Goal: Task Accomplishment & Management: Manage account settings

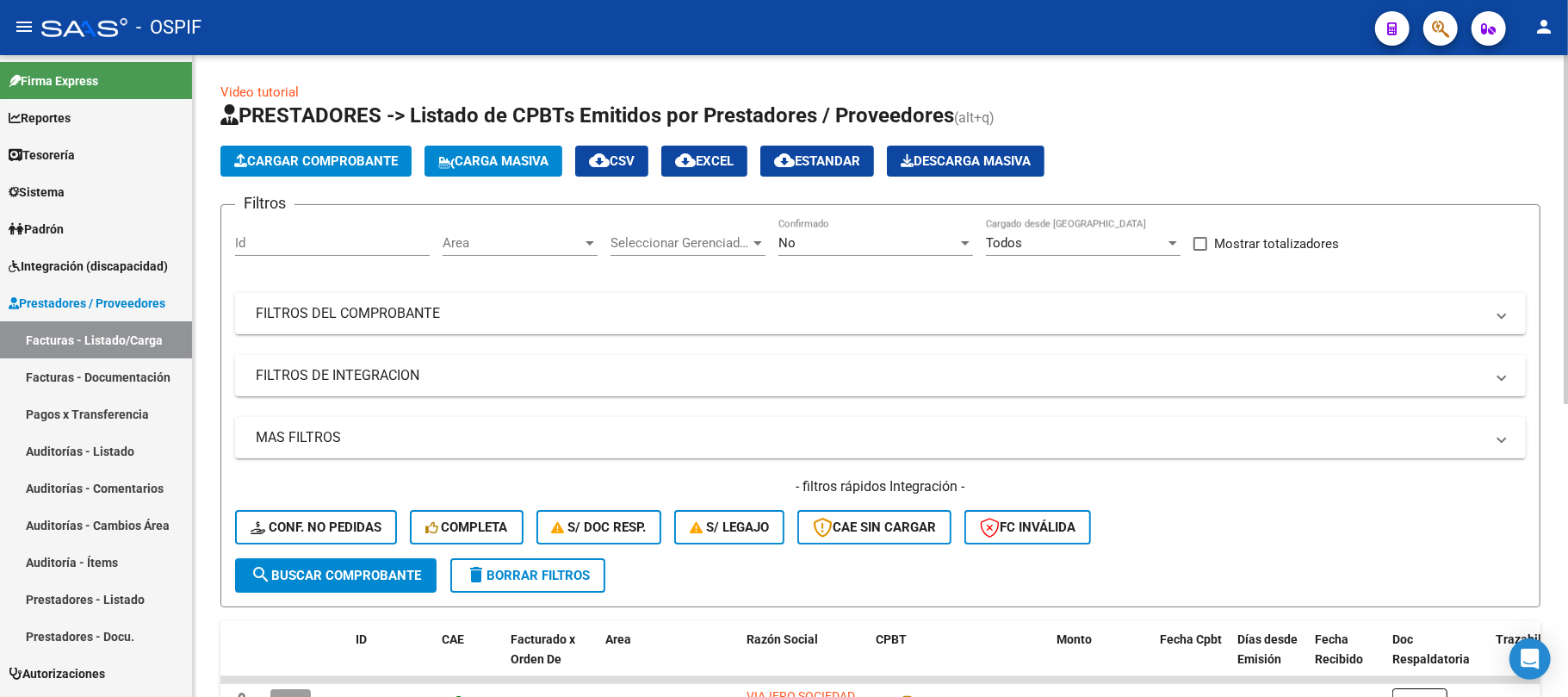
scroll to position [462, 0]
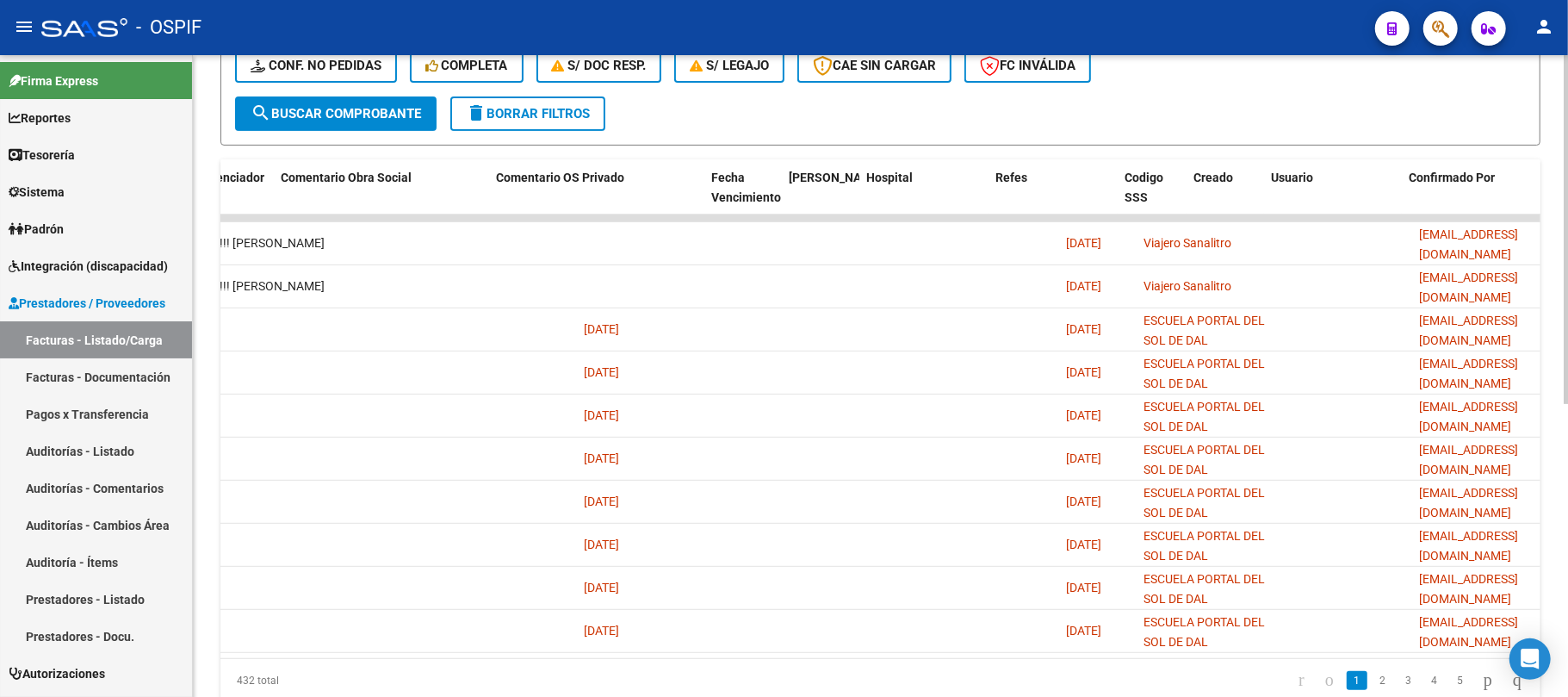
scroll to position [0, 2948]
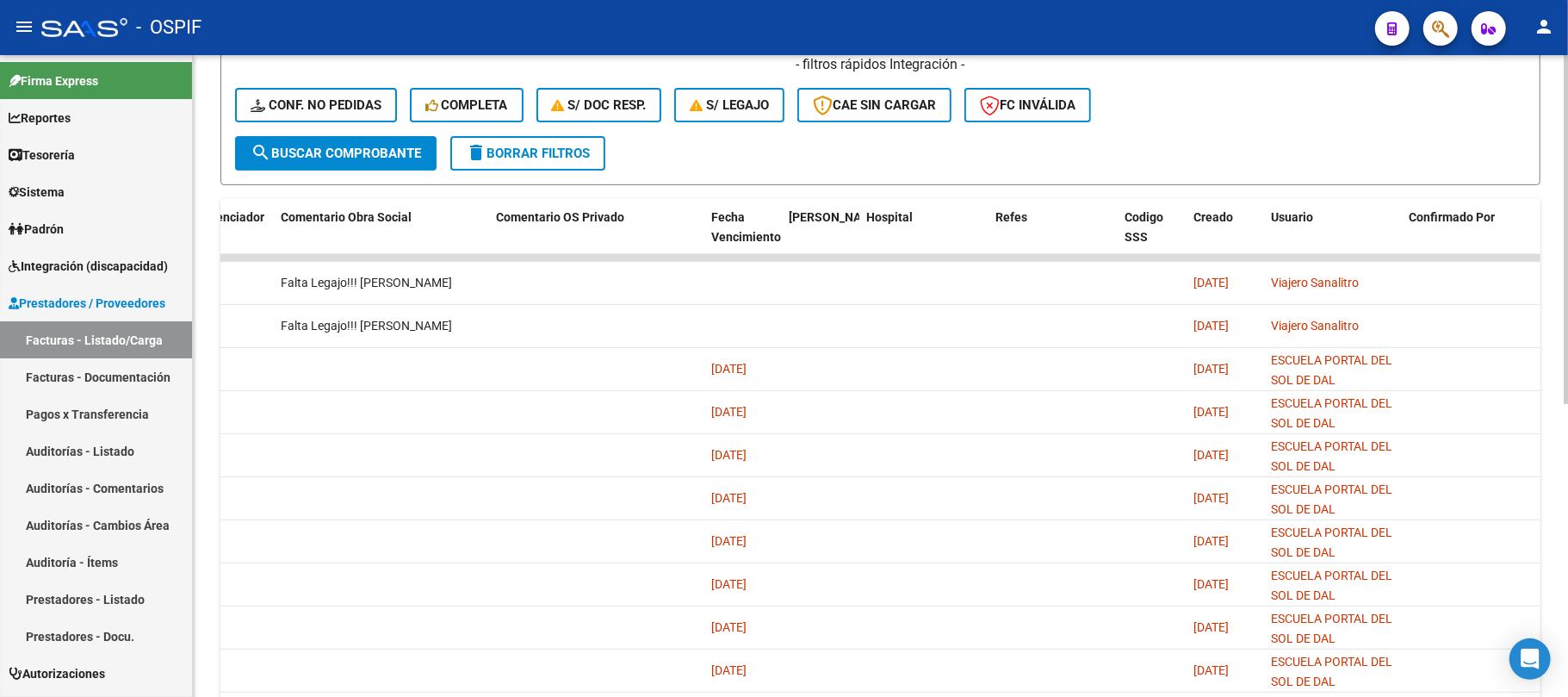
click at [577, 146] on span "delete Borrar Filtros" at bounding box center [527, 154] width 124 height 16
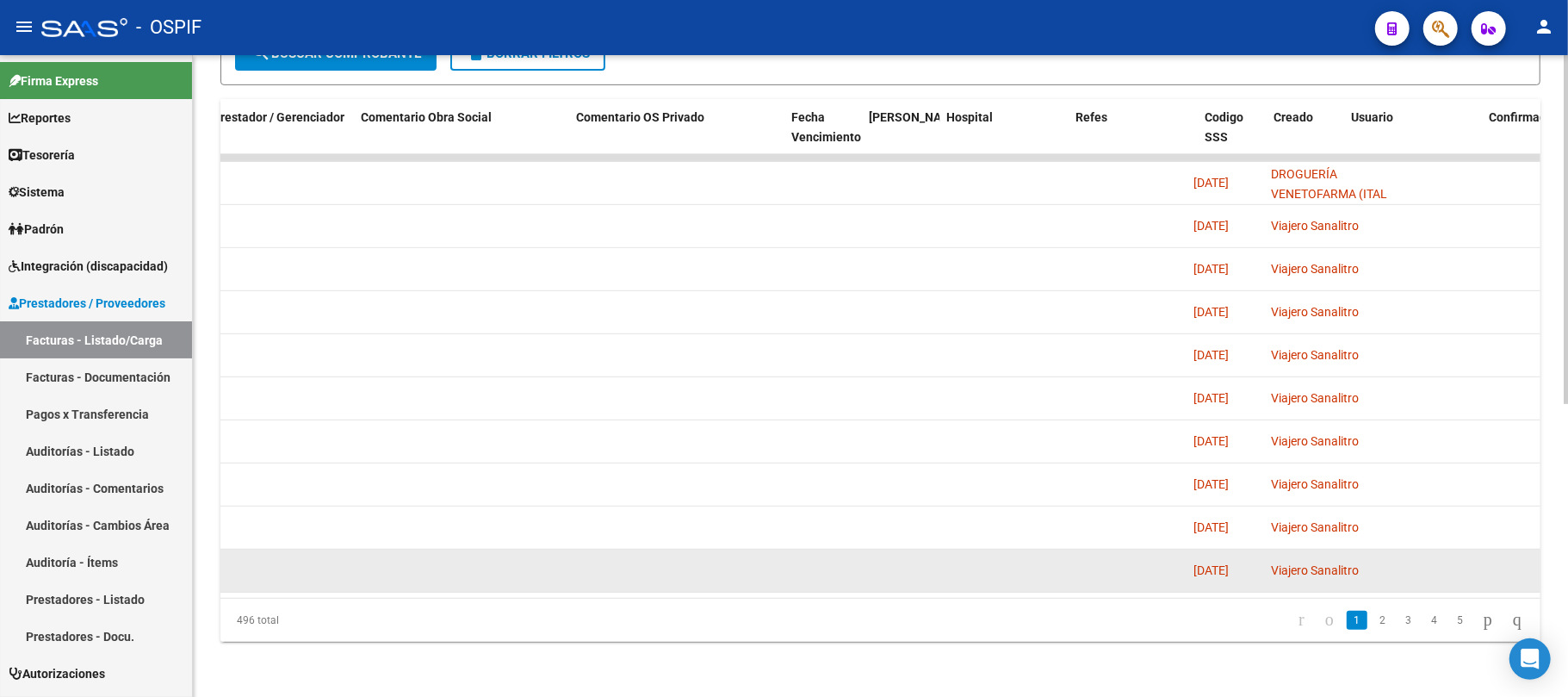
scroll to position [0, 0]
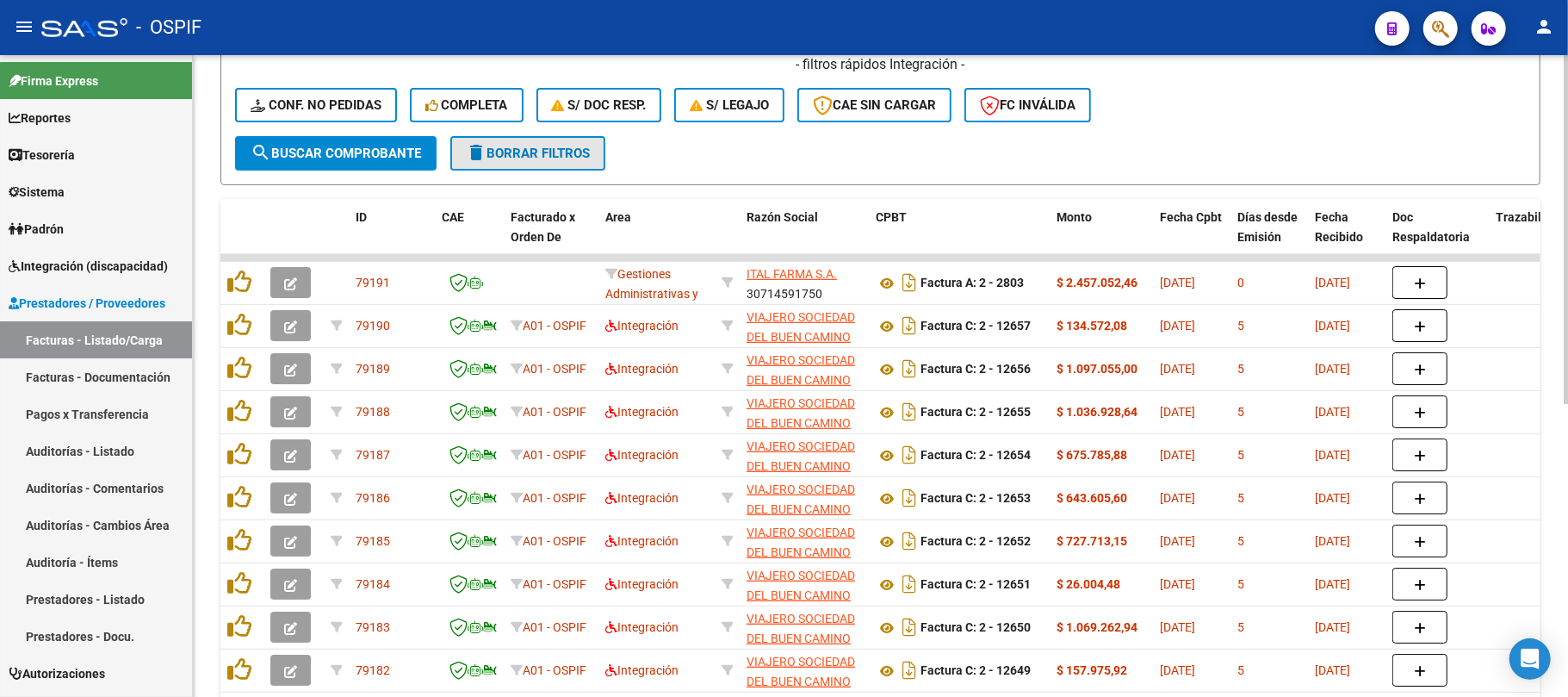
click at [553, 155] on span "delete Borrar Filtros" at bounding box center [527, 154] width 124 height 16
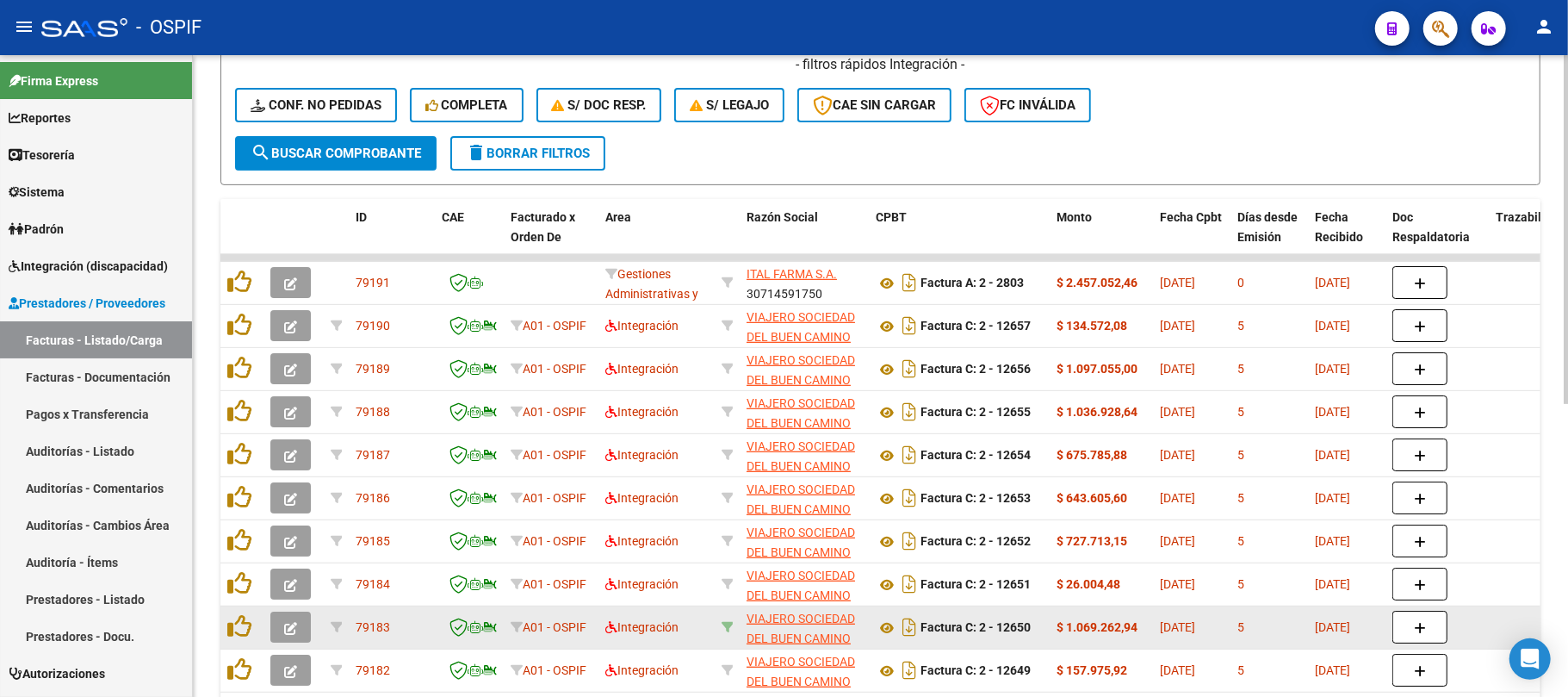
scroll to position [537, 0]
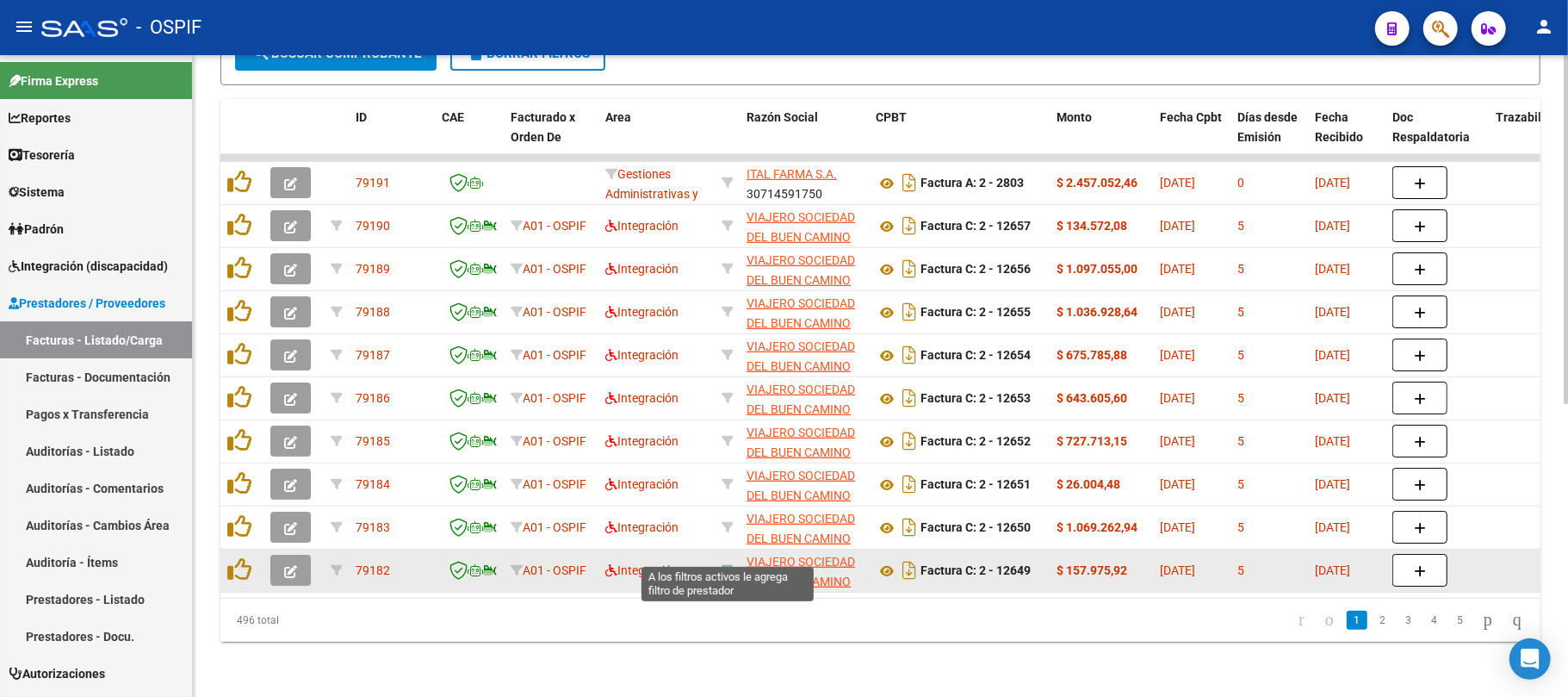
click at [725, 564] on icon at bounding box center [727, 570] width 12 height 12
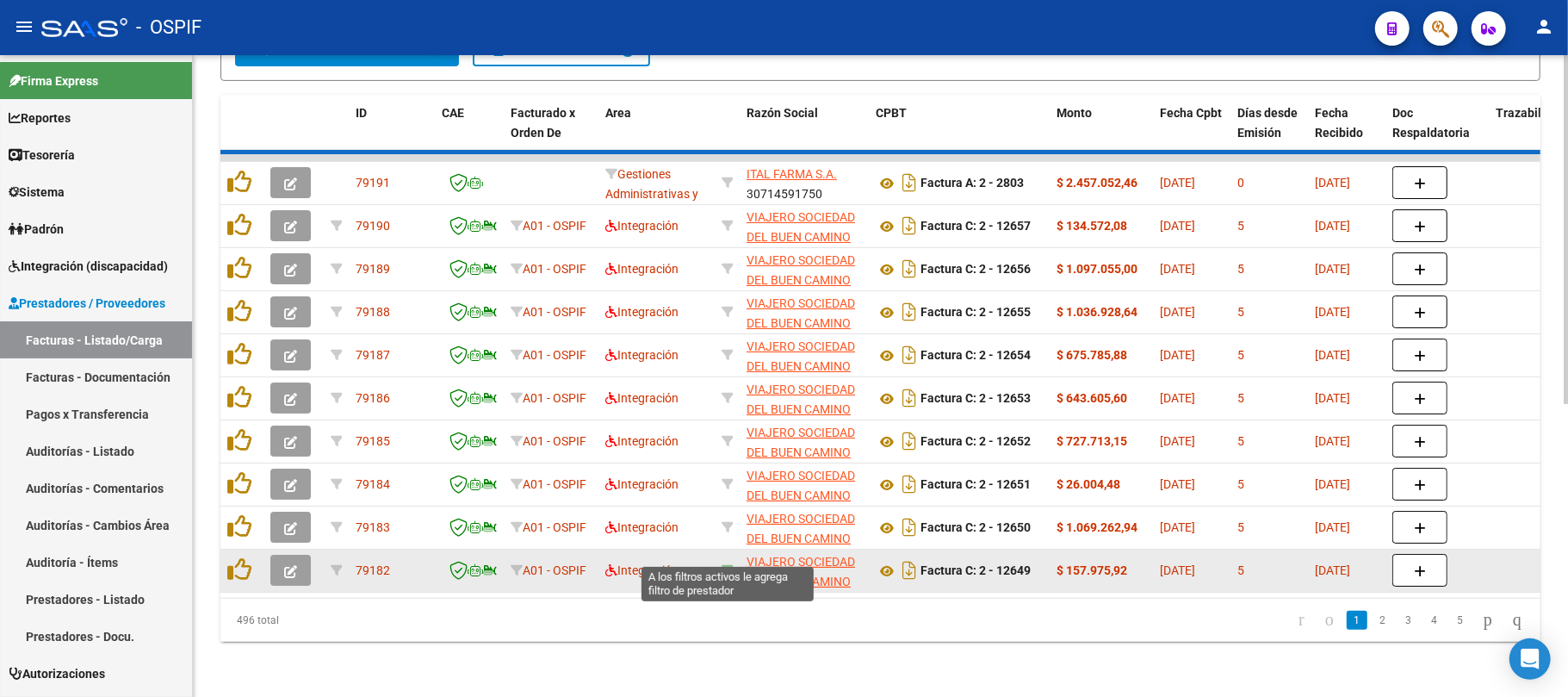
type input "30714136905"
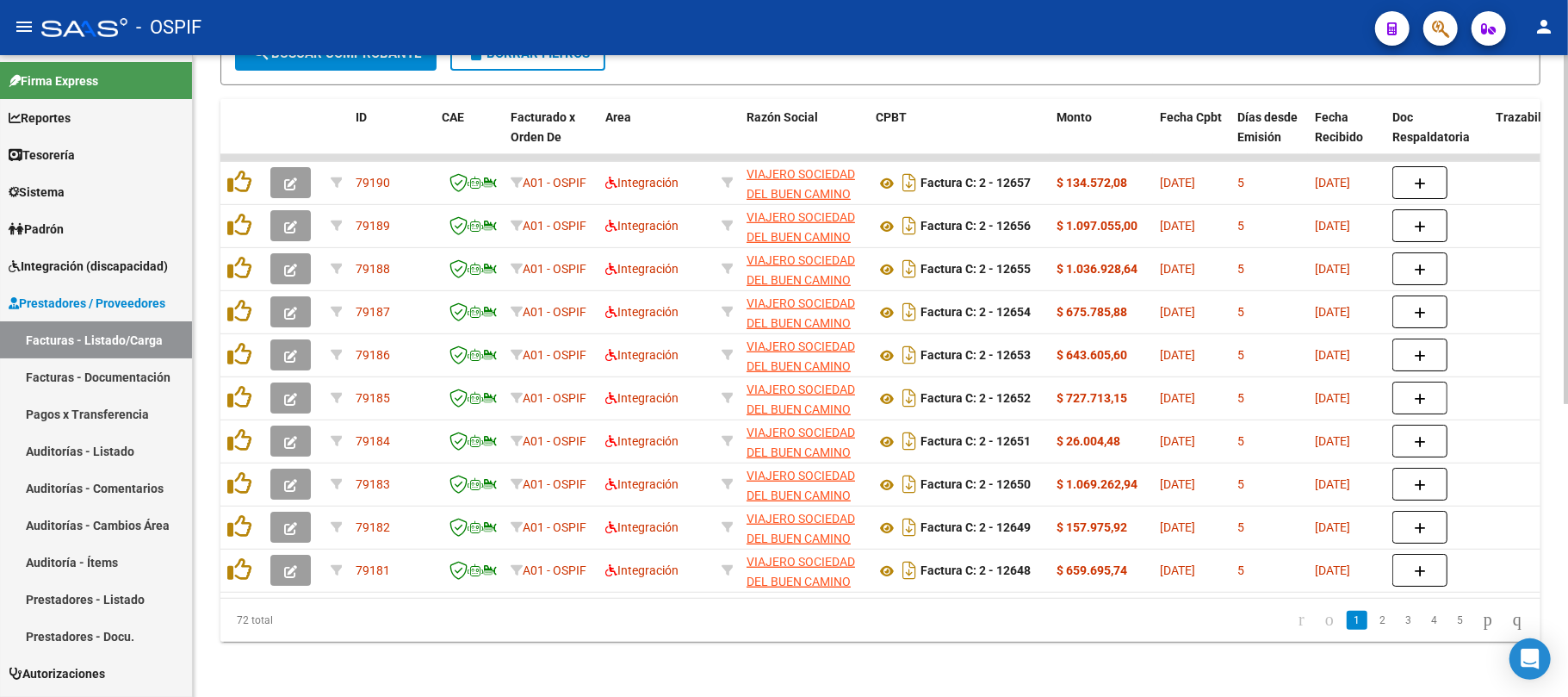
click at [962, 673] on div "Video tutorial PRESTADORES -> Listado de CPBTs Emitidos por Prestadores / Prove…" at bounding box center [880, 115] width 1375 height 1164
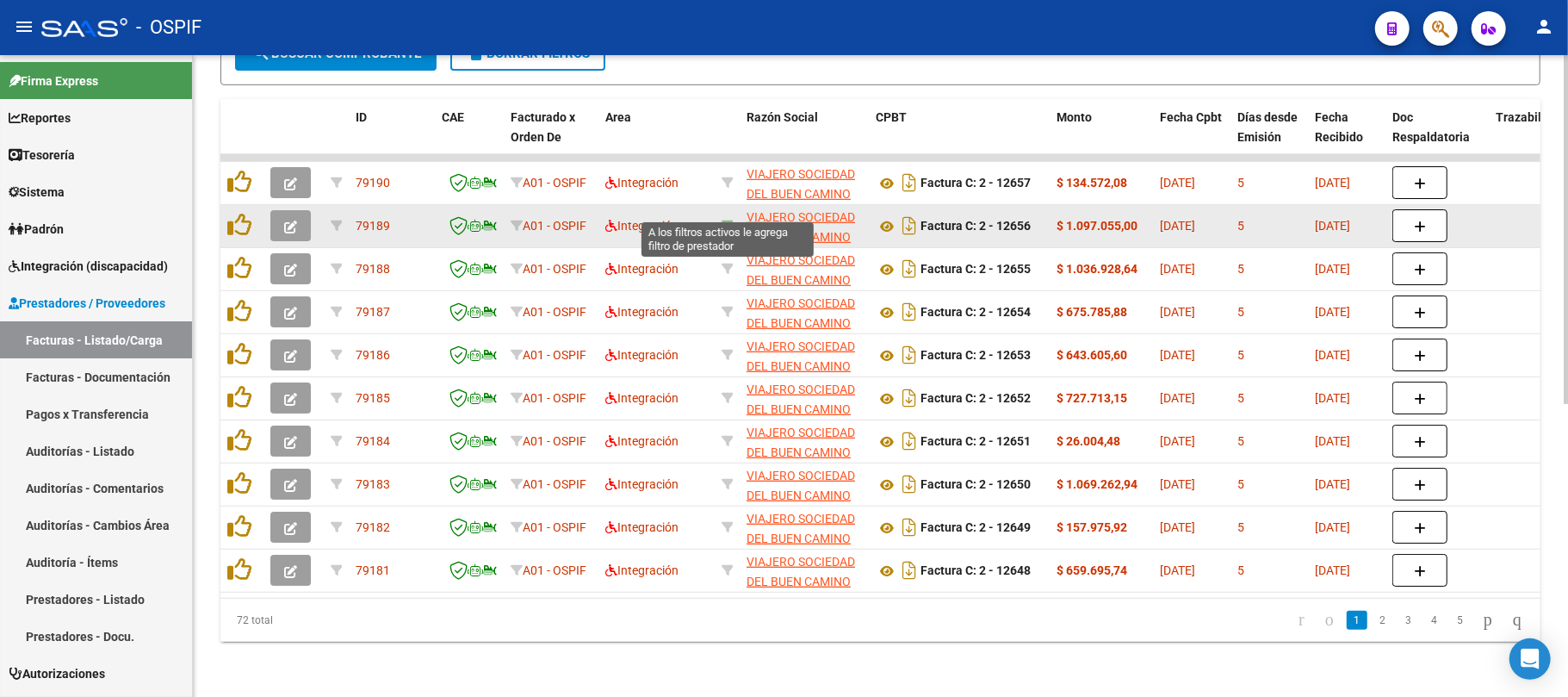
click at [731, 219] on icon at bounding box center [727, 225] width 12 height 12
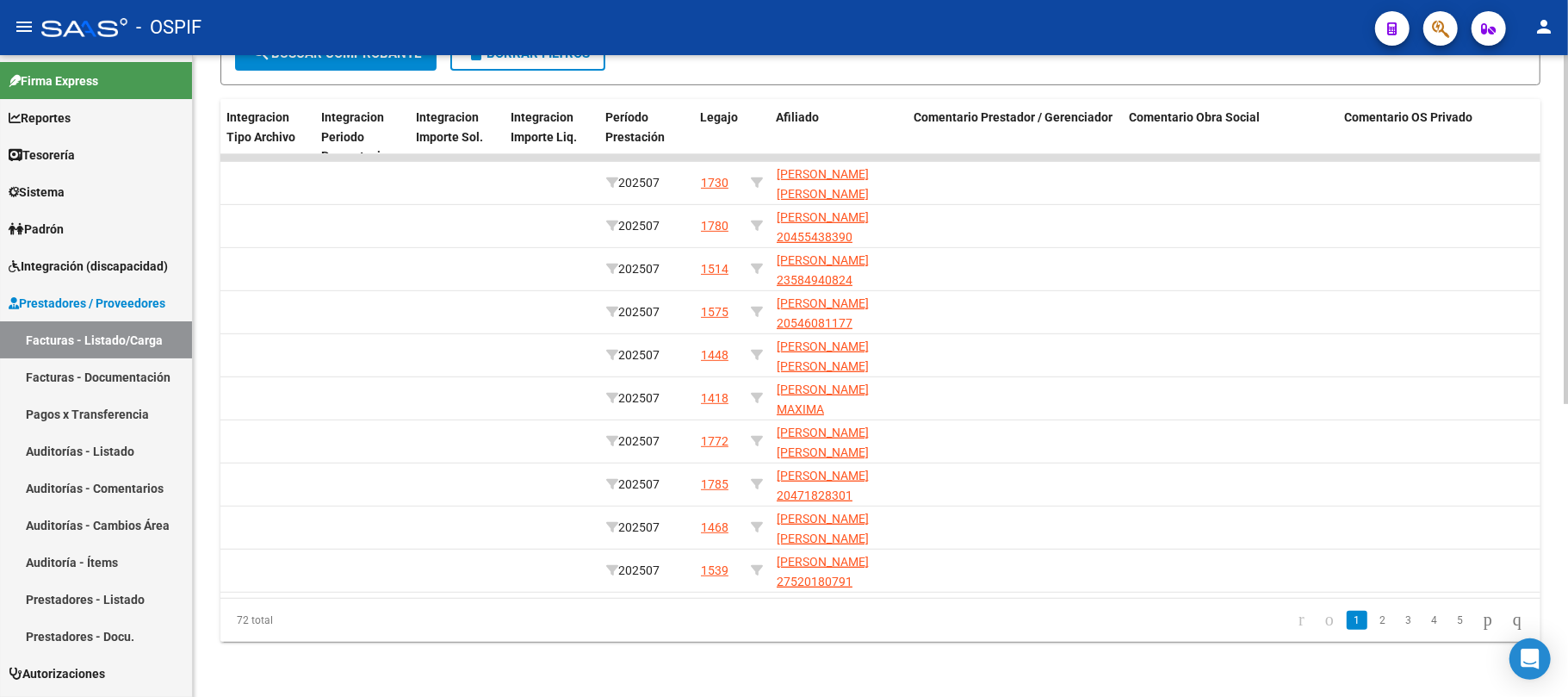
scroll to position [0, 2084]
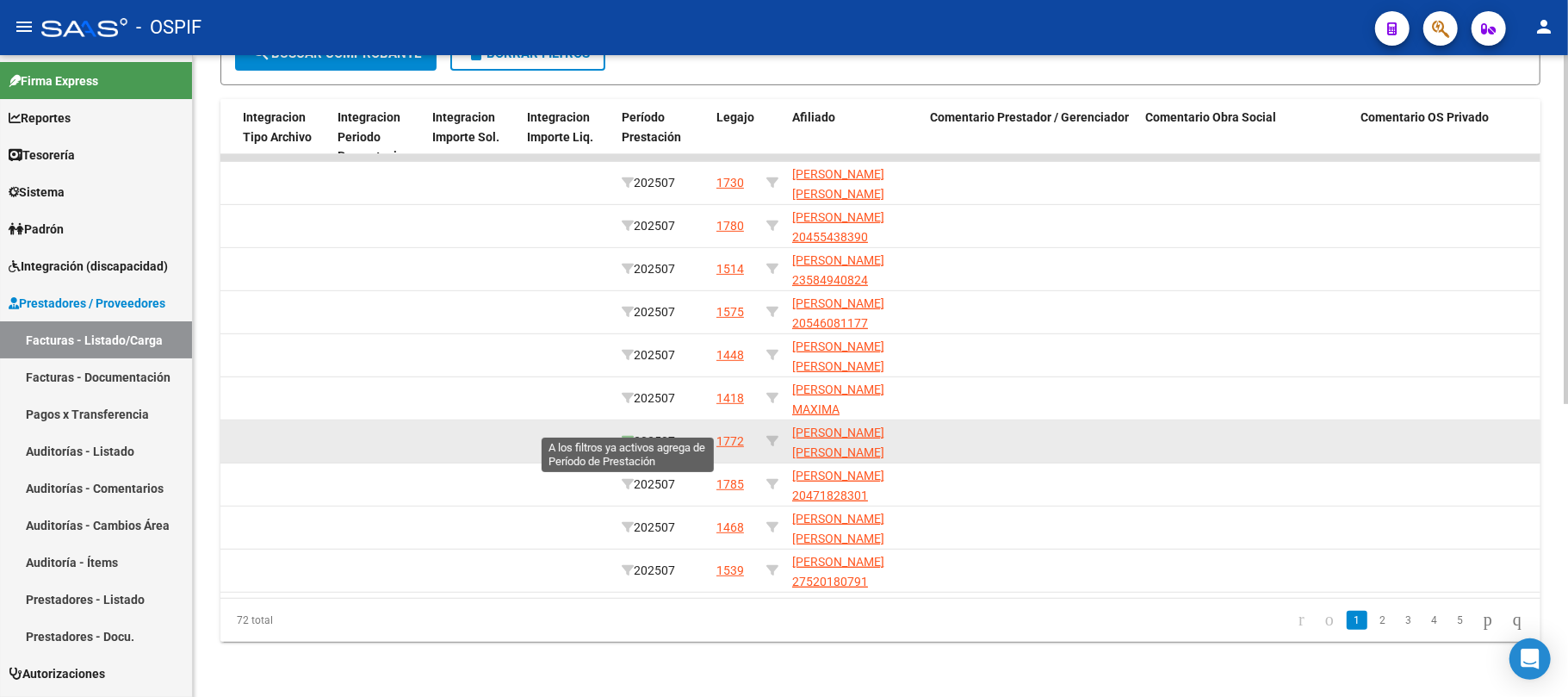
click at [624, 435] on icon at bounding box center [628, 441] width 12 height 12
type input "202507"
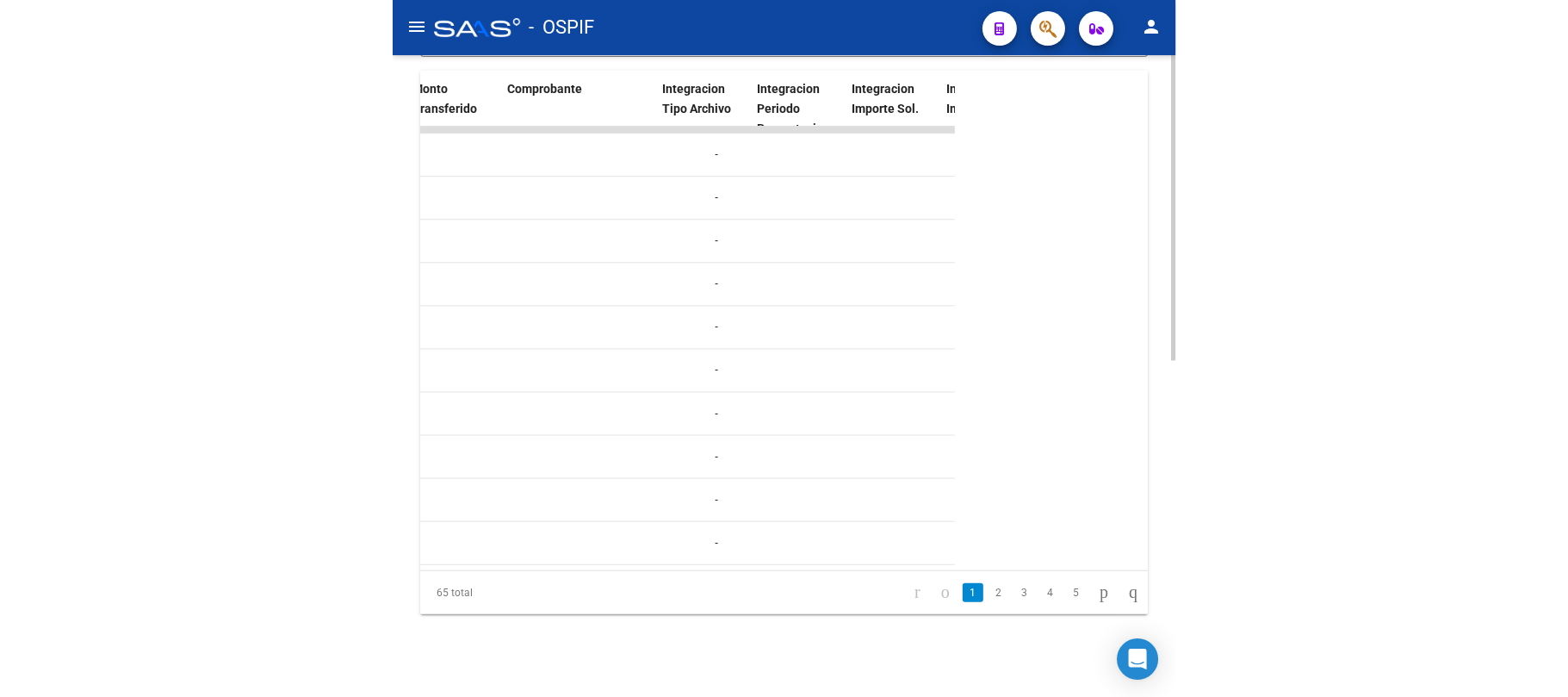
scroll to position [0, 2330]
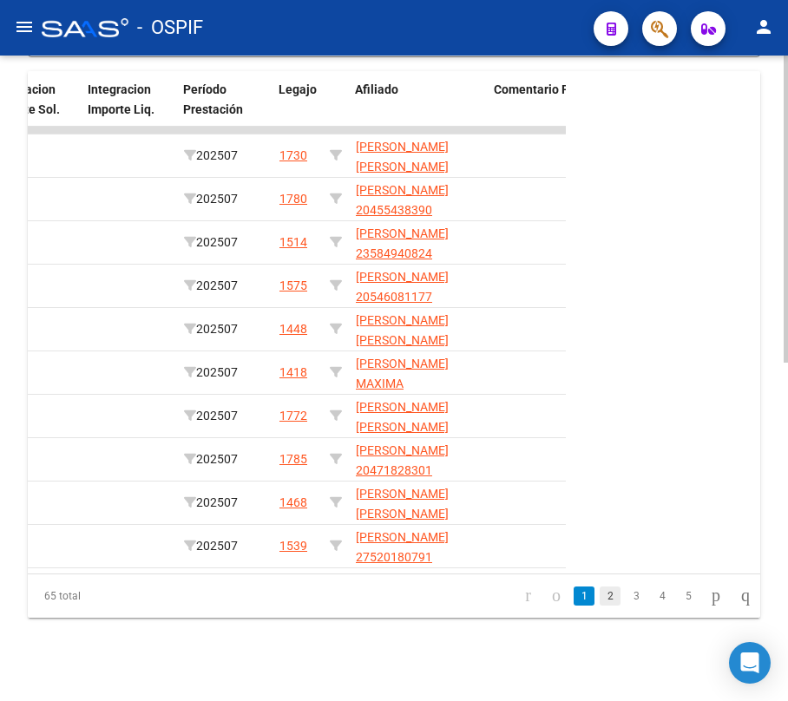
click at [600, 595] on link "2" at bounding box center [610, 596] width 21 height 19
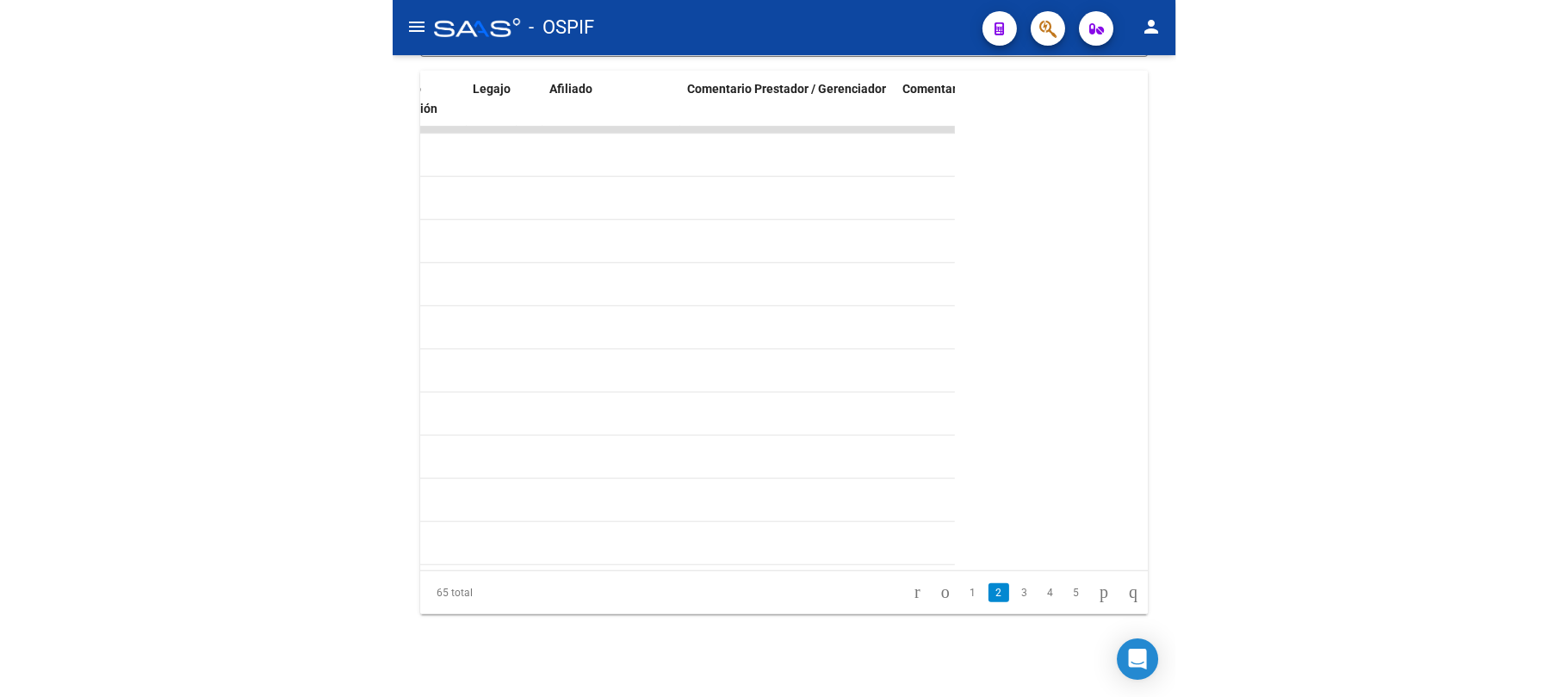
scroll to position [0, 2372]
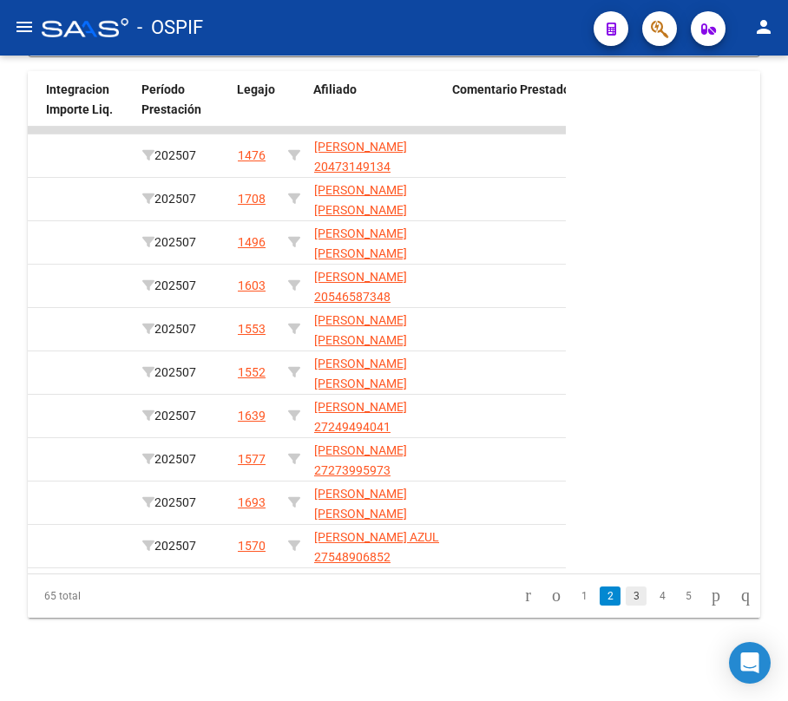
click at [626, 590] on link "3" at bounding box center [636, 596] width 21 height 19
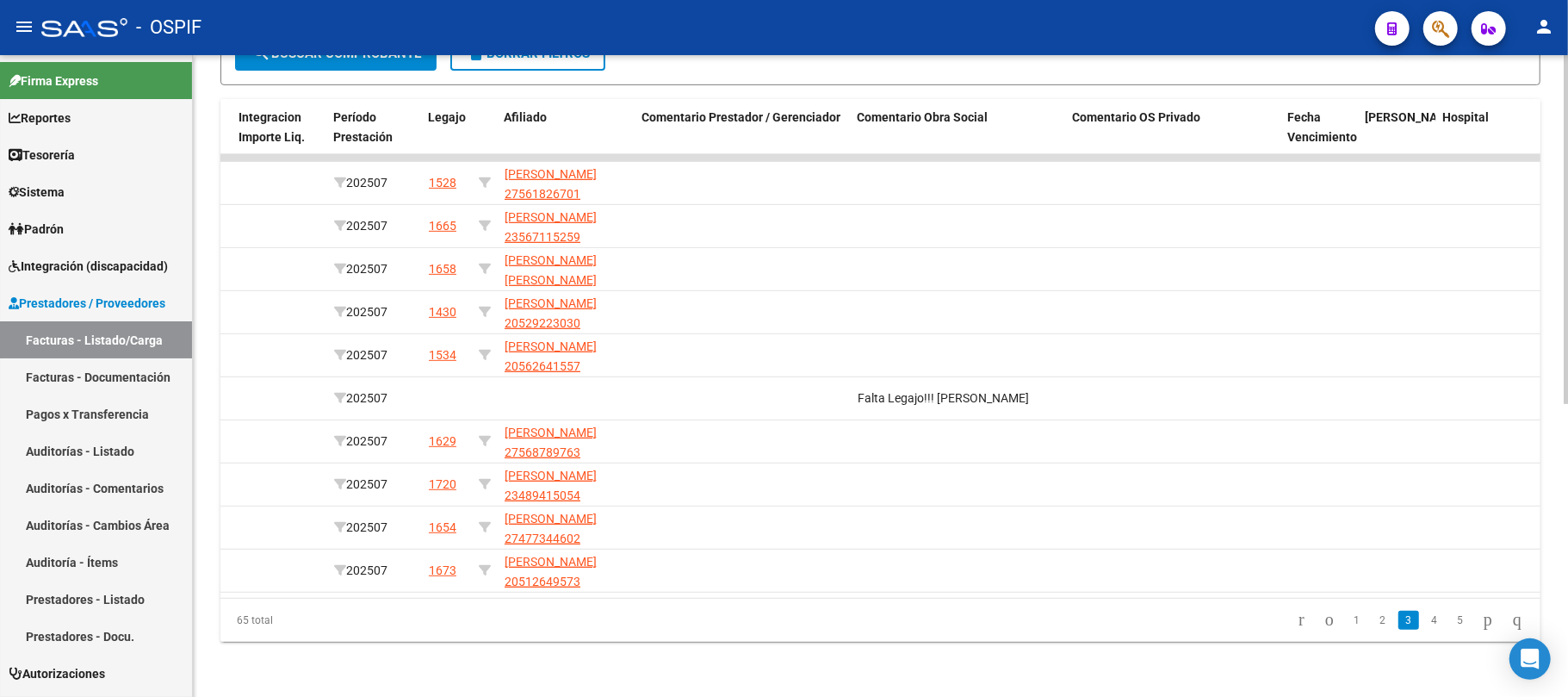
scroll to position [537, 0]
click at [670, 601] on div "65 total 1 2 3 4 5" at bounding box center [880, 620] width 1320 height 43
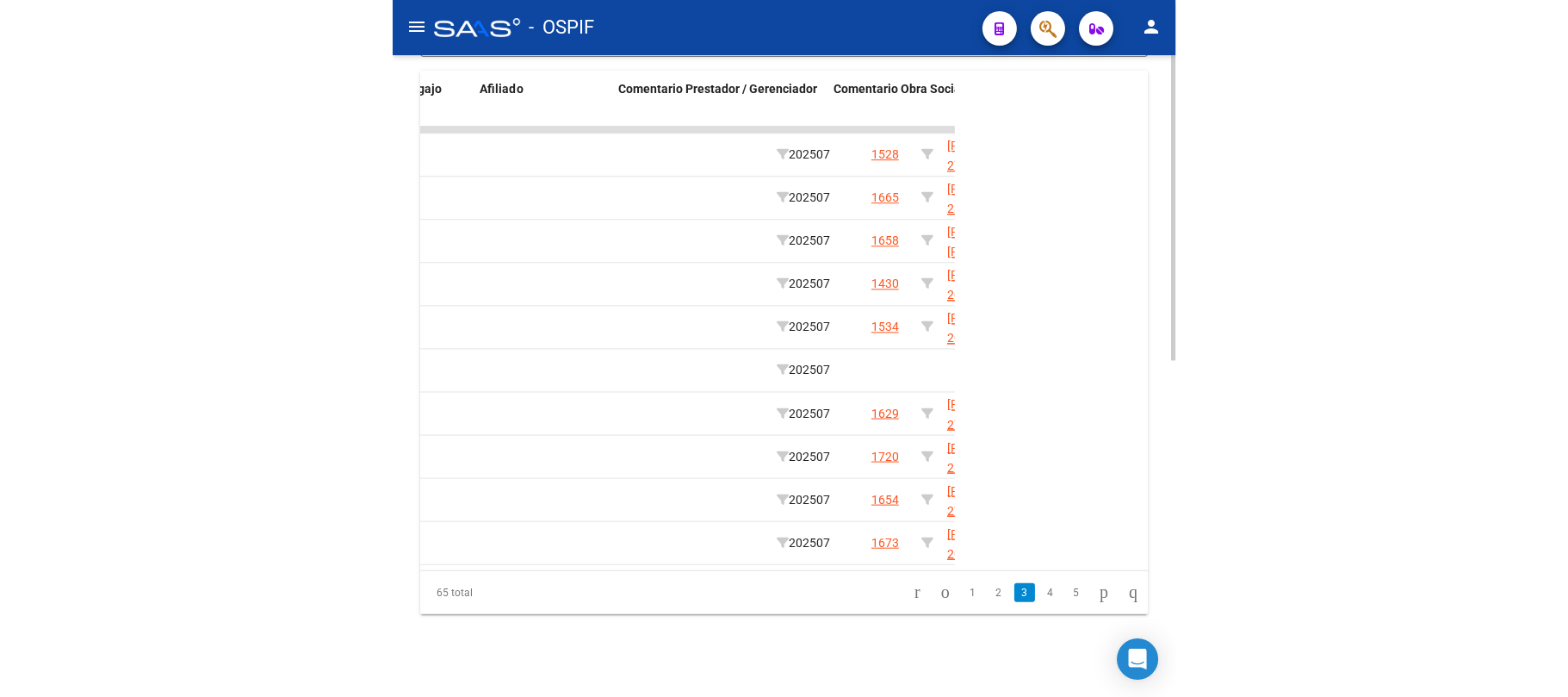
scroll to position [0, 2595]
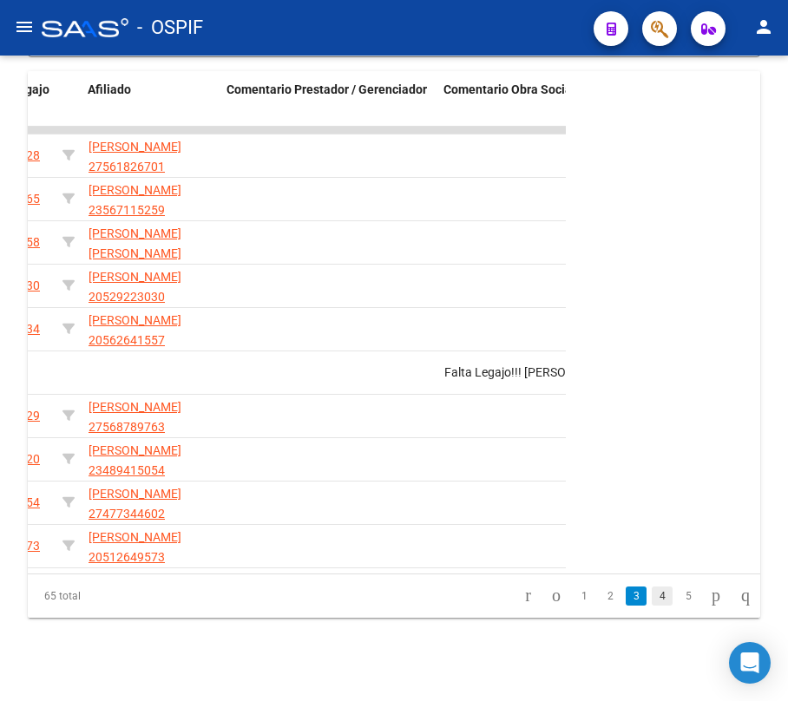
click at [652, 601] on link "4" at bounding box center [662, 596] width 21 height 19
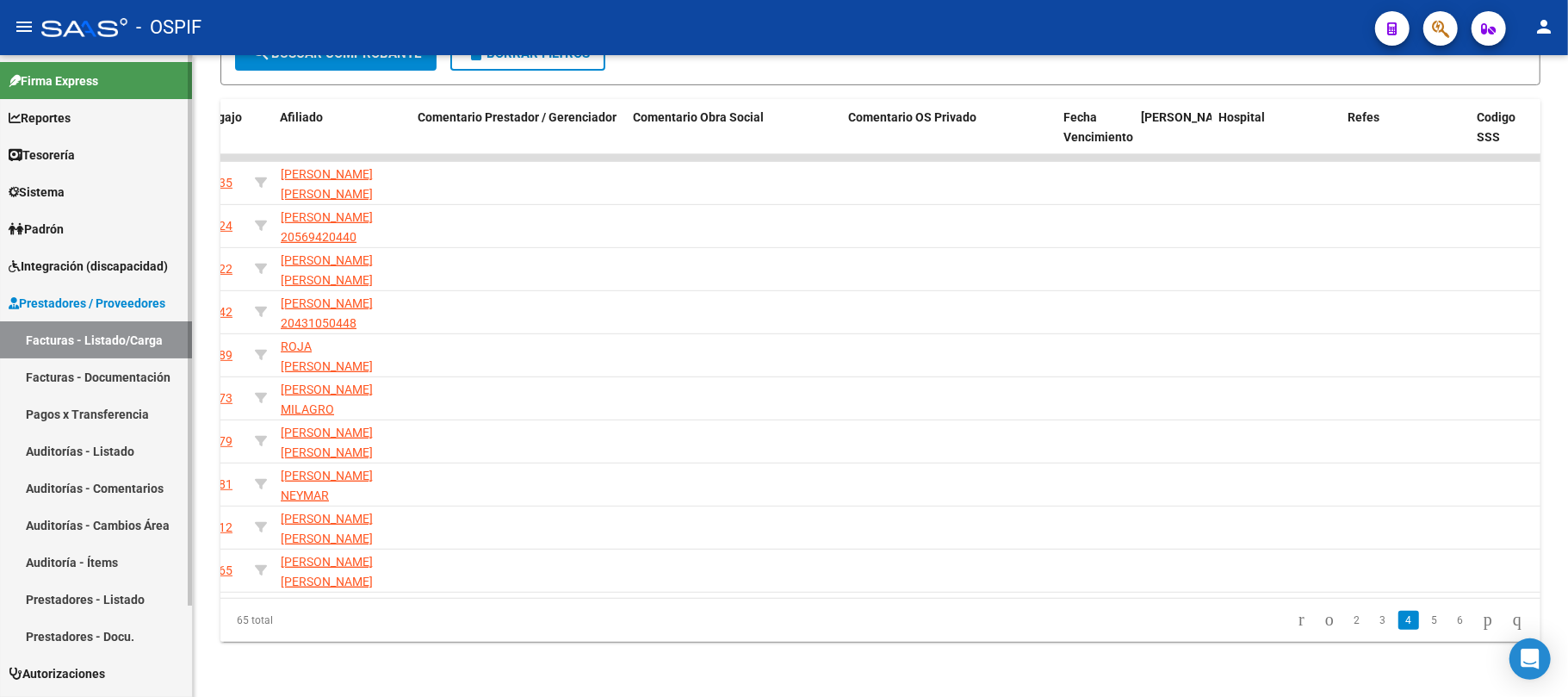
click at [107, 587] on link "Prestadores - Listado" at bounding box center [96, 599] width 193 height 37
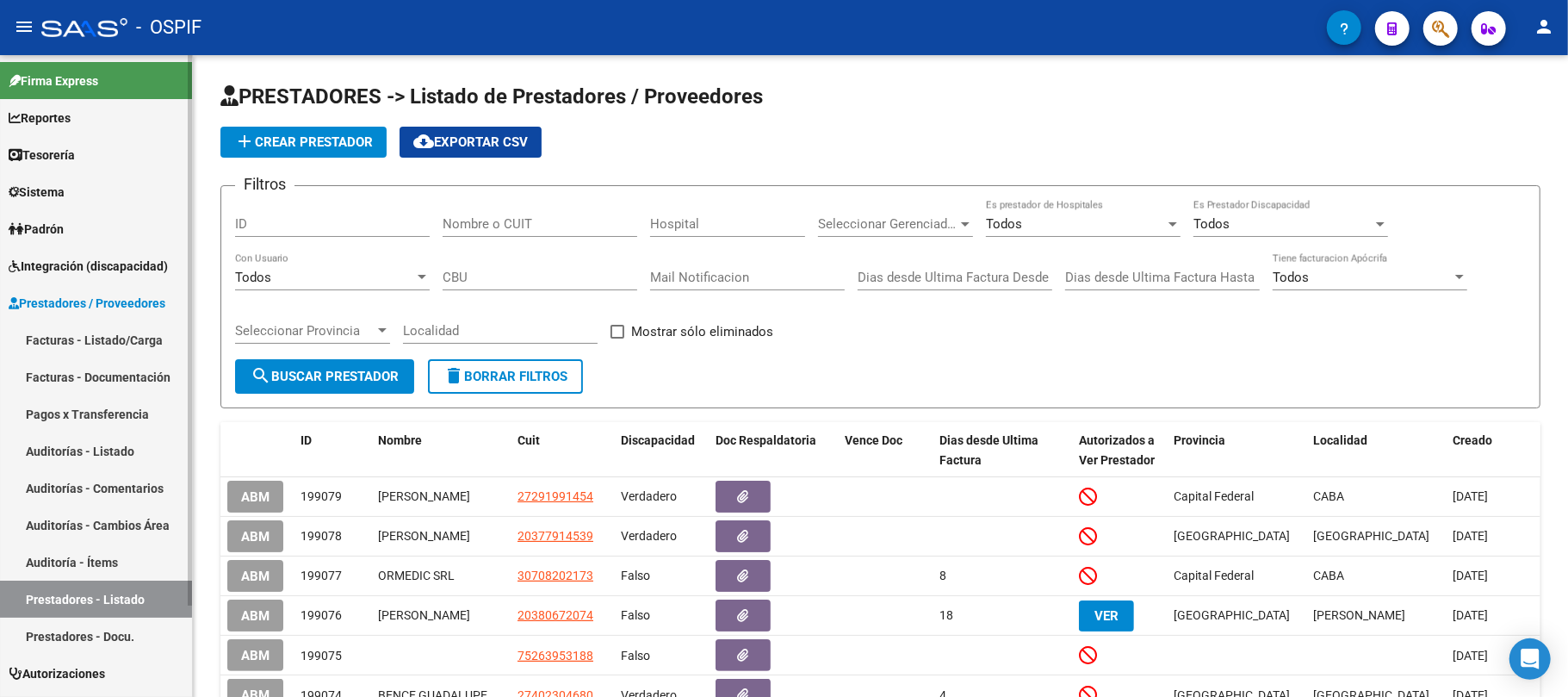
click at [121, 331] on link "Facturas - Listado/Carga" at bounding box center [96, 340] width 193 height 37
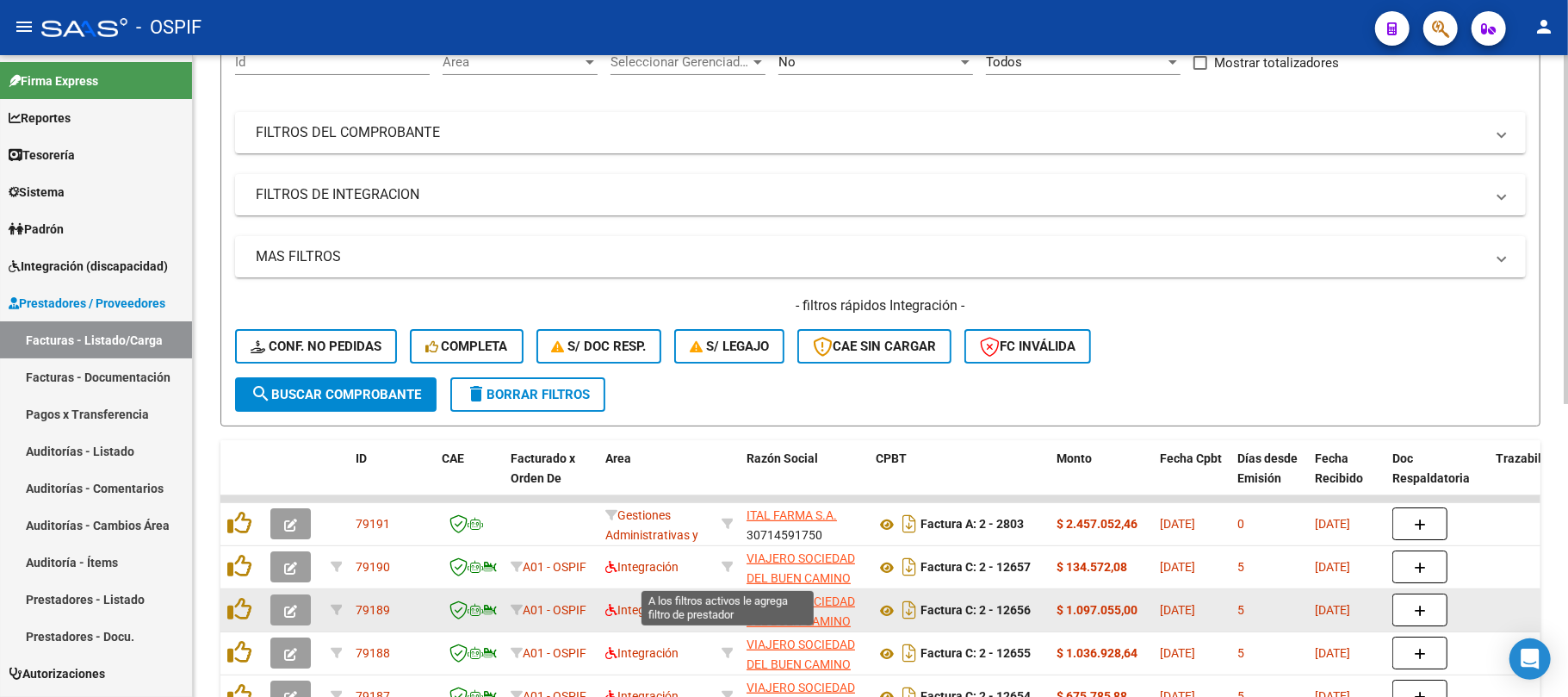
scroll to position [195, 0]
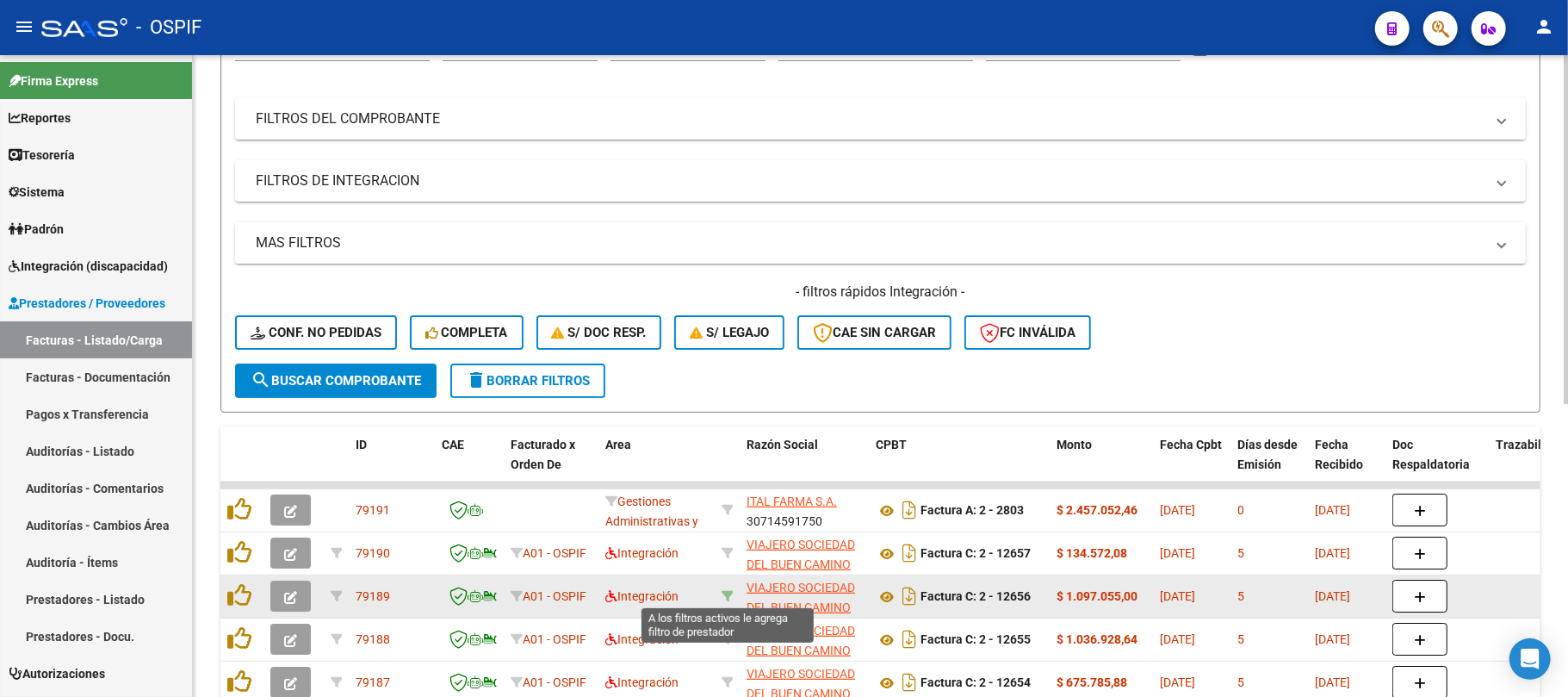
click at [731, 590] on icon at bounding box center [727, 596] width 12 height 12
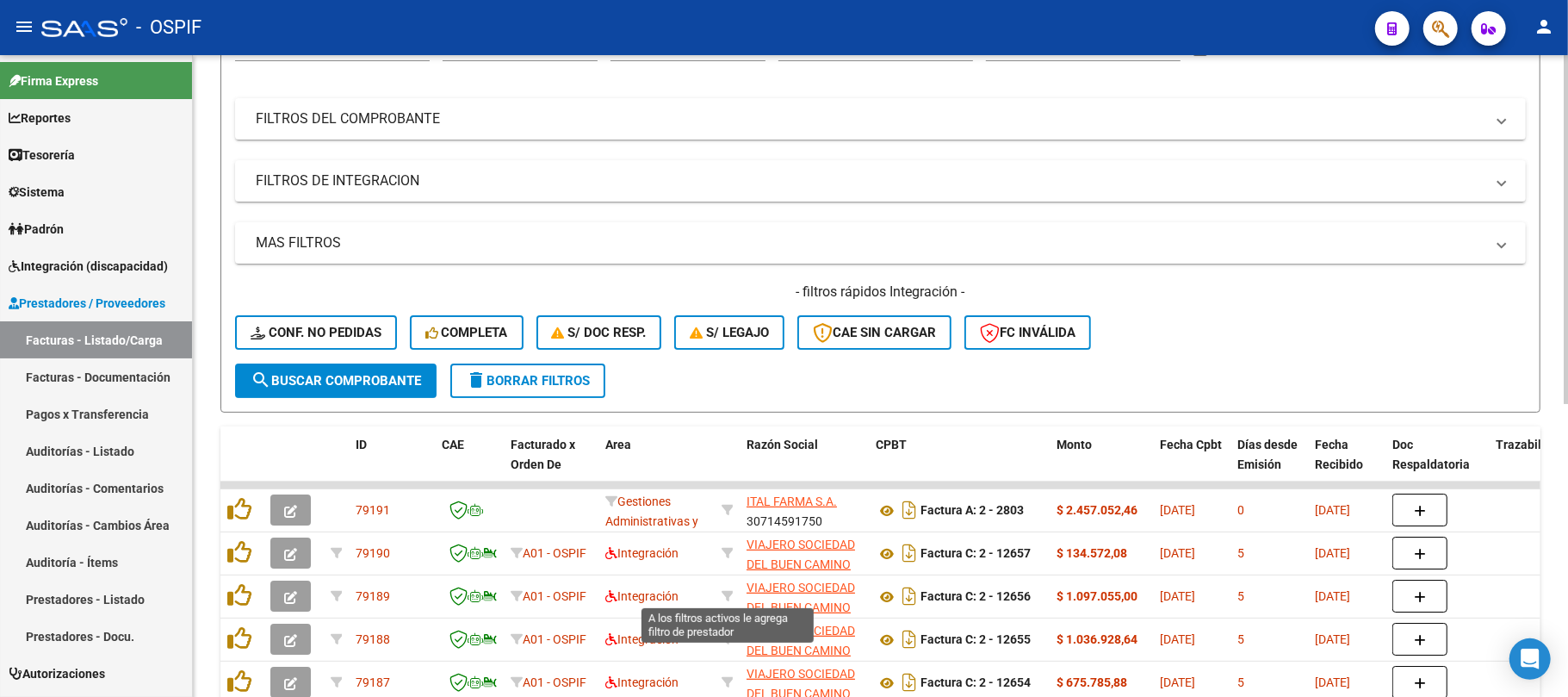
type input "30714136905"
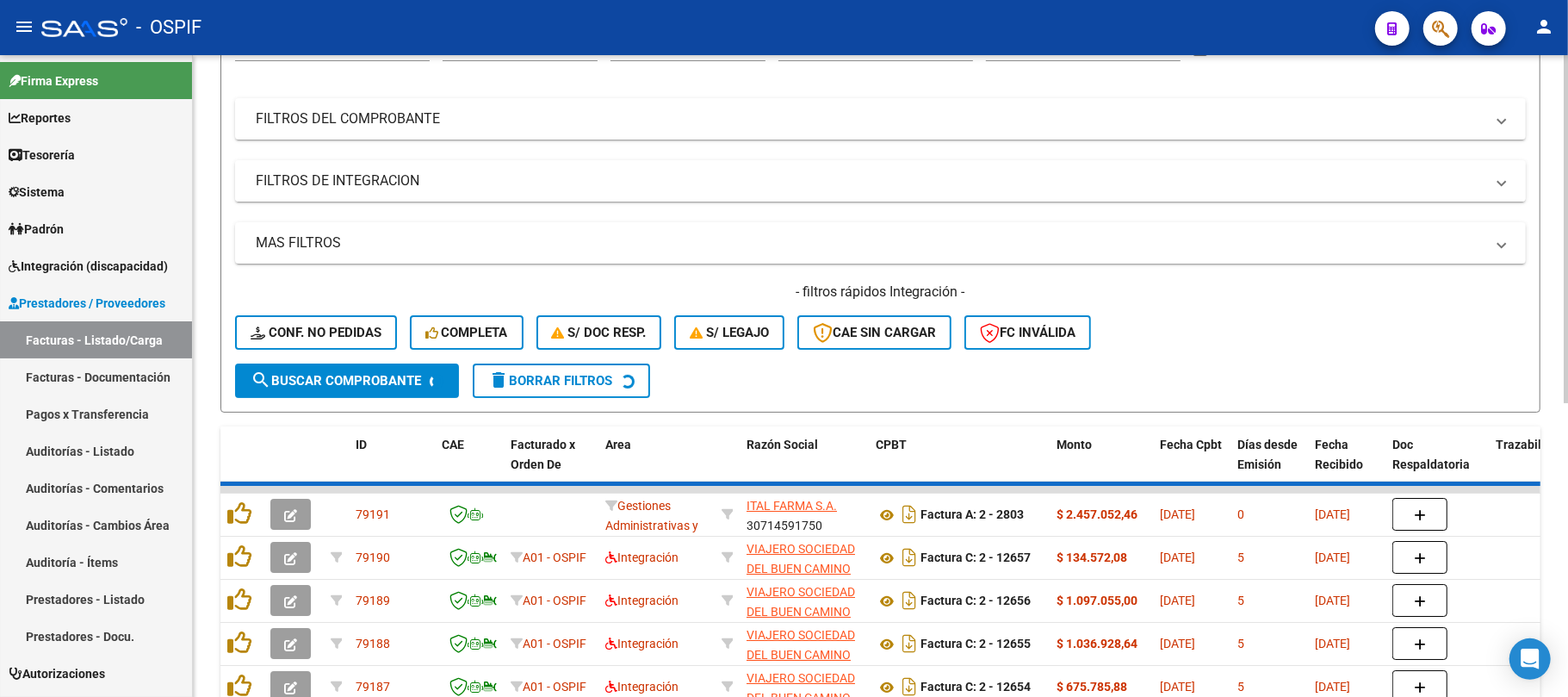
click at [522, 187] on mat-panel-title "FILTROS DE INTEGRACION" at bounding box center [870, 181] width 1229 height 19
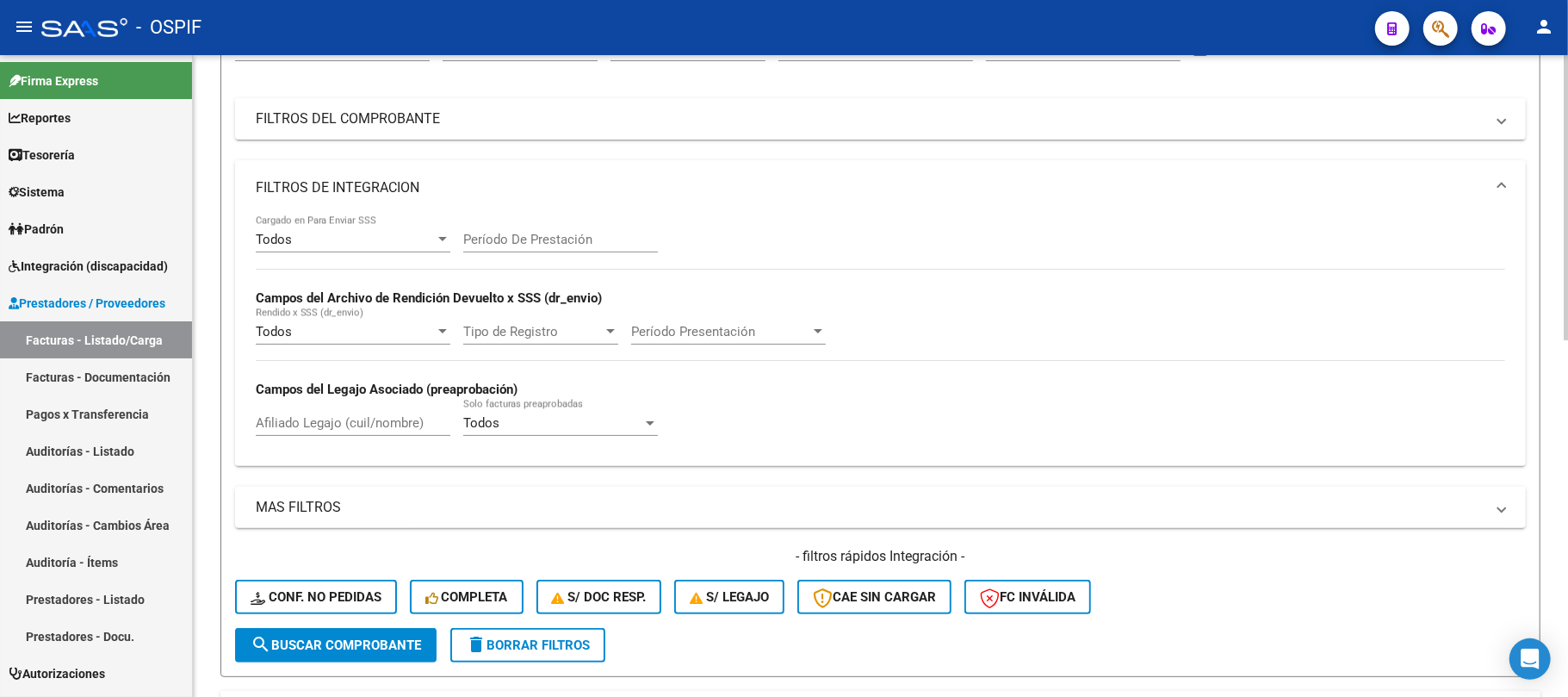
click at [517, 258] on div "Período De Prestación" at bounding box center [561, 242] width 195 height 54
click at [524, 239] on input "Período De Prestación" at bounding box center [561, 239] width 195 height 16
type input "5"
type input "202507"
click at [496, 156] on div "Filtros Id Area Area Seleccionar Gerenciador Seleccionar Gerenciador No Confirm…" at bounding box center [880, 326] width 1291 height 604
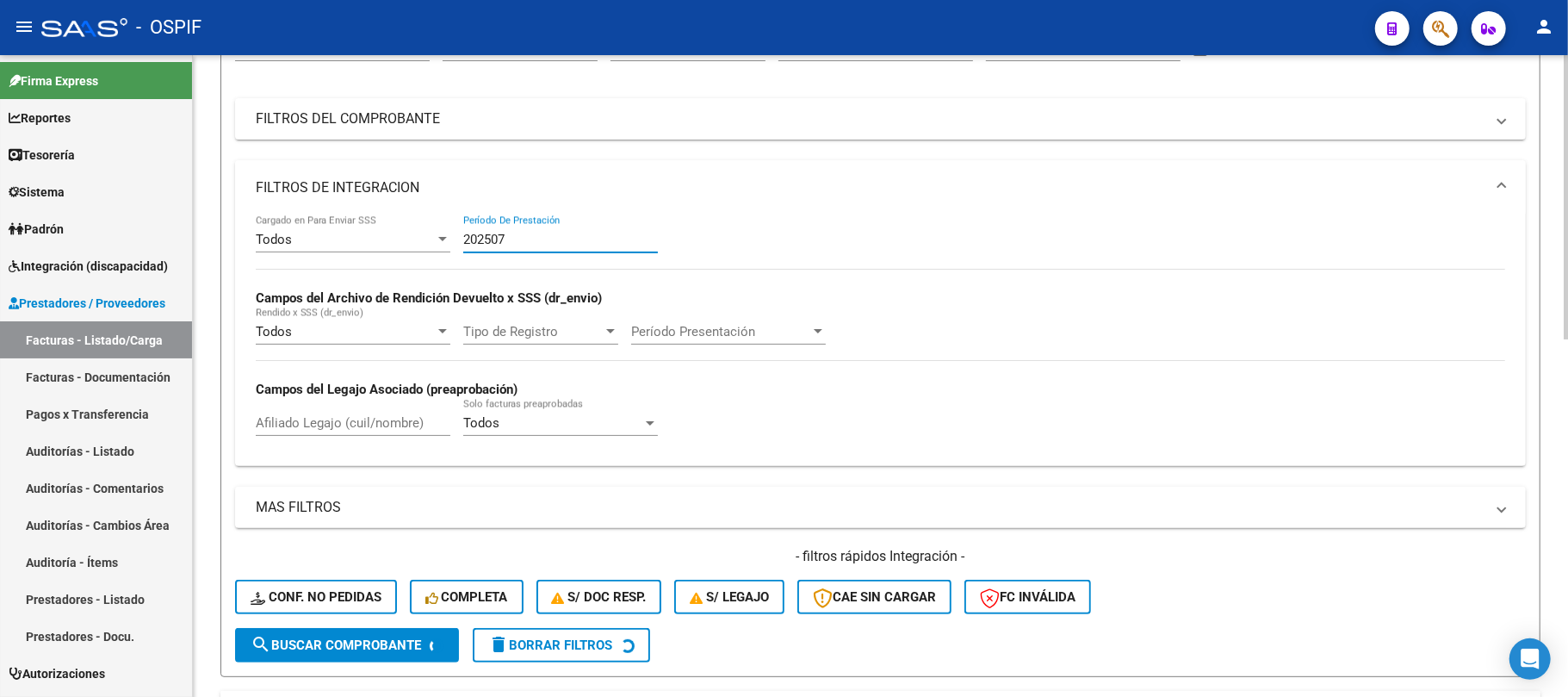
click at [465, 171] on mat-expansion-panel-header "FILTROS DE INTEGRACION" at bounding box center [880, 188] width 1291 height 56
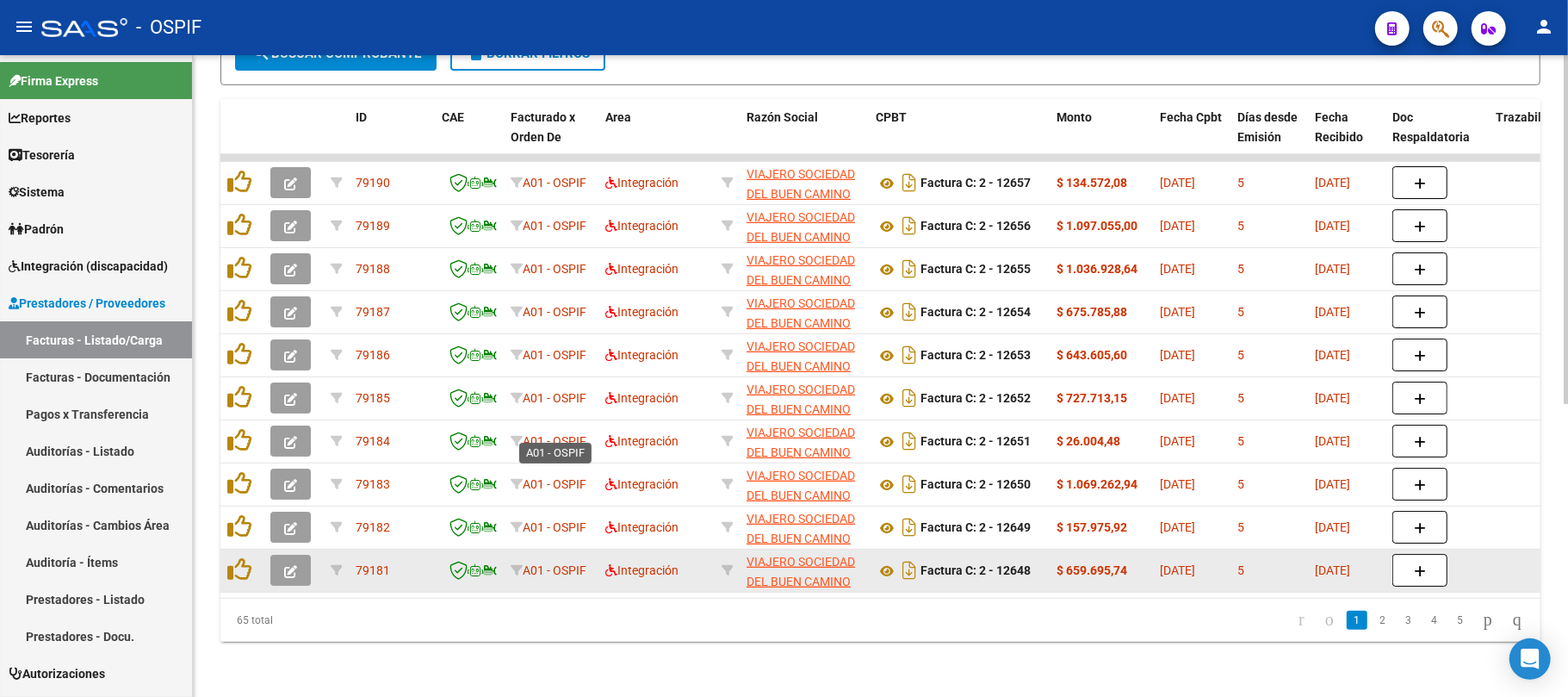
scroll to position [537, 0]
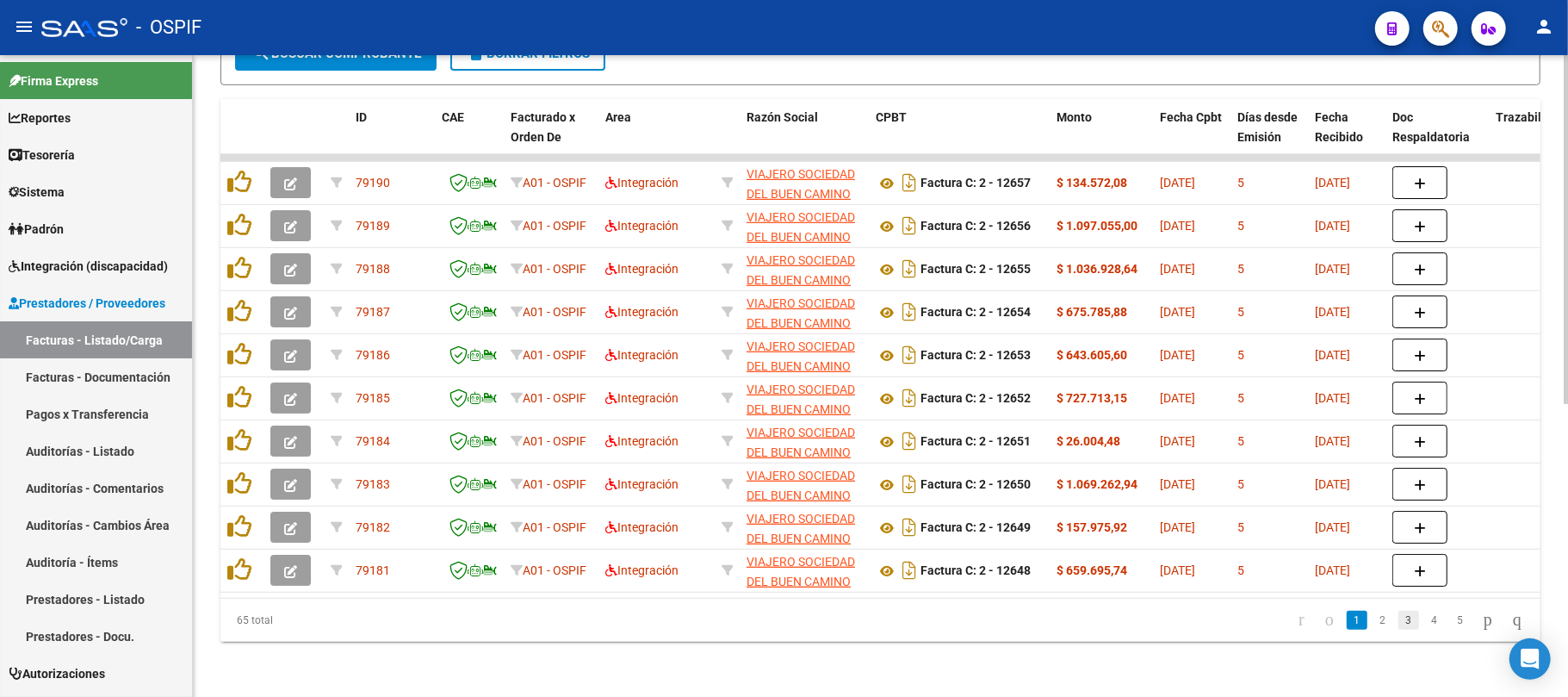
click at [1398, 628] on link "3" at bounding box center [1408, 620] width 21 height 19
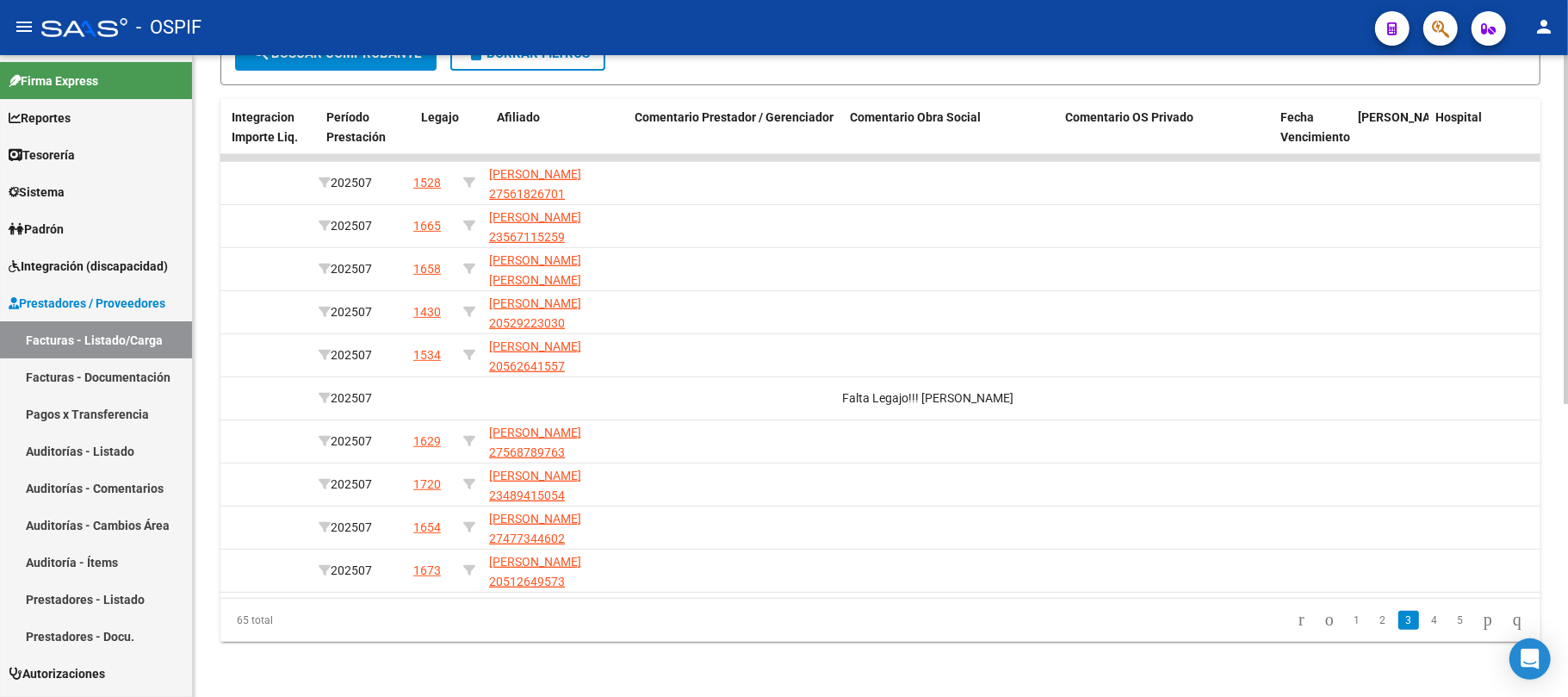
scroll to position [0, 2178]
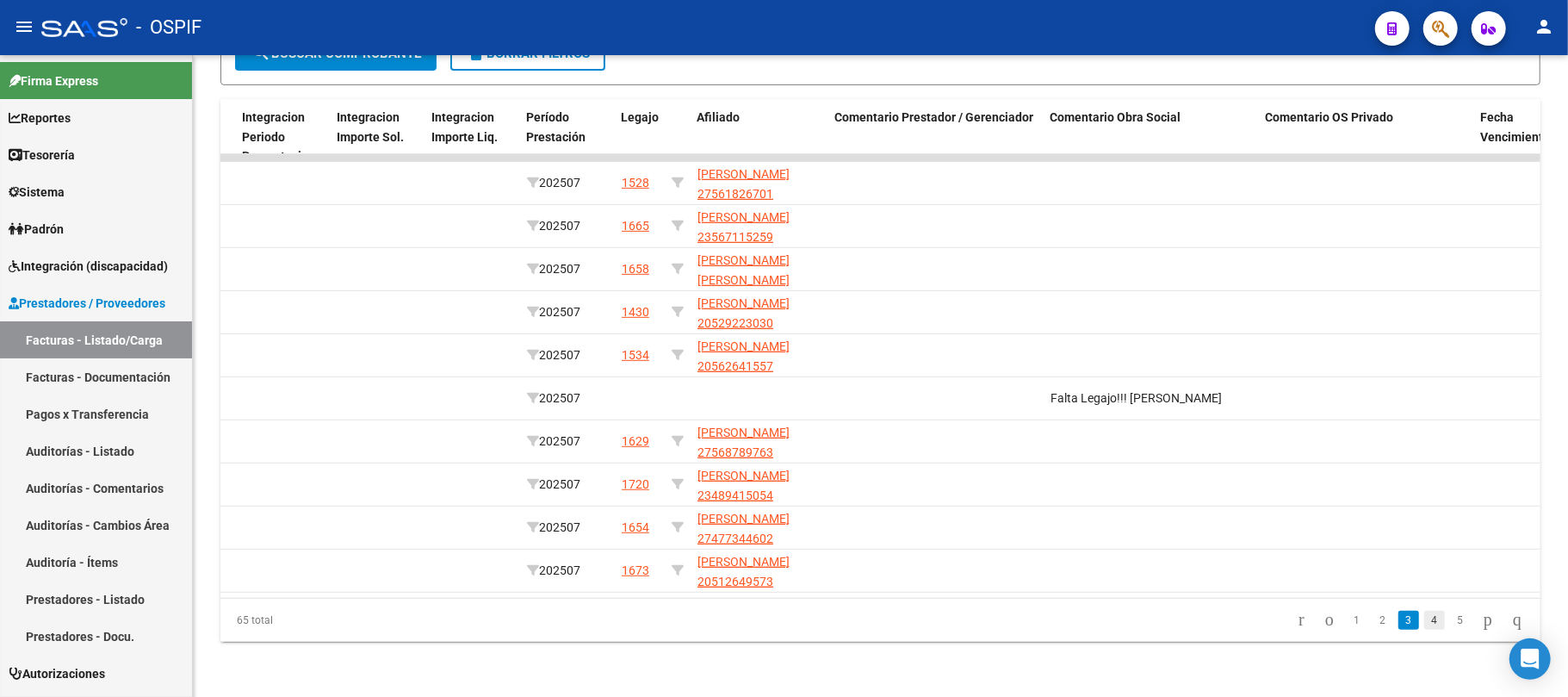
click at [1424, 622] on link "4" at bounding box center [1434, 620] width 21 height 19
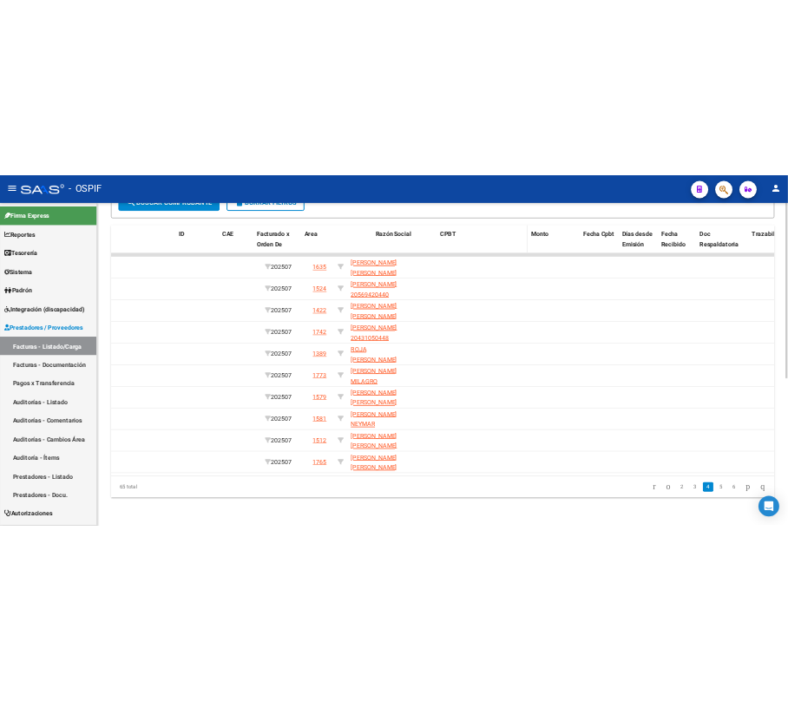
scroll to position [0, 0]
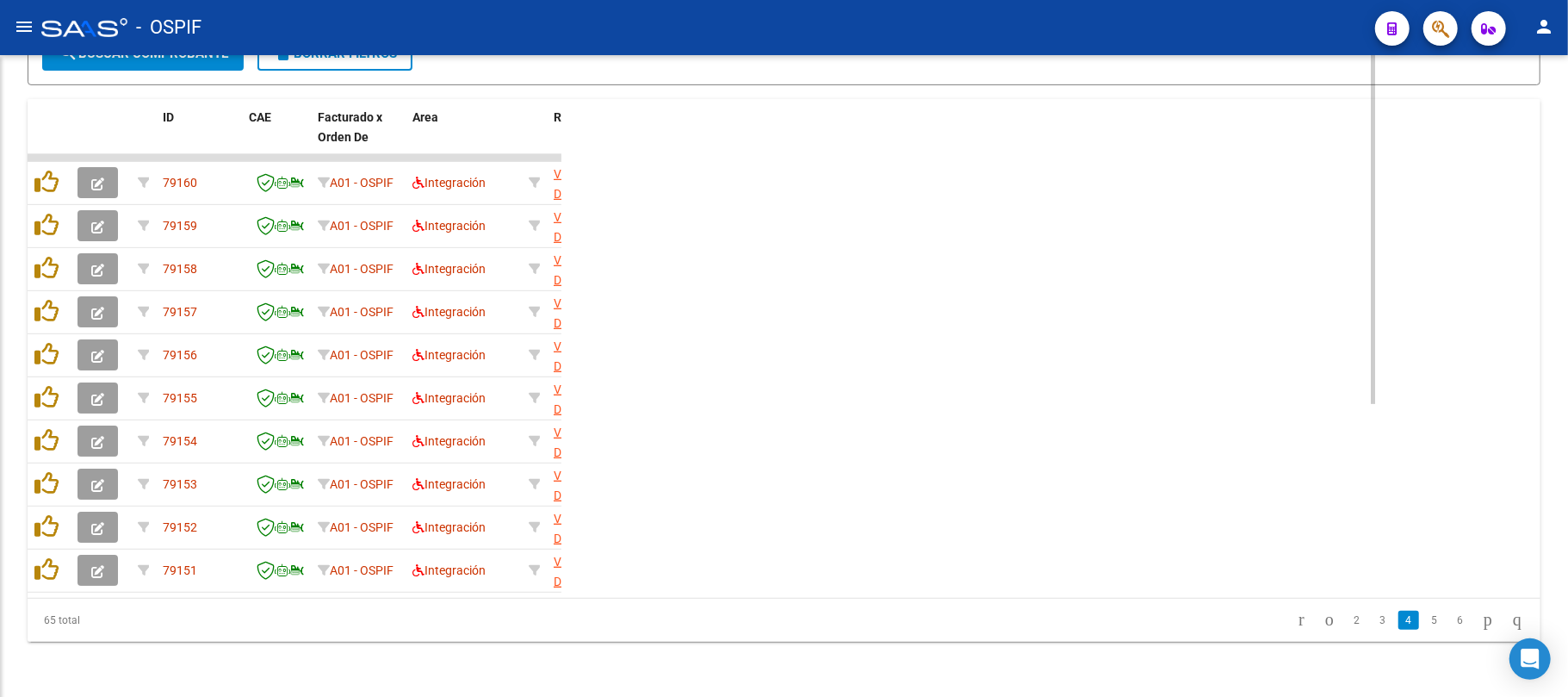
click at [623, 594] on div "ID CAE Facturado x Orden De Area Razón Social CPBT Monto Fecha Cpbt Días desde …" at bounding box center [784, 370] width 1513 height 543
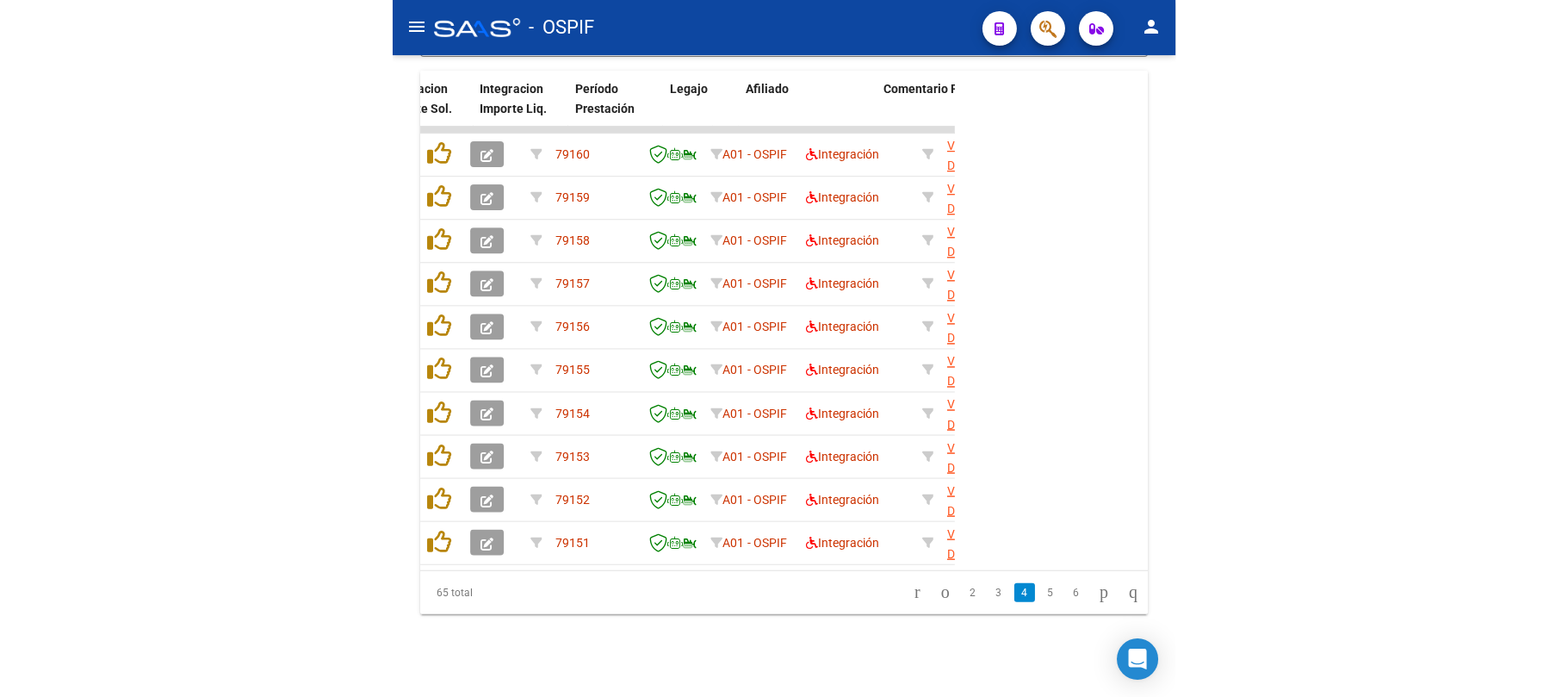
scroll to position [0, 2330]
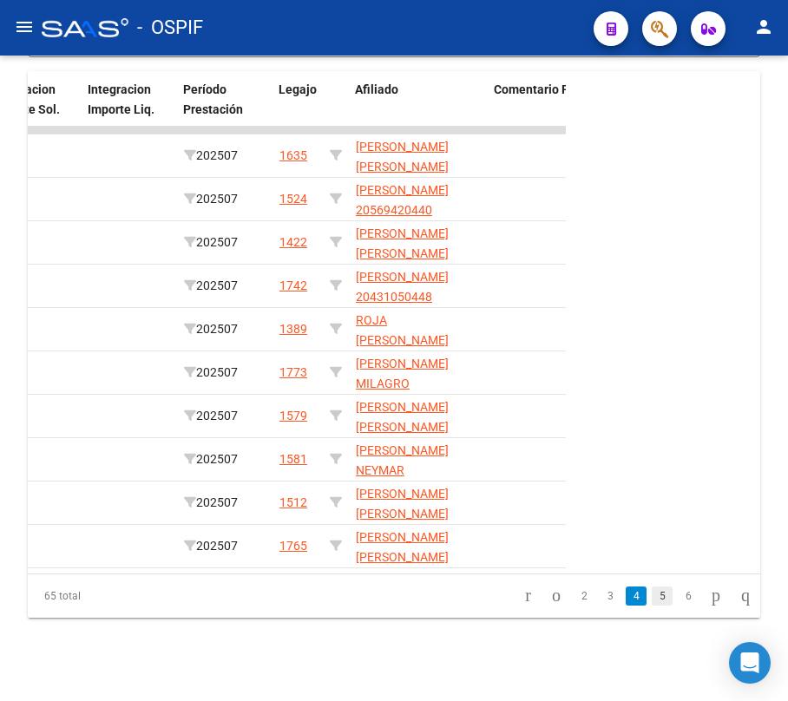
click at [654, 601] on link "5" at bounding box center [662, 596] width 21 height 19
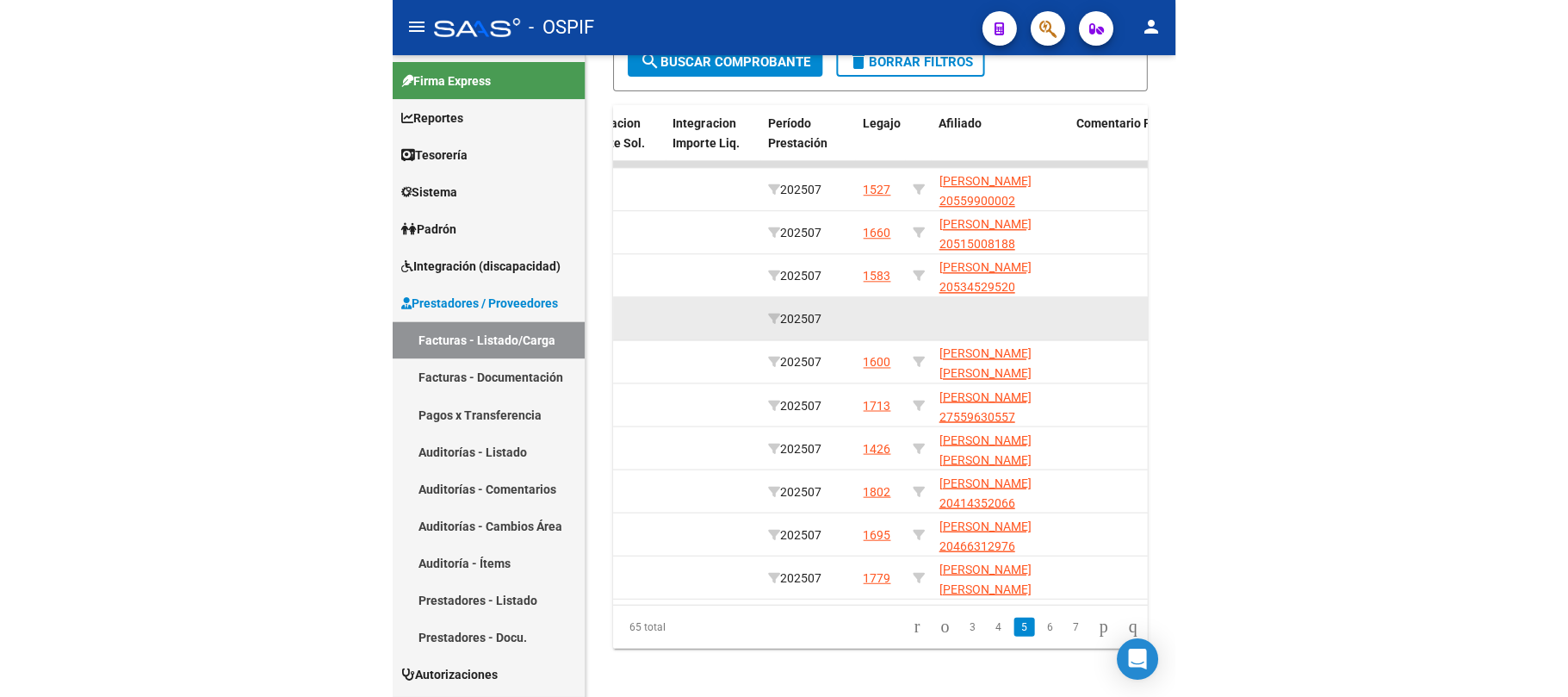
scroll to position [537, 0]
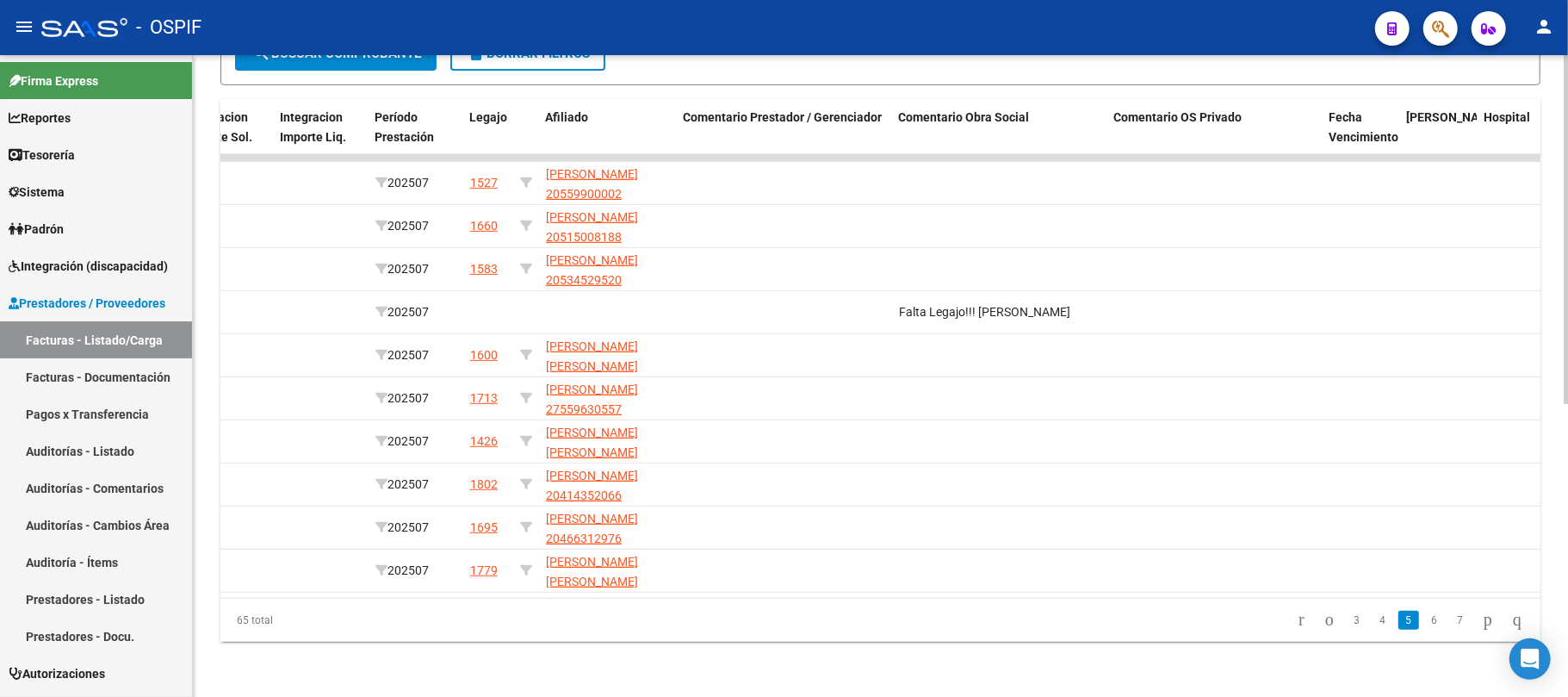
click at [894, 694] on div "Video tutorial PRESTADORES -> Listado de CPBTs Emitidos por Prestadores / Prove…" at bounding box center [880, 115] width 1375 height 1164
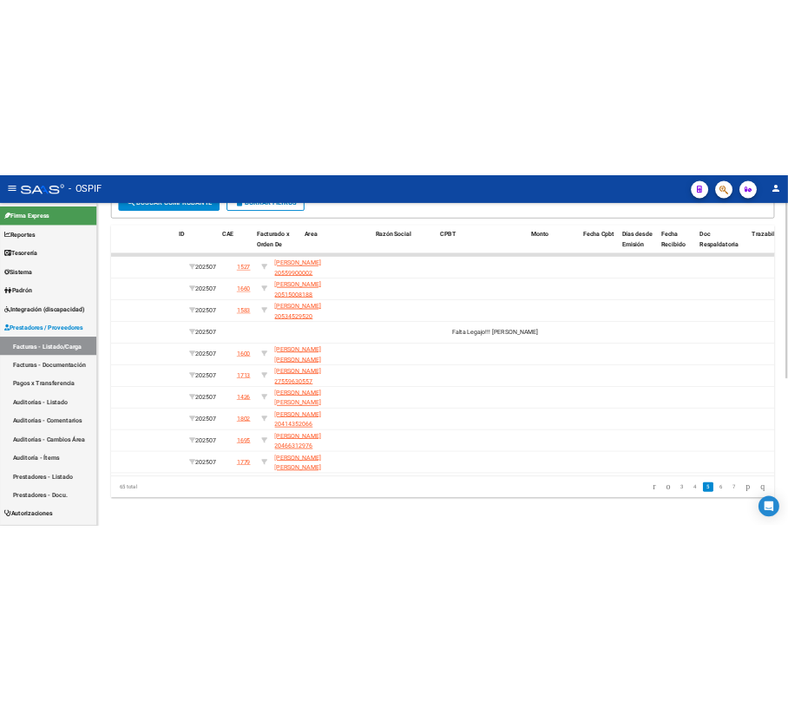
scroll to position [0, 0]
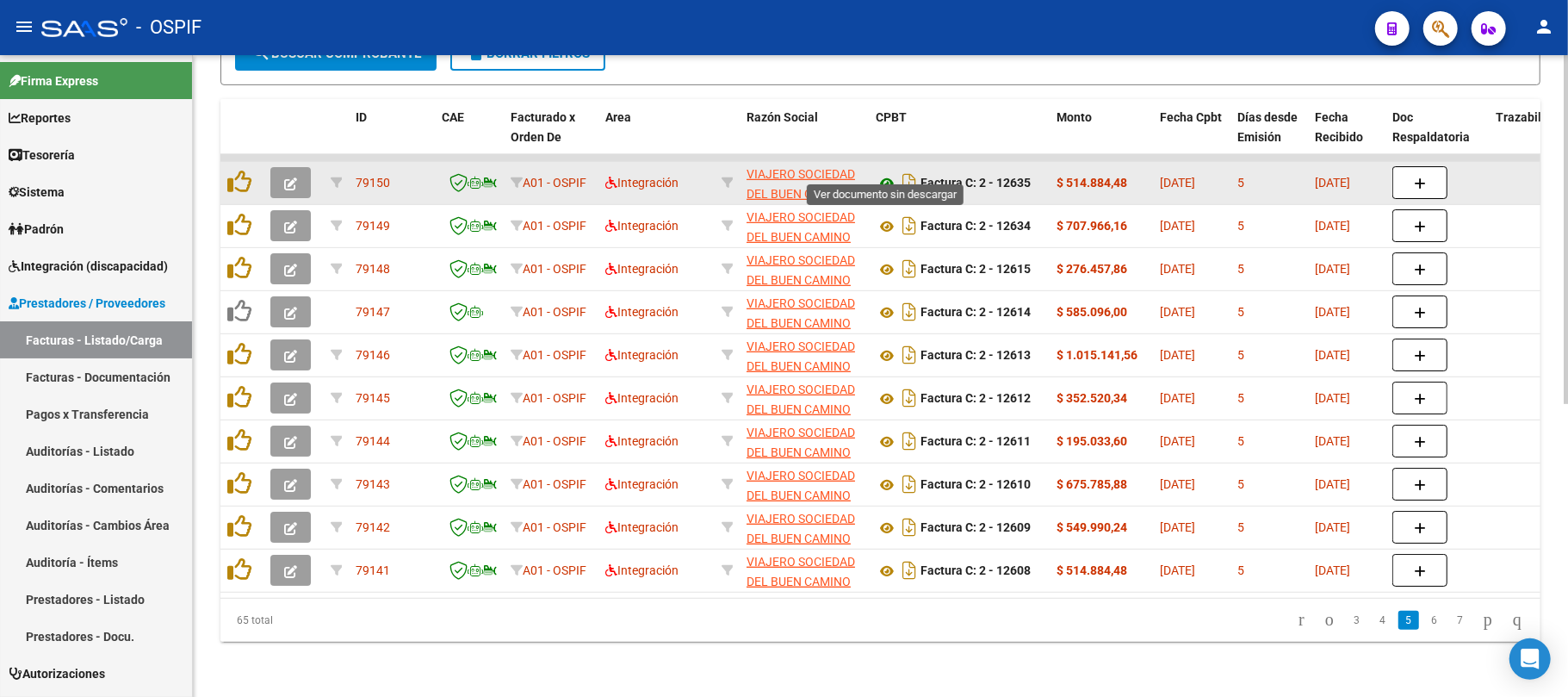
click at [883, 173] on icon at bounding box center [887, 183] width 23 height 21
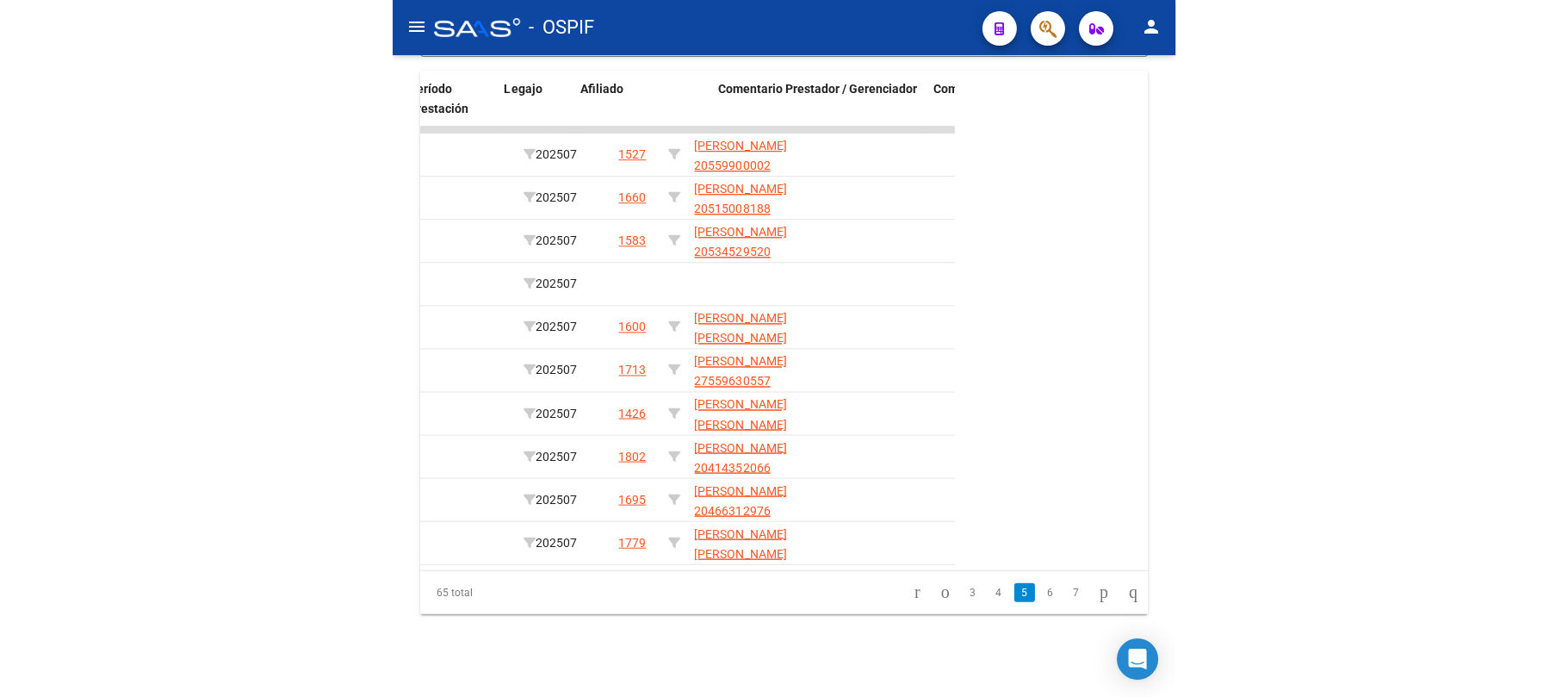
scroll to position [0, 2496]
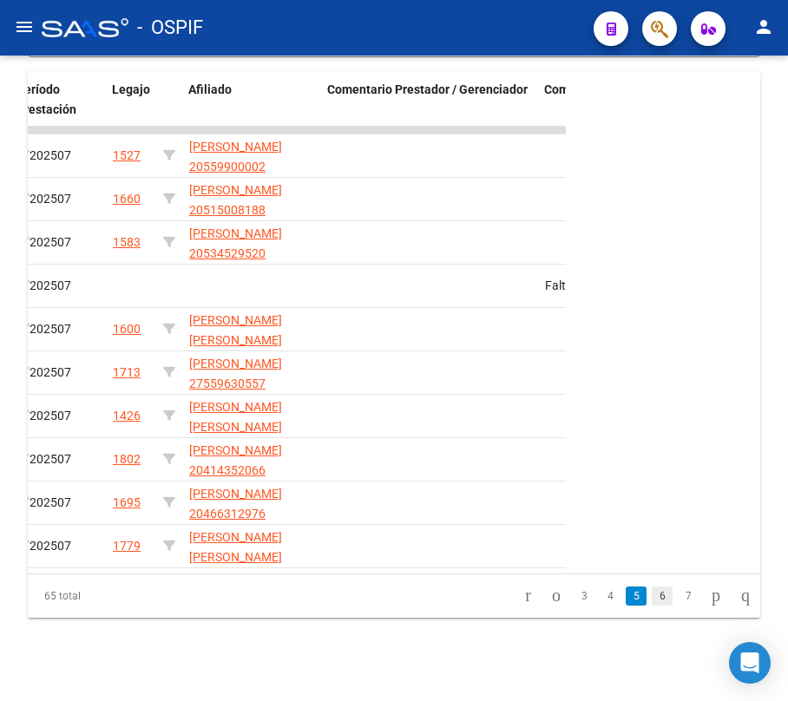
click at [652, 588] on link "6" at bounding box center [662, 596] width 21 height 19
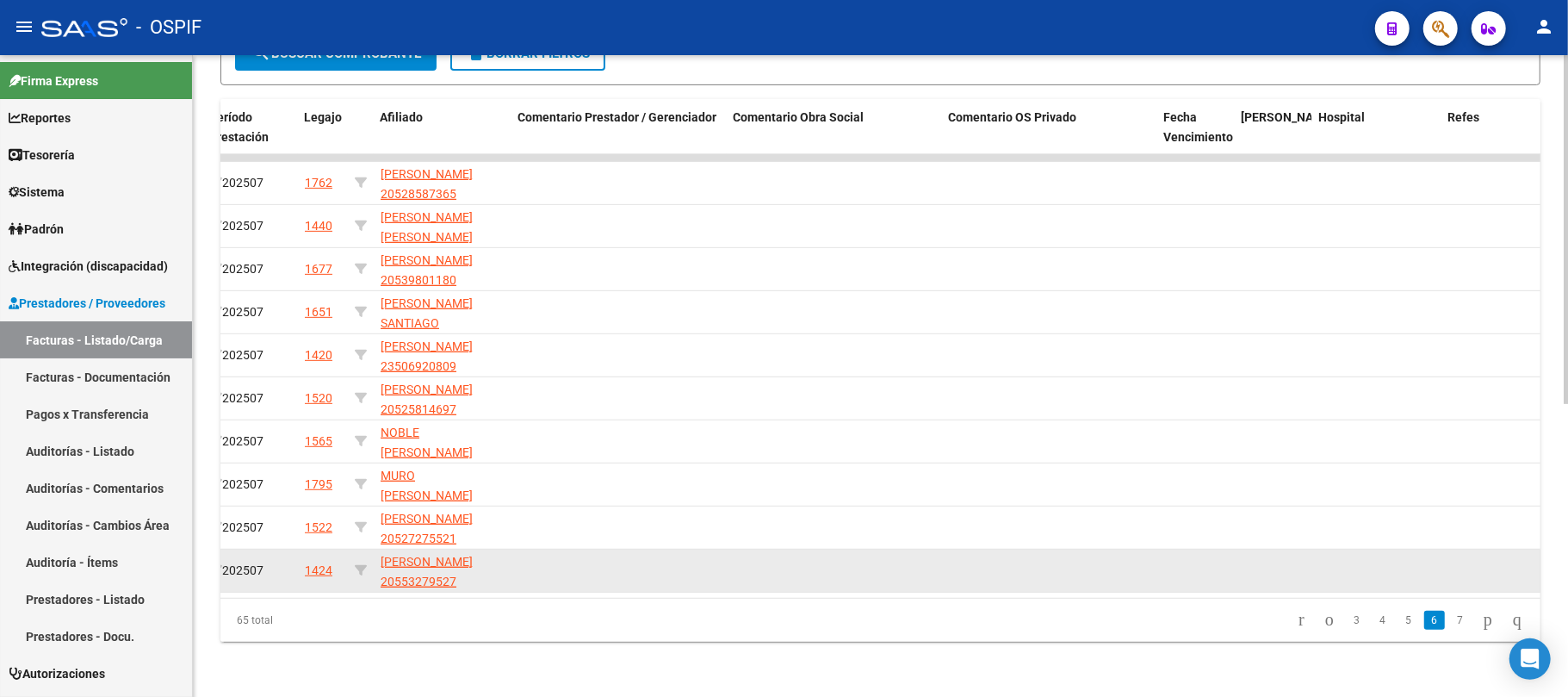
scroll to position [537, 0]
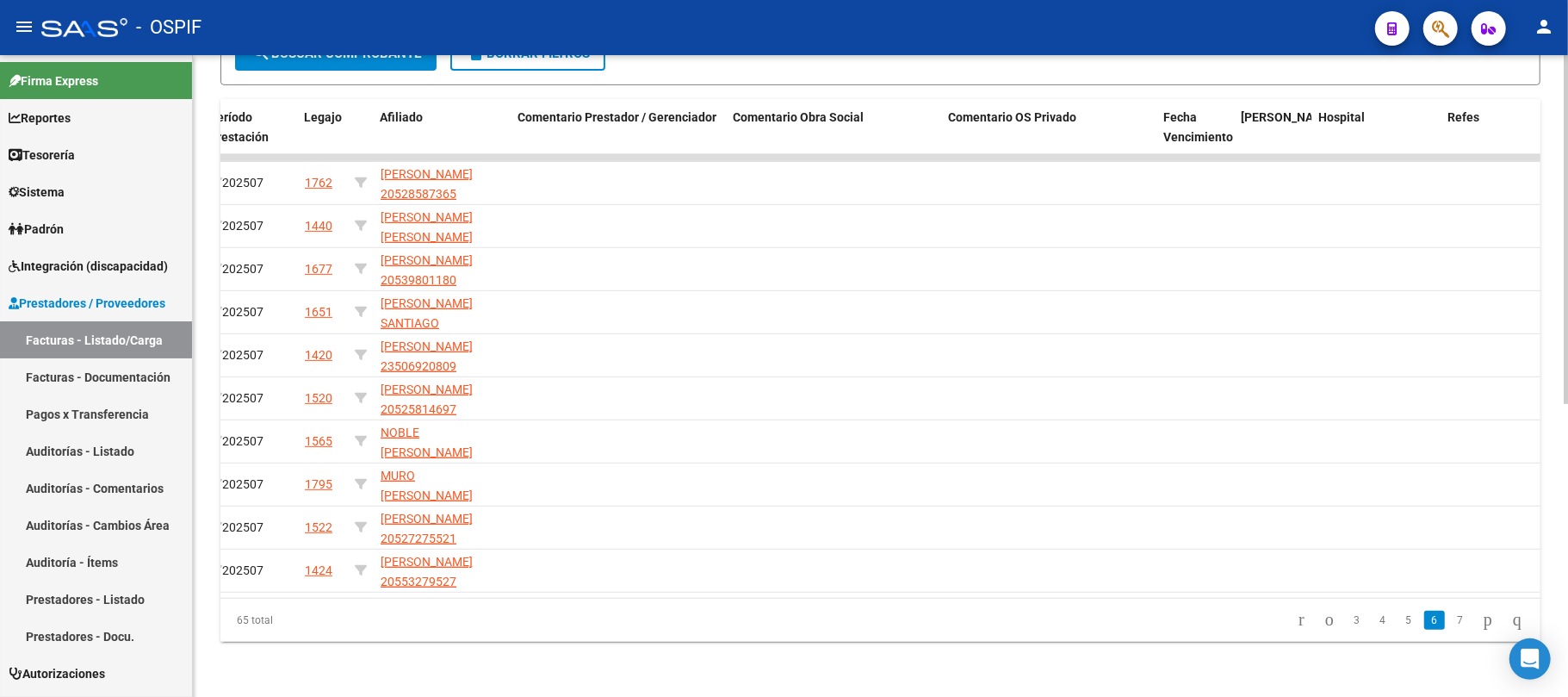
click at [876, 599] on div "65 total 3 4 5 6 7" at bounding box center [880, 620] width 1320 height 43
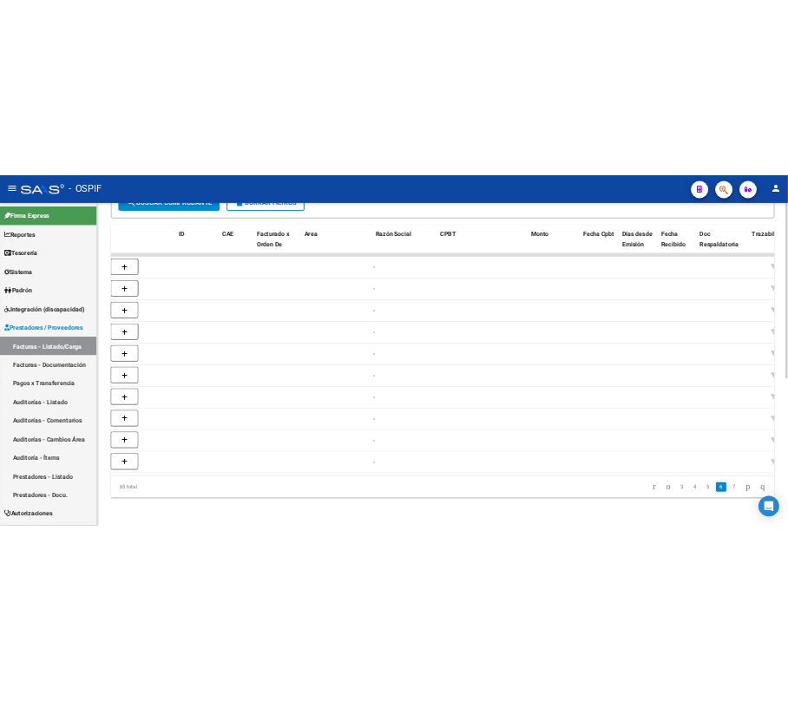
scroll to position [0, 0]
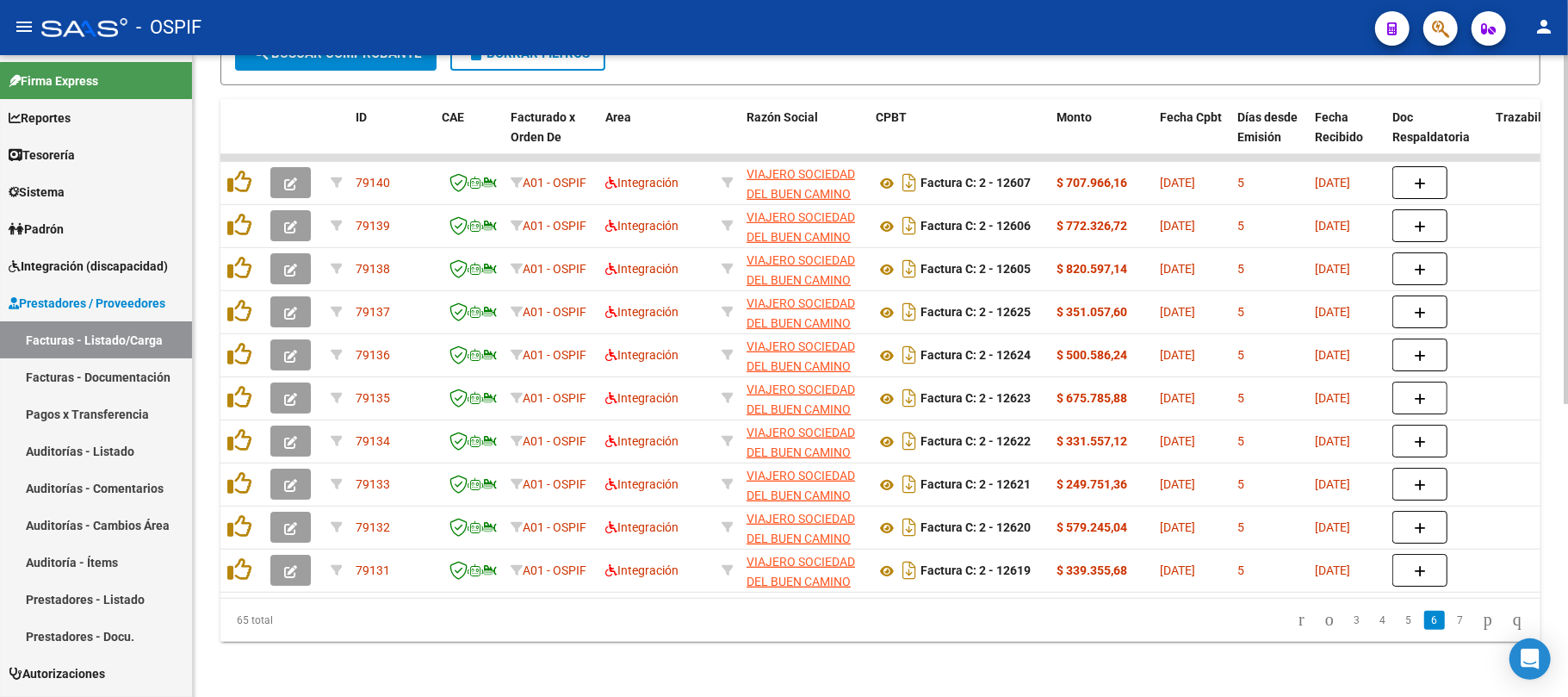
click at [674, 658] on div "Video tutorial PRESTADORES -> Listado de CPBTs Emitidos por Prestadores / Prove…" at bounding box center [880, 115] width 1375 height 1164
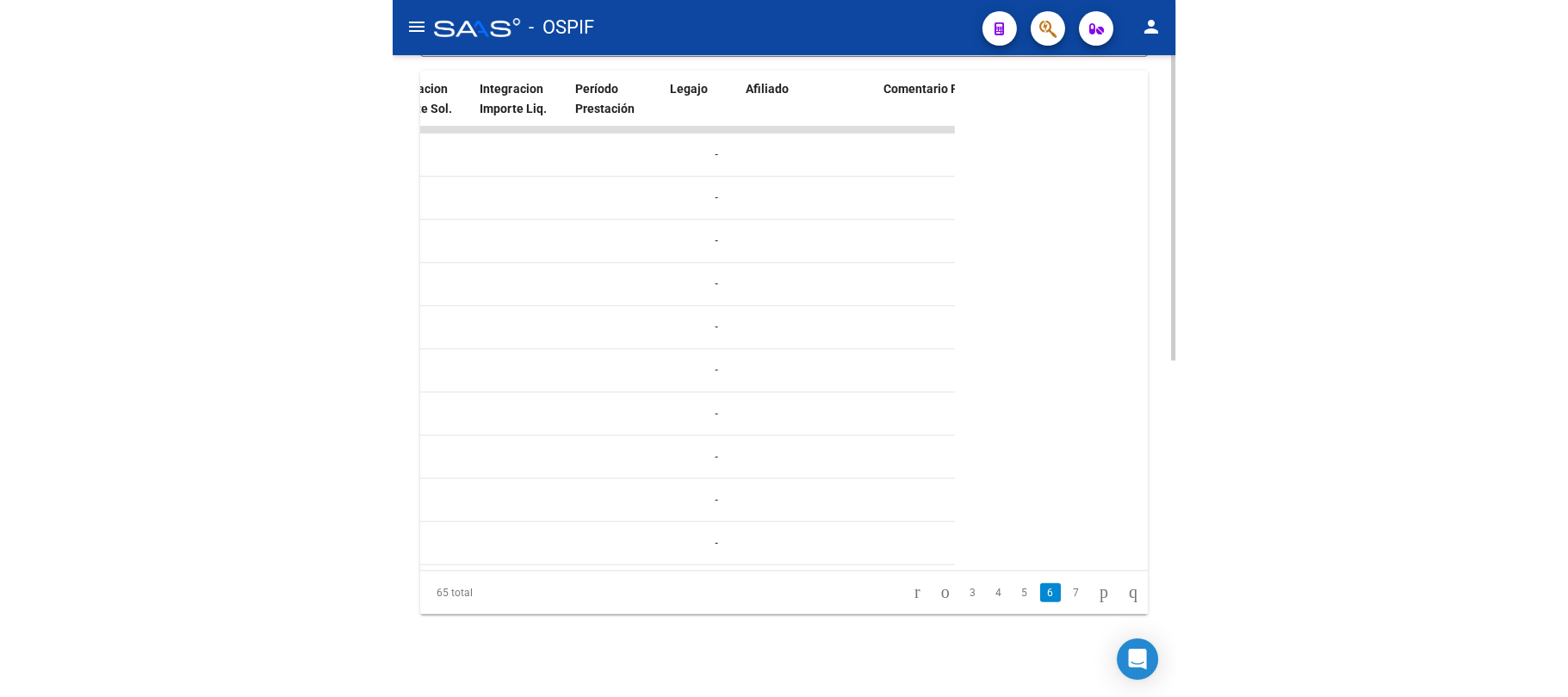
scroll to position [0, 2330]
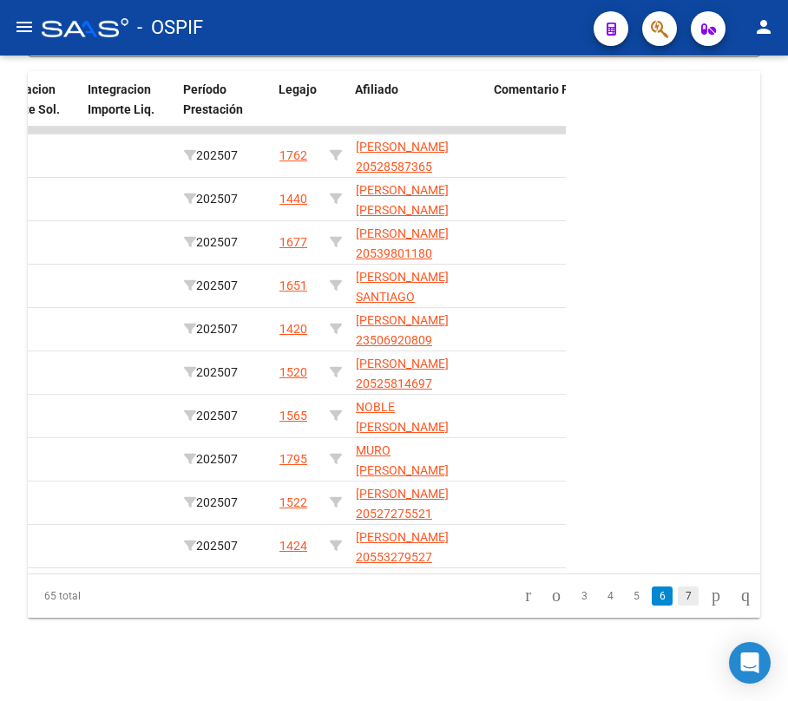
click at [678, 592] on link "7" at bounding box center [688, 596] width 21 height 19
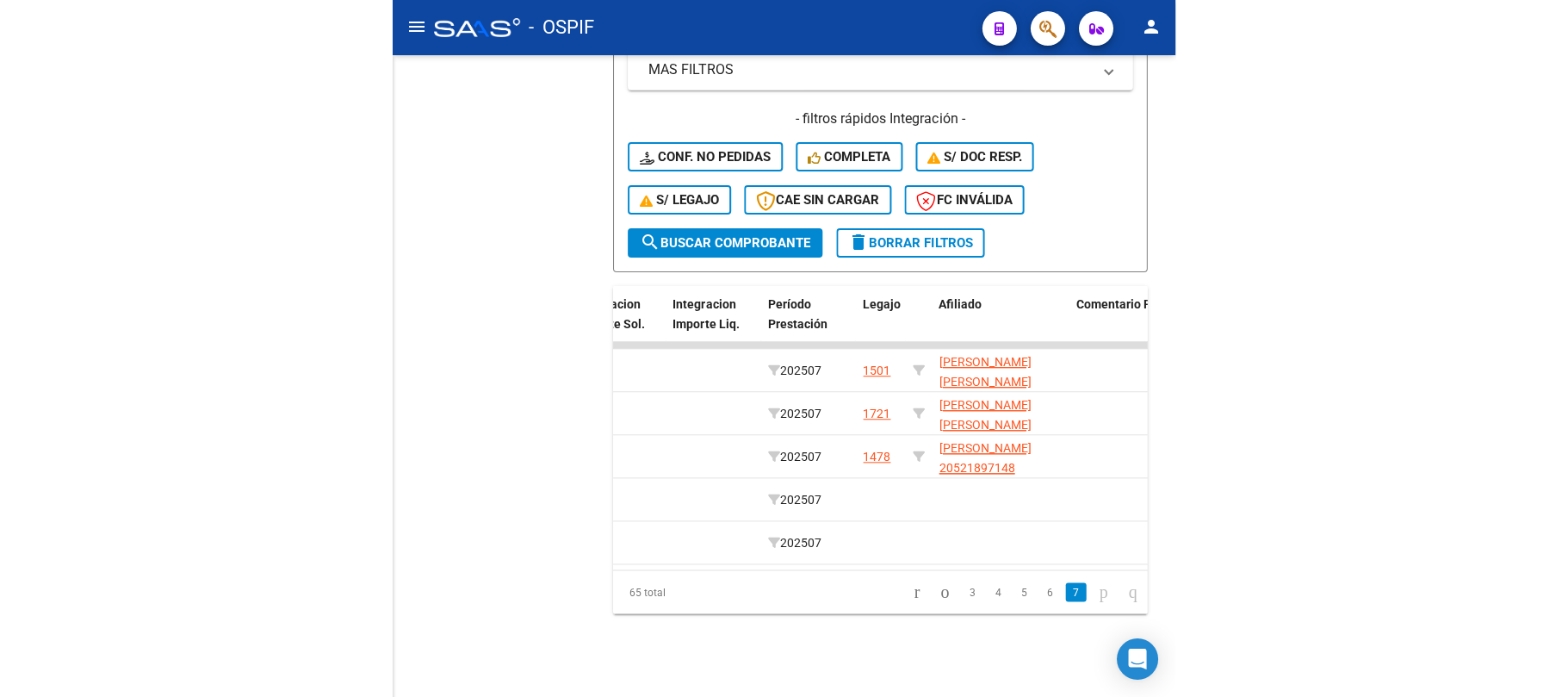
scroll to position [323, 0]
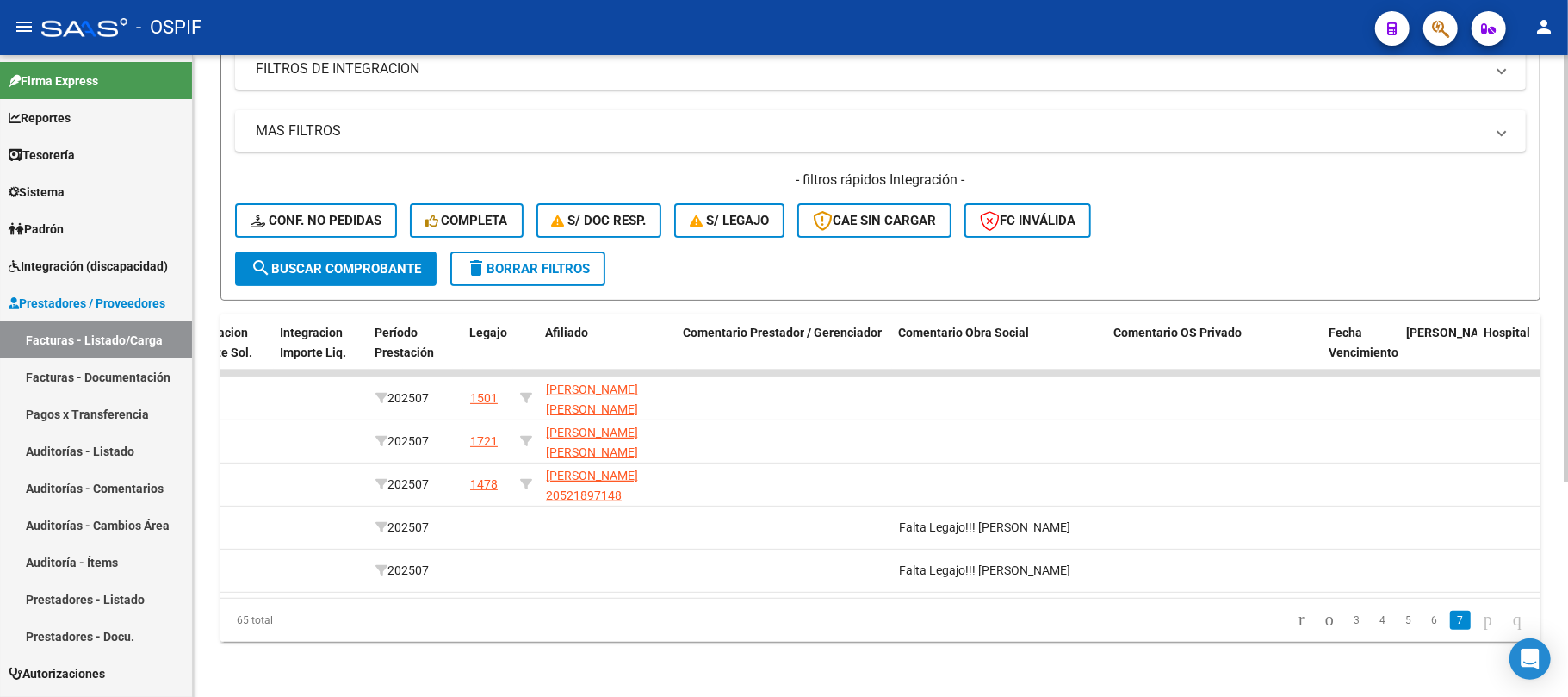
click at [993, 612] on datatable-pager "3 4 5 6 7" at bounding box center [1011, 621] width 1042 height 30
click at [999, 595] on datatable-body "79130 A01 - OSPIF Integración VIAJERO SOCIEDAD DEL BUEN CAMINO S.A. 30714136905…" at bounding box center [977, 484] width 1513 height 228
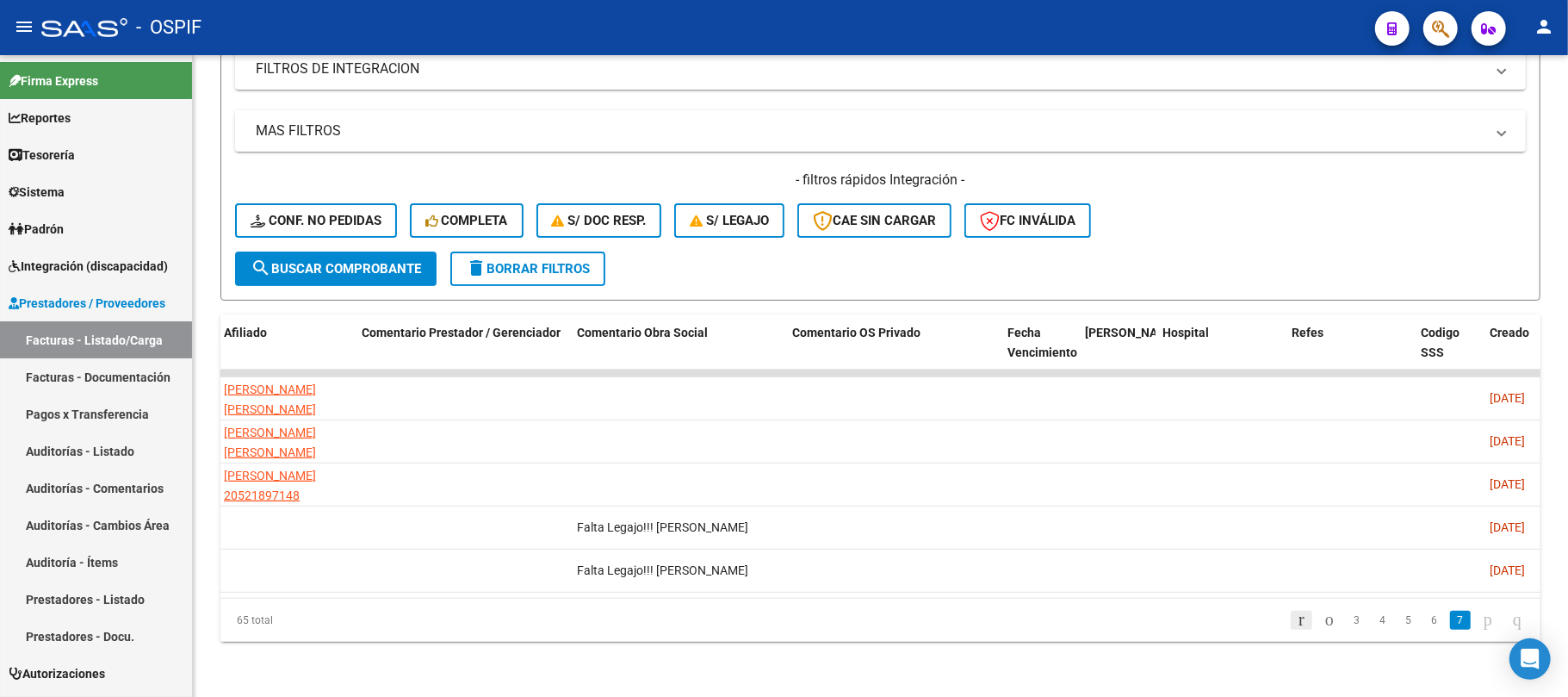
click at [1296, 623] on icon "go to first page" at bounding box center [1301, 620] width 11 height 21
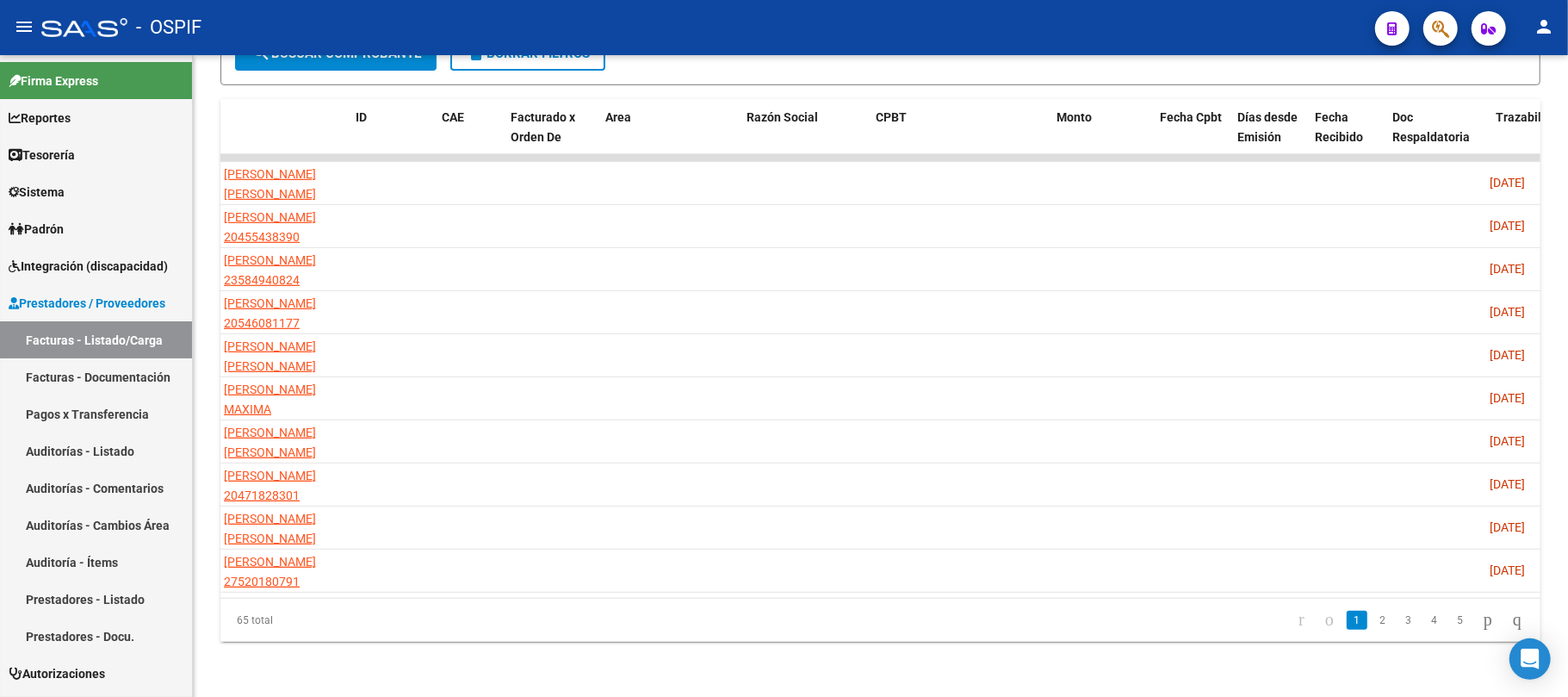
scroll to position [0, 0]
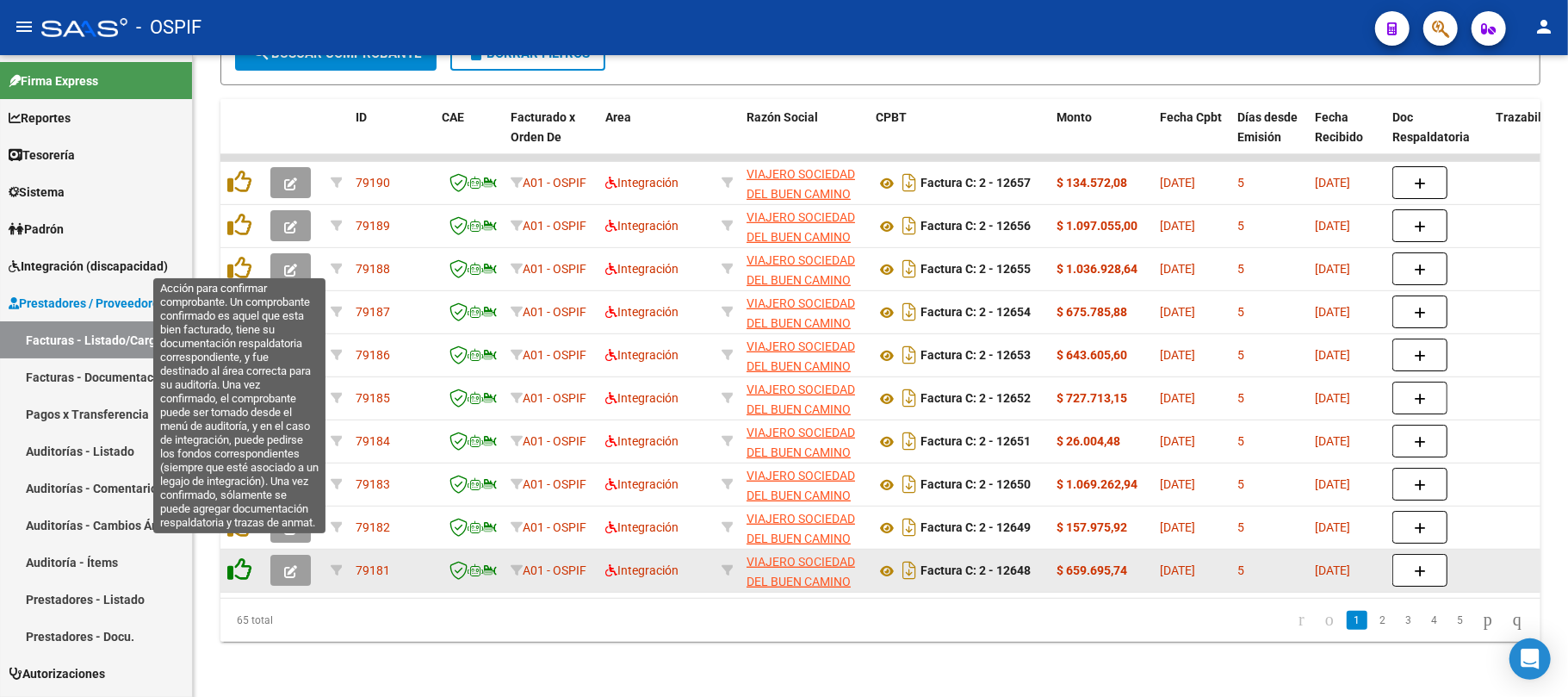
click at [249, 557] on icon at bounding box center [239, 569] width 24 height 24
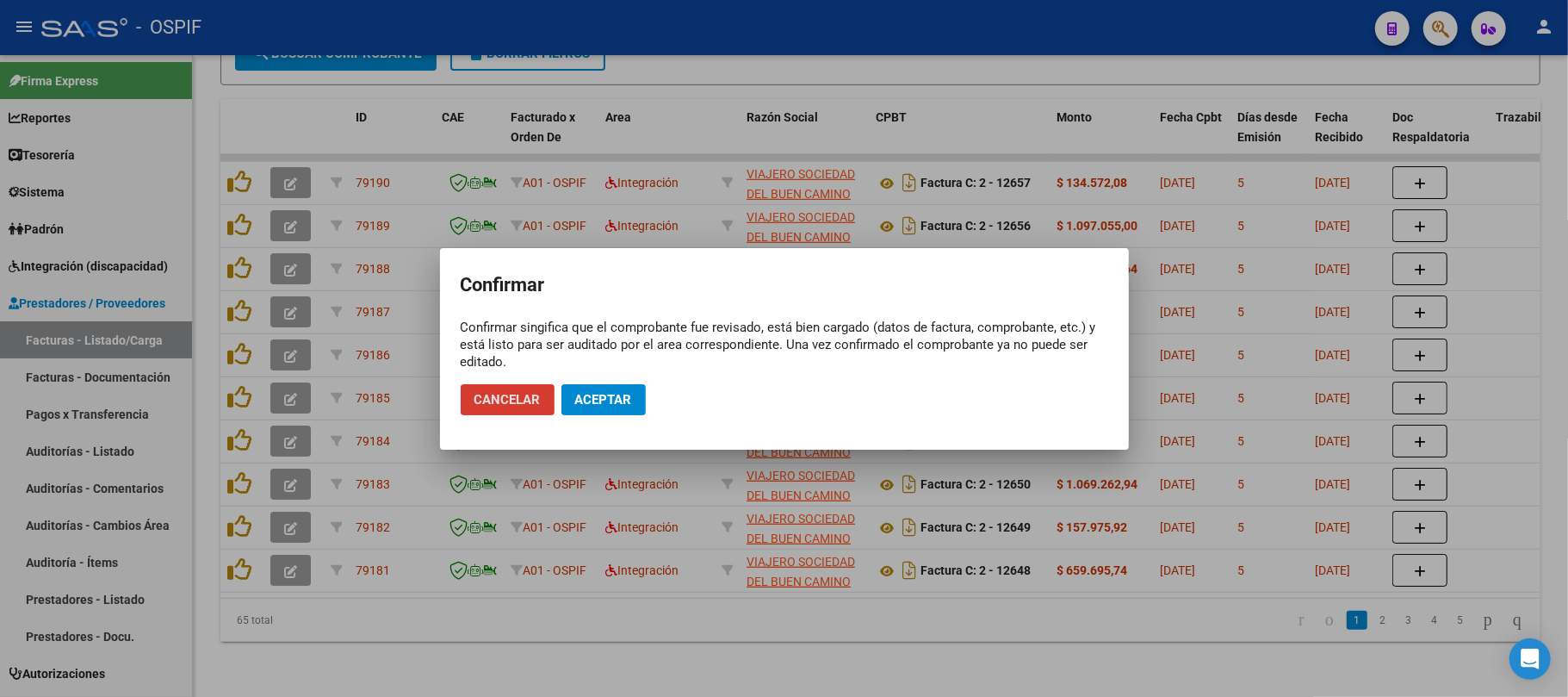
click at [641, 398] on button "Aceptar" at bounding box center [603, 399] width 84 height 31
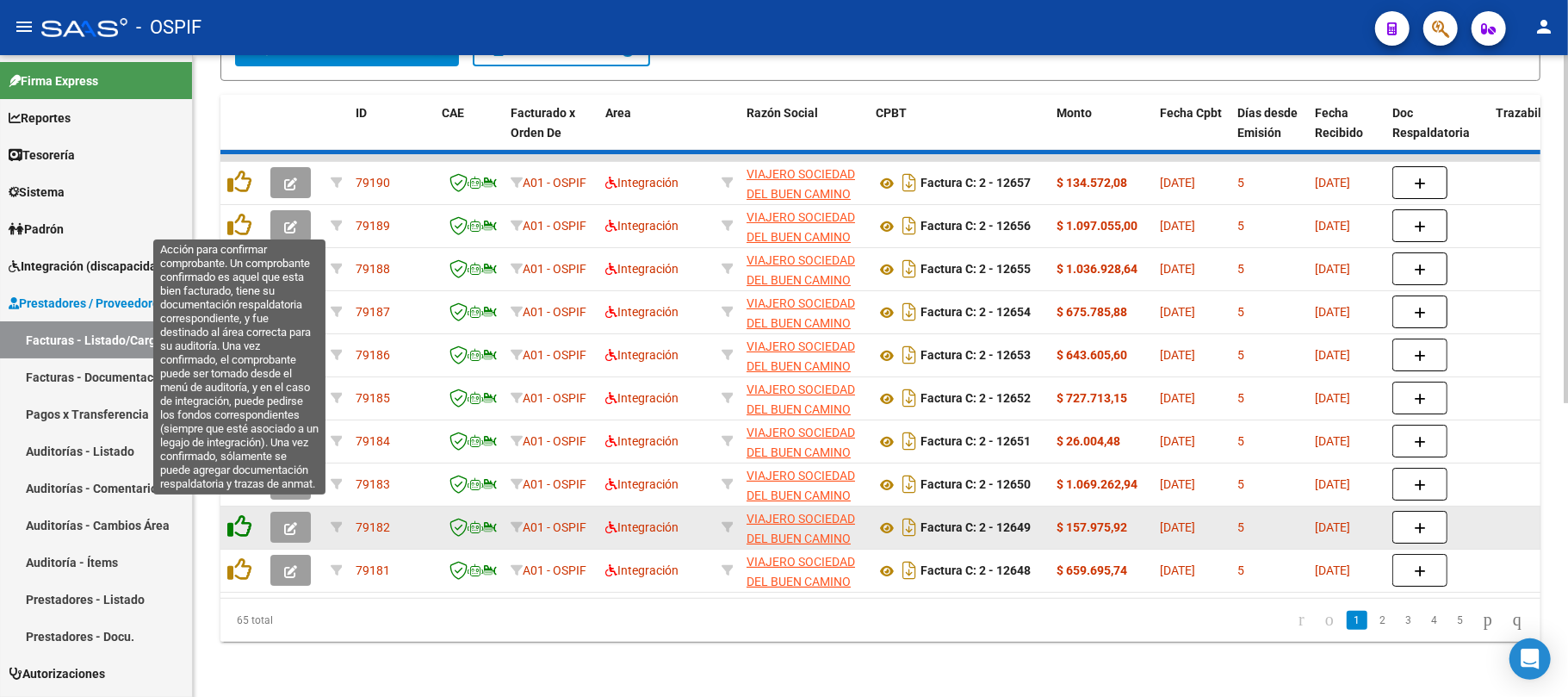
click at [242, 514] on icon at bounding box center [239, 526] width 24 height 24
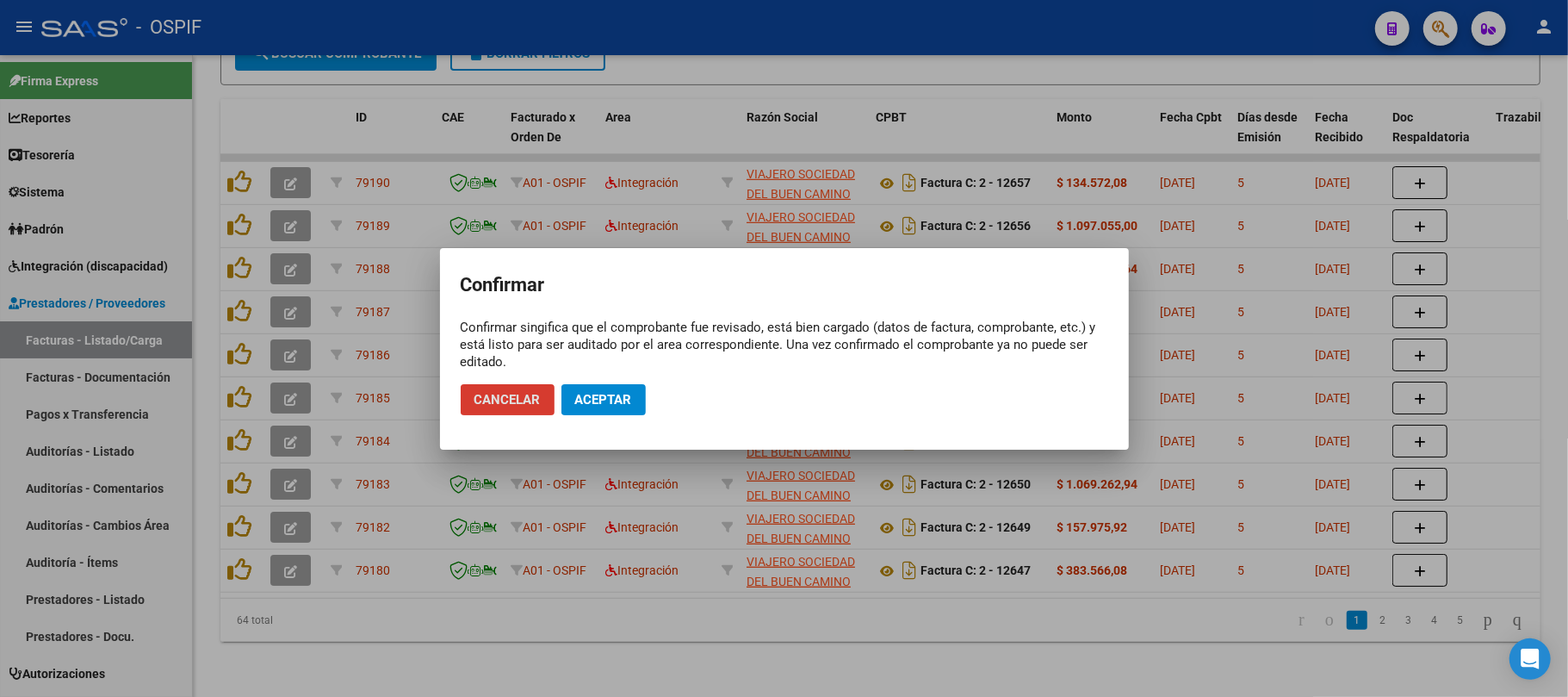
click at [617, 401] on span "Aceptar" at bounding box center [603, 400] width 57 height 16
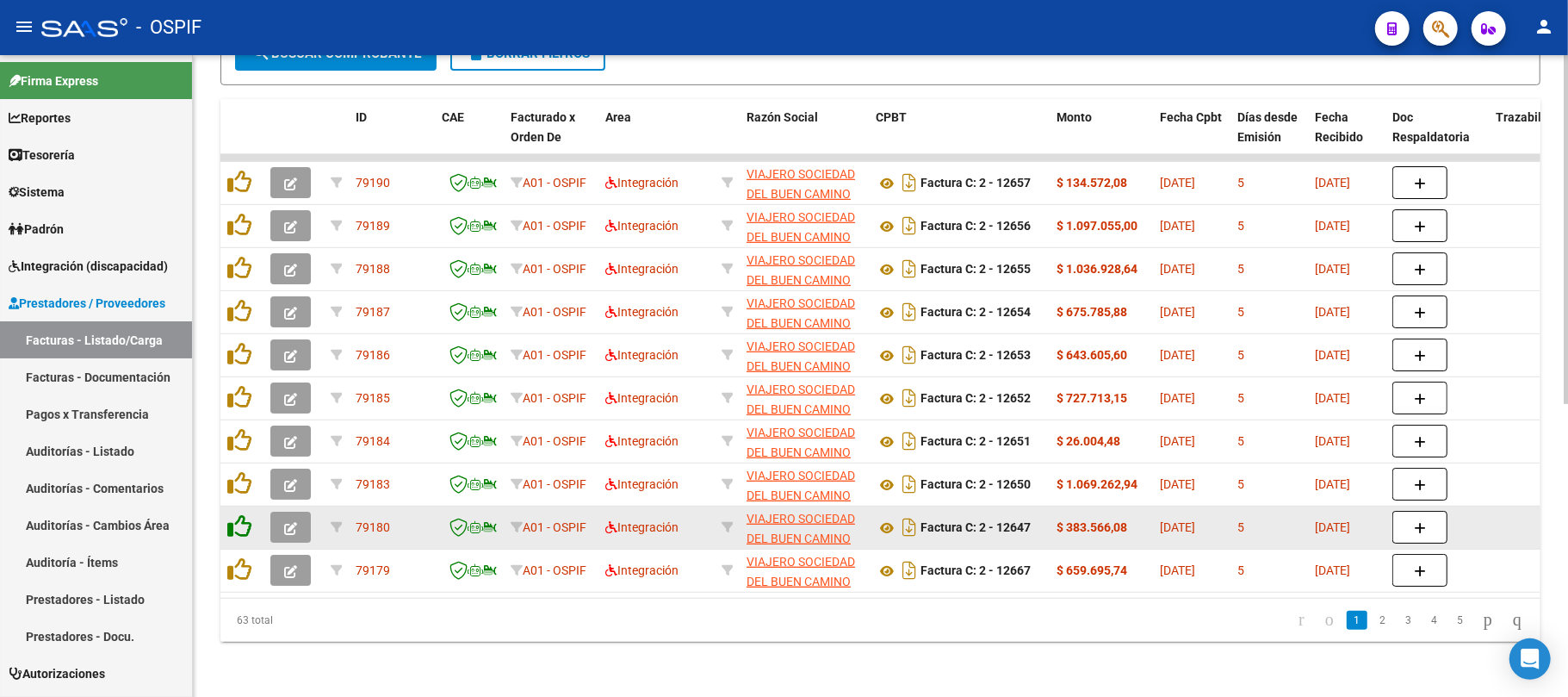
click at [241, 514] on icon at bounding box center [239, 526] width 24 height 24
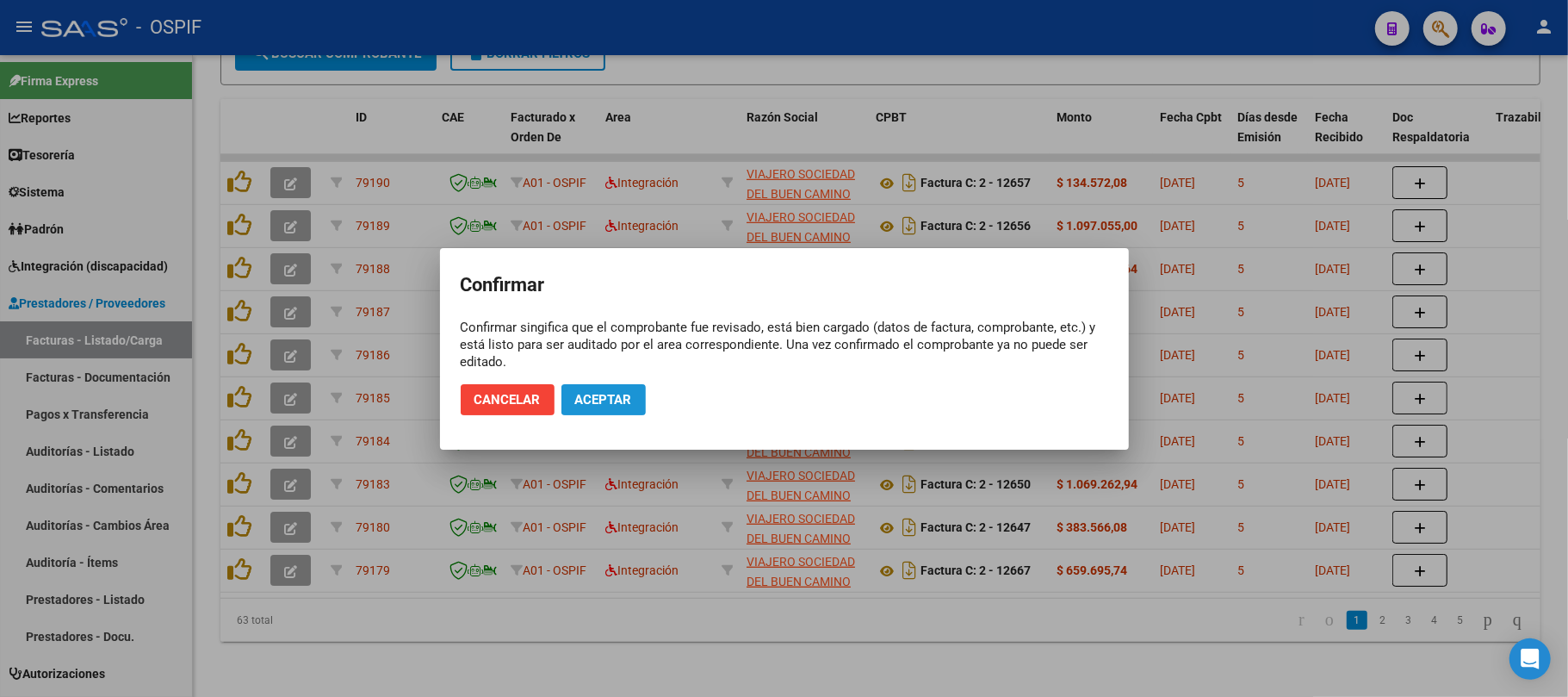
click at [569, 401] on button "Aceptar" at bounding box center [603, 399] width 84 height 31
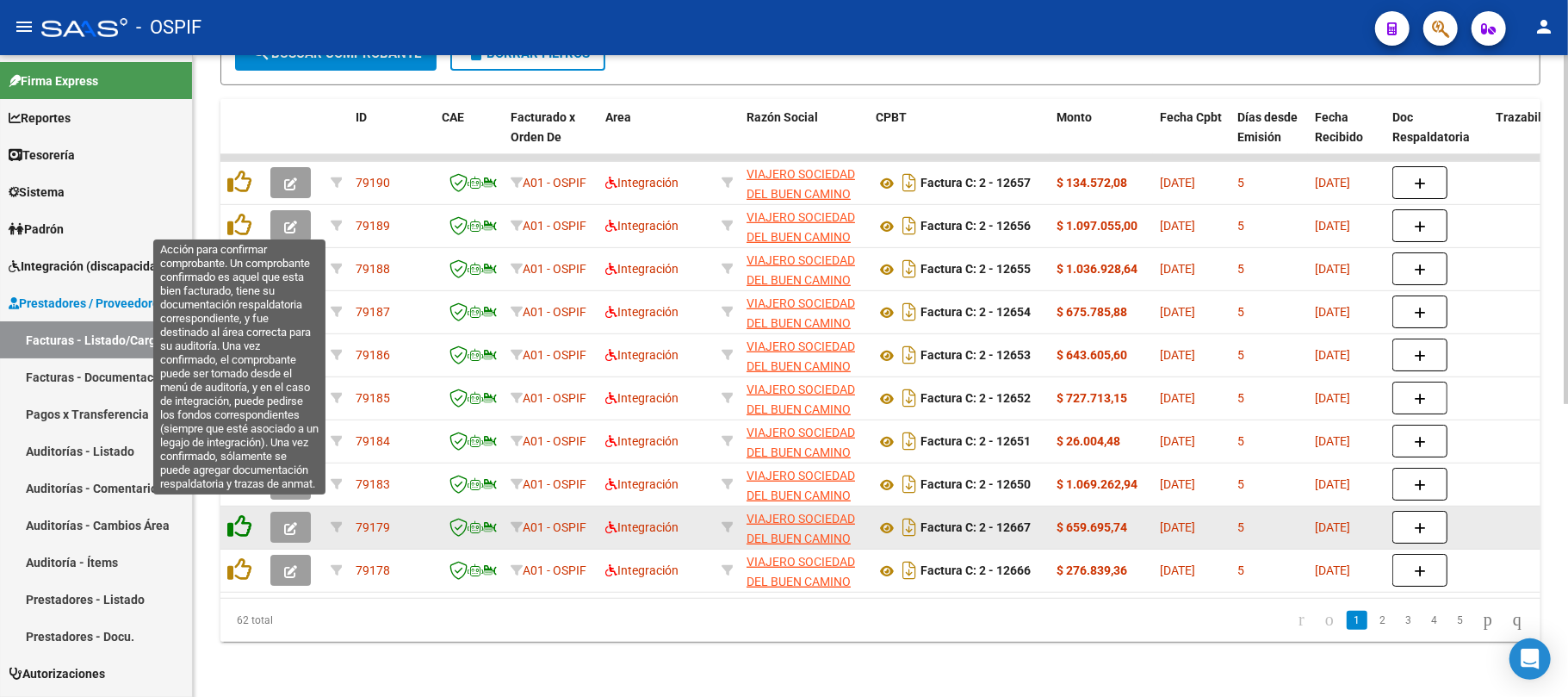
click at [231, 514] on icon at bounding box center [239, 526] width 24 height 24
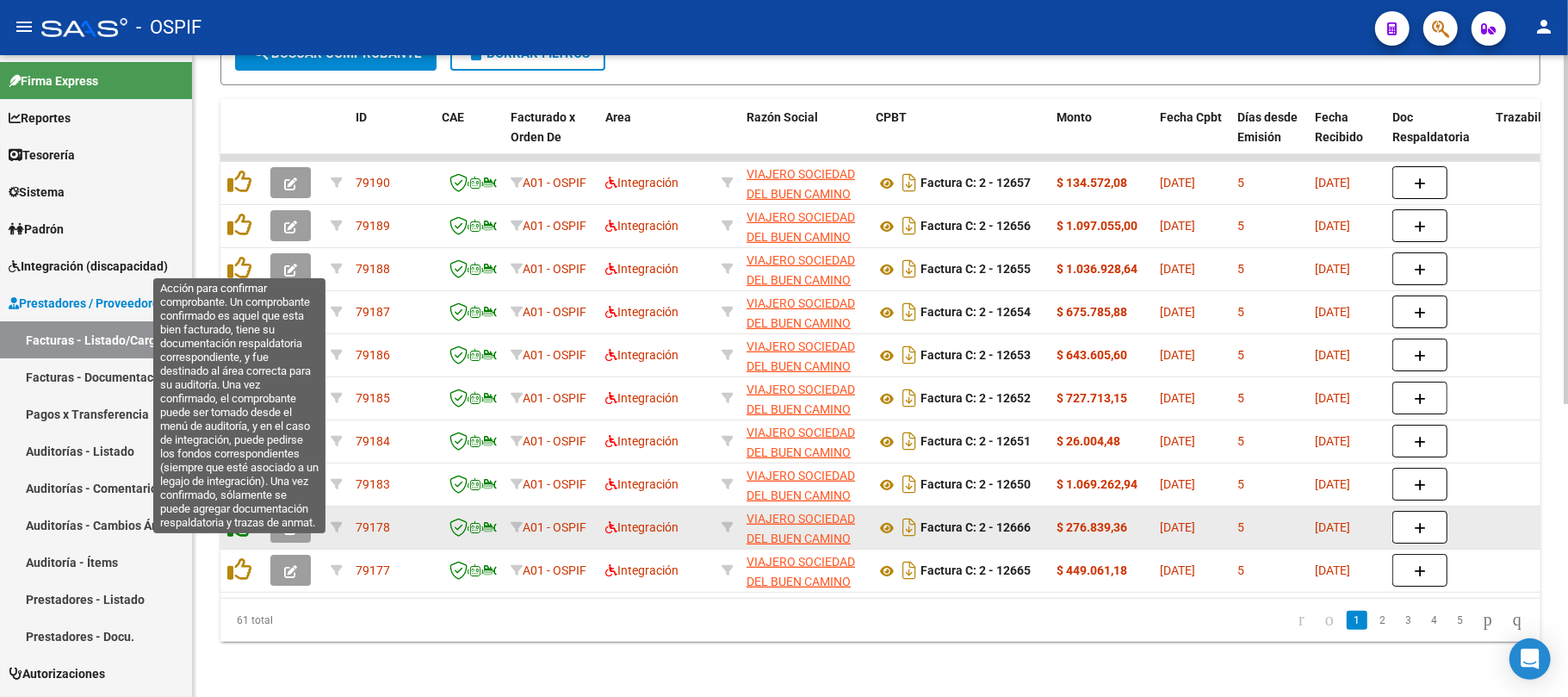
drag, startPoint x: 242, startPoint y: 544, endPoint x: 242, endPoint y: 504, distance: 40.0
click at [239, 557] on icon at bounding box center [239, 569] width 24 height 24
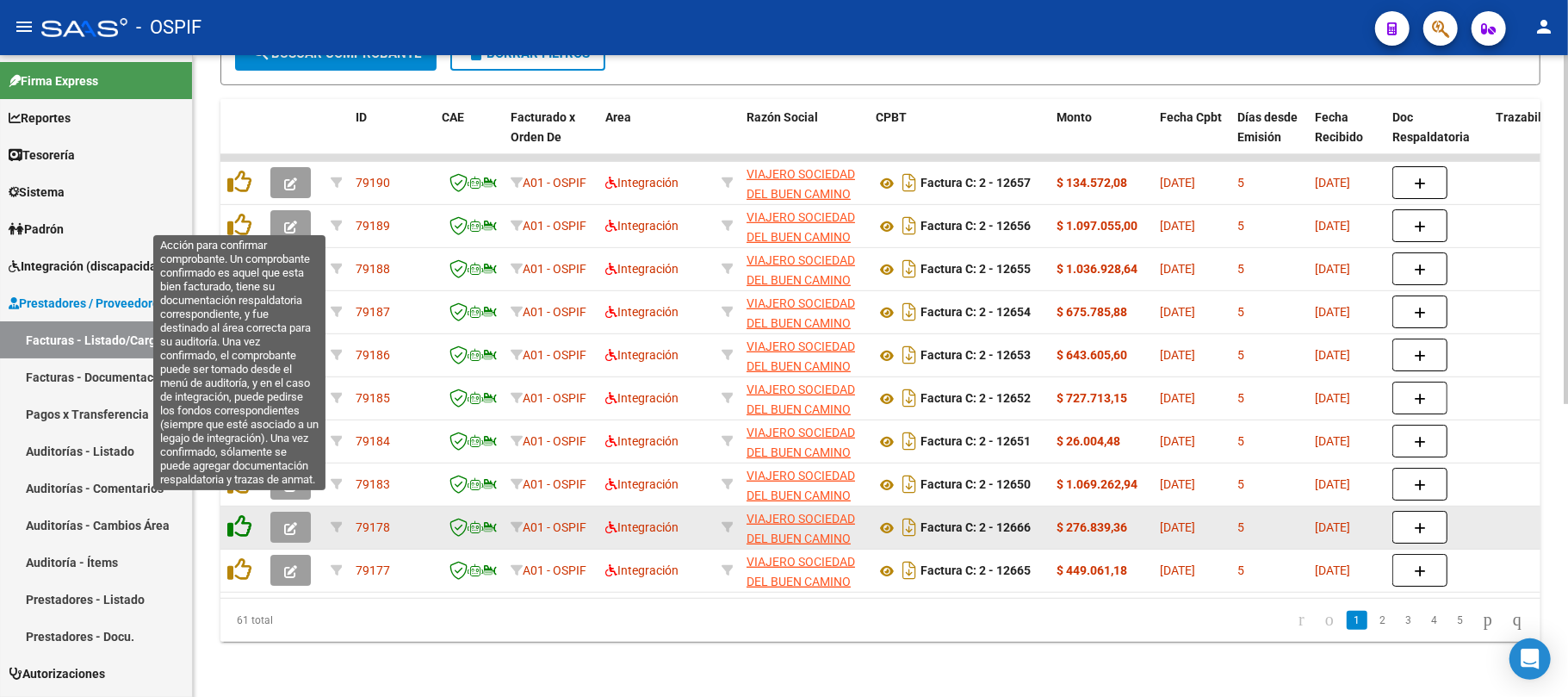
click at [242, 514] on icon at bounding box center [239, 526] width 24 height 24
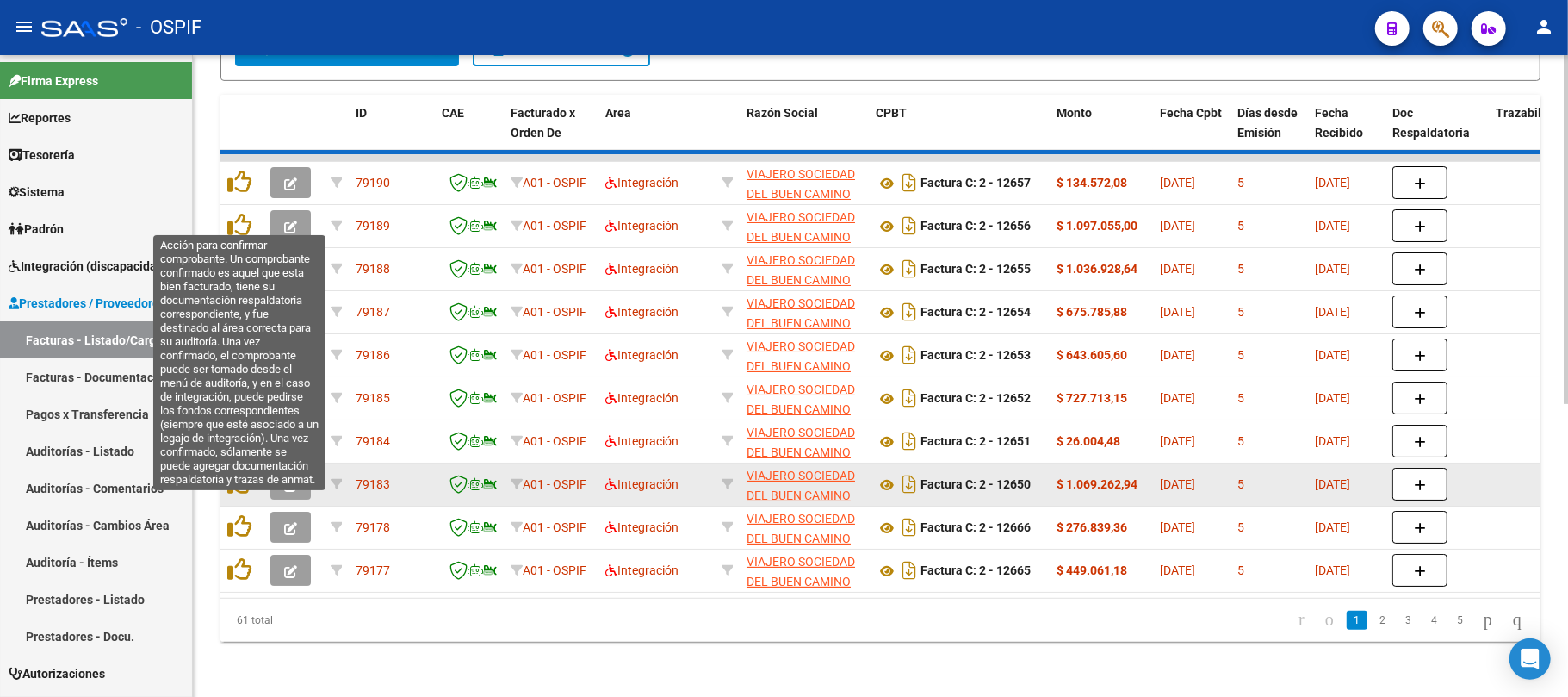
click at [242, 464] on datatable-body-cell at bounding box center [241, 485] width 43 height 43
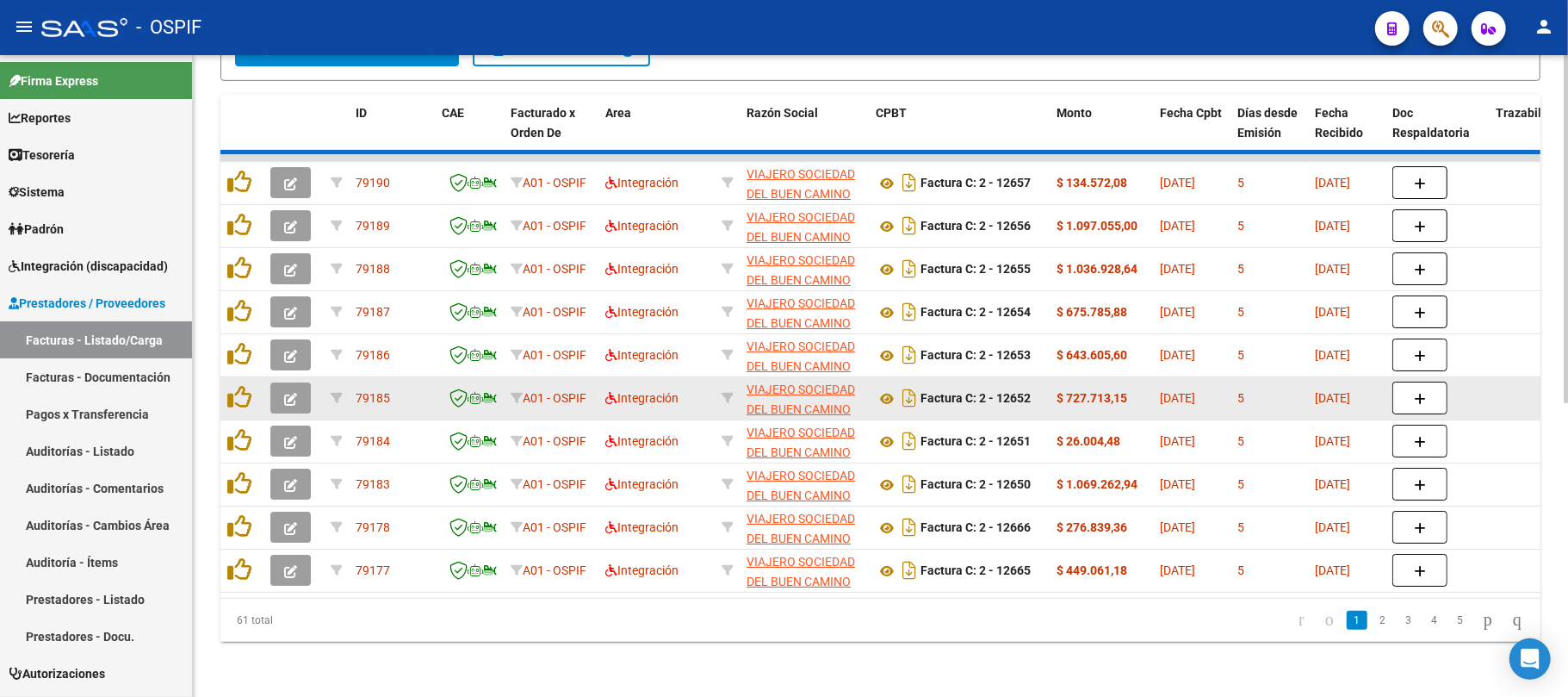
click at [239, 428] on icon at bounding box center [239, 440] width 24 height 24
click at [239, 391] on icon at bounding box center [239, 397] width 24 height 24
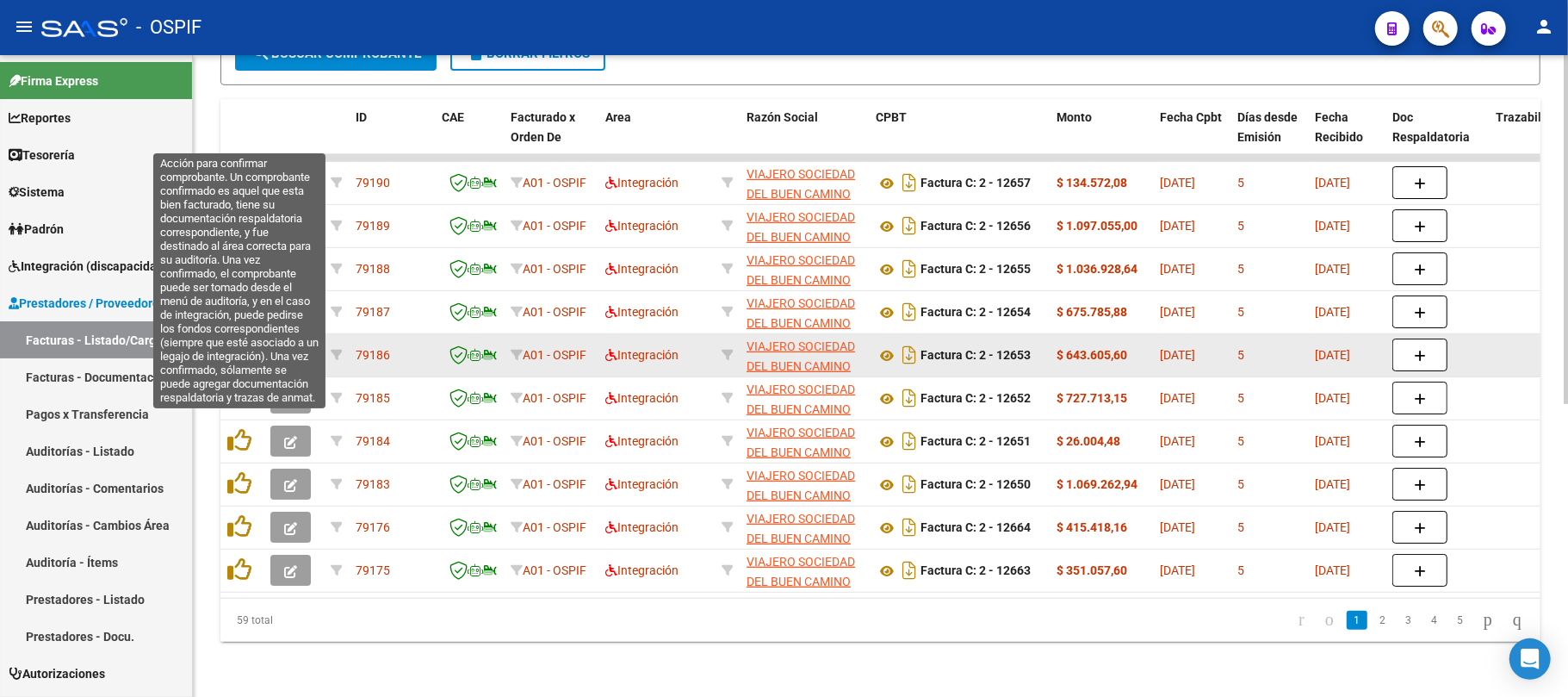
click at [239, 355] on datatable-body-cell at bounding box center [241, 355] width 43 height 43
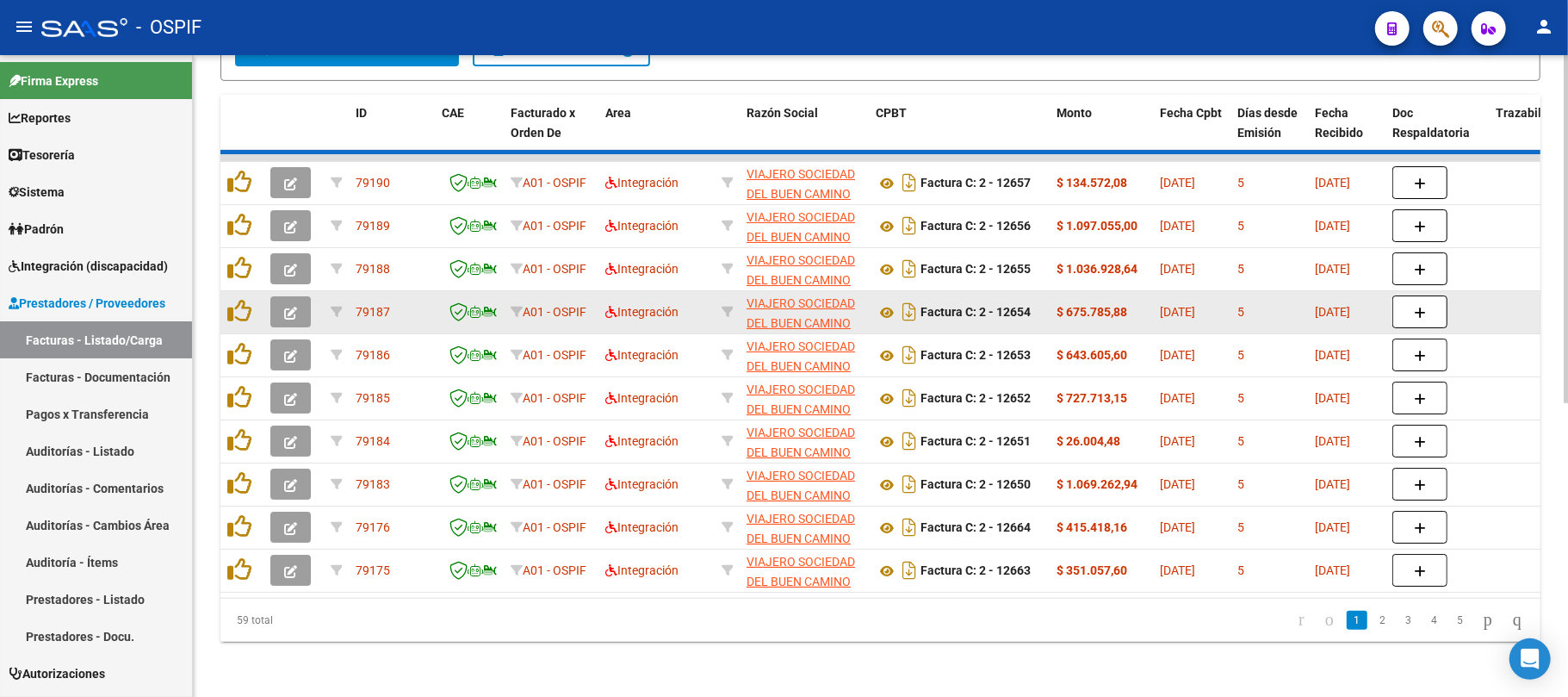
click at [236, 319] on datatable-body-cell at bounding box center [241, 312] width 43 height 43
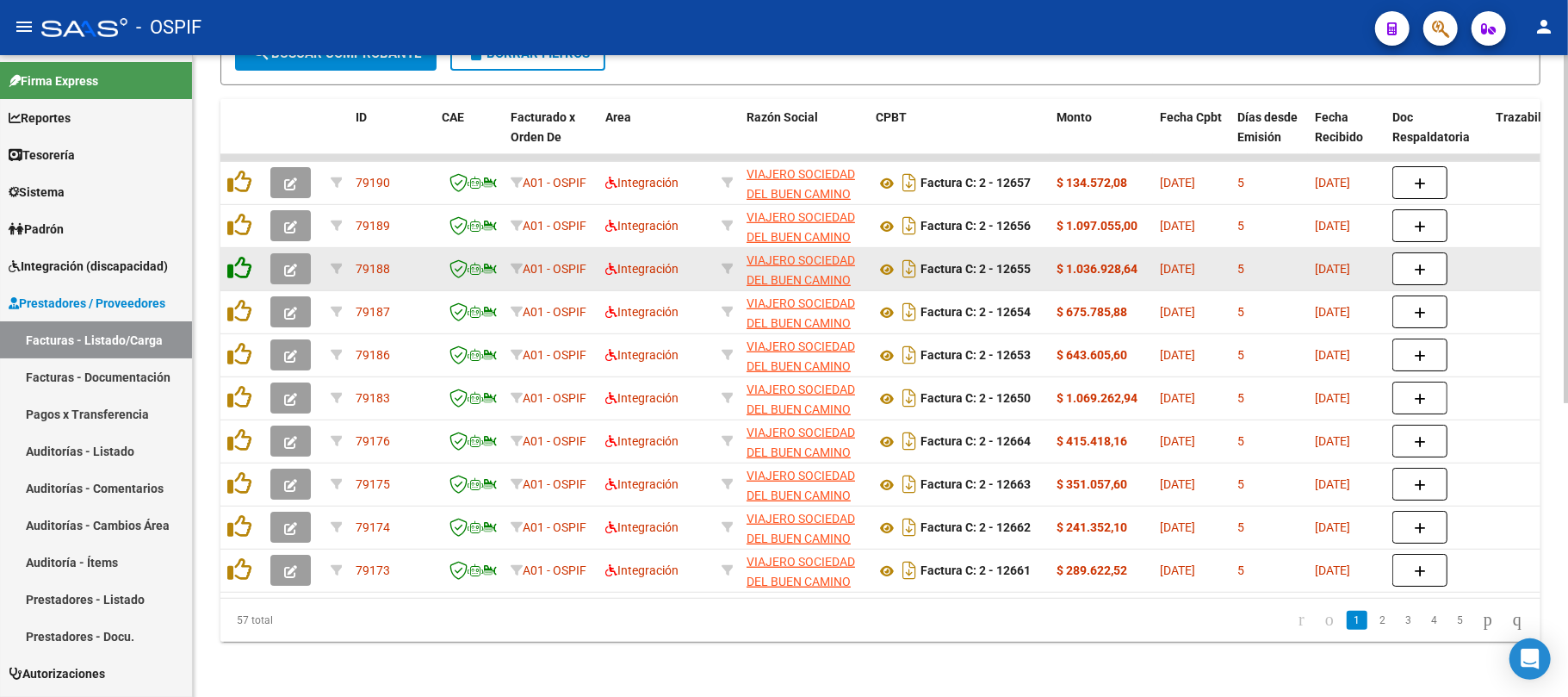
click at [236, 301] on icon at bounding box center [239, 311] width 24 height 24
click at [238, 259] on icon at bounding box center [239, 268] width 24 height 24
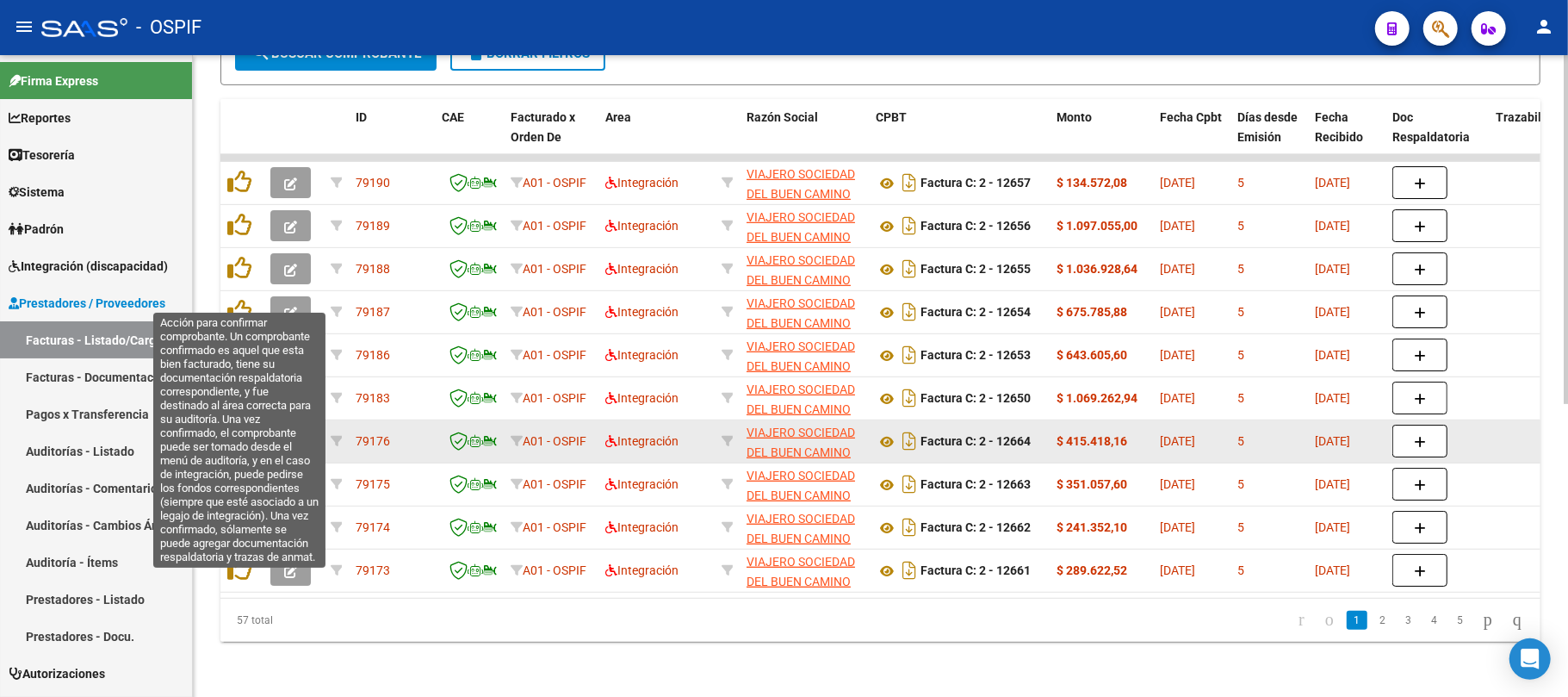
click at [244, 214] on icon at bounding box center [239, 224] width 24 height 24
click at [244, 170] on icon at bounding box center [239, 182] width 24 height 24
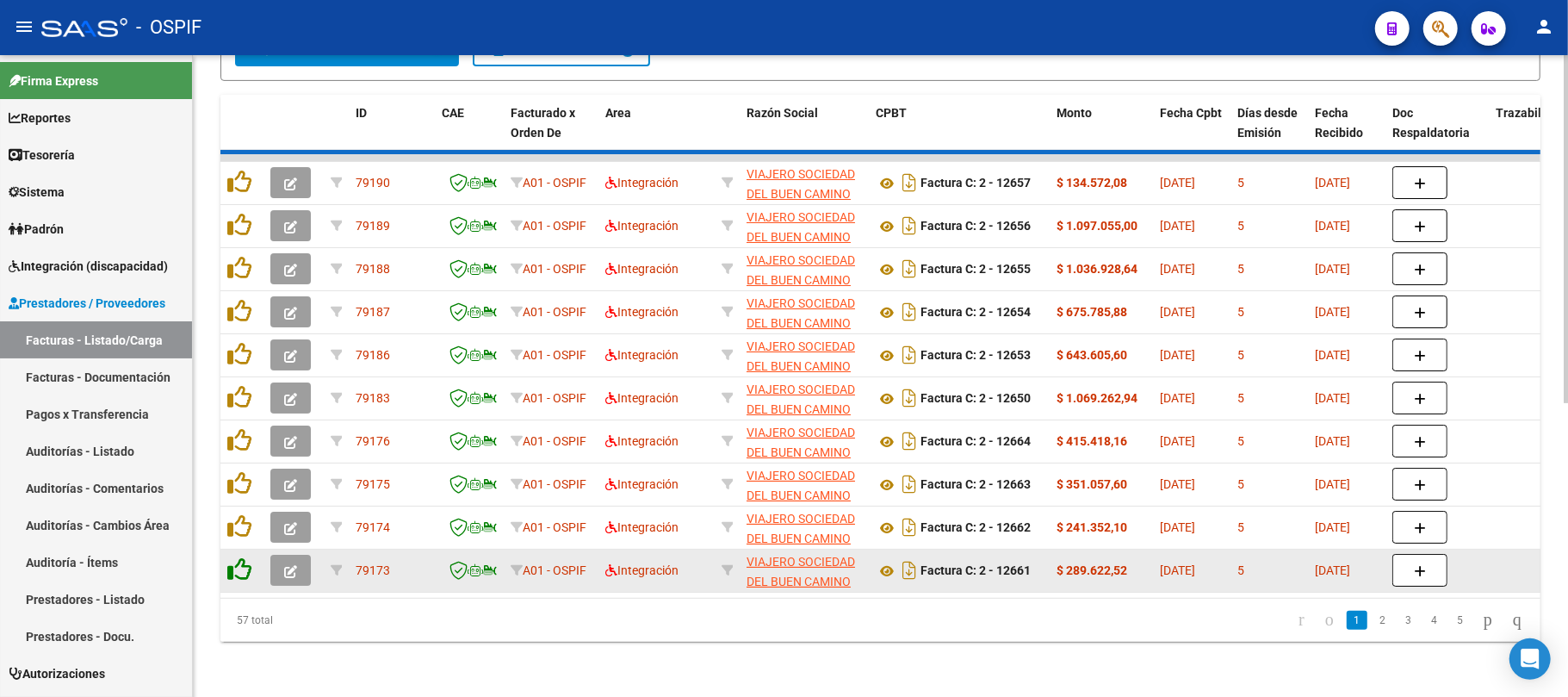
click at [241, 557] on icon at bounding box center [239, 569] width 24 height 24
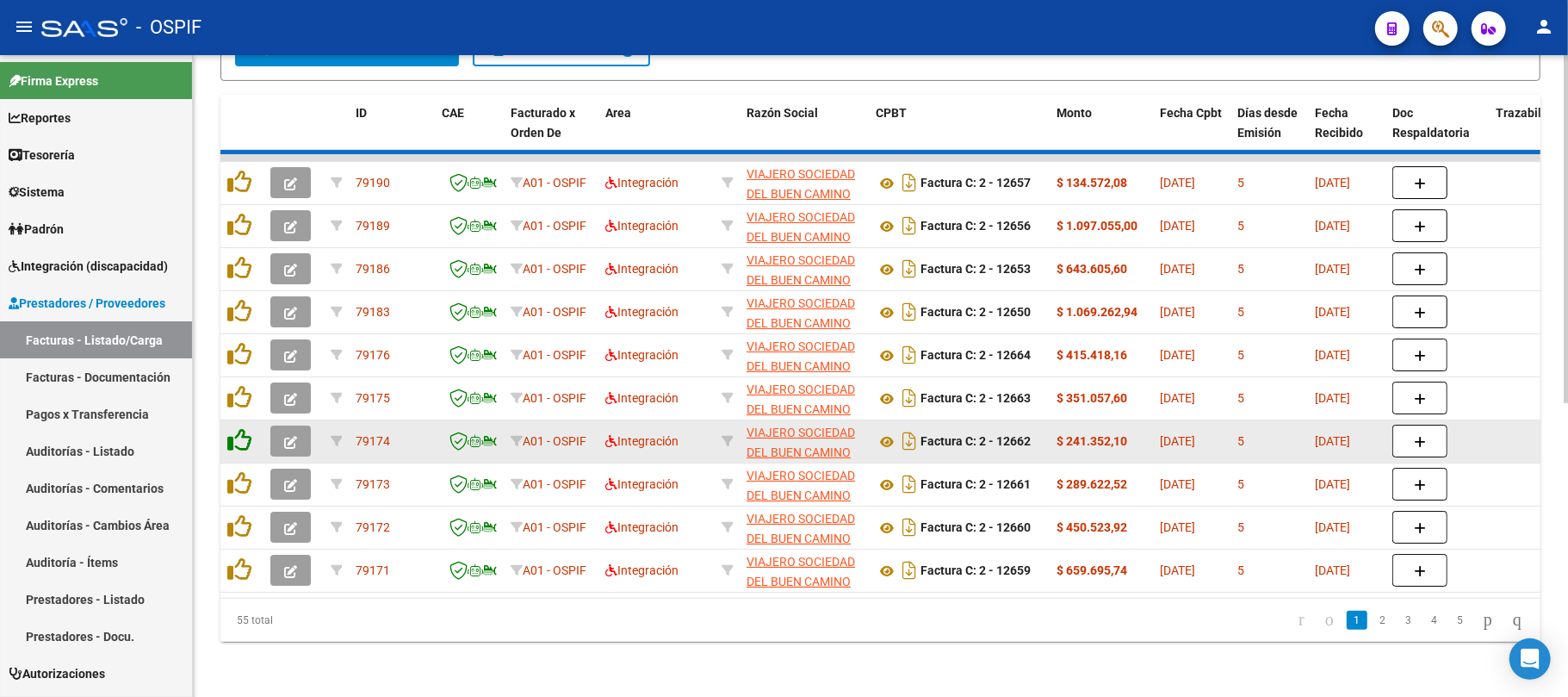
drag, startPoint x: 235, startPoint y: 518, endPoint x: 243, endPoint y: 412, distance: 106.3
click at [235, 514] on icon at bounding box center [239, 526] width 24 height 24
click at [235, 473] on icon at bounding box center [239, 484] width 24 height 24
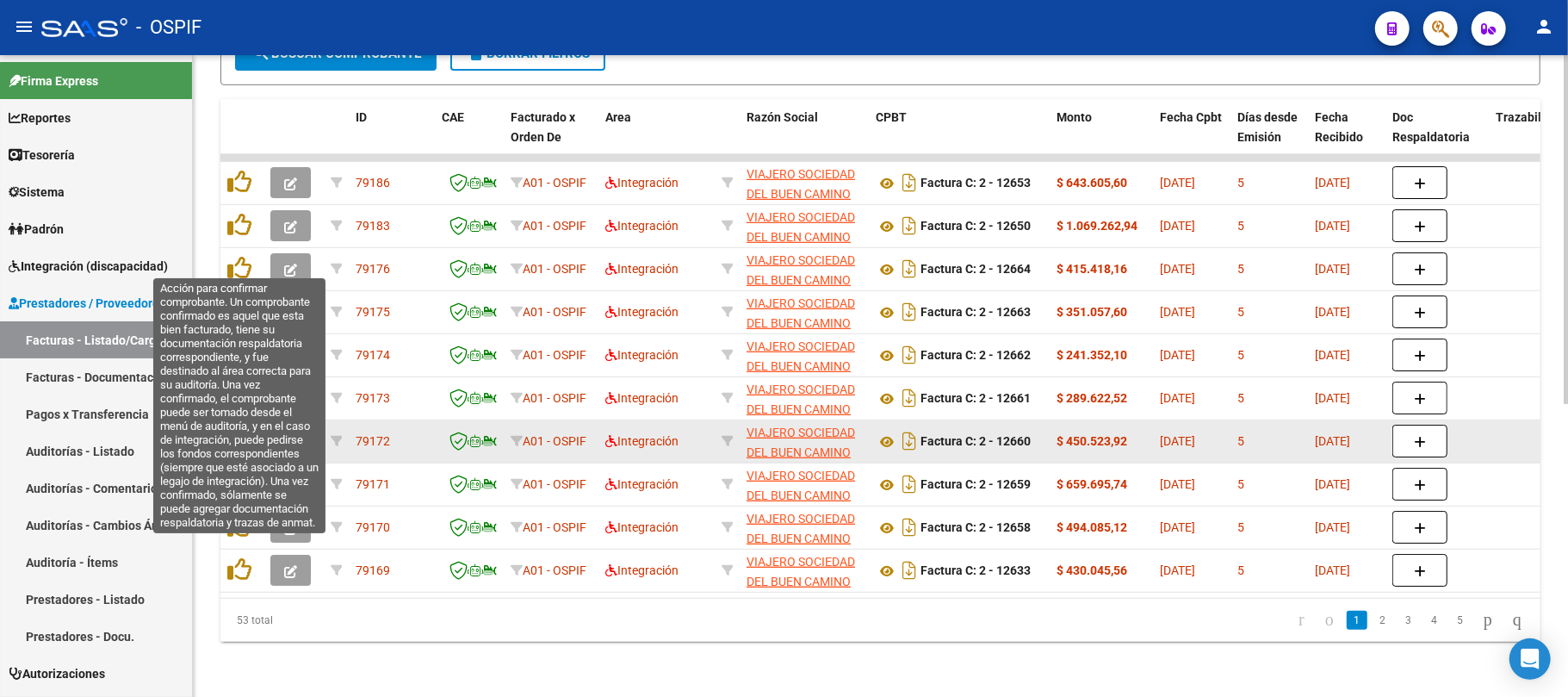
click at [243, 428] on icon at bounding box center [239, 440] width 24 height 24
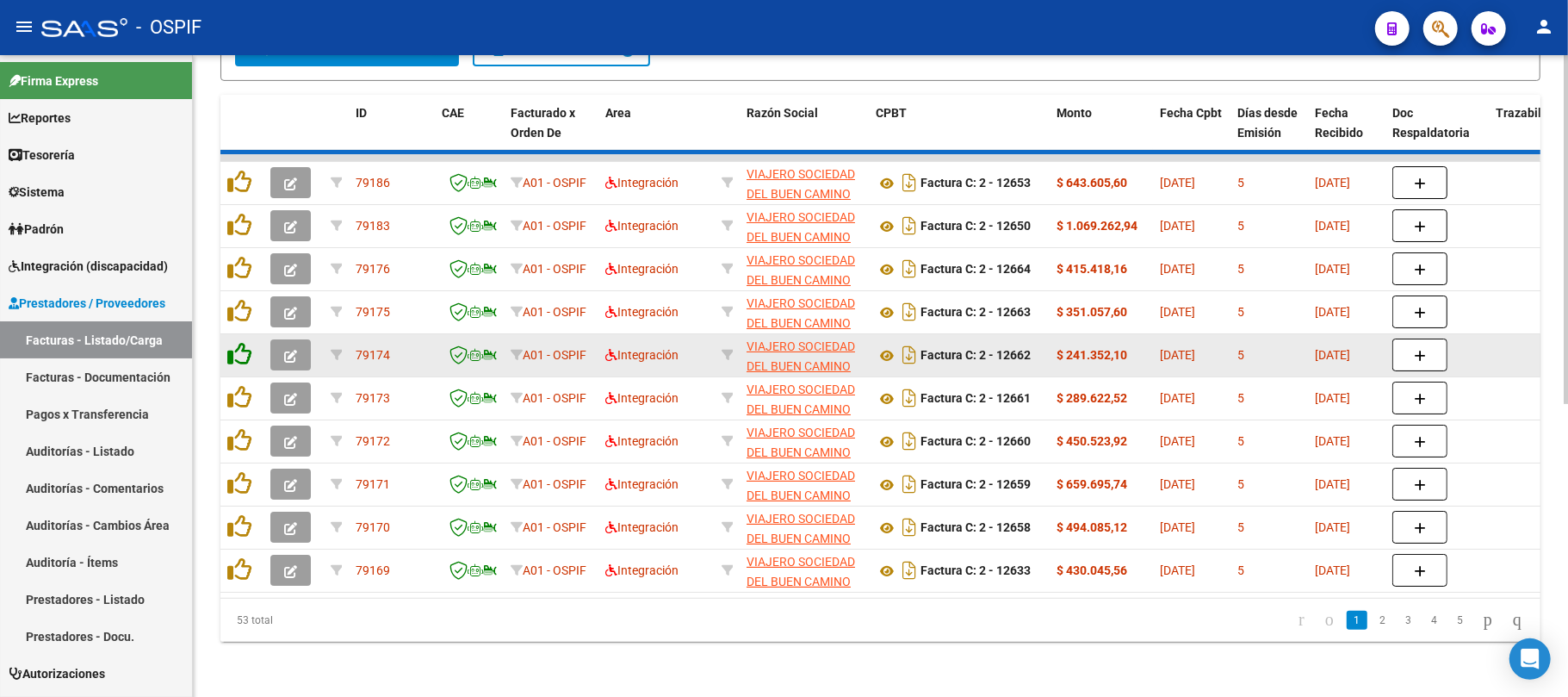
click at [241, 348] on icon at bounding box center [239, 354] width 24 height 24
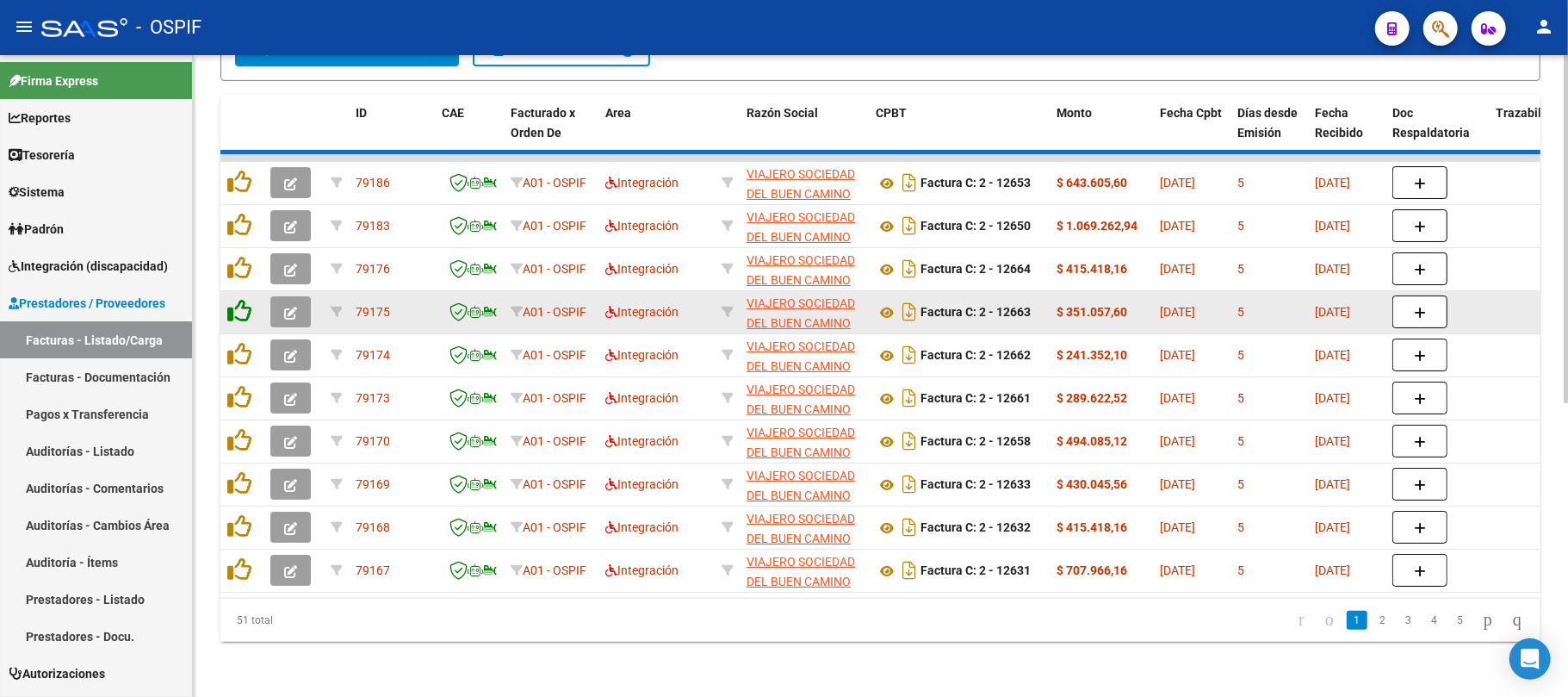
click at [244, 301] on icon at bounding box center [239, 311] width 24 height 24
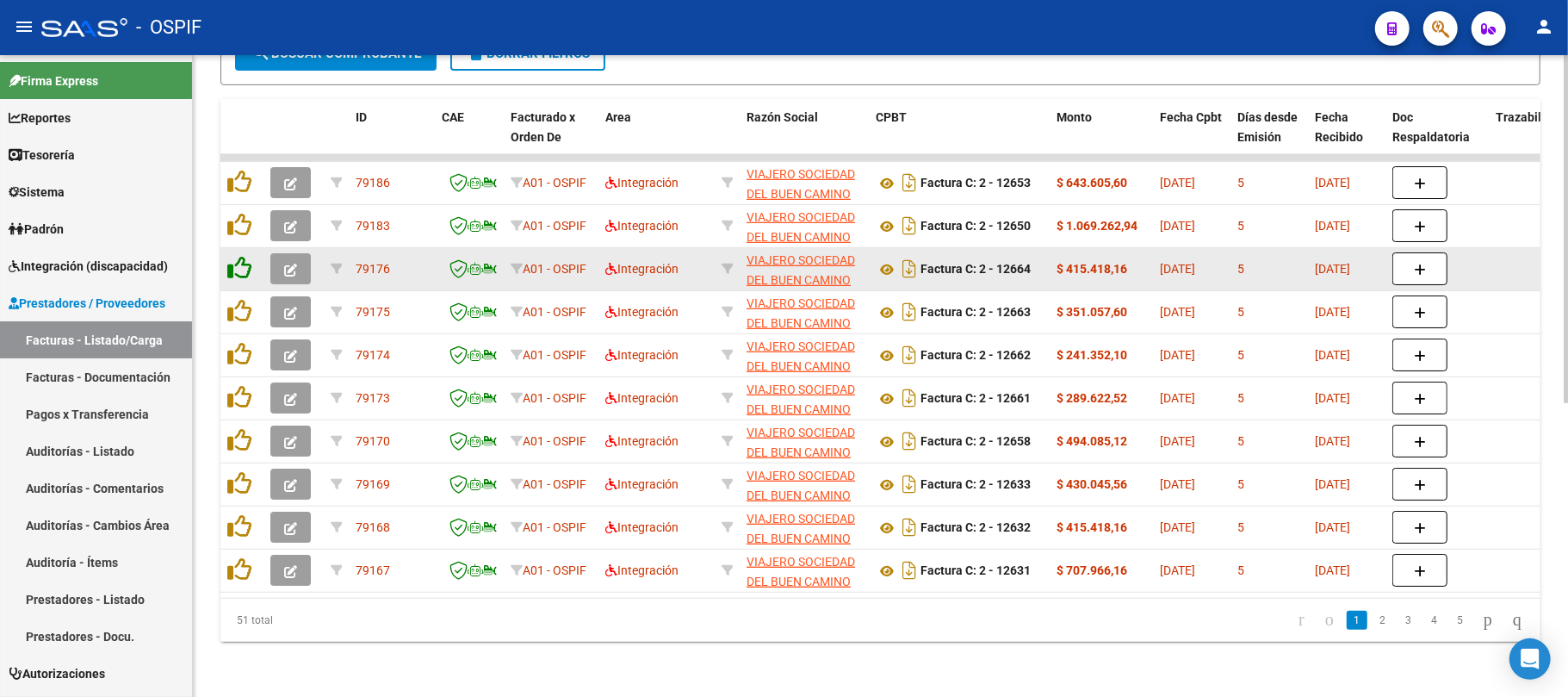
click at [244, 262] on icon at bounding box center [239, 268] width 24 height 24
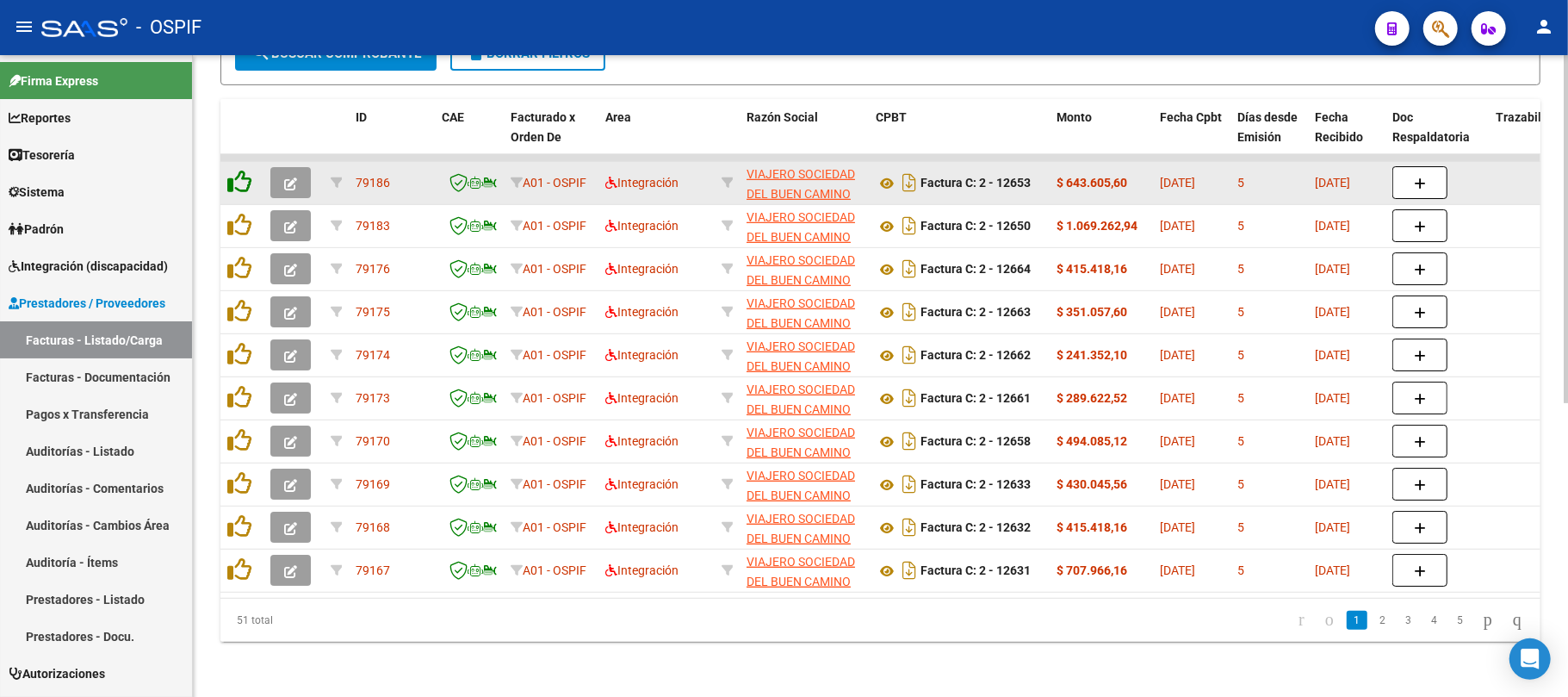
drag, startPoint x: 244, startPoint y: 218, endPoint x: 238, endPoint y: 170, distance: 48.4
click at [244, 213] on icon at bounding box center [239, 224] width 24 height 24
click at [238, 170] on icon at bounding box center [239, 182] width 24 height 24
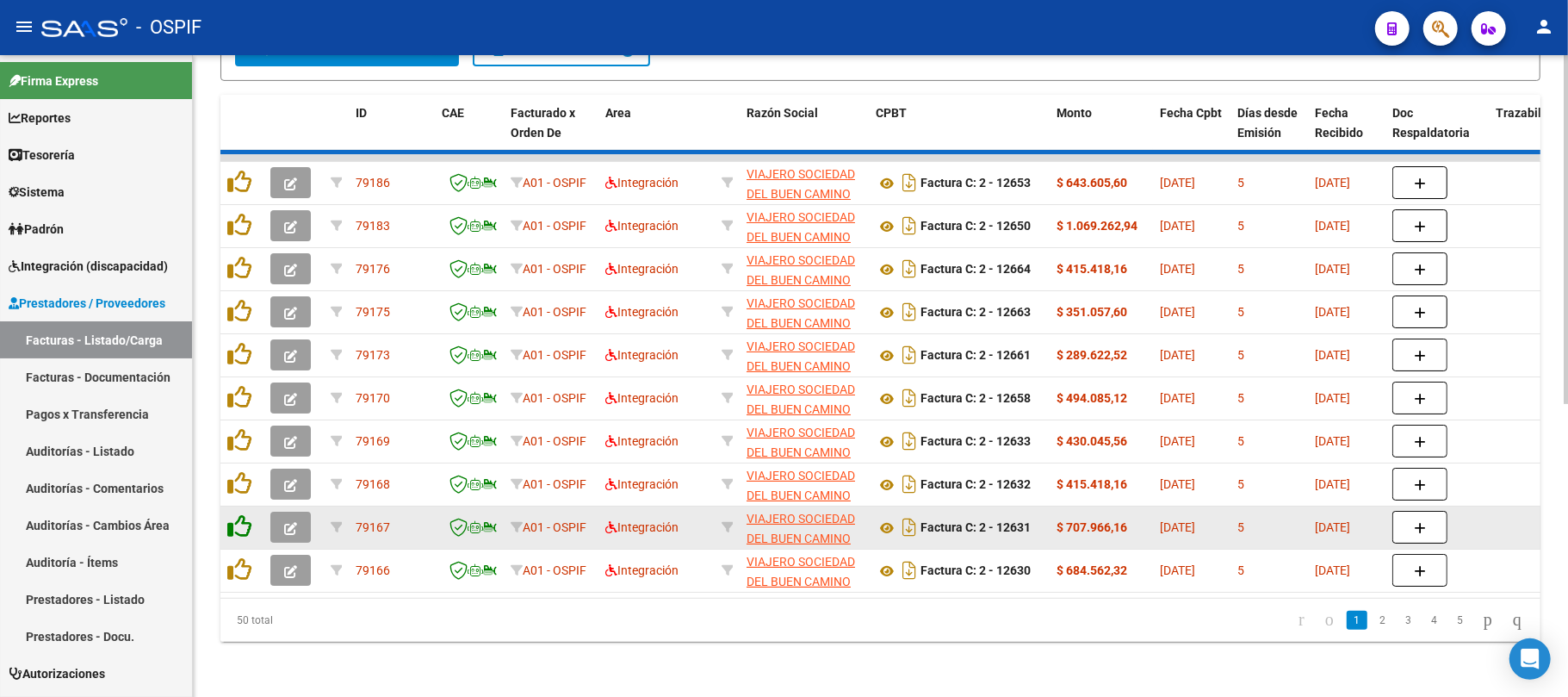
click at [239, 559] on icon at bounding box center [239, 569] width 24 height 24
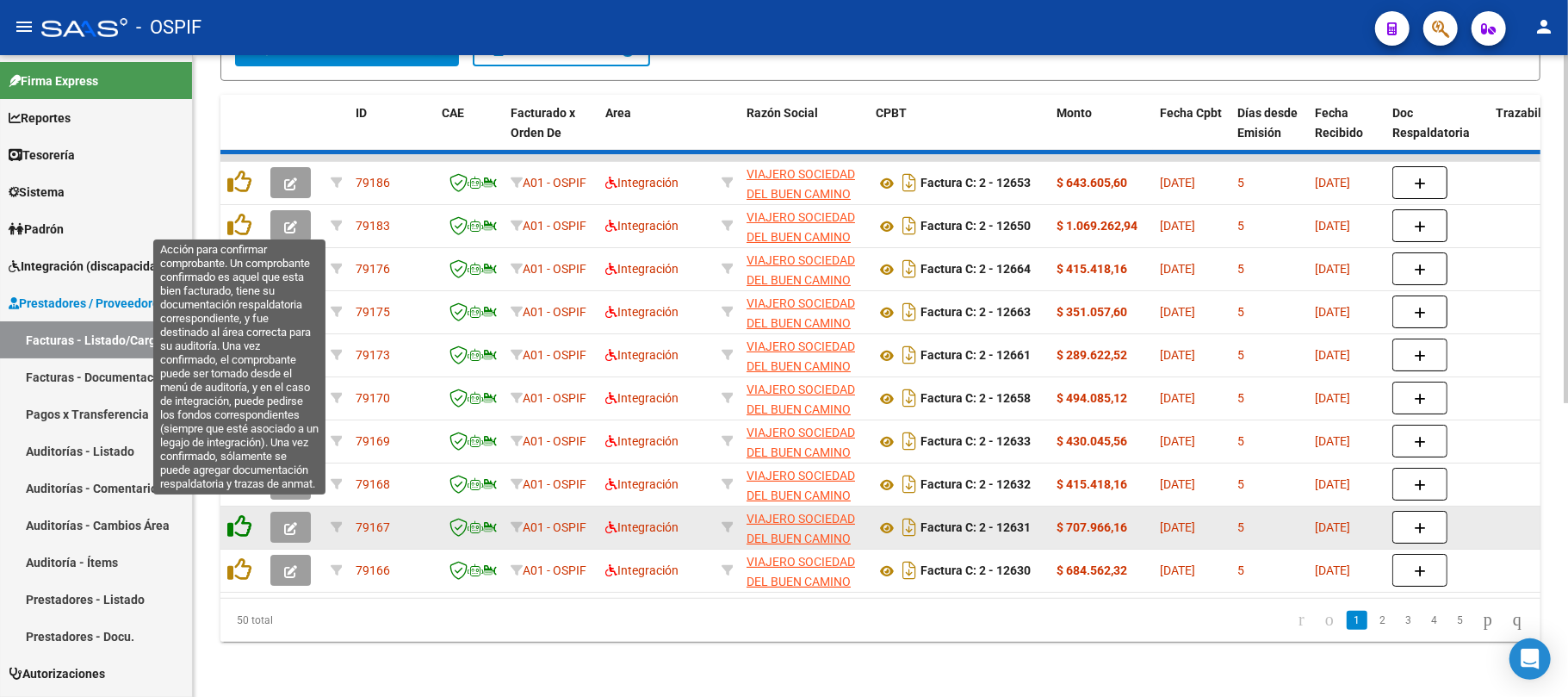
click at [236, 514] on icon at bounding box center [239, 526] width 24 height 24
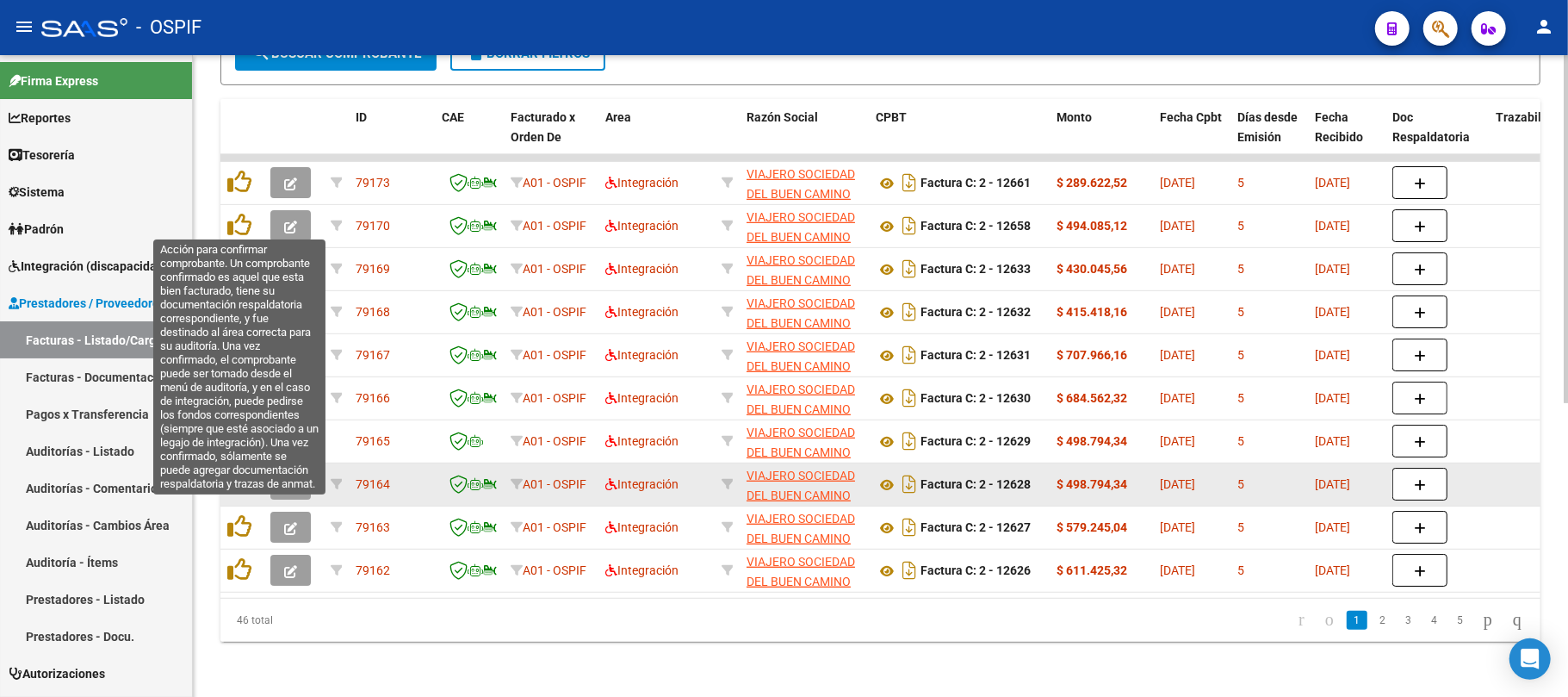
click at [236, 514] on icon at bounding box center [239, 526] width 24 height 24
click at [241, 472] on icon at bounding box center [239, 484] width 24 height 24
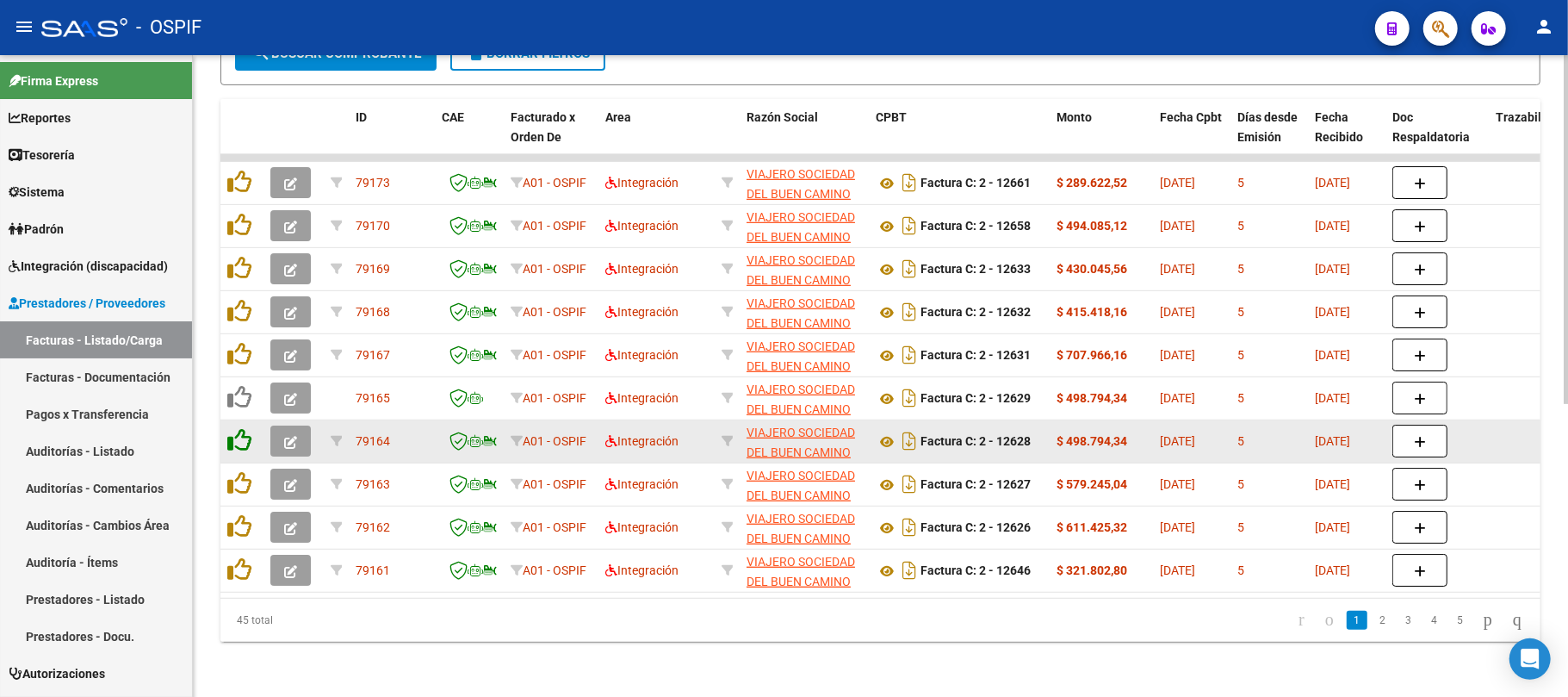
click at [241, 440] on div at bounding box center [242, 441] width 30 height 27
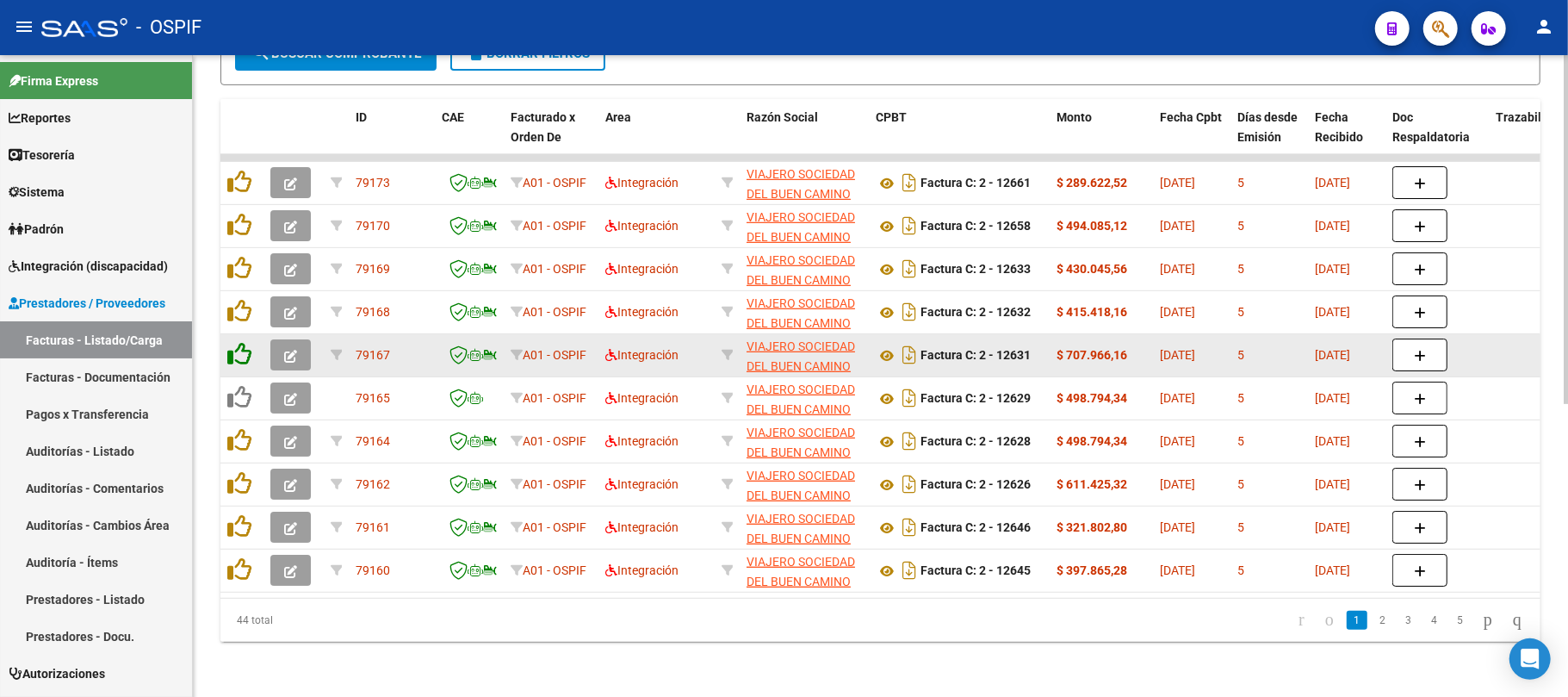
click at [243, 343] on icon at bounding box center [239, 354] width 24 height 24
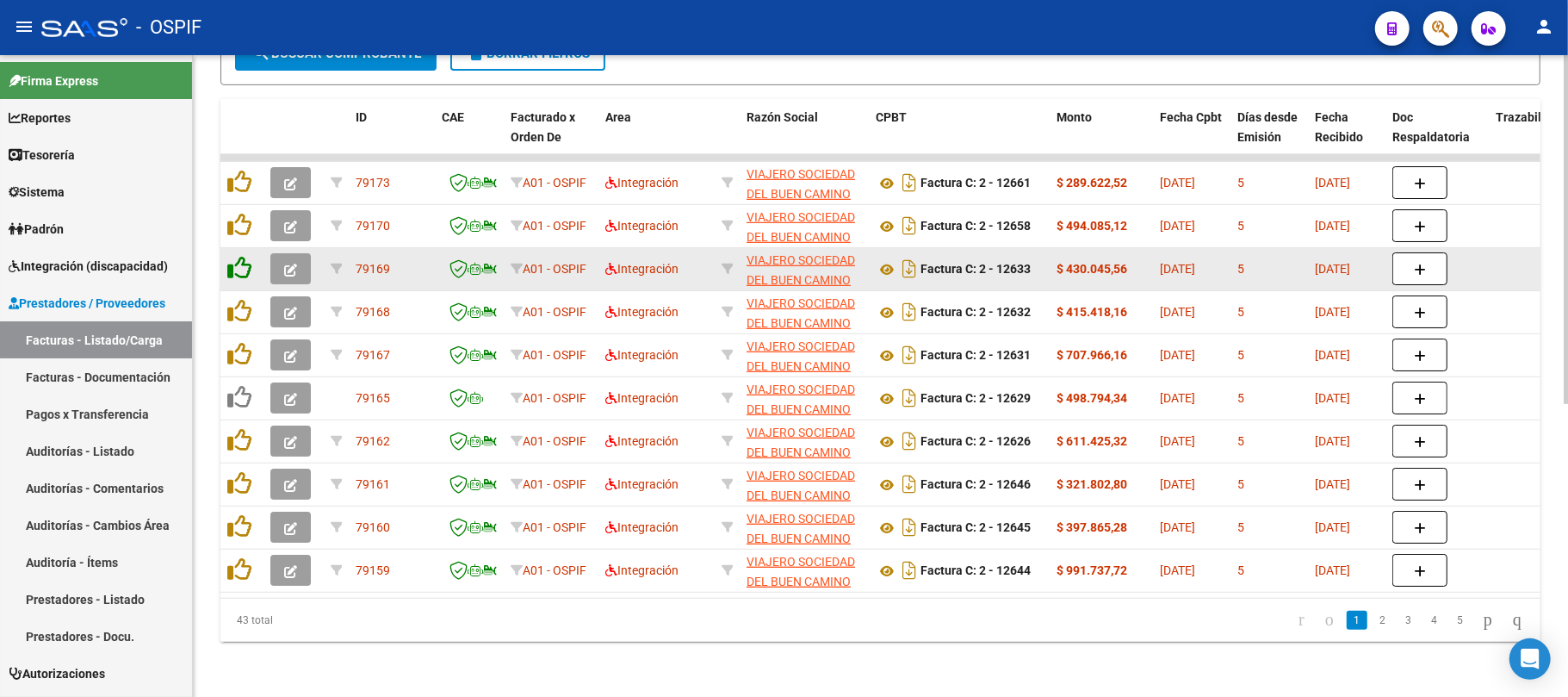
click at [235, 300] on icon at bounding box center [239, 311] width 24 height 24
click at [244, 256] on icon at bounding box center [239, 268] width 24 height 24
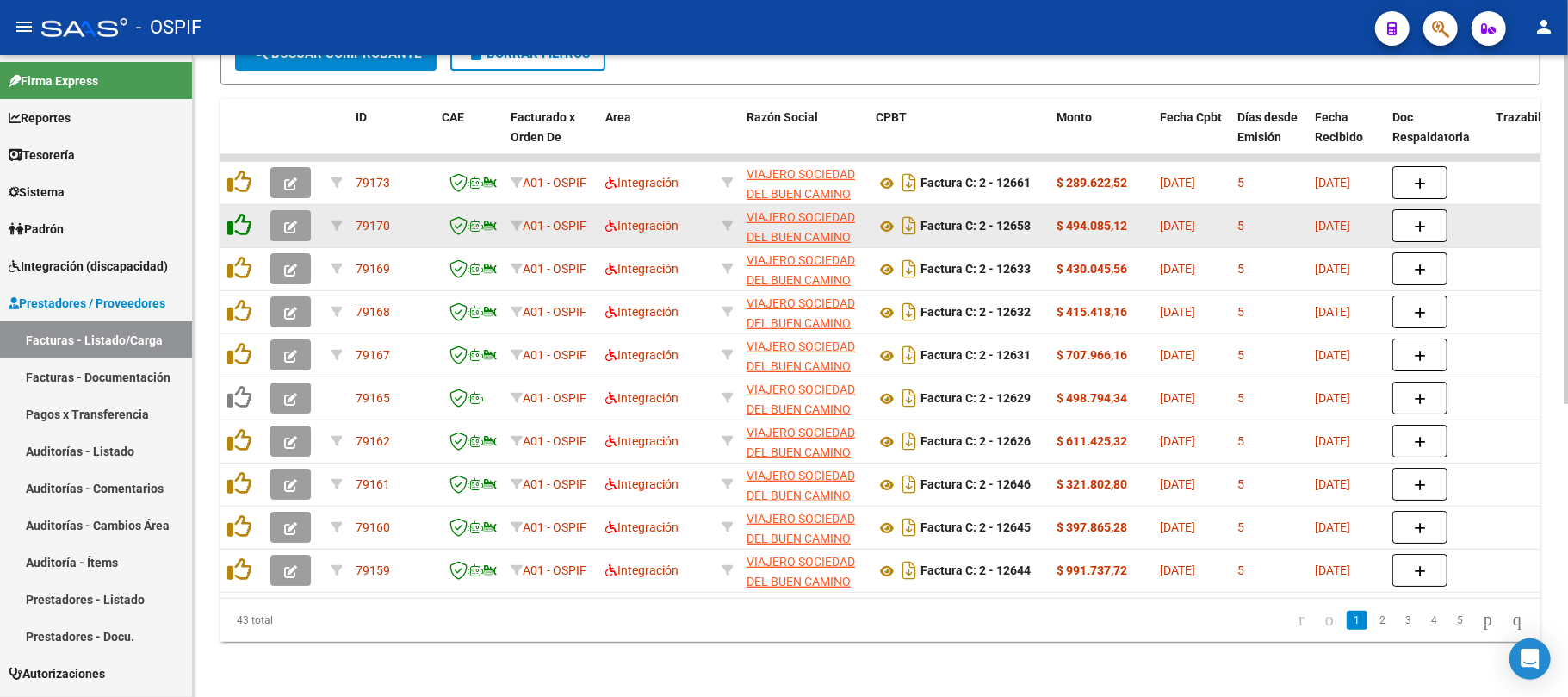
click at [239, 220] on icon at bounding box center [239, 224] width 24 height 24
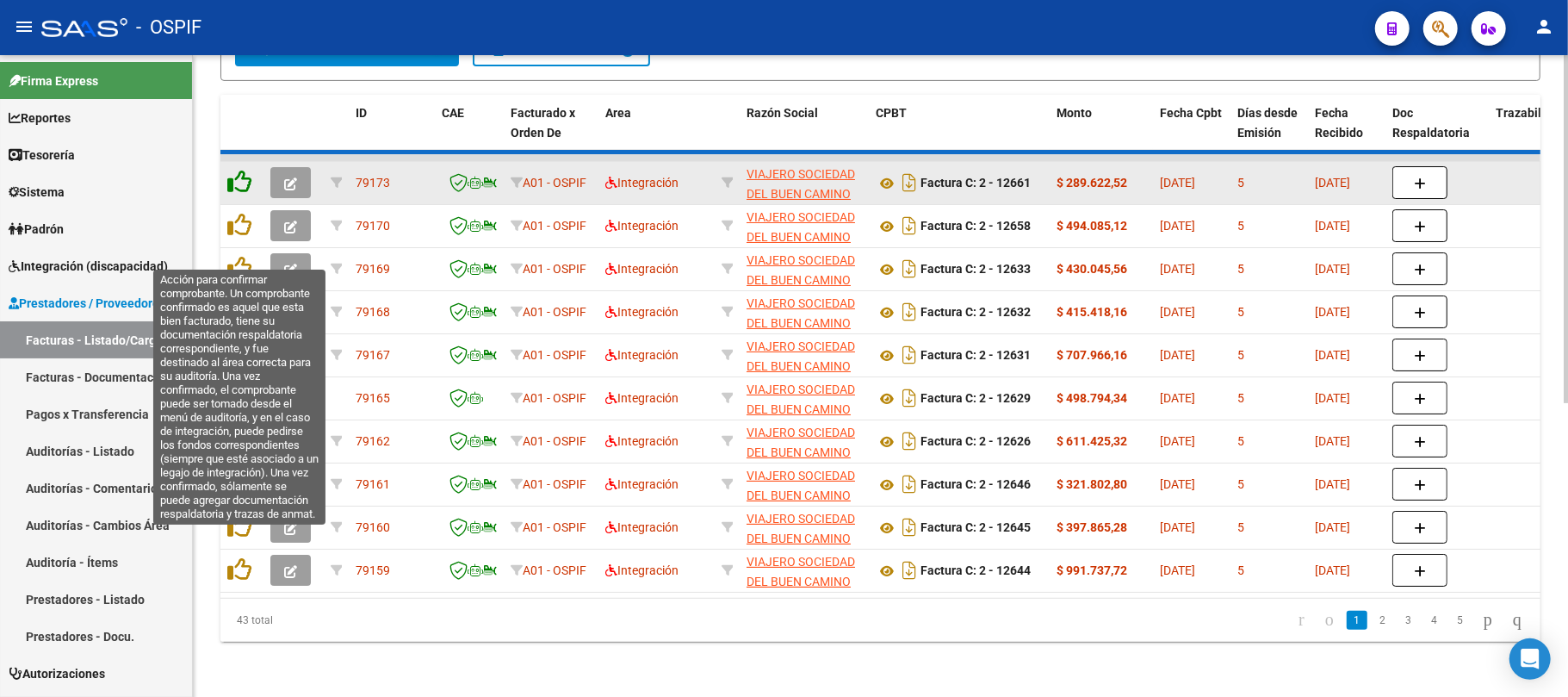
click at [239, 174] on icon at bounding box center [239, 182] width 24 height 24
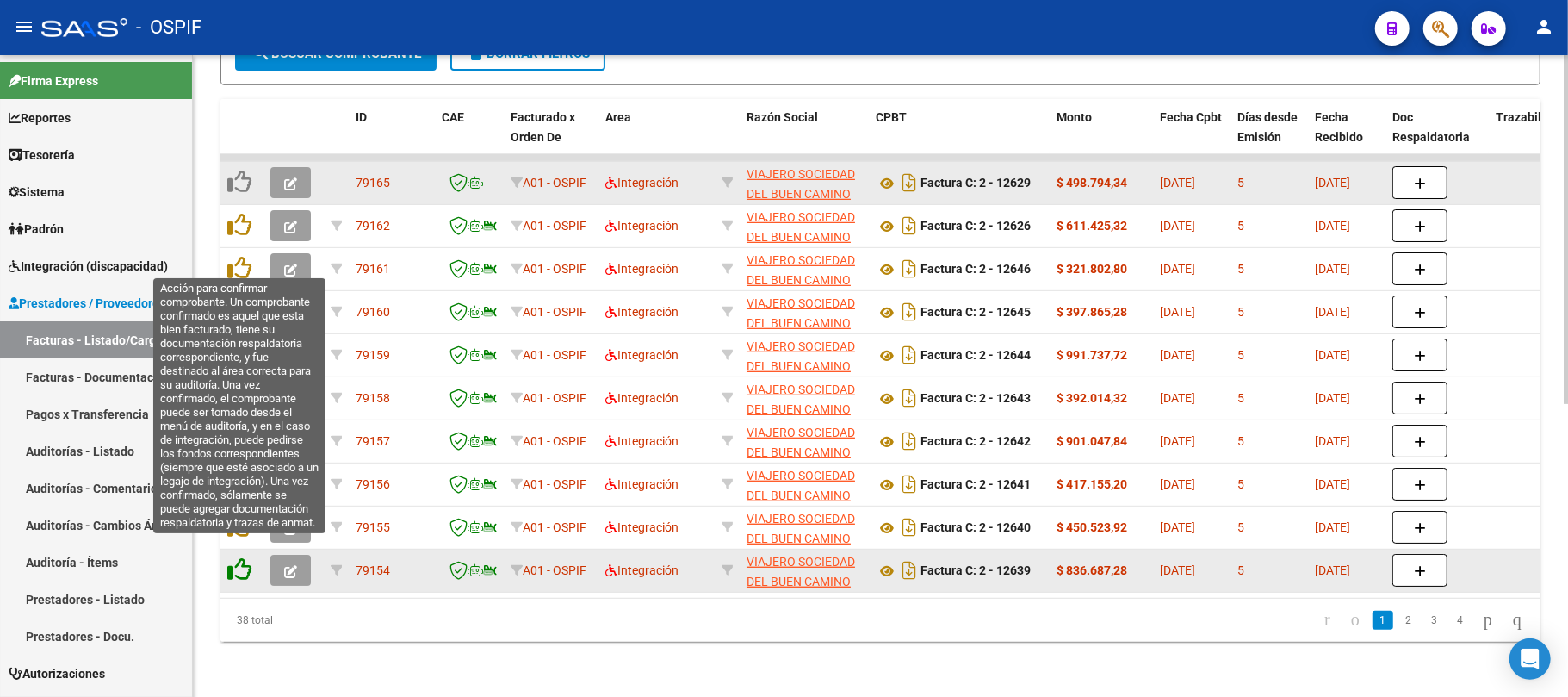
click at [238, 559] on icon at bounding box center [239, 569] width 24 height 24
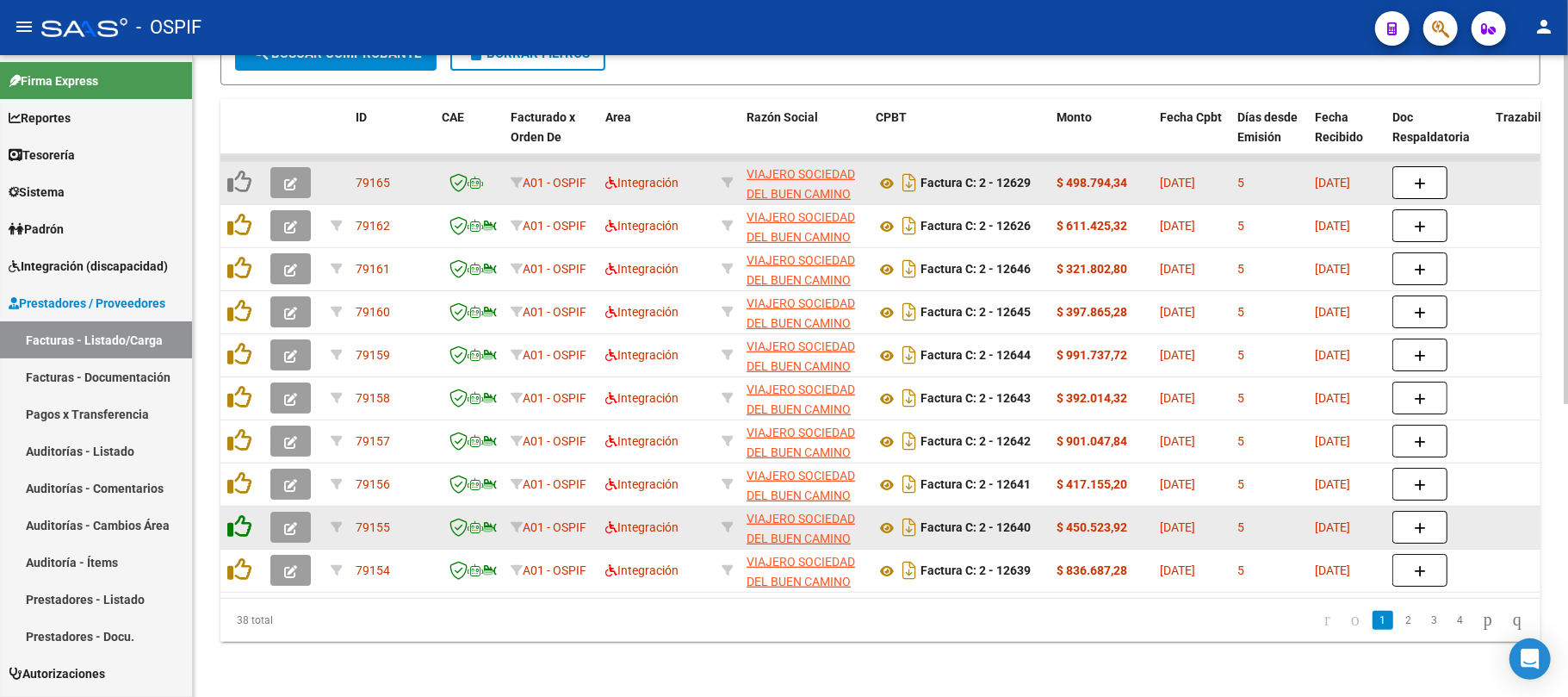
click at [236, 514] on icon at bounding box center [239, 526] width 24 height 24
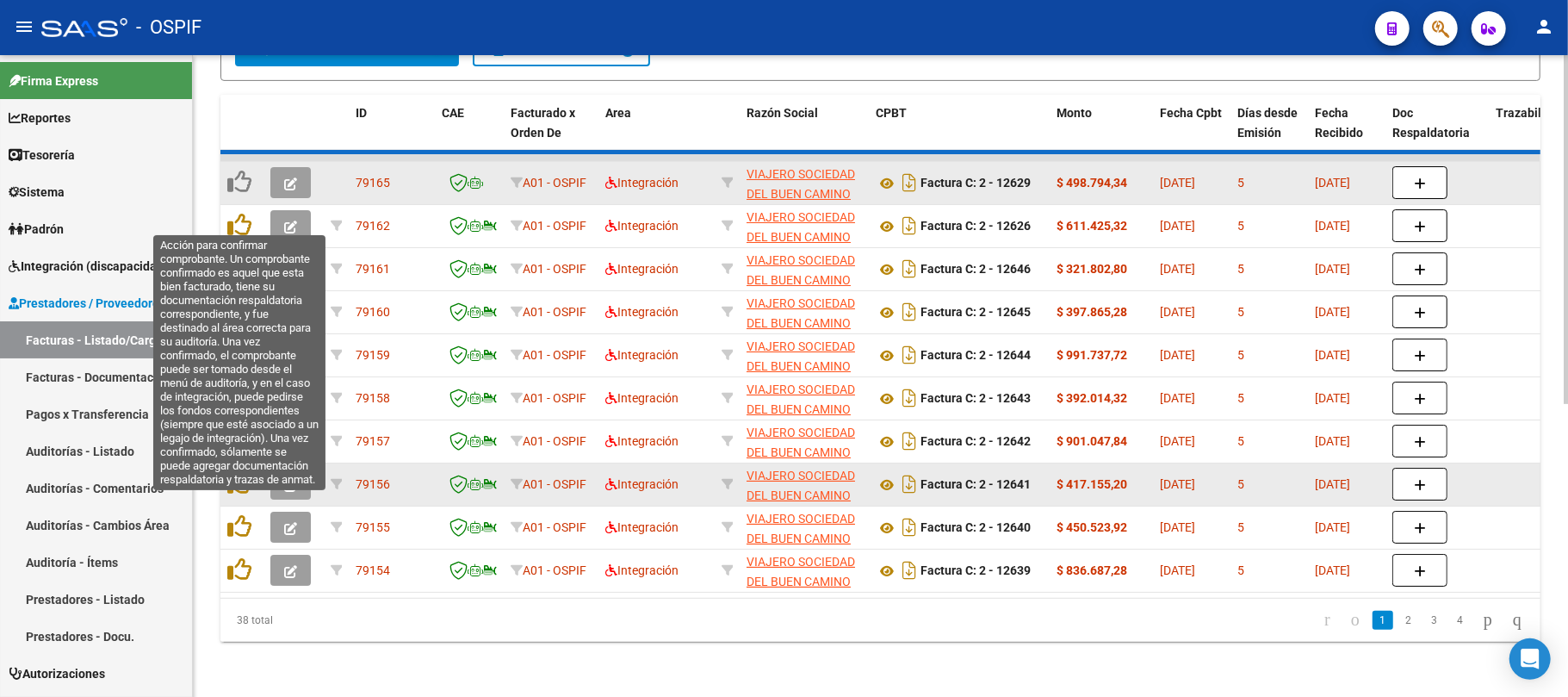
click at [238, 474] on icon at bounding box center [239, 484] width 24 height 24
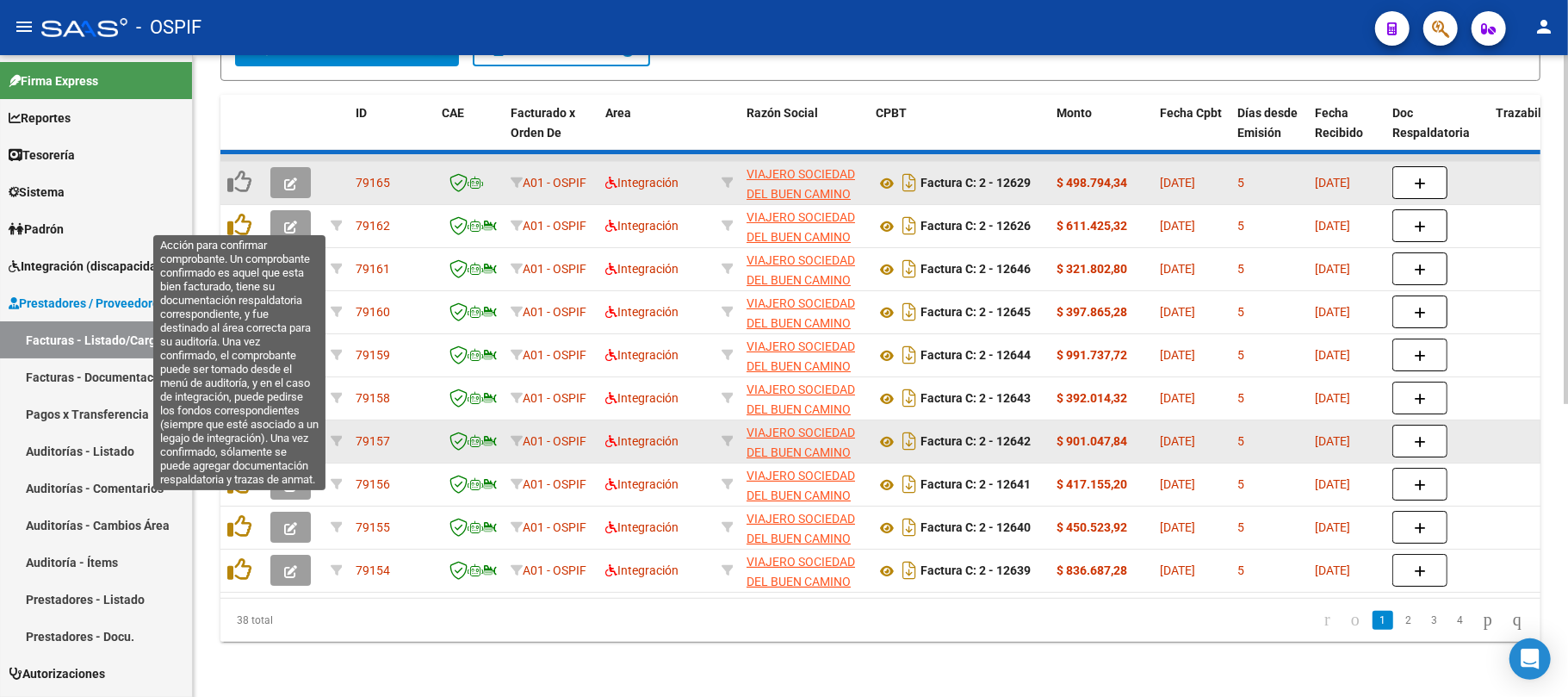
click at [241, 434] on icon at bounding box center [239, 440] width 24 height 24
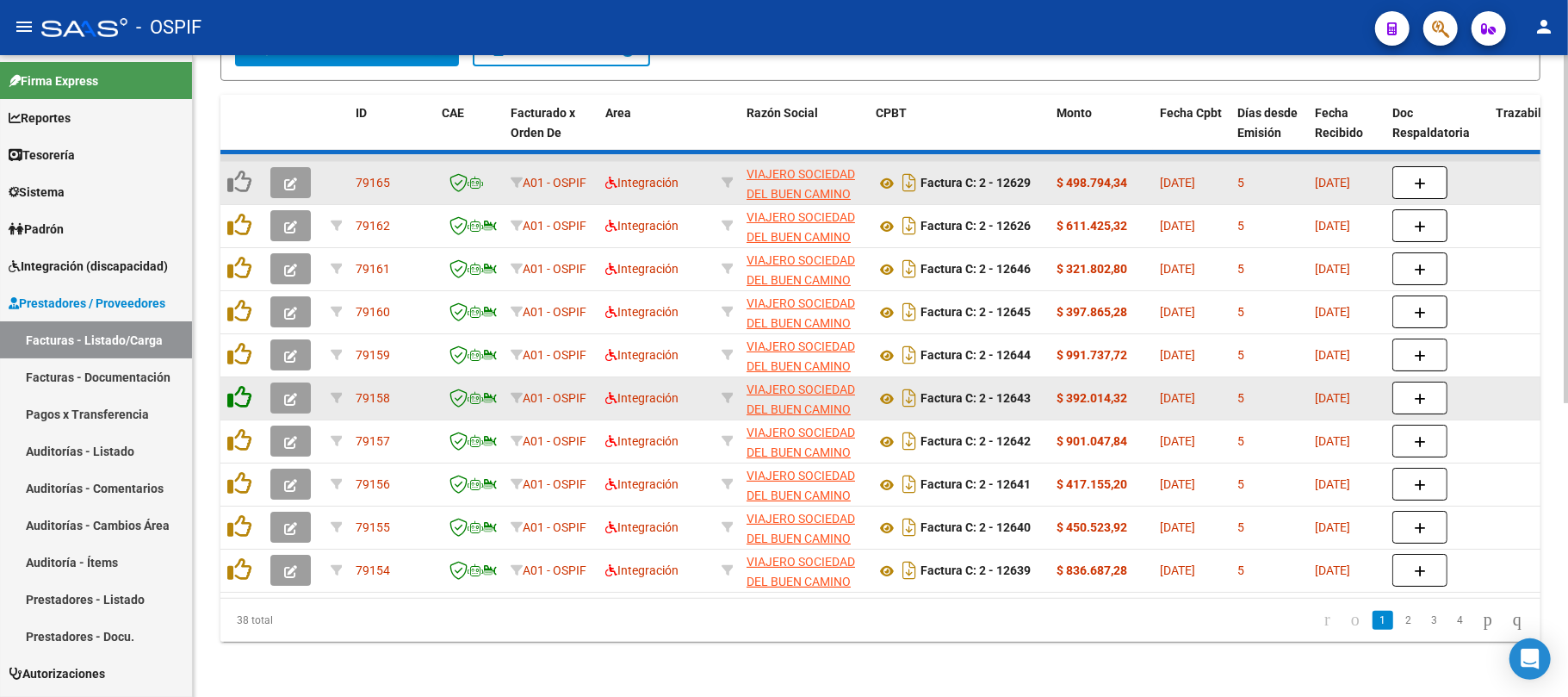
click at [241, 394] on datatable-body-cell at bounding box center [241, 398] width 43 height 43
click at [243, 385] on icon at bounding box center [239, 397] width 24 height 24
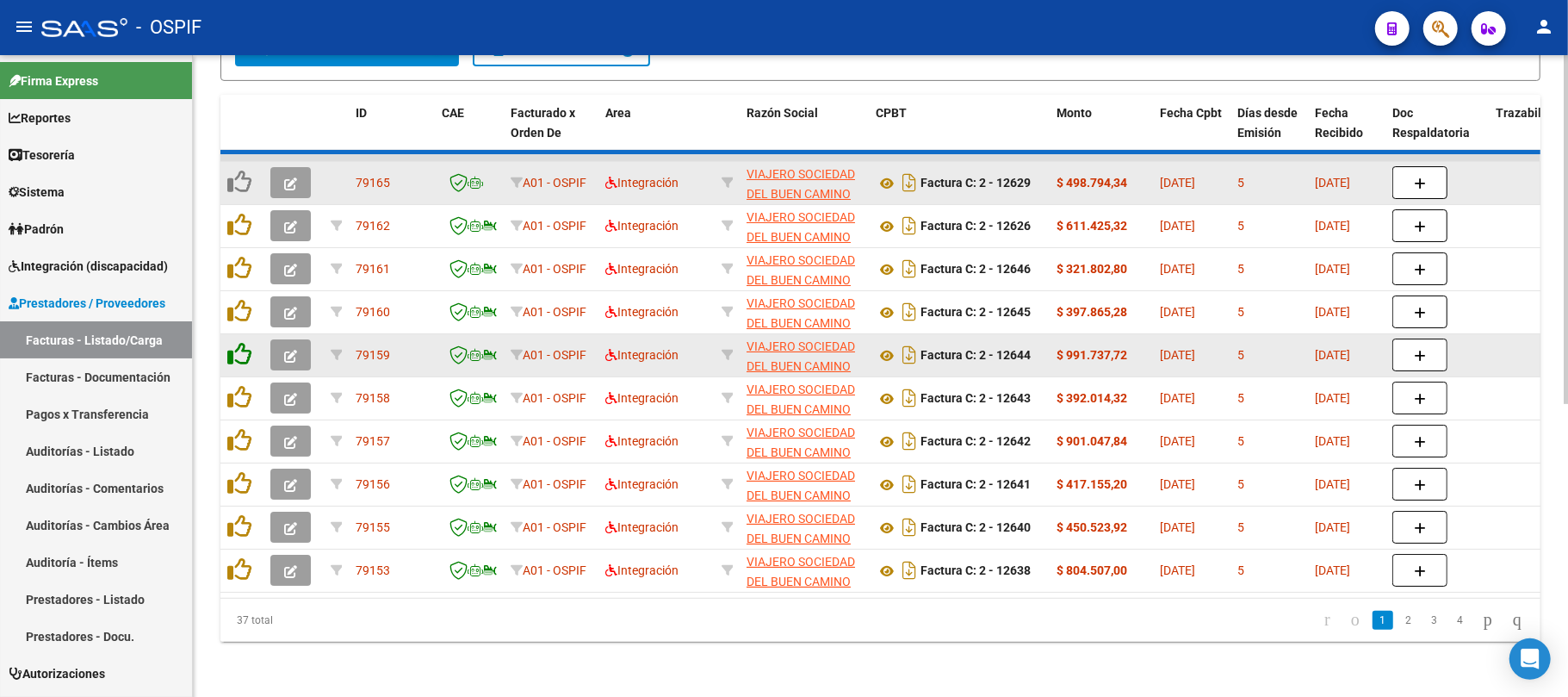
click at [243, 347] on div at bounding box center [242, 355] width 30 height 27
click at [243, 343] on icon at bounding box center [239, 354] width 24 height 24
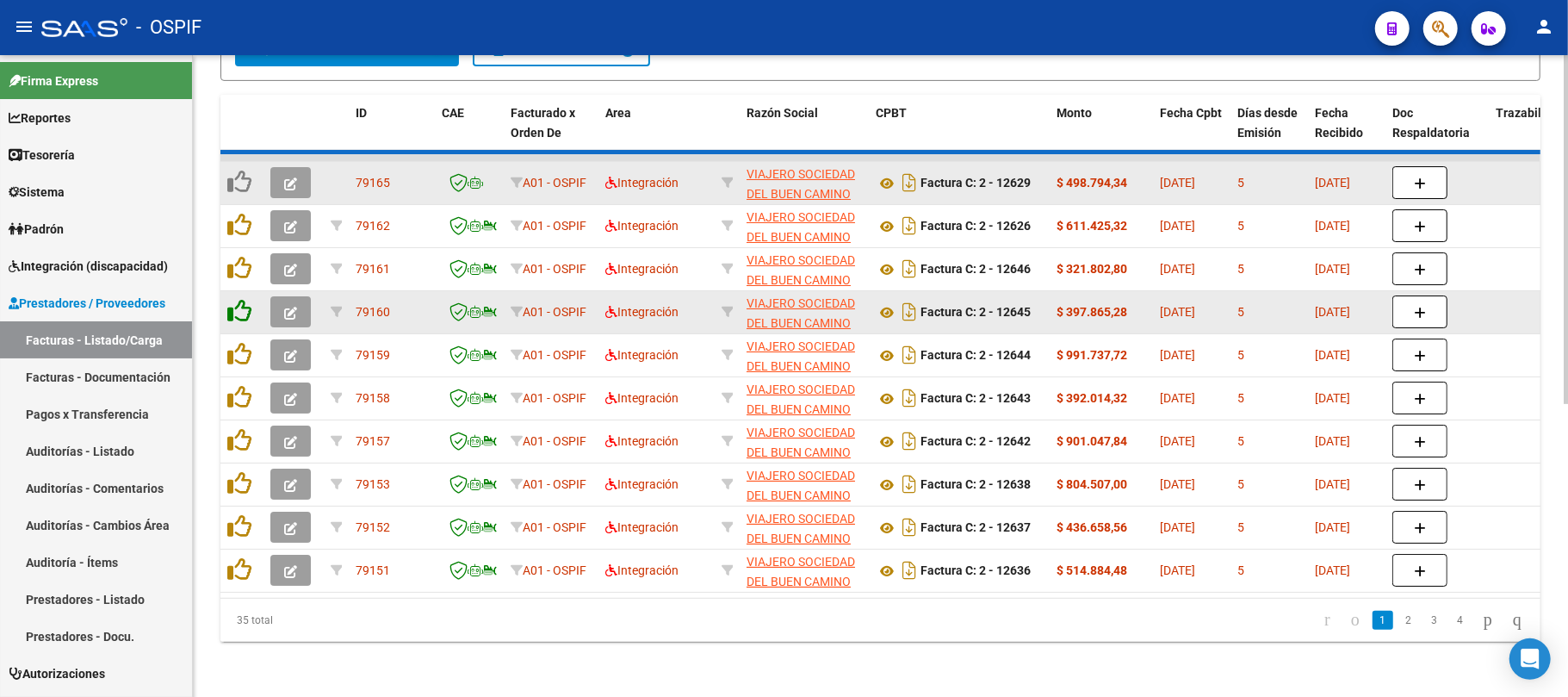
click at [249, 299] on icon at bounding box center [239, 311] width 24 height 24
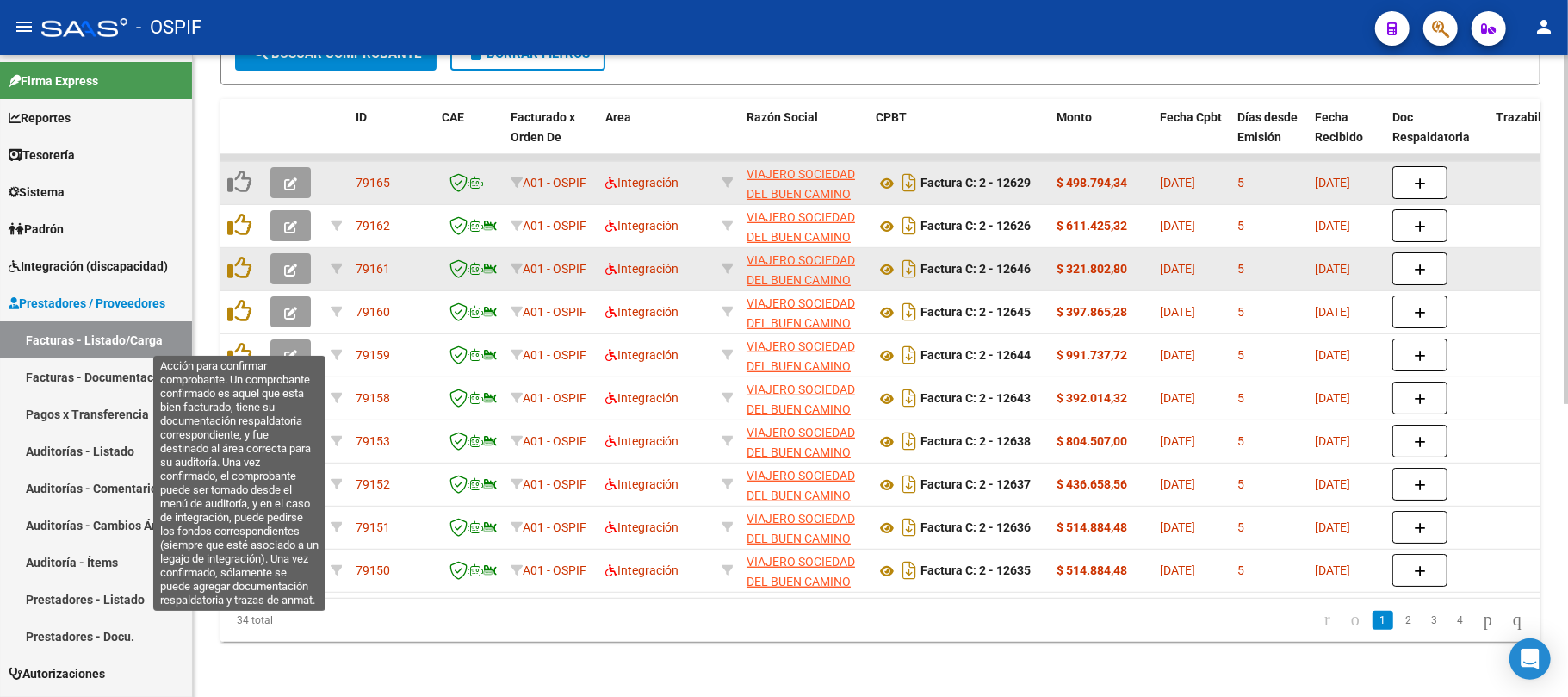
click at [239, 264] on div at bounding box center [242, 269] width 30 height 27
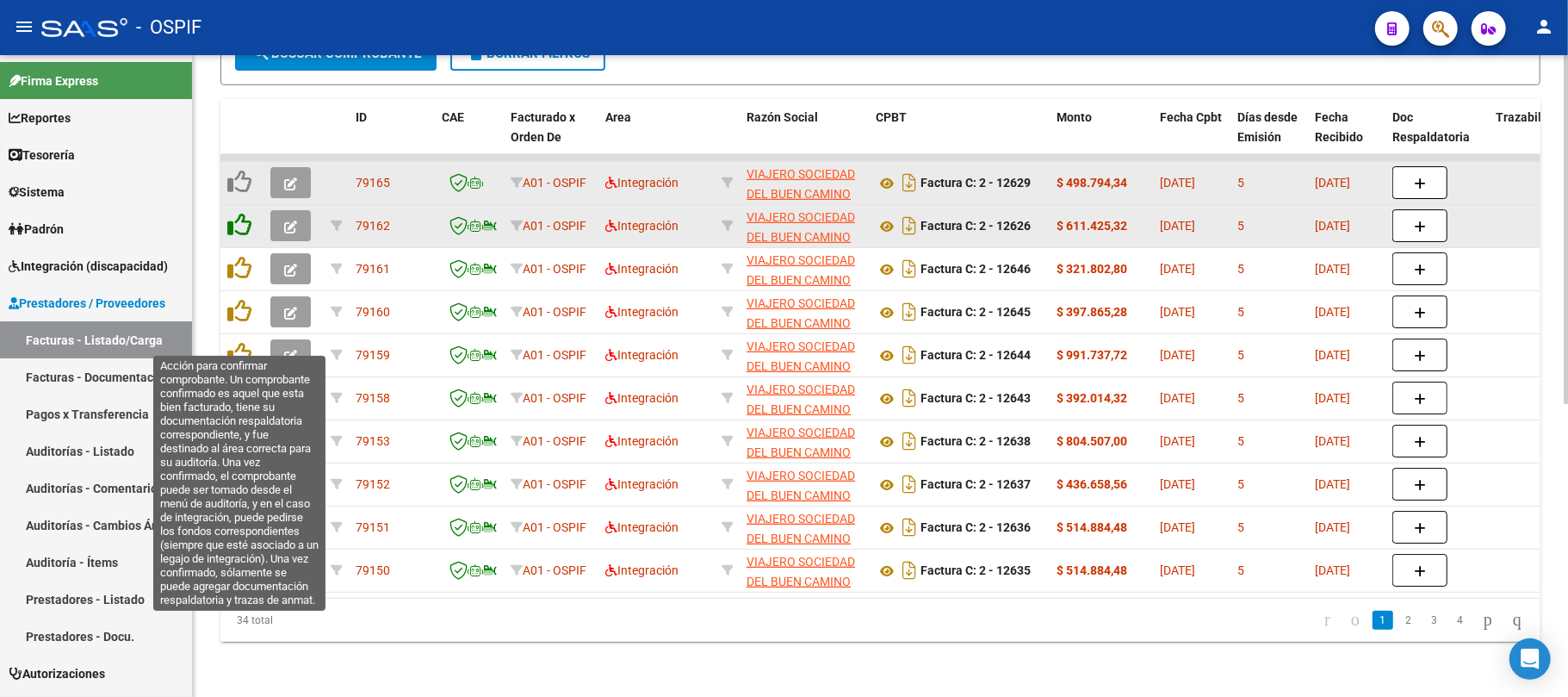
click at [242, 218] on icon at bounding box center [239, 224] width 24 height 24
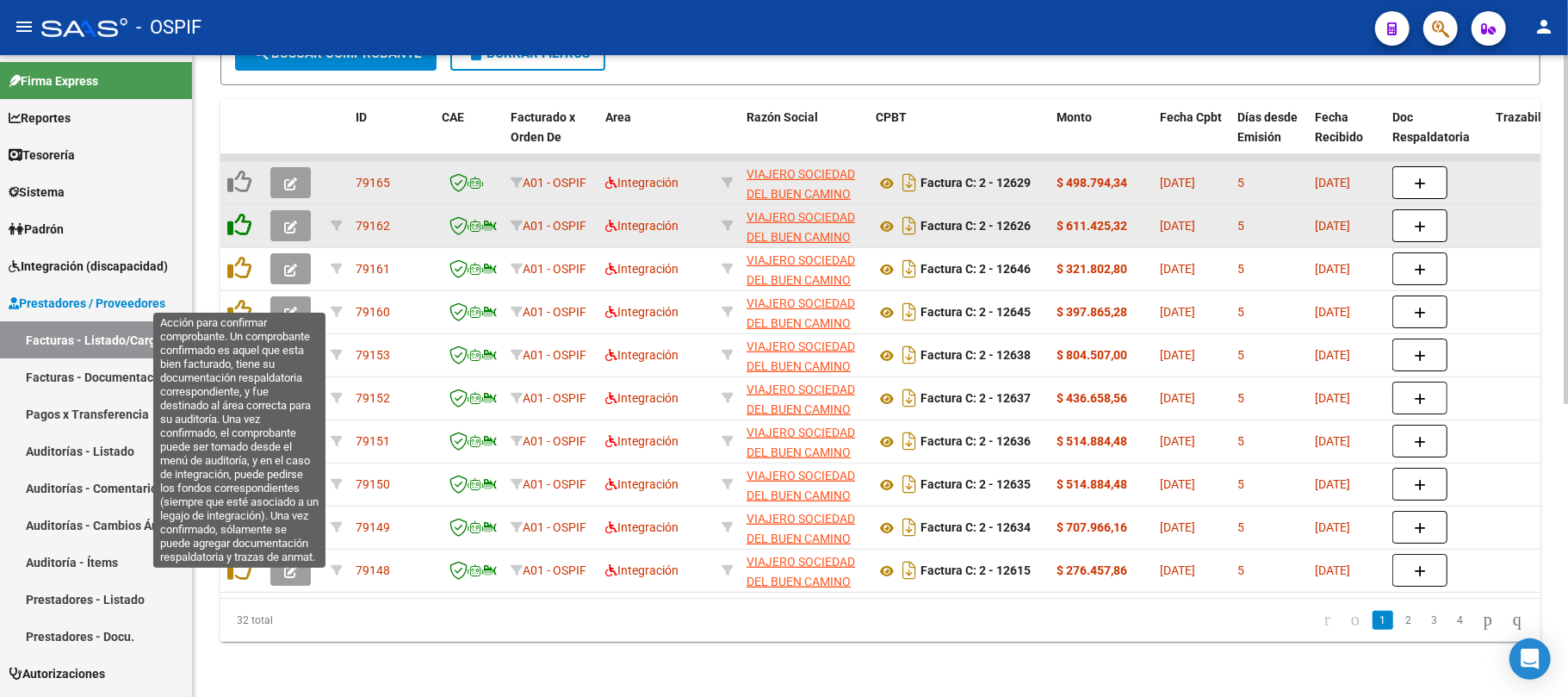
click at [242, 213] on icon at bounding box center [239, 224] width 24 height 24
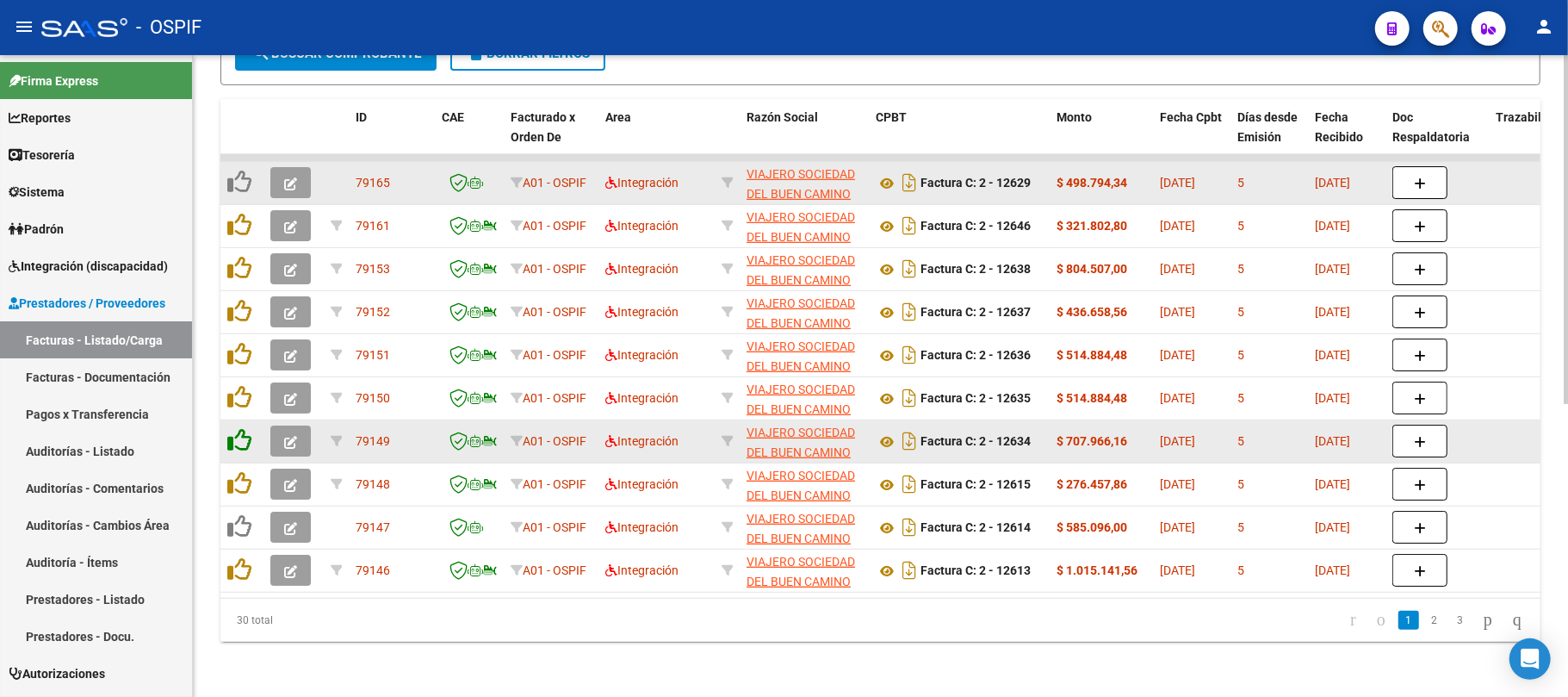
click at [239, 557] on icon at bounding box center [239, 569] width 24 height 24
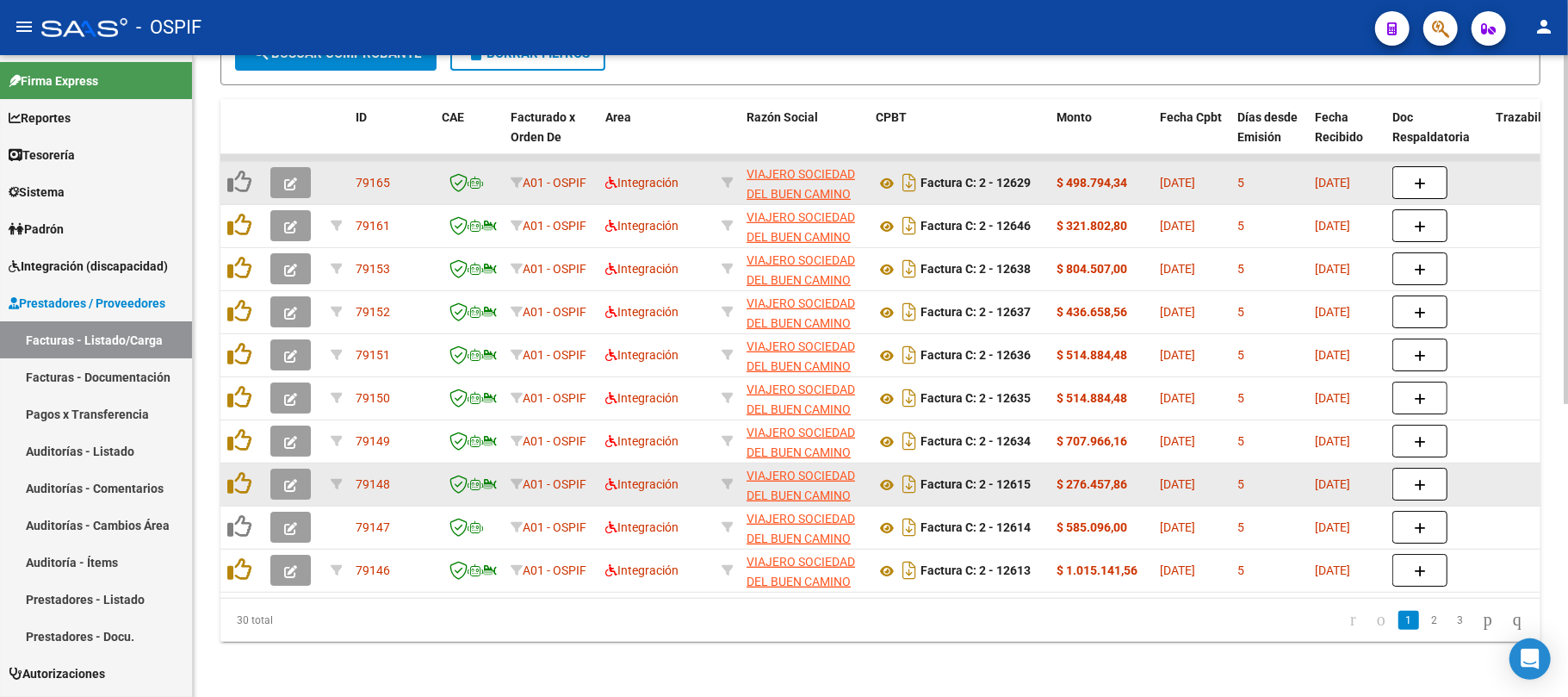
click at [238, 464] on datatable-body-cell at bounding box center [241, 485] width 43 height 43
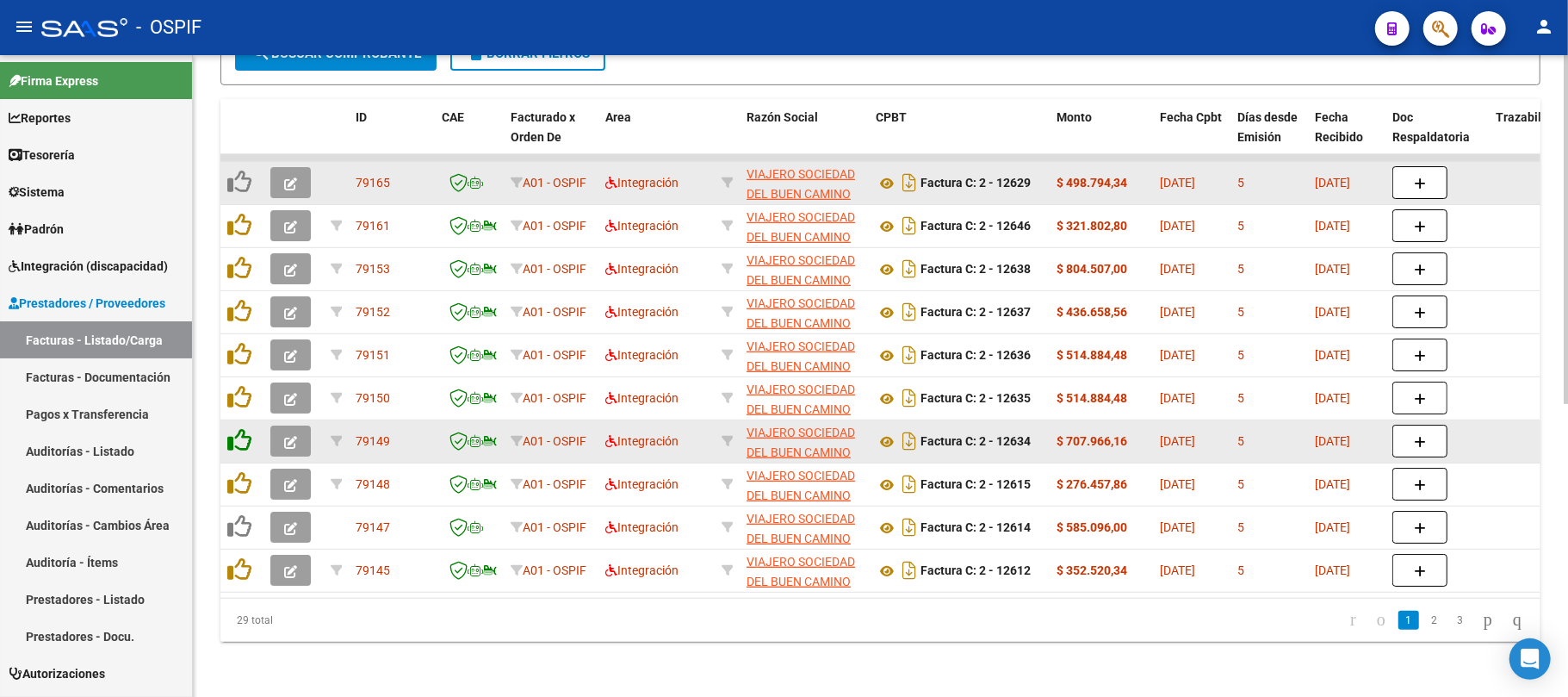
click at [238, 428] on icon at bounding box center [239, 440] width 24 height 24
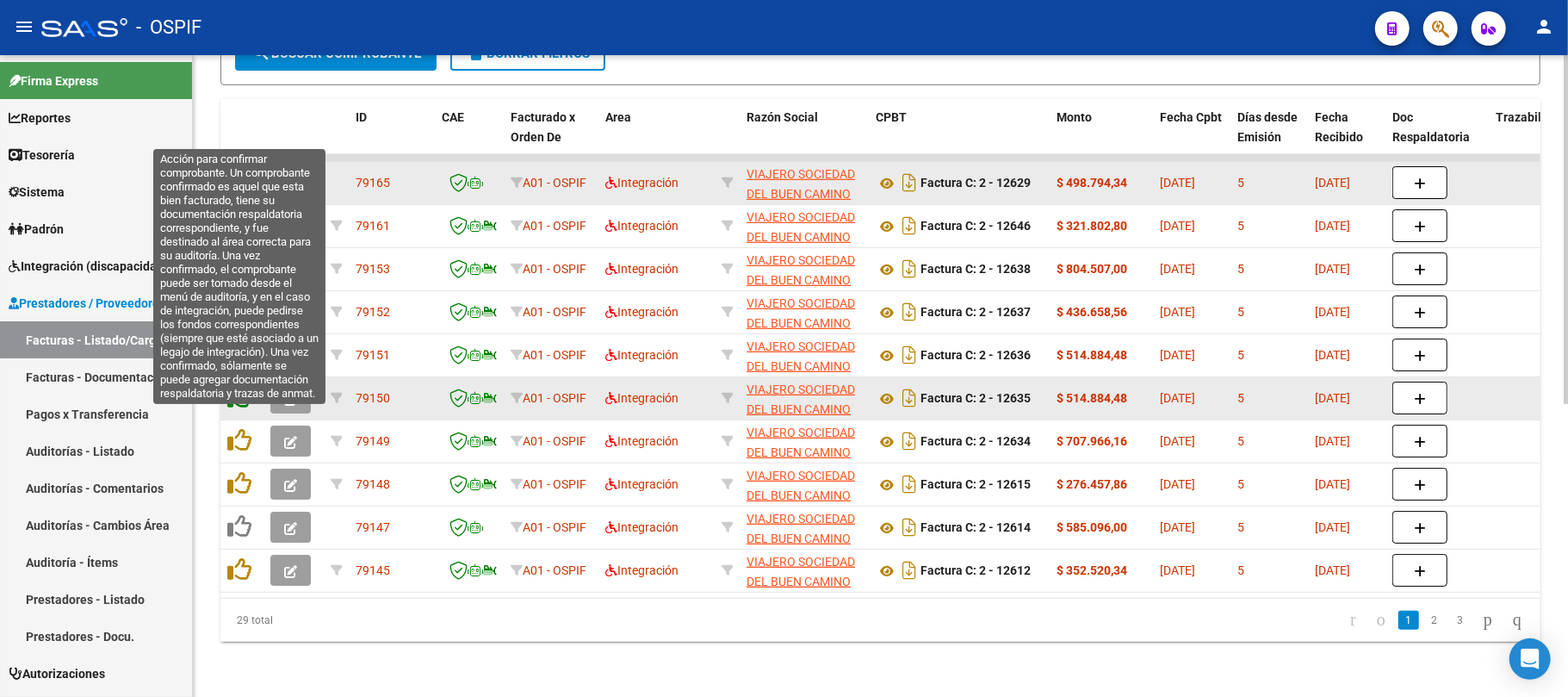
click at [248, 385] on icon at bounding box center [239, 397] width 24 height 24
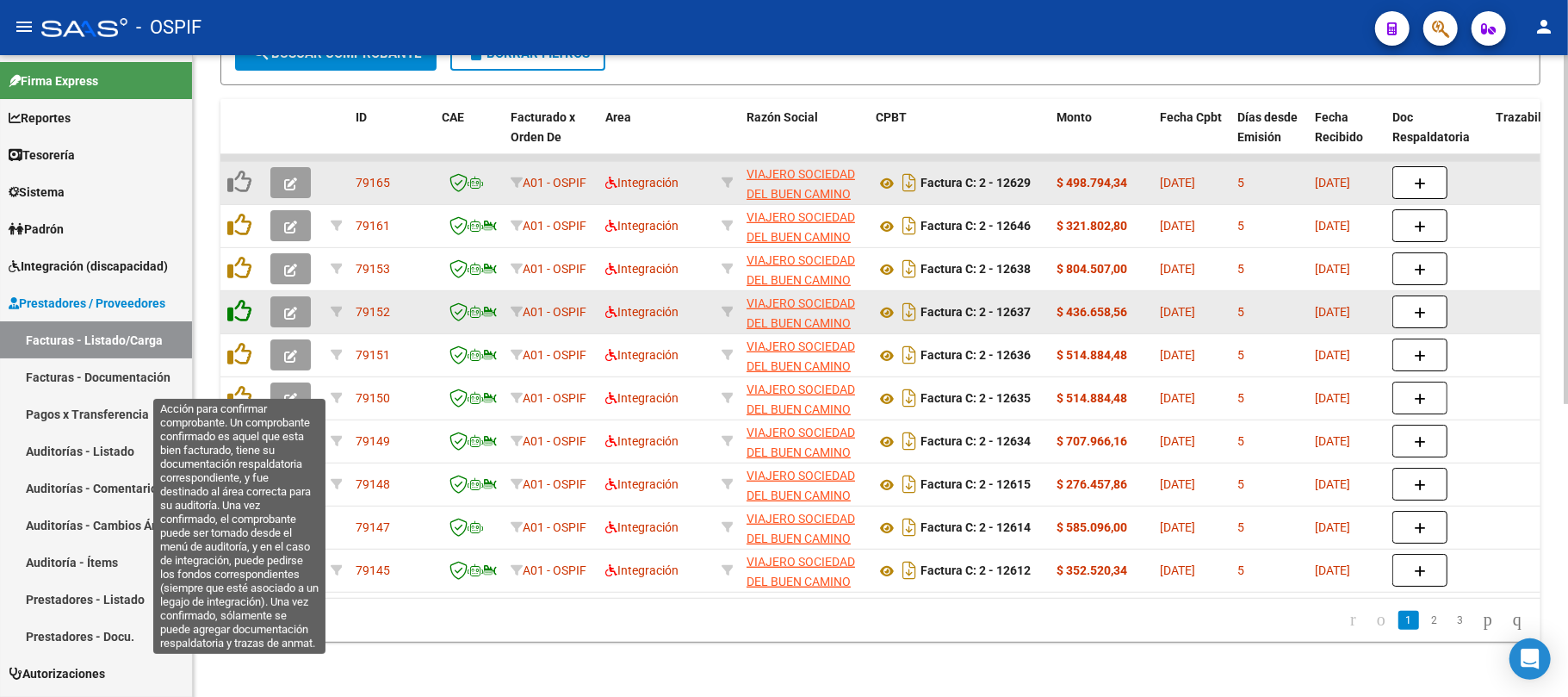
click at [249, 343] on icon at bounding box center [239, 354] width 24 height 24
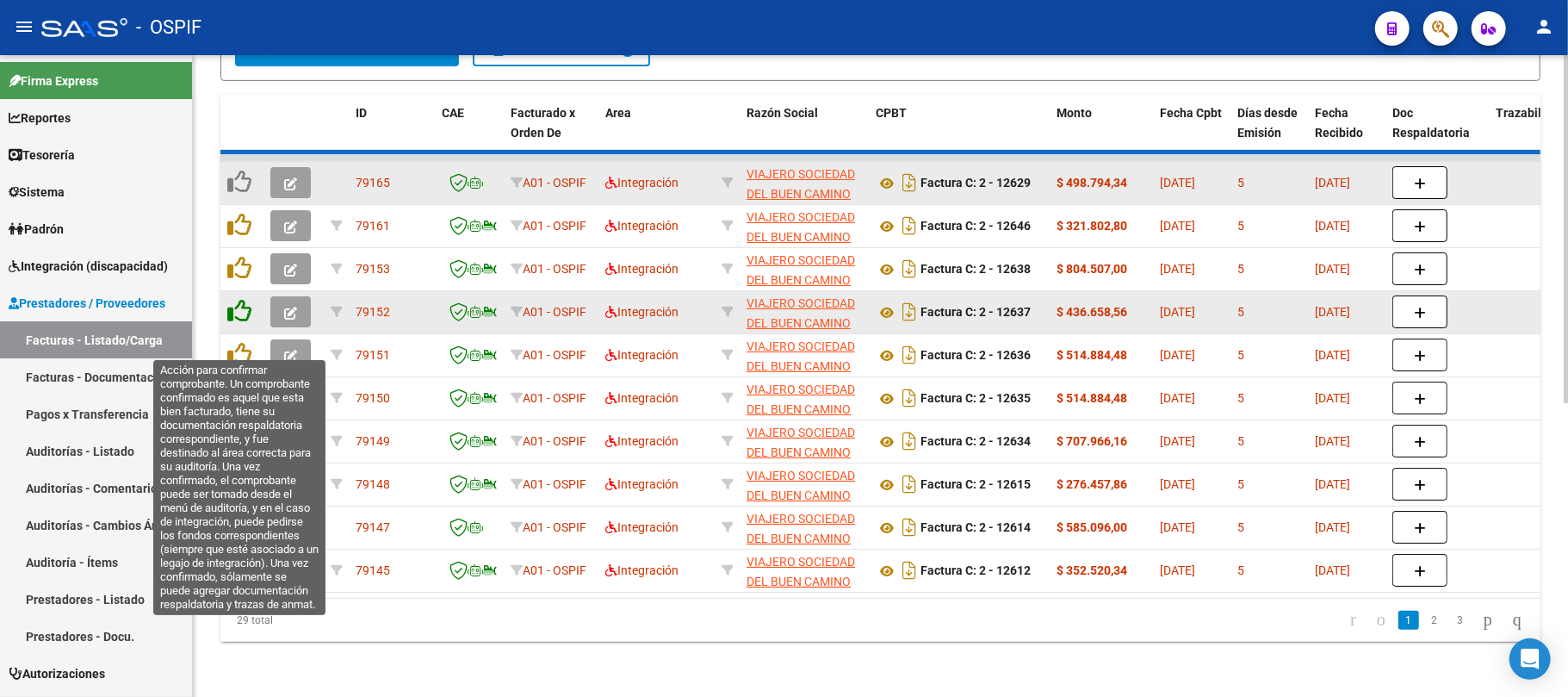
click at [238, 310] on datatable-body-cell at bounding box center [241, 312] width 43 height 43
click at [238, 303] on icon at bounding box center [239, 311] width 24 height 24
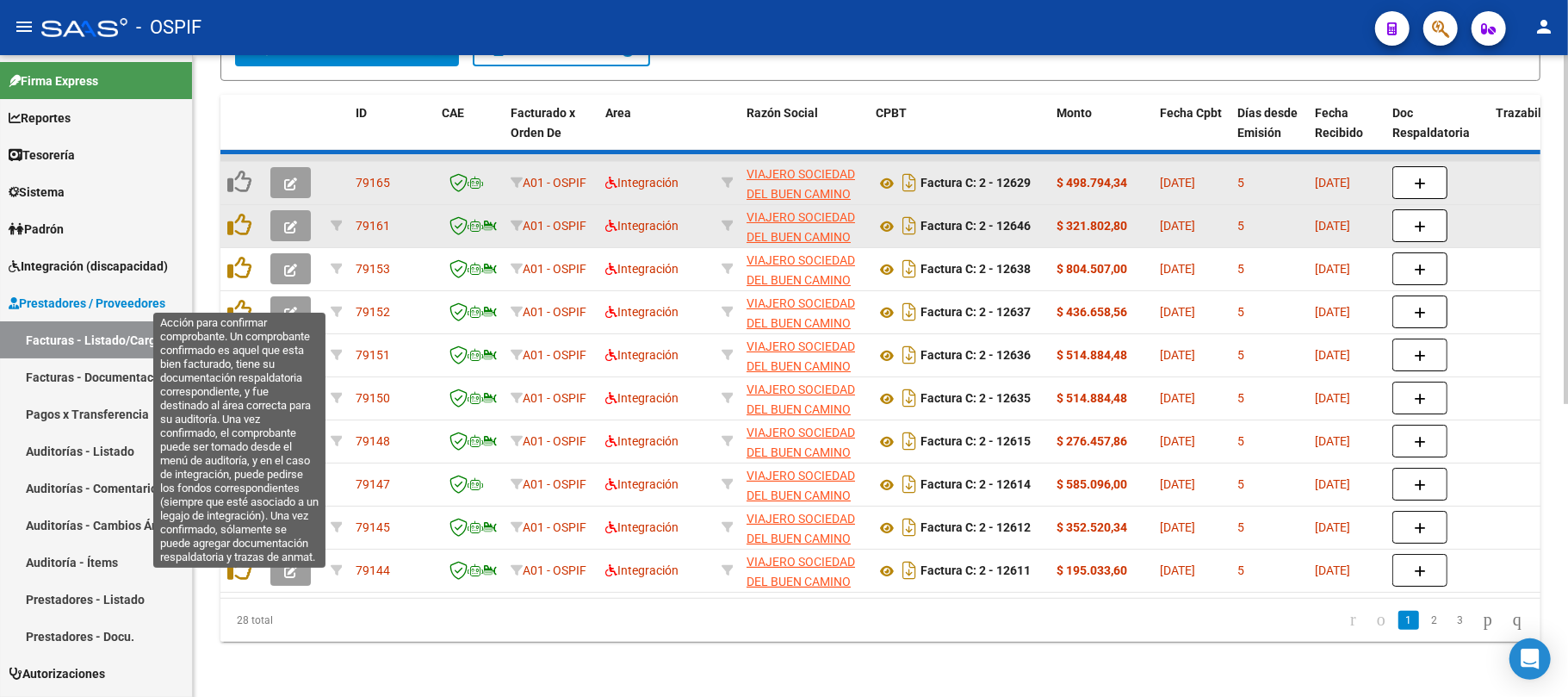
click at [238, 256] on icon at bounding box center [239, 268] width 24 height 24
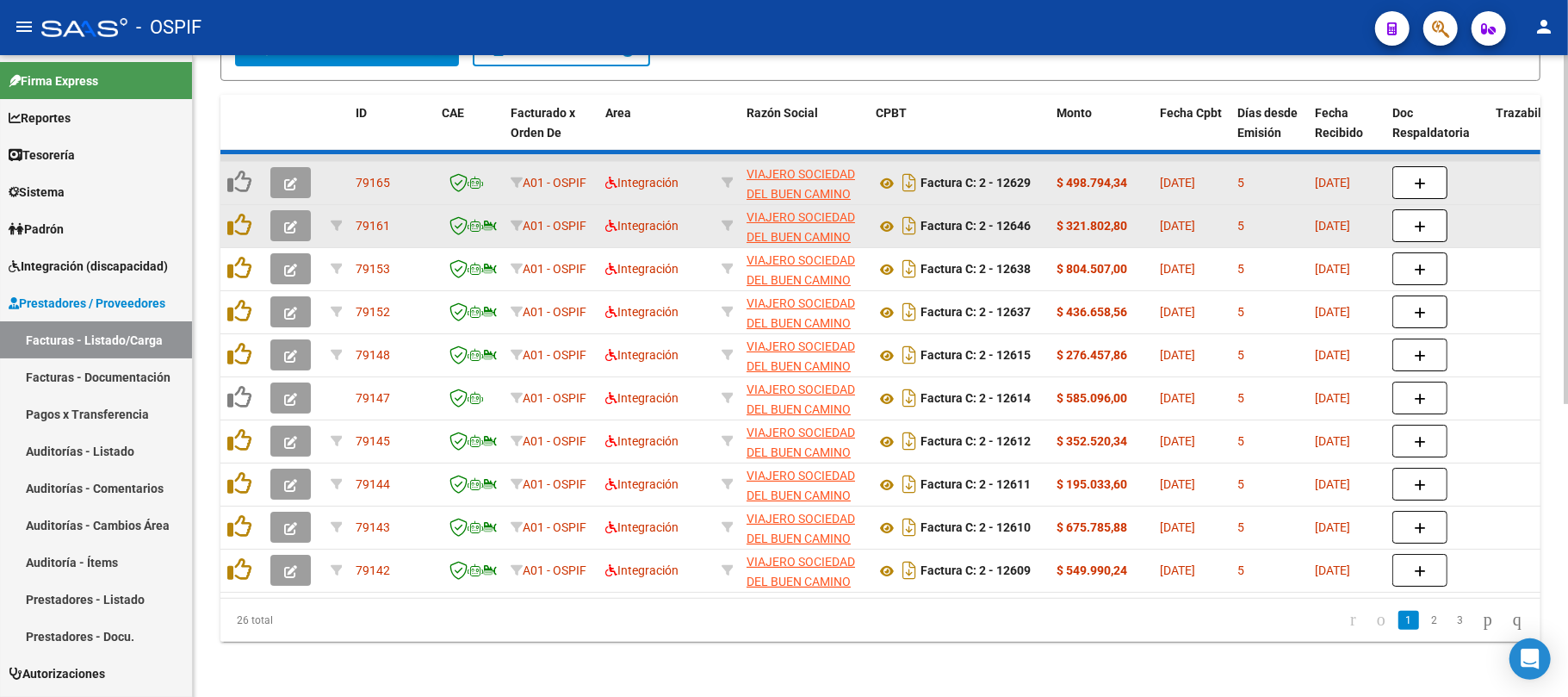
click at [244, 206] on datatable-body-cell at bounding box center [241, 226] width 43 height 43
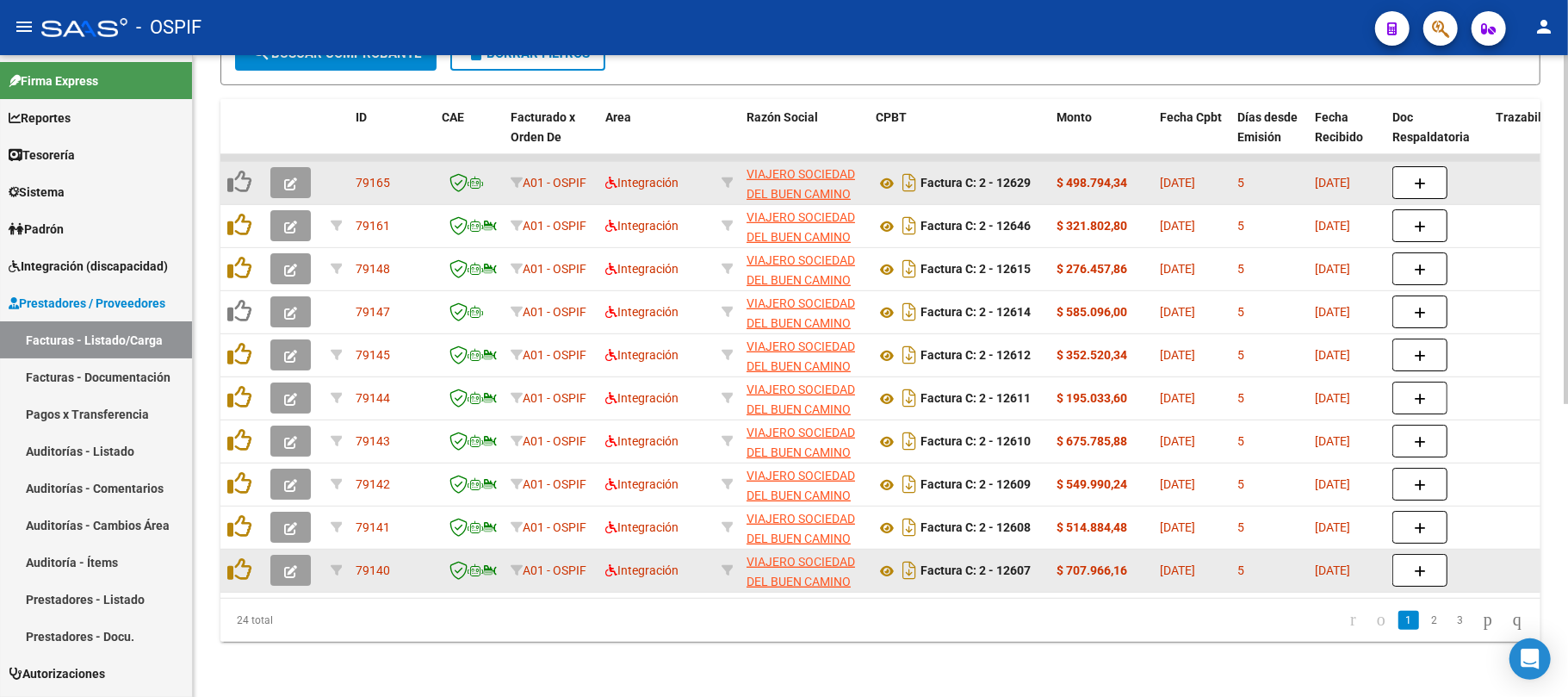
click at [224, 565] on datatable-body-cell at bounding box center [241, 571] width 43 height 43
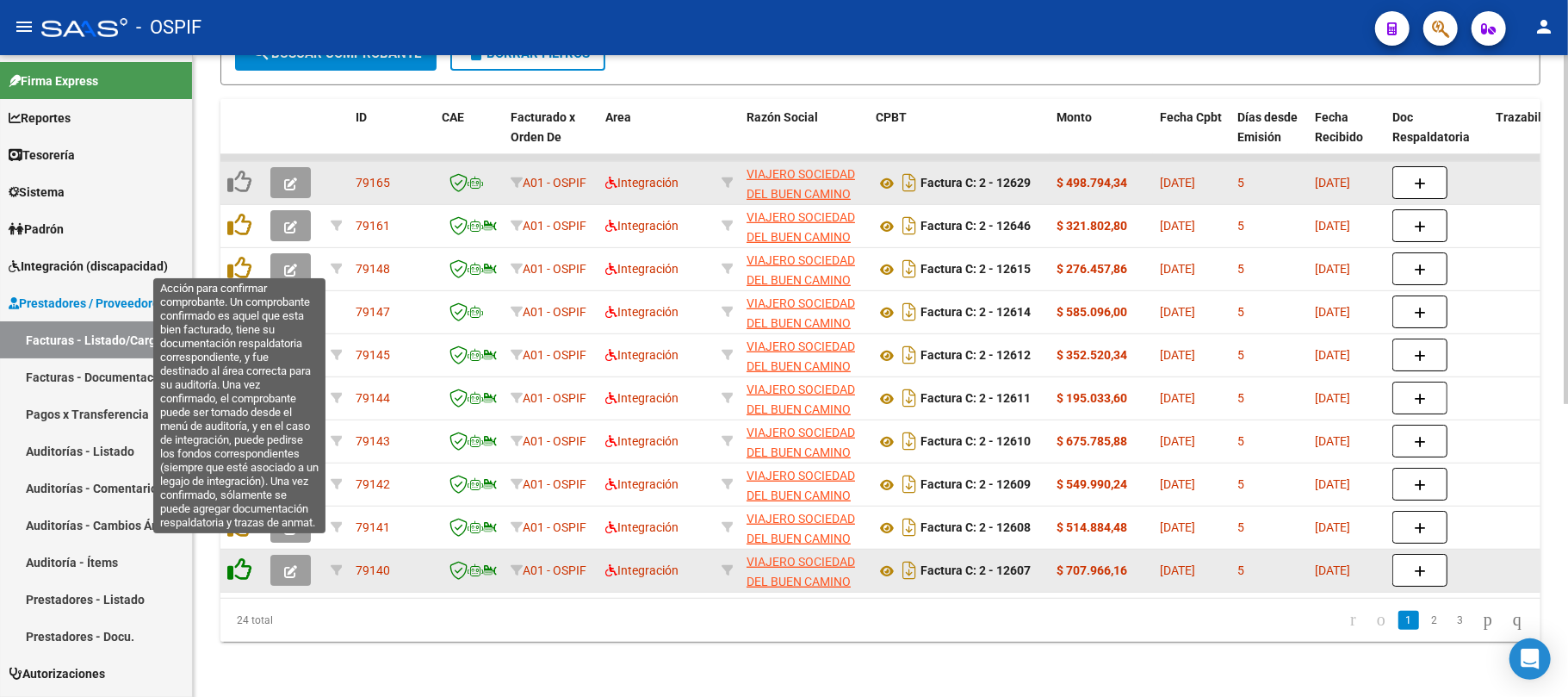
click at [231, 560] on icon at bounding box center [239, 569] width 24 height 24
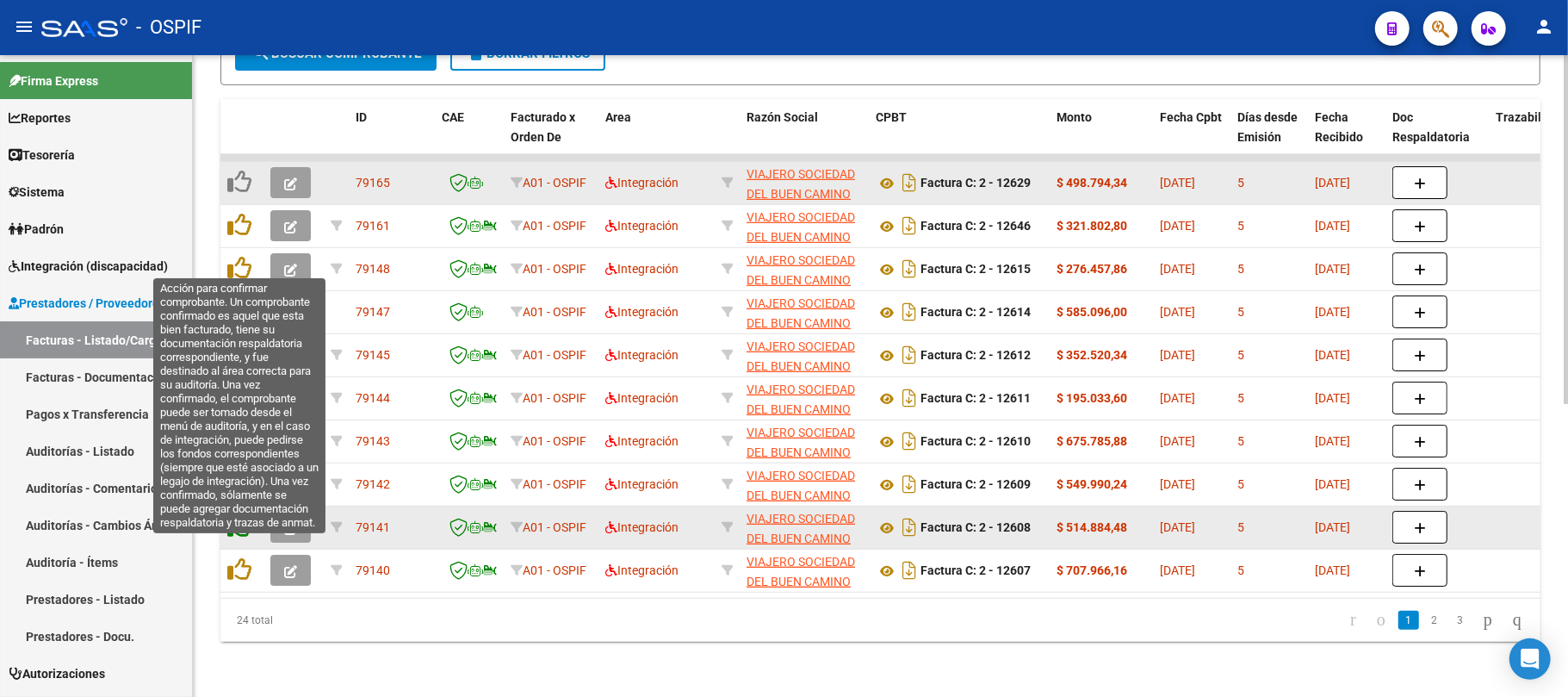
click at [241, 514] on icon at bounding box center [239, 526] width 24 height 24
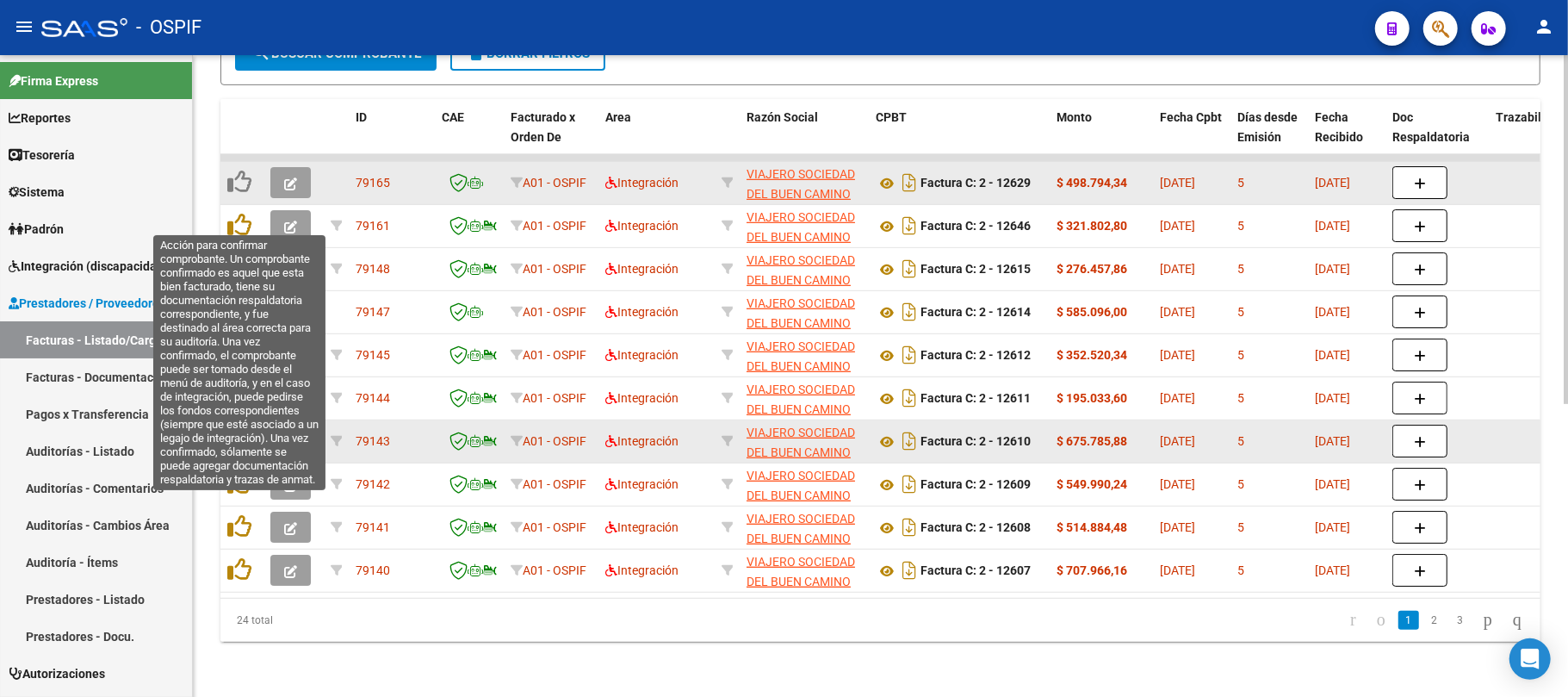
click at [238, 473] on icon at bounding box center [239, 484] width 24 height 24
click at [238, 438] on icon at bounding box center [239, 440] width 24 height 24
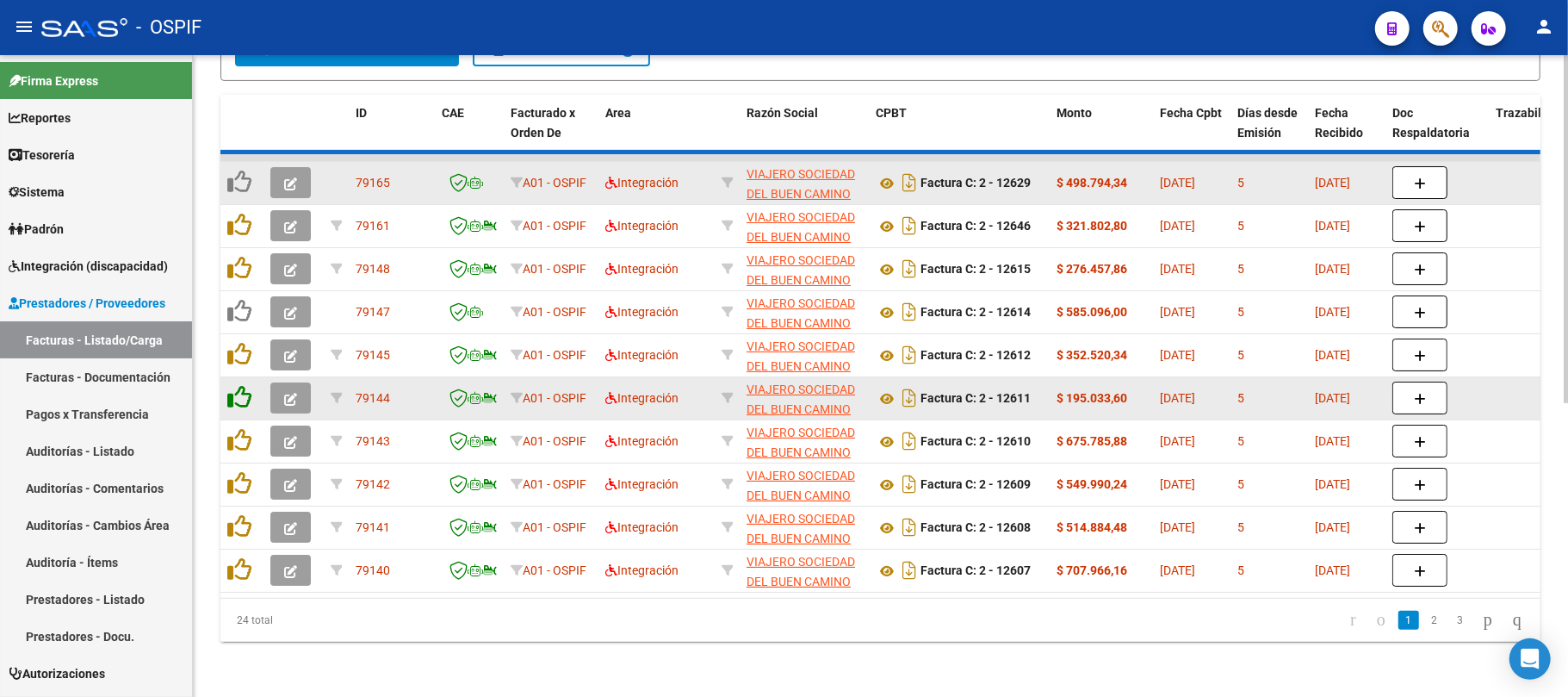
click at [238, 386] on icon at bounding box center [239, 397] width 24 height 24
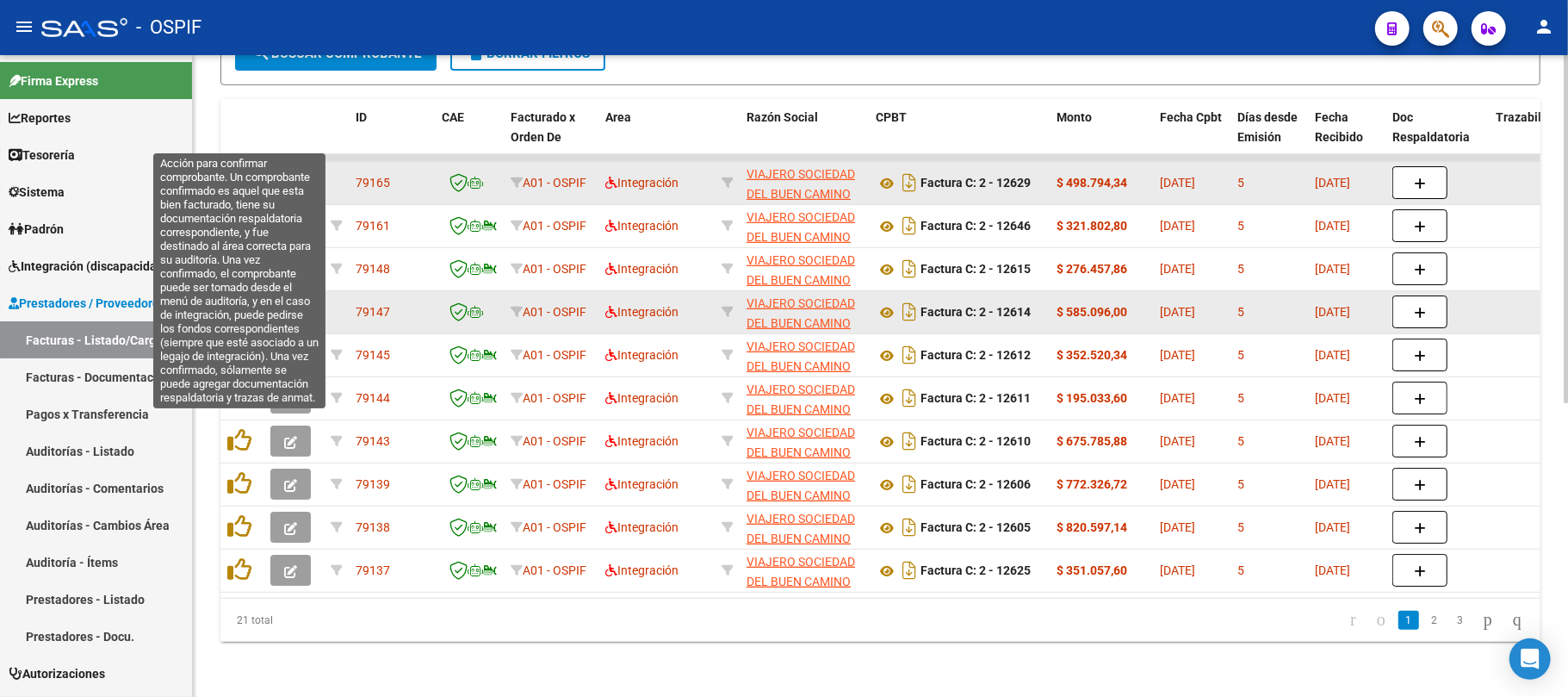
click at [238, 343] on icon at bounding box center [239, 354] width 24 height 24
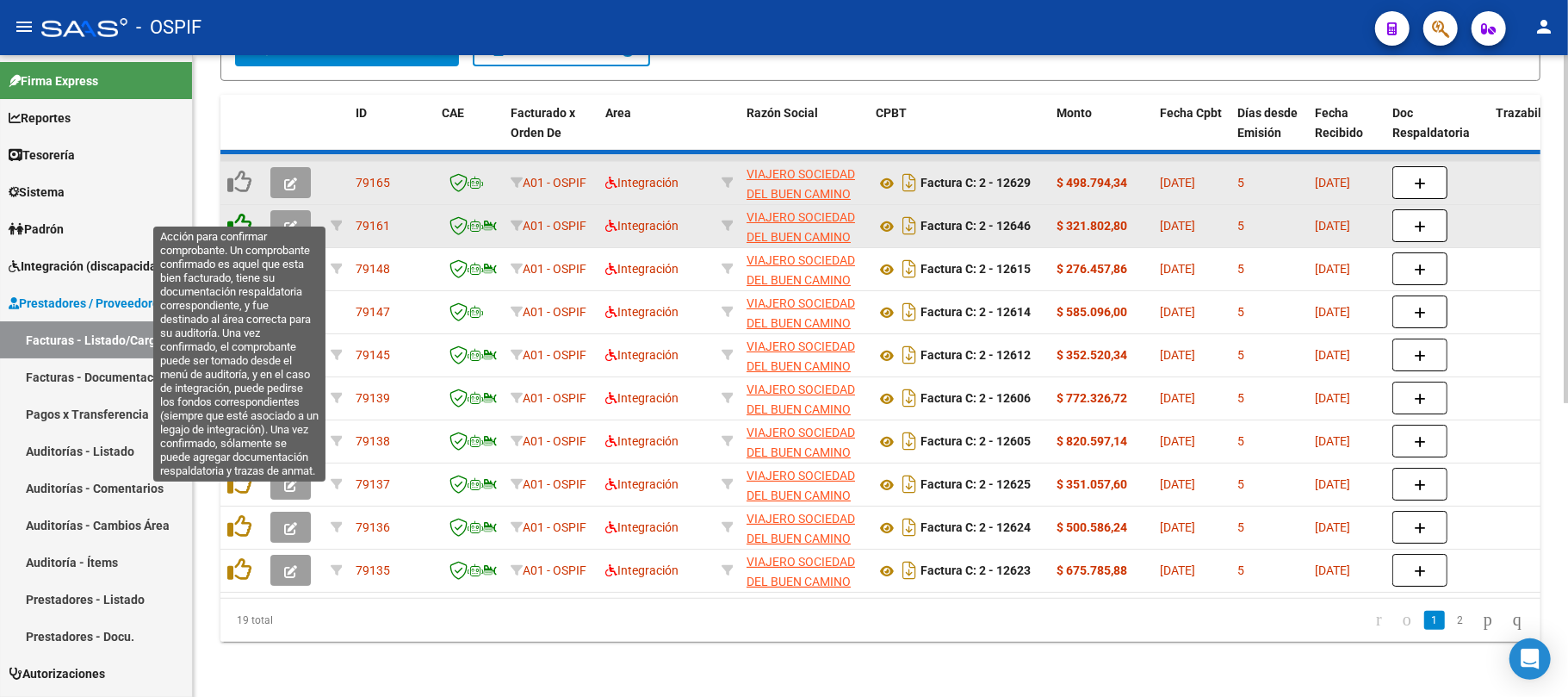
click at [243, 215] on icon at bounding box center [239, 224] width 24 height 24
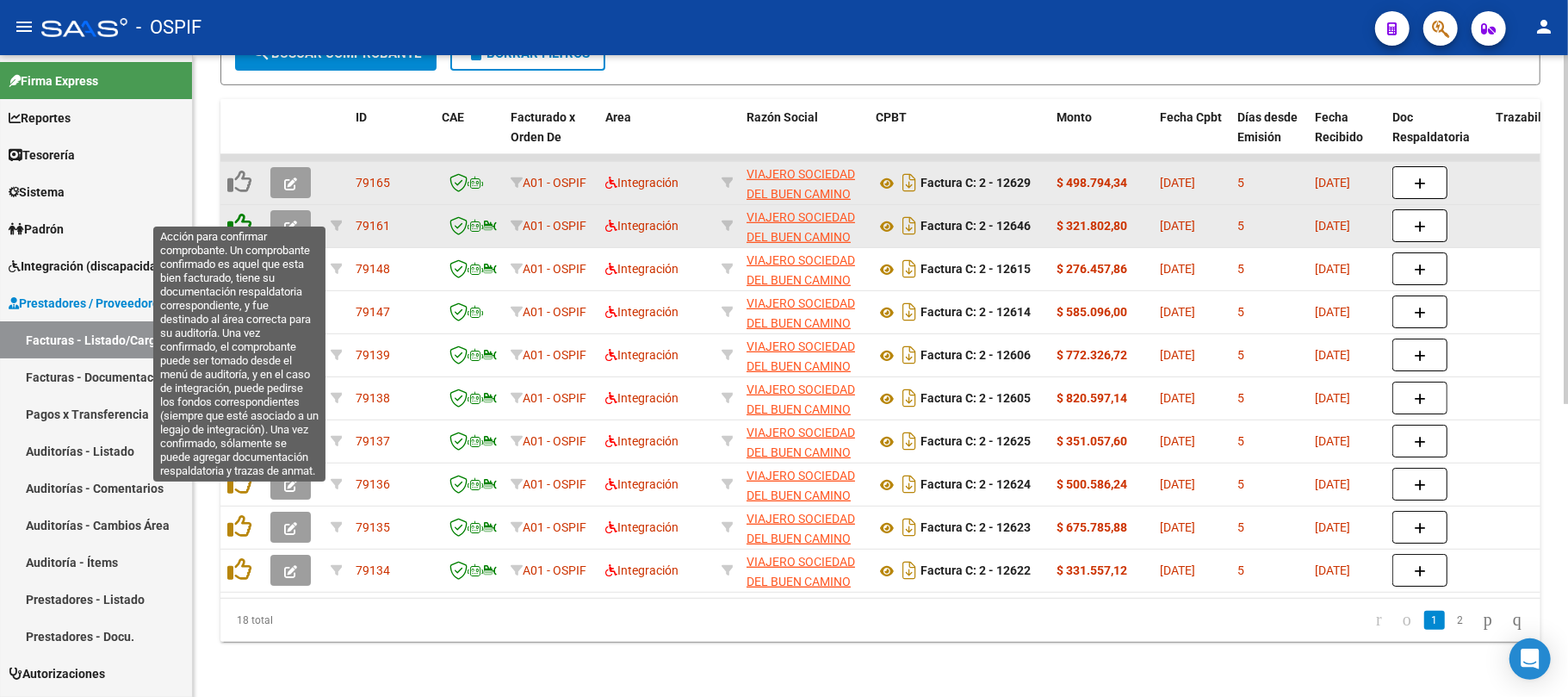
click at [239, 212] on icon at bounding box center [239, 224] width 24 height 24
click at [232, 212] on icon at bounding box center [239, 224] width 24 height 24
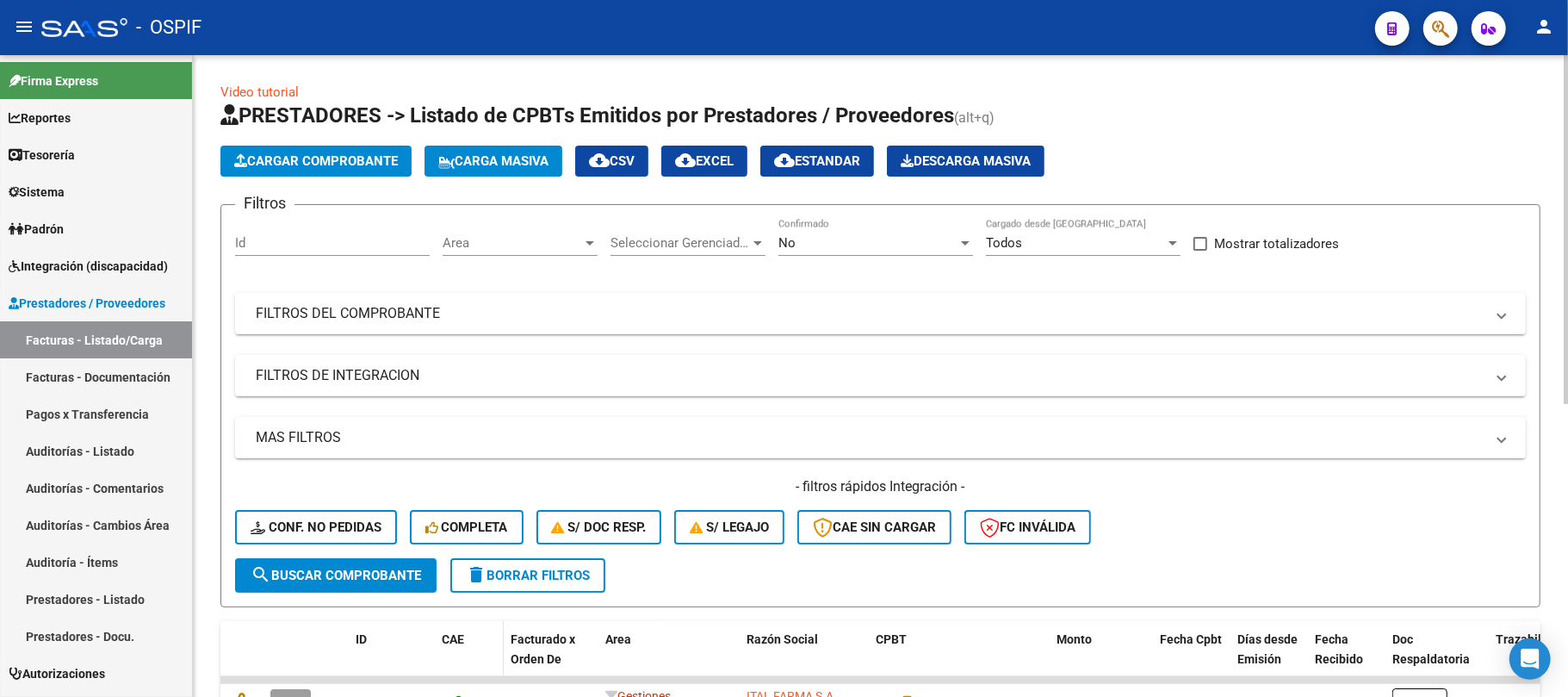
scroll to position [229, 0]
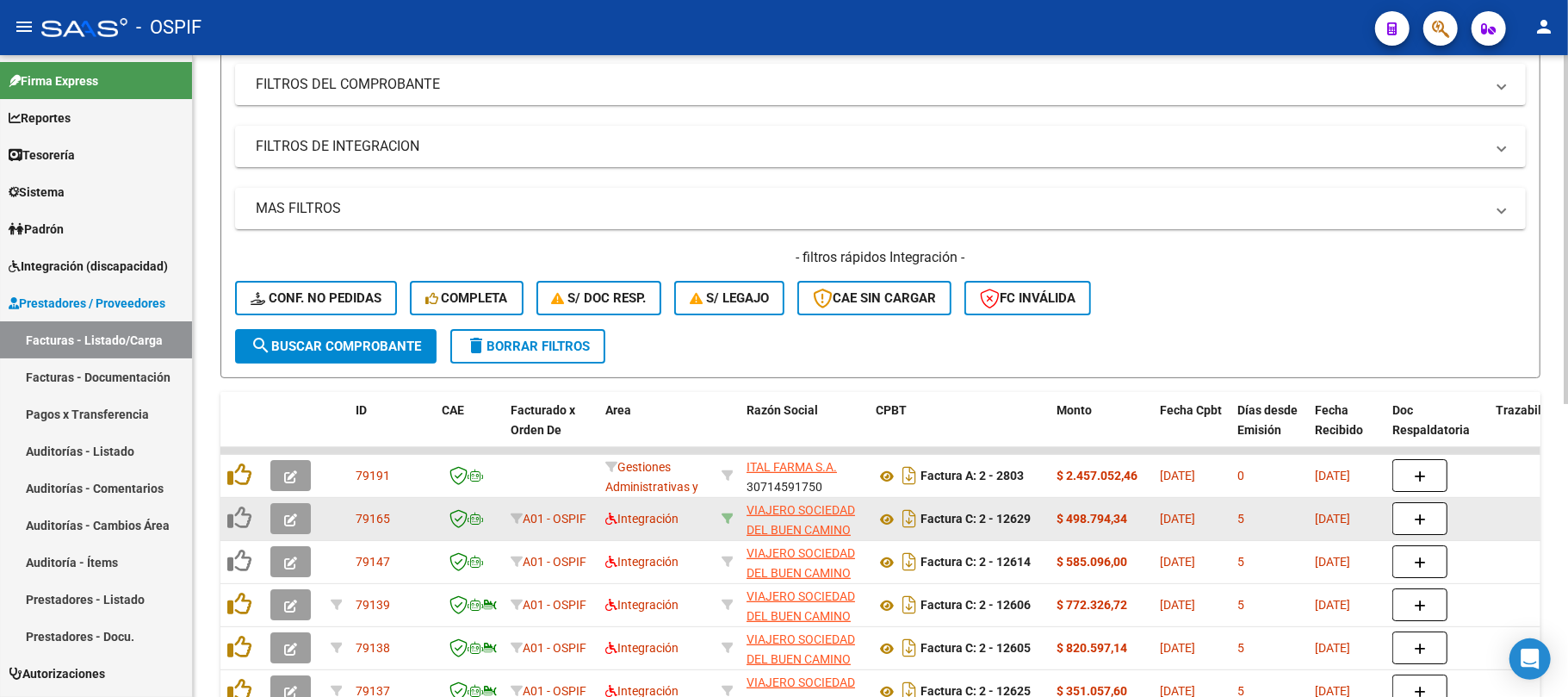
click at [727, 512] on icon at bounding box center [727, 518] width 12 height 12
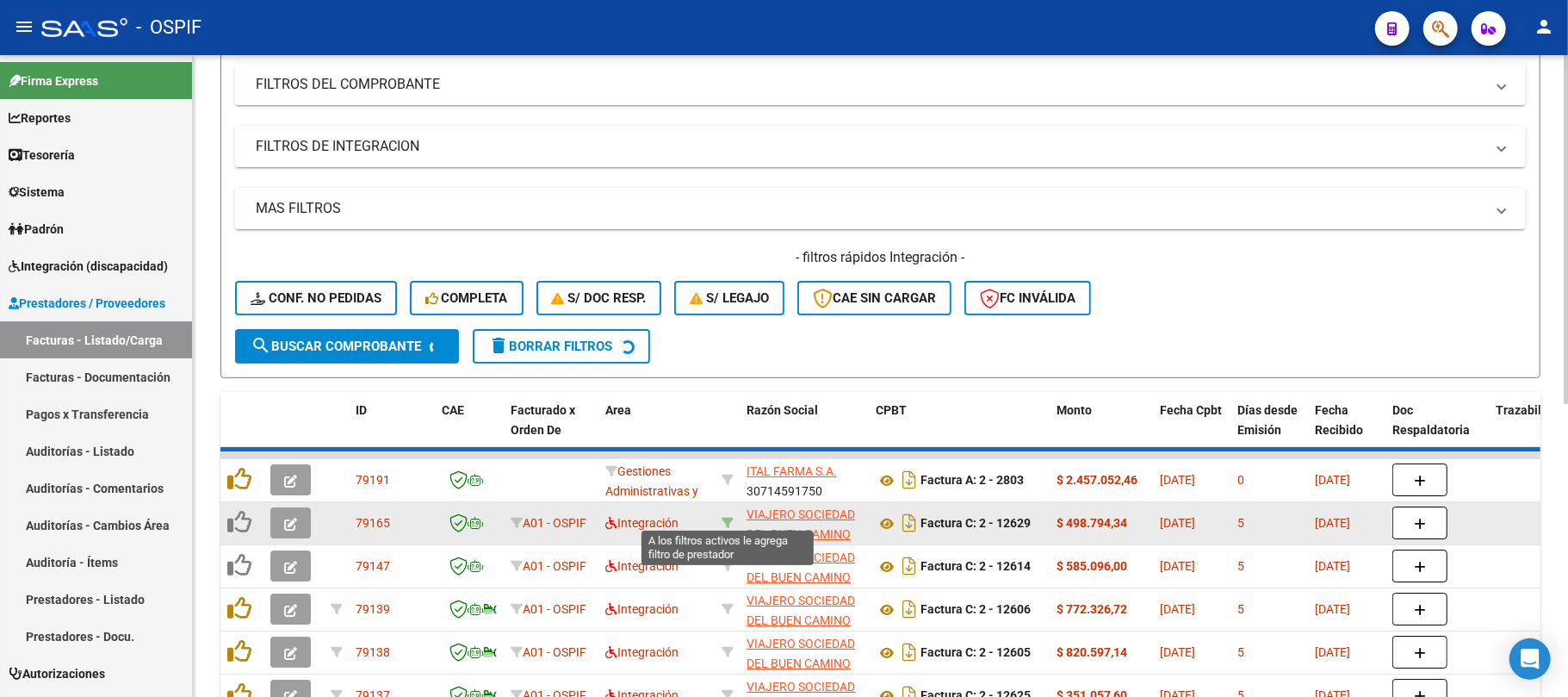
type input "30714136905"
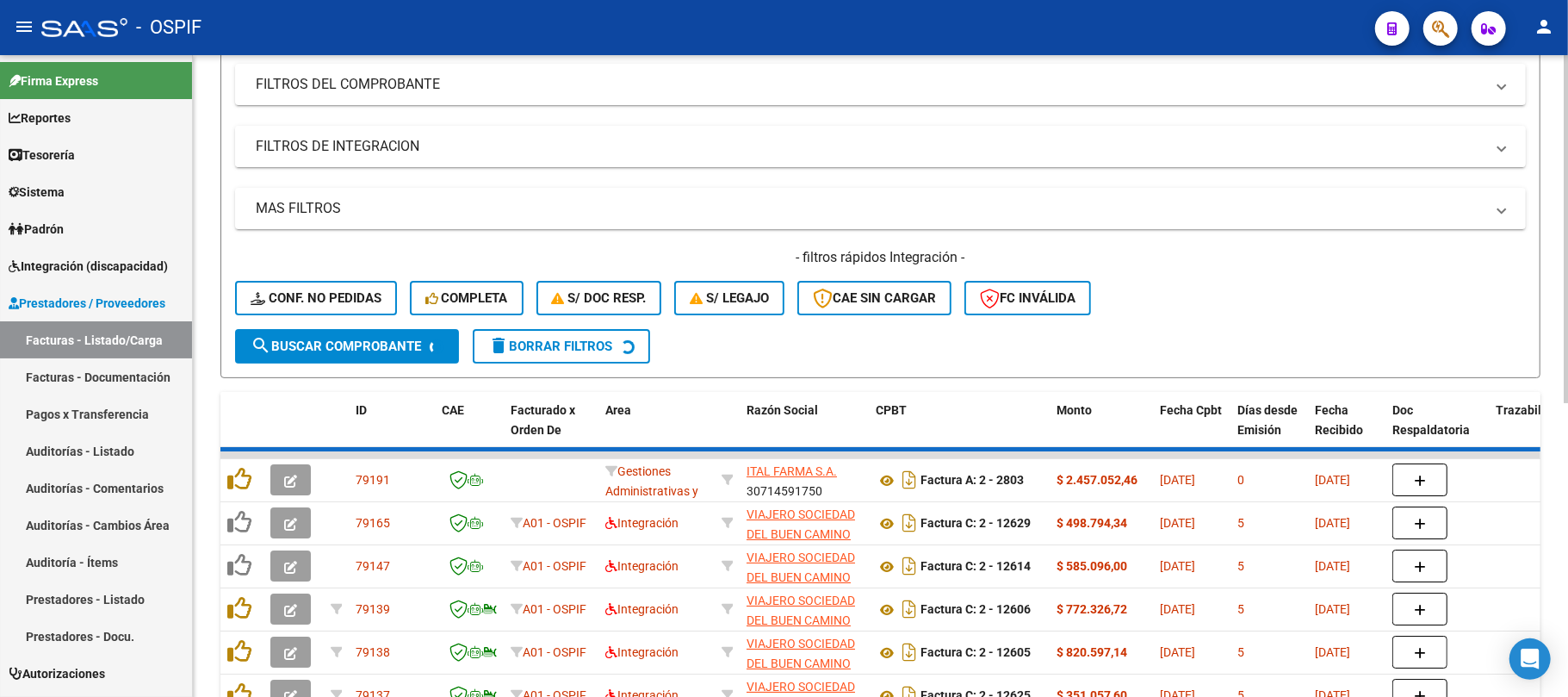
click at [528, 153] on mat-panel-title "FILTROS DE INTEGRACION" at bounding box center [870, 146] width 1229 height 19
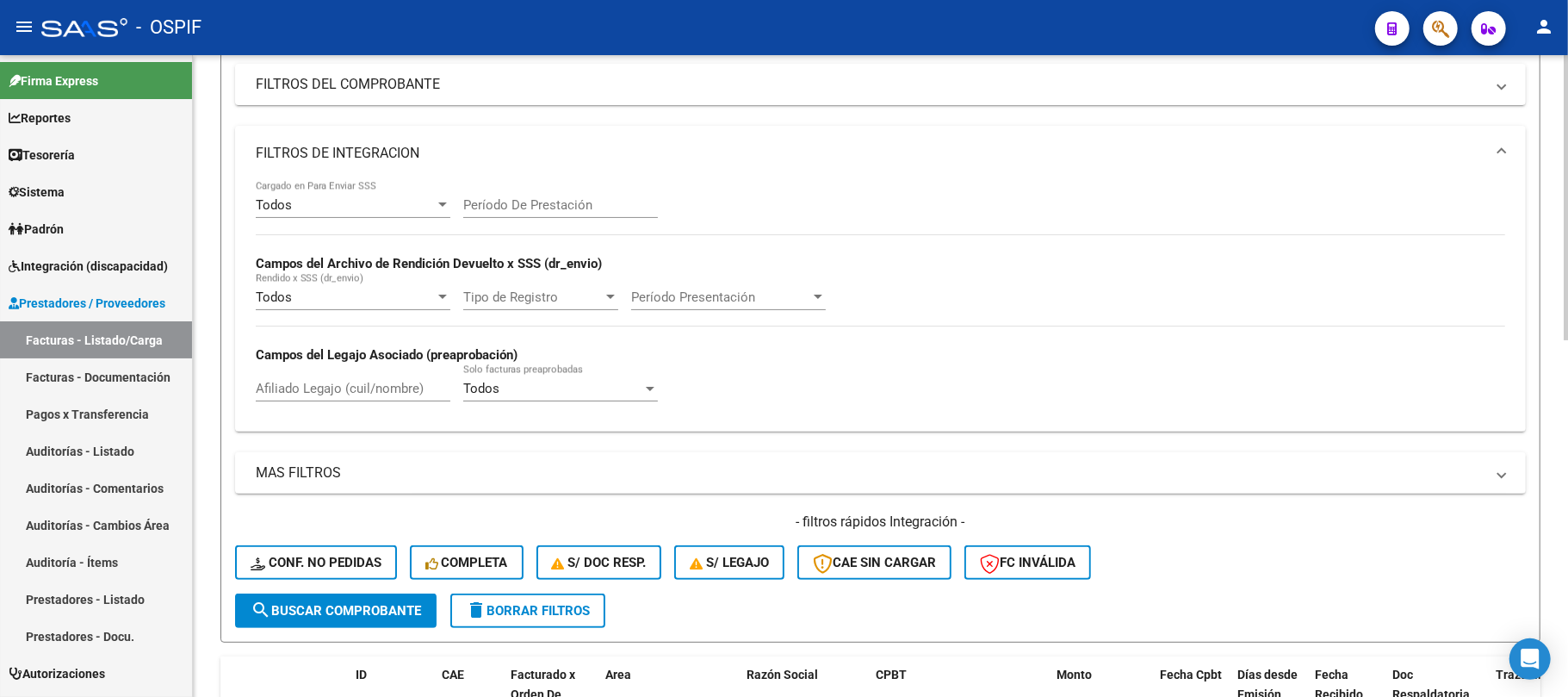
click at [566, 195] on div "Período De Prestación" at bounding box center [561, 199] width 195 height 37
click at [374, 166] on mat-expansion-panel-header "FILTROS DE INTEGRACION" at bounding box center [880, 154] width 1291 height 56
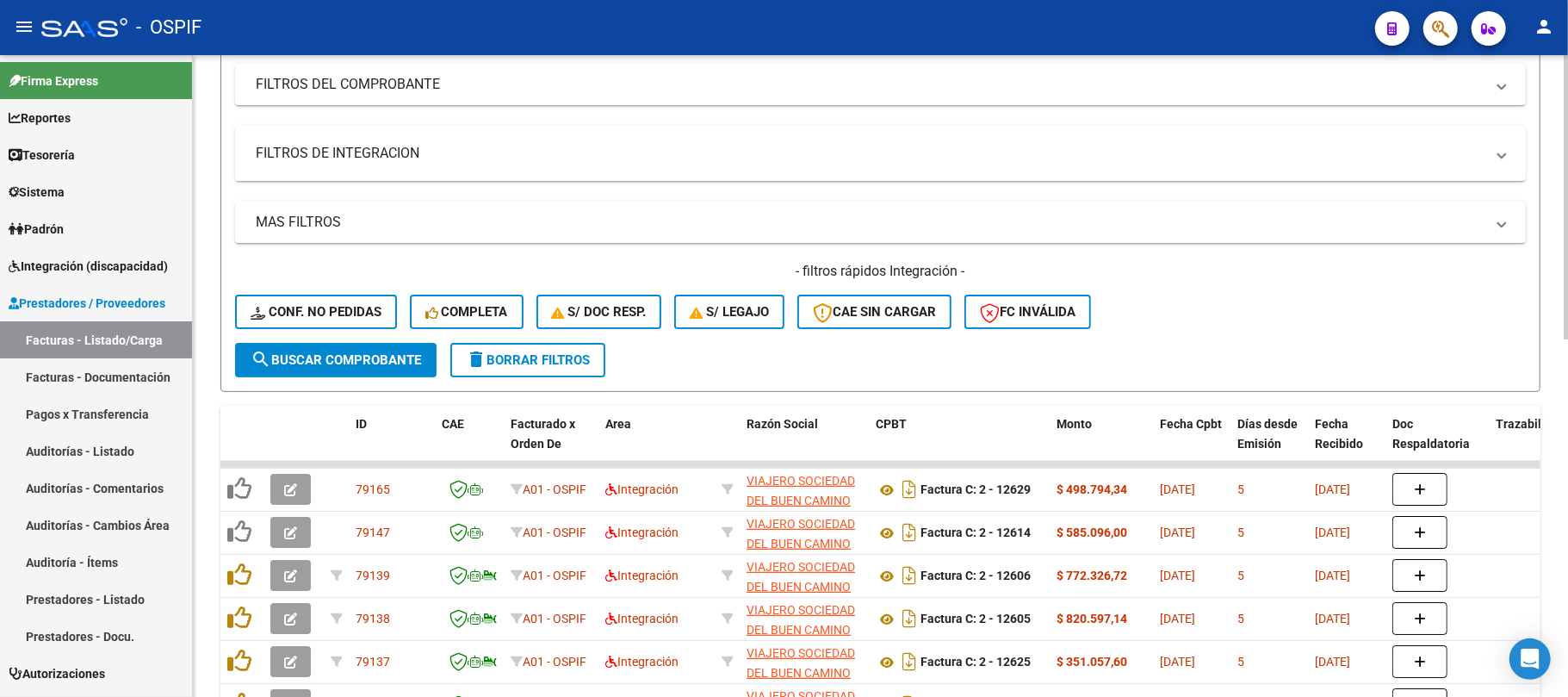
click at [374, 166] on mat-expansion-panel-header "FILTROS DE INTEGRACION" at bounding box center [880, 154] width 1291 height 56
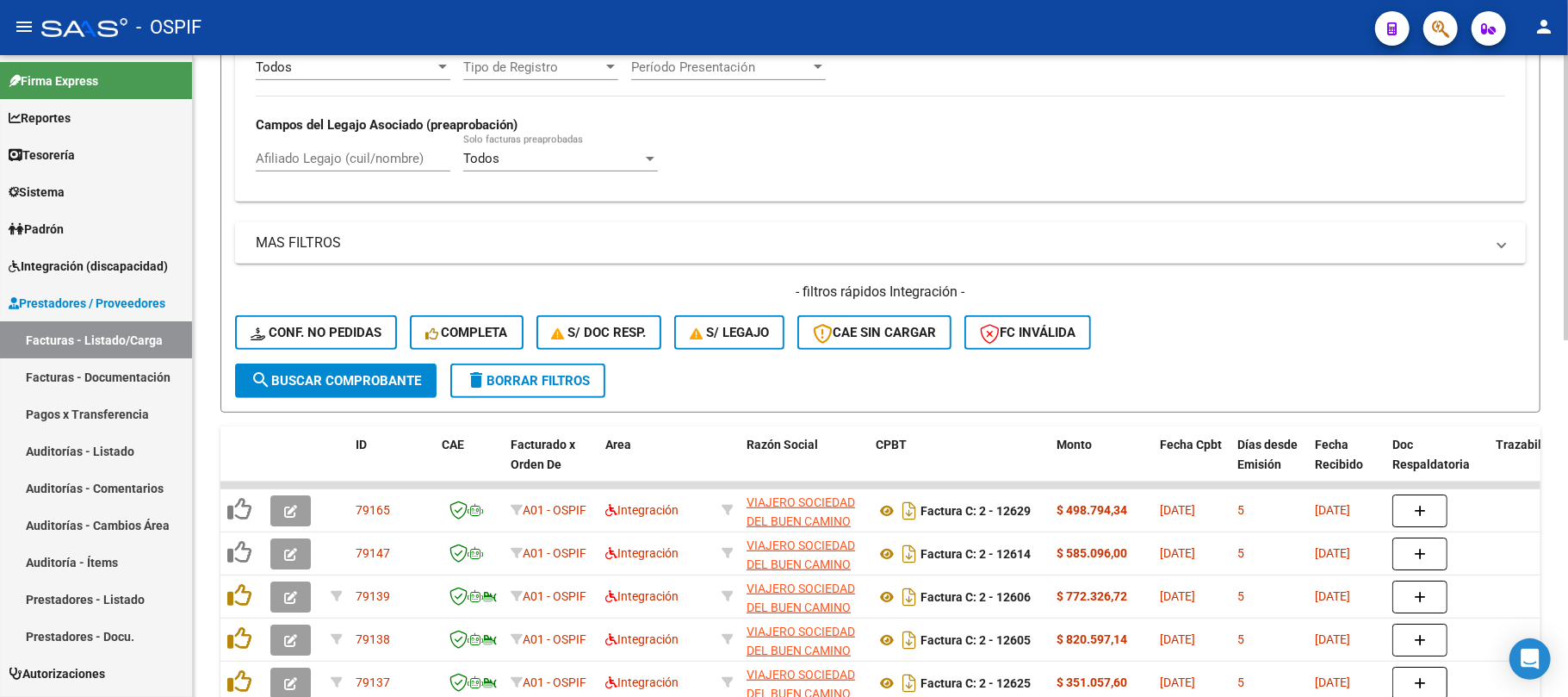
click at [367, 383] on span "search Buscar Comprobante" at bounding box center [336, 381] width 171 height 16
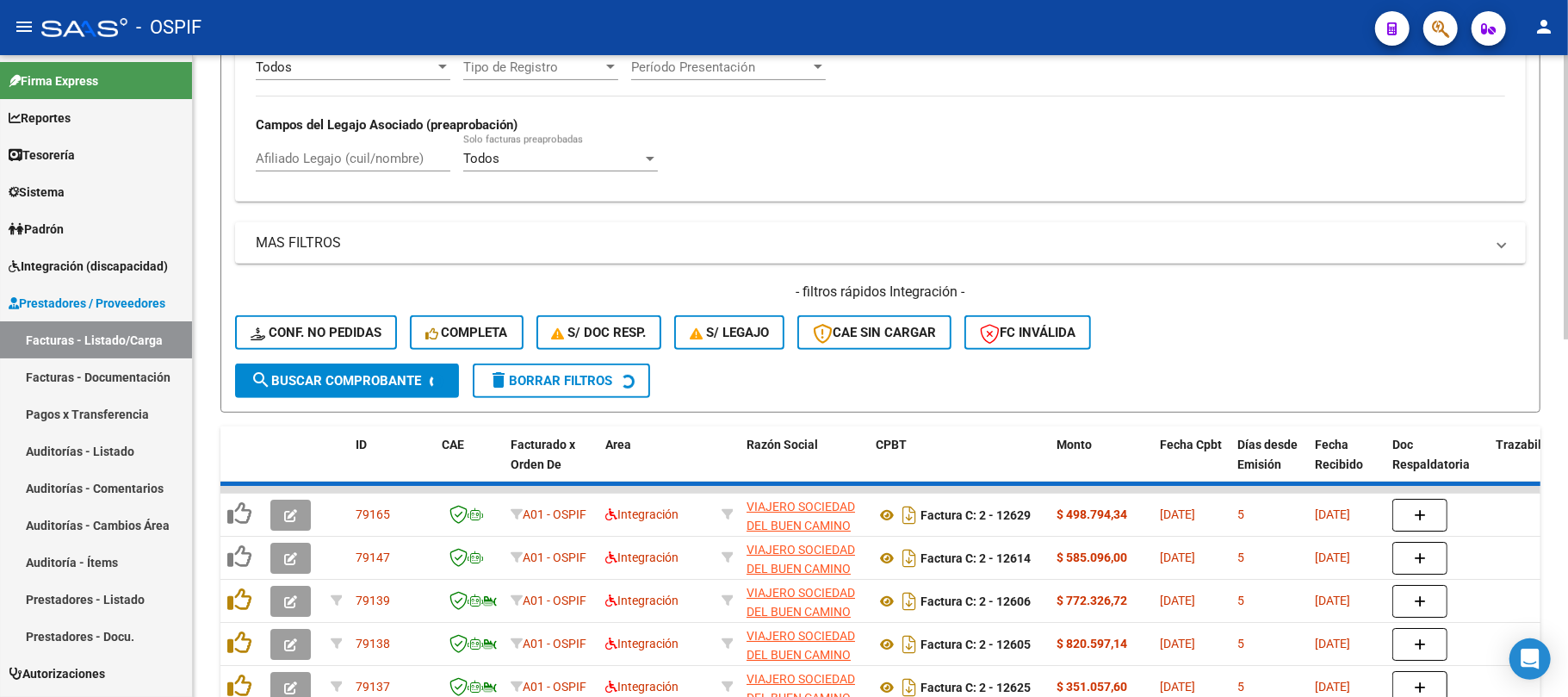
scroll to position [804, 0]
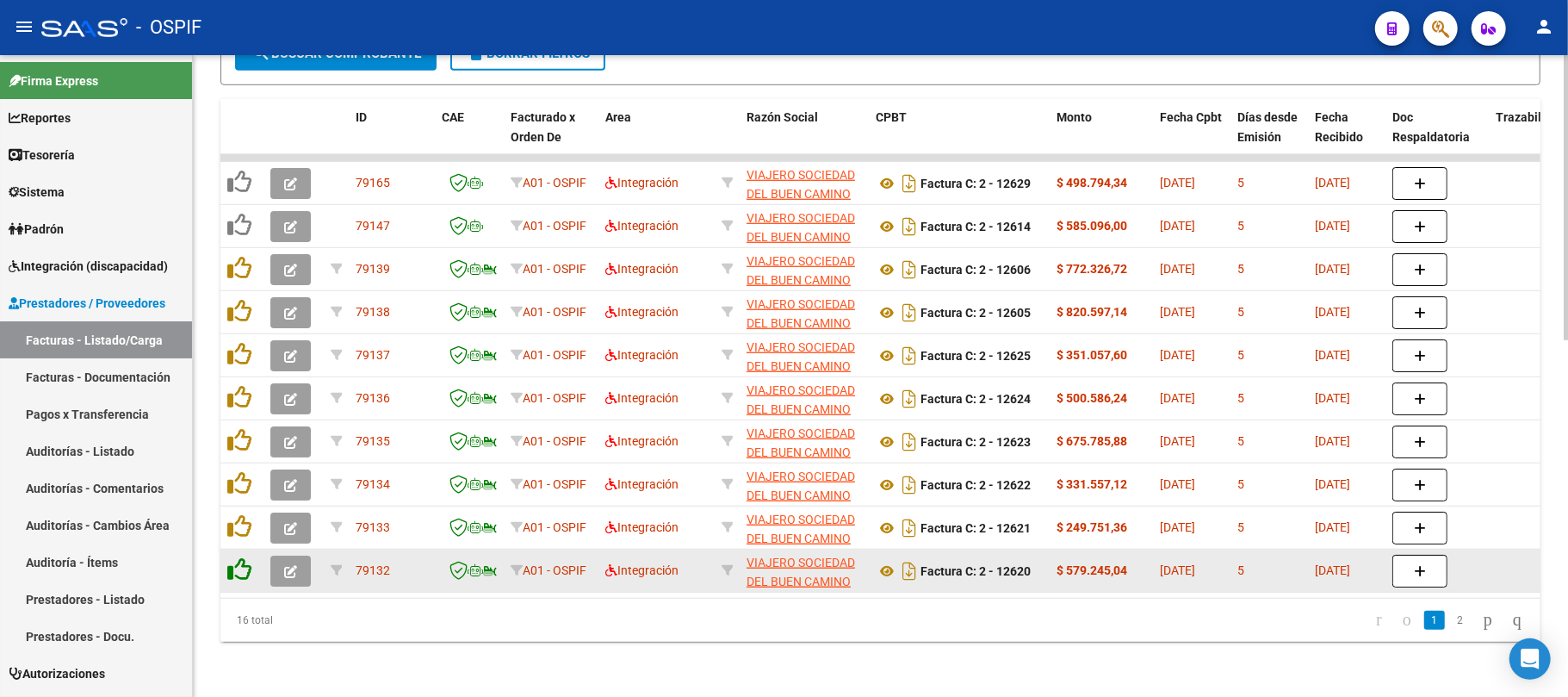
click at [245, 557] on icon at bounding box center [239, 569] width 24 height 24
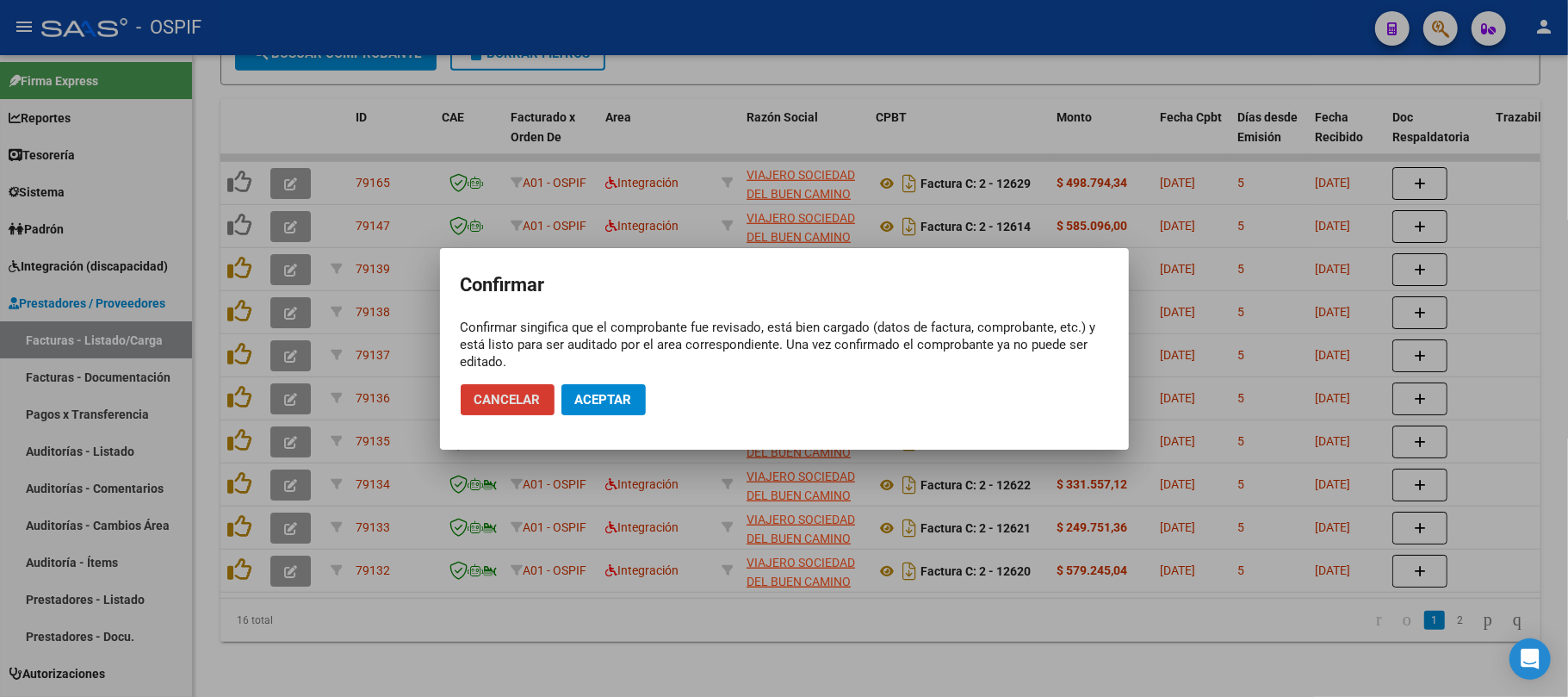
click at [608, 377] on mat-dialog-actions "Cancelar Aceptar" at bounding box center [784, 399] width 648 height 59
click at [599, 401] on span "Aceptar" at bounding box center [603, 400] width 57 height 16
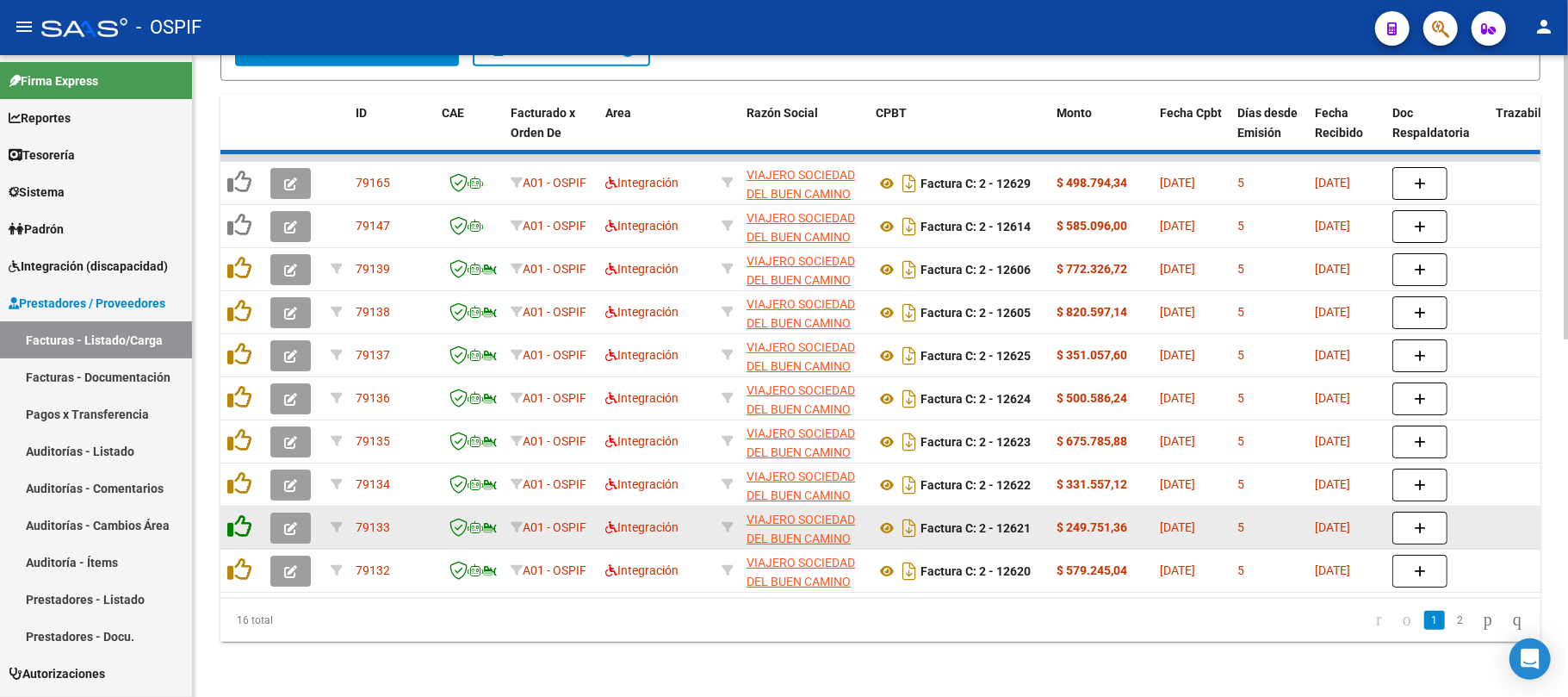
click at [238, 514] on icon at bounding box center [239, 526] width 24 height 24
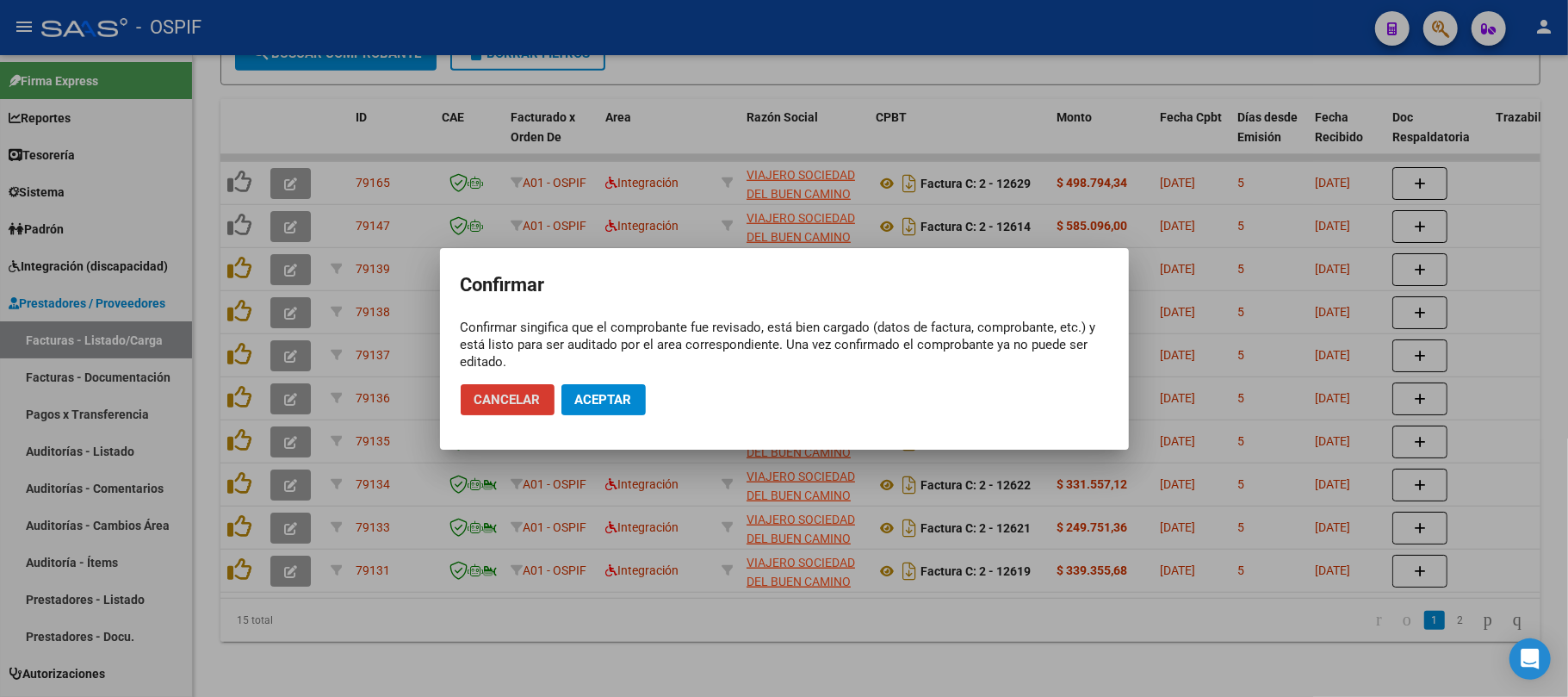
click at [559, 408] on mat-dialog-actions "Cancelar Aceptar" at bounding box center [784, 399] width 648 height 59
click at [574, 408] on button "Aceptar" at bounding box center [603, 399] width 84 height 31
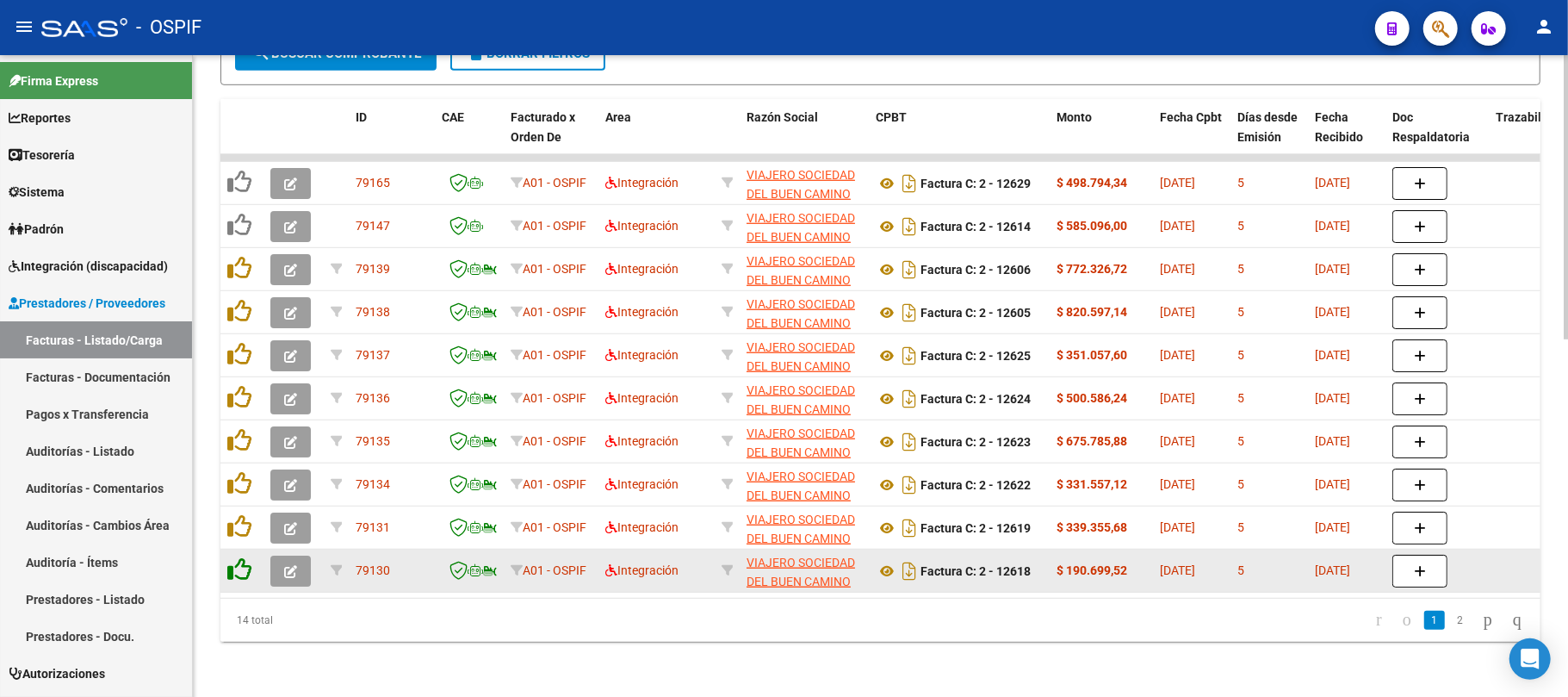
click at [234, 559] on icon at bounding box center [239, 569] width 24 height 24
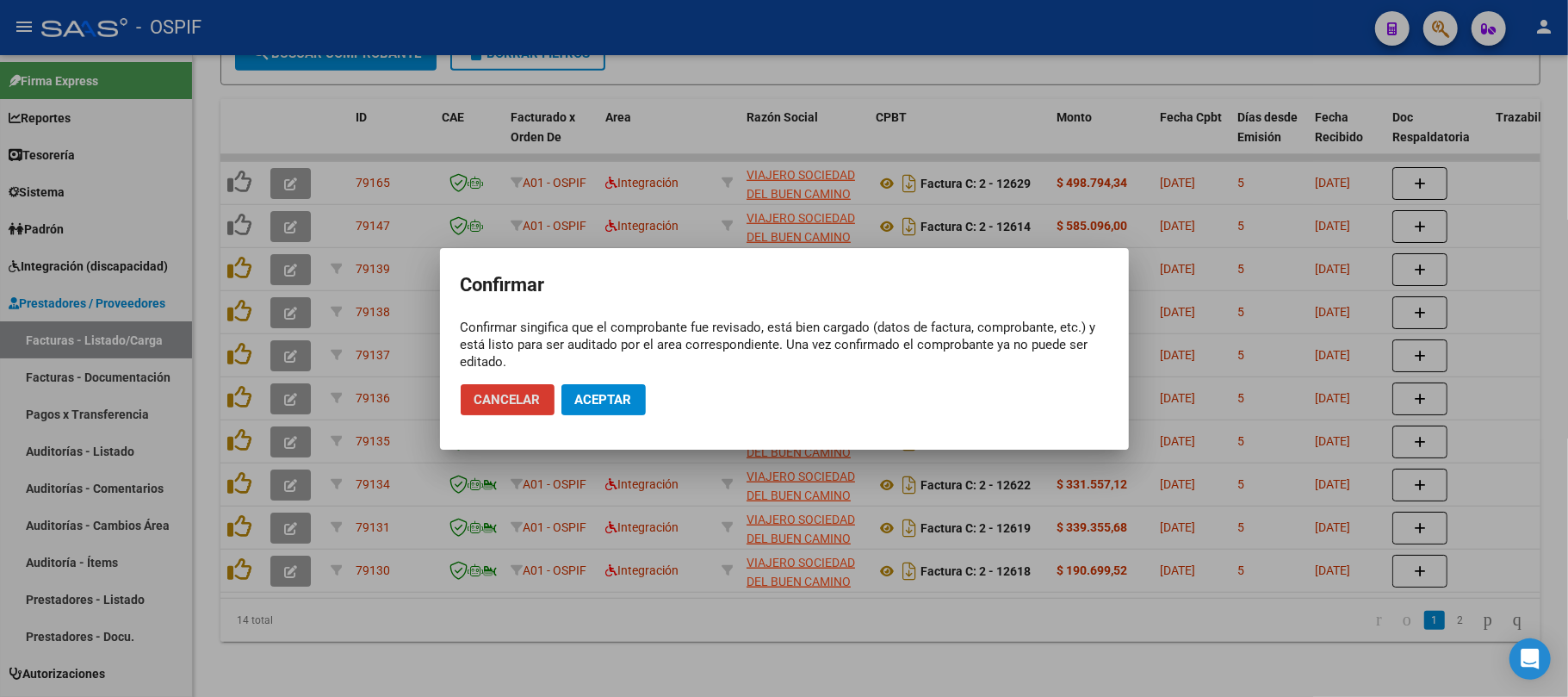
drag, startPoint x: 631, startPoint y: 367, endPoint x: 618, endPoint y: 370, distance: 13.3
click at [627, 367] on div "Confirmar singifica que el comprobante fue revisado, está bien cargado (datos d…" at bounding box center [784, 345] width 648 height 52
drag, startPoint x: 609, startPoint y: 377, endPoint x: 604, endPoint y: 408, distance: 31.4
click at [607, 382] on mat-dialog-actions "Cancelar Aceptar" at bounding box center [784, 399] width 648 height 59
click at [604, 398] on span "Aceptar" at bounding box center [603, 400] width 57 height 16
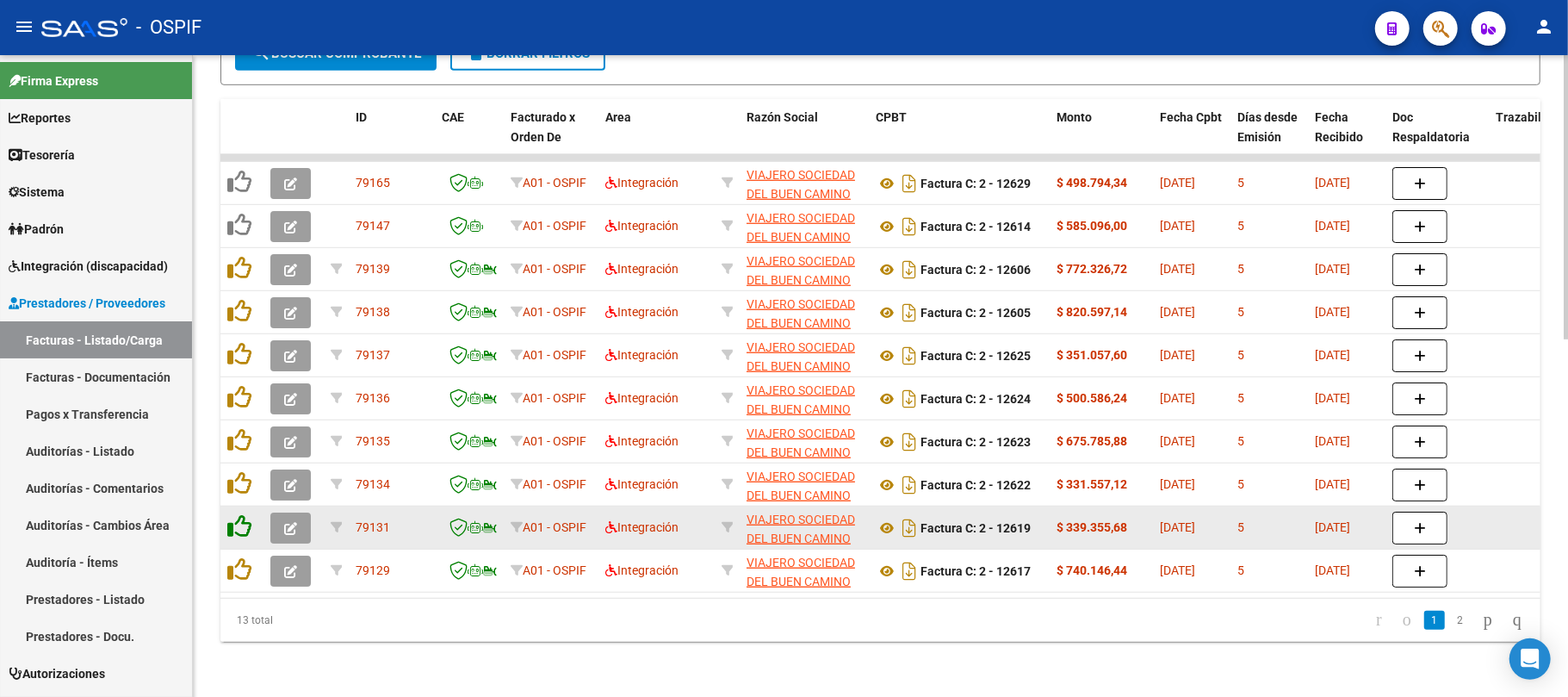
click at [241, 517] on icon at bounding box center [239, 526] width 24 height 24
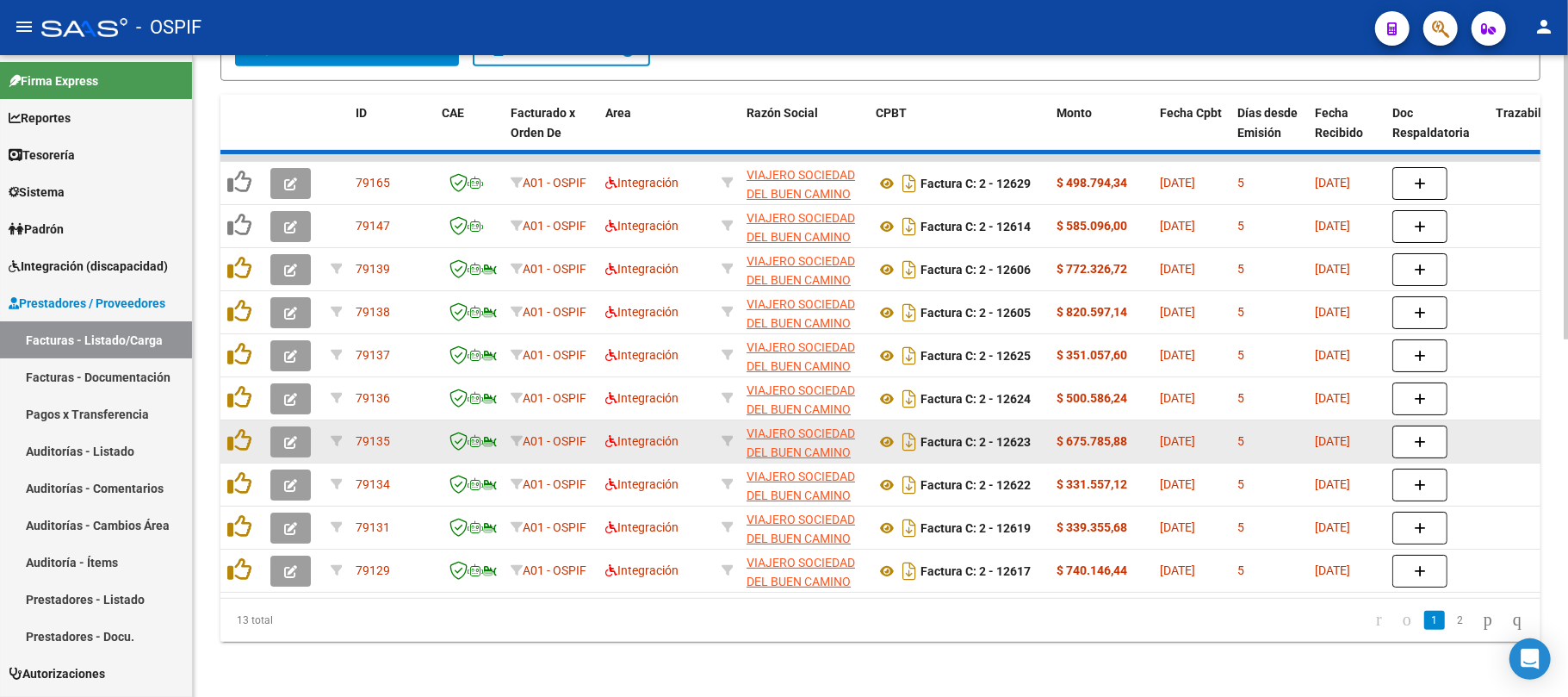
click at [241, 472] on icon at bounding box center [239, 484] width 24 height 24
click at [234, 428] on icon at bounding box center [239, 440] width 24 height 24
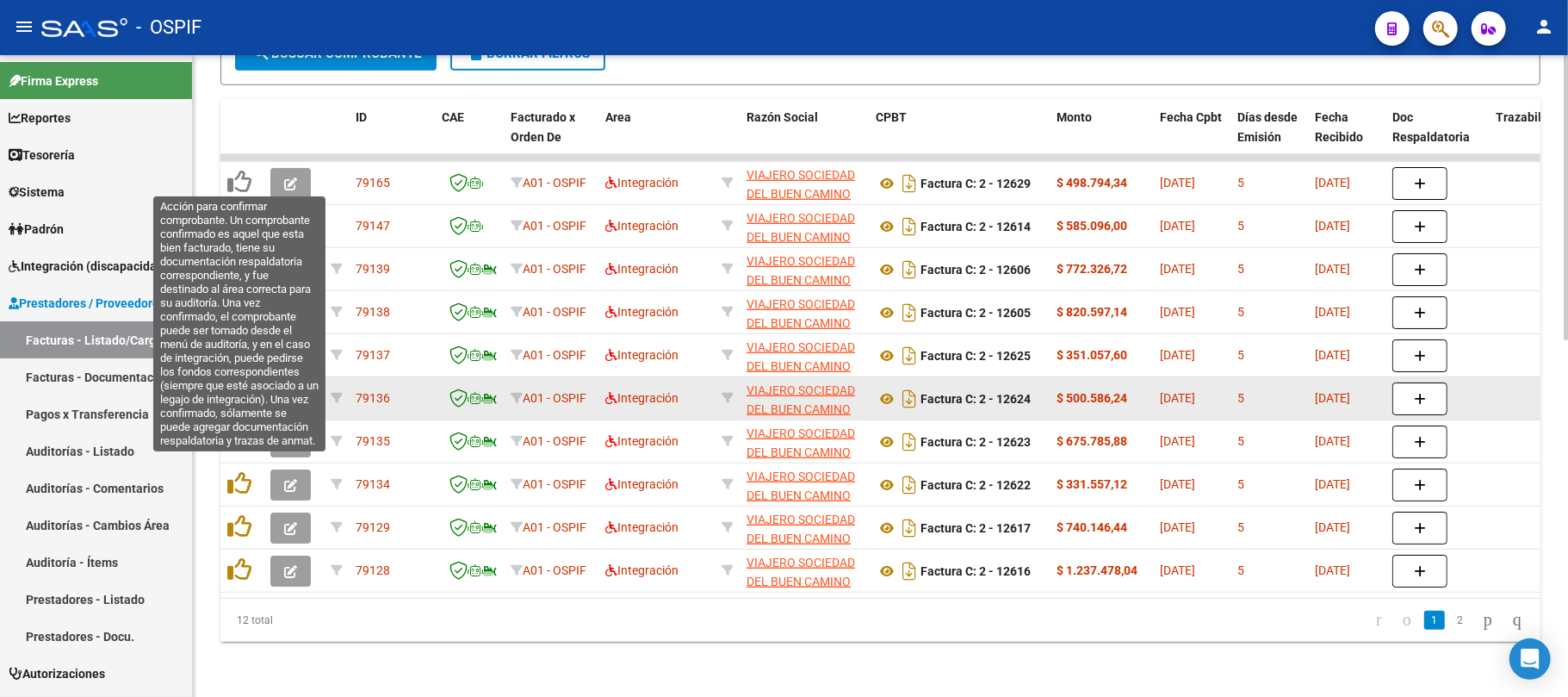
click at [241, 387] on icon at bounding box center [239, 397] width 24 height 24
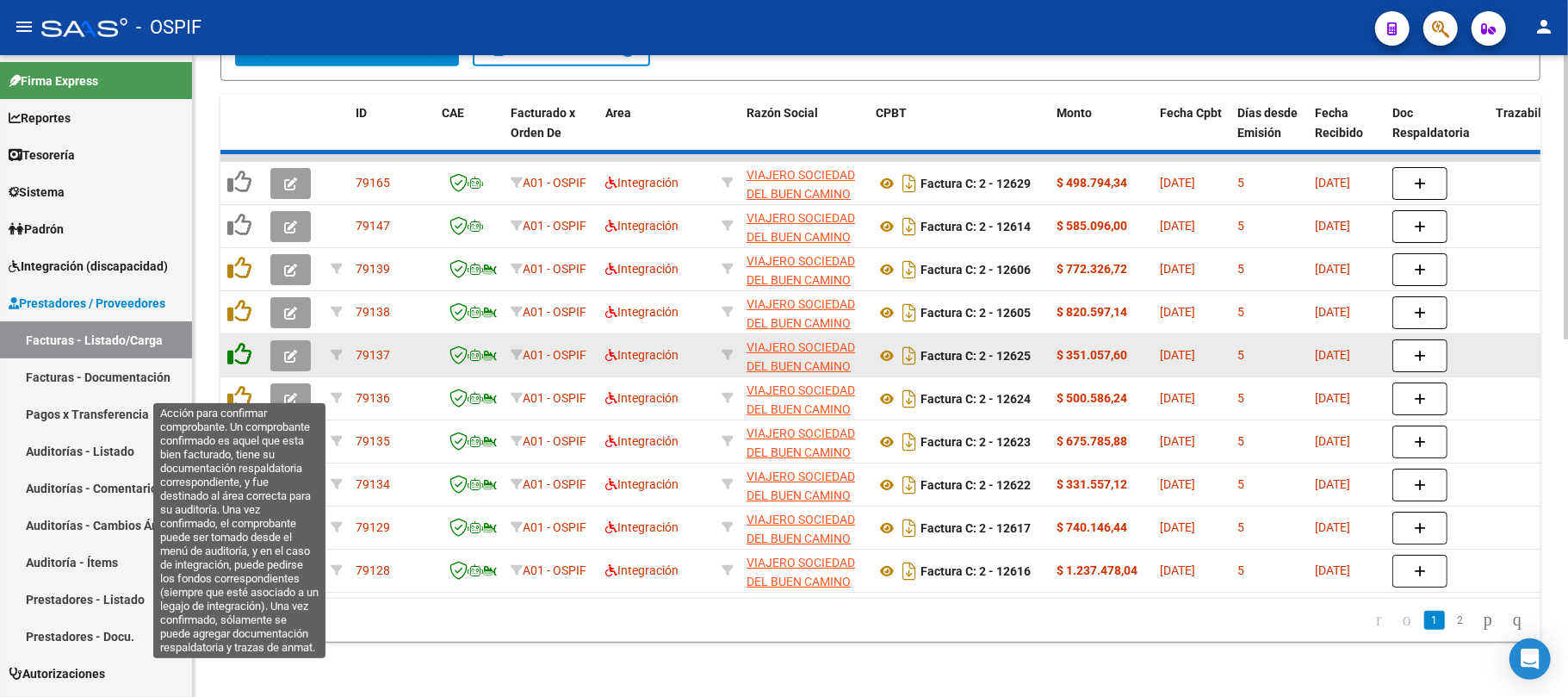
click at [243, 343] on icon at bounding box center [239, 354] width 24 height 24
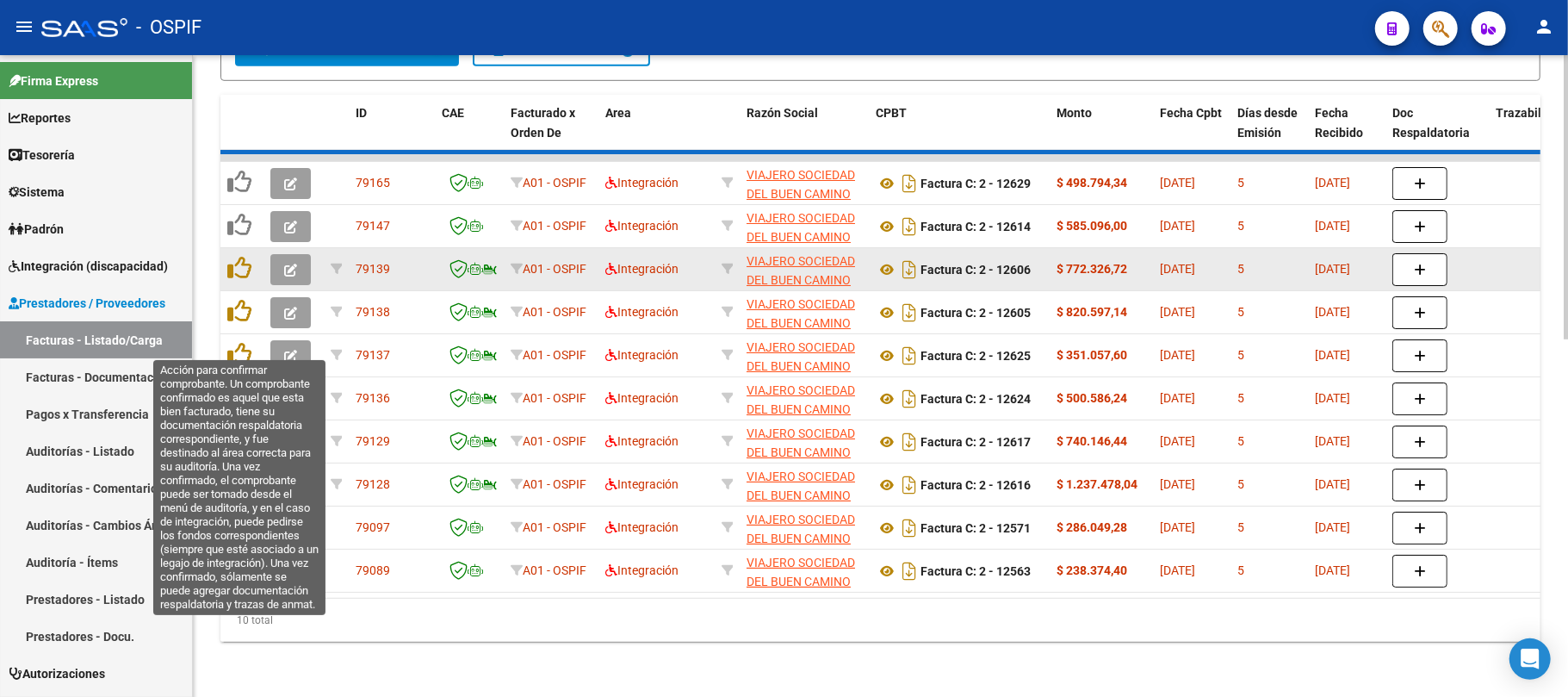
click at [243, 299] on icon at bounding box center [239, 311] width 24 height 24
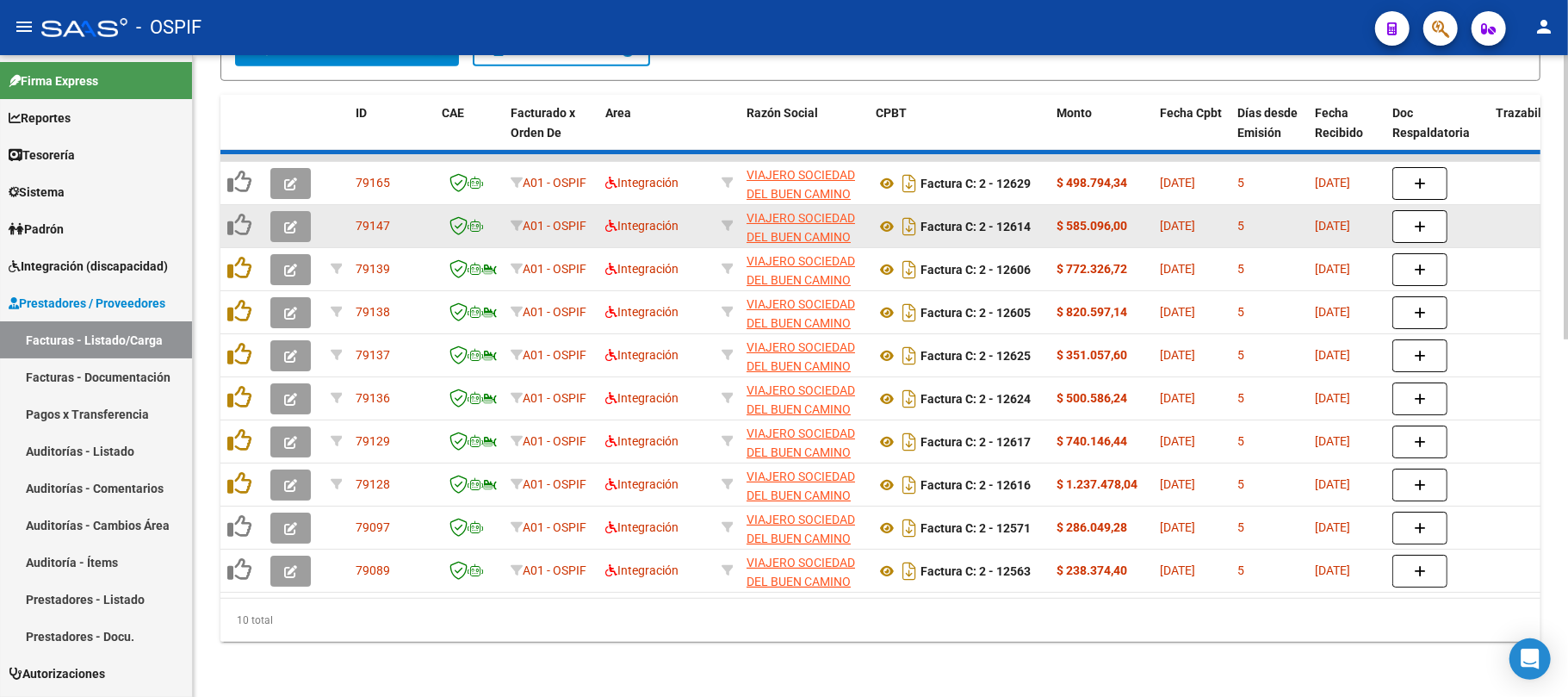
click at [243, 237] on icon at bounding box center [239, 224] width 24 height 24
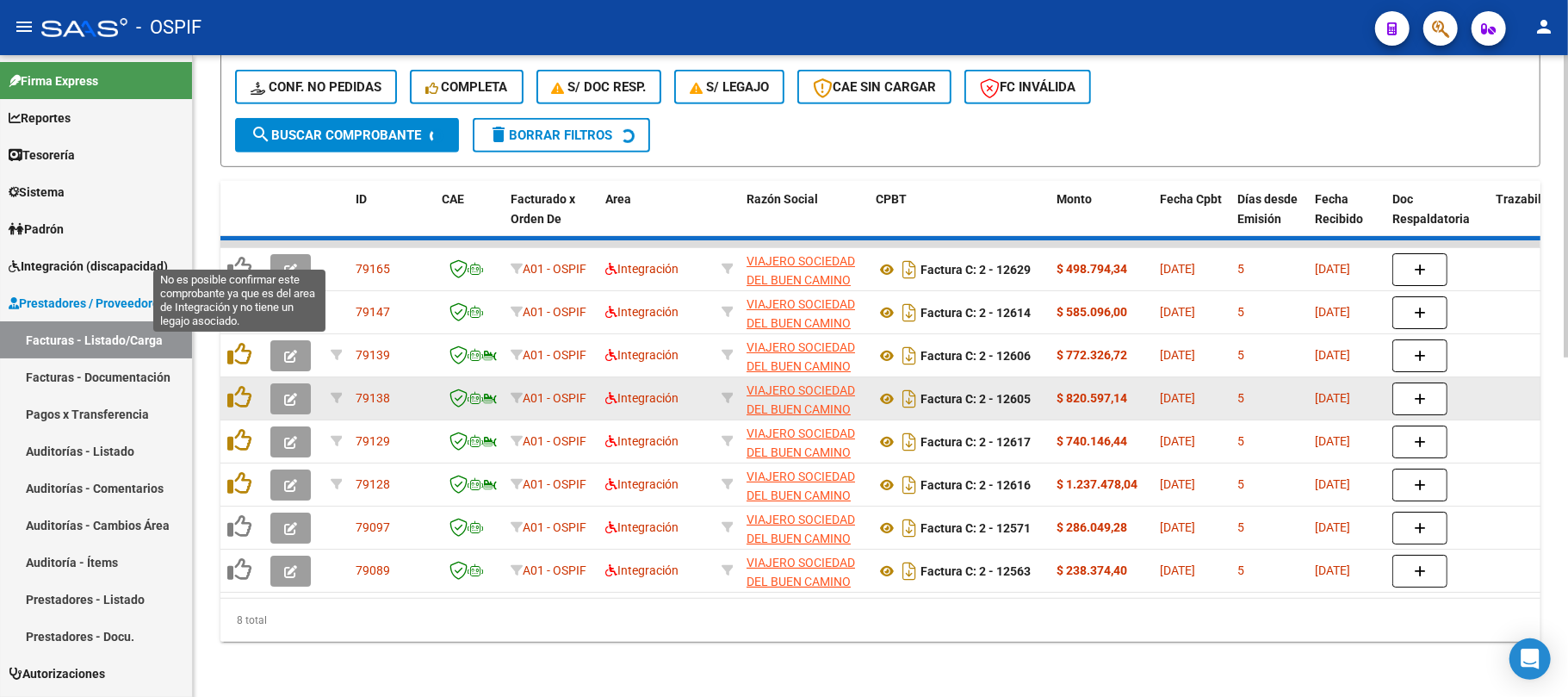
scroll to position [722, 0]
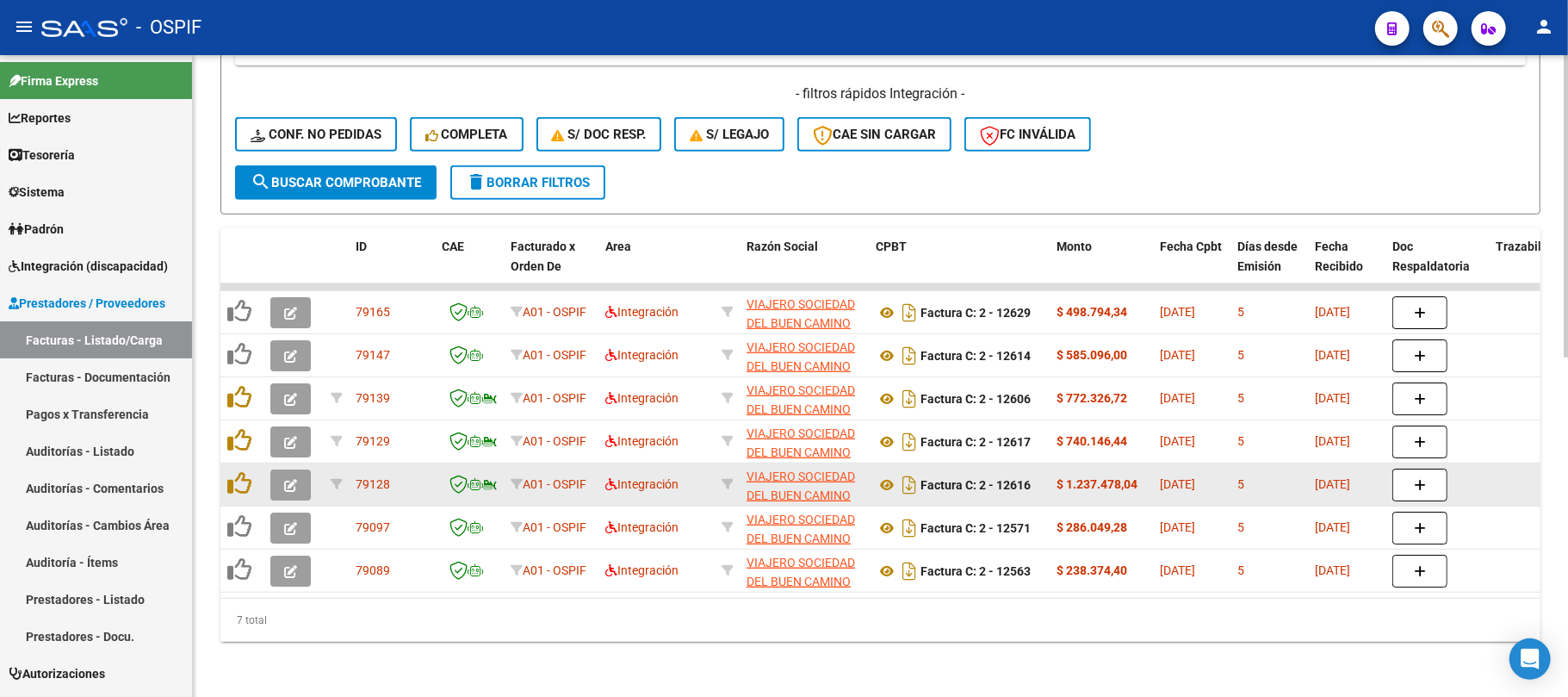
click at [242, 472] on icon at bounding box center [239, 484] width 24 height 24
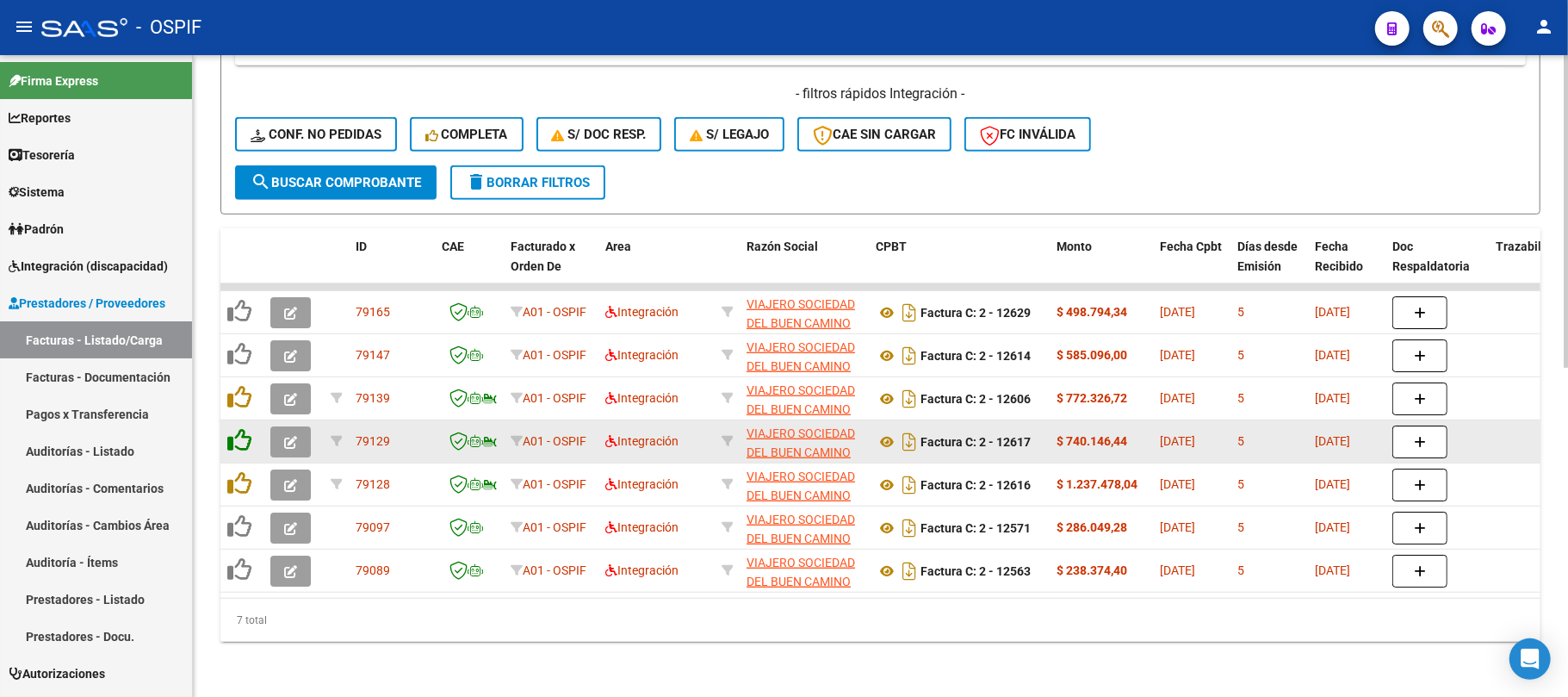
scroll to position [674, 0]
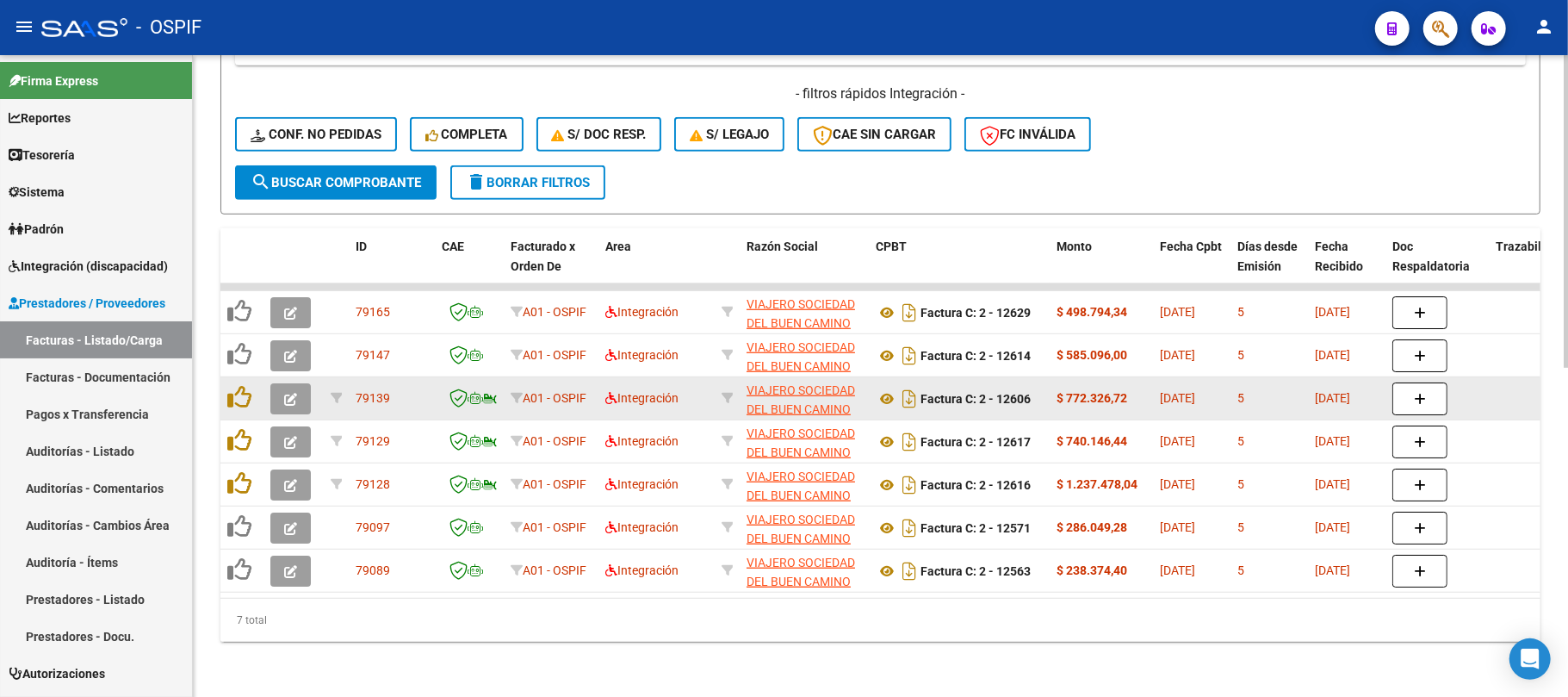
drag, startPoint x: 241, startPoint y: 431, endPoint x: 236, endPoint y: 398, distance: 33.4
click at [241, 428] on icon at bounding box center [239, 440] width 24 height 24
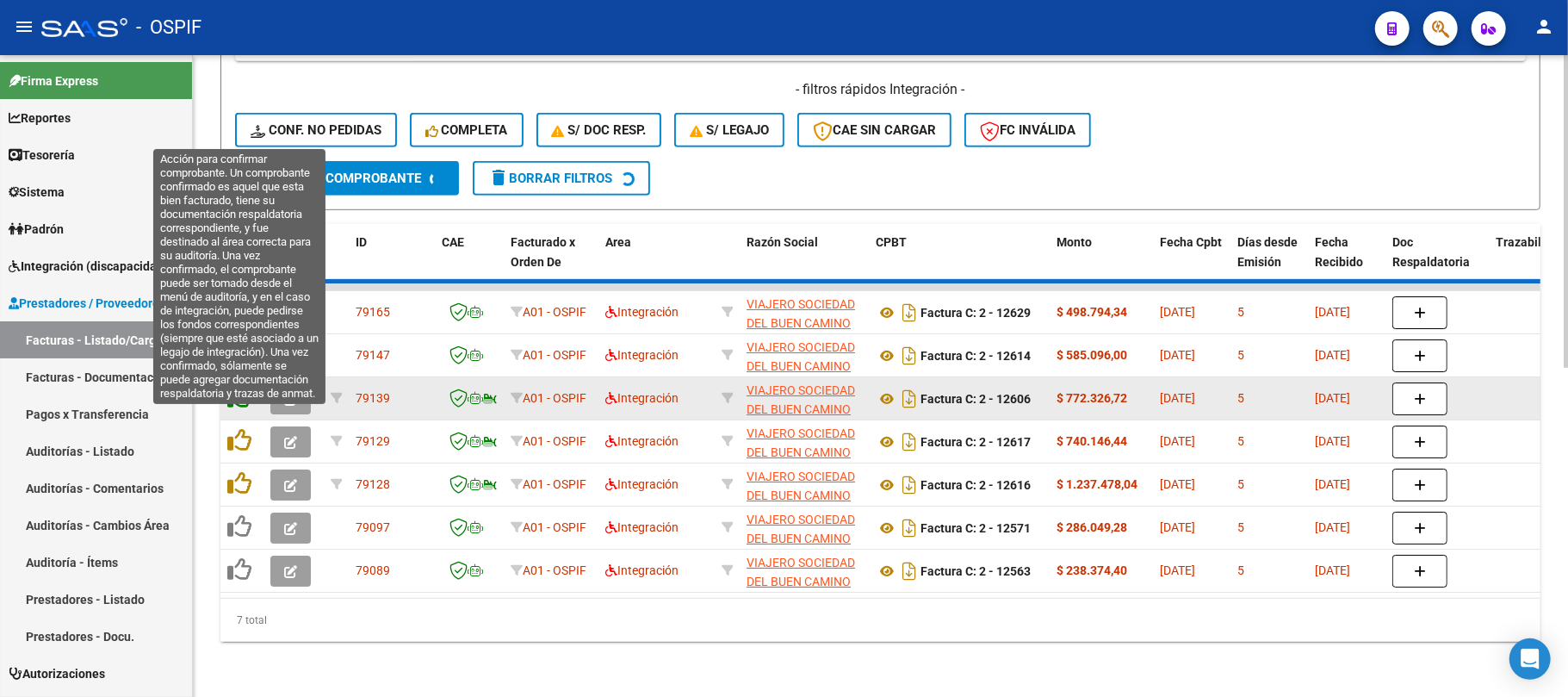
click at [236, 389] on icon at bounding box center [239, 397] width 24 height 24
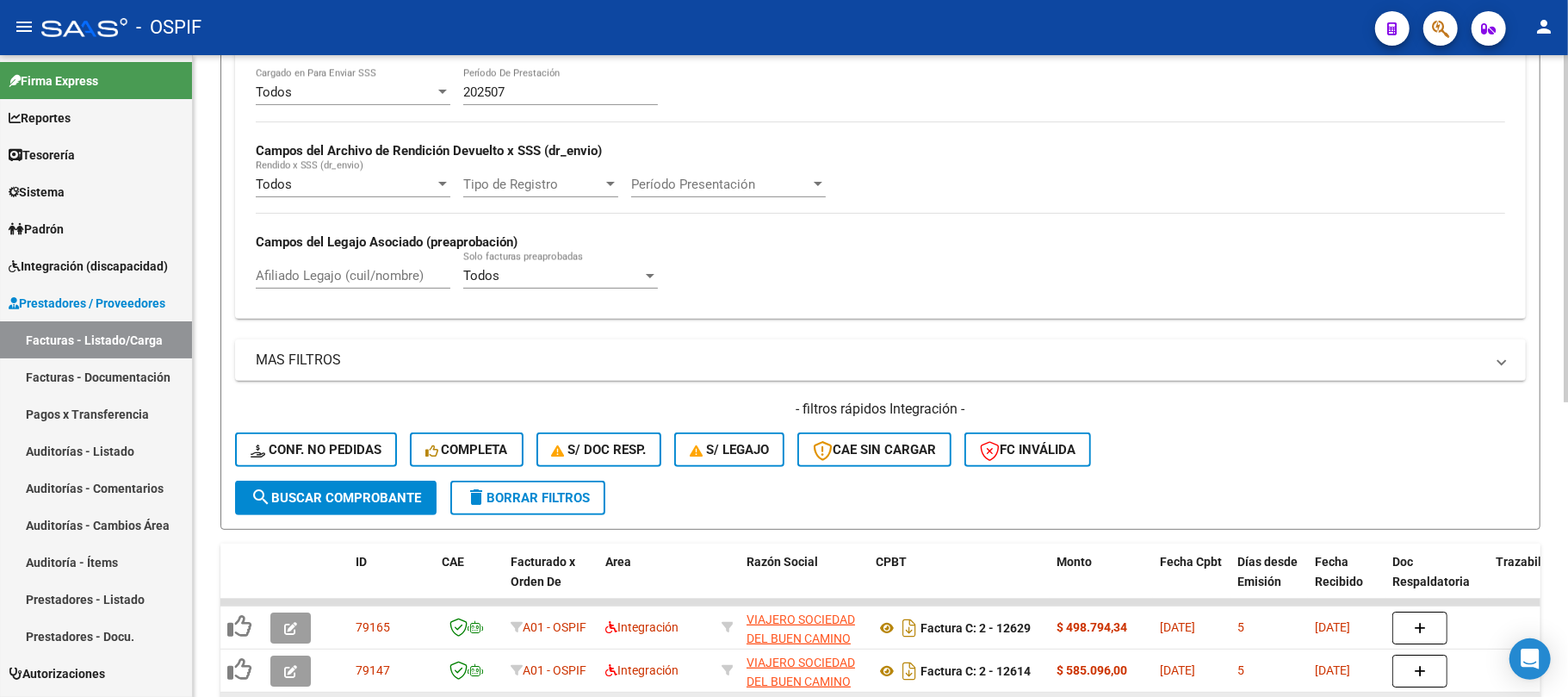
scroll to position [316, 0]
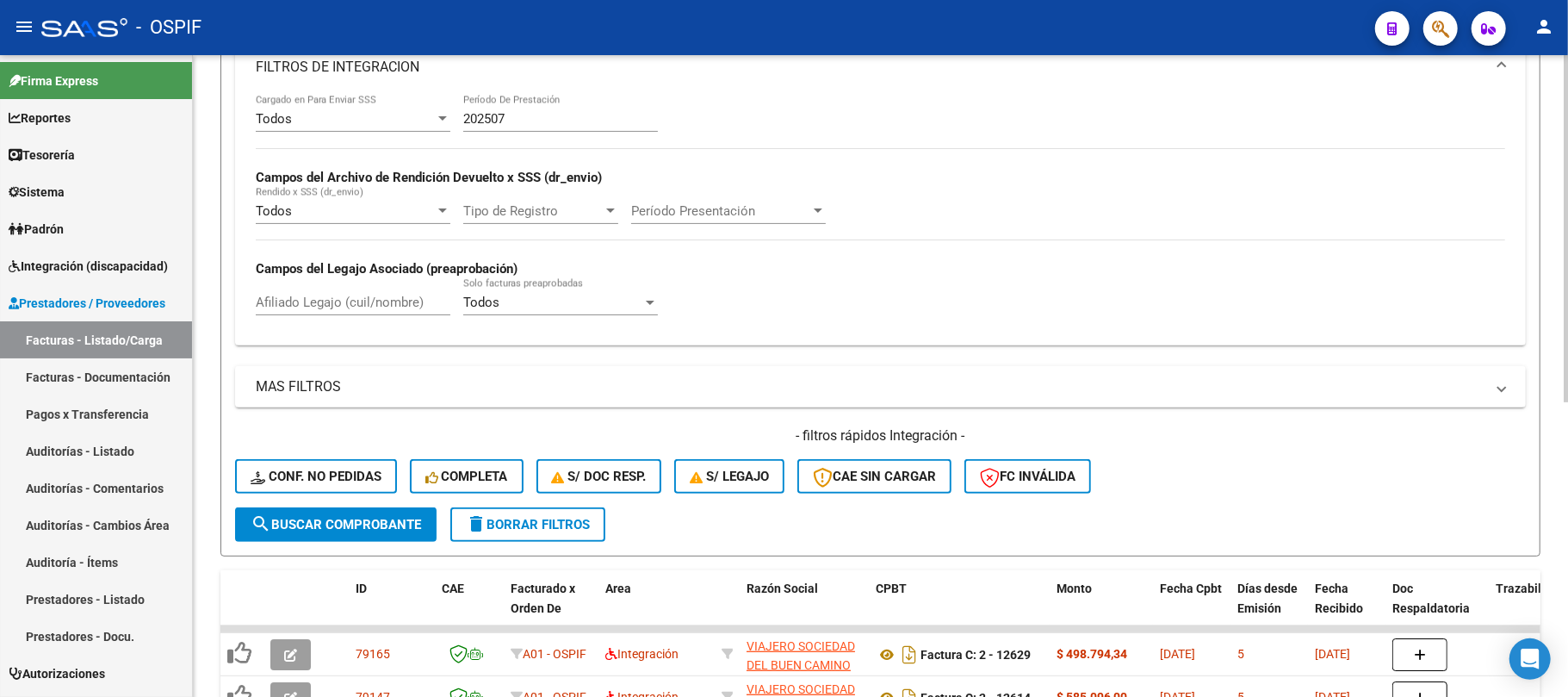
click at [563, 112] on input "202507" at bounding box center [561, 119] width 195 height 16
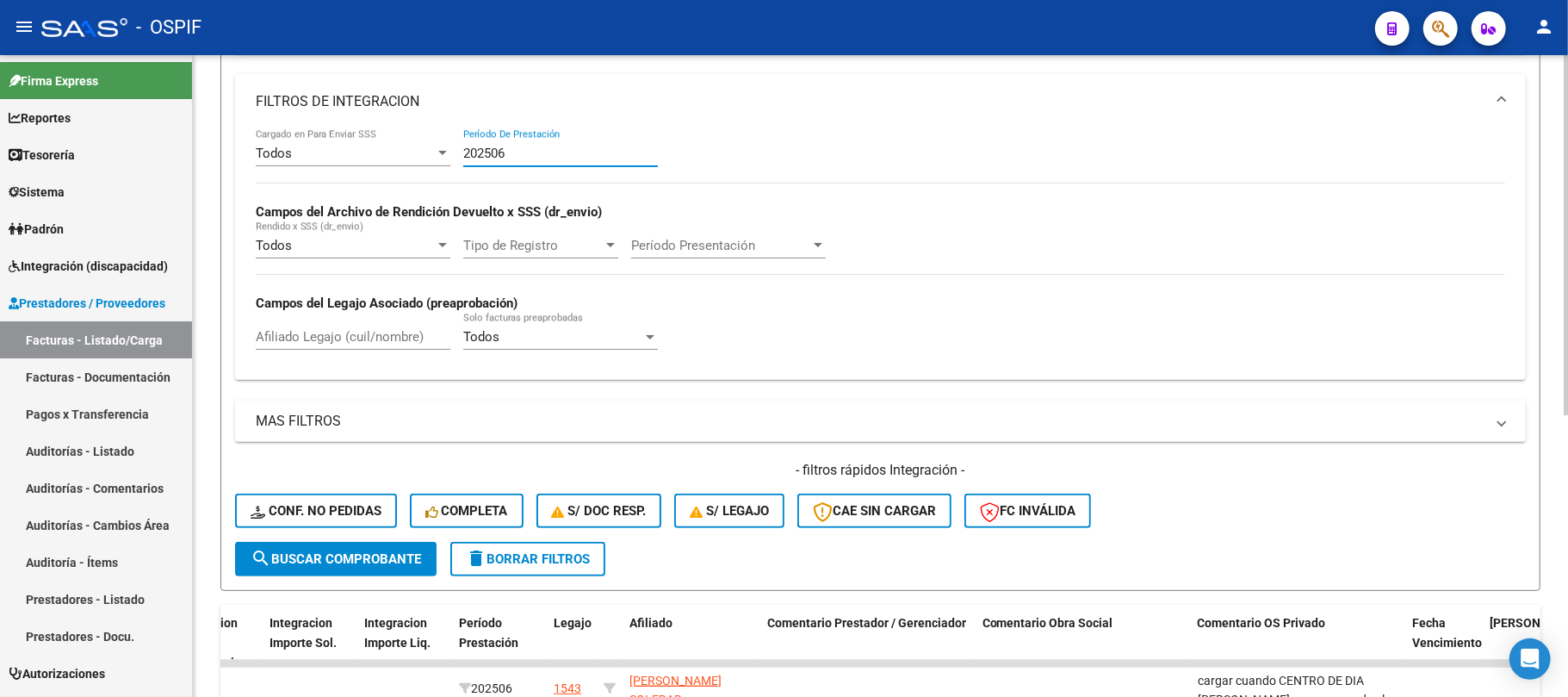
scroll to position [272, 0]
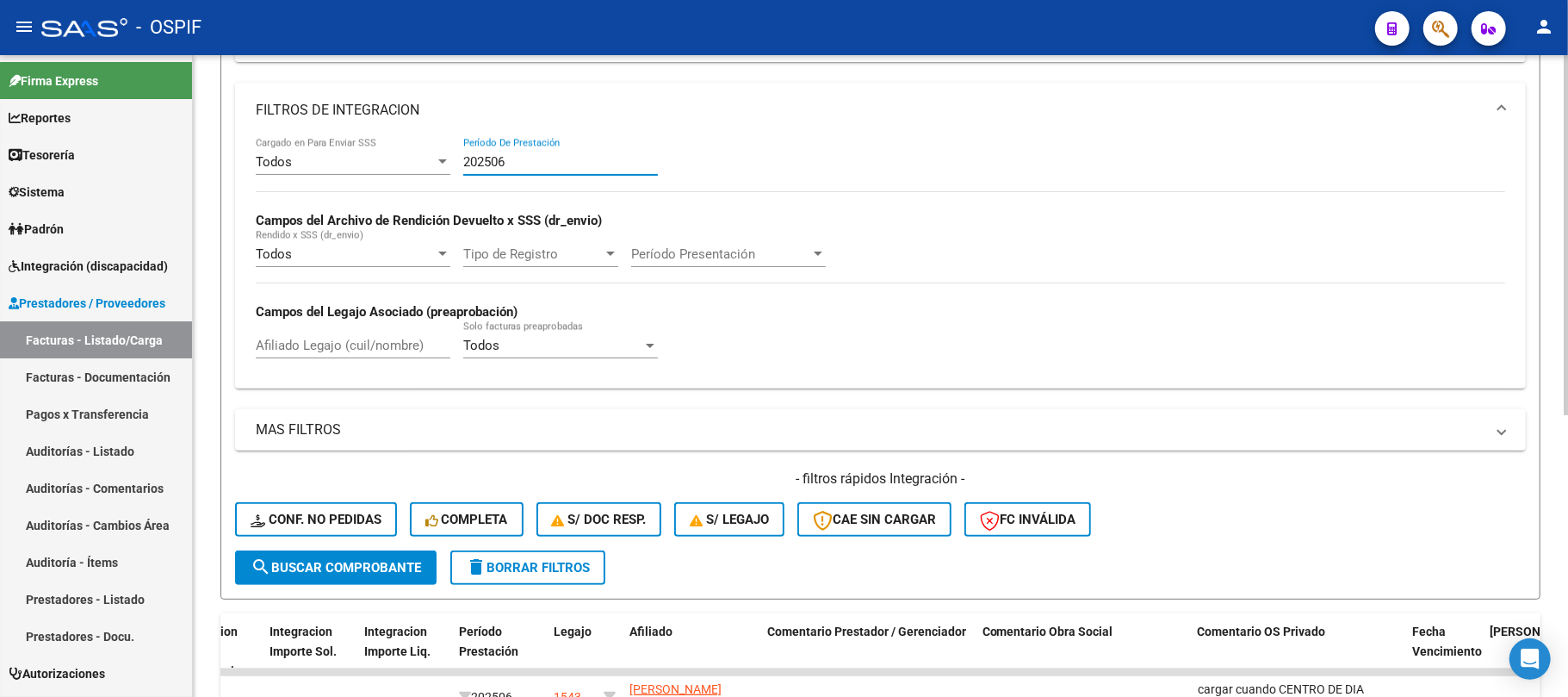
click at [572, 166] on input "202506" at bounding box center [561, 162] width 195 height 16
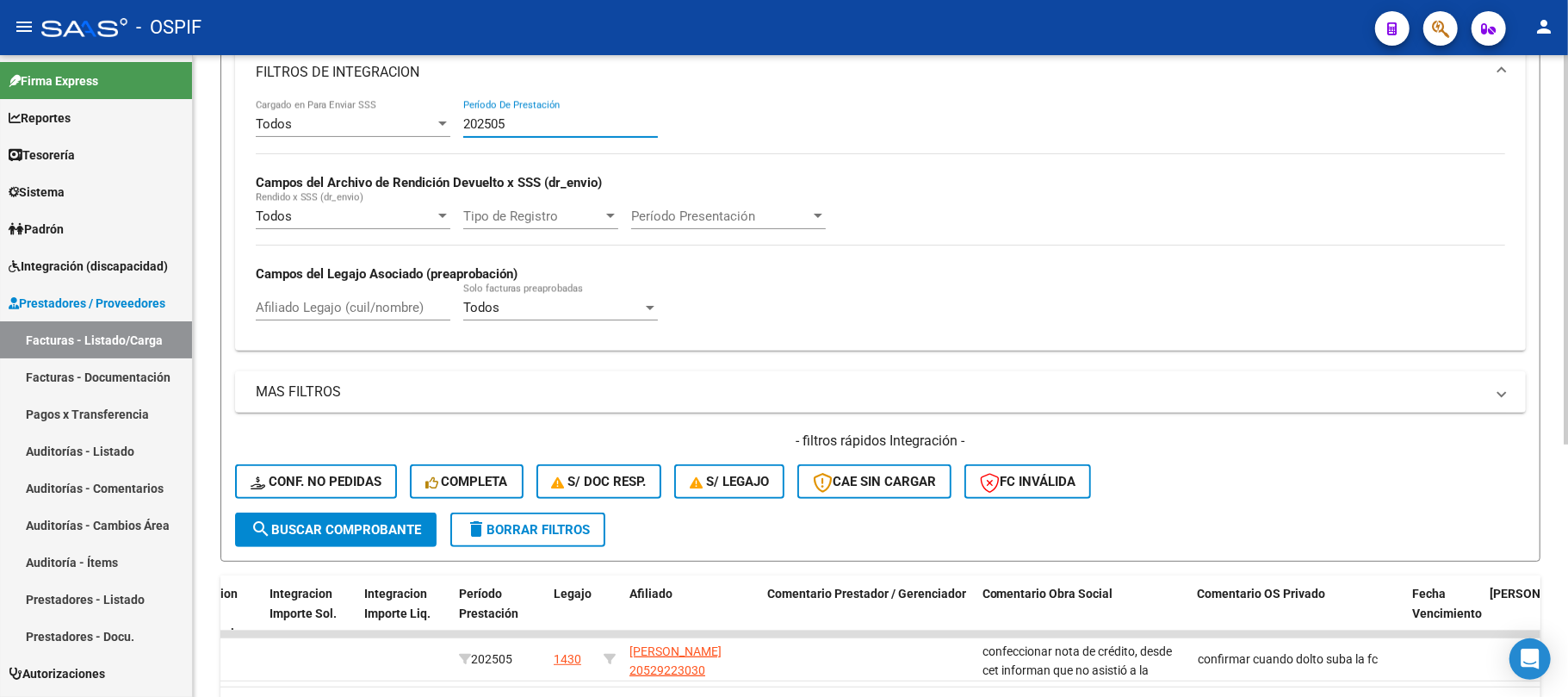
scroll to position [301, 0]
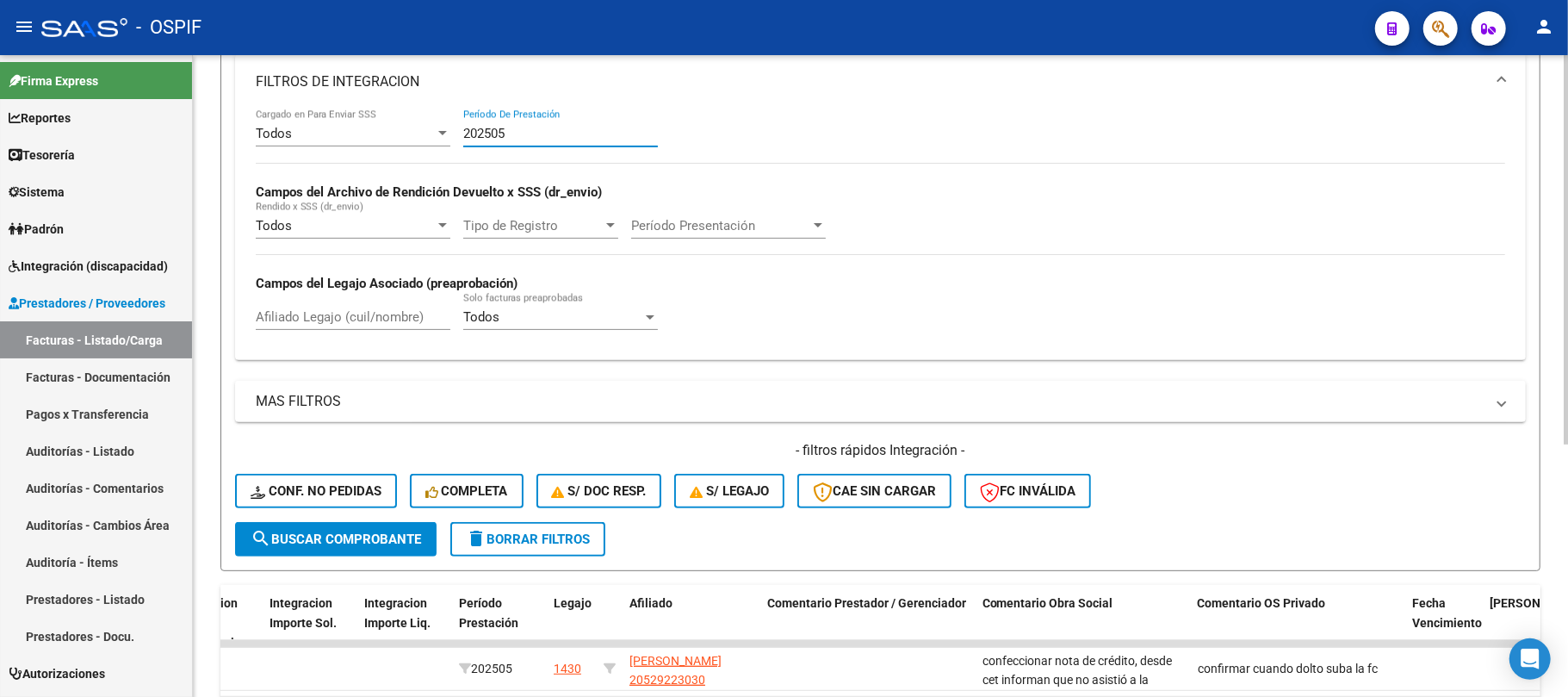
type input "202505"
click at [499, 543] on span "delete Borrar Filtros" at bounding box center [527, 539] width 124 height 16
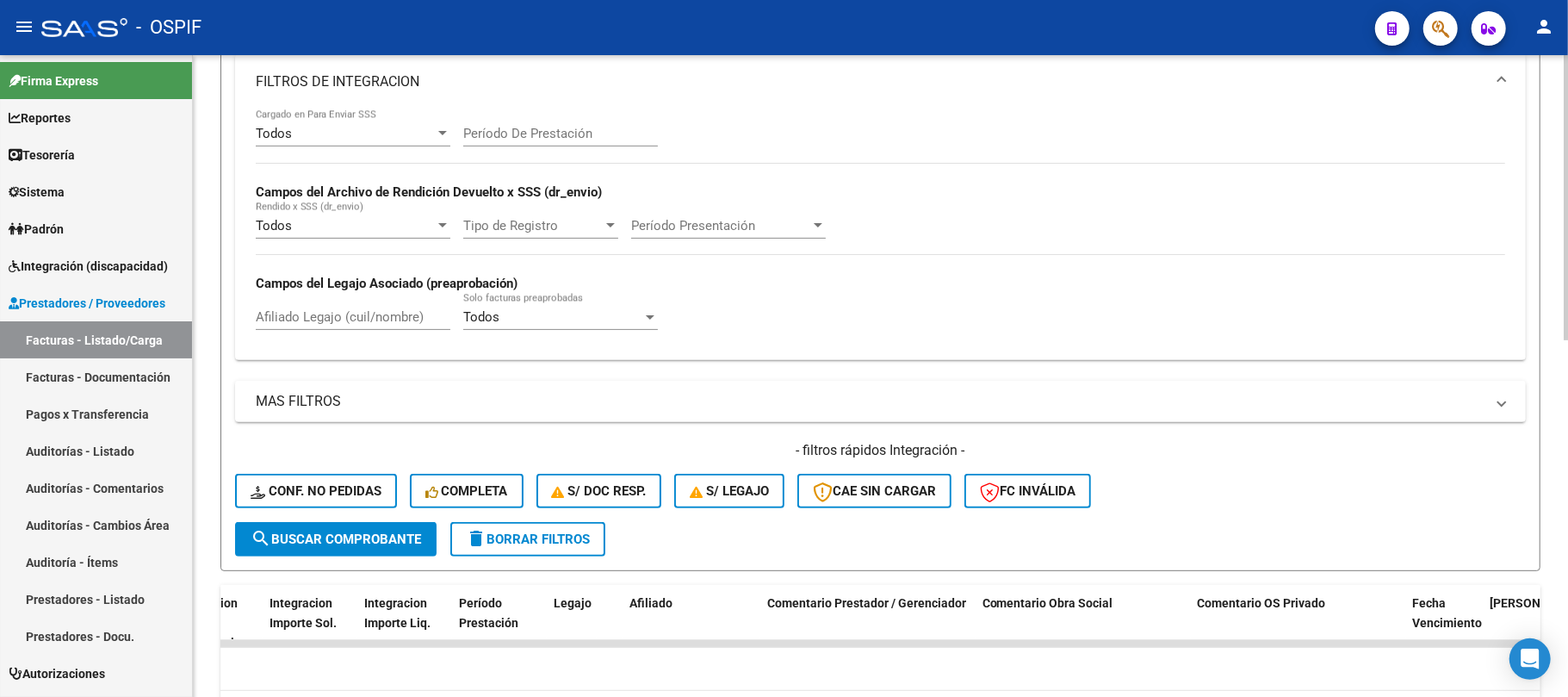
scroll to position [804, 0]
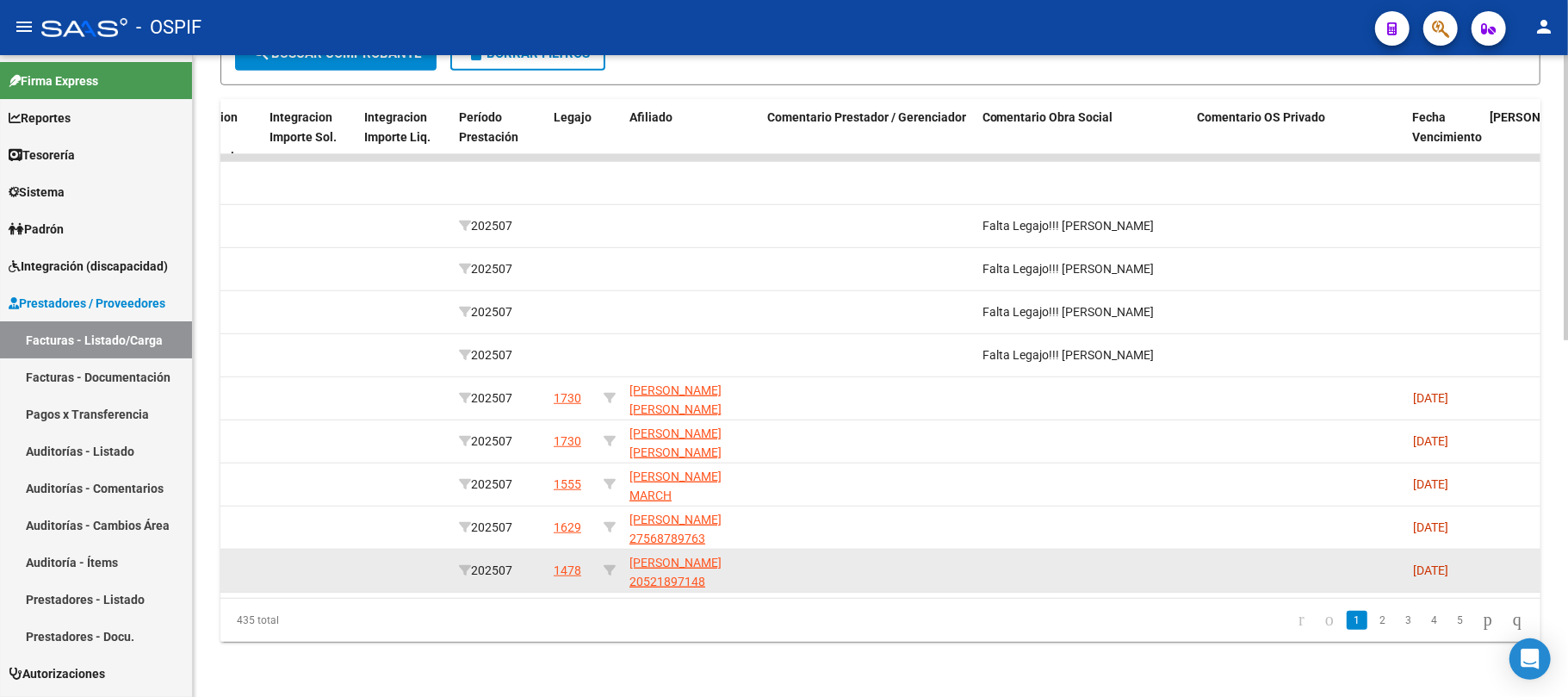
click at [1126, 572] on datatable-body-cell at bounding box center [1083, 571] width 215 height 43
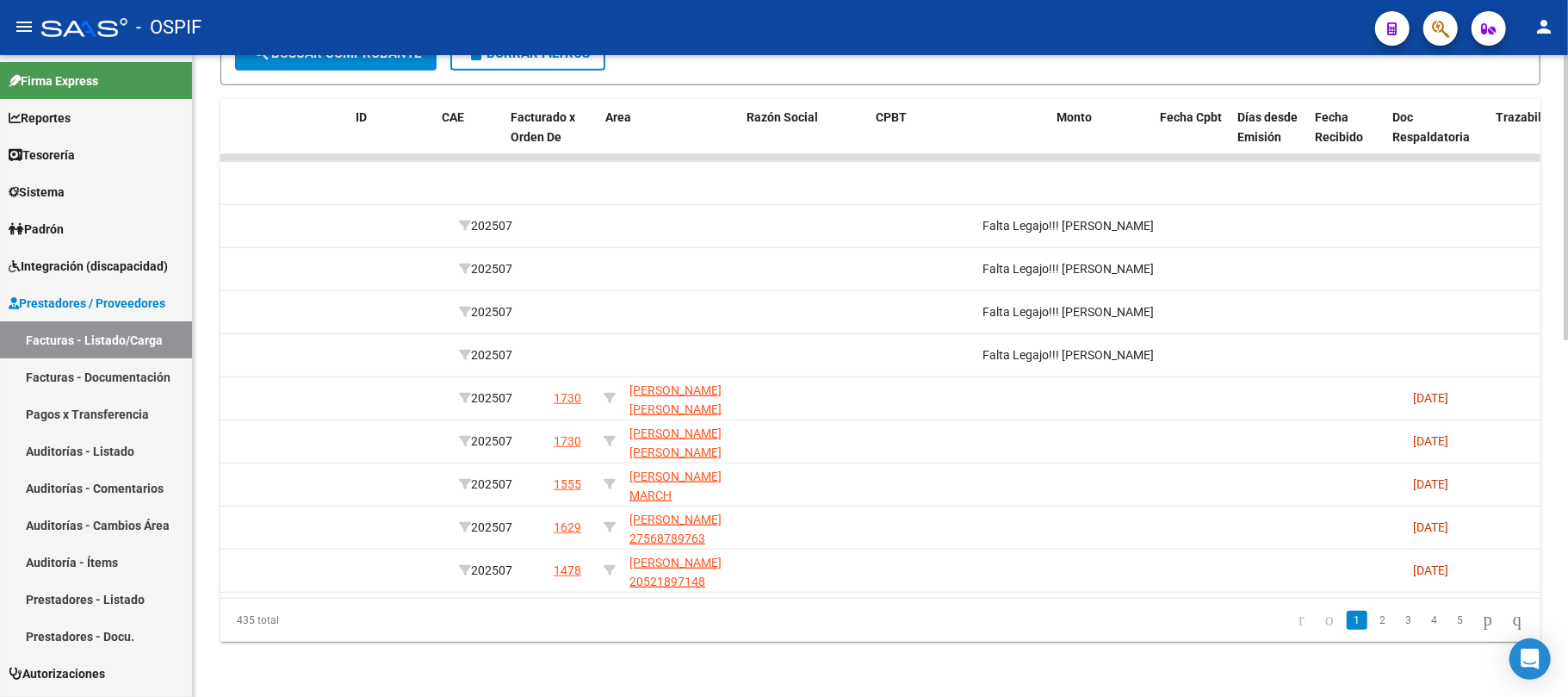
scroll to position [0, 0]
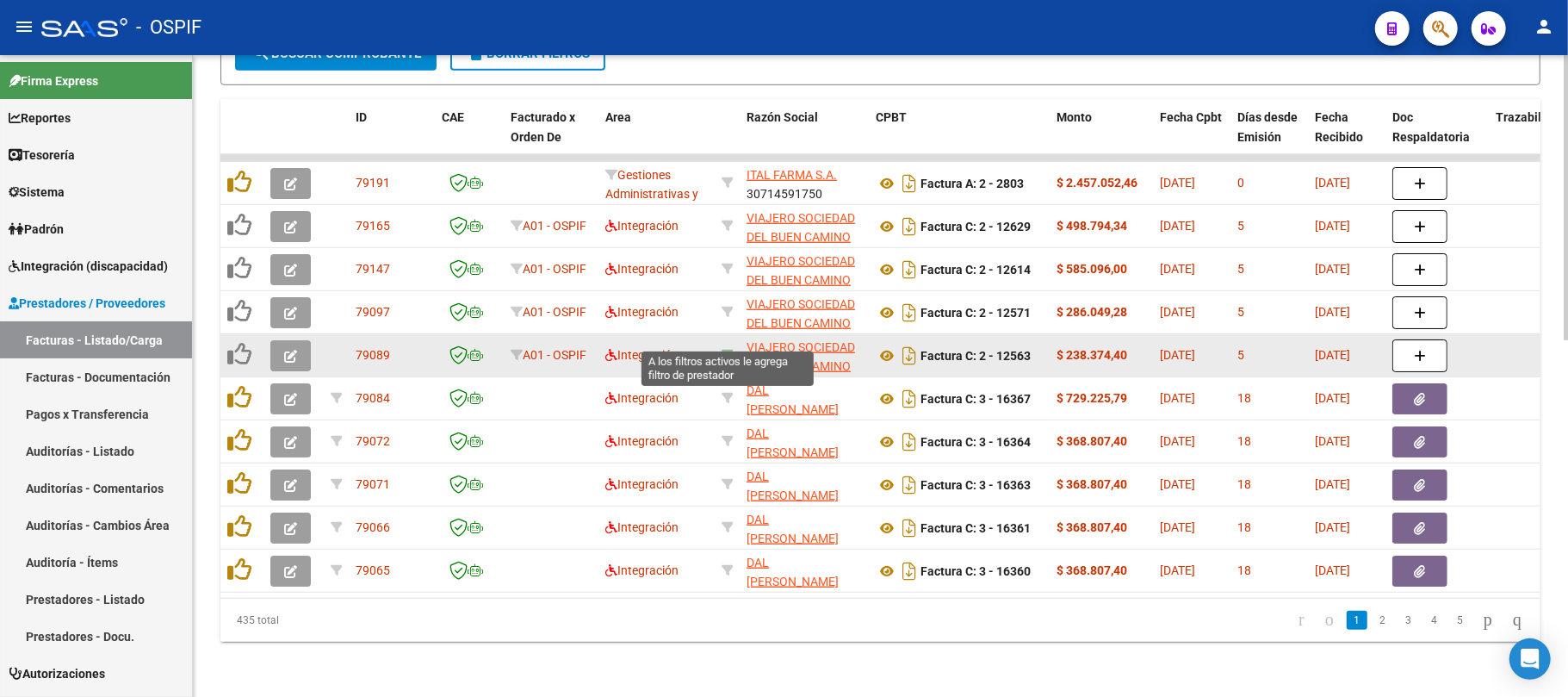
click at [728, 348] on icon at bounding box center [727, 354] width 12 height 12
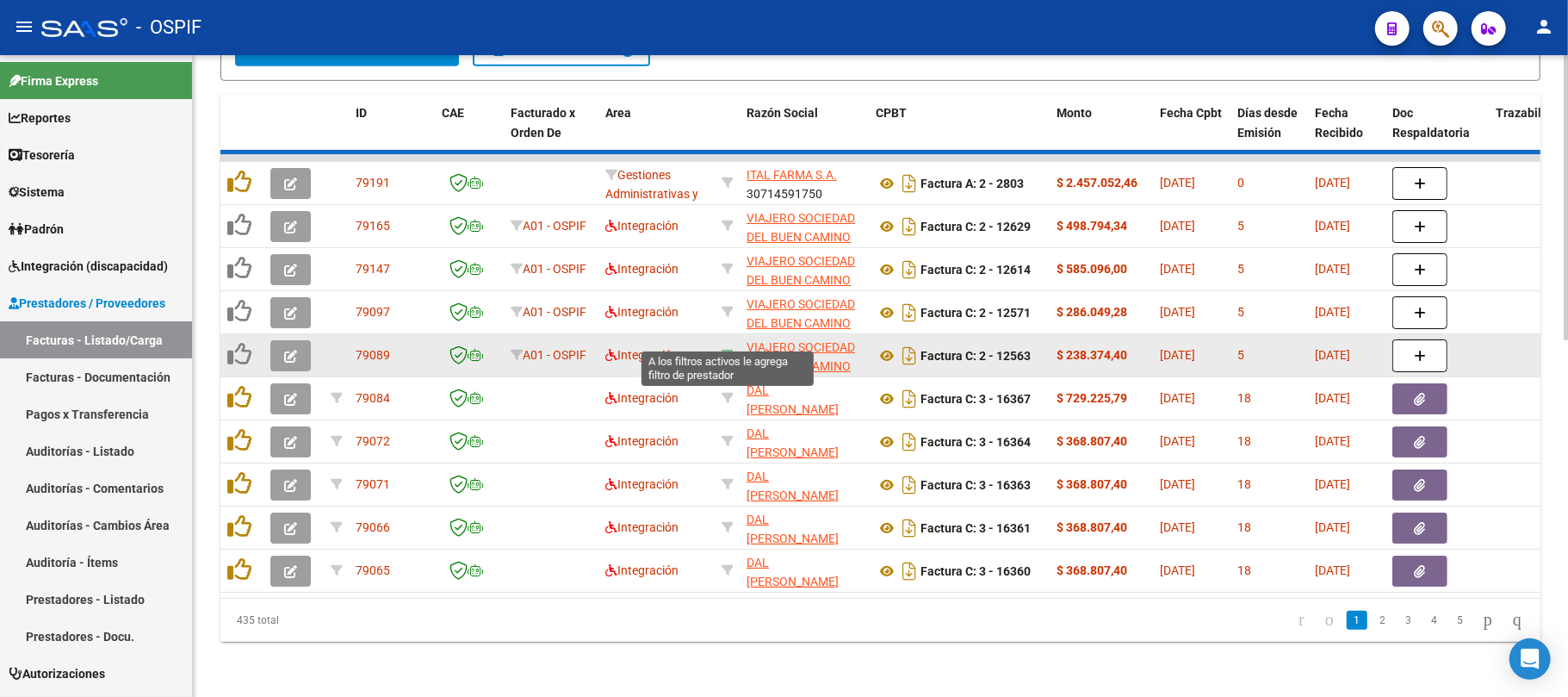
type input "30714136905"
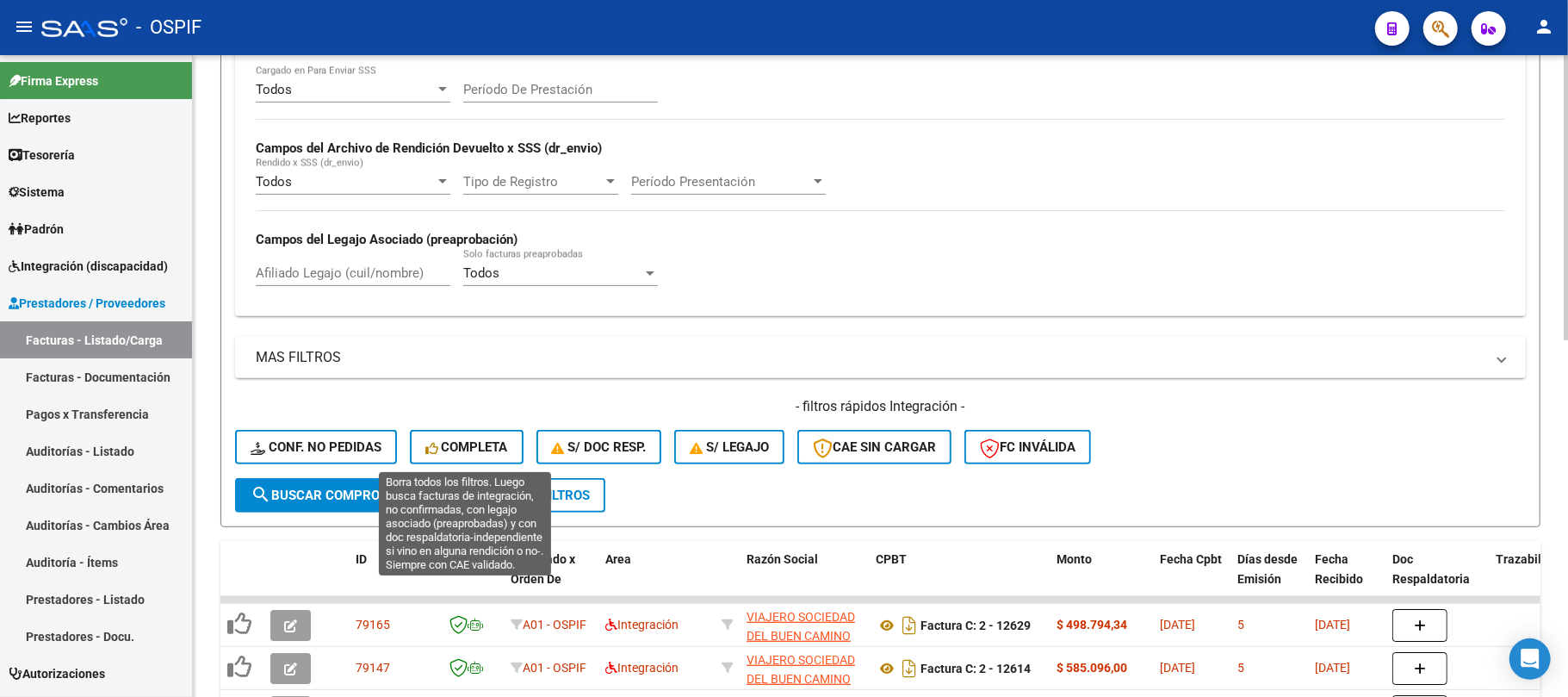
click at [506, 490] on span "delete Borrar Filtros" at bounding box center [527, 495] width 124 height 16
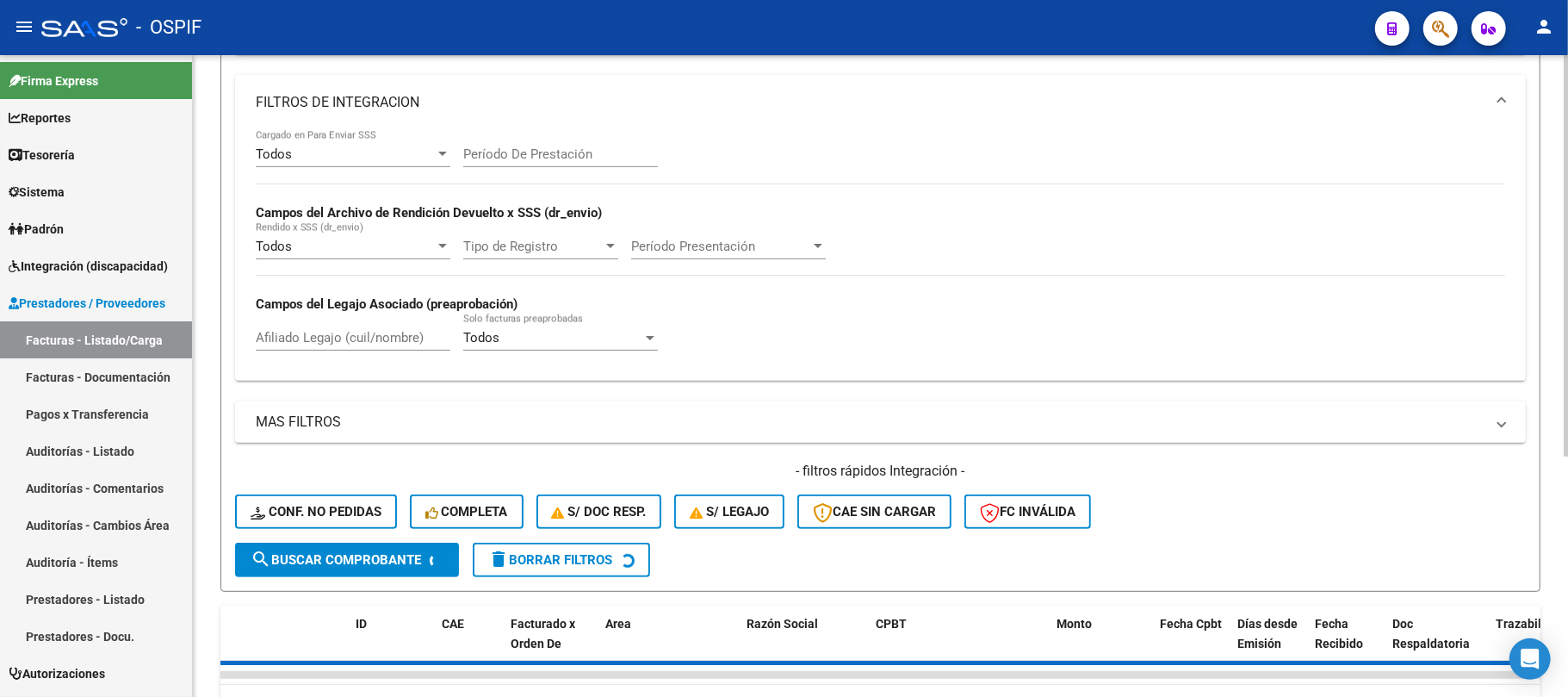
scroll to position [229, 0]
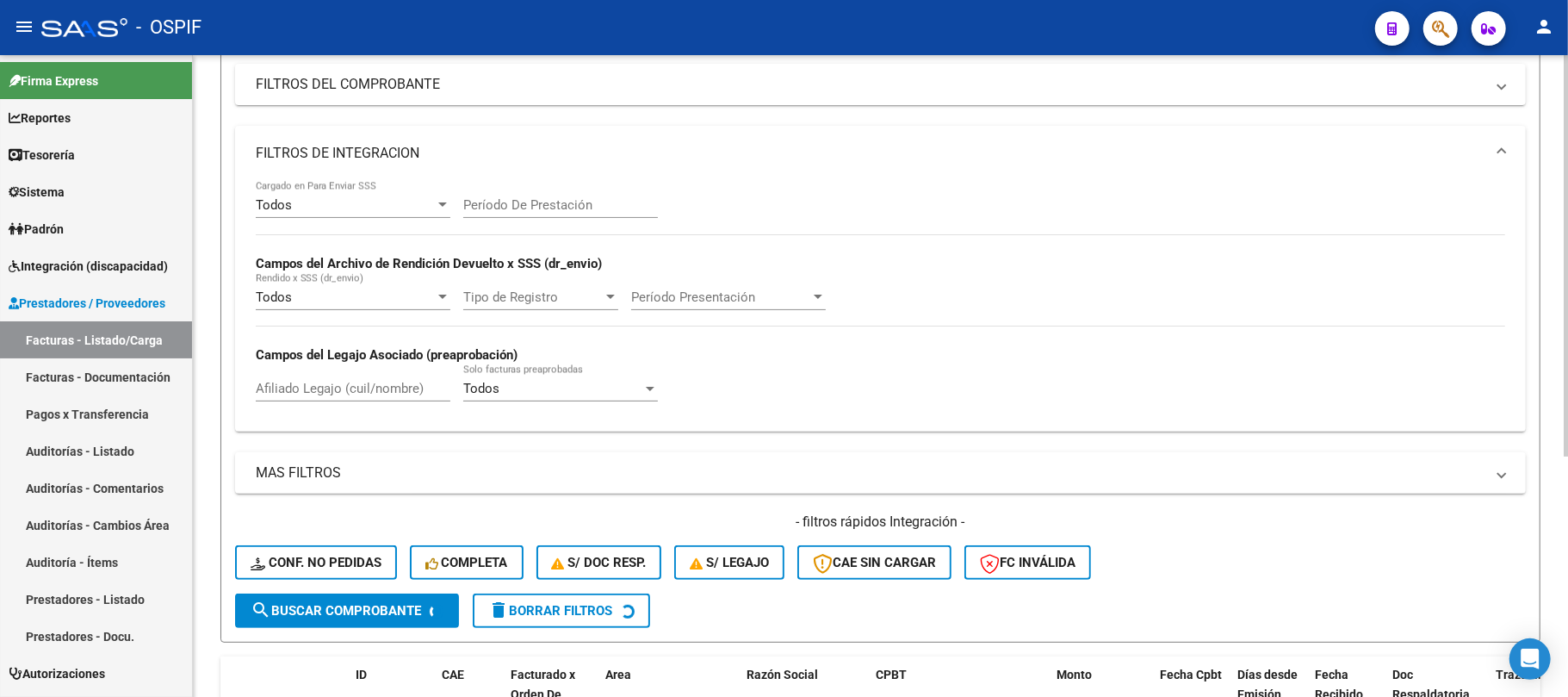
click at [572, 187] on div "Período De Prestación" at bounding box center [561, 199] width 195 height 37
click at [559, 202] on input "Período De Prestación" at bounding box center [561, 206] width 195 height 16
type input "202507"
click at [546, 160] on mat-expansion-panel-header "FILTROS DE INTEGRACION" at bounding box center [880, 154] width 1291 height 56
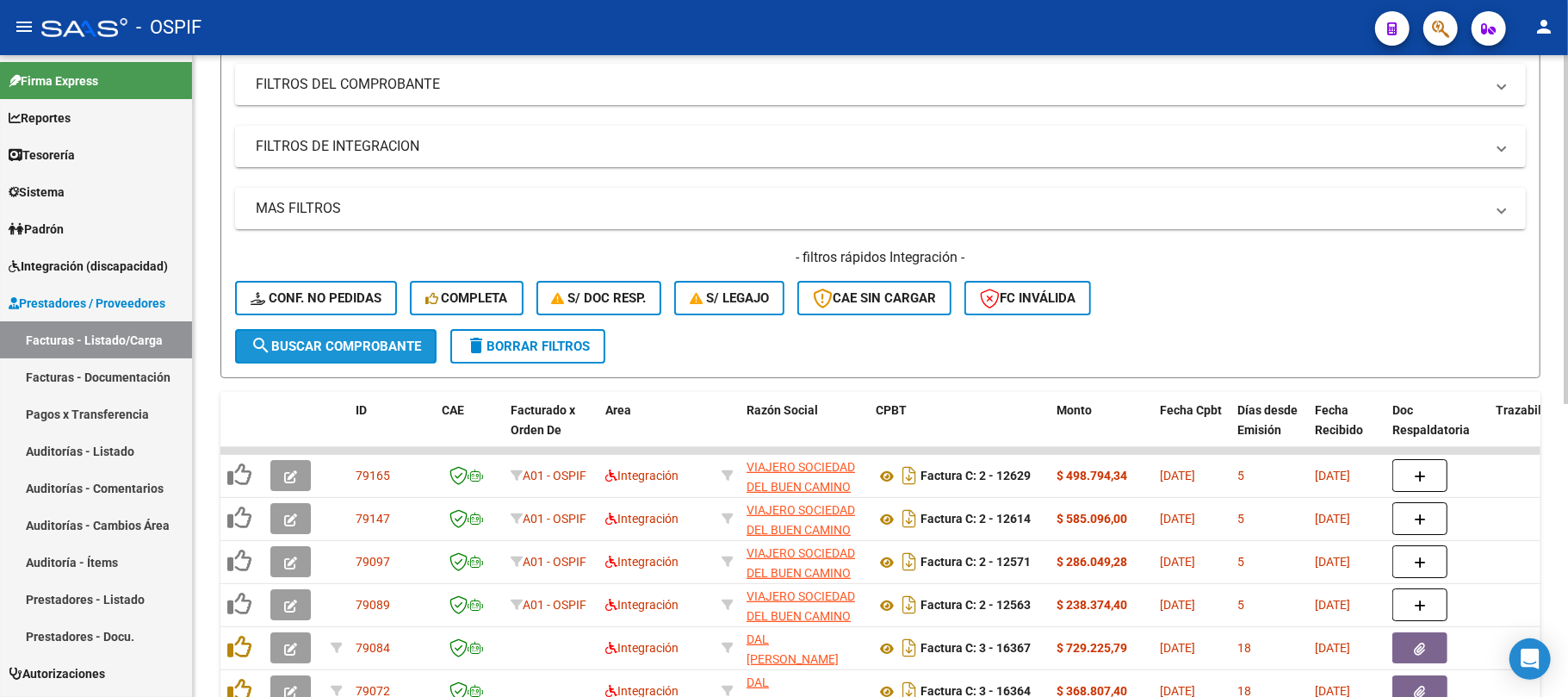
drag, startPoint x: 353, startPoint y: 339, endPoint x: 448, endPoint y: 343, distance: 95.1
click at [353, 339] on span "search Buscar Comprobante" at bounding box center [336, 347] width 171 height 16
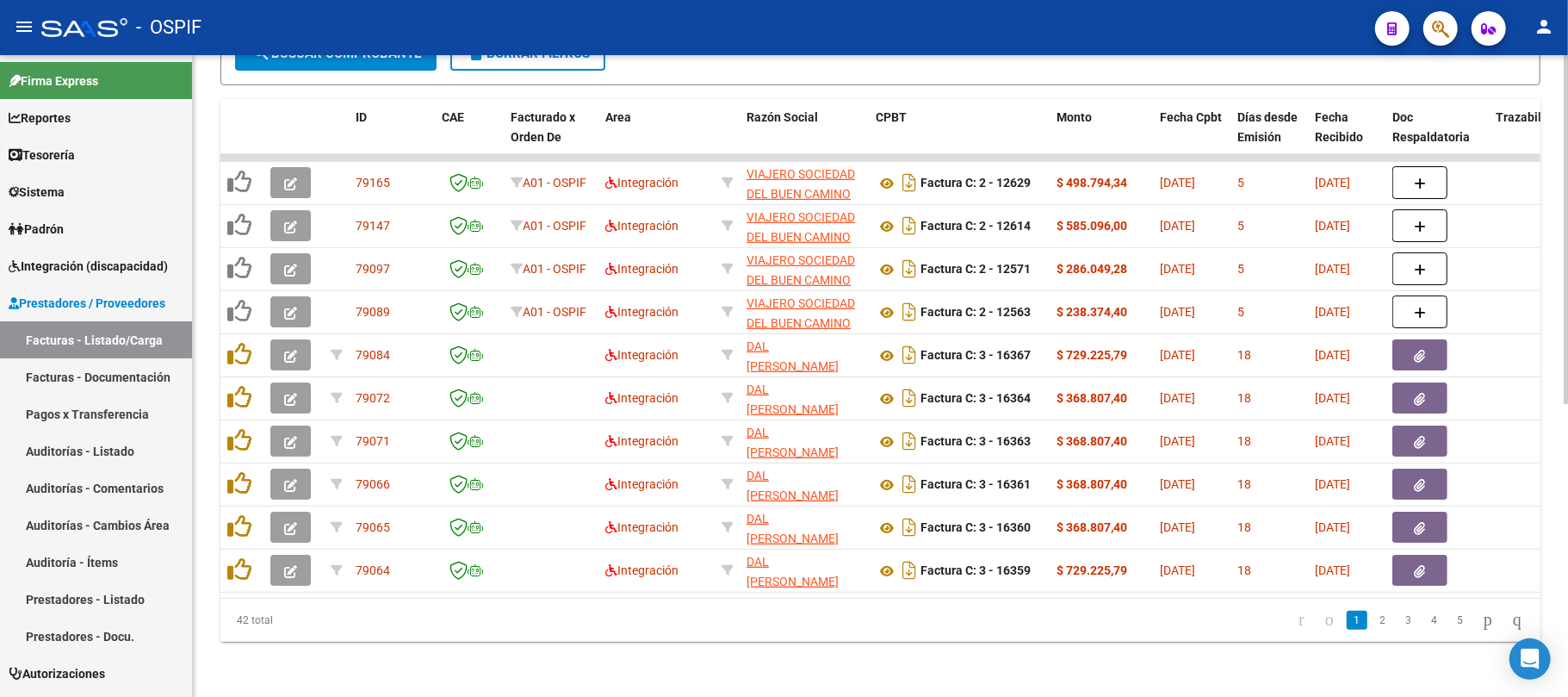
scroll to position [537, 0]
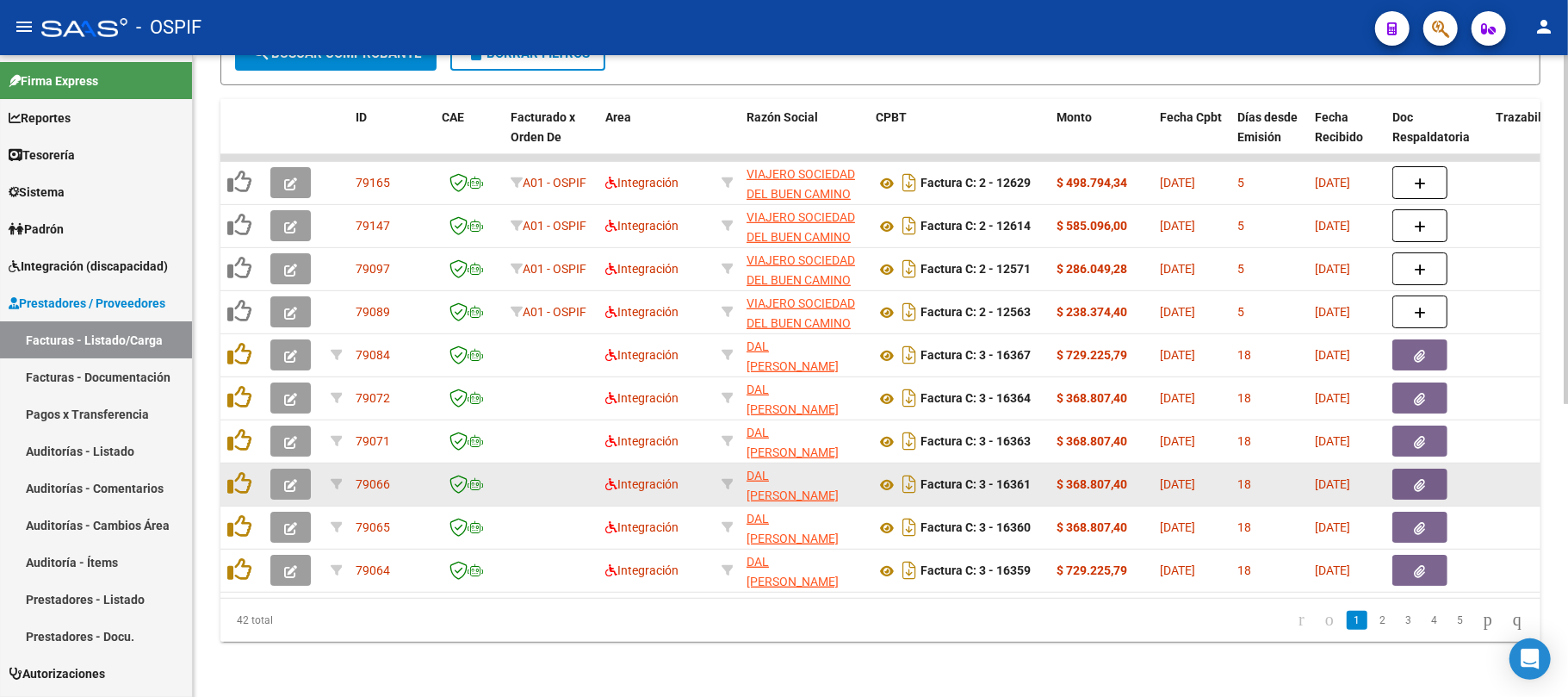
drag, startPoint x: 1372, startPoint y: 618, endPoint x: 1161, endPoint y: 479, distance: 252.7
click at [1372, 618] on link "2" at bounding box center [1382, 620] width 21 height 19
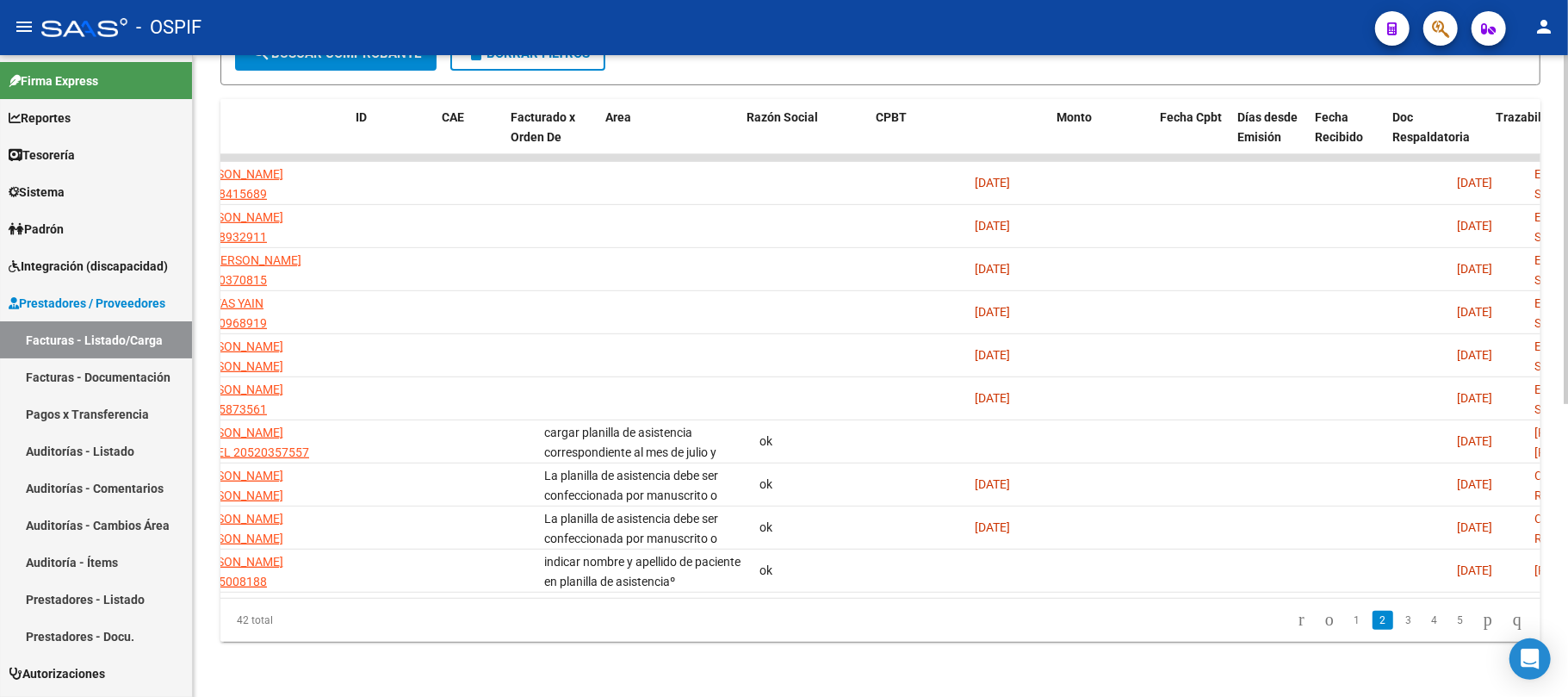
scroll to position [0, 0]
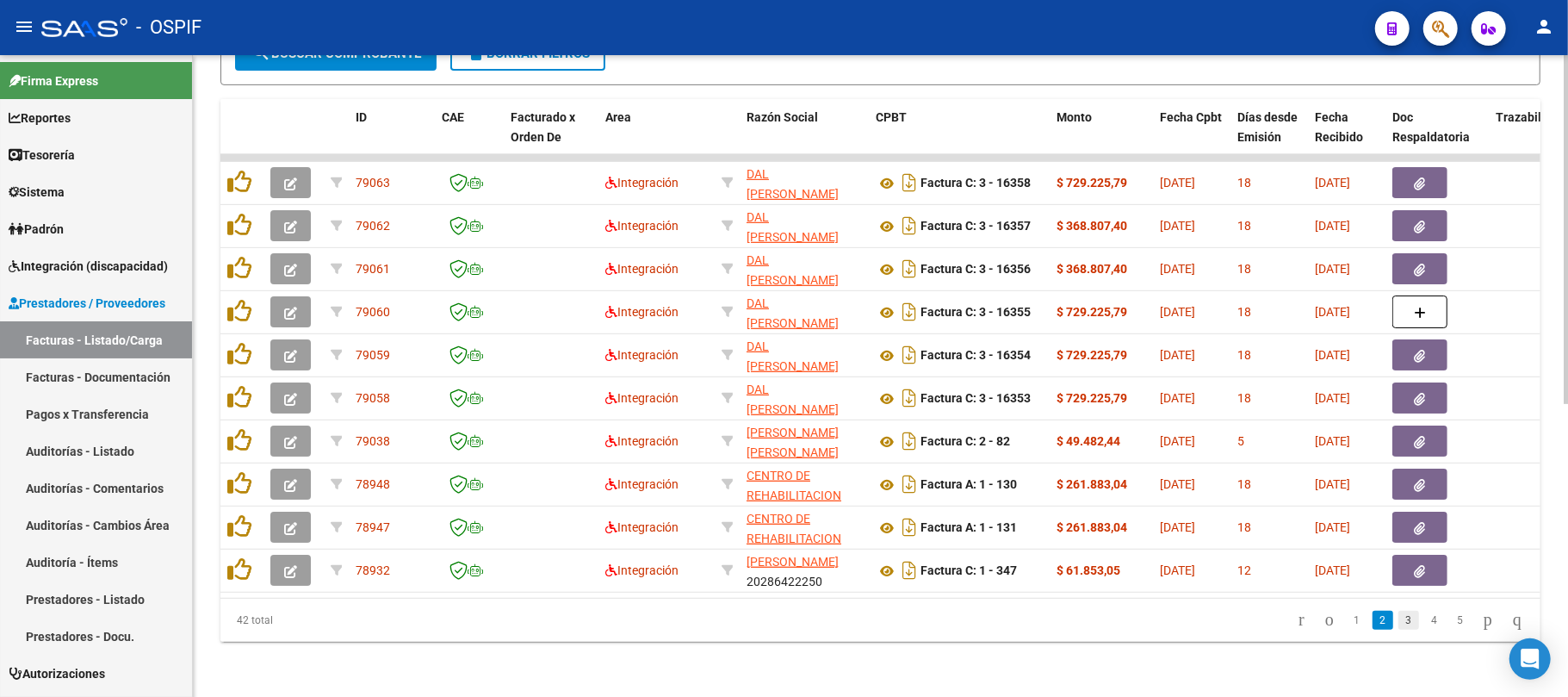
click at [1398, 617] on link "3" at bounding box center [1408, 620] width 21 height 19
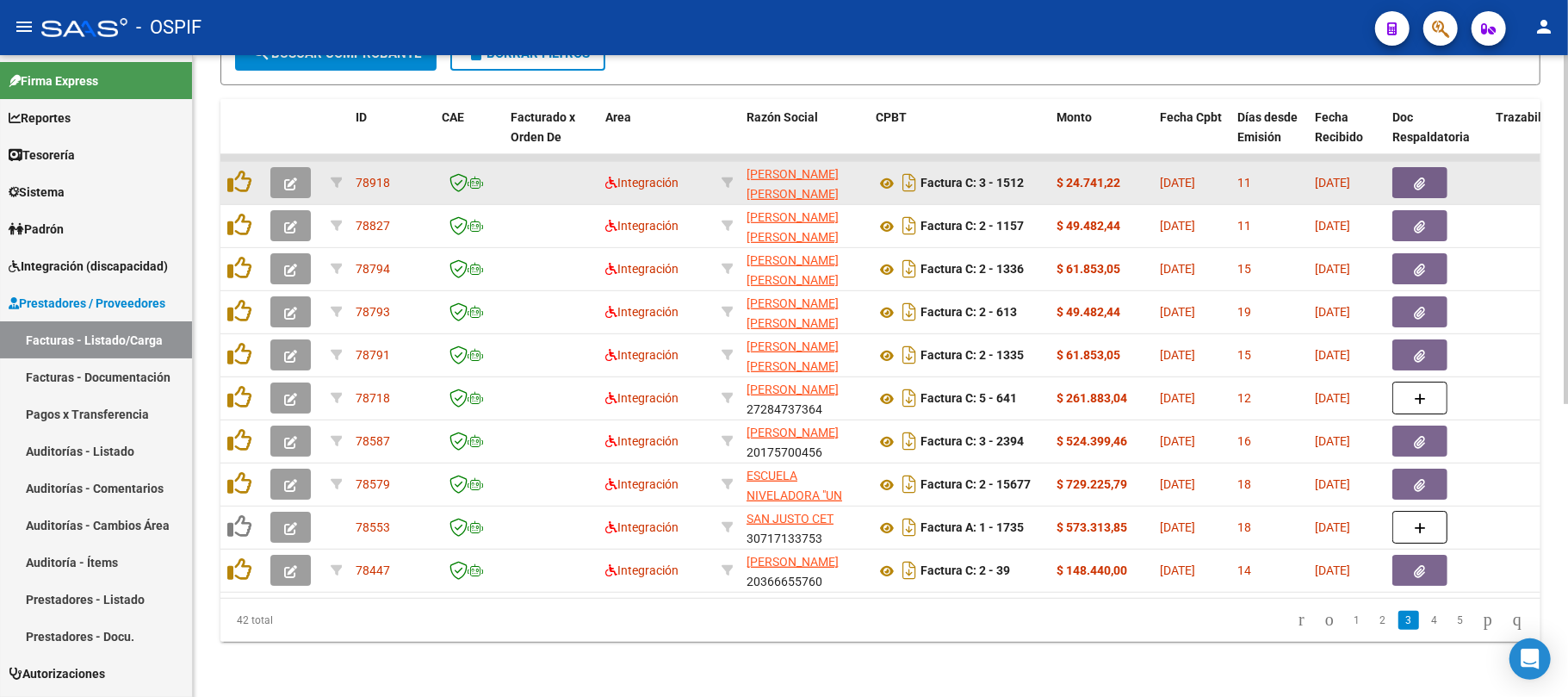
click at [280, 170] on button "button" at bounding box center [290, 182] width 41 height 31
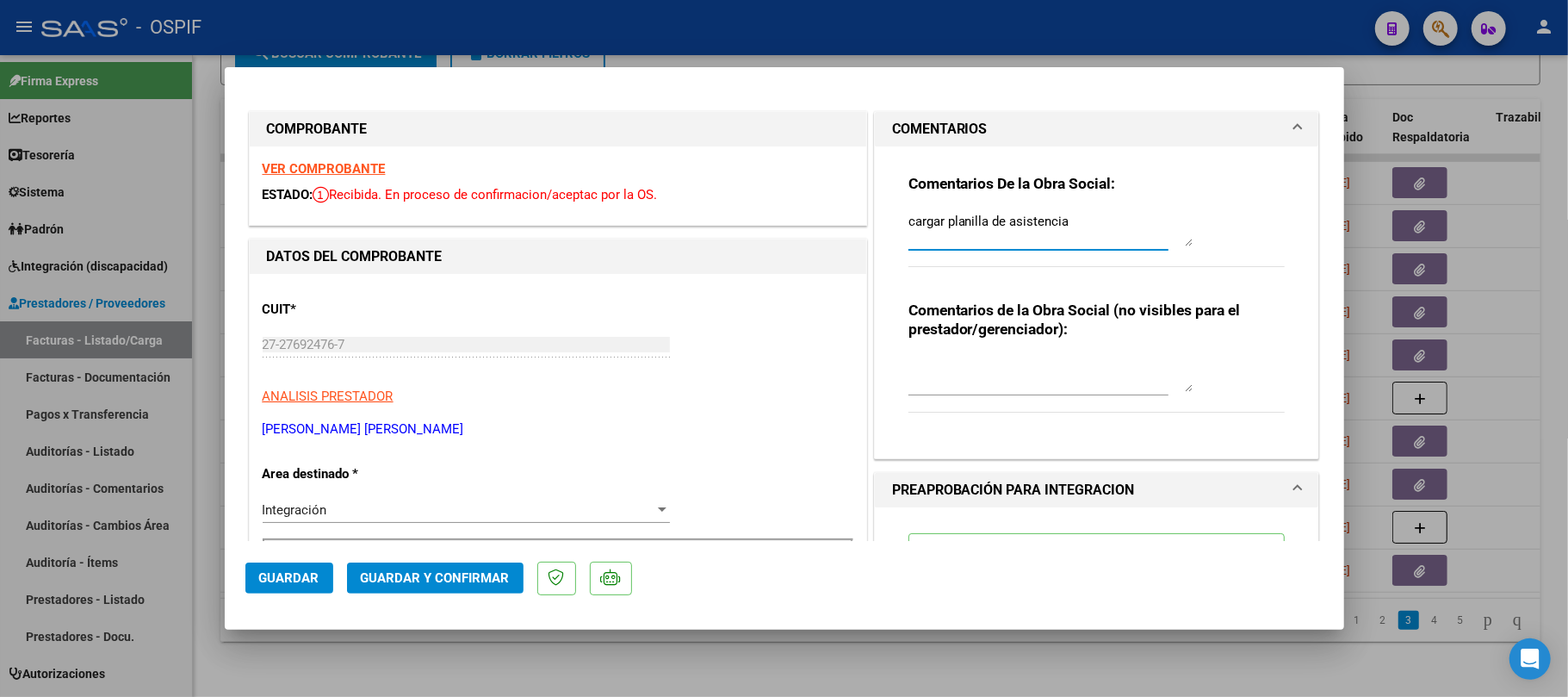
click at [875, 197] on div "Comentarios De la Obra Social: cargar planilla de asistencia Comentarios de la …" at bounding box center [1098, 303] width 445 height 312
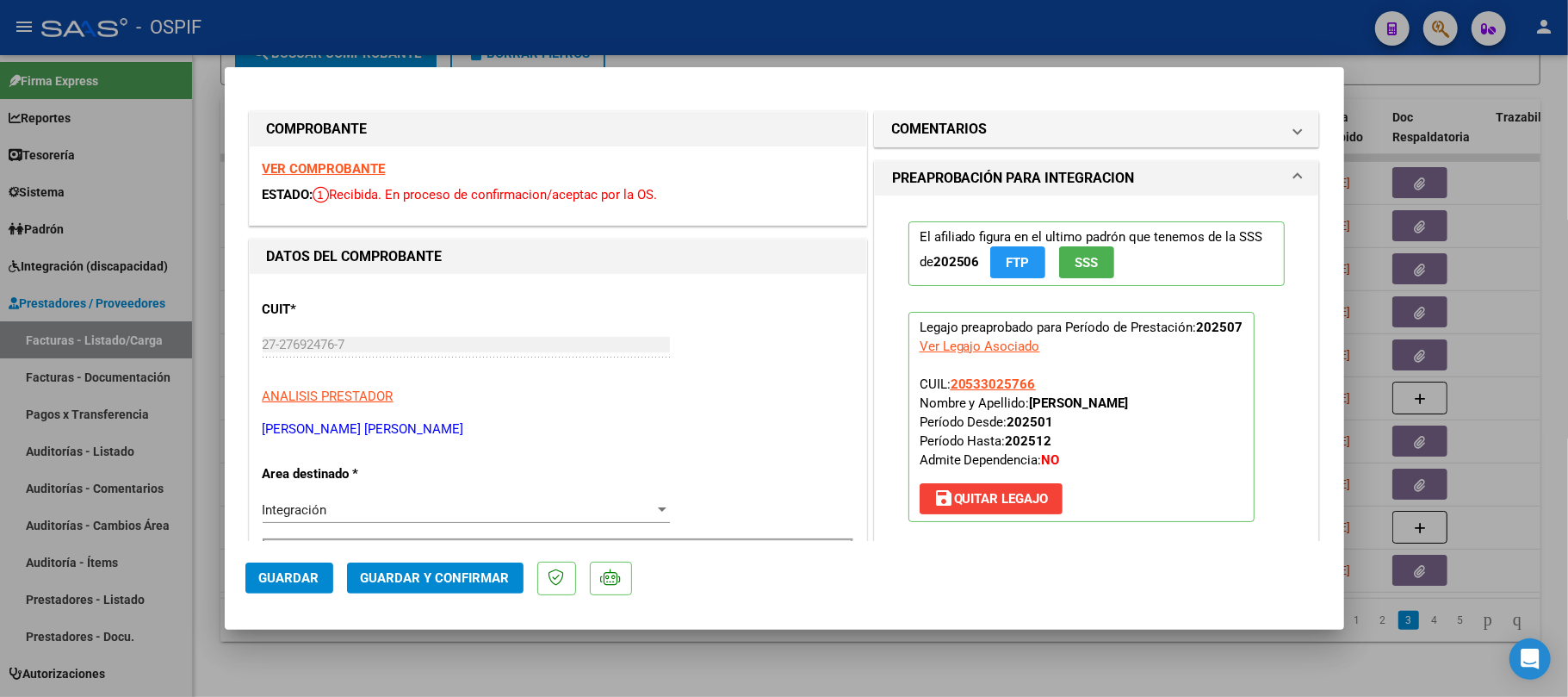
click at [468, 570] on span "Guardar y Confirmar" at bounding box center [436, 578] width 149 height 16
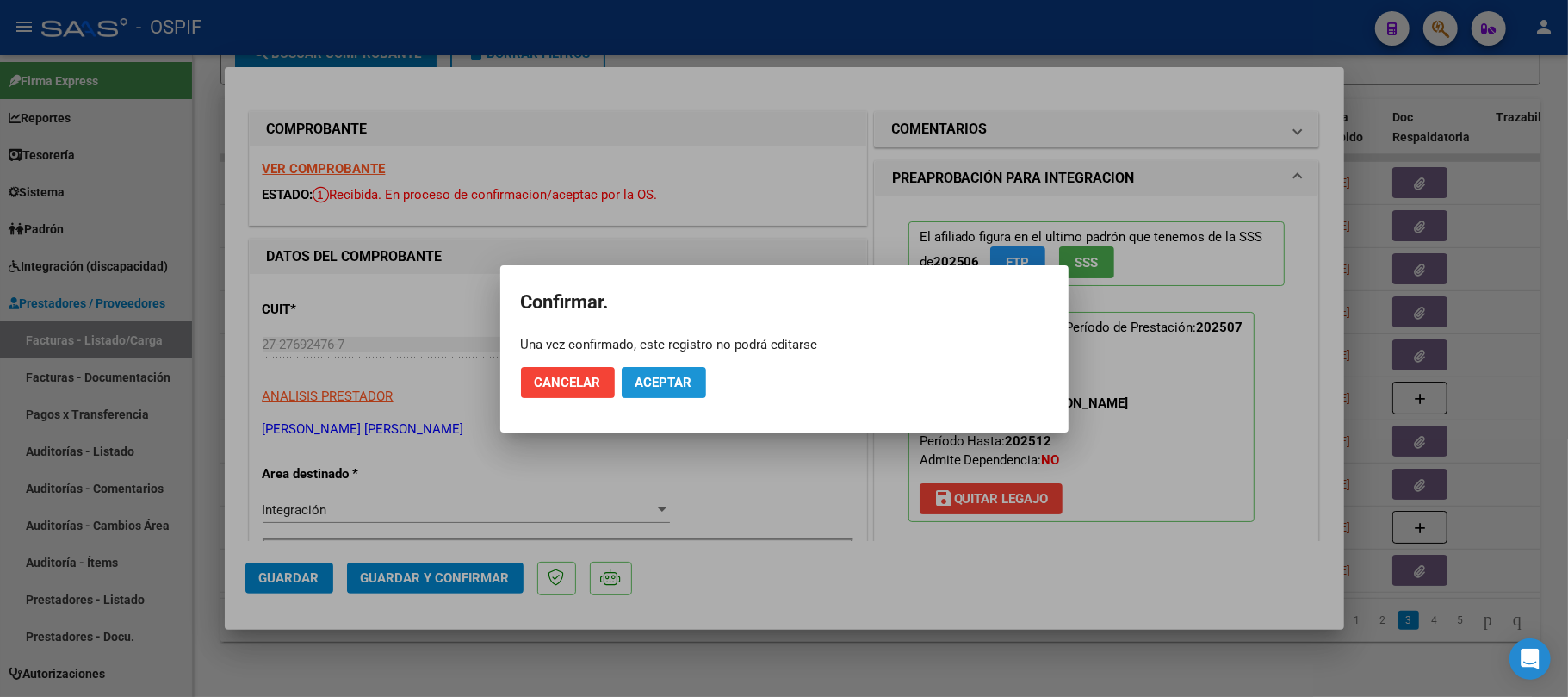
click at [644, 377] on span "Aceptar" at bounding box center [663, 382] width 57 height 16
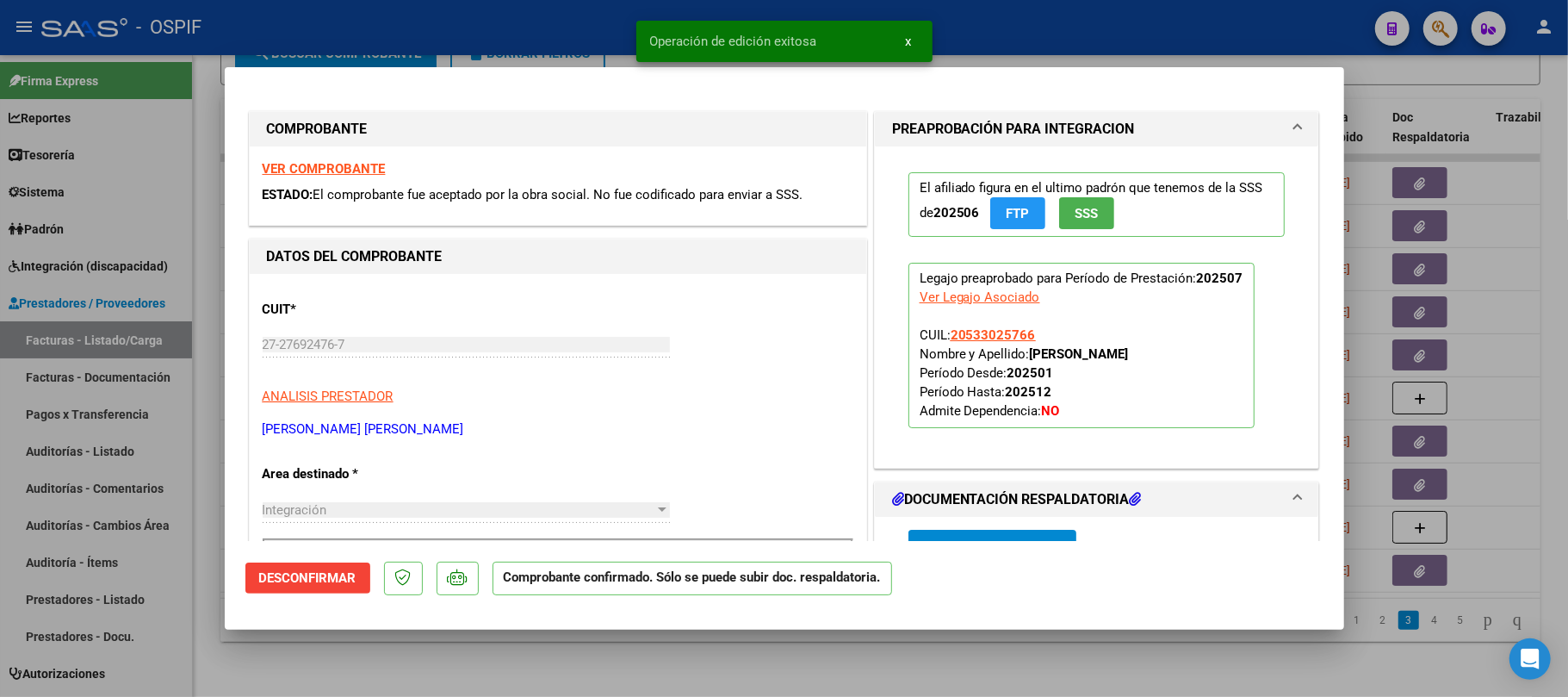
click at [742, 663] on div at bounding box center [784, 348] width 1568 height 697
type input "$ 0,00"
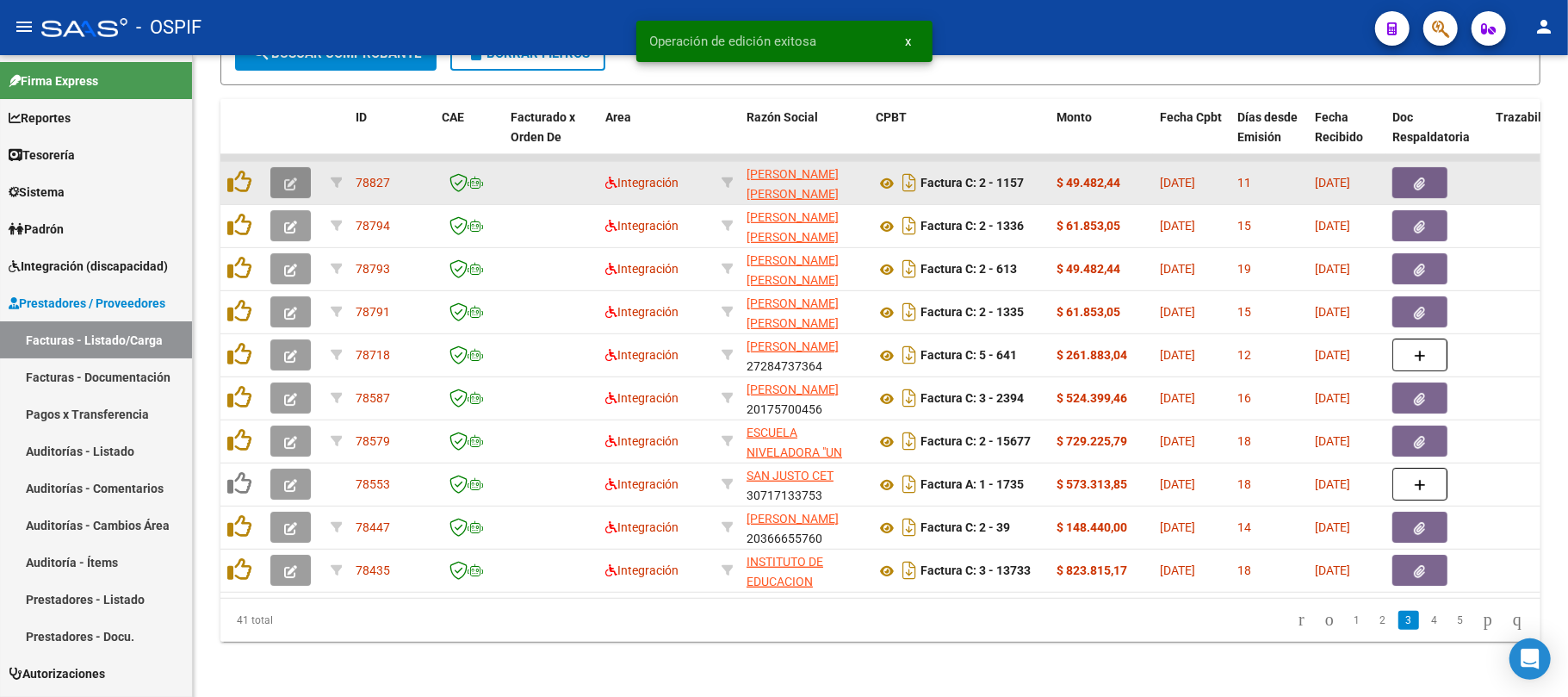
click at [308, 167] on button "button" at bounding box center [290, 182] width 41 height 31
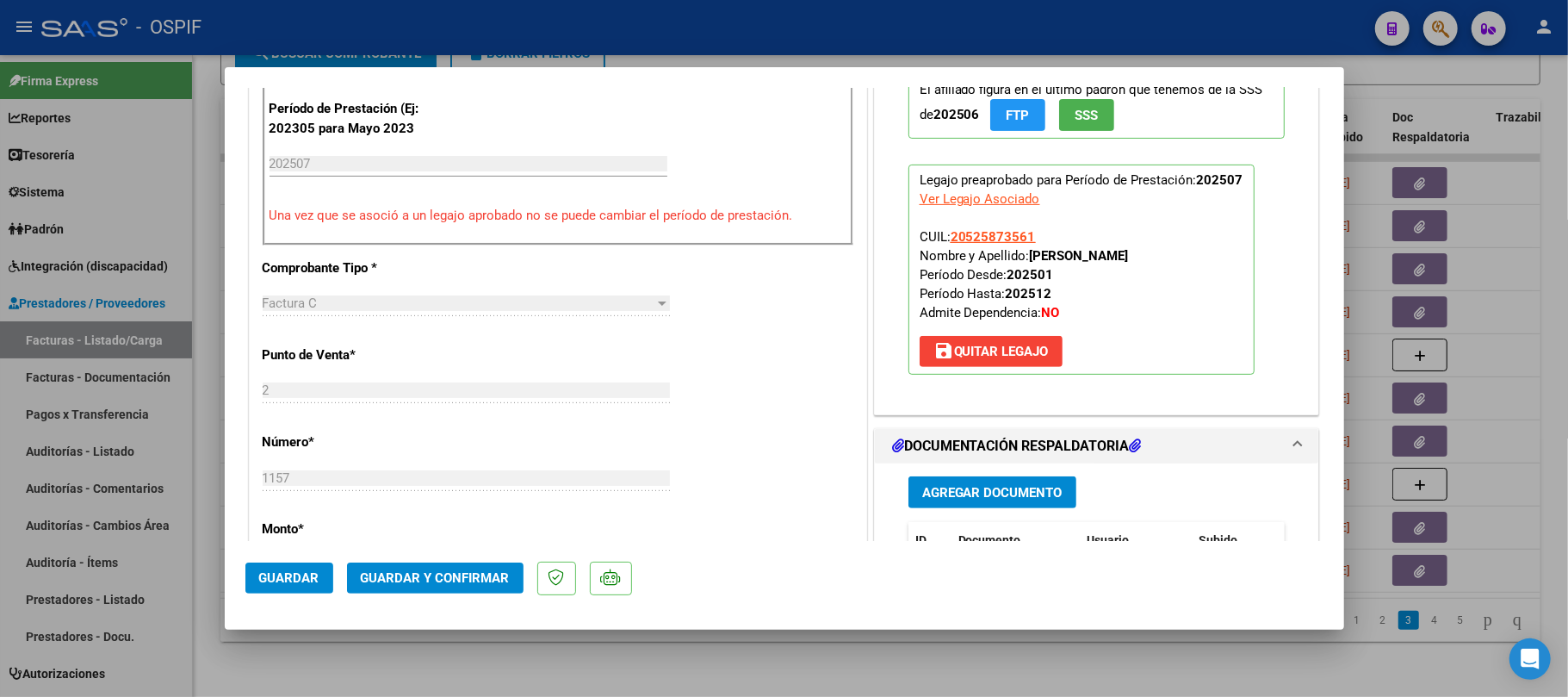
scroll to position [918, 0]
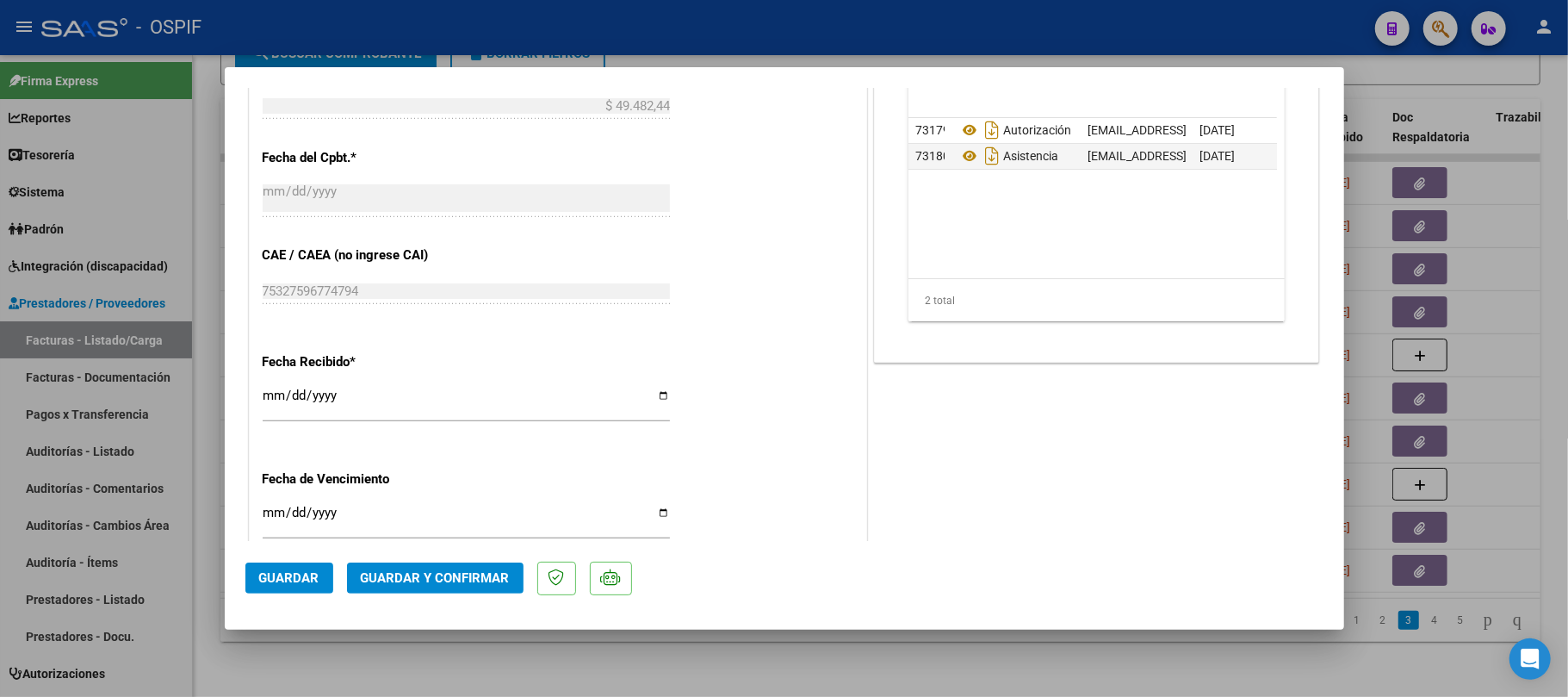
click at [1396, 265] on div at bounding box center [784, 348] width 1568 height 697
type input "$ 0,00"
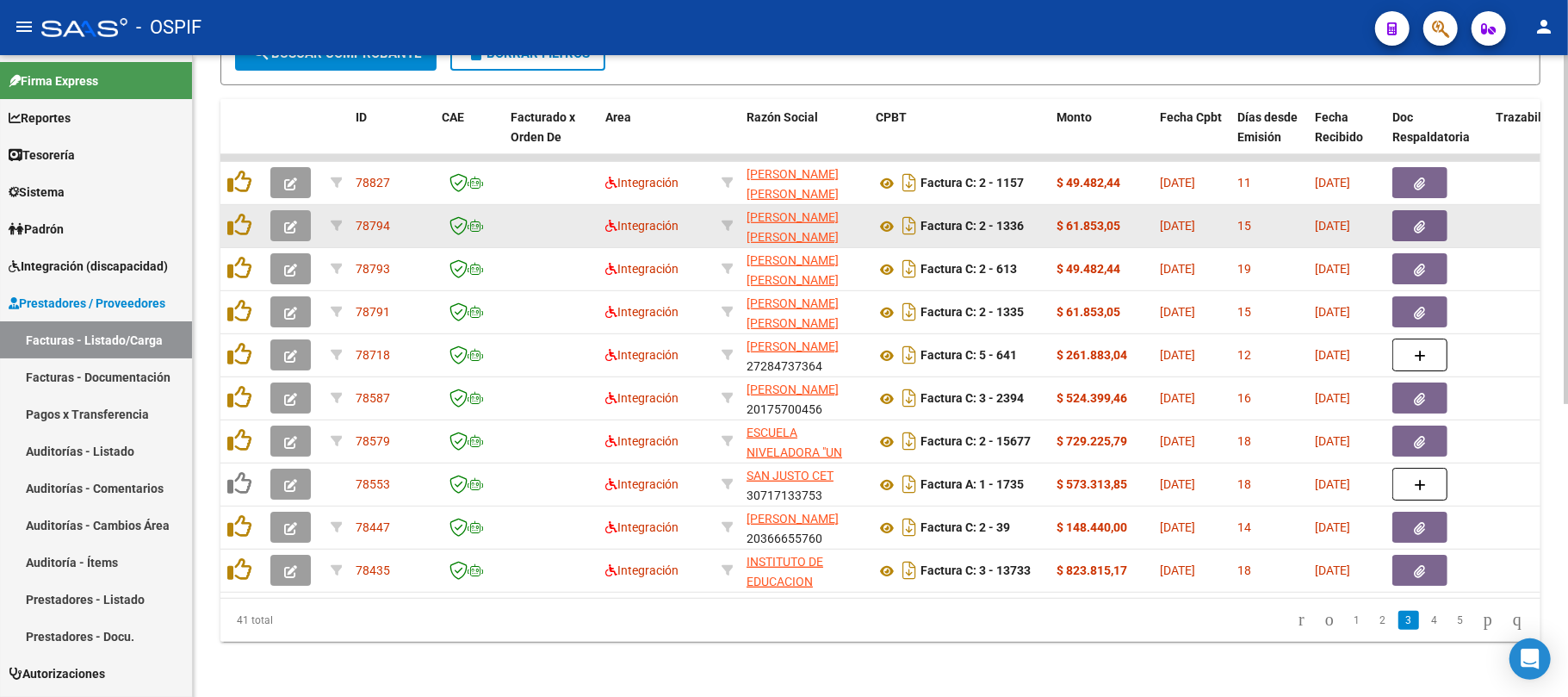
click at [293, 220] on icon "button" at bounding box center [290, 226] width 13 height 13
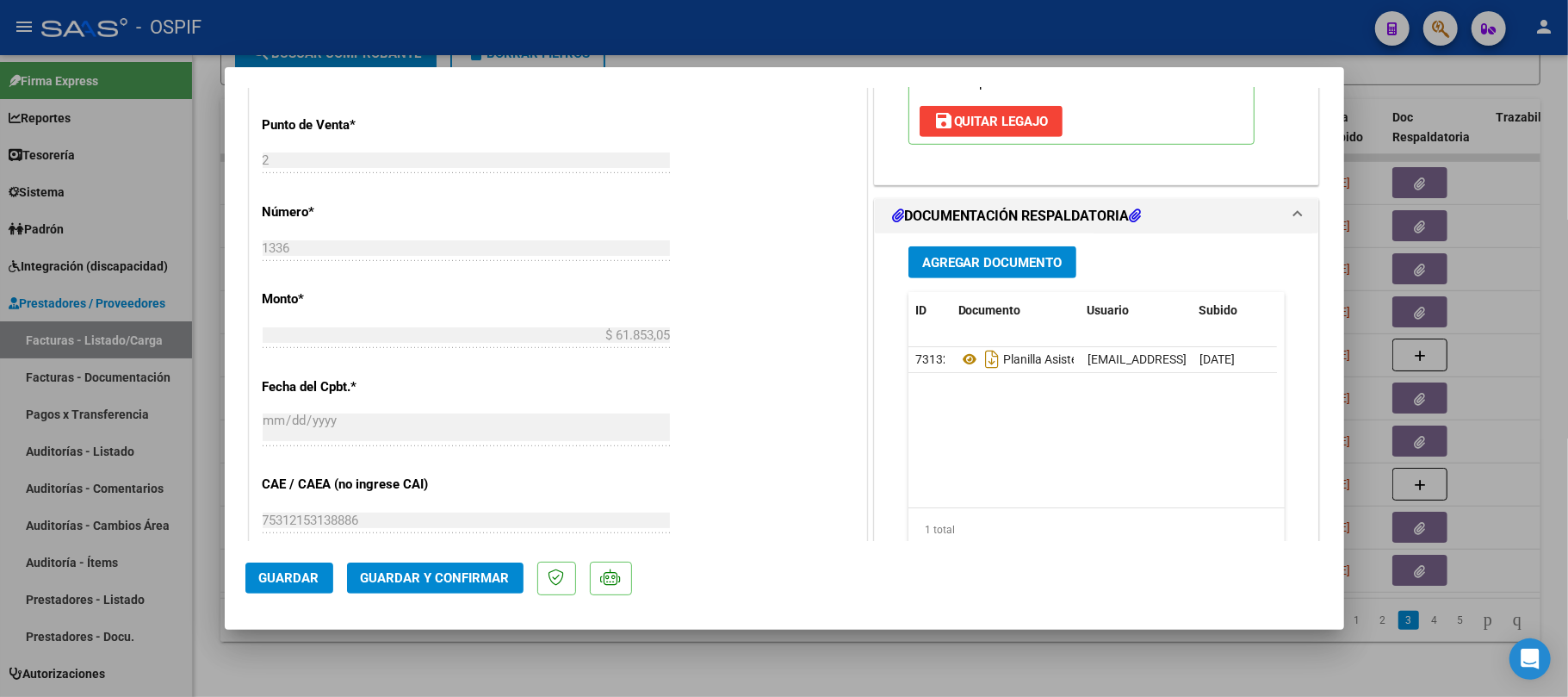
scroll to position [0, 0]
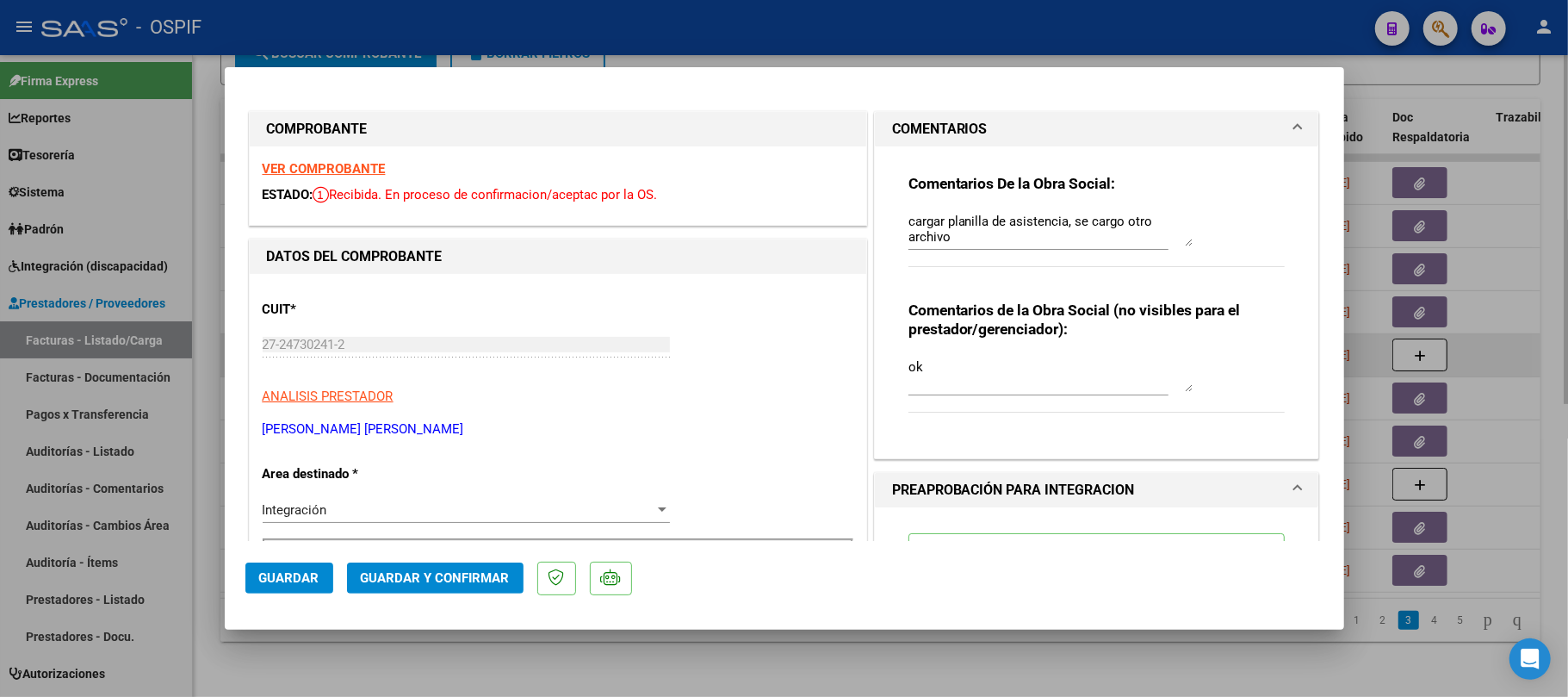
type input "$ 0,00"
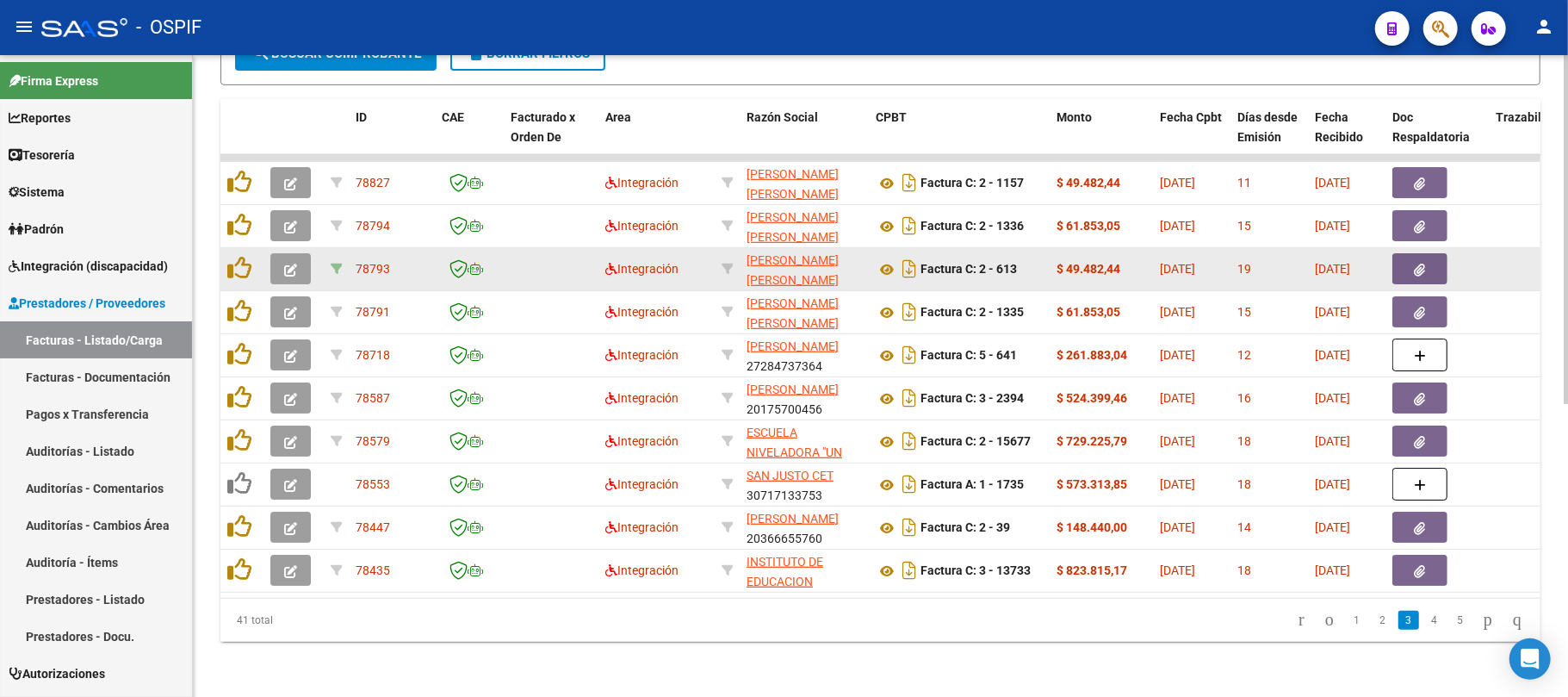
drag, startPoint x: 288, startPoint y: 288, endPoint x: 332, endPoint y: 255, distance: 55.0
click at [332, 255] on datatable-scroller "78827 Integración [PERSON_NAME] [PERSON_NAME] 27217071807 Factura C: 2 - 1157 $…" at bounding box center [880, 373] width 1320 height 439
click at [283, 262] on button "button" at bounding box center [290, 268] width 41 height 31
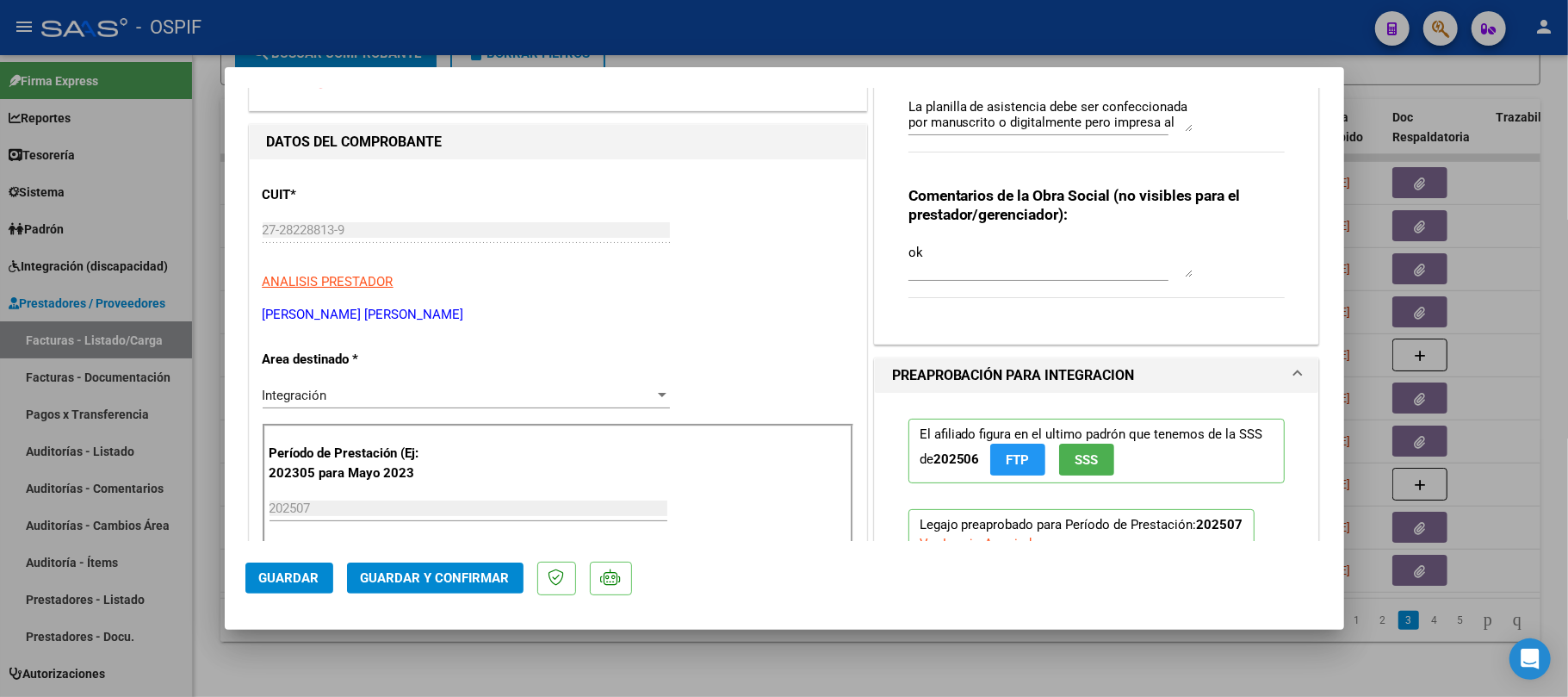
scroll to position [689, 0]
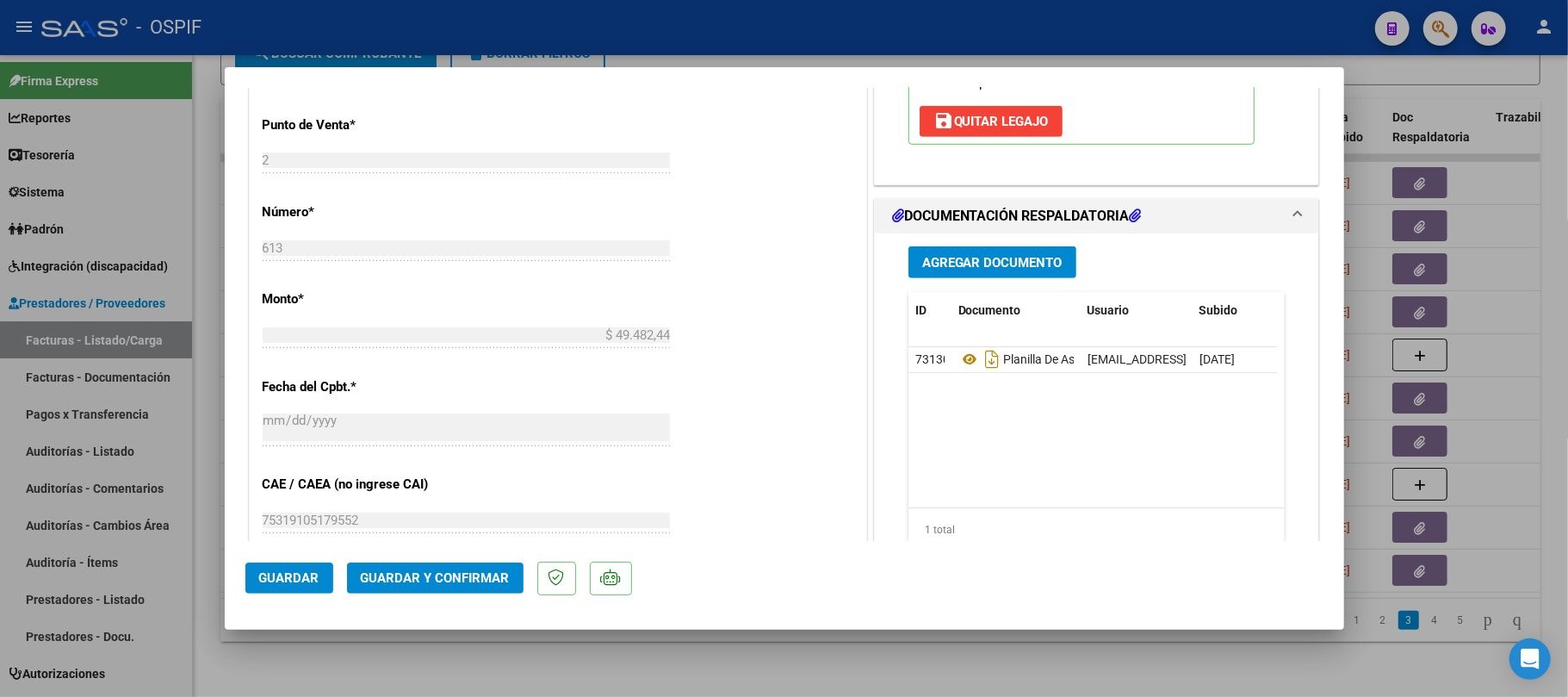
click at [931, 666] on div at bounding box center [784, 348] width 1568 height 697
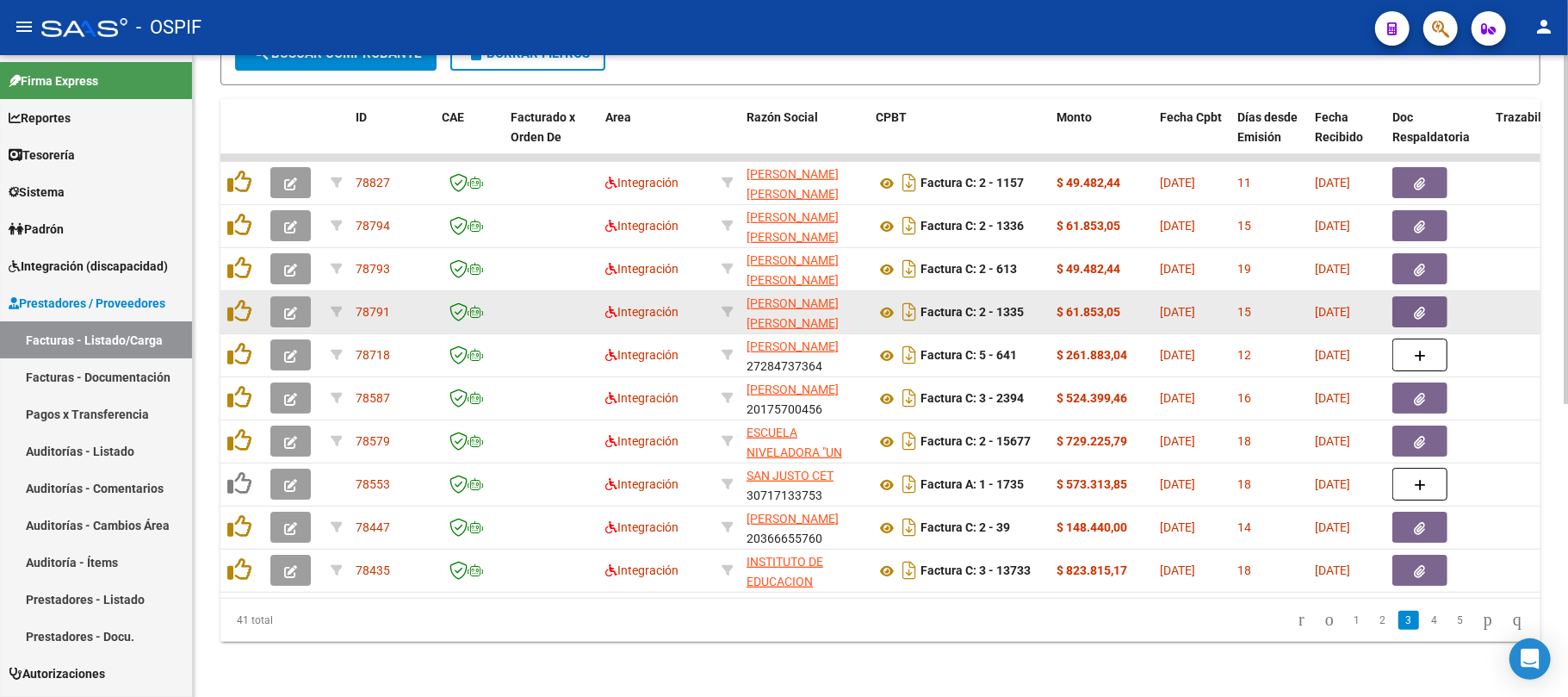
click at [287, 307] on icon "button" at bounding box center [290, 313] width 13 height 13
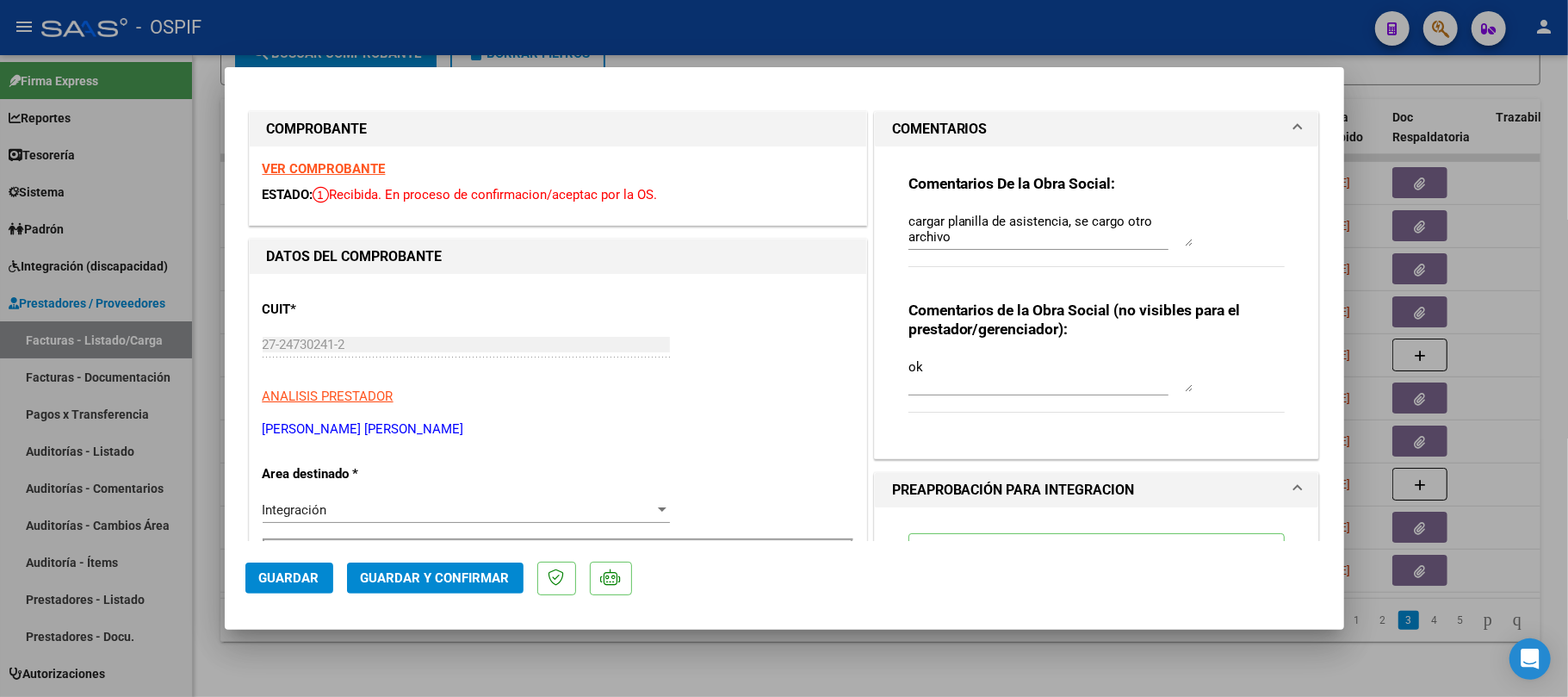
click at [1475, 293] on div at bounding box center [784, 348] width 1568 height 697
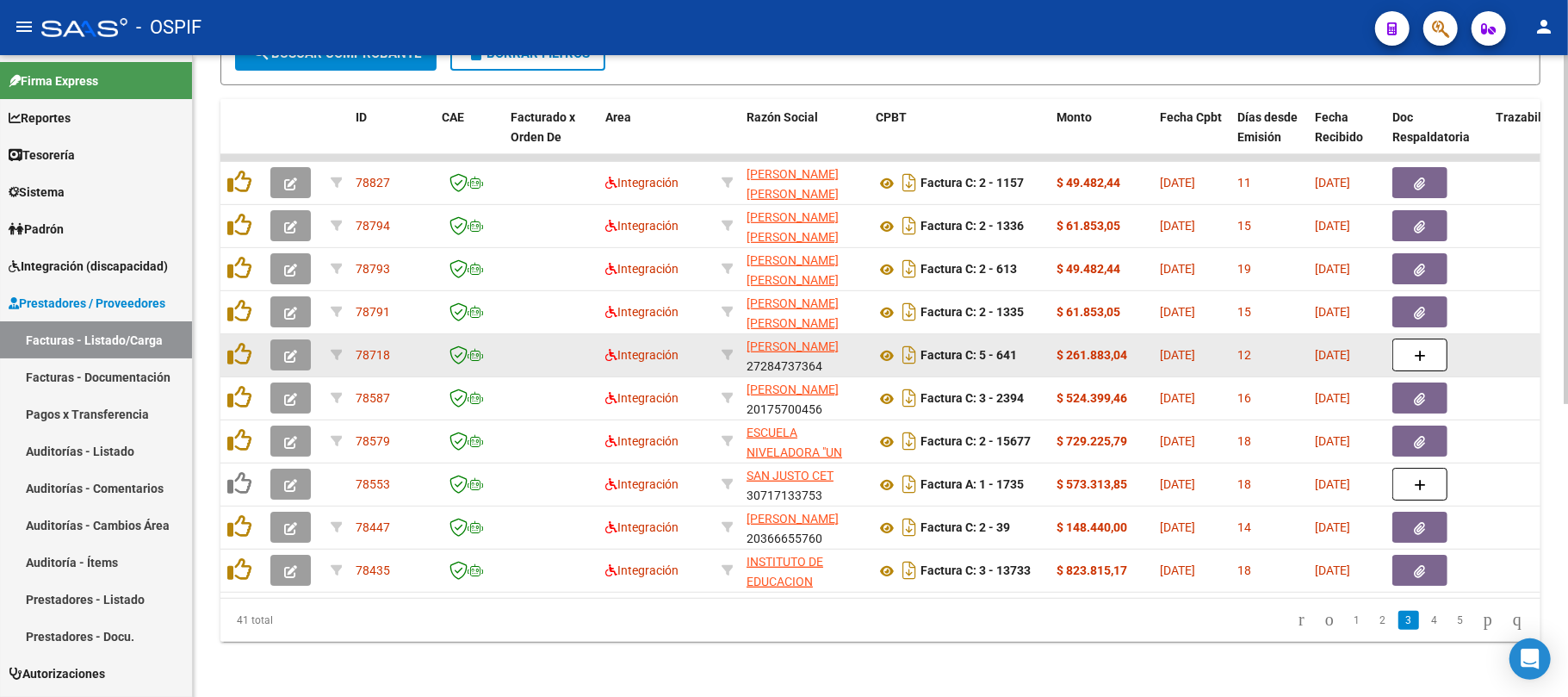
click at [283, 340] on button "button" at bounding box center [290, 354] width 41 height 31
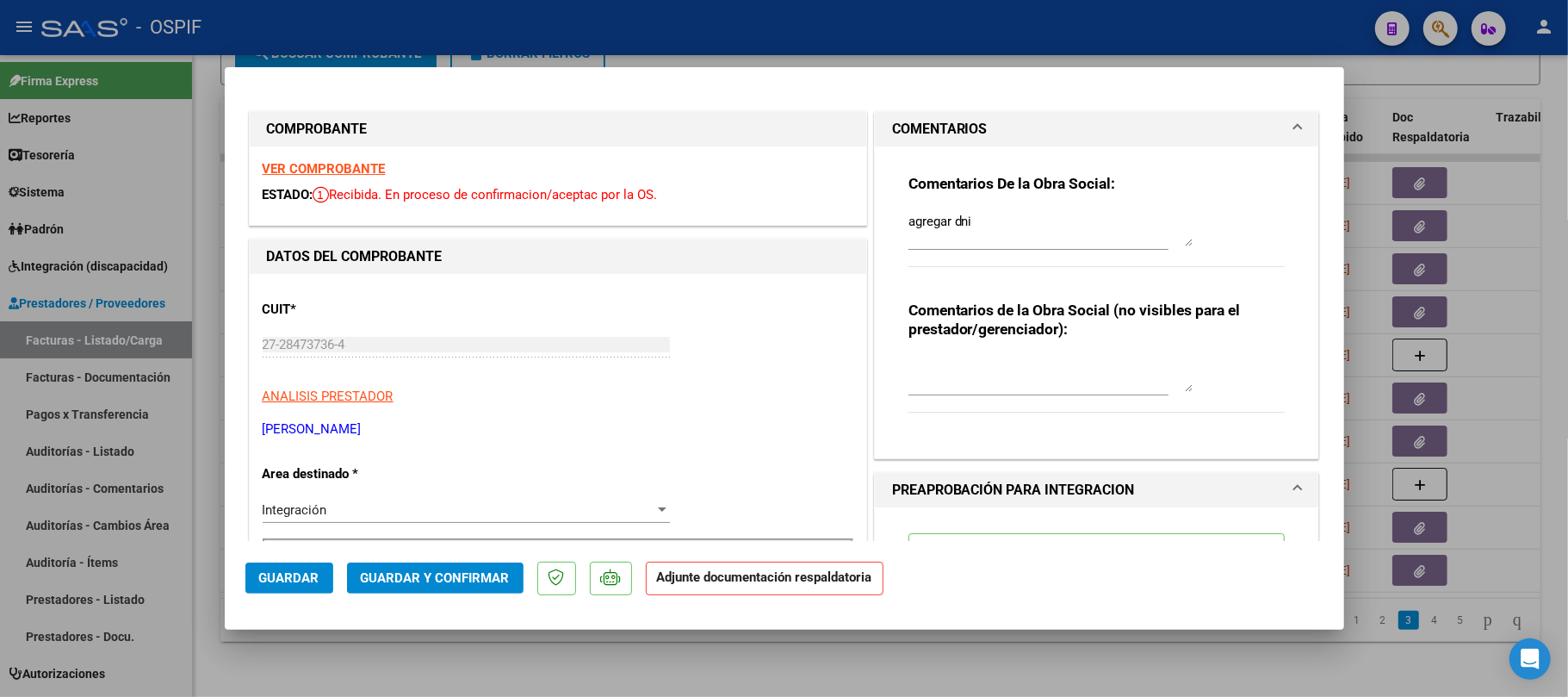
click at [1516, 272] on div at bounding box center [784, 348] width 1568 height 697
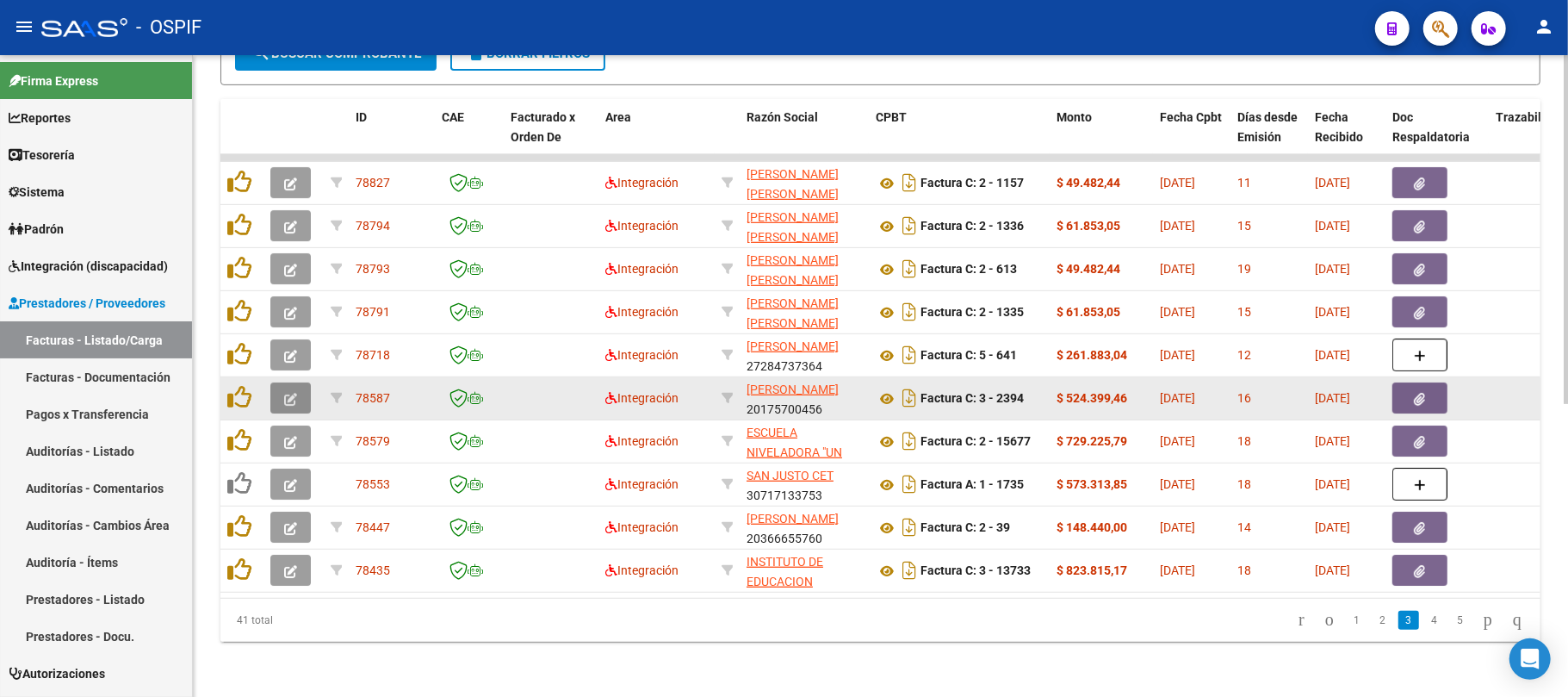
click at [297, 393] on icon "button" at bounding box center [290, 399] width 13 height 13
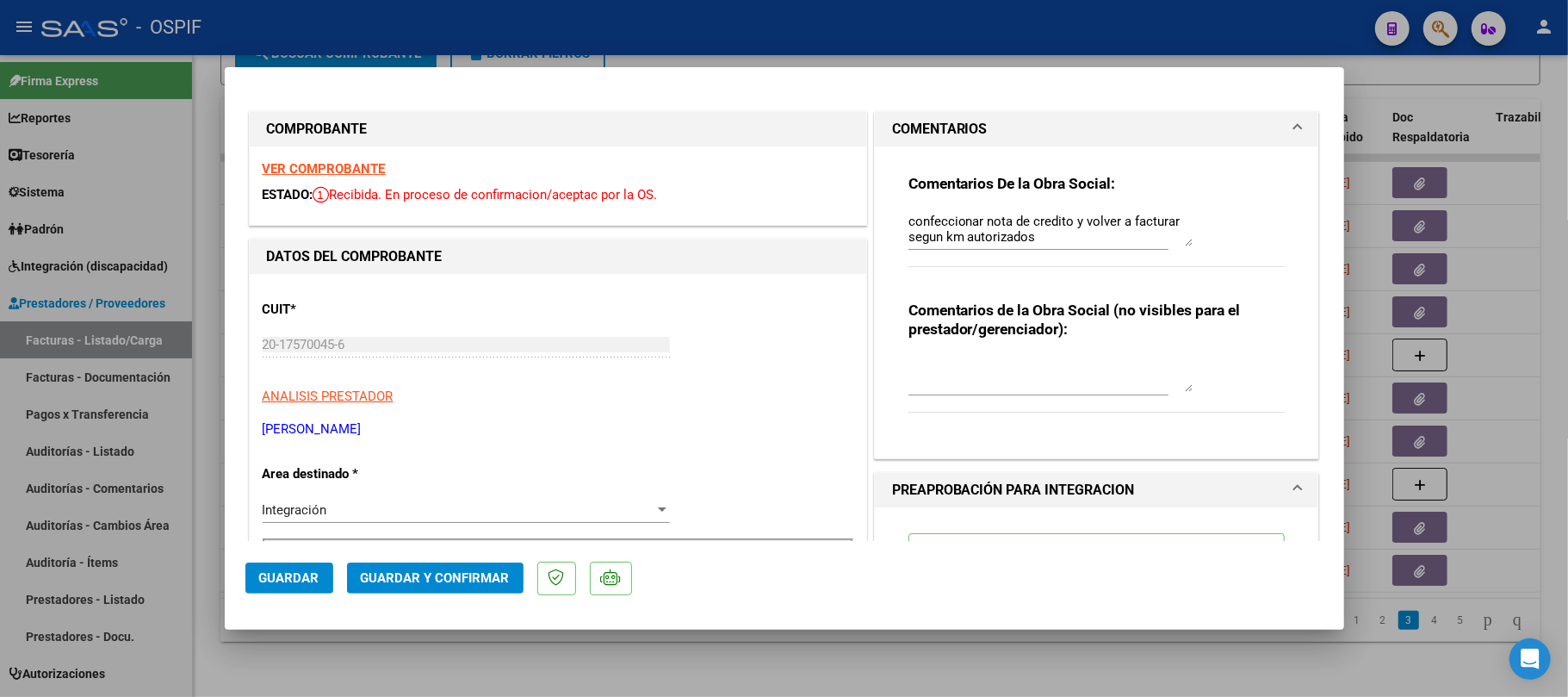
click at [88, 376] on div at bounding box center [784, 348] width 1568 height 697
type input "$ 0,00"
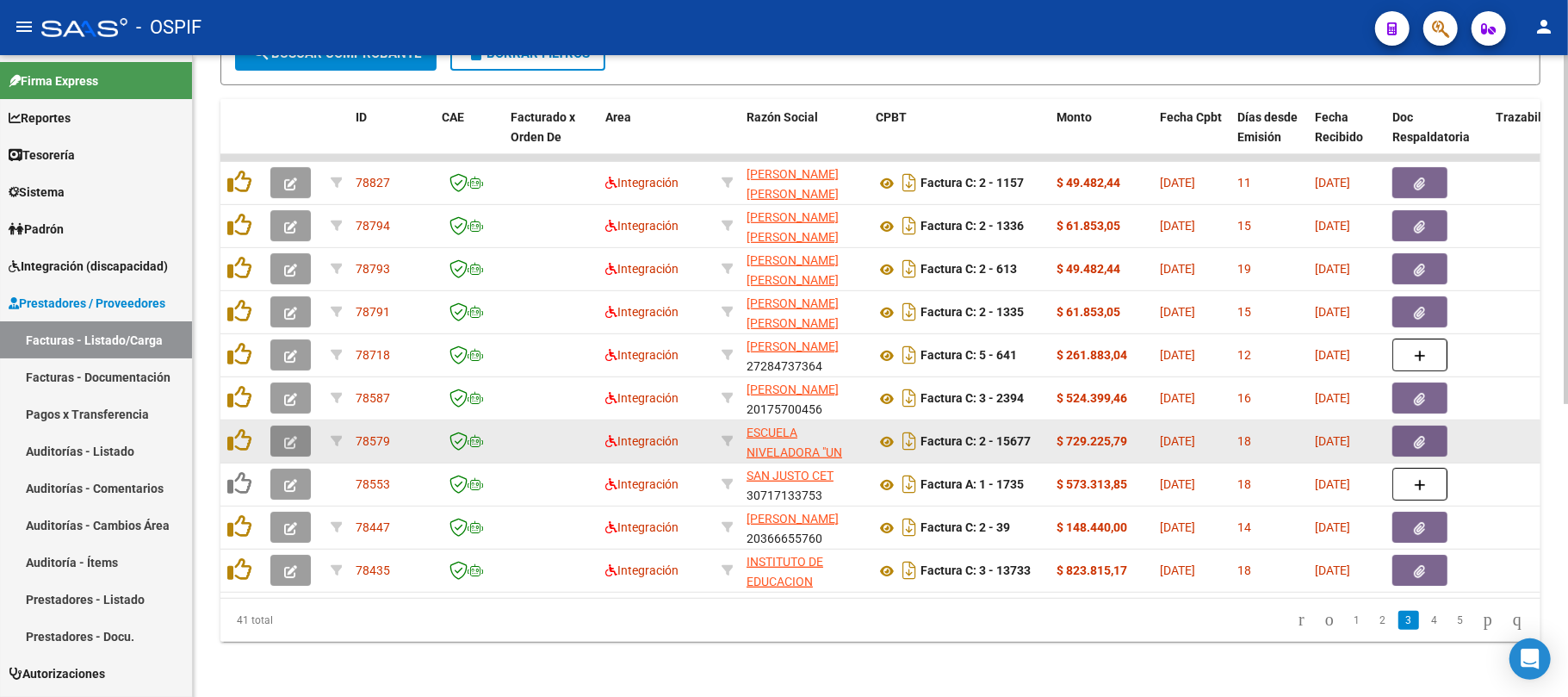
click at [297, 426] on button "button" at bounding box center [290, 441] width 41 height 31
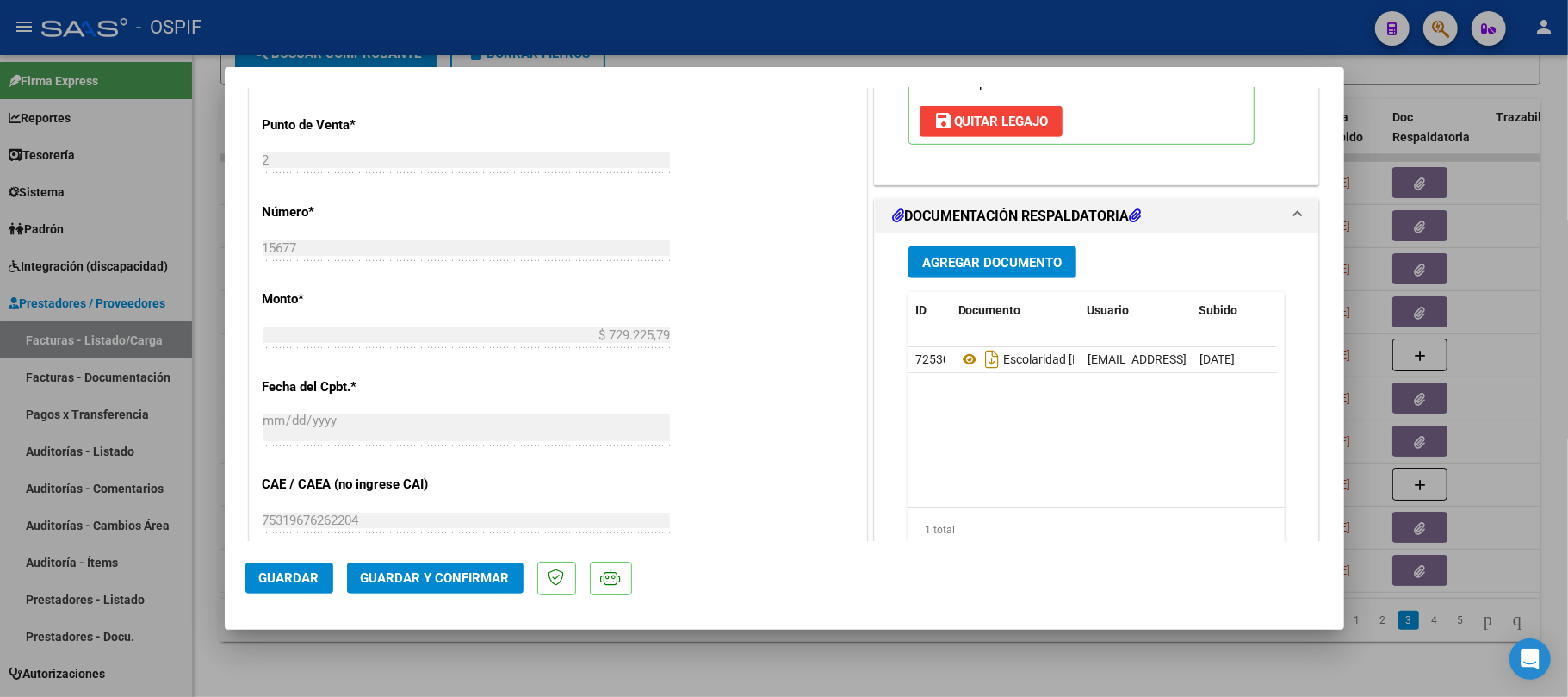
click at [908, 659] on div at bounding box center [784, 348] width 1568 height 697
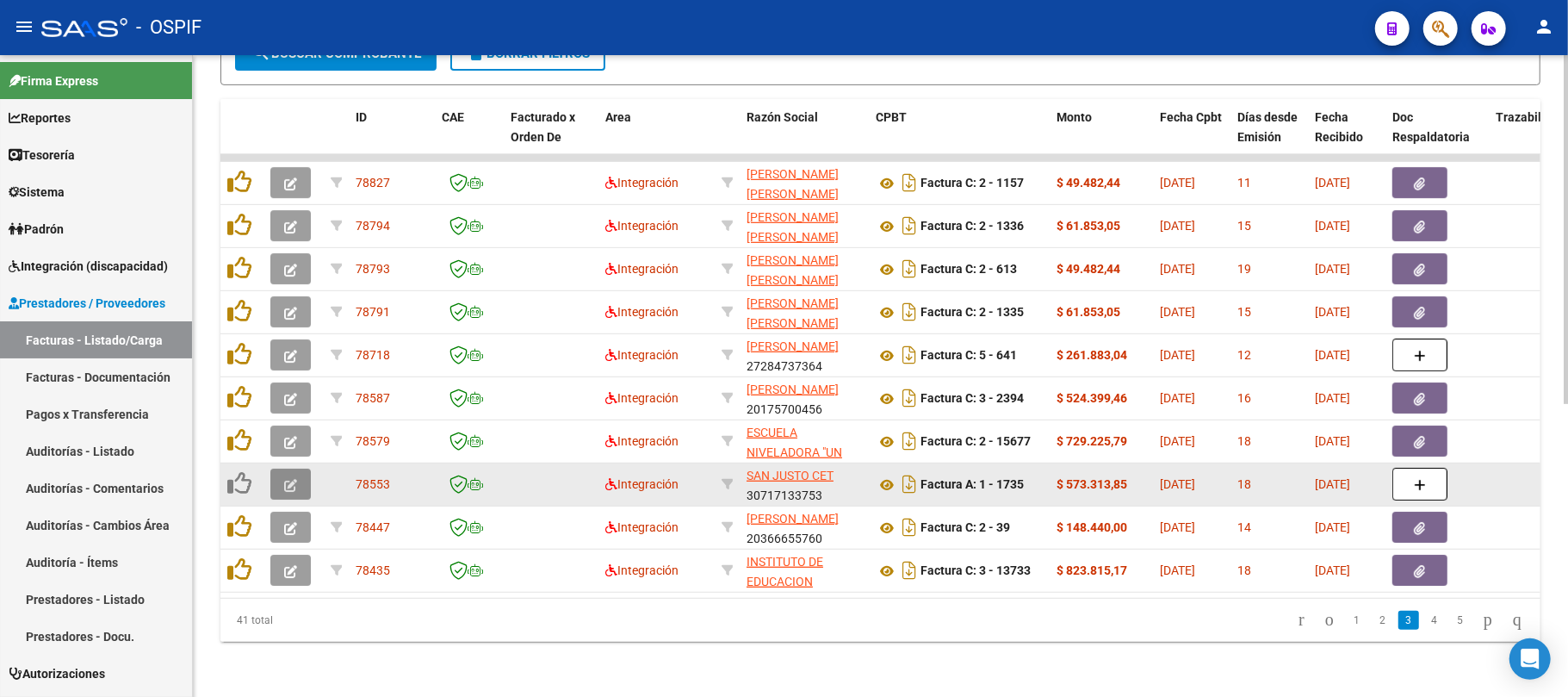
click at [288, 479] on icon "button" at bounding box center [290, 485] width 13 height 13
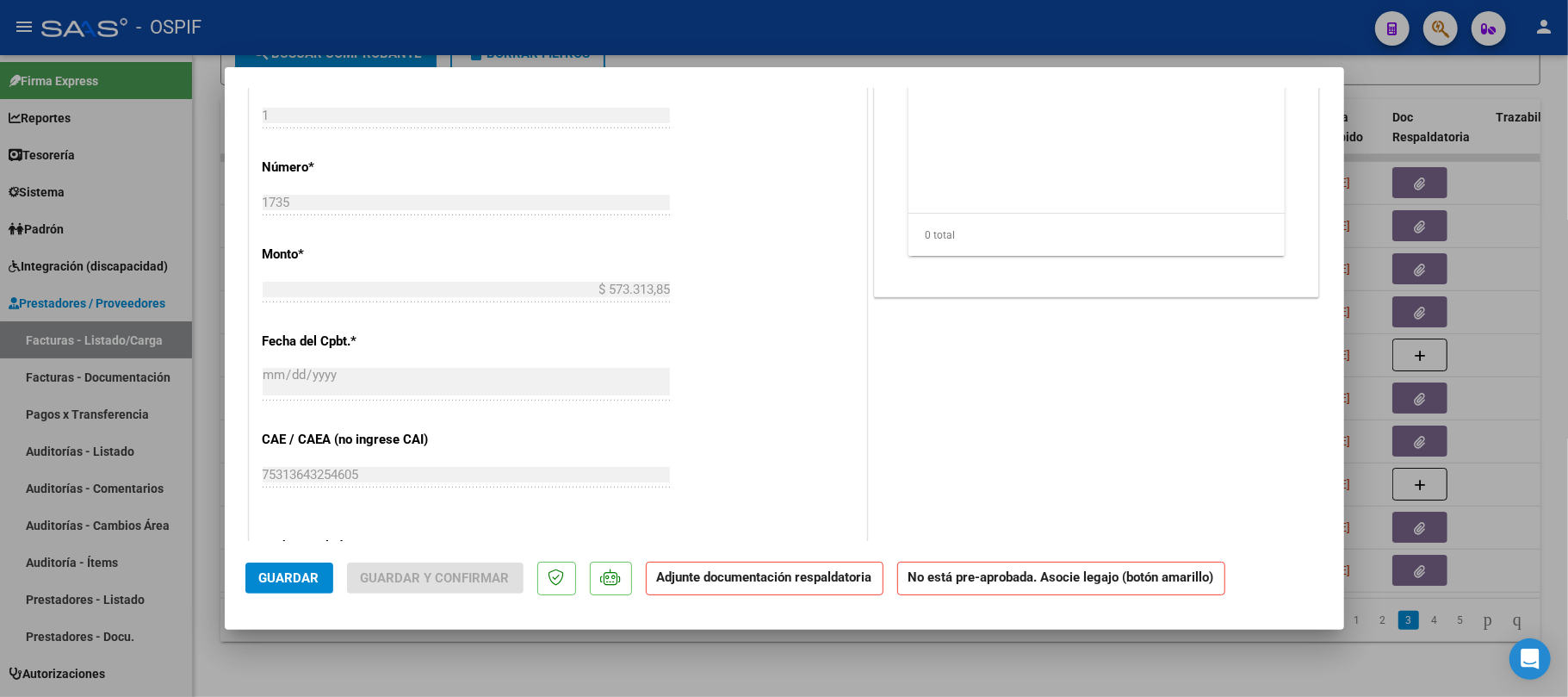
click at [1026, 669] on div at bounding box center [784, 348] width 1568 height 697
type input "$ 0,00"
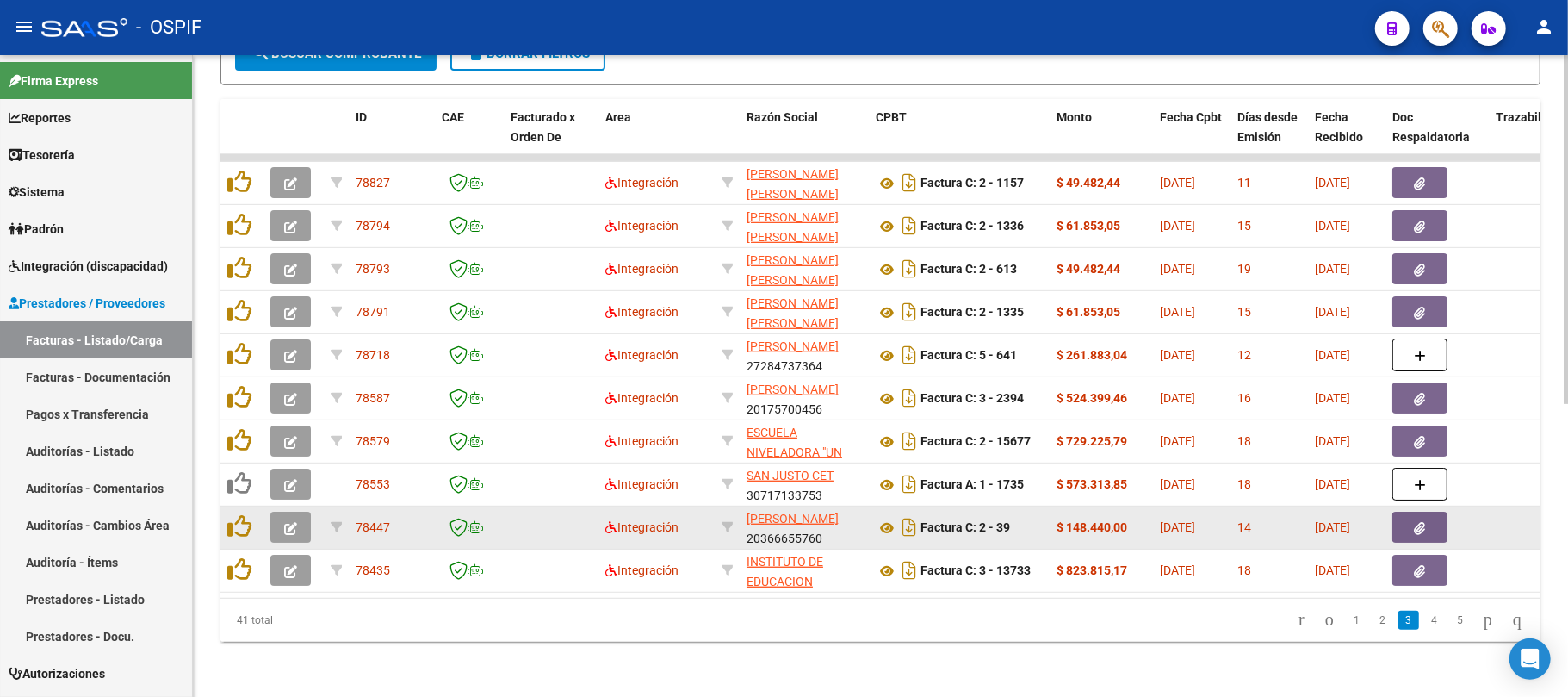
click at [290, 522] on icon "button" at bounding box center [290, 528] width 13 height 13
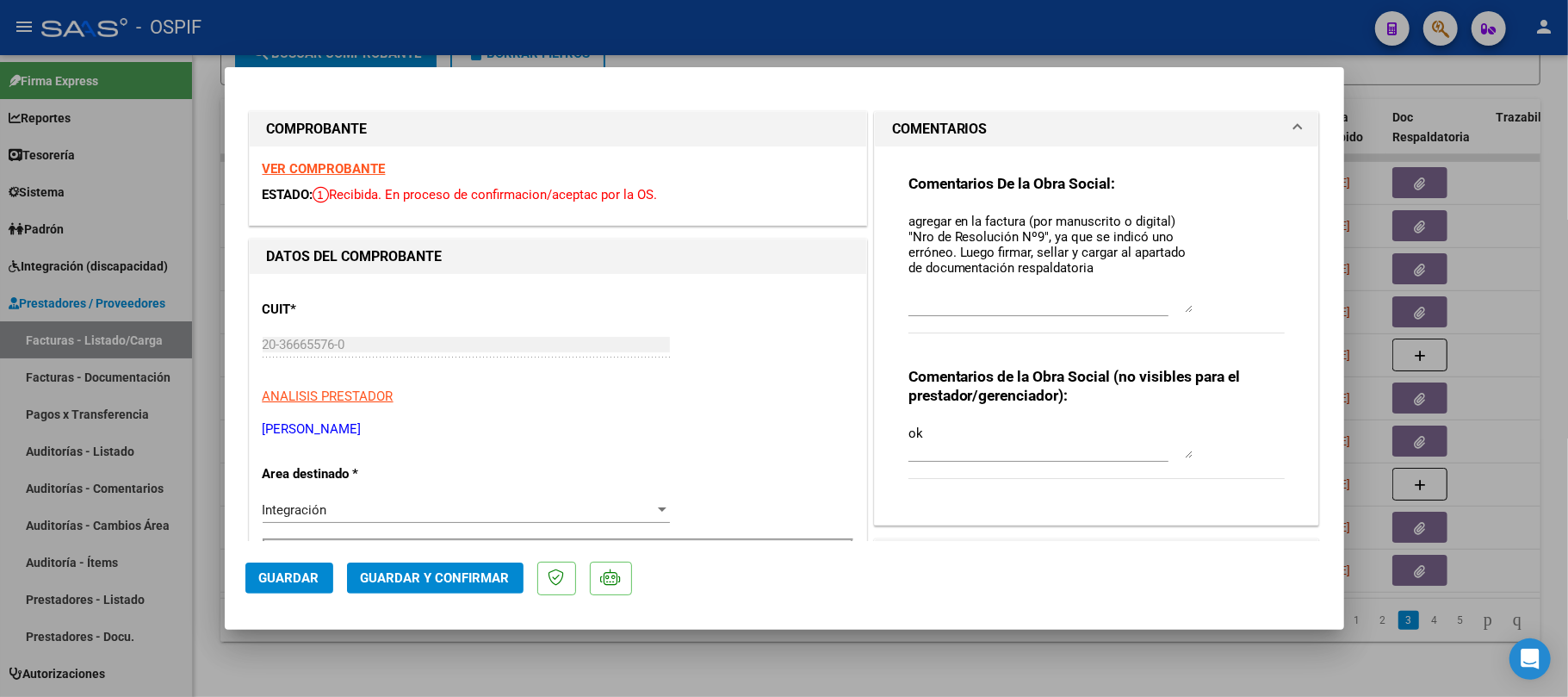
drag, startPoint x: 1180, startPoint y: 243, endPoint x: 1196, endPoint y: 307, distance: 66.0
click at [1196, 307] on div "Comentarios De la Obra Social: agregar en la factura (por manuscrito o digital)…" at bounding box center [1098, 262] width 377 height 178
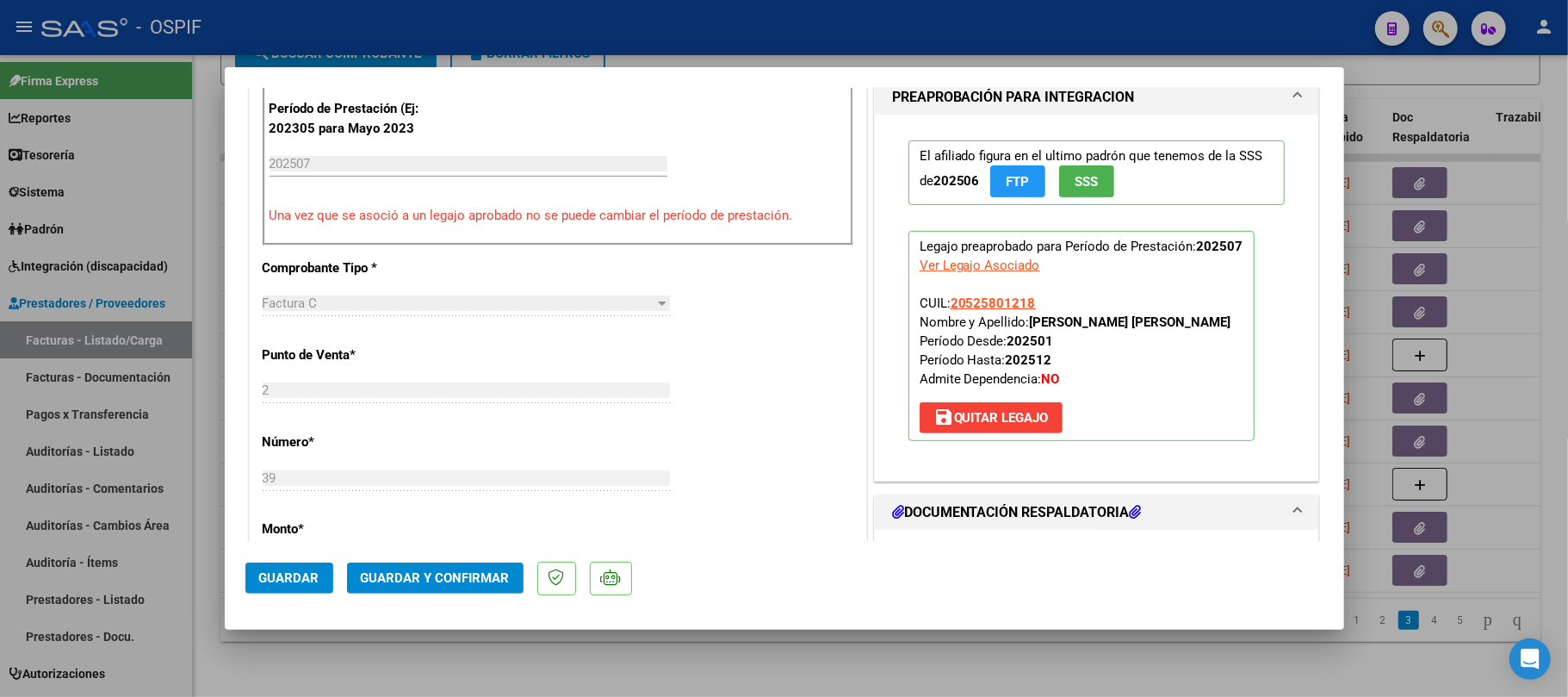
scroll to position [0, 0]
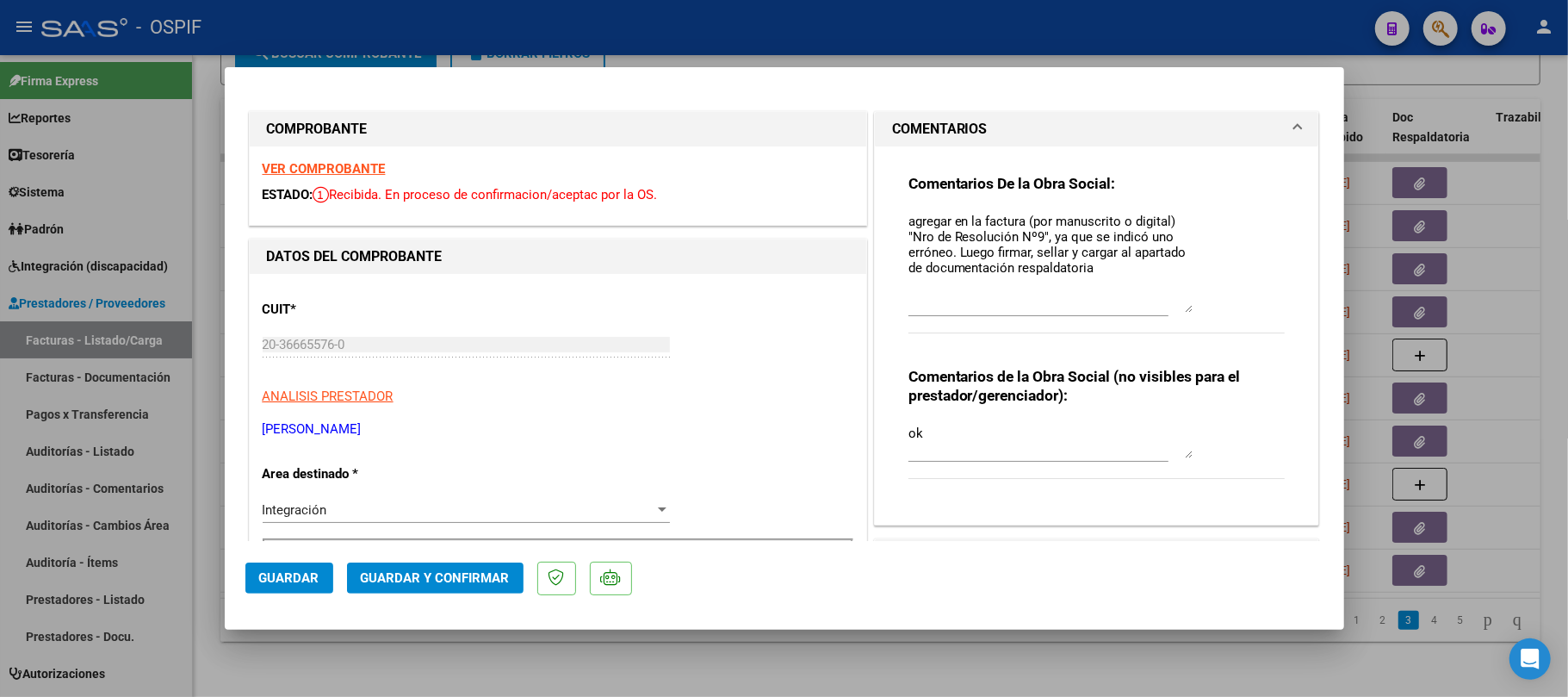
click at [1030, 274] on textarea "agregar en la factura (por manuscrito o digital) "Nro de Resolución Nº9", ya qu…" at bounding box center [1051, 262] width 284 height 101
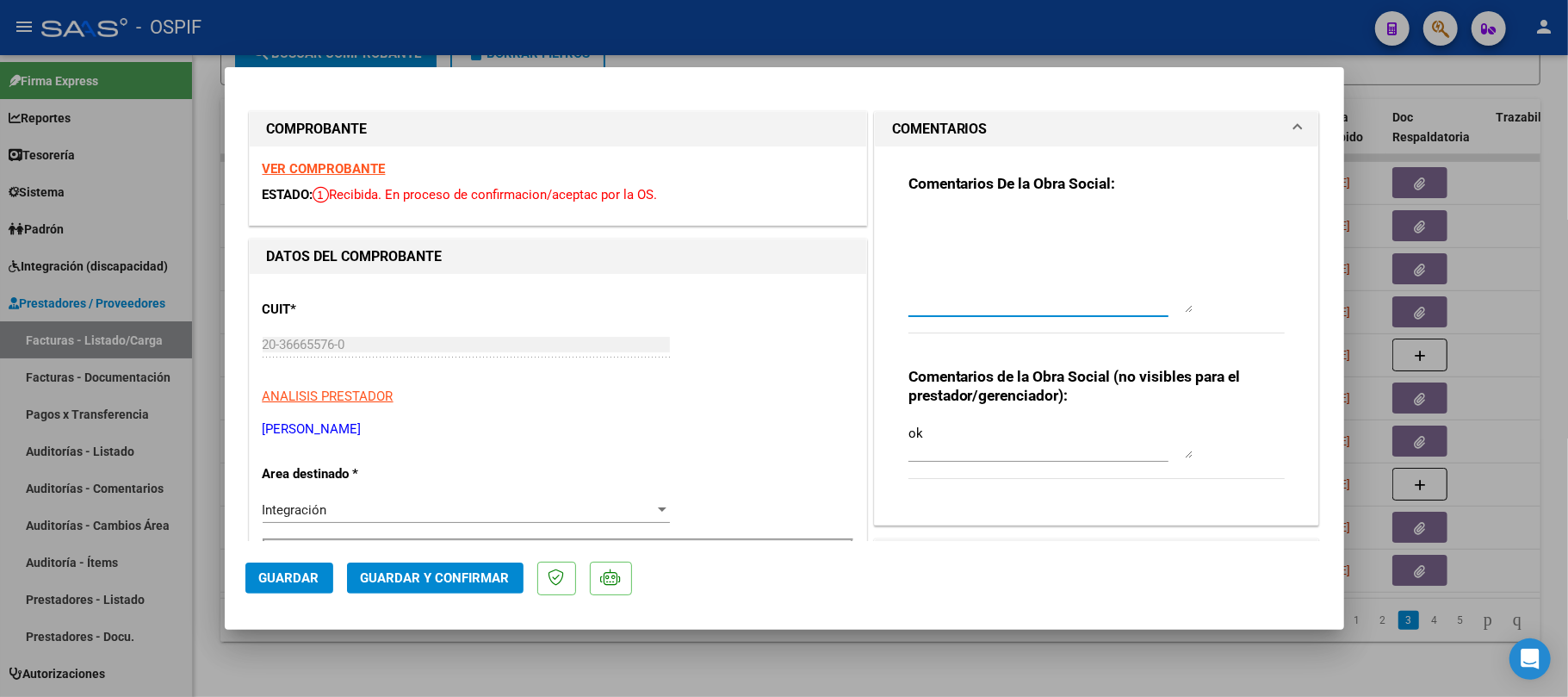
click at [477, 563] on button "Guardar y Confirmar" at bounding box center [436, 578] width 177 height 31
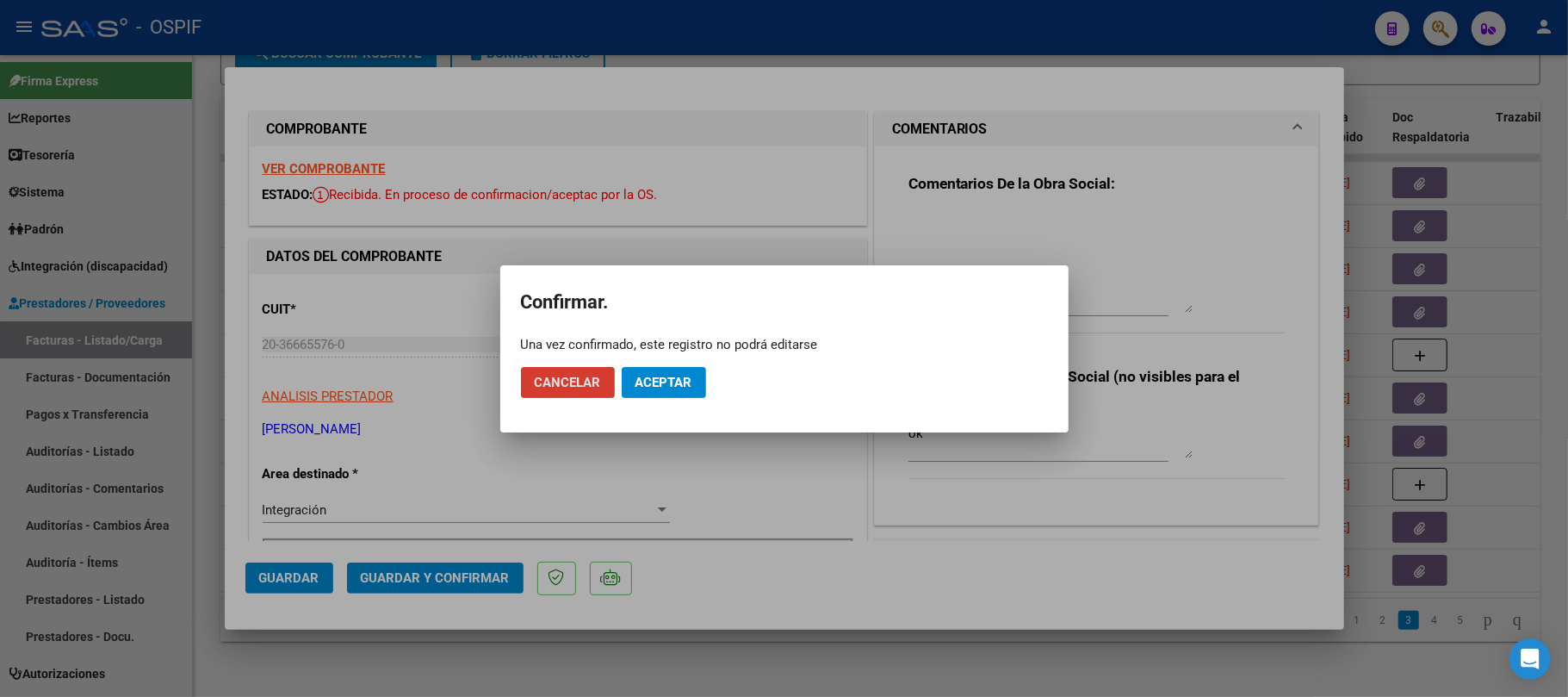
click at [662, 381] on span "Aceptar" at bounding box center [663, 382] width 57 height 16
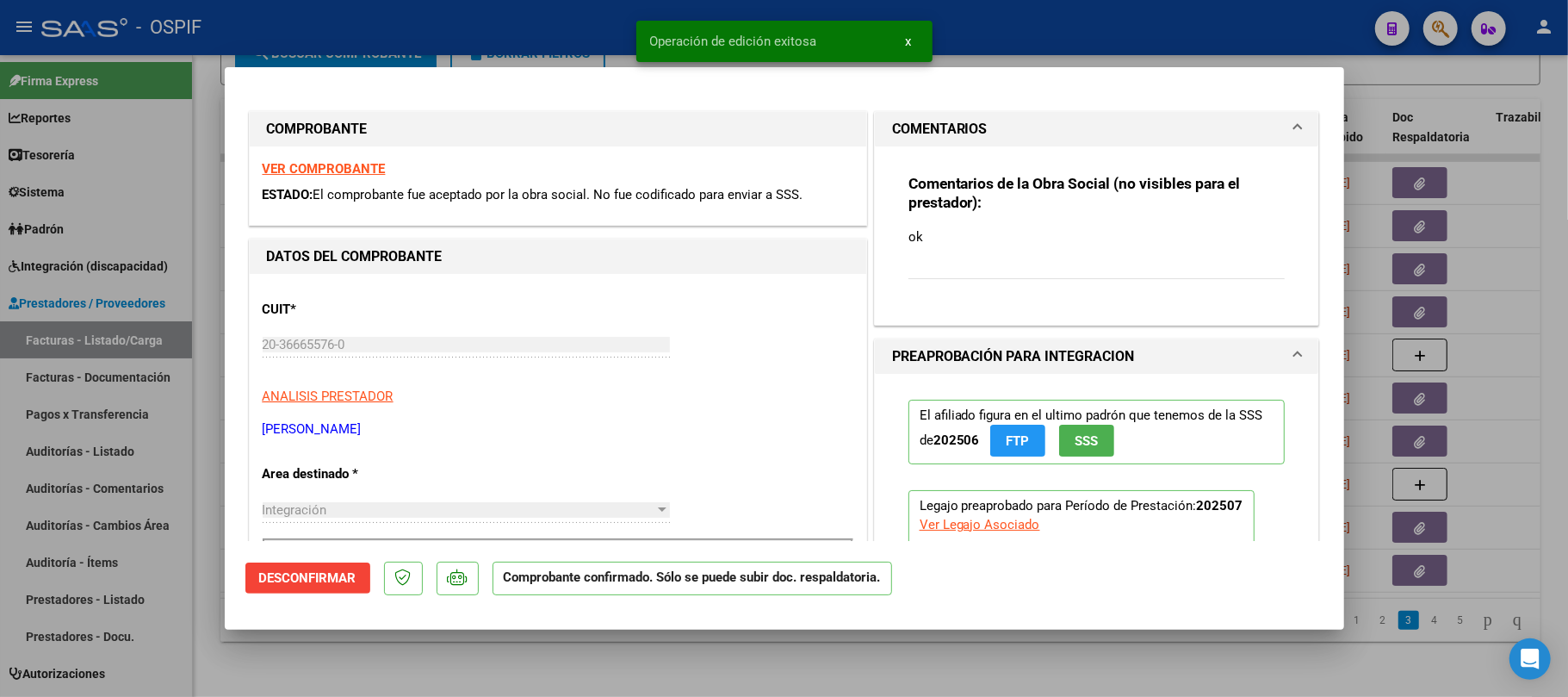
click at [780, 661] on div at bounding box center [784, 348] width 1568 height 697
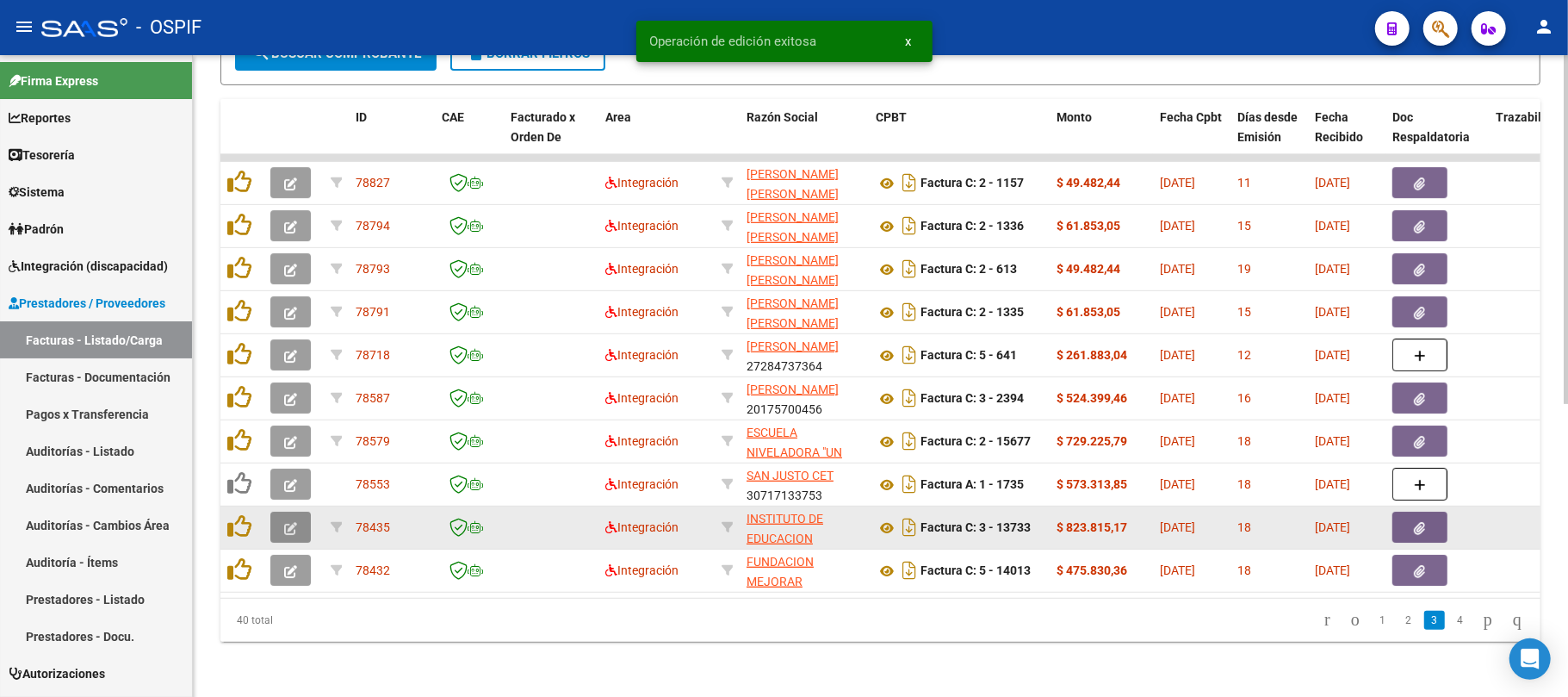
click at [307, 511] on button "button" at bounding box center [290, 526] width 41 height 31
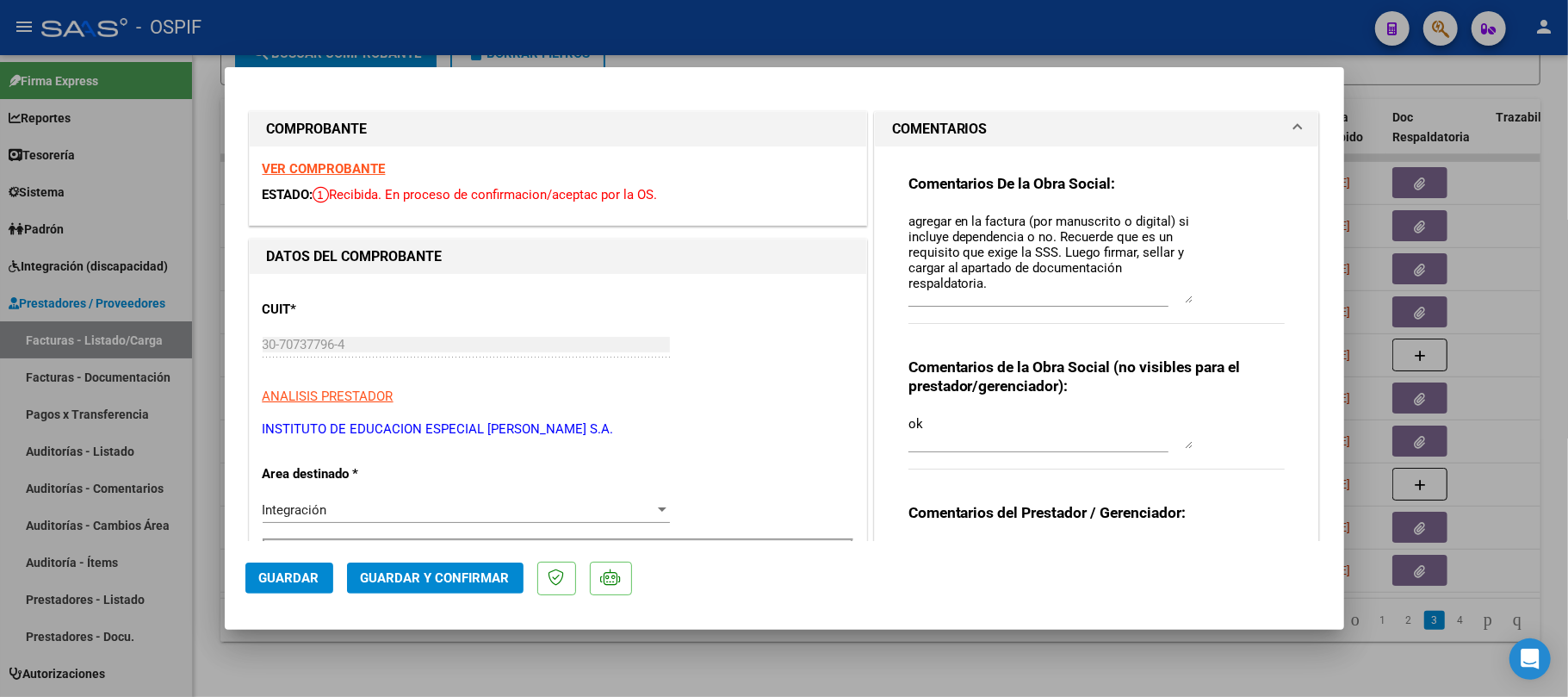
drag, startPoint x: 1175, startPoint y: 242, endPoint x: 1216, endPoint y: 297, distance: 68.6
click at [1216, 297] on div "Comentarios De la Obra Social: agregar en la factura (por manuscrito o digital)…" at bounding box center [1098, 257] width 377 height 168
click at [1090, 288] on textarea "agregar en la factura (por manuscrito o digital) si incluye dependencia o no. R…" at bounding box center [1051, 255] width 284 height 88
click at [1083, 286] on textarea "agregar en la factura (por manuscrito o digital) si incluye dependencia o no. R…" at bounding box center [1051, 255] width 284 height 88
click at [1136, 266] on textarea "agregar en la factura (por manuscrito o digital) si incluye dependencia o no. R…" at bounding box center [1051, 255] width 284 height 88
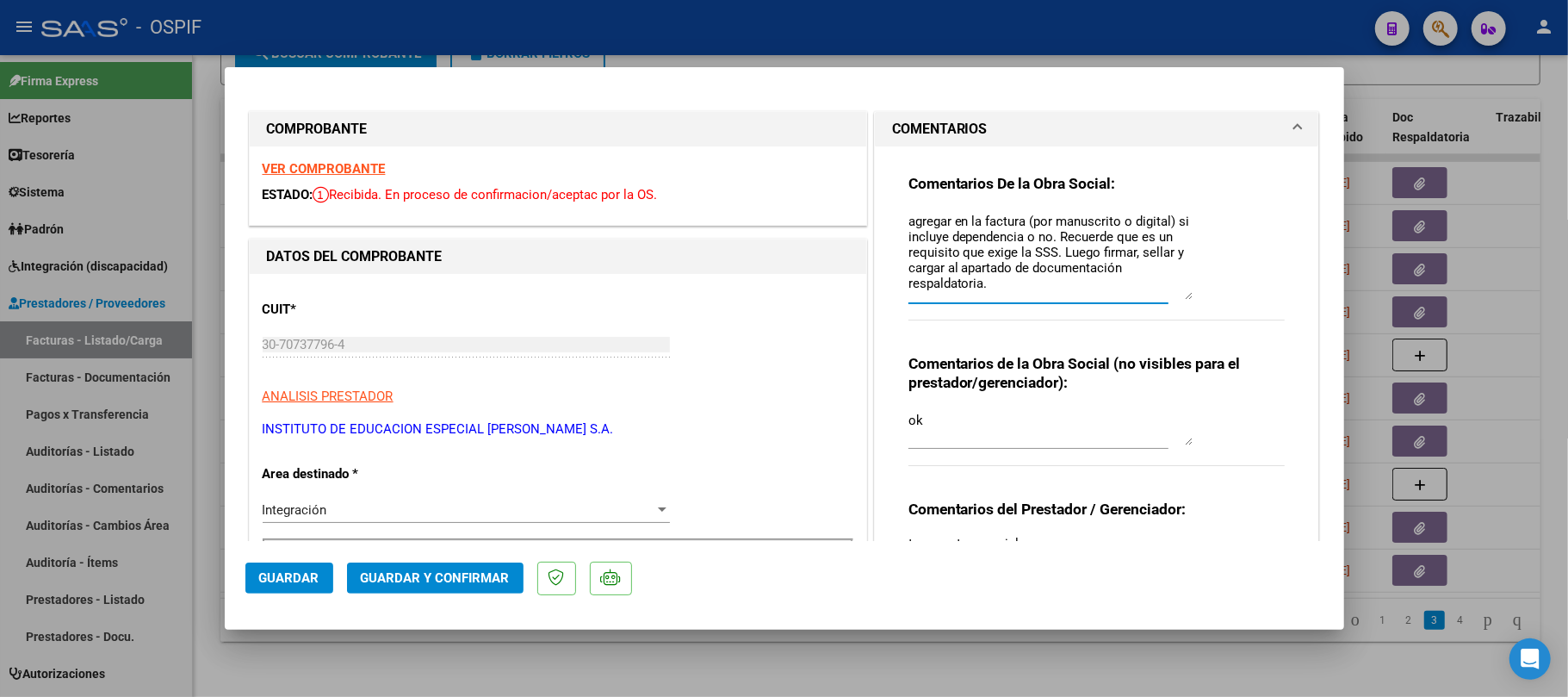
click at [1161, 277] on textarea "agregar en la factura (por manuscrito o digital) si incluye dependencia o no. R…" at bounding box center [1051, 255] width 284 height 88
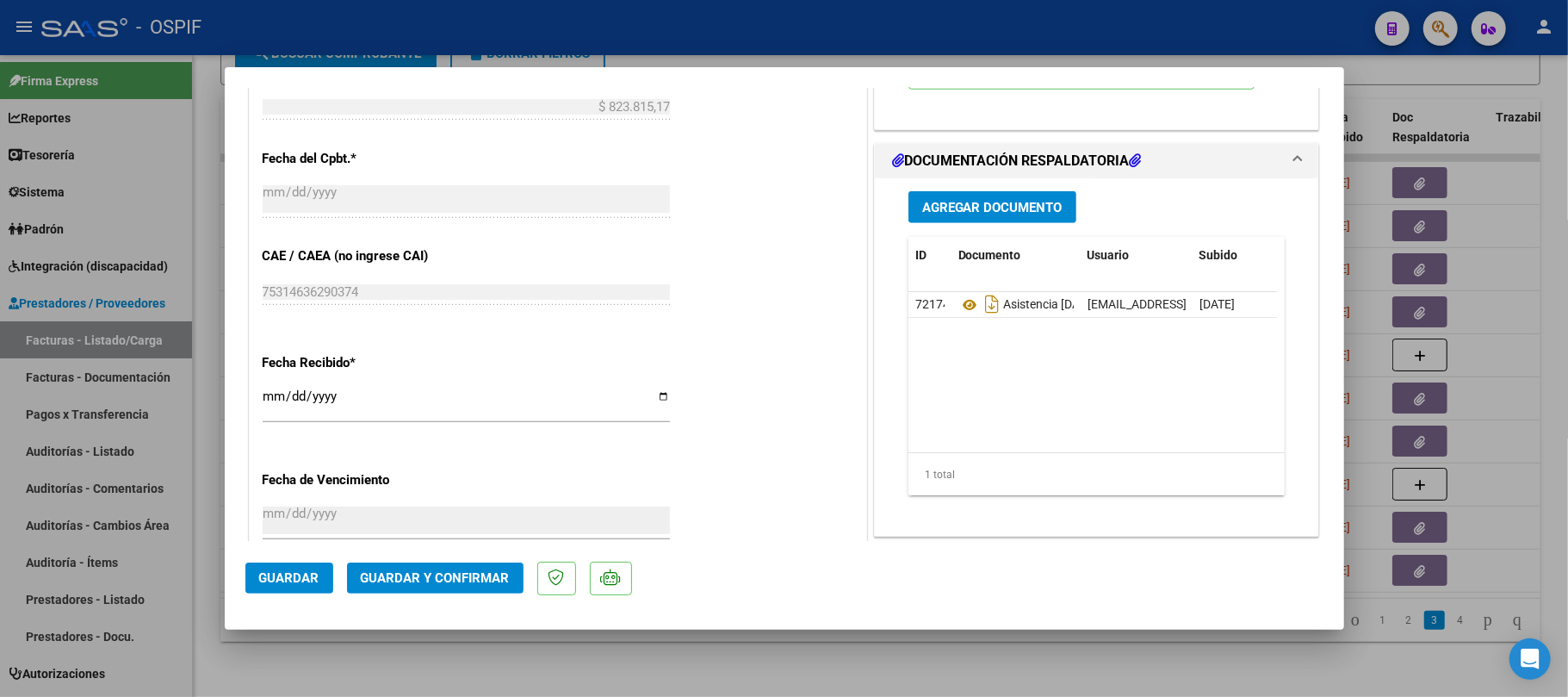
scroll to position [918, 0]
click at [749, 648] on div at bounding box center [784, 348] width 1568 height 697
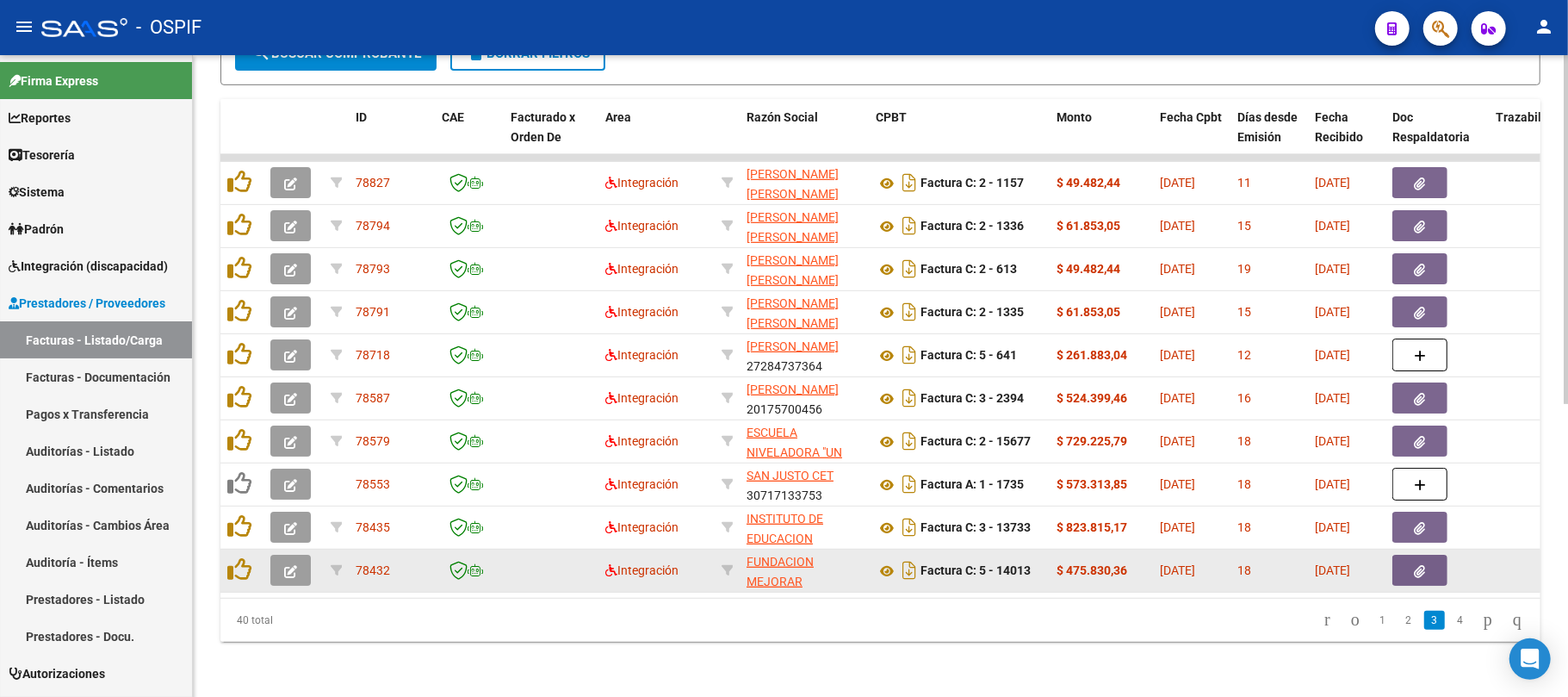
click at [291, 565] on icon "button" at bounding box center [290, 571] width 13 height 13
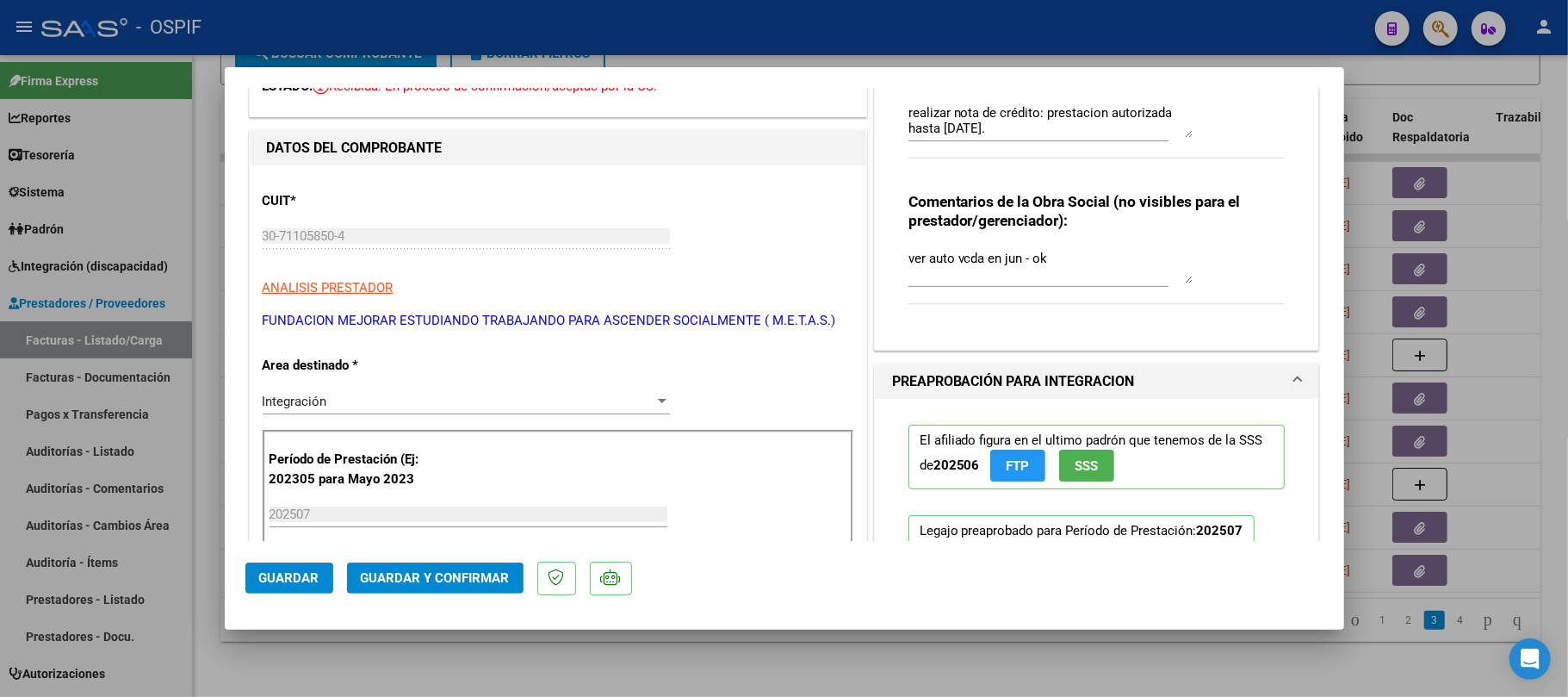
scroll to position [0, 0]
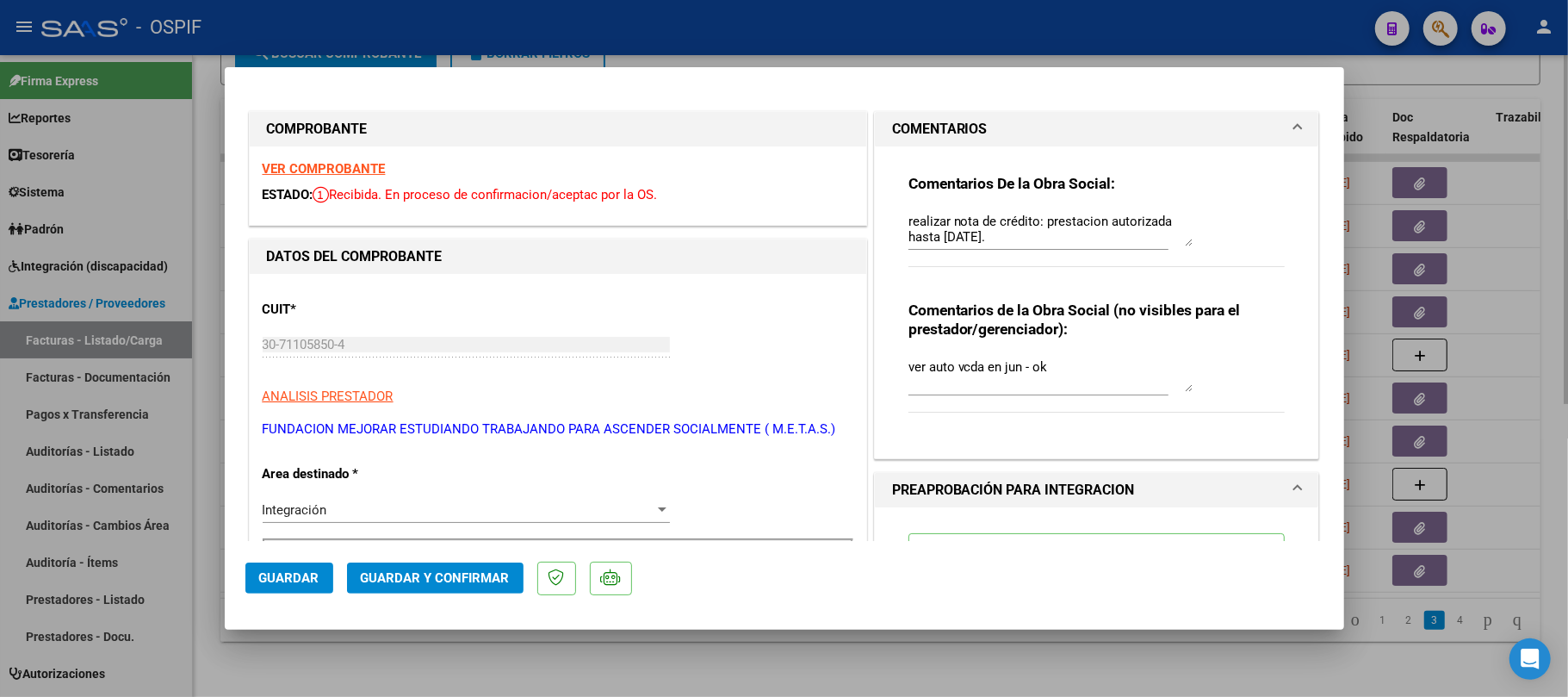
click at [1208, 682] on div at bounding box center [784, 348] width 1568 height 697
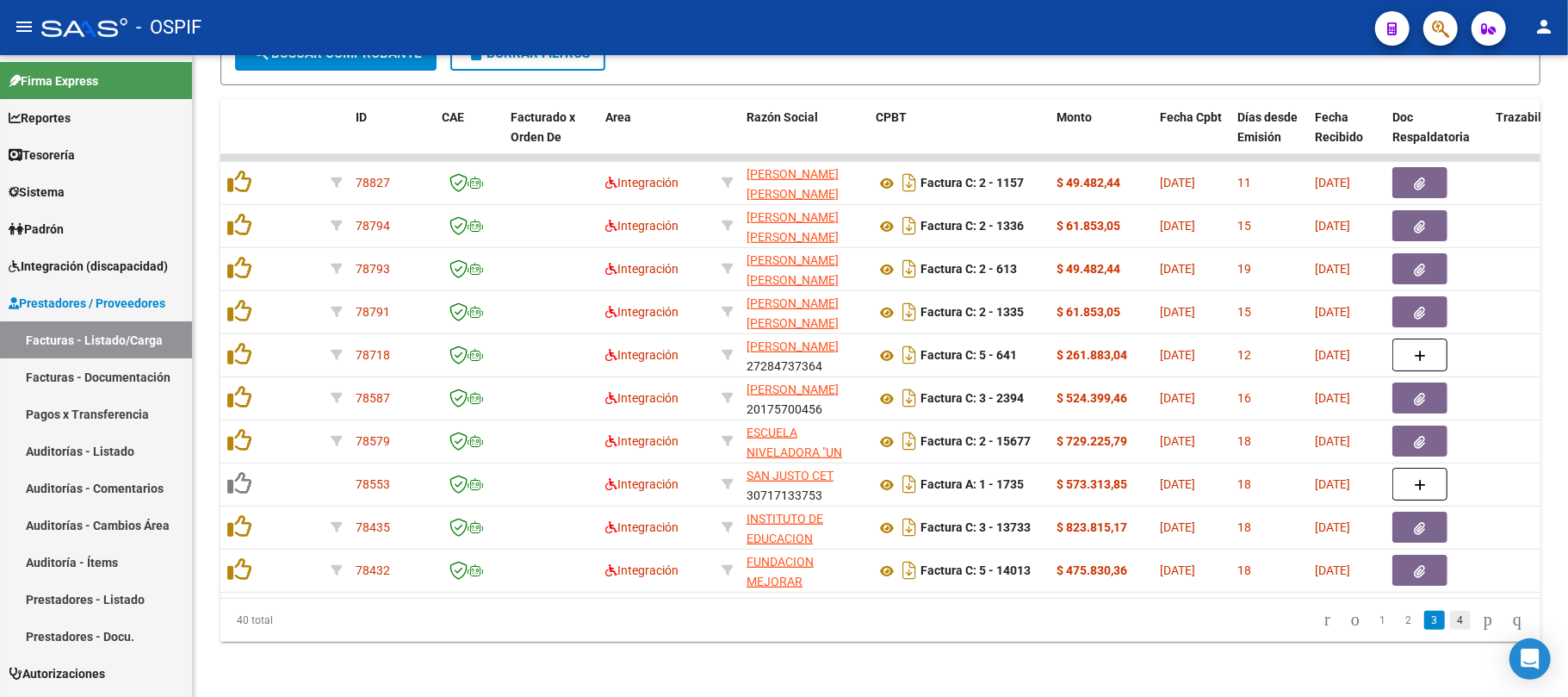
click at [1450, 619] on link "4" at bounding box center [1460, 620] width 21 height 19
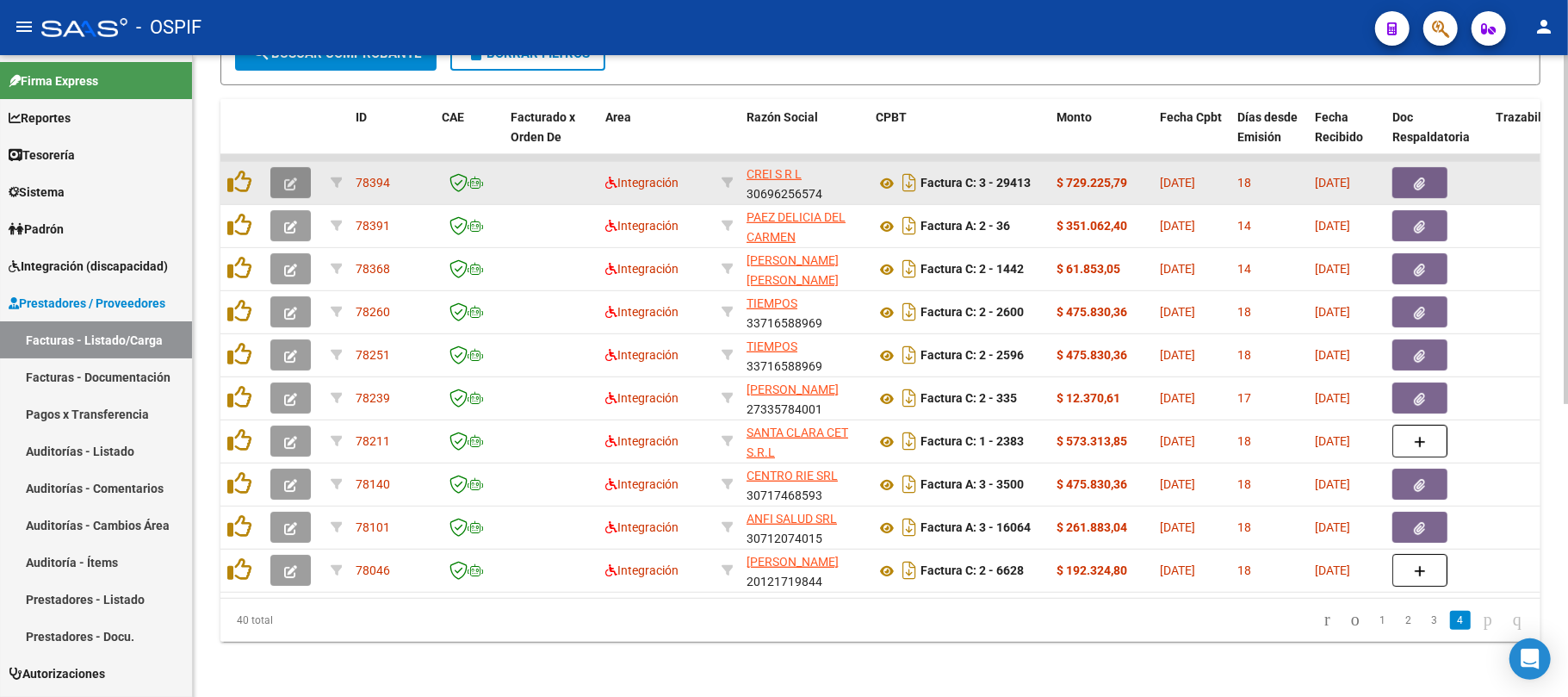
click at [284, 178] on icon "button" at bounding box center [290, 184] width 13 height 13
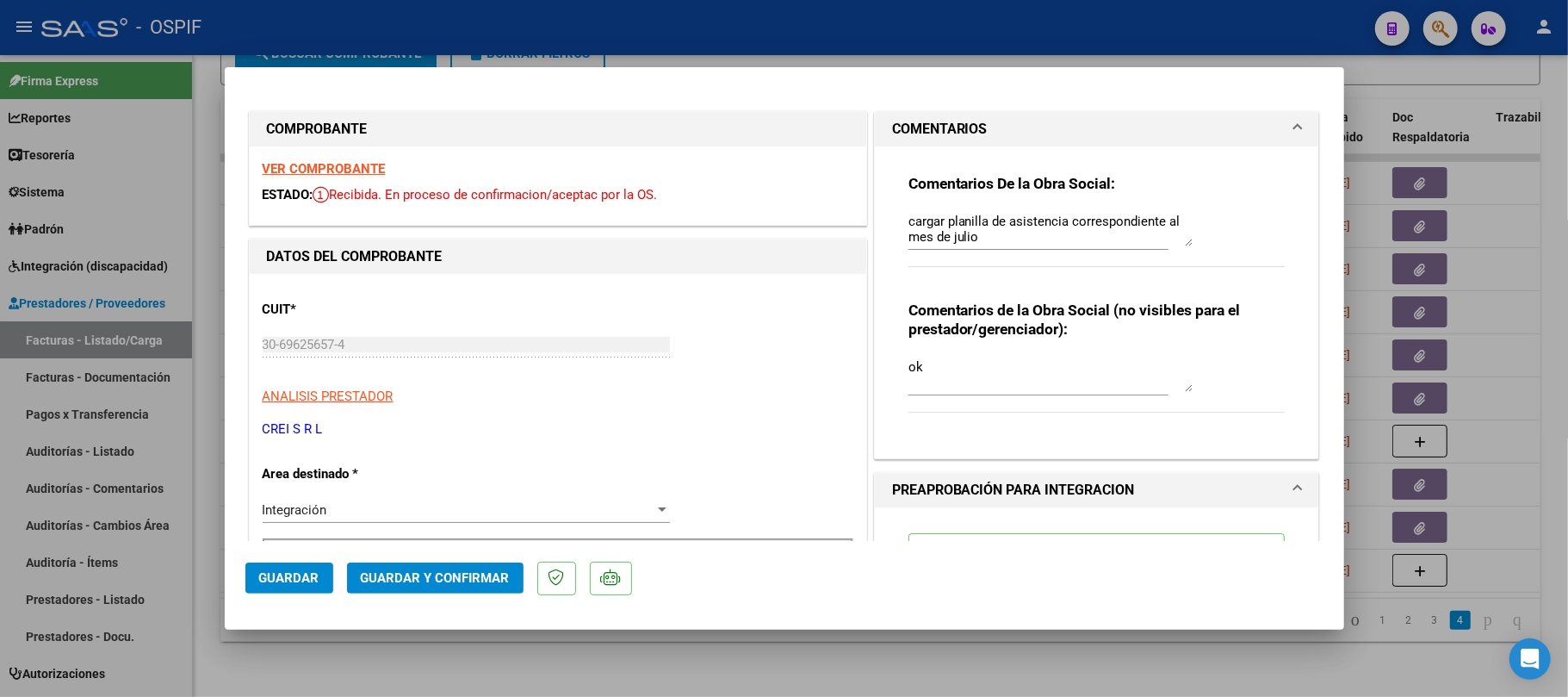
scroll to position [804, 0]
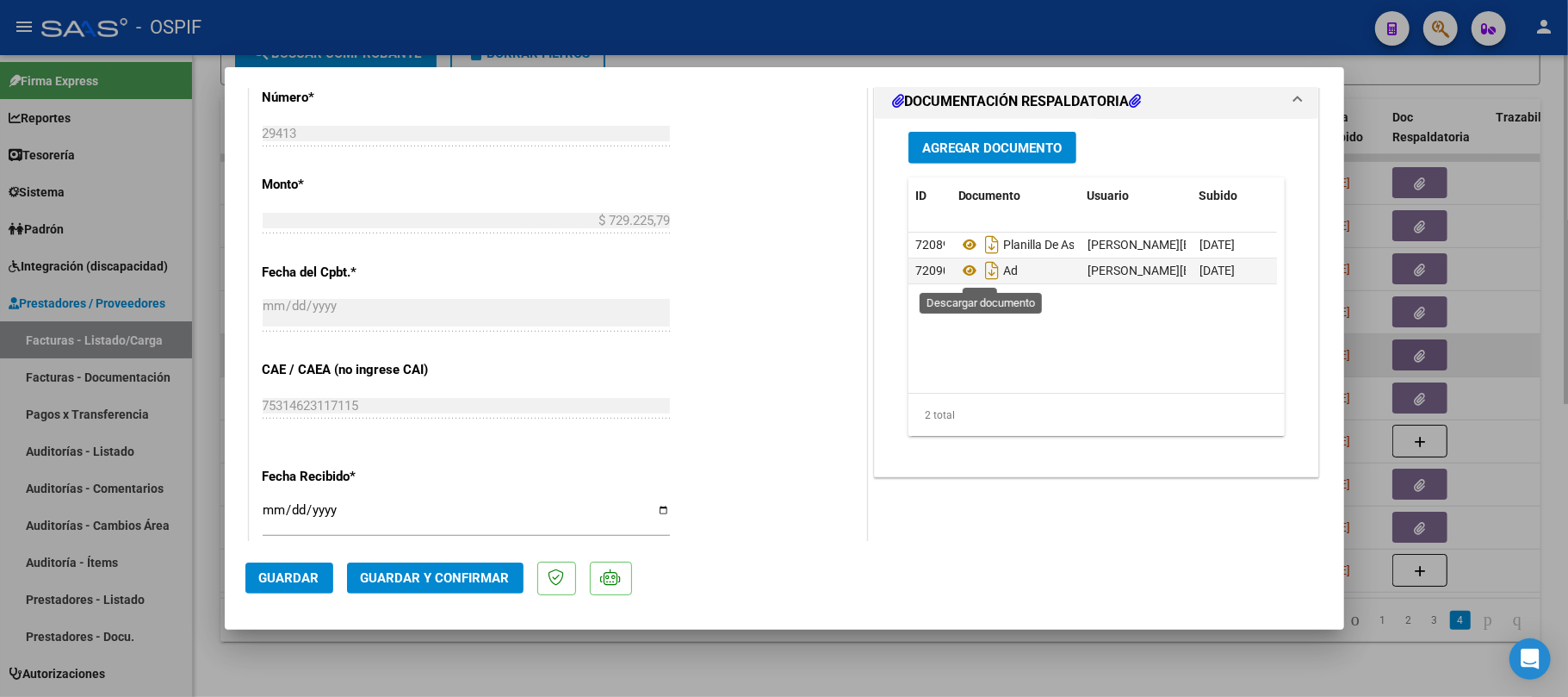
click at [1496, 372] on div at bounding box center [784, 348] width 1568 height 697
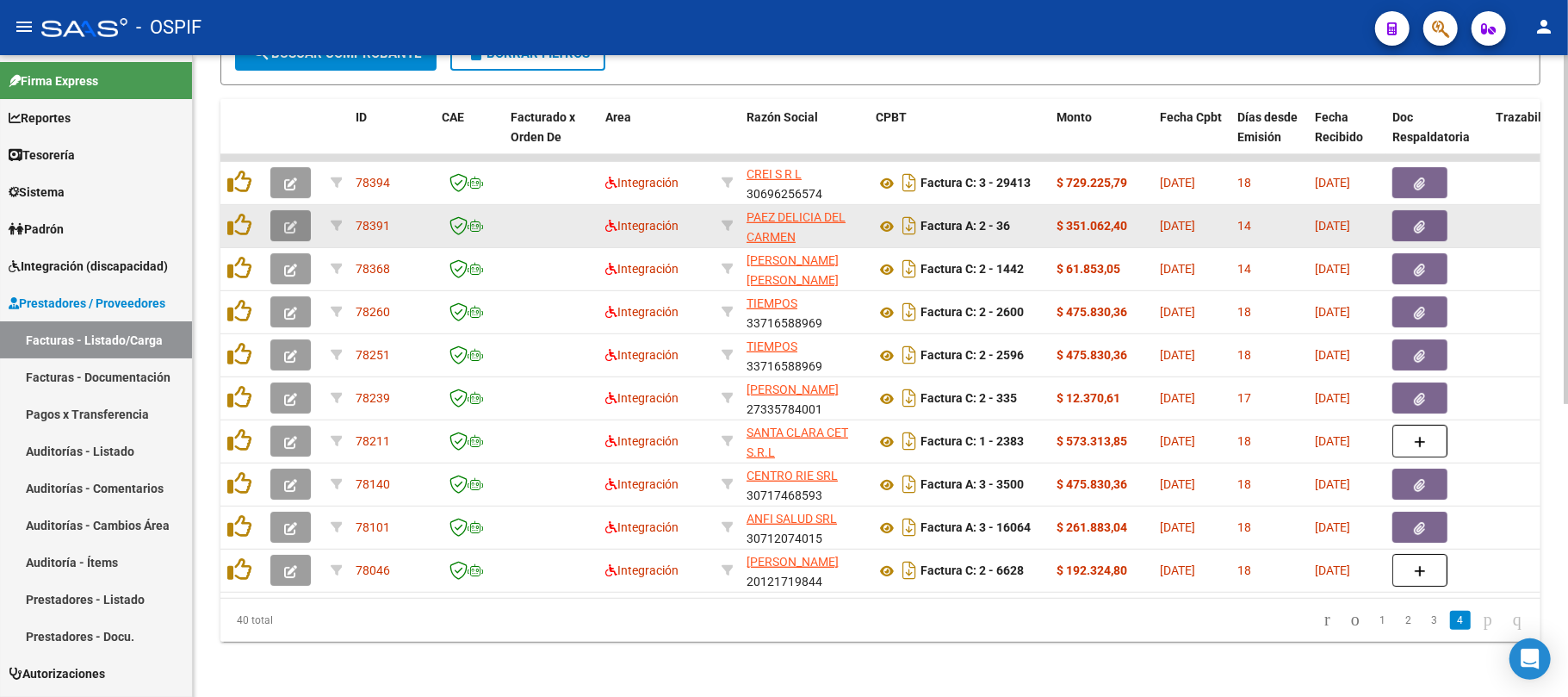
click at [287, 220] on icon "button" at bounding box center [290, 226] width 13 height 13
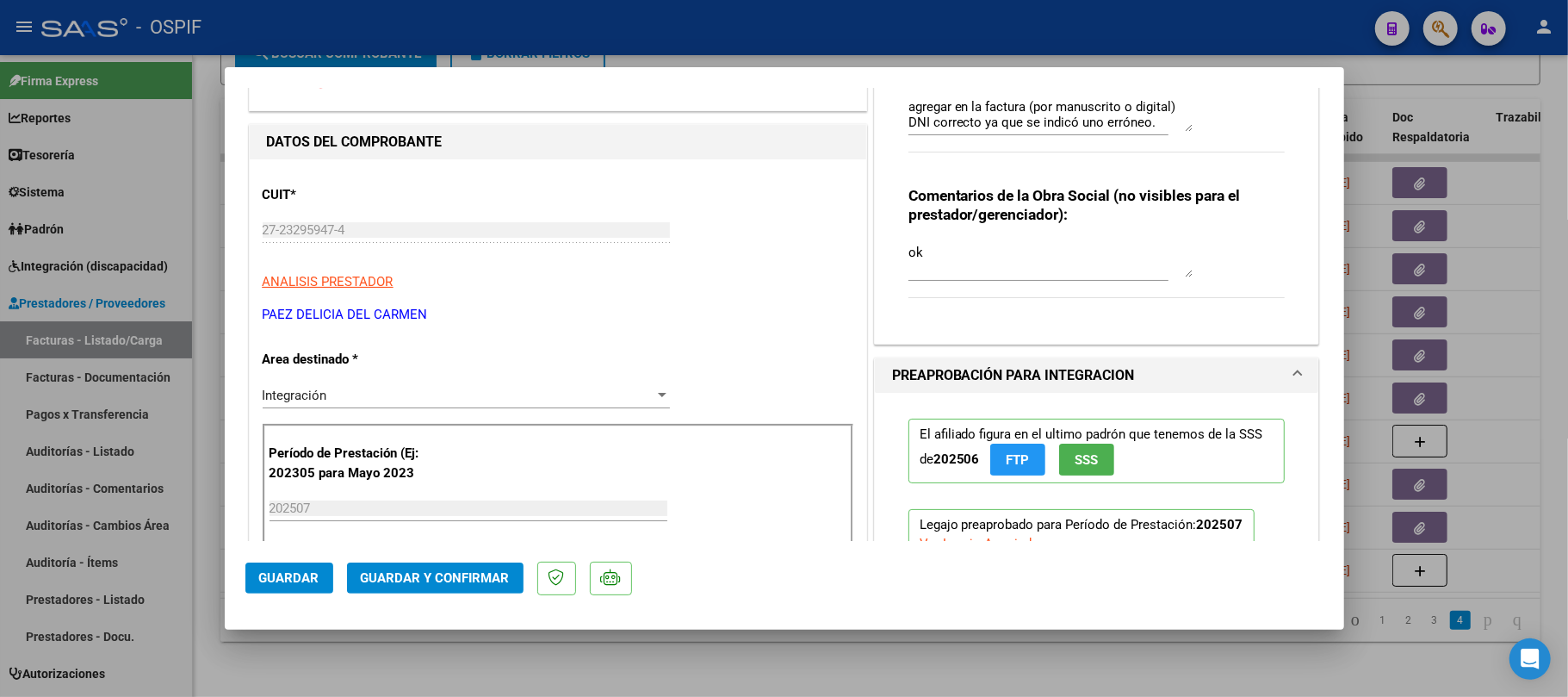
scroll to position [689, 0]
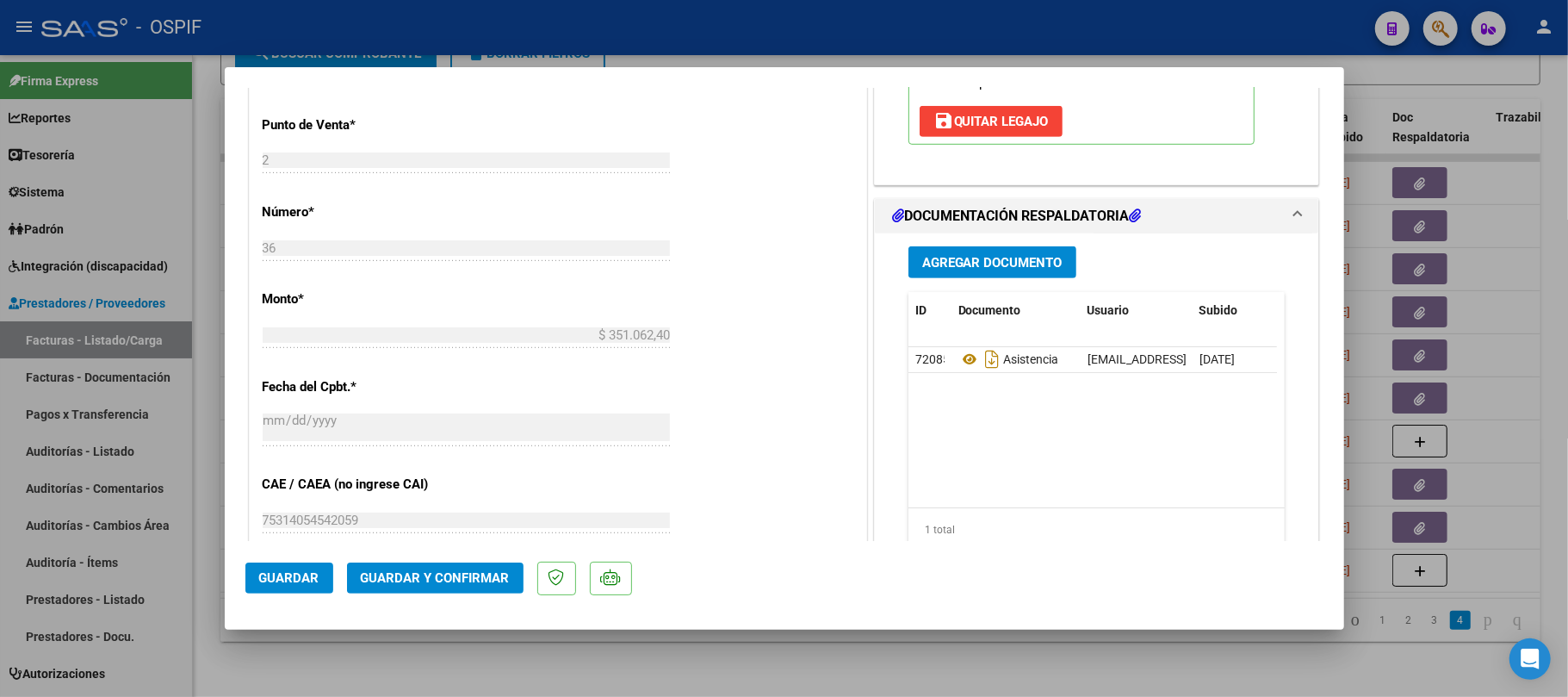
click at [1517, 331] on div at bounding box center [784, 348] width 1568 height 697
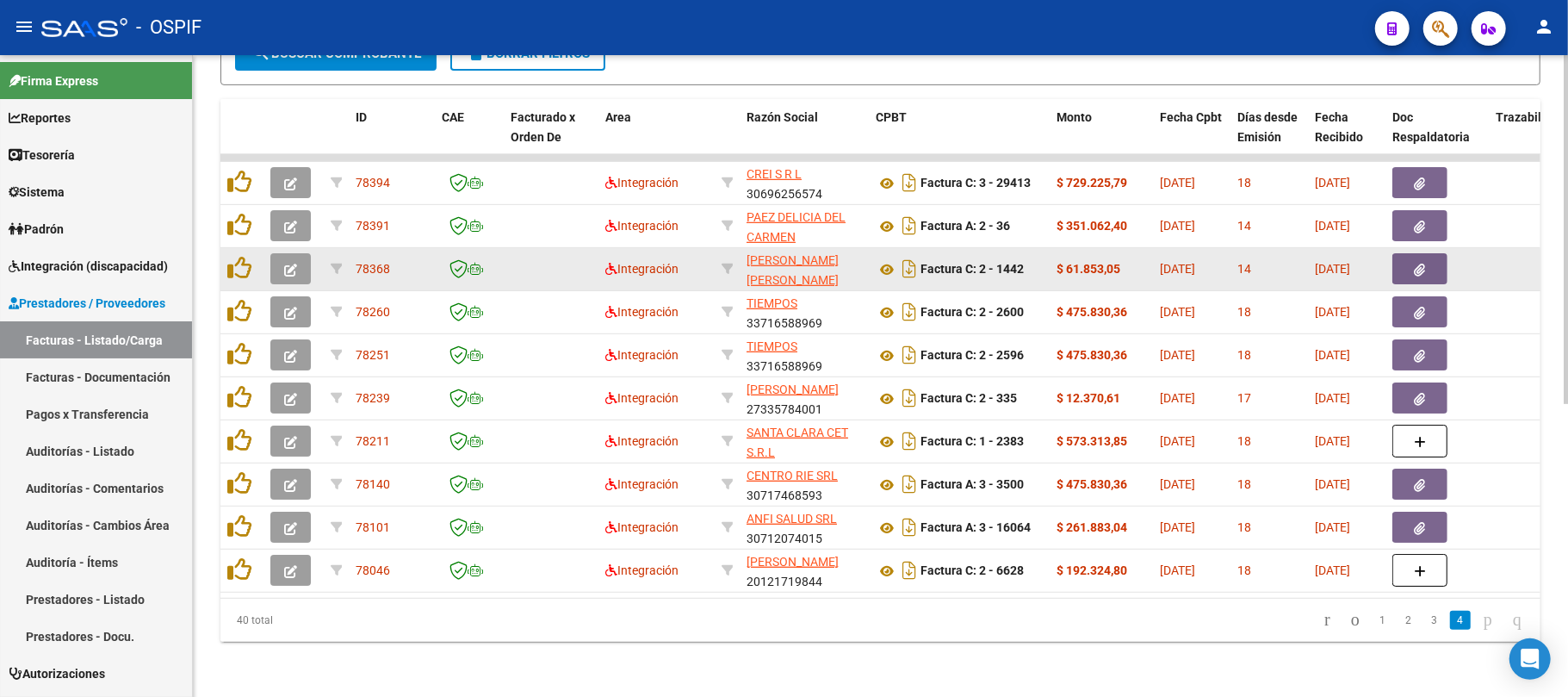
click at [283, 253] on button "button" at bounding box center [290, 268] width 41 height 31
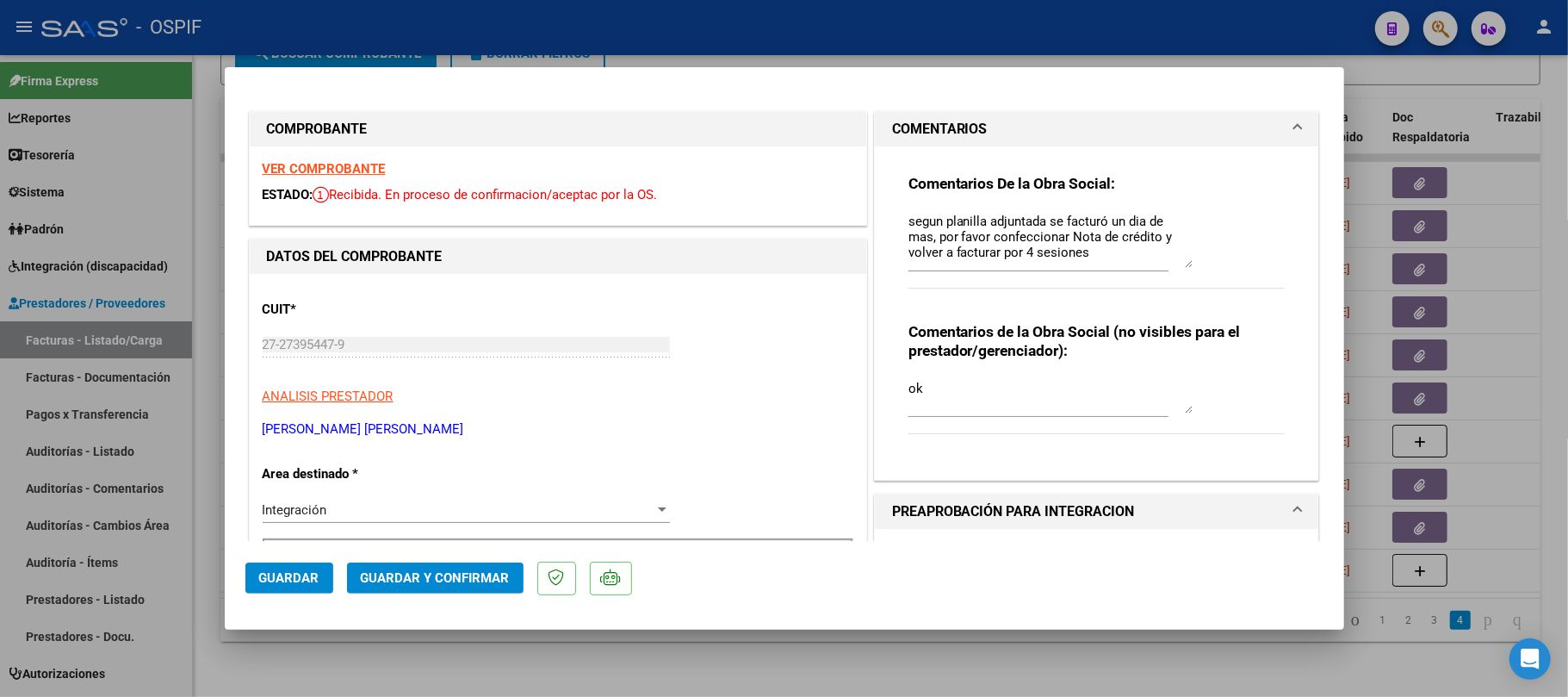
drag, startPoint x: 1182, startPoint y: 236, endPoint x: 1195, endPoint y: 262, distance: 29.1
click at [1195, 260] on div "Comentarios De la Obra Social: segun planilla adjuntada se facturó un dia de ma…" at bounding box center [1098, 240] width 377 height 133
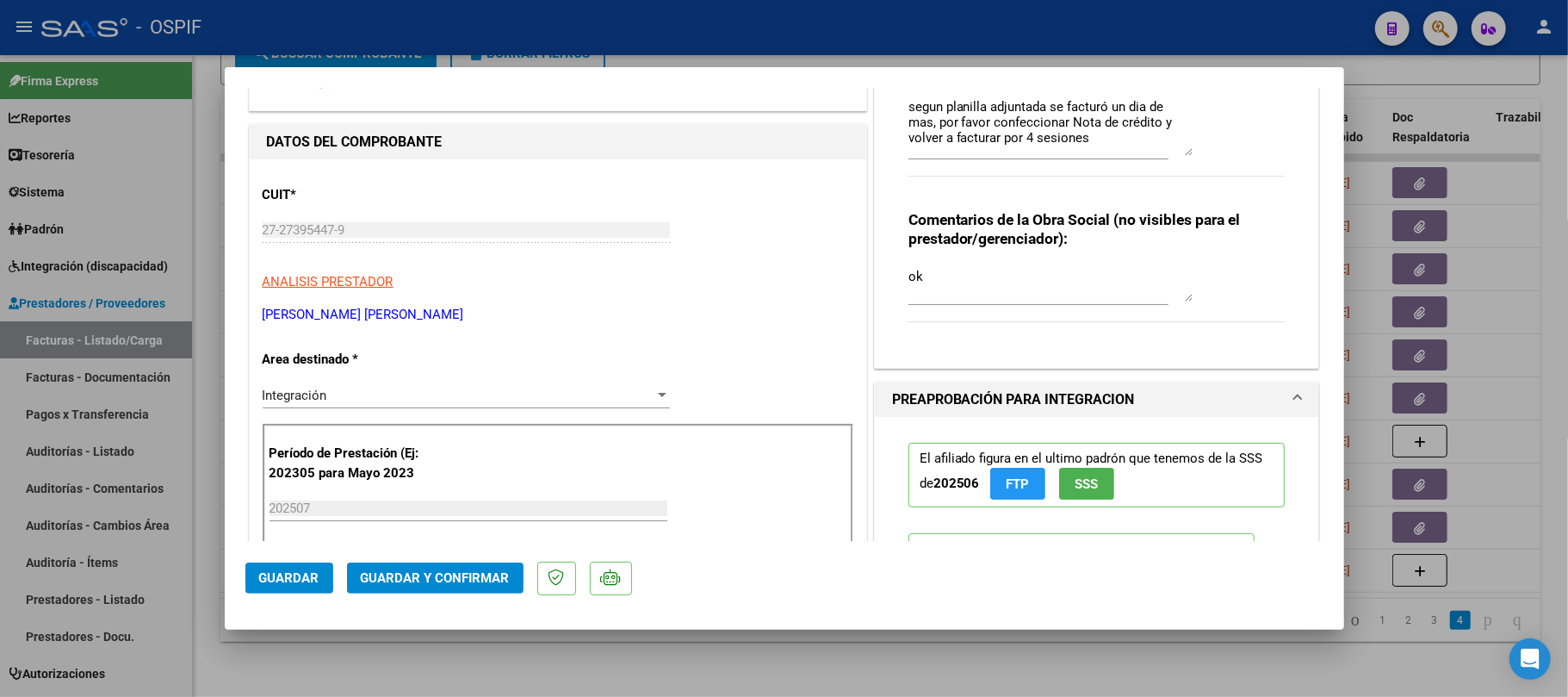
scroll to position [804, 0]
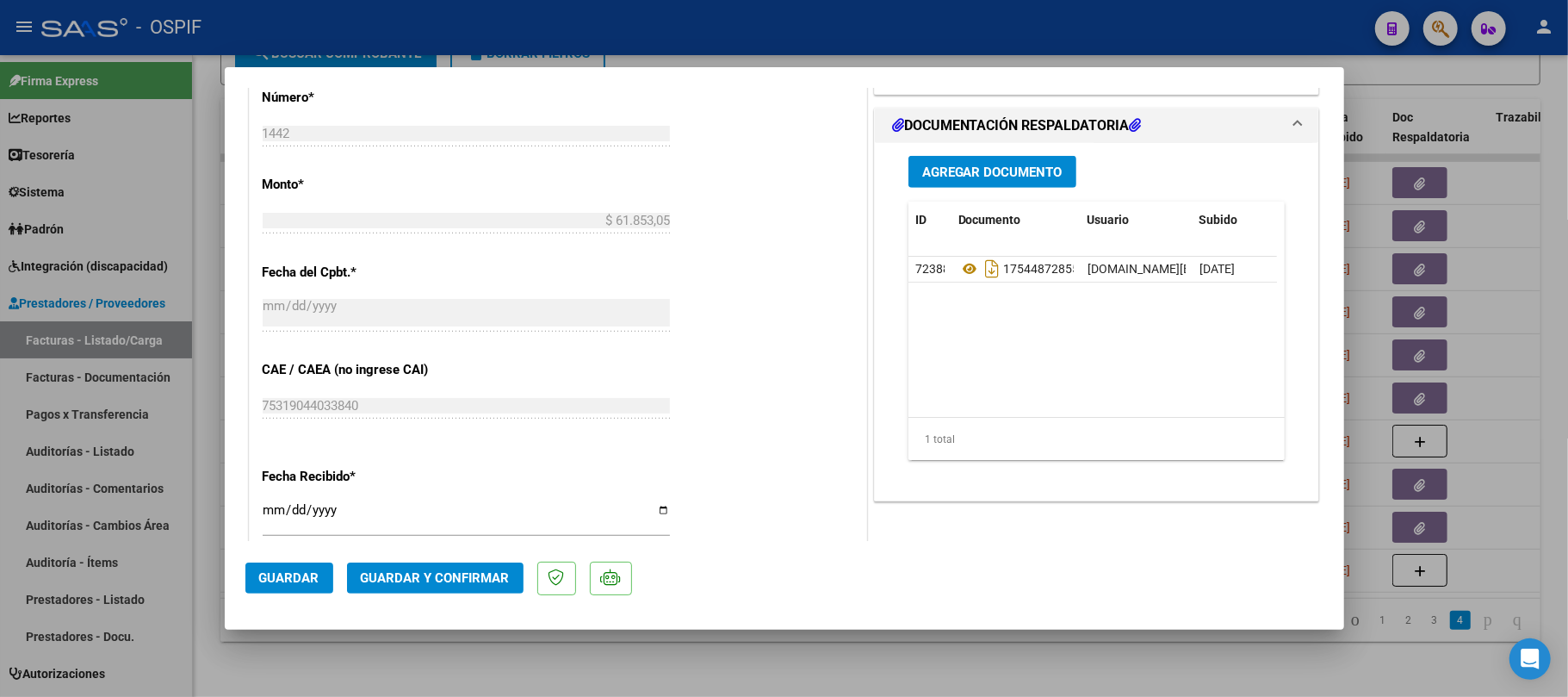
click at [945, 639] on div at bounding box center [784, 348] width 1568 height 697
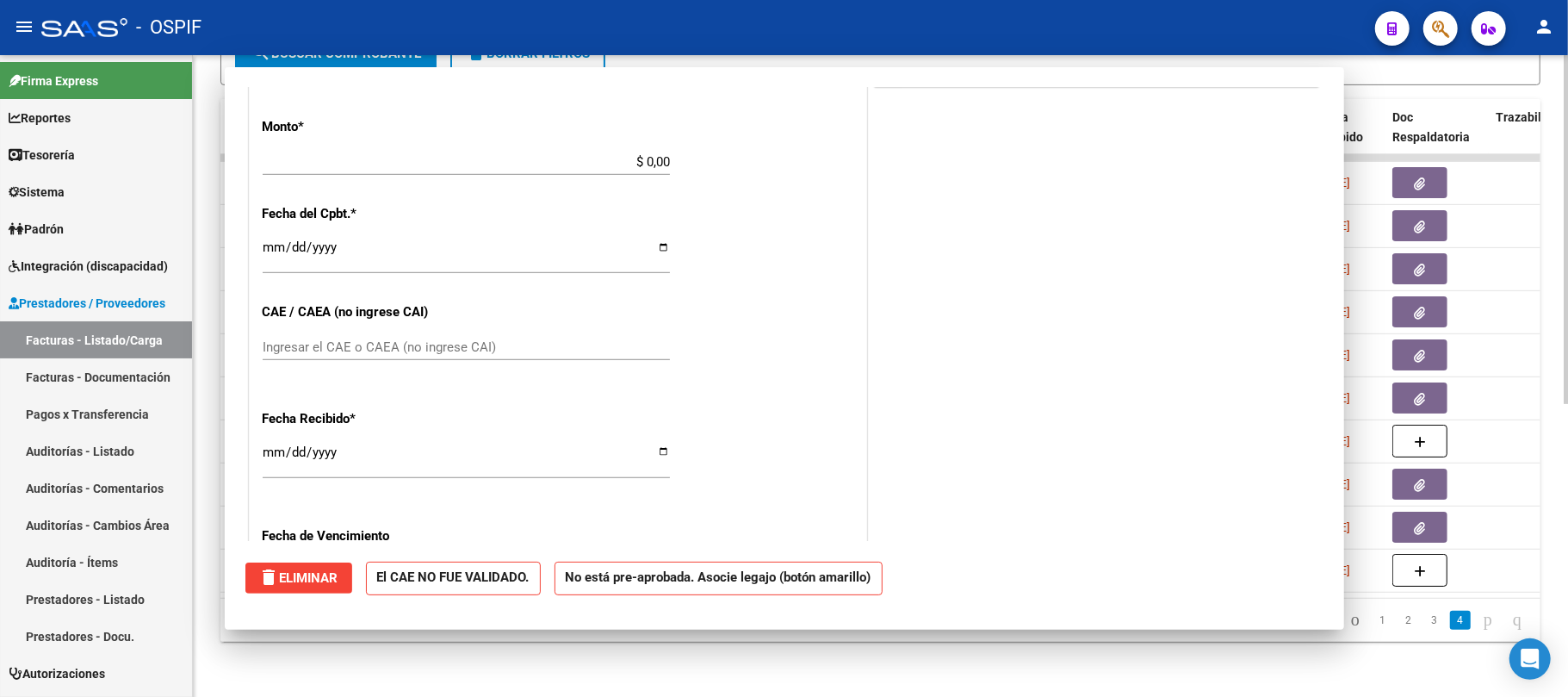
scroll to position [0, 0]
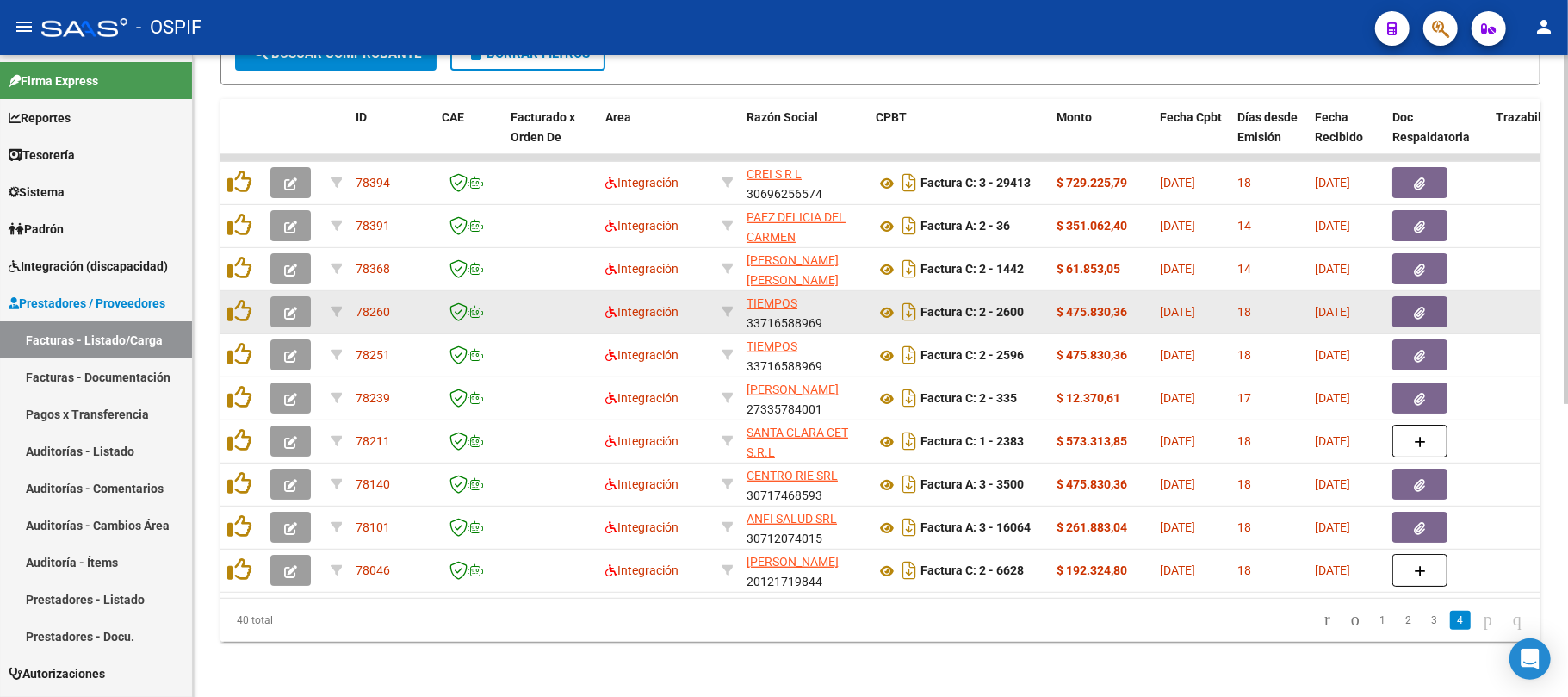
click at [273, 297] on button "button" at bounding box center [290, 312] width 41 height 31
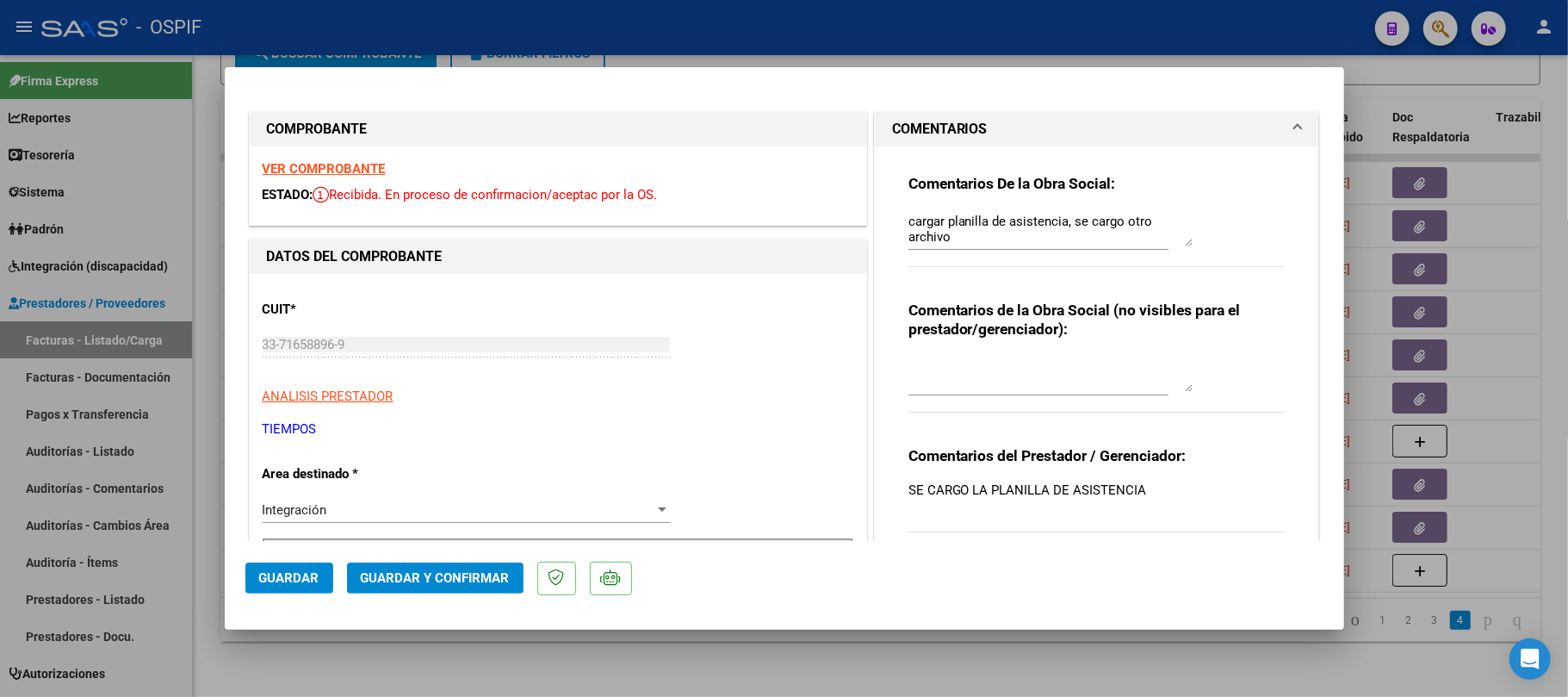
click at [1047, 224] on textarea "cargar planilla de asistencia, se cargo otro archivo" at bounding box center [1051, 228] width 284 height 35
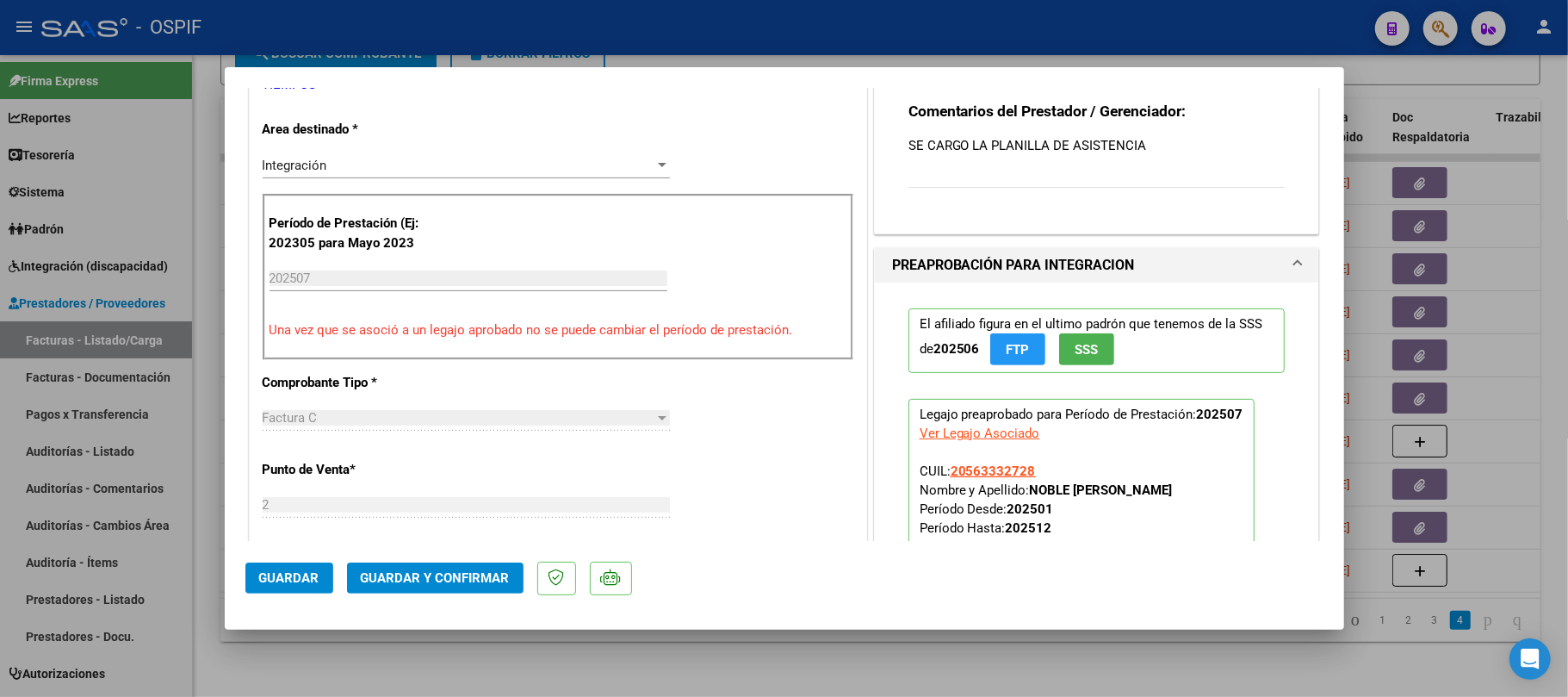
click at [486, 577] on span "Guardar y Confirmar" at bounding box center [436, 578] width 149 height 16
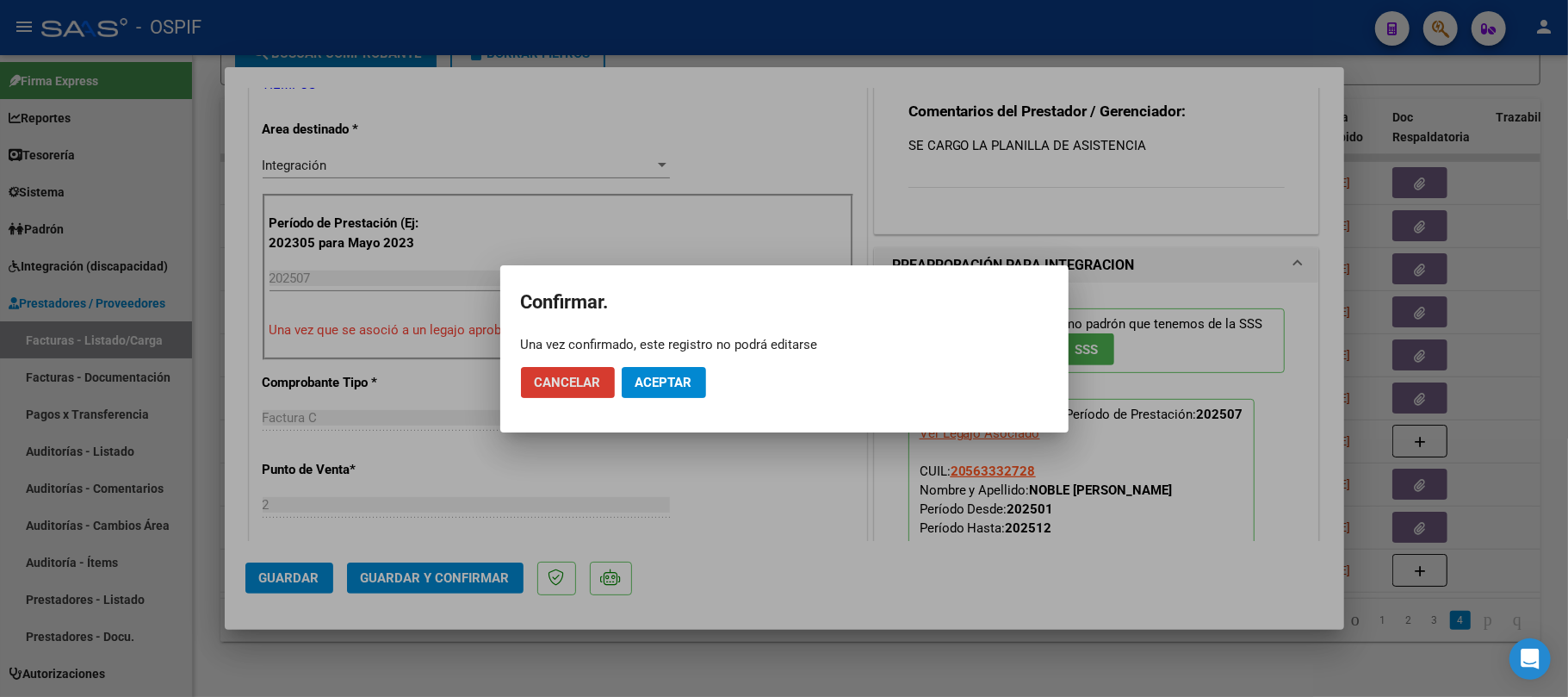
click at [680, 388] on span "Aceptar" at bounding box center [663, 382] width 57 height 16
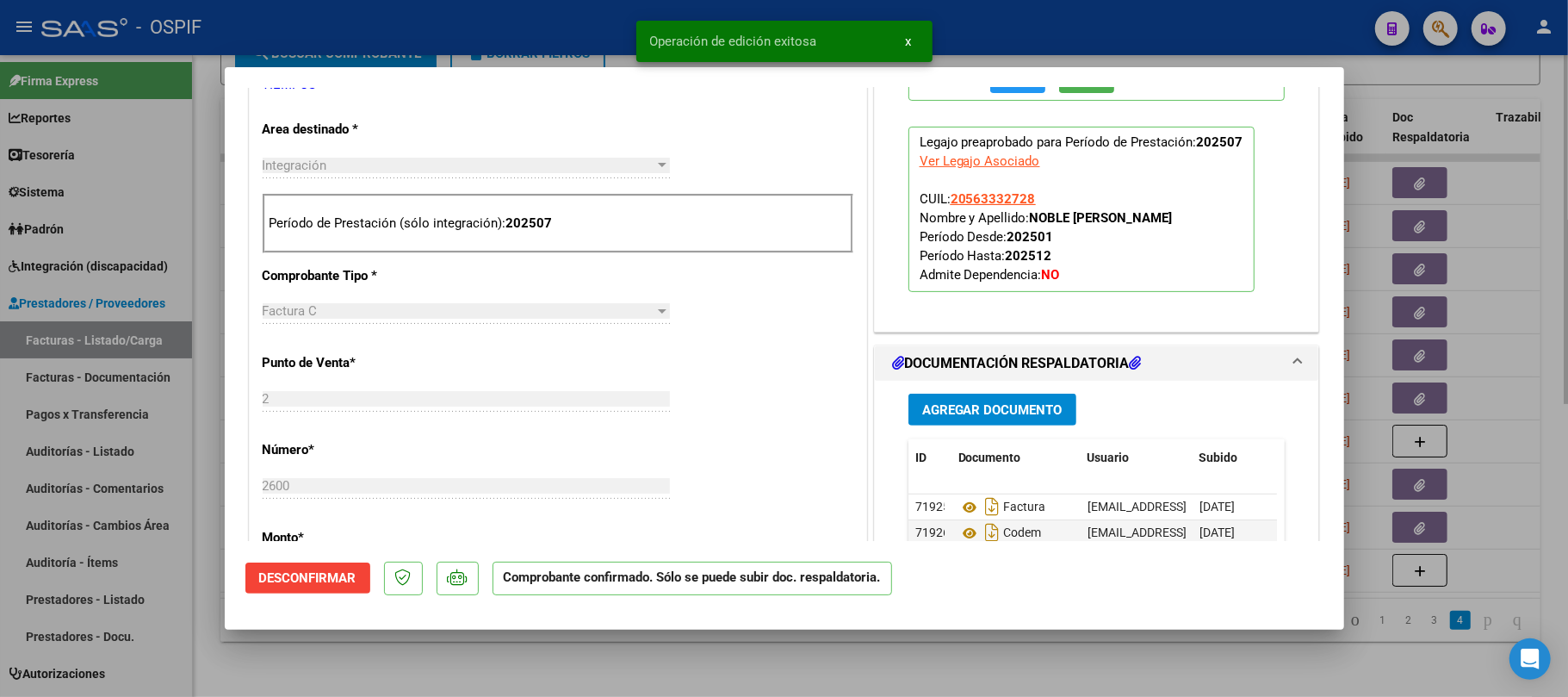
click at [682, 674] on div at bounding box center [784, 348] width 1568 height 697
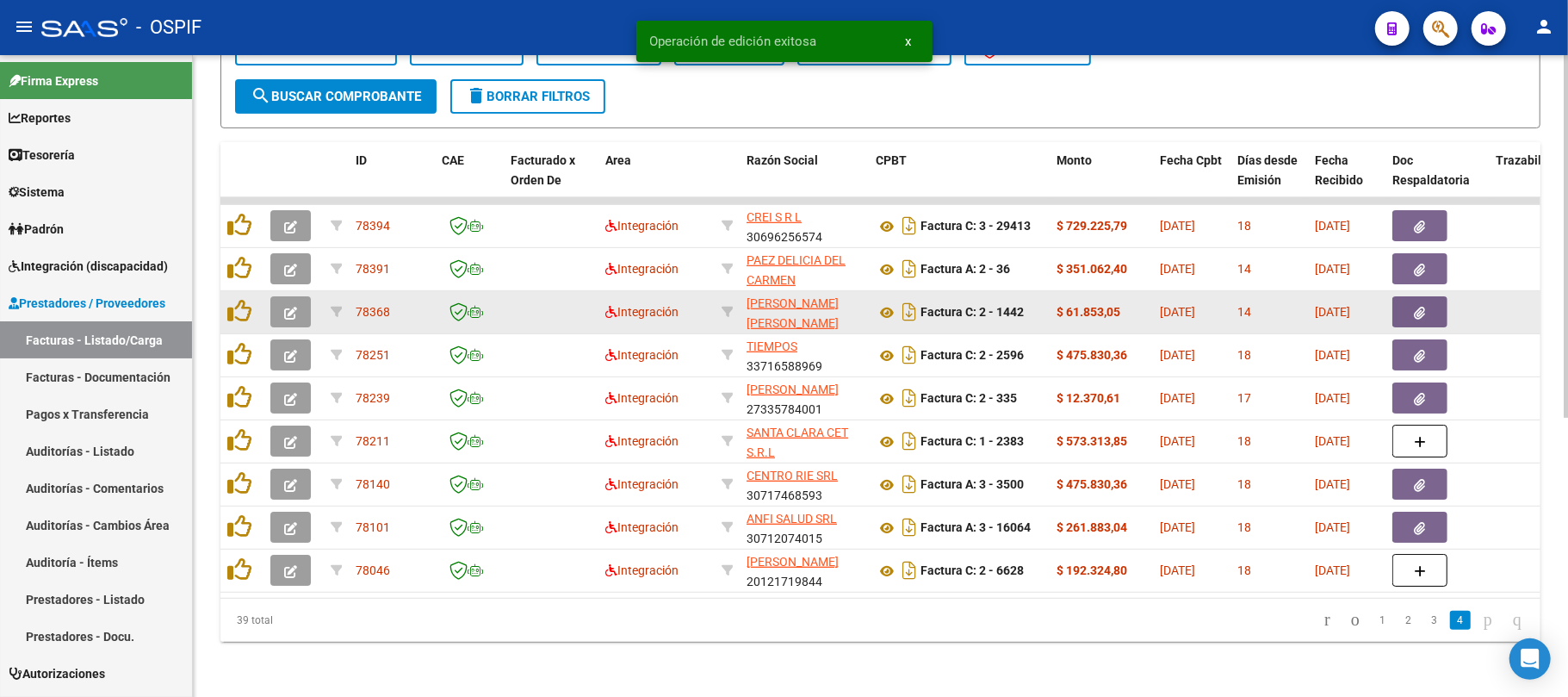
scroll to position [494, 0]
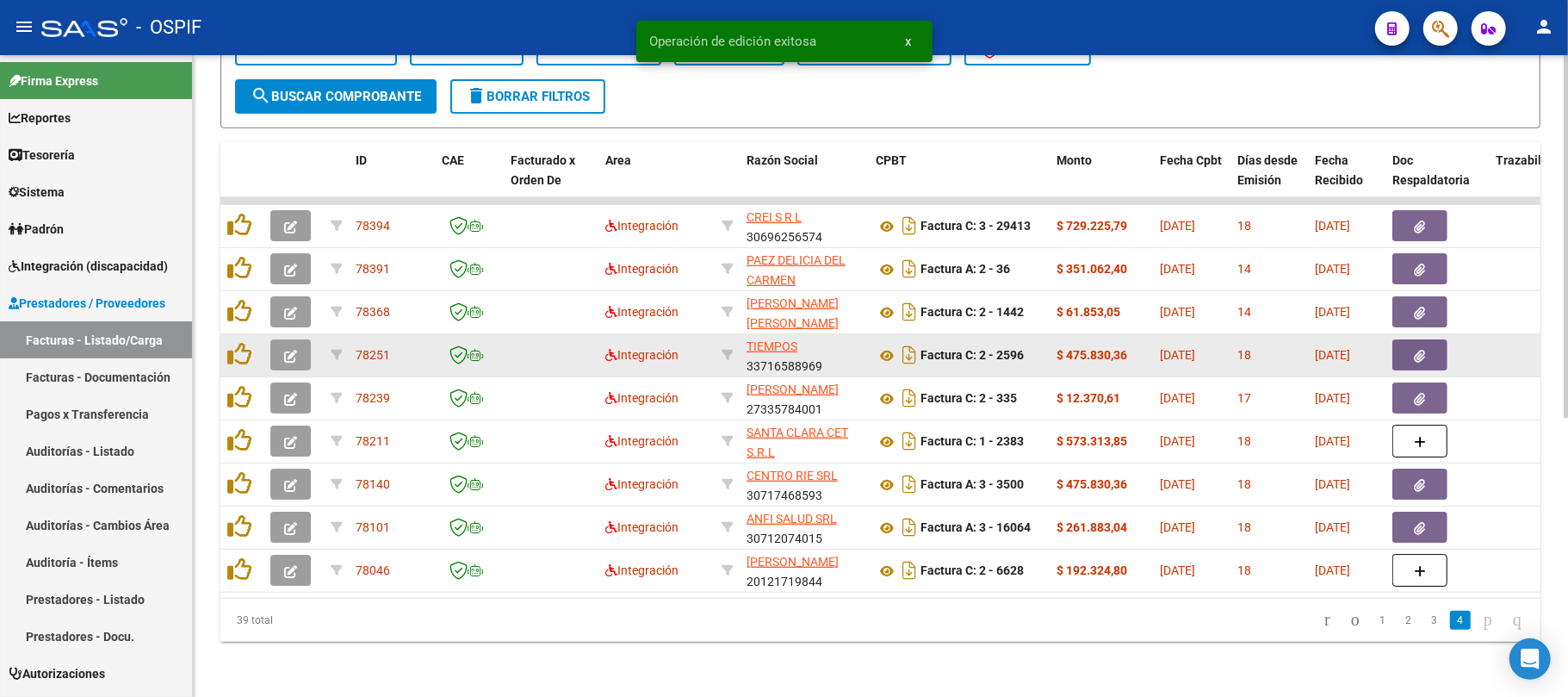
click at [284, 349] on icon "button" at bounding box center [290, 355] width 13 height 13
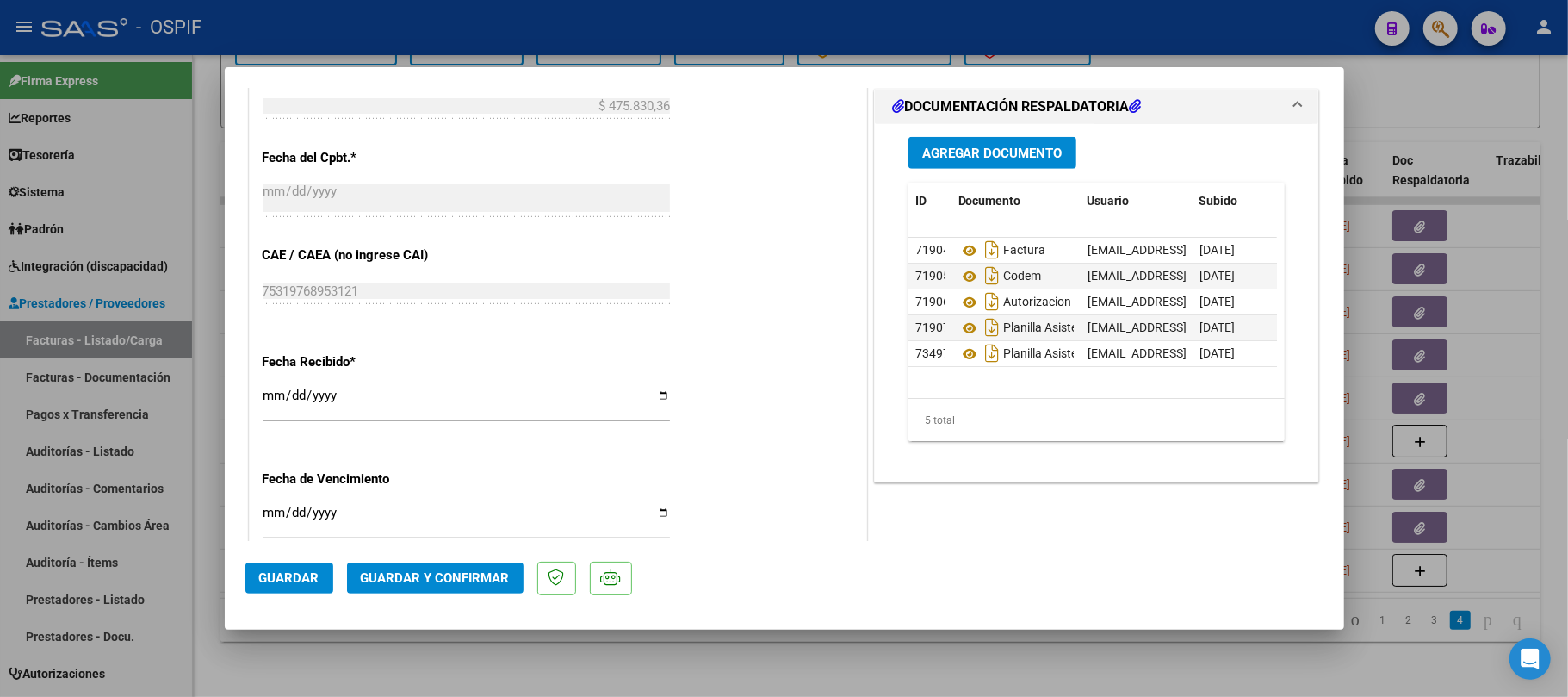
scroll to position [0, 0]
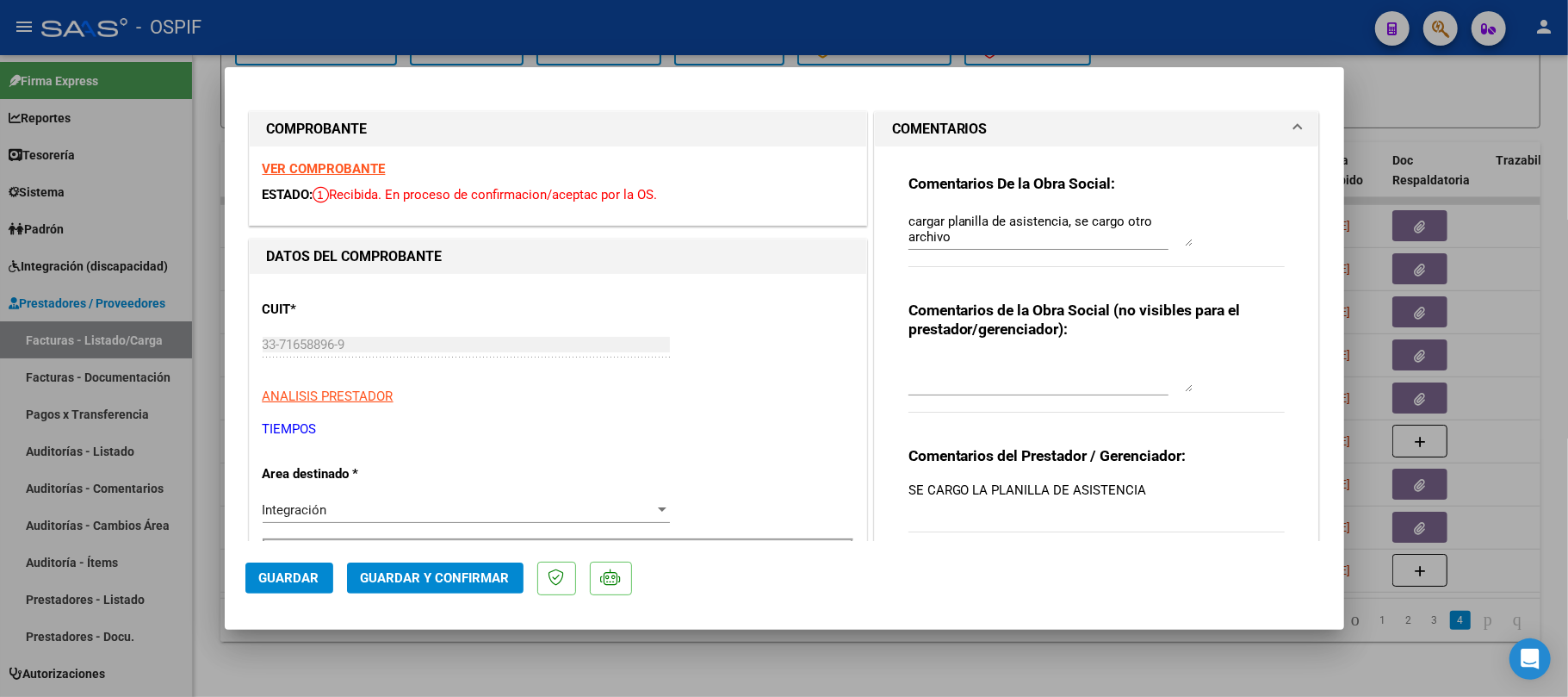
click at [986, 249] on div "cargar planilla de asistencia, se cargo otro archivo" at bounding box center [1051, 229] width 284 height 42
drag, startPoint x: 986, startPoint y: 249, endPoint x: 996, endPoint y: 229, distance: 22.4
click at [988, 245] on div "cargar planilla de asistencia, se cargo otro archivo" at bounding box center [1051, 229] width 284 height 42
click at [996, 229] on textarea "cargar planilla de asistencia, se cargo otro archivo" at bounding box center [1051, 228] width 284 height 35
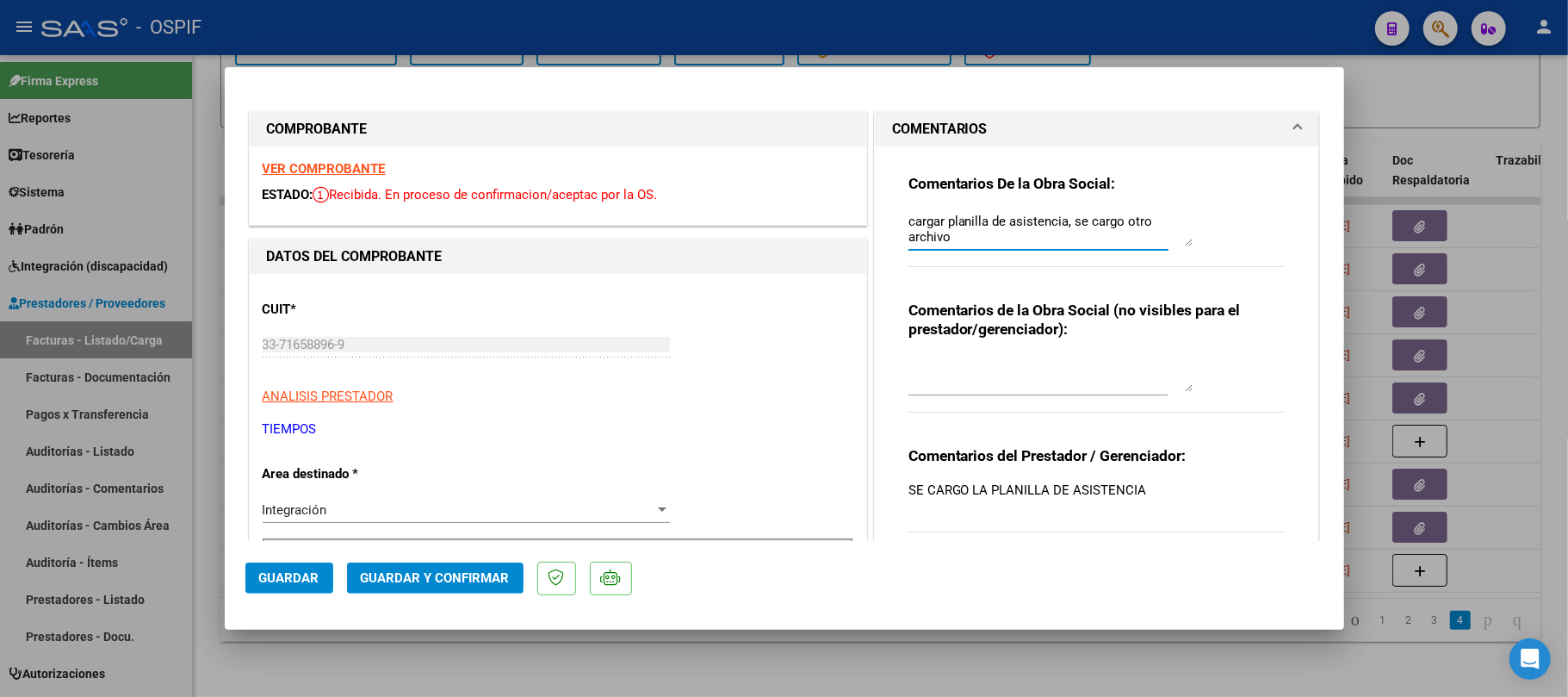
click at [996, 229] on textarea "cargar planilla de asistencia, se cargo otro archivo" at bounding box center [1051, 228] width 284 height 35
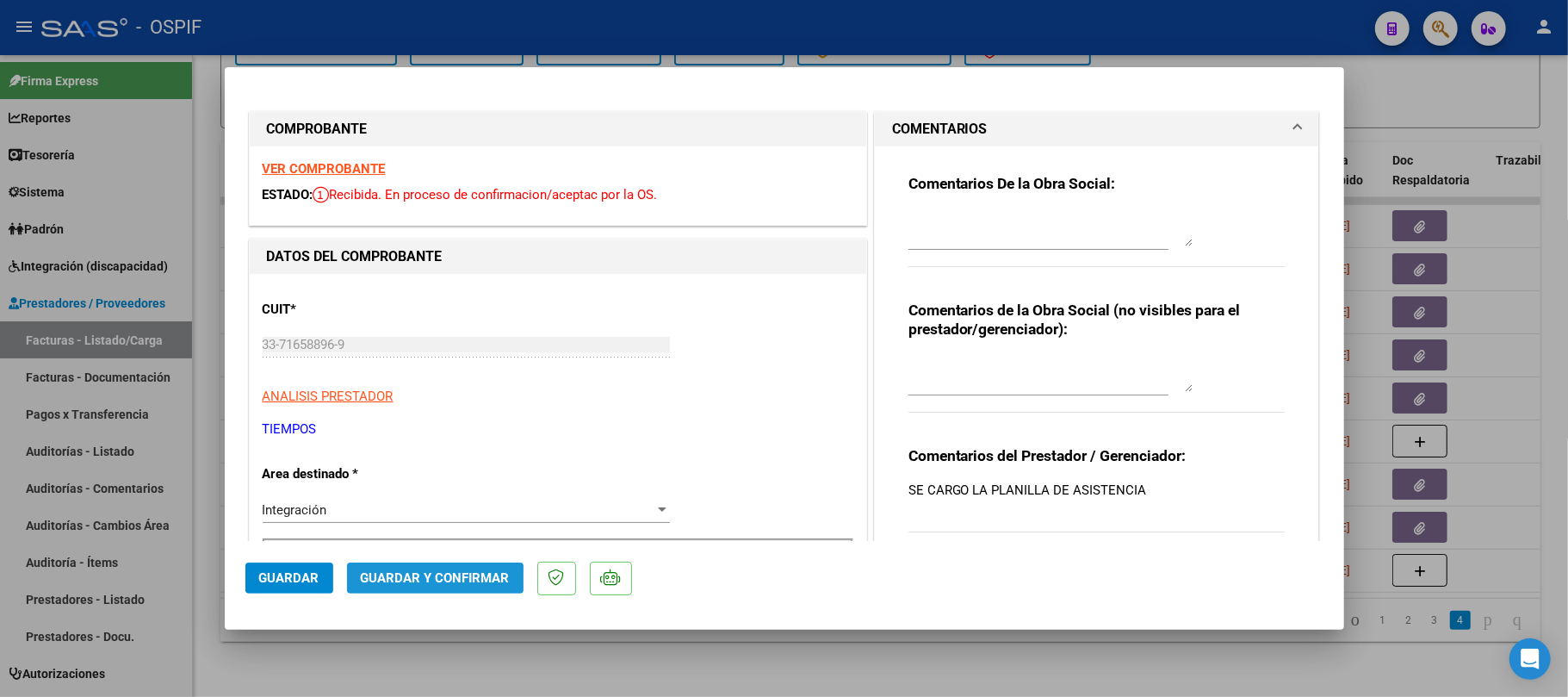
click at [414, 580] on span "Guardar y Confirmar" at bounding box center [436, 578] width 149 height 16
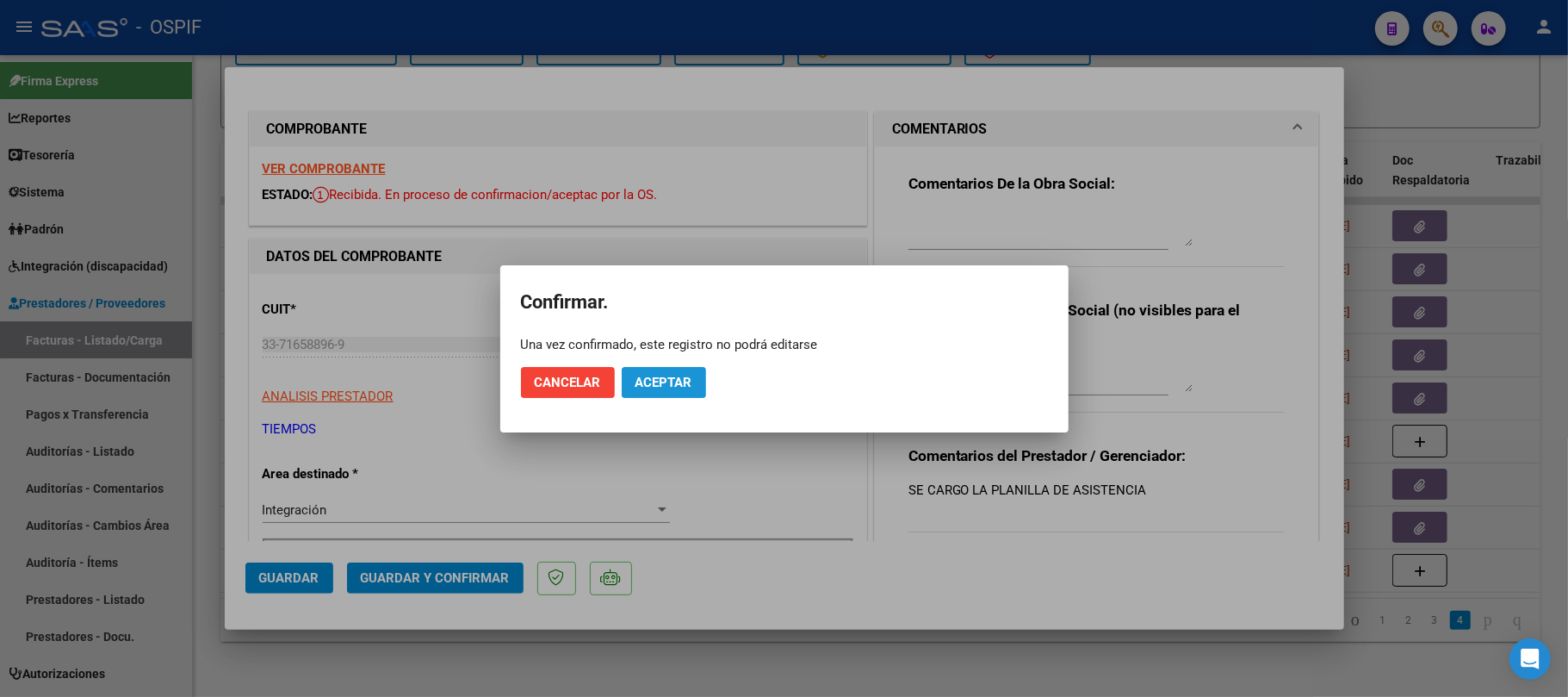
click at [663, 367] on button "Aceptar" at bounding box center [664, 382] width 84 height 31
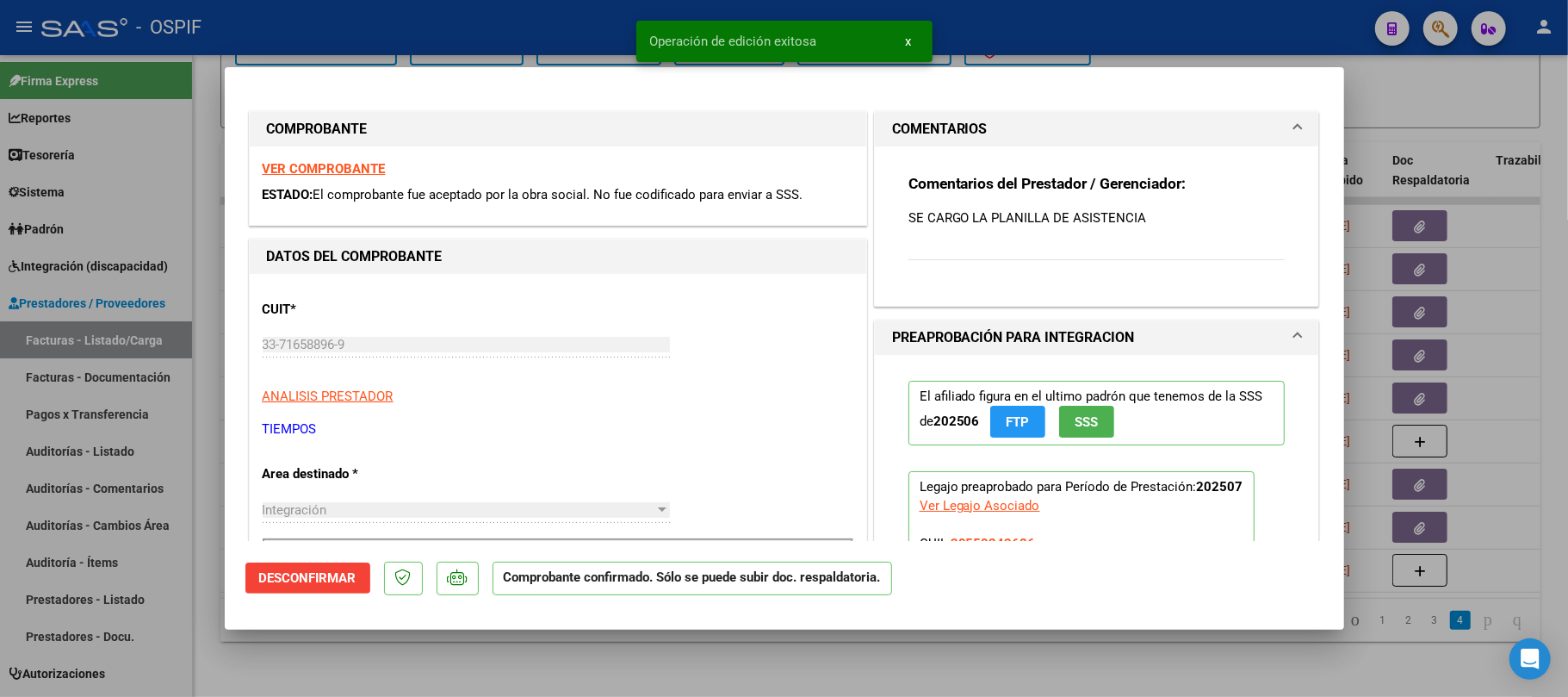
click at [656, 660] on div at bounding box center [784, 348] width 1568 height 697
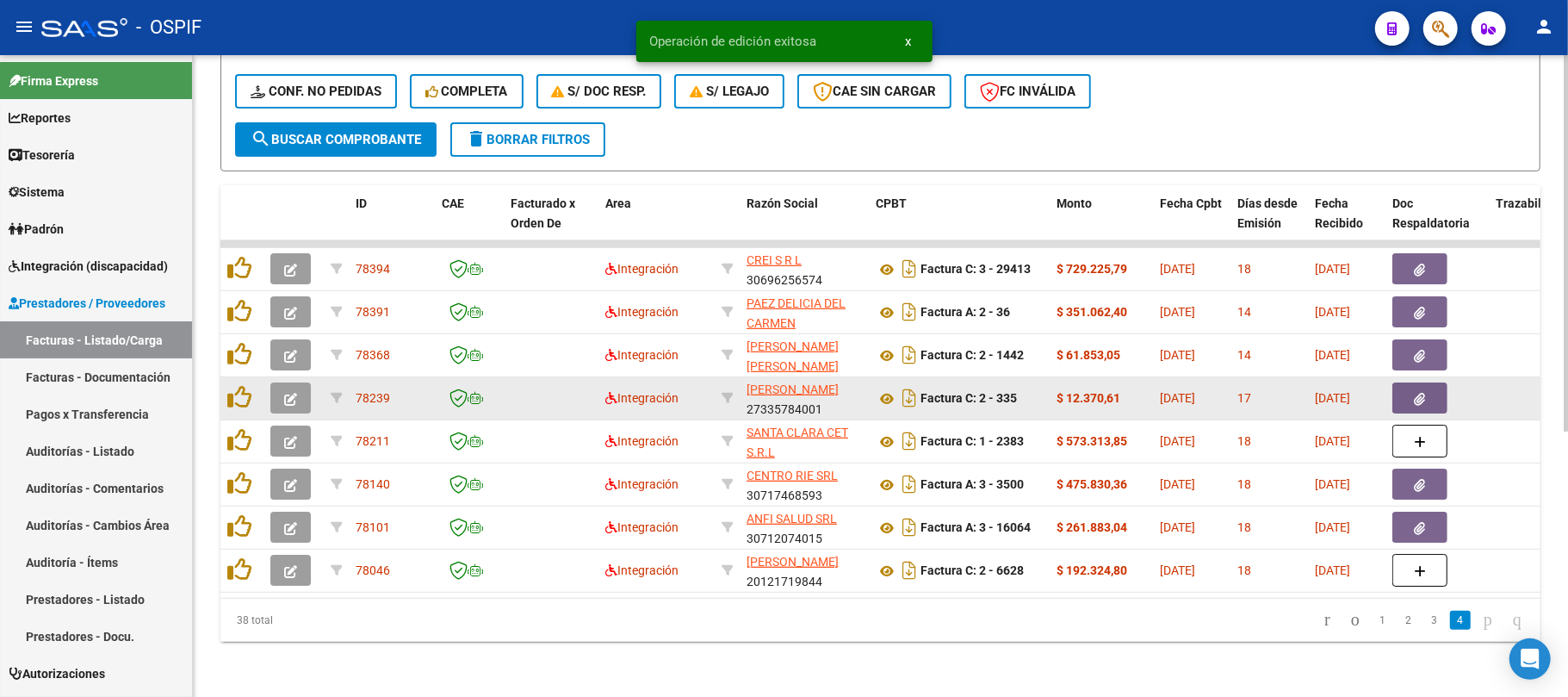
scroll to position [452, 0]
click at [297, 382] on button "button" at bounding box center [290, 397] width 41 height 31
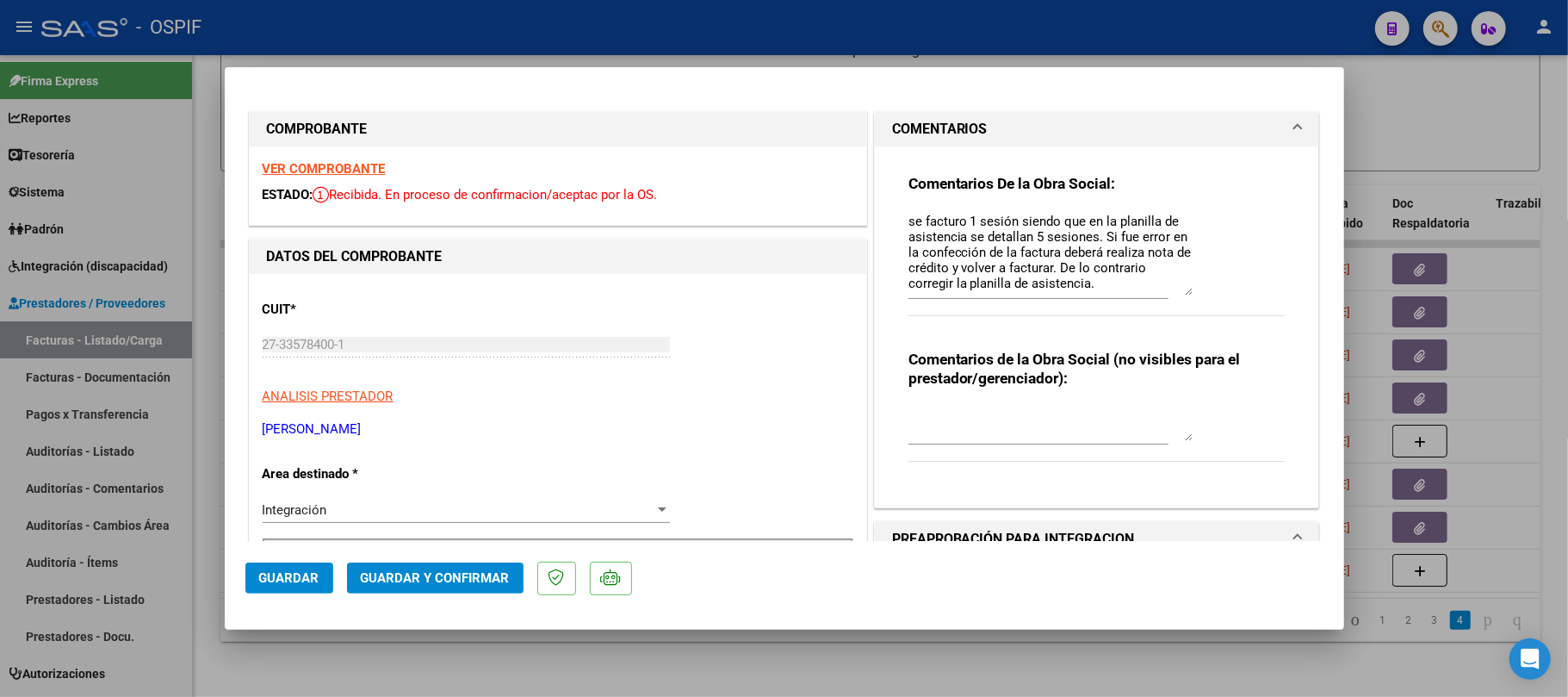
drag, startPoint x: 1178, startPoint y: 241, endPoint x: 1190, endPoint y: 290, distance: 50.4
click at [1190, 290] on div "Comentarios De la Obra Social: se facturo 1 sesión siendo que en la planilla de…" at bounding box center [1098, 253] width 377 height 160
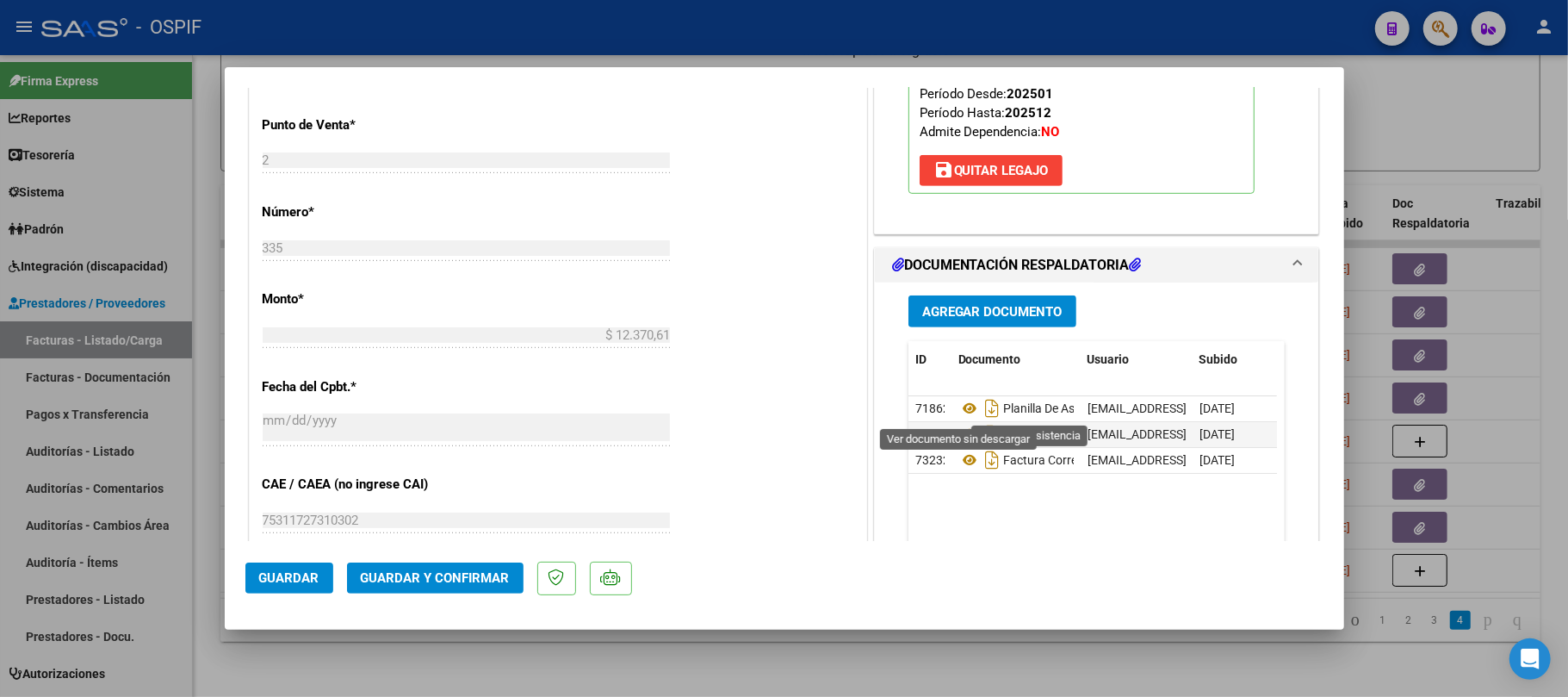
scroll to position [0, 0]
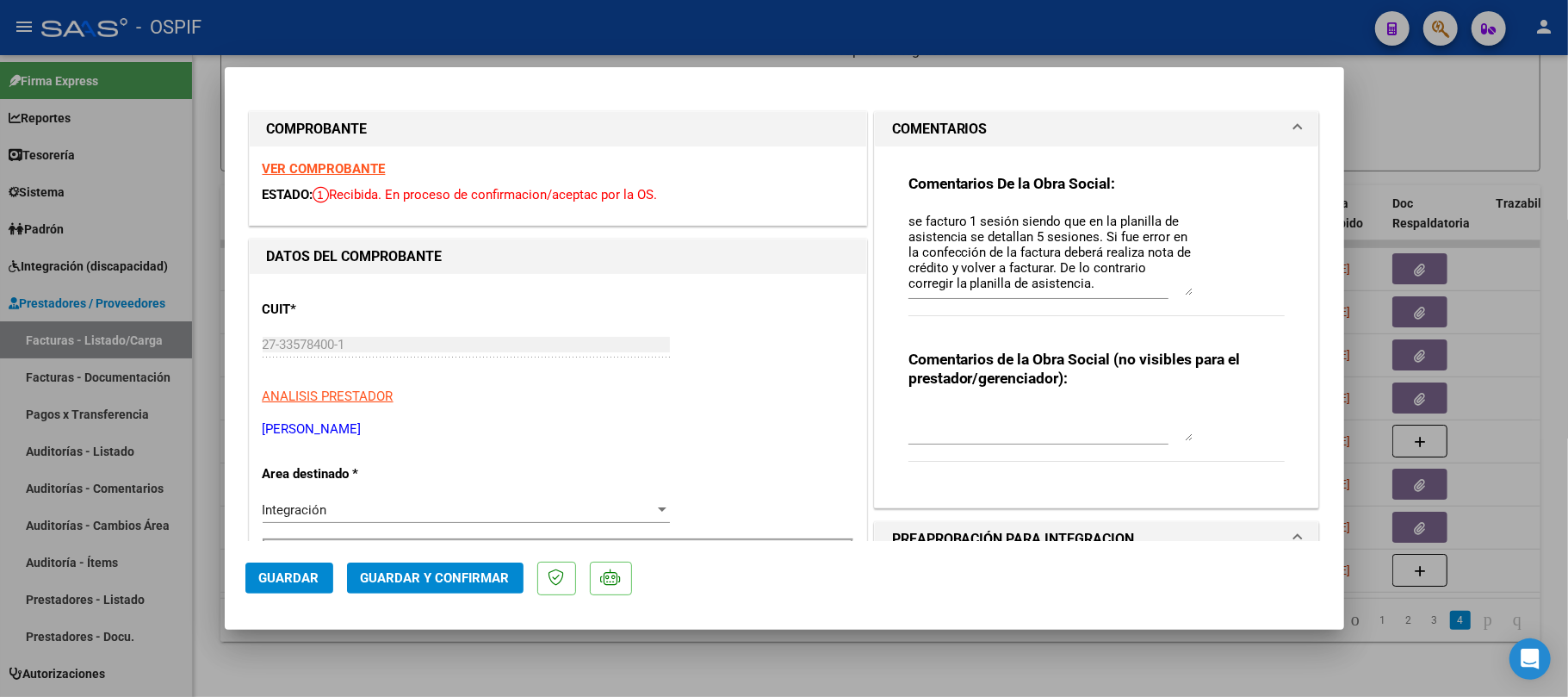
click at [965, 242] on textarea "se facturo 1 sesión siendo que en la planilla de asistencia se detallan 5 sesio…" at bounding box center [1051, 253] width 284 height 83
click at [965, 241] on textarea "se facturo 1 sesión siendo que en la planilla de asistencia se detallan 5 sesio…" at bounding box center [1051, 253] width 284 height 83
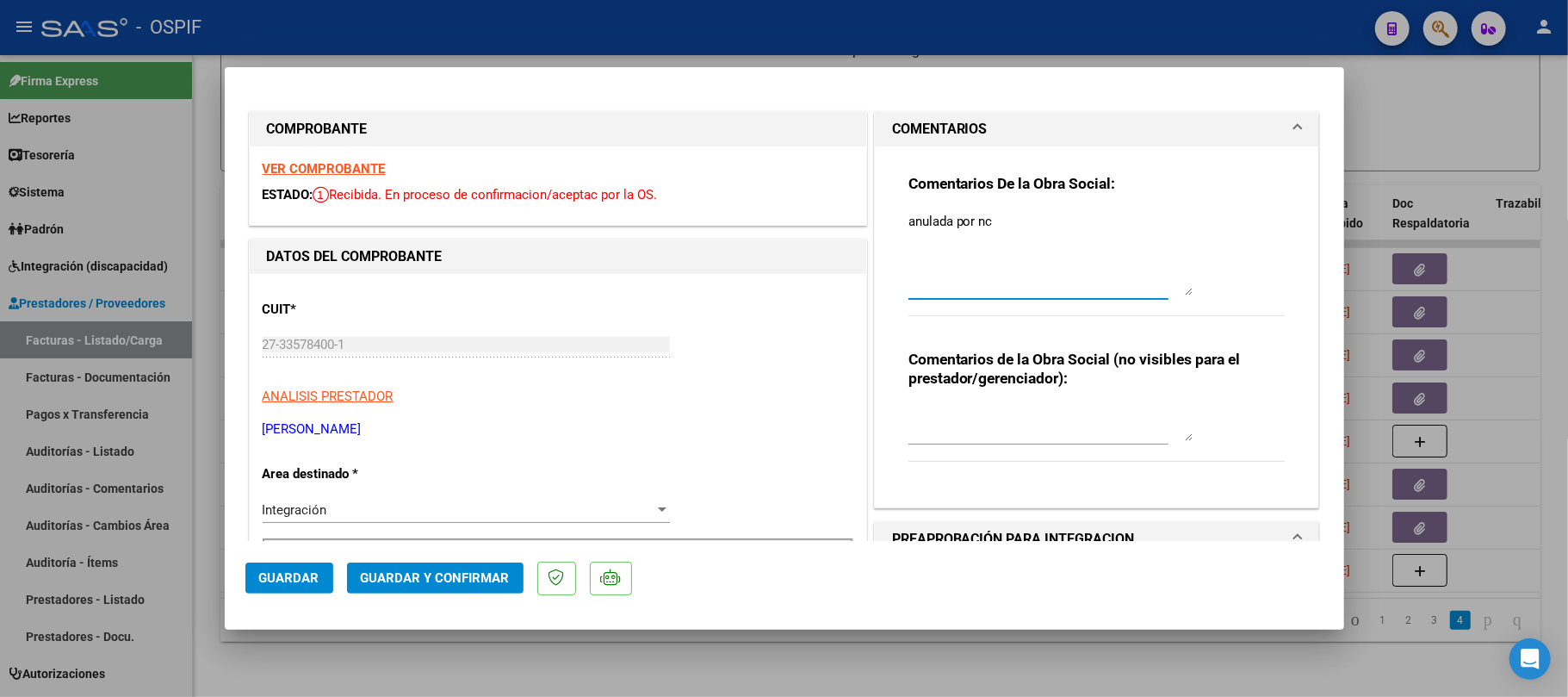
type textarea "anulada por nc"
click at [328, 506] on div "Integración" at bounding box center [458, 510] width 392 height 16
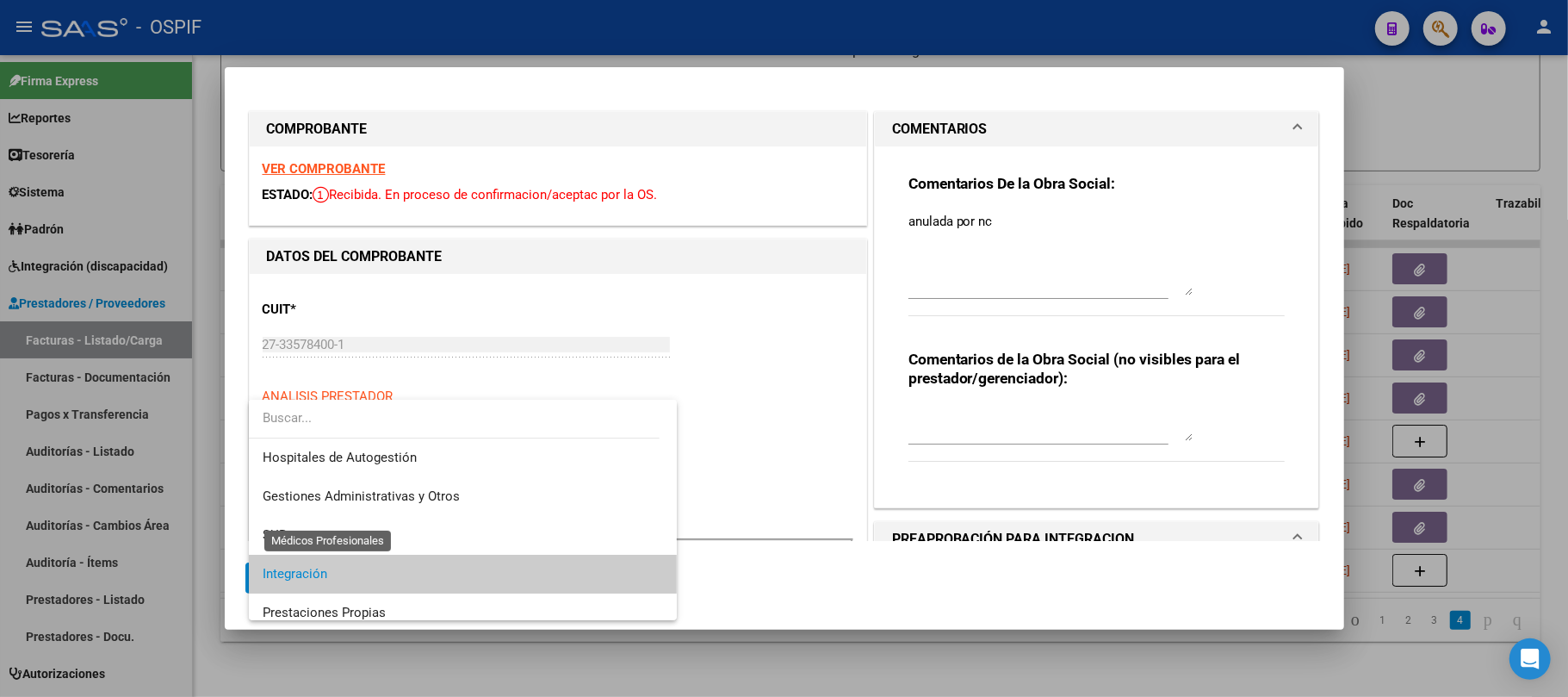
scroll to position [179, 0]
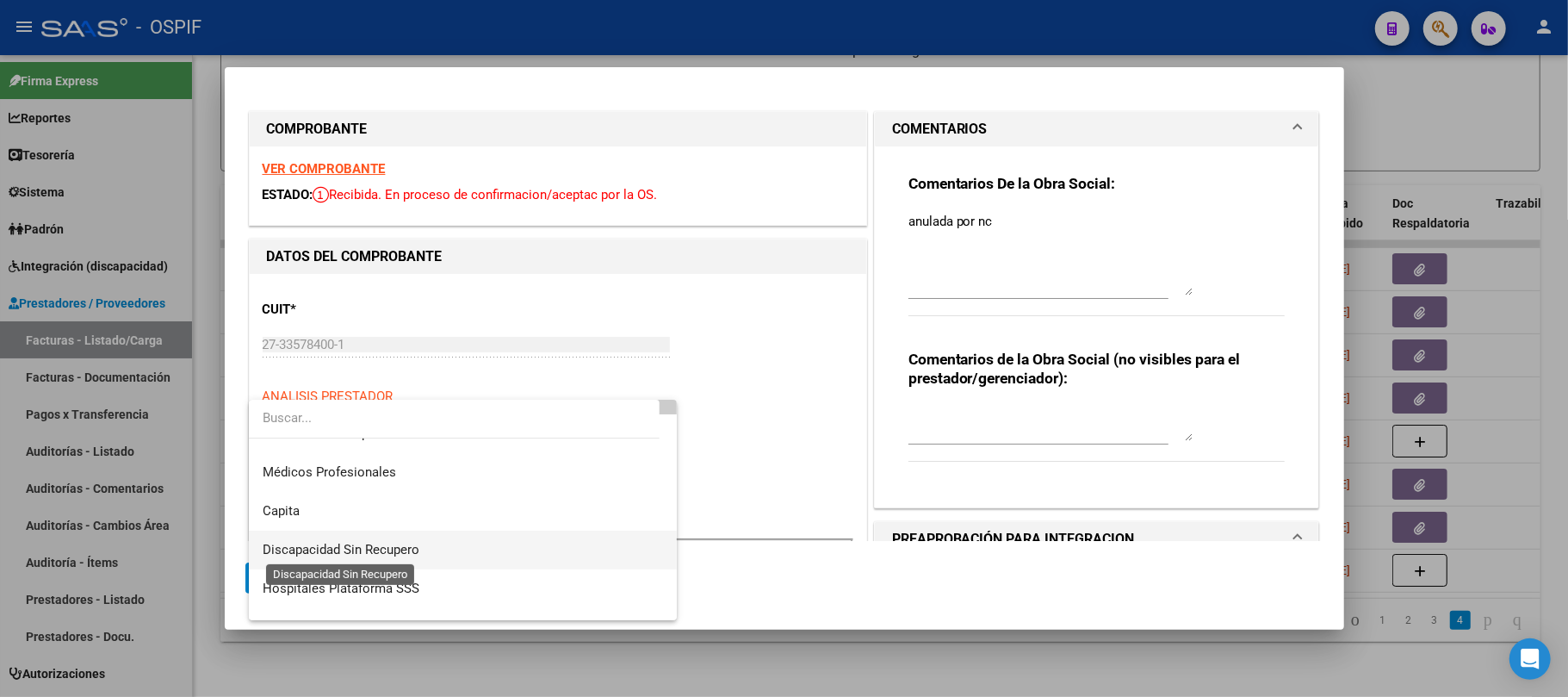
click at [344, 548] on span "Discapacidad Sin Recupero" at bounding box center [341, 550] width 157 height 16
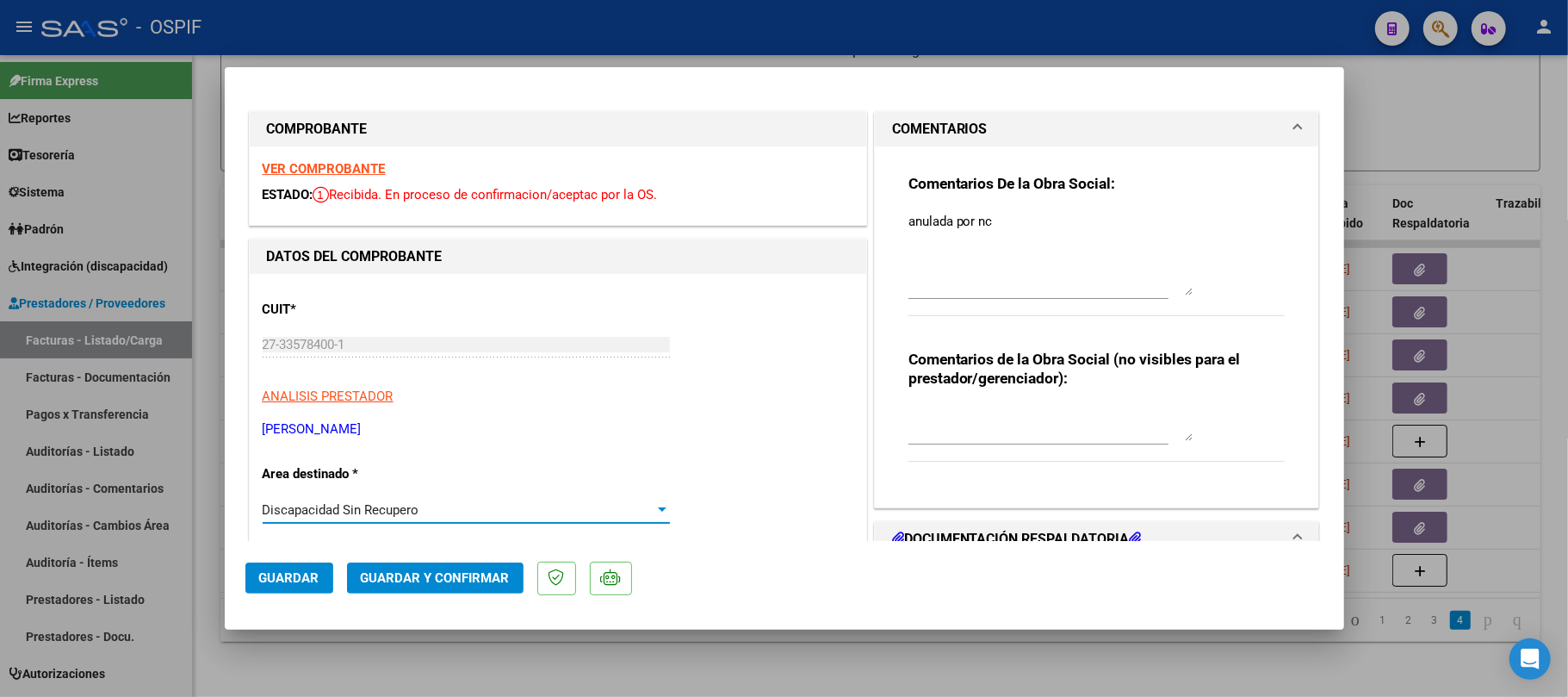
click at [429, 583] on span "Guardar y Confirmar" at bounding box center [436, 578] width 149 height 16
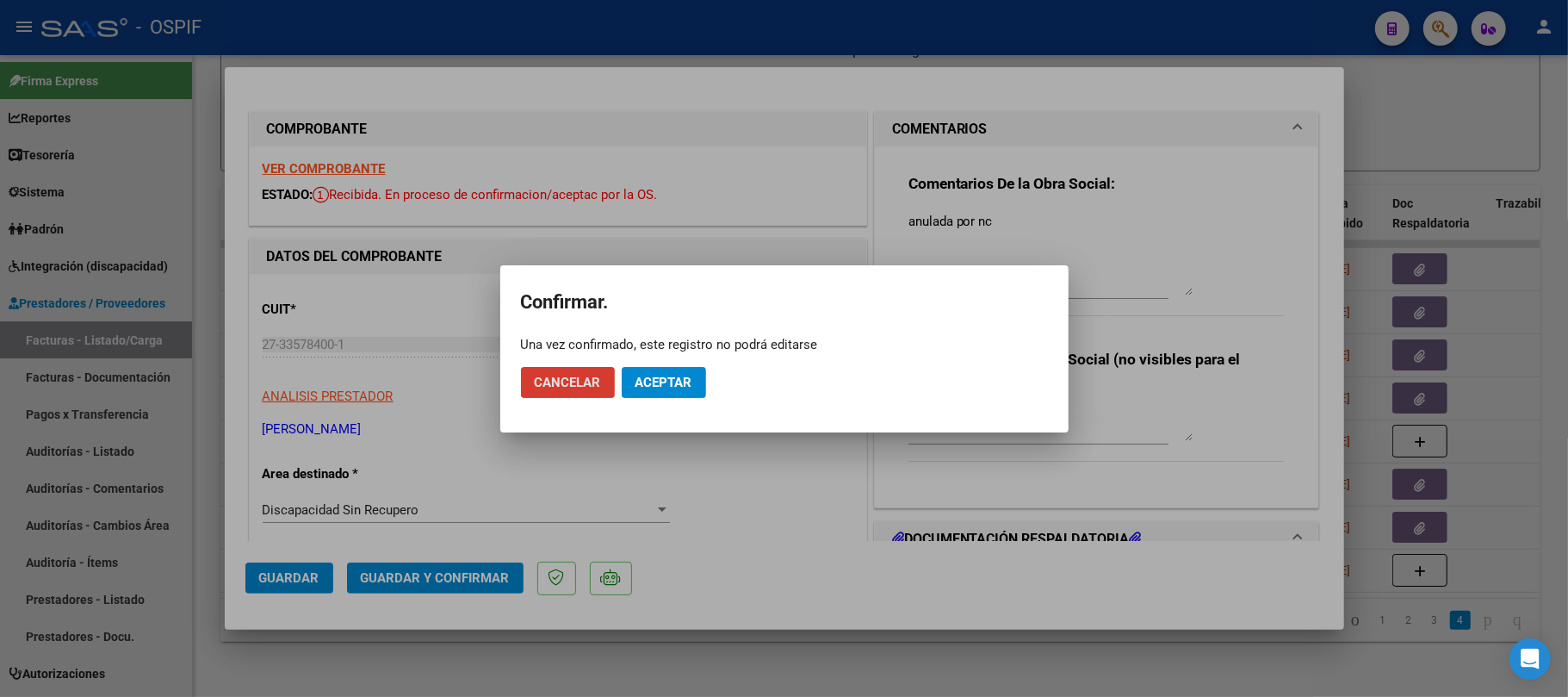
click at [665, 400] on mat-dialog-actions "Cancelar Aceptar" at bounding box center [784, 382] width 527 height 59
click at [668, 384] on span "Aceptar" at bounding box center [663, 382] width 57 height 16
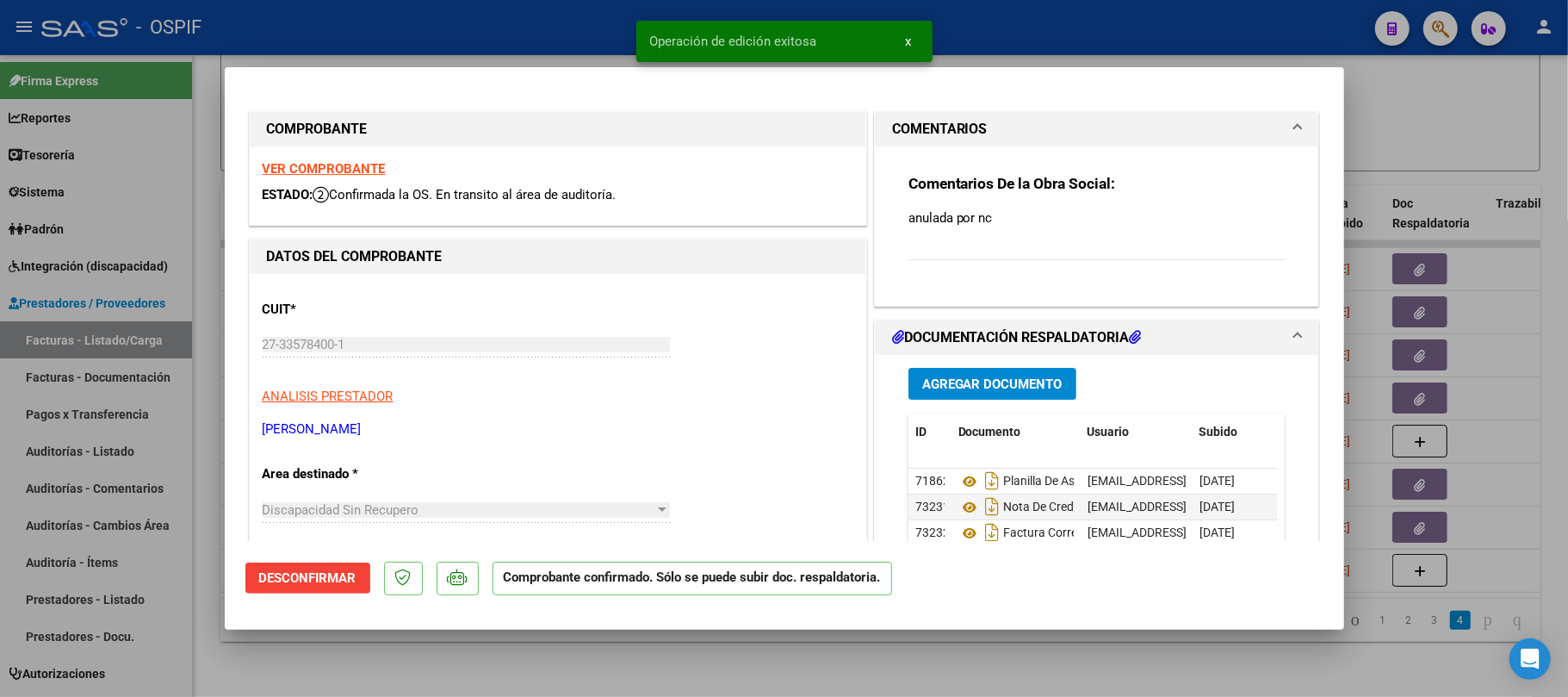
click at [740, 661] on div at bounding box center [784, 348] width 1568 height 697
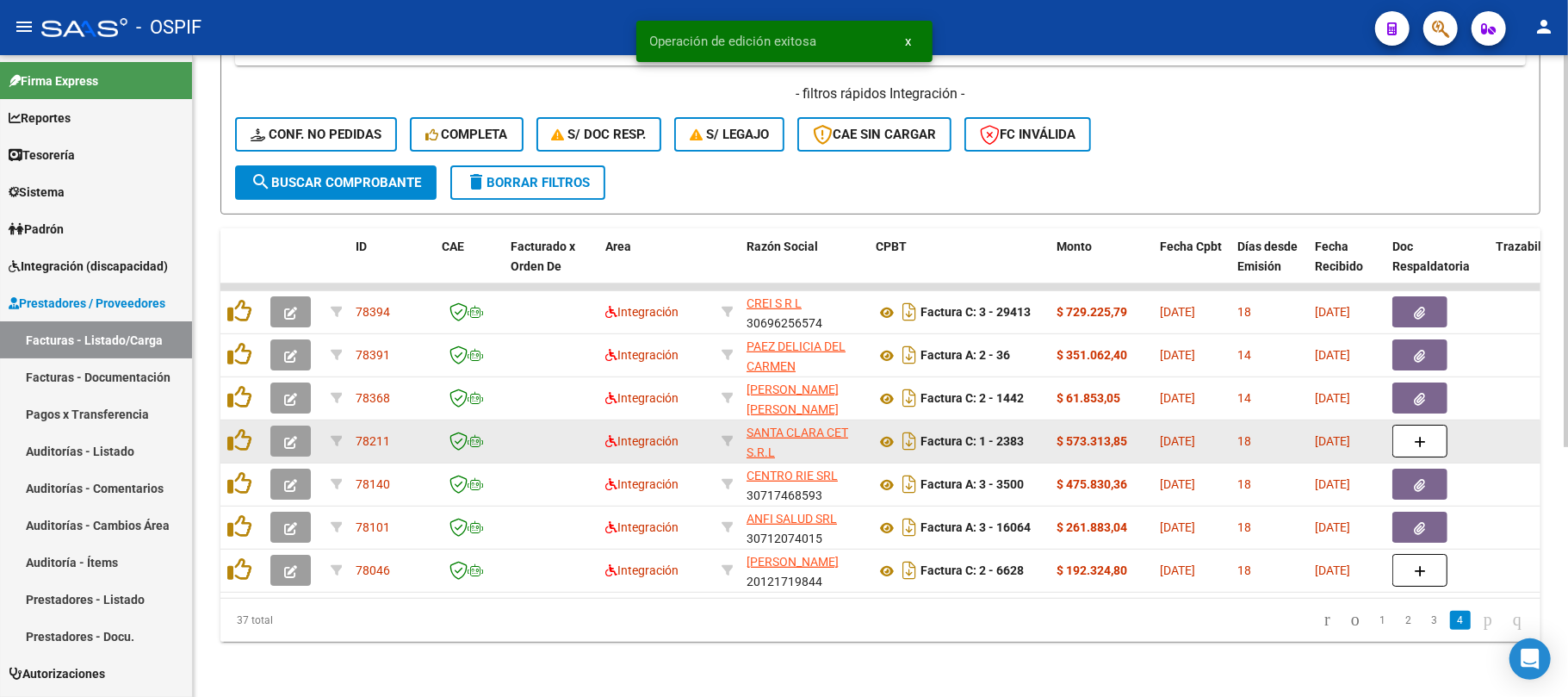
scroll to position [408, 0]
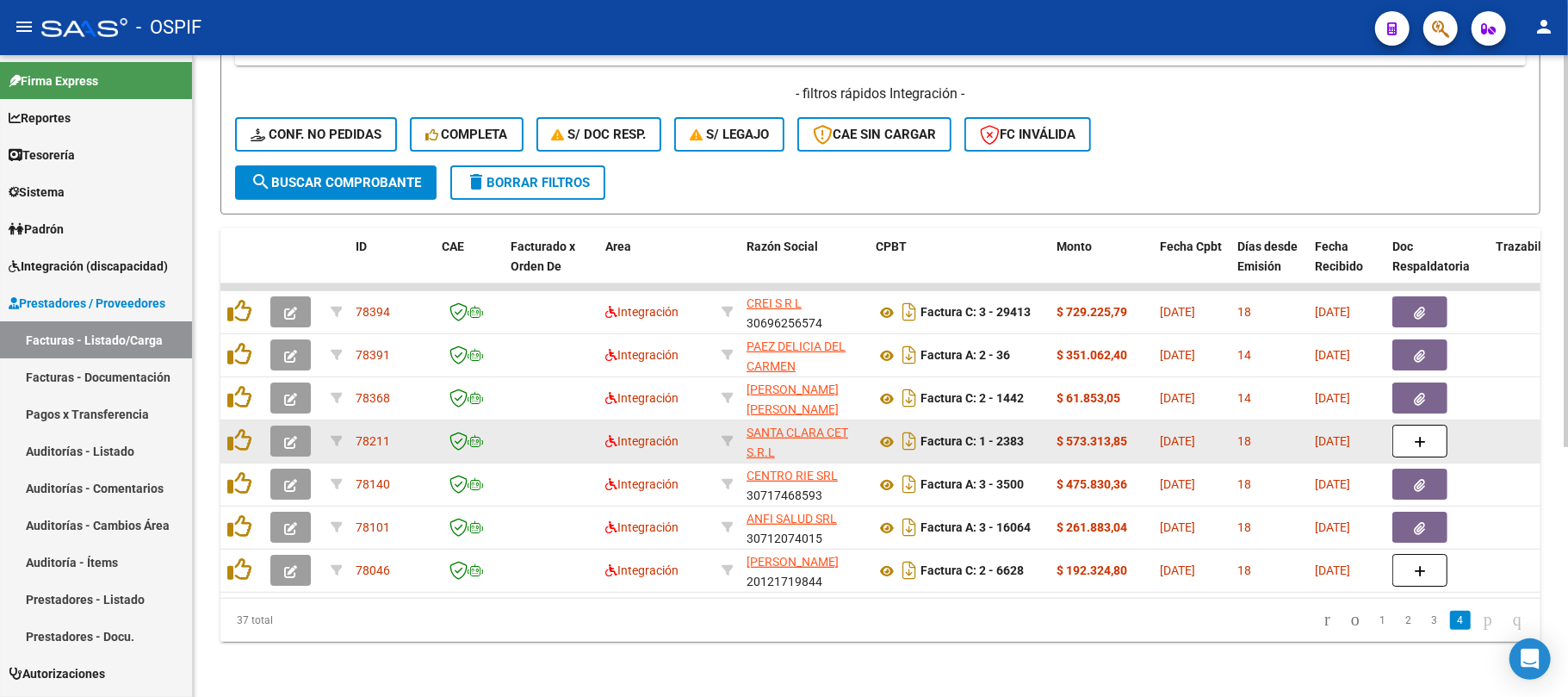
click at [307, 429] on button "button" at bounding box center [290, 441] width 41 height 31
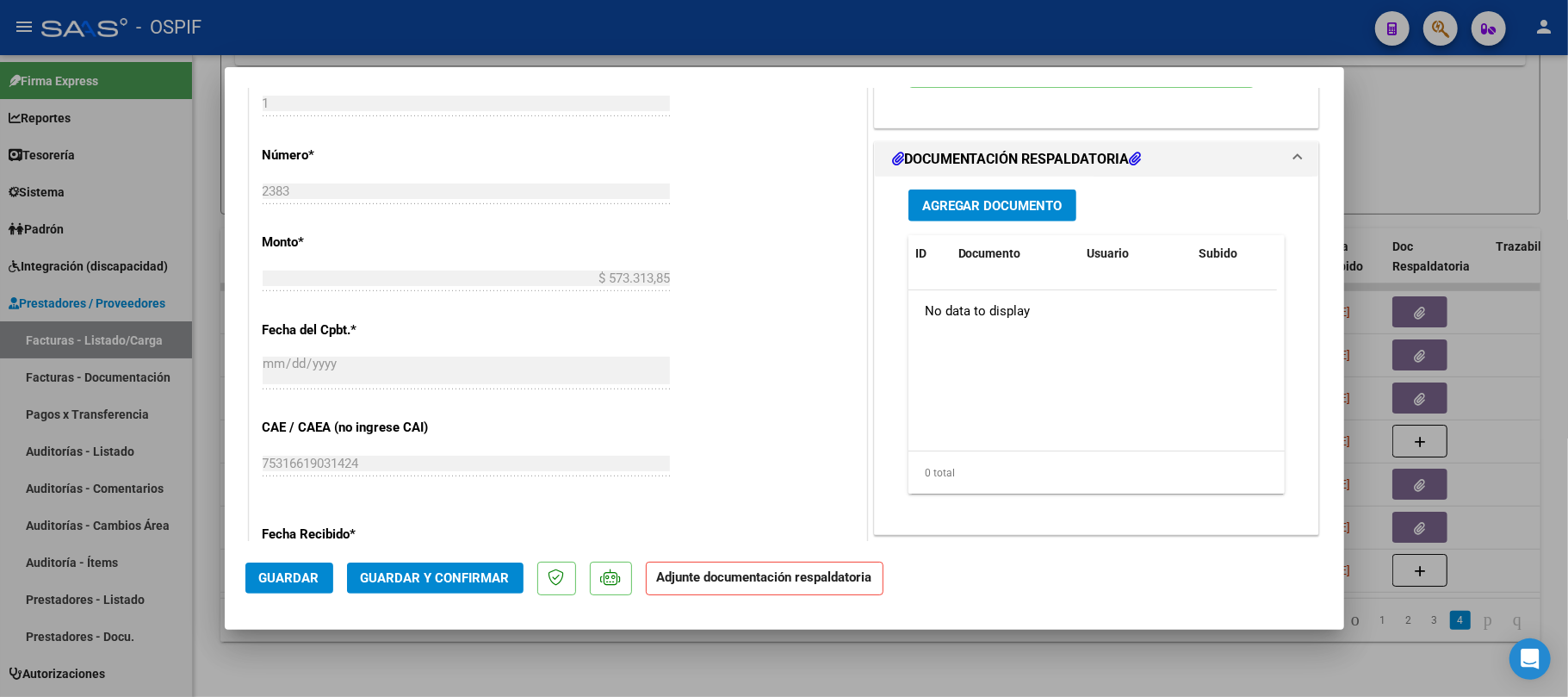
scroll to position [804, 0]
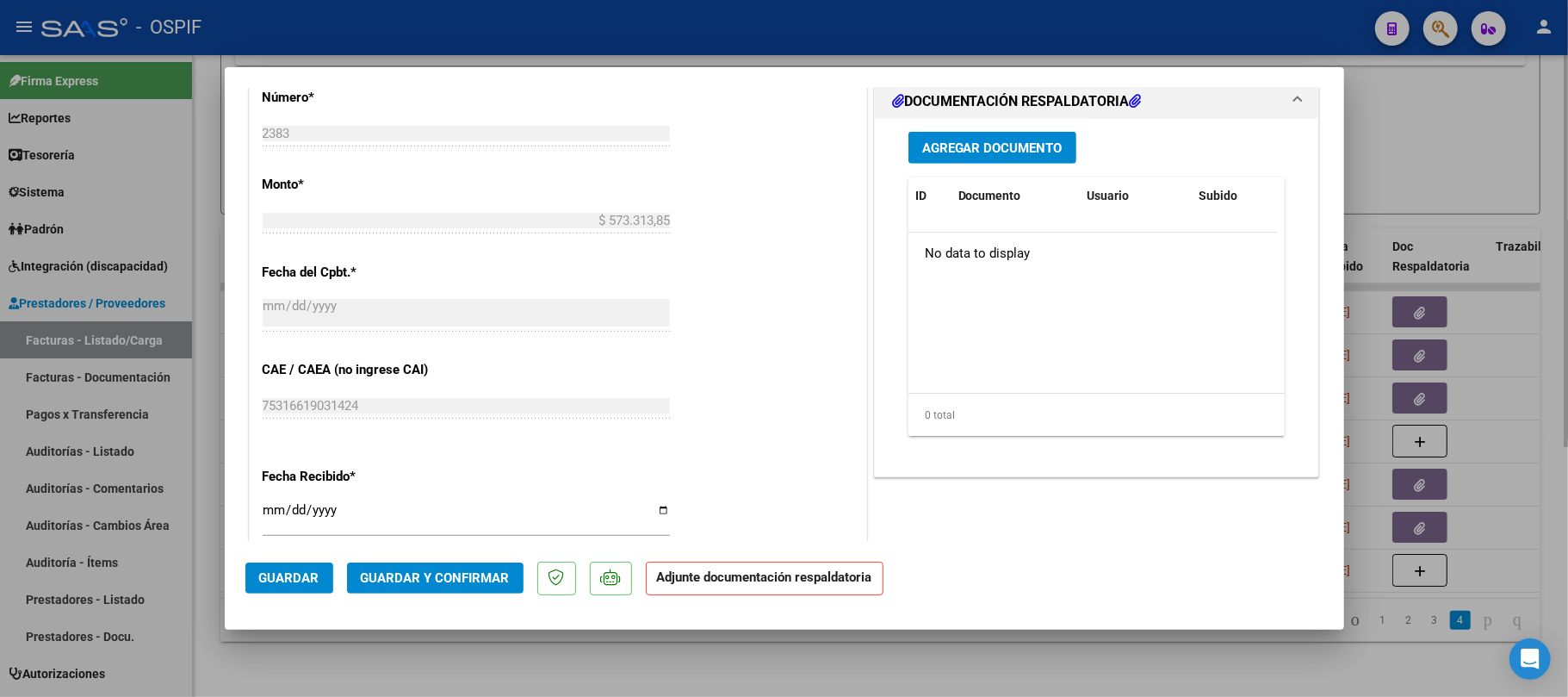
click at [1062, 676] on div at bounding box center [784, 348] width 1568 height 697
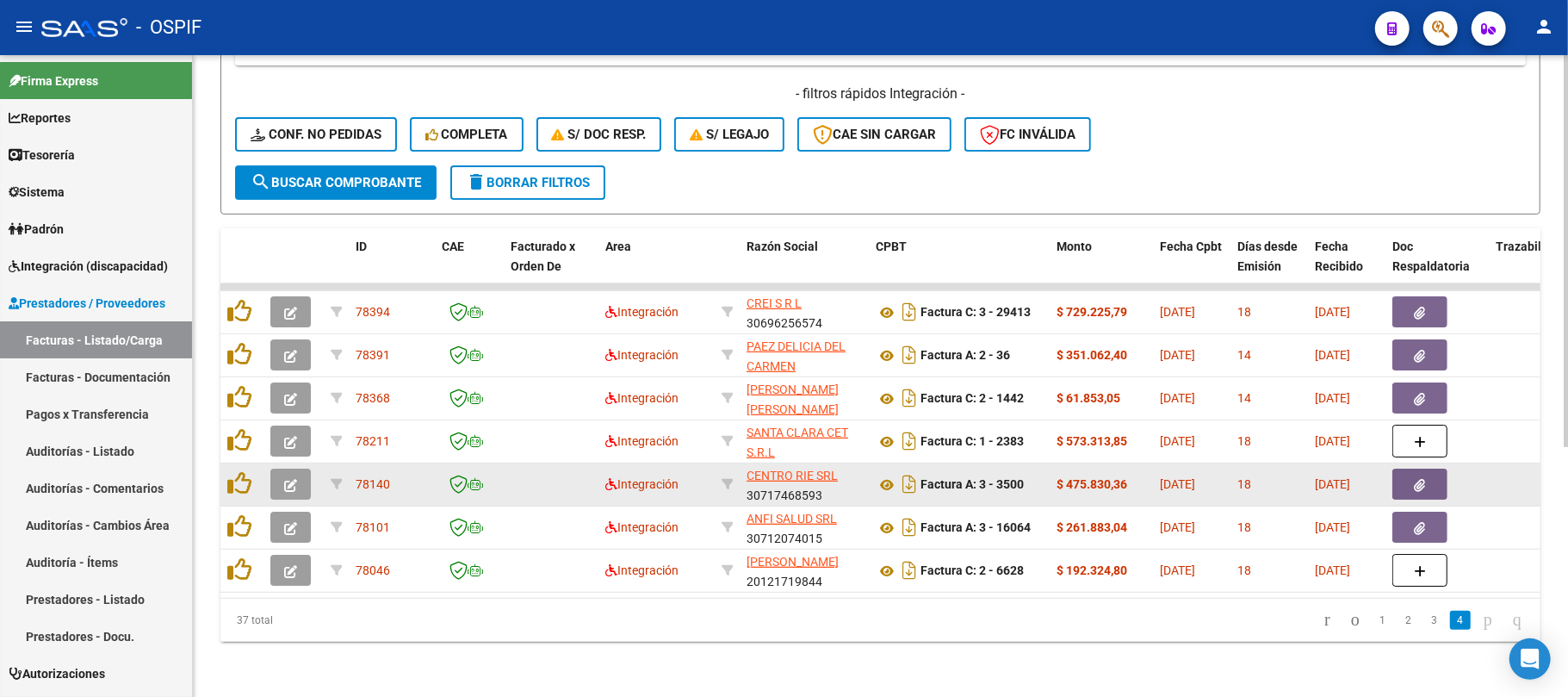
click at [305, 469] on button "button" at bounding box center [290, 484] width 41 height 31
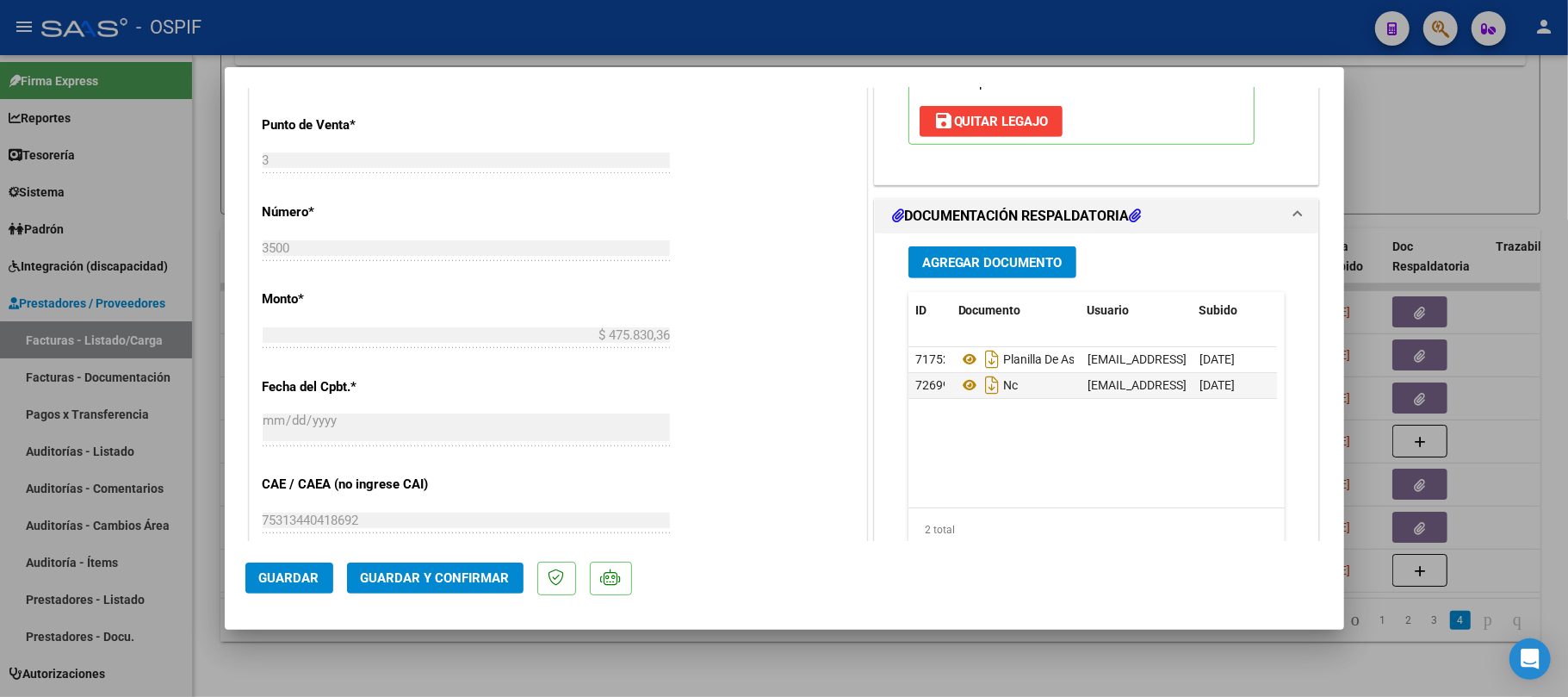
scroll to position [0, 0]
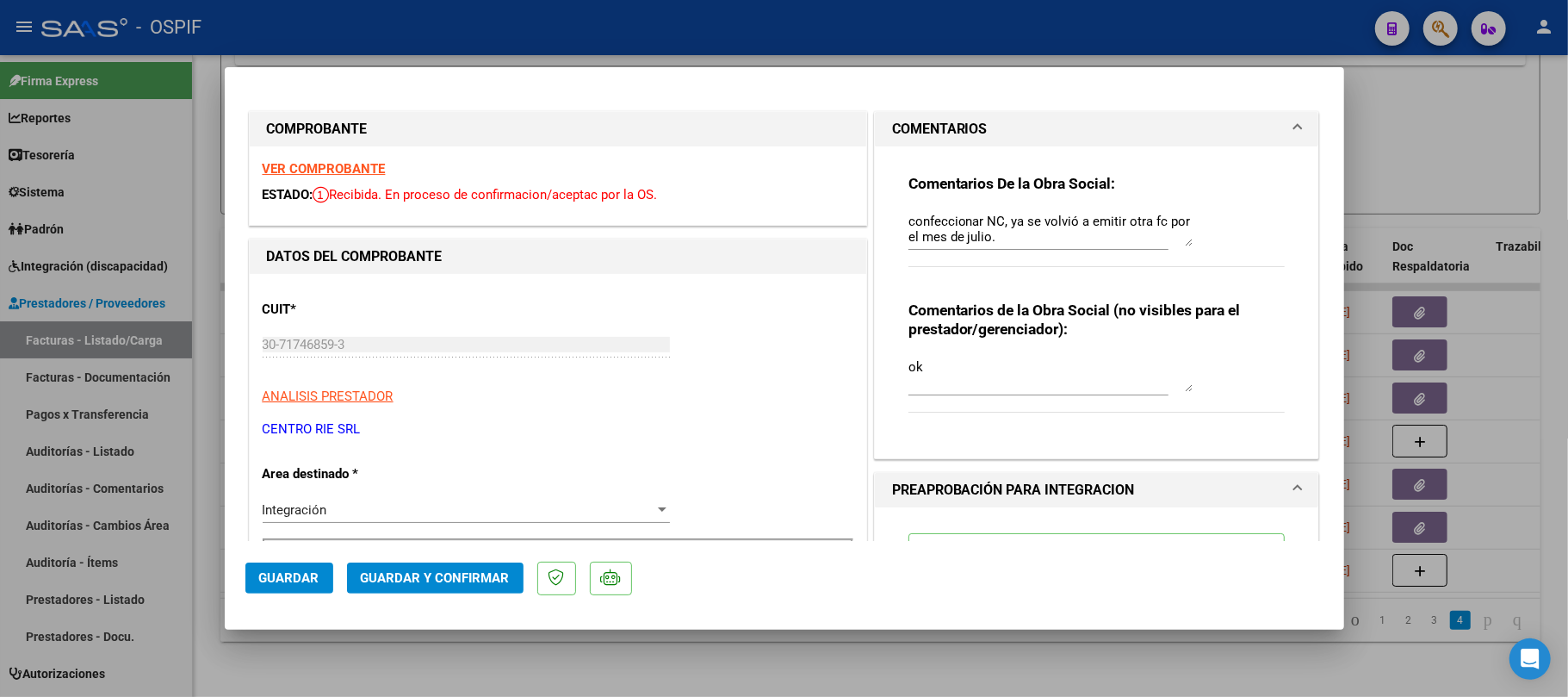
click at [1059, 225] on textarea "confeccionar NC, ya se volvió a emitir otra fc por el mes de julio." at bounding box center [1051, 228] width 284 height 35
drag, startPoint x: 1059, startPoint y: 225, endPoint x: 1059, endPoint y: 210, distance: 15.0
click at [1059, 210] on div "confeccionar NC, ya se volvió a emitir otra fc por el mes de julio." at bounding box center [1051, 229] width 284 height 42
type textarea "anulada por nc"
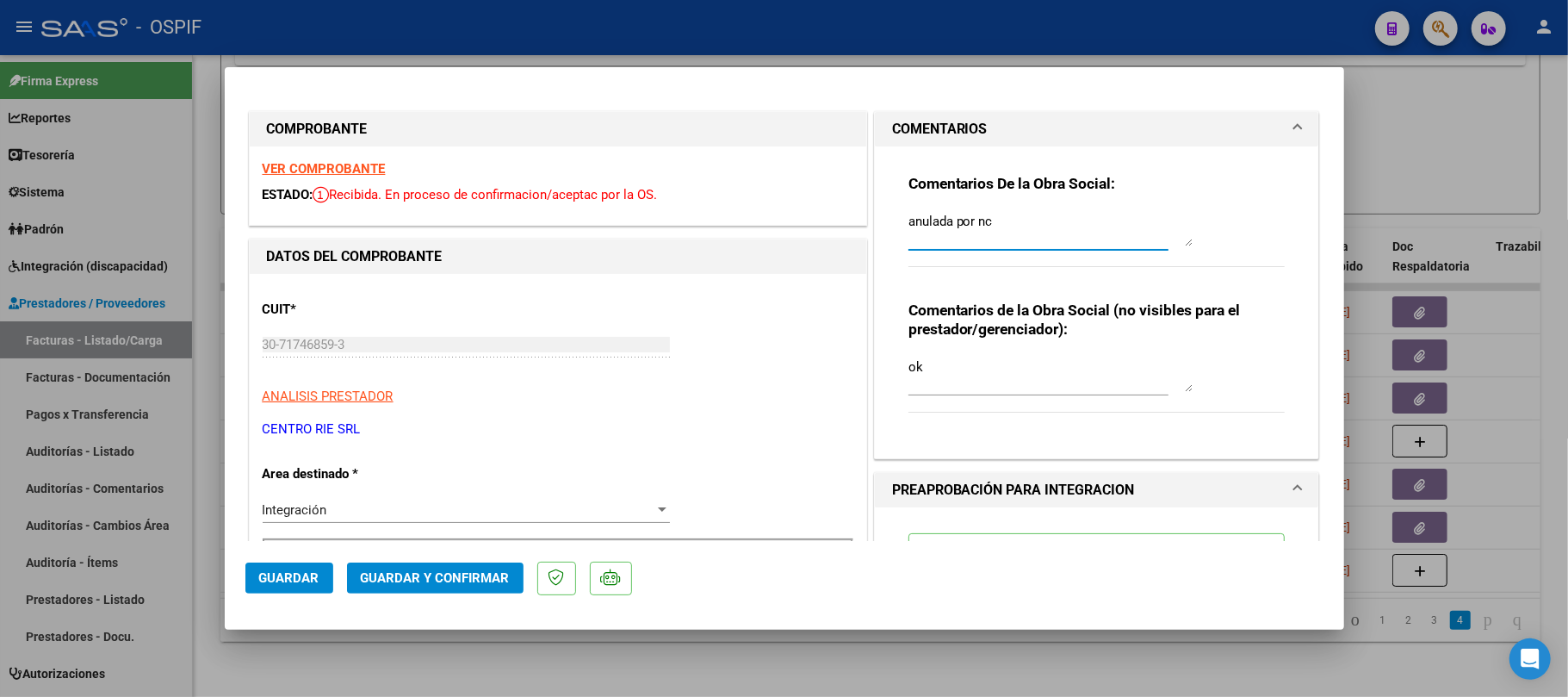
click at [414, 508] on div "Integración" at bounding box center [458, 510] width 392 height 16
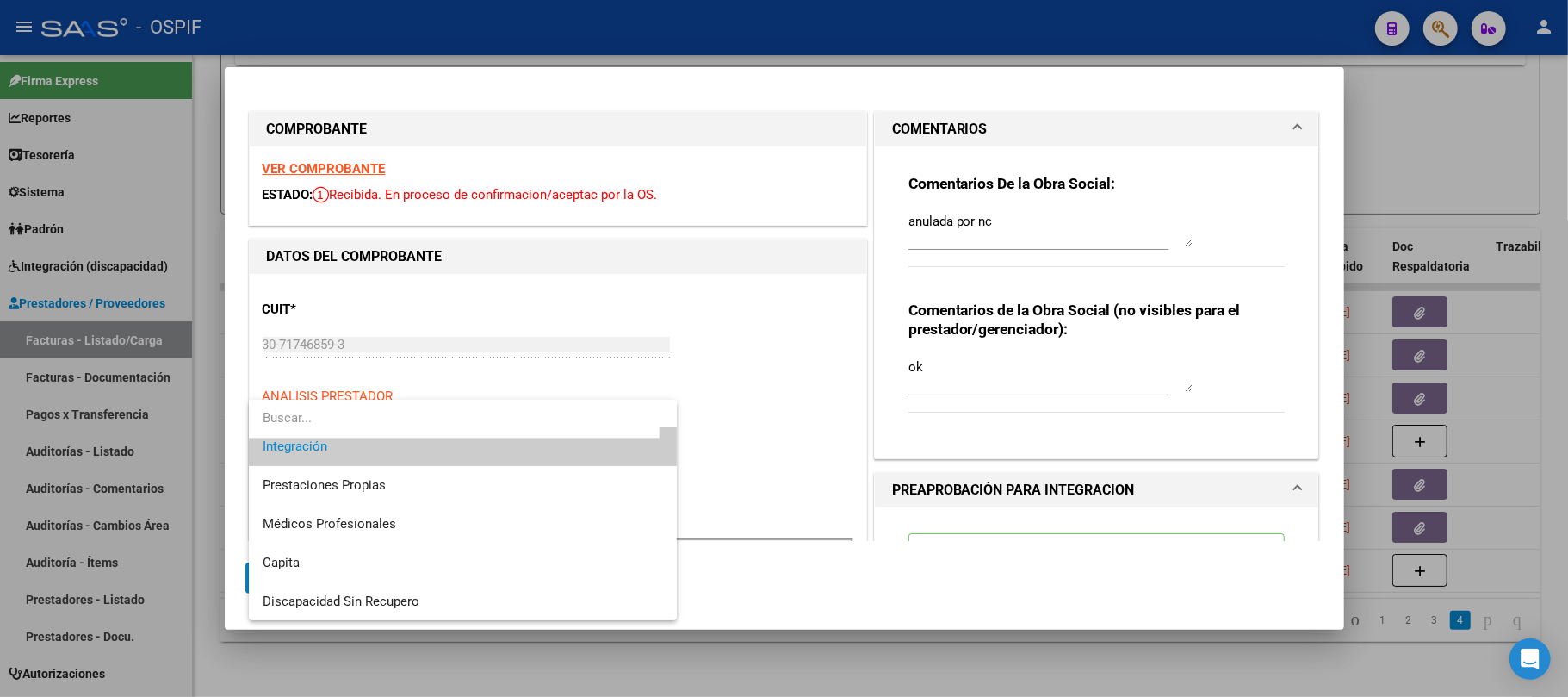
scroll to position [179, 0]
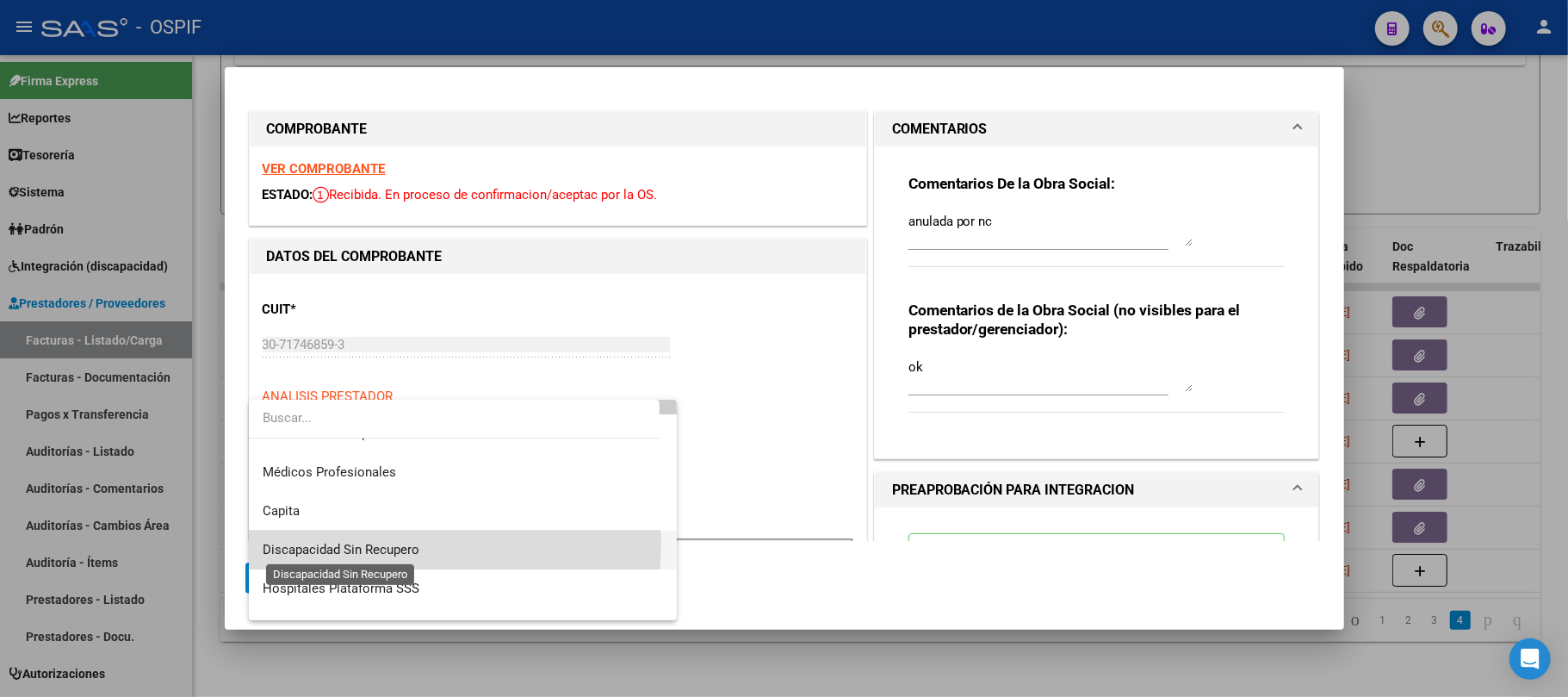
click at [412, 542] on span "Discapacidad Sin Recupero" at bounding box center [341, 550] width 157 height 16
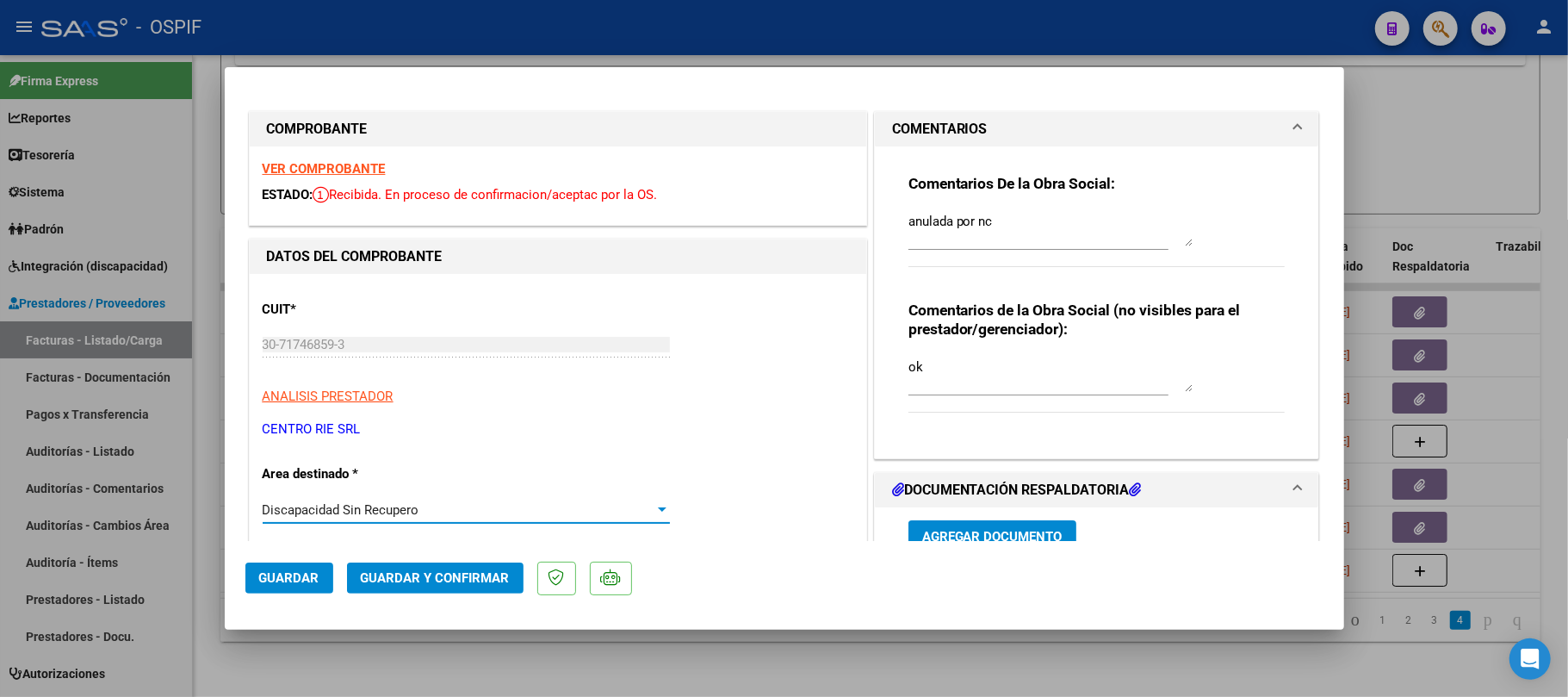
click at [424, 577] on span "Guardar y Confirmar" at bounding box center [436, 578] width 149 height 16
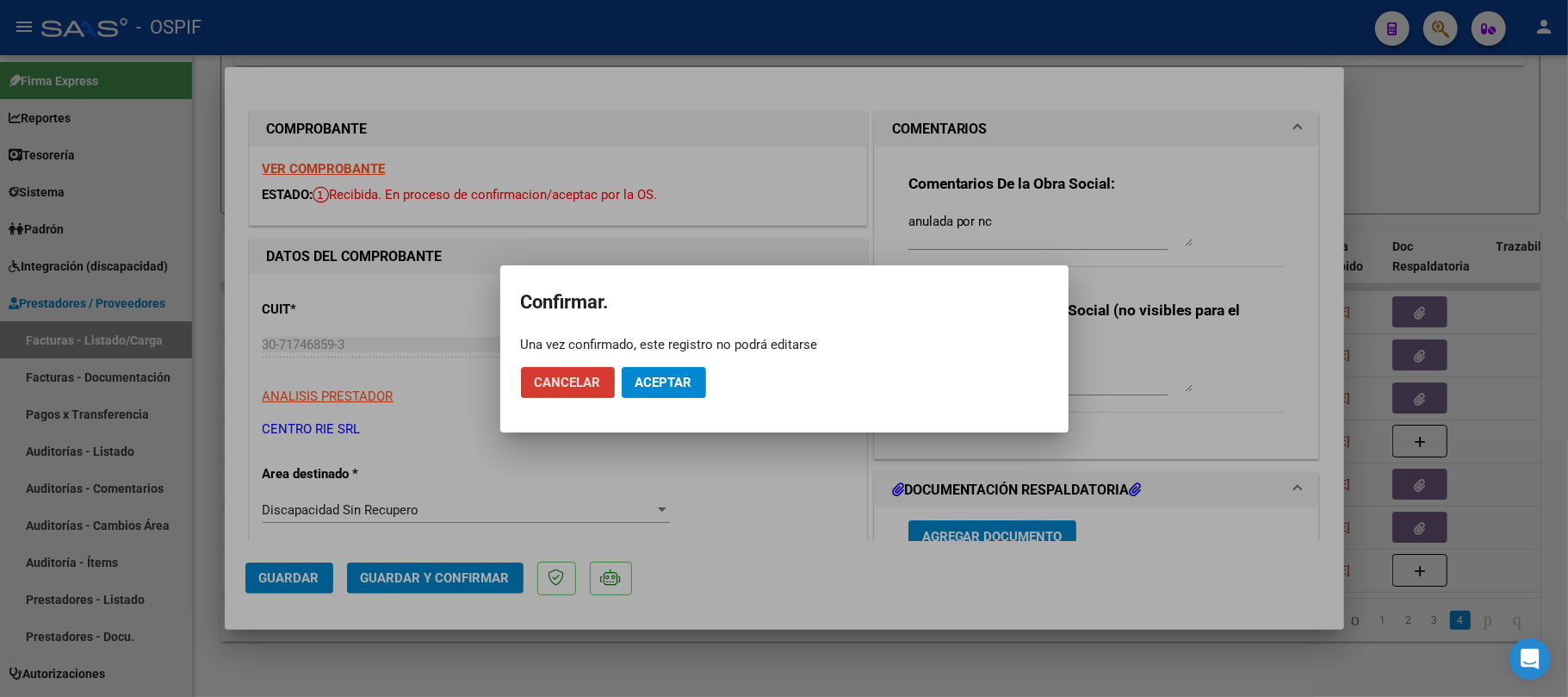
click at [701, 382] on button "Aceptar" at bounding box center [664, 382] width 84 height 31
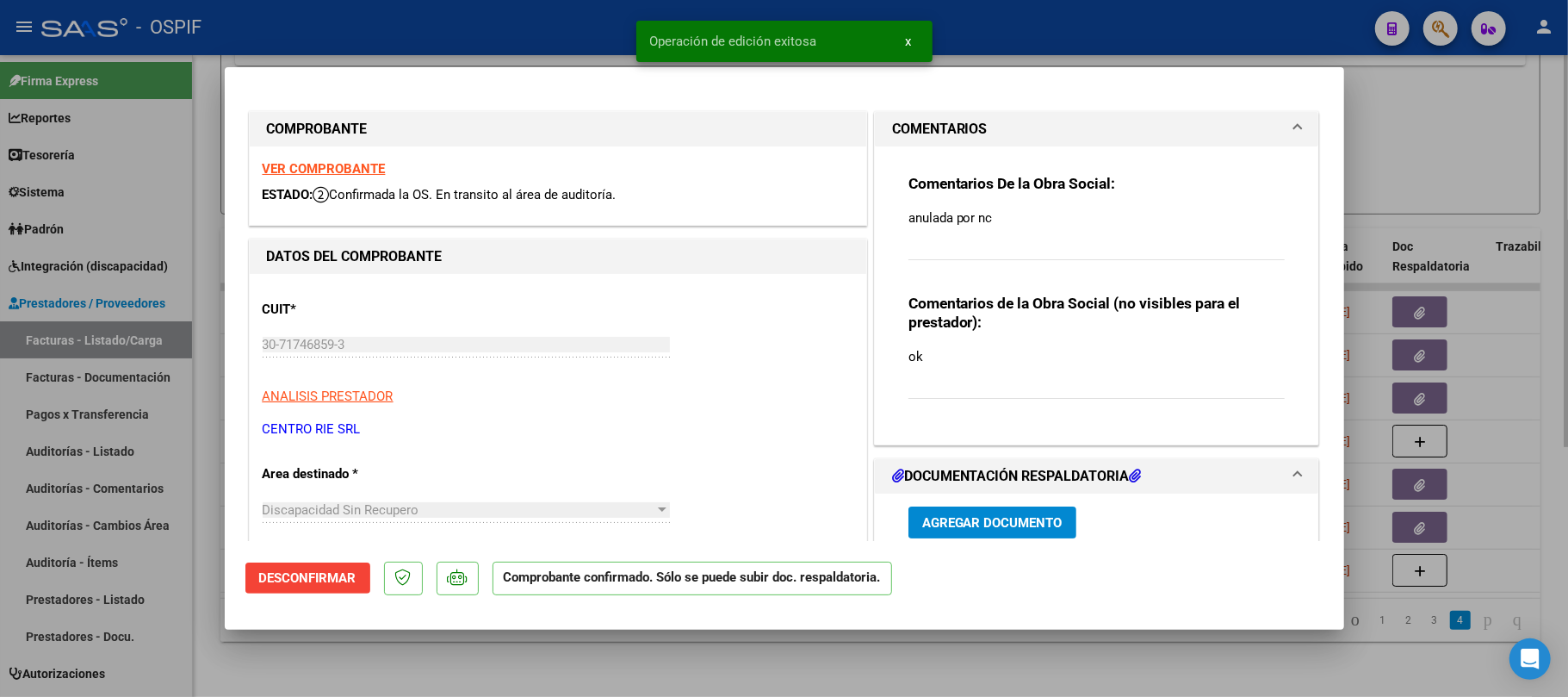
drag, startPoint x: 608, startPoint y: 663, endPoint x: 608, endPoint y: 648, distance: 15.0
click at [606, 663] on div at bounding box center [784, 348] width 1568 height 697
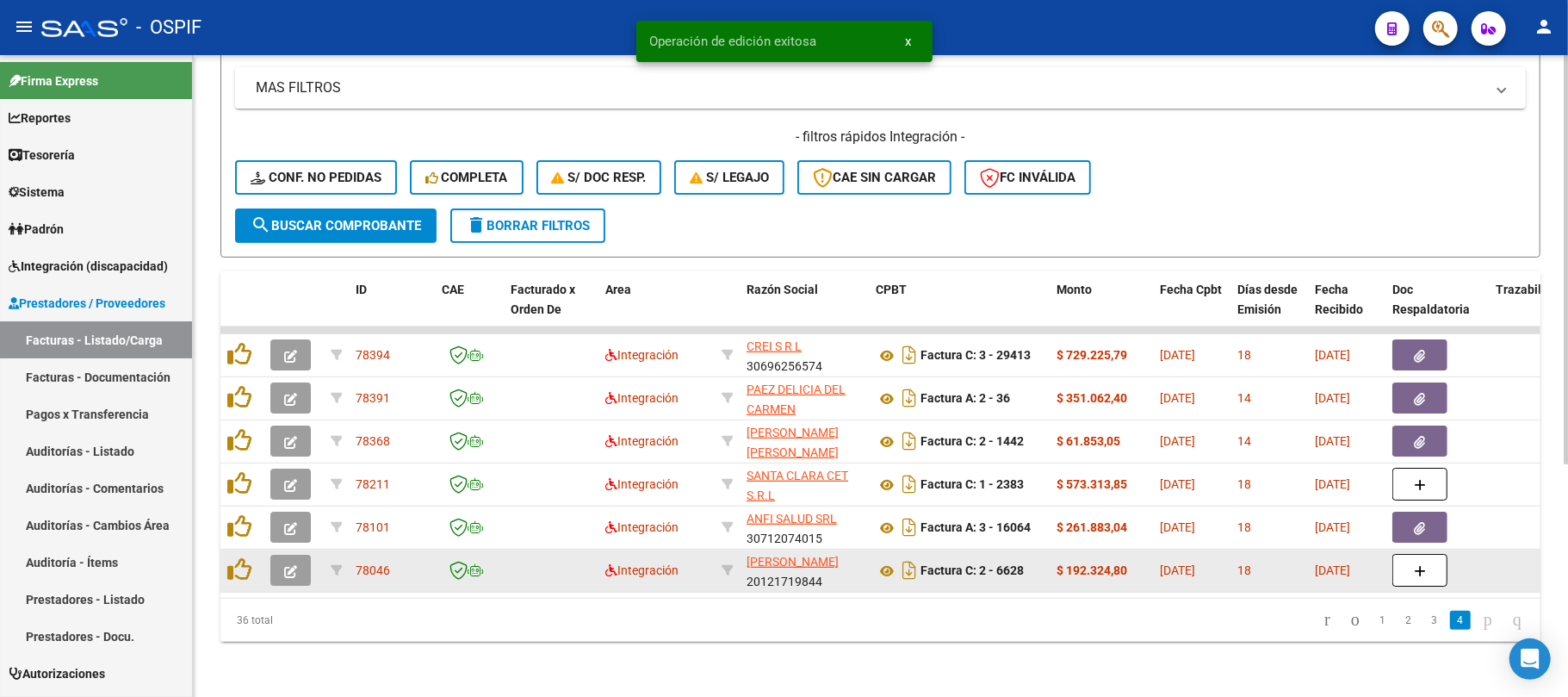
scroll to position [365, 0]
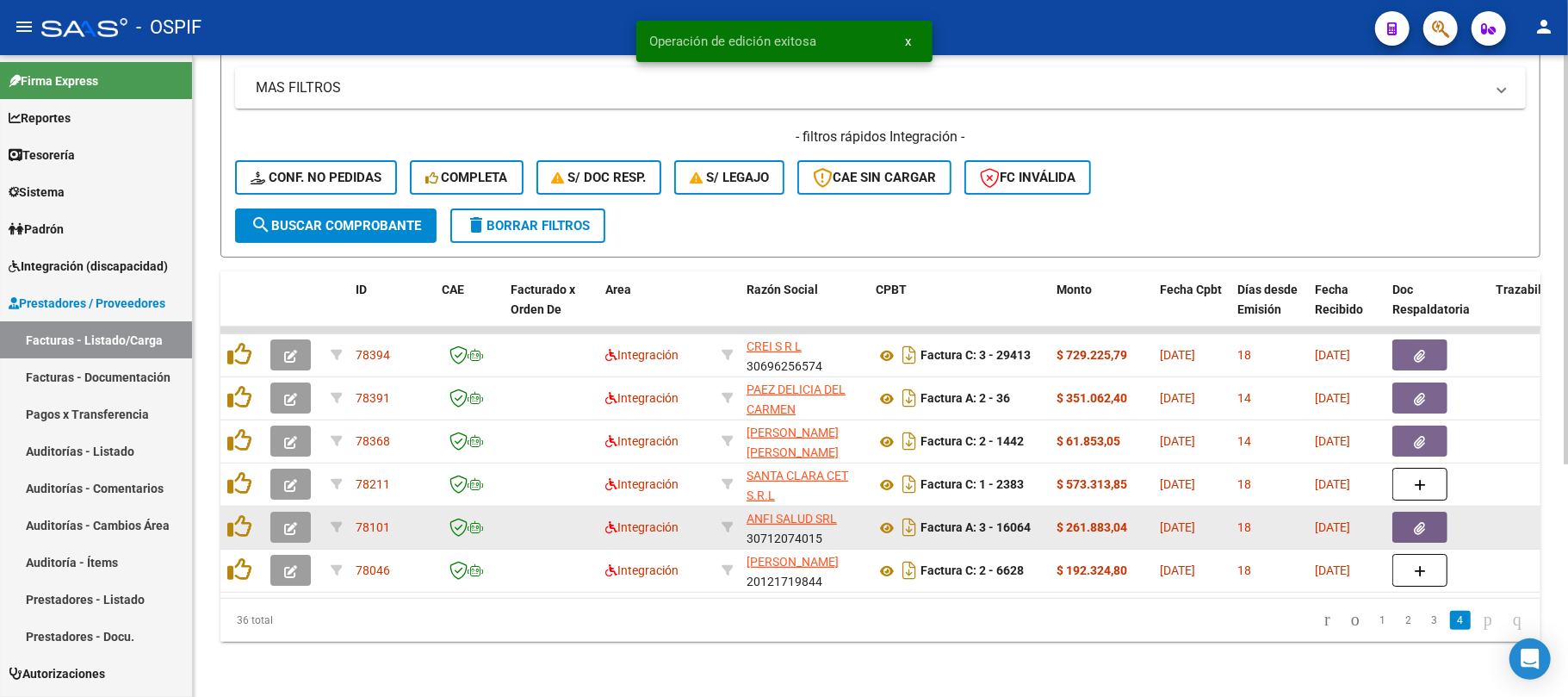
click at [284, 522] on icon "button" at bounding box center [290, 528] width 13 height 13
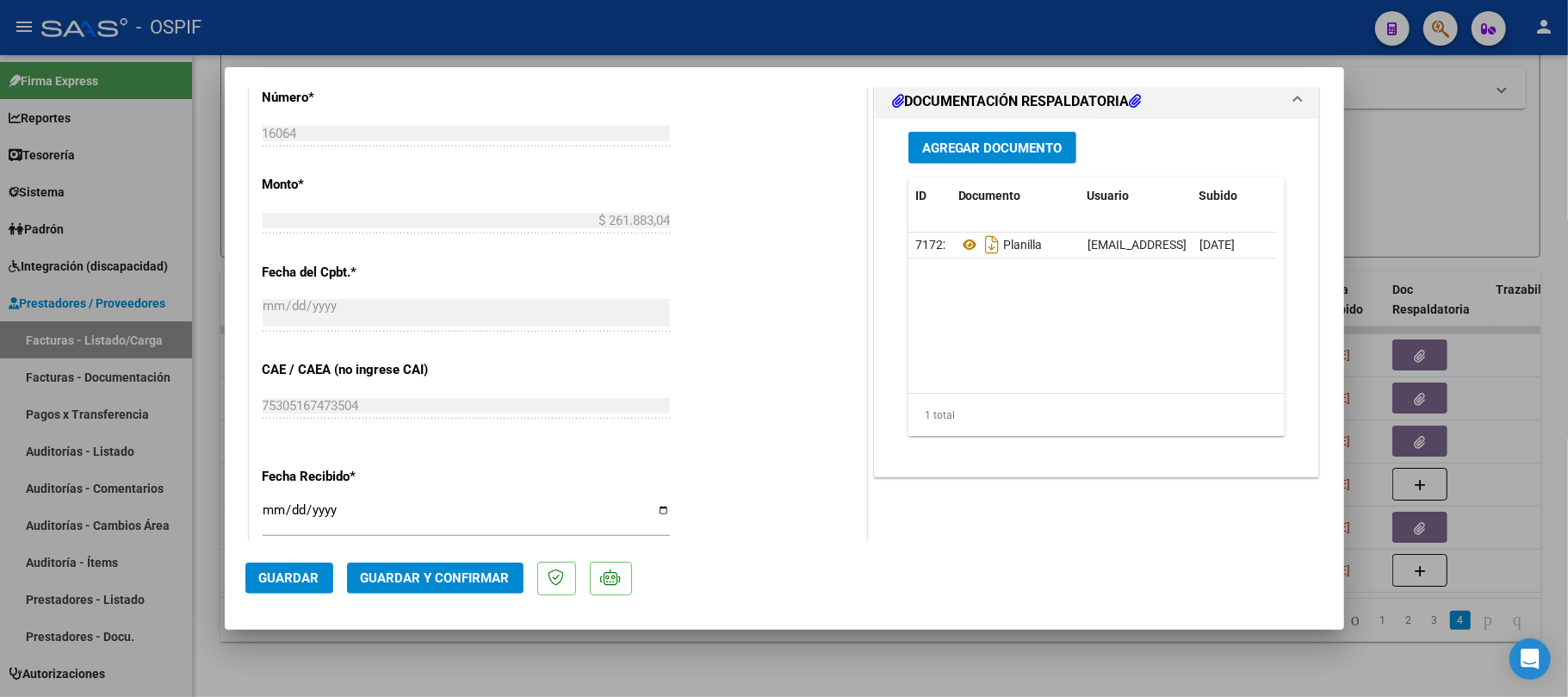
scroll to position [114, 0]
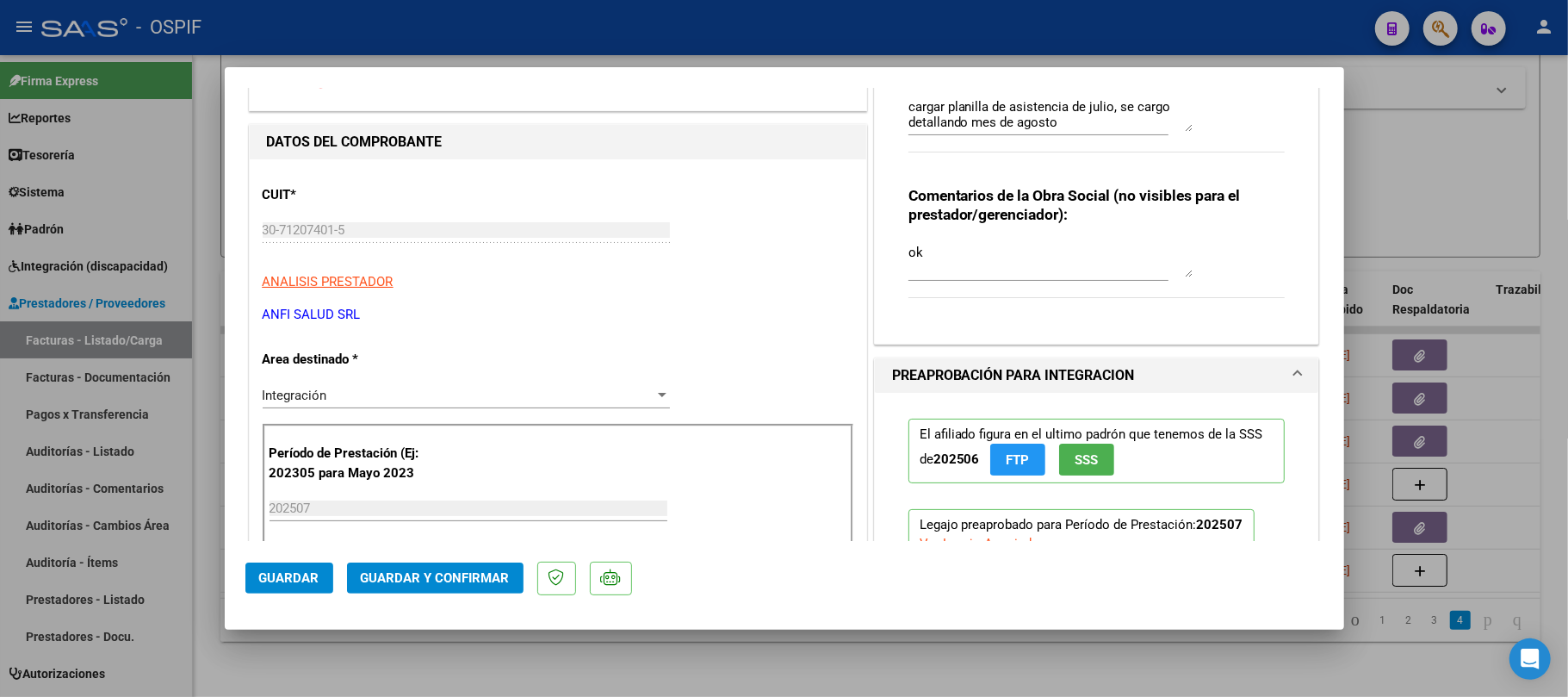
drag, startPoint x: 1423, startPoint y: 361, endPoint x: 1267, endPoint y: 434, distance: 172.2
click at [1423, 361] on div at bounding box center [784, 348] width 1568 height 697
type input "$ 0,00"
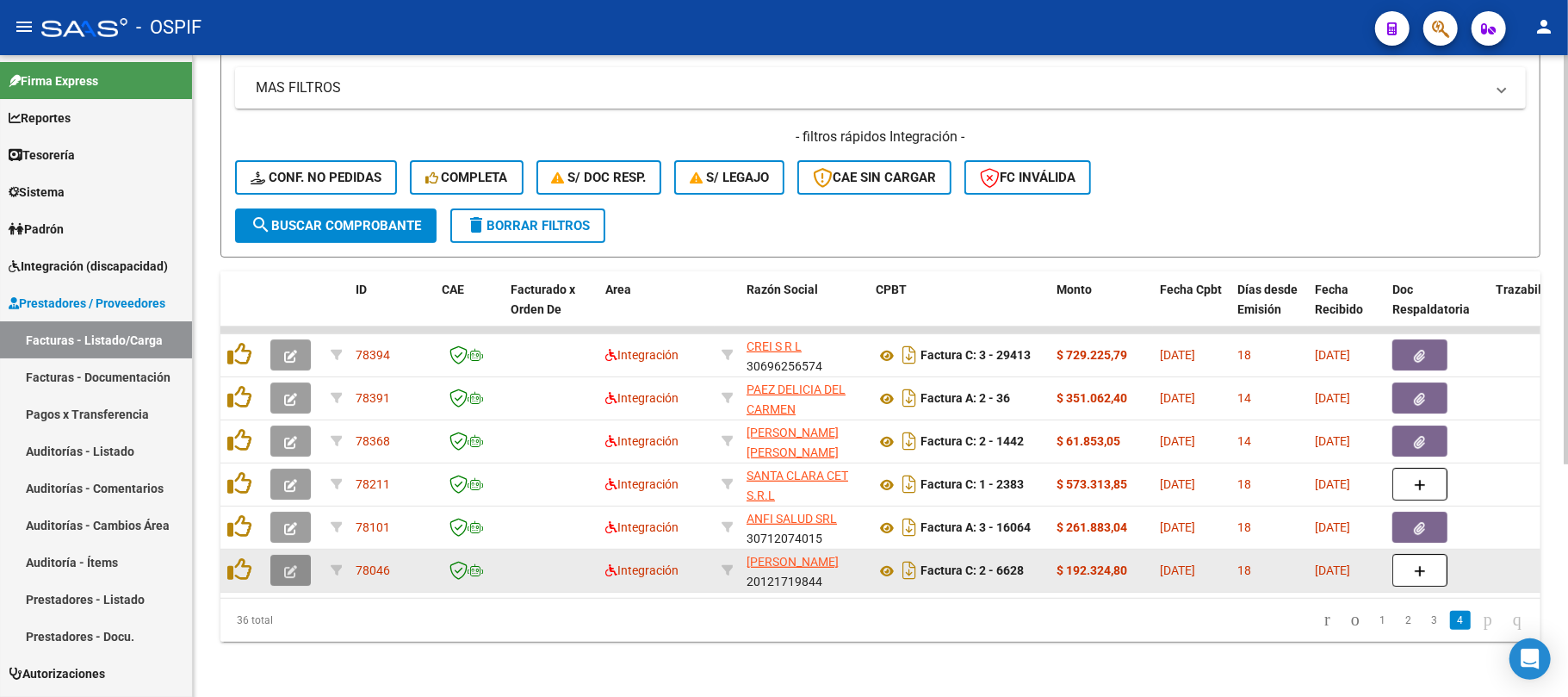
click at [284, 565] on icon "button" at bounding box center [290, 571] width 13 height 13
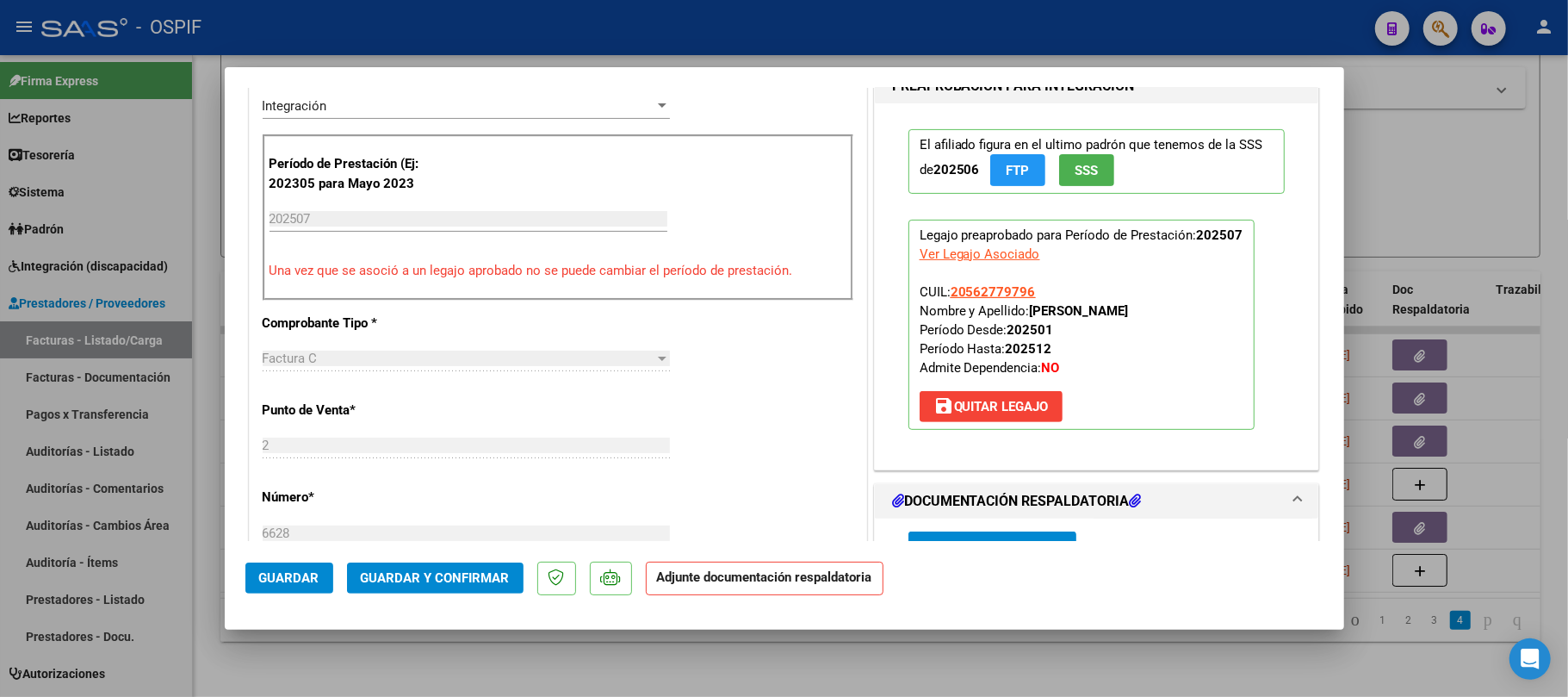
scroll to position [345, 0]
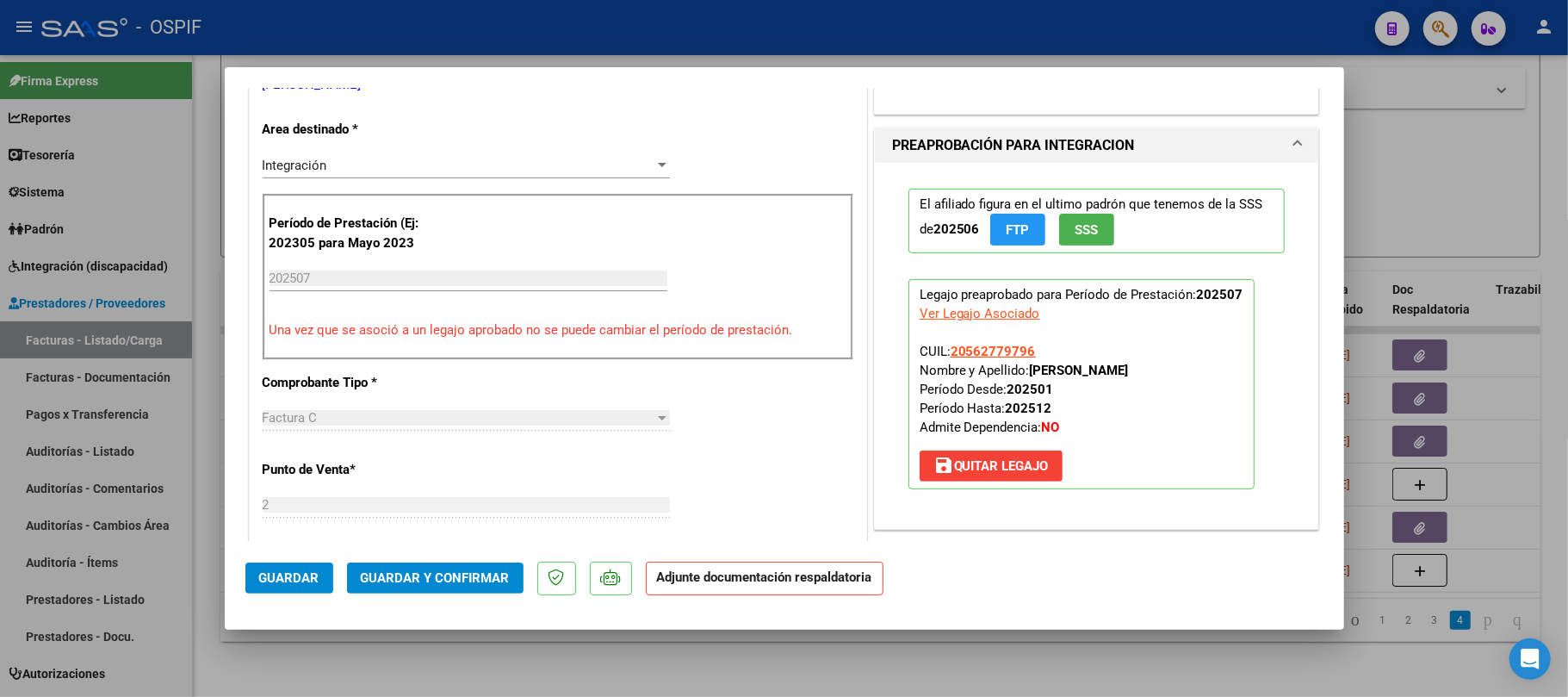
click at [1461, 155] on div at bounding box center [784, 348] width 1568 height 697
type input "$ 0,00"
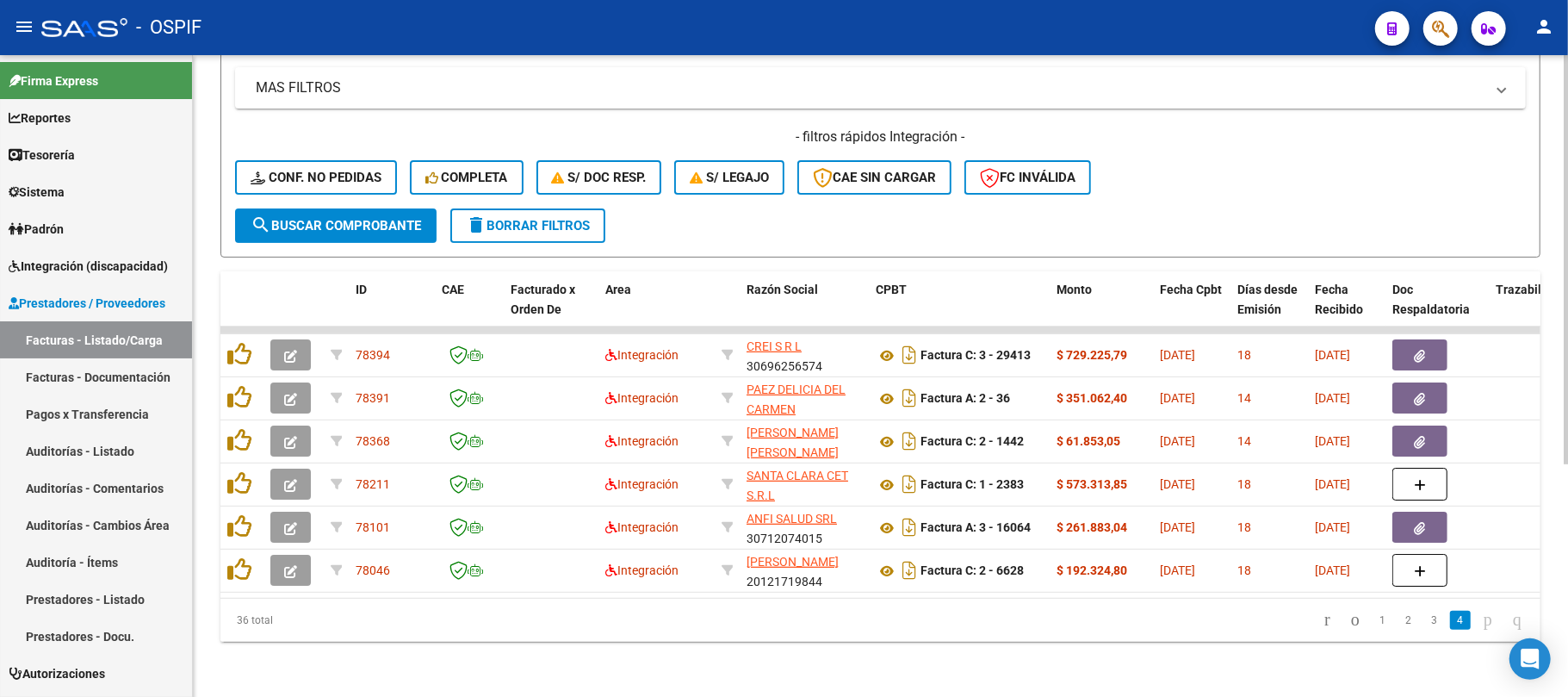
scroll to position [0, 0]
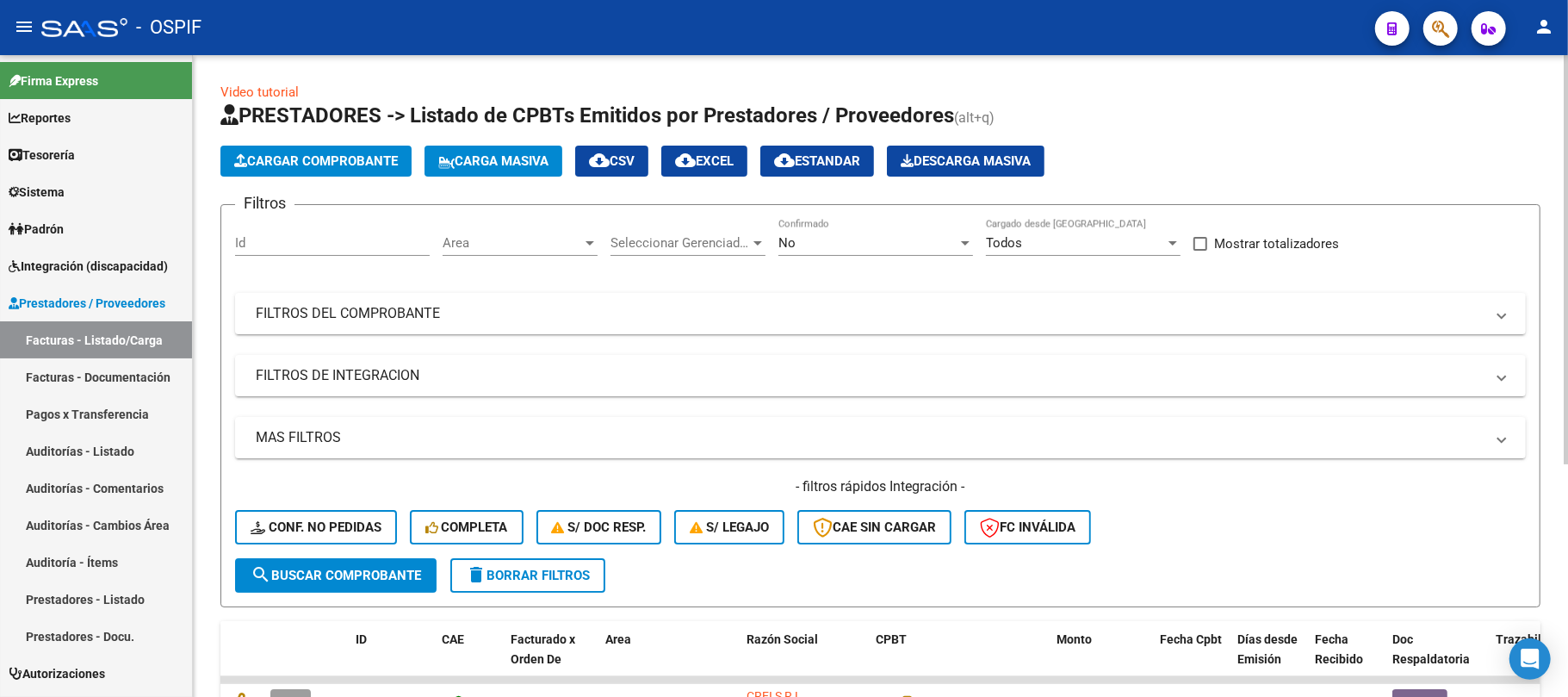
click at [379, 143] on app-list-header "PRESTADORES -> Listado de CPBTs Emitidos por Prestadores / Proveedores (alt+q) …" at bounding box center [880, 353] width 1320 height 505
click at [376, 146] on button "Cargar Comprobante" at bounding box center [316, 161] width 192 height 31
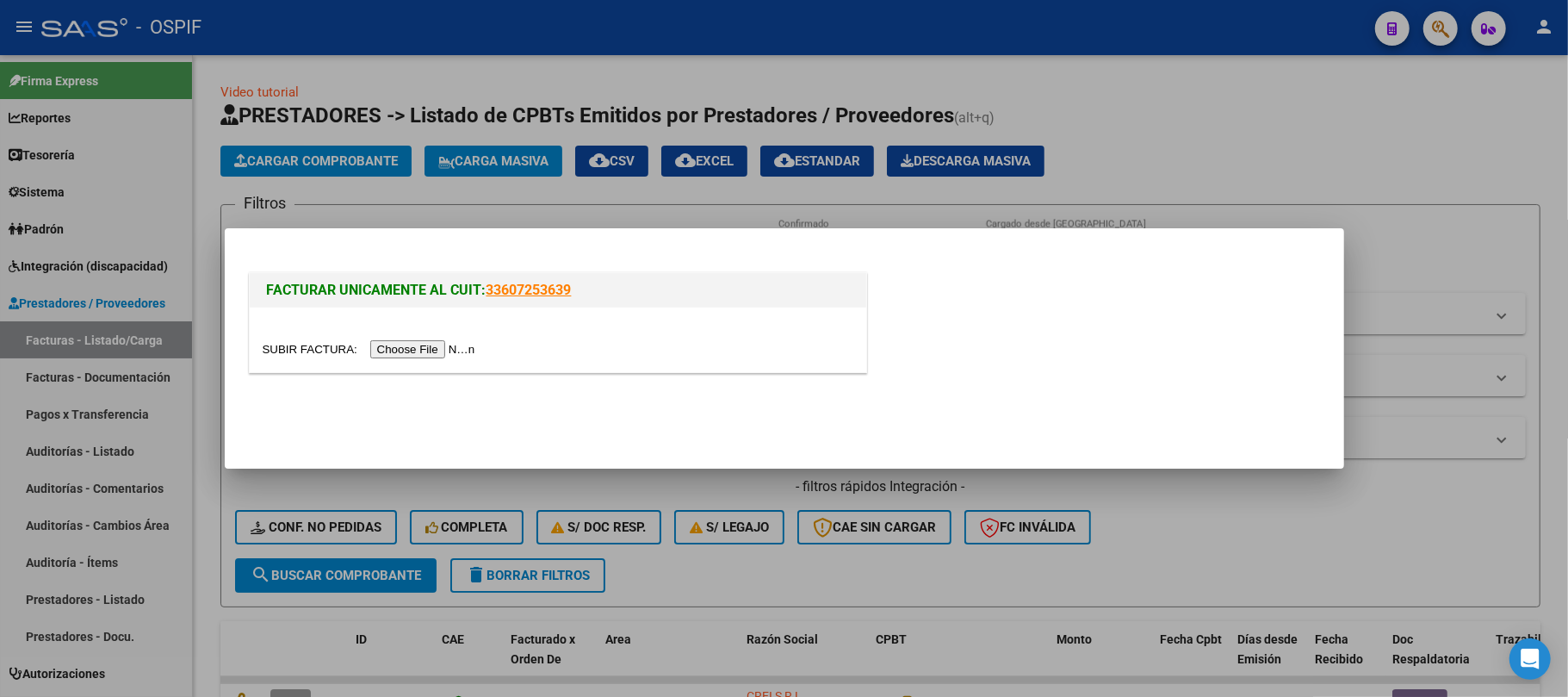
click at [439, 345] on input "file" at bounding box center [372, 349] width 218 height 18
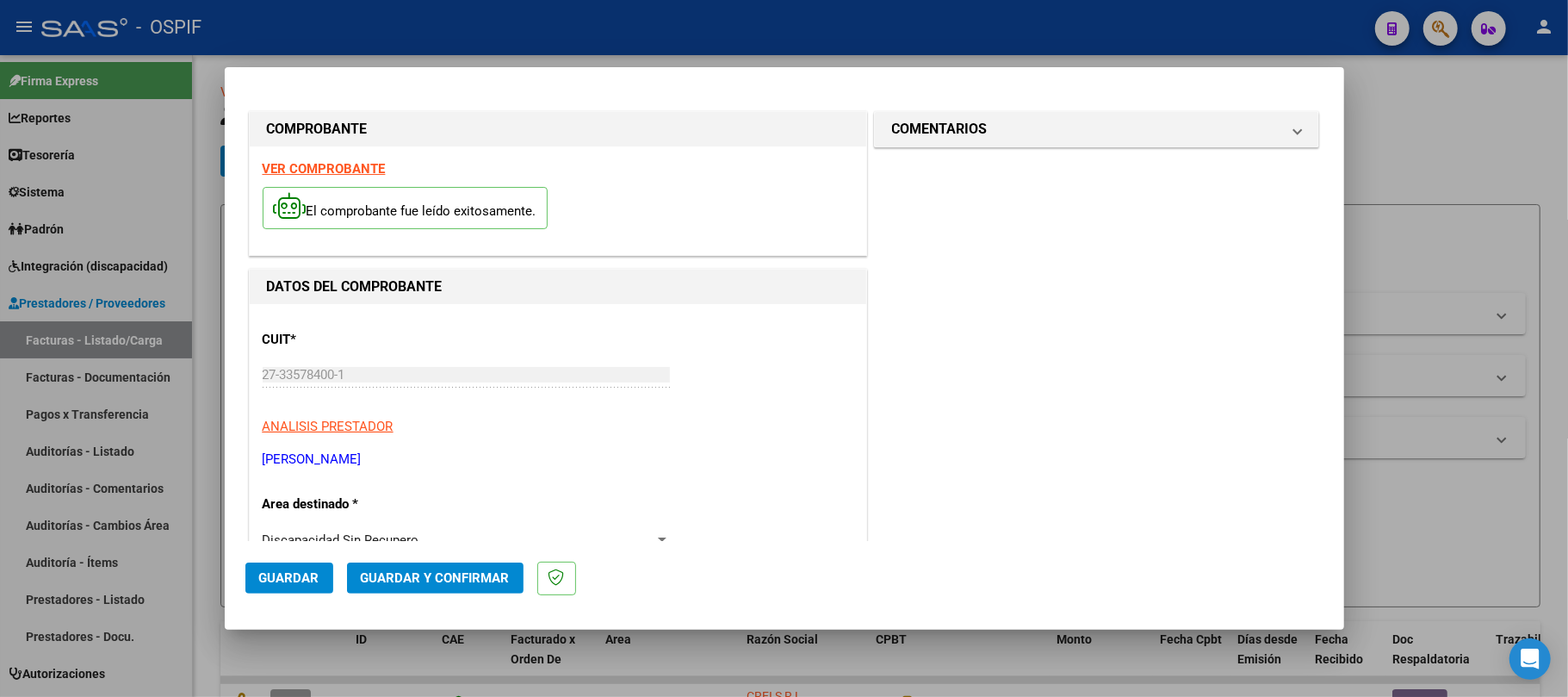
scroll to position [114, 0]
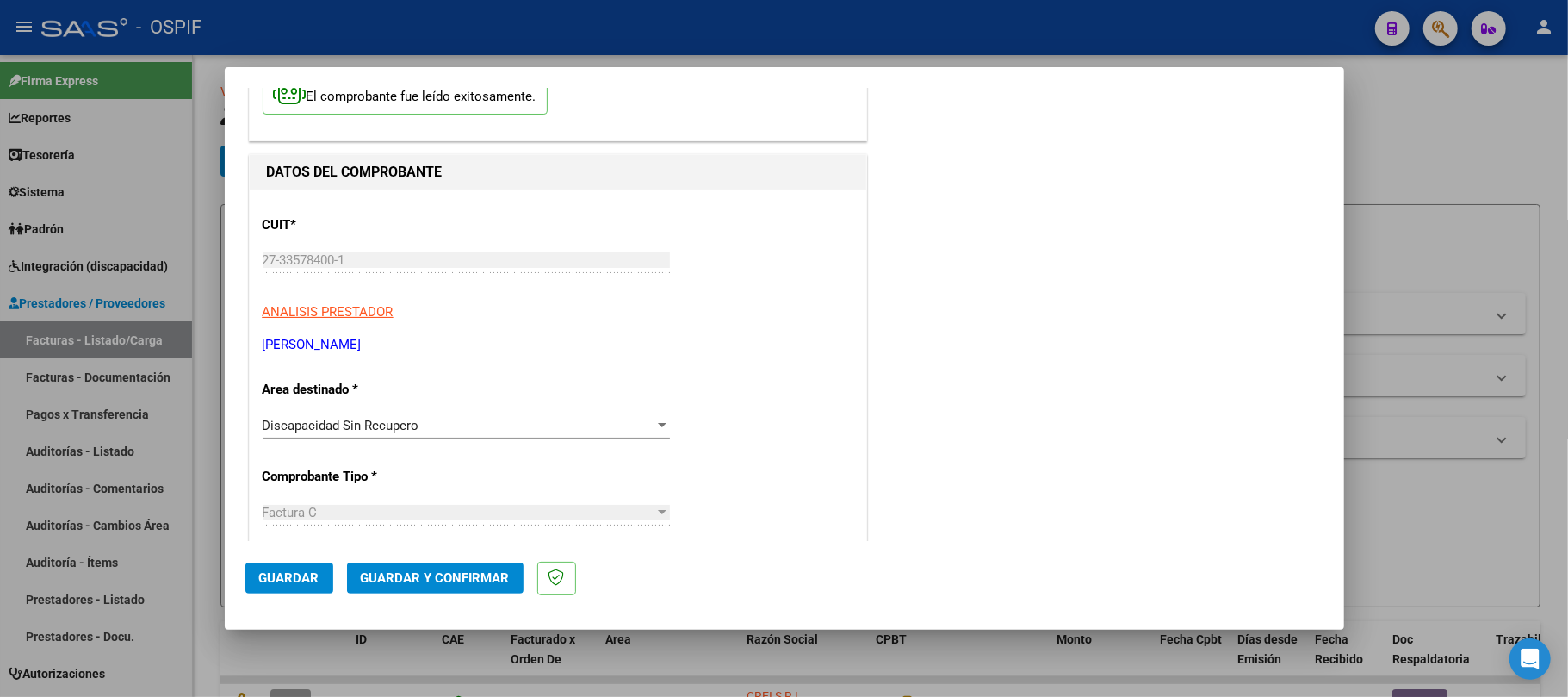
click at [396, 433] on div "Discapacidad Sin Recupero" at bounding box center [458, 426] width 392 height 16
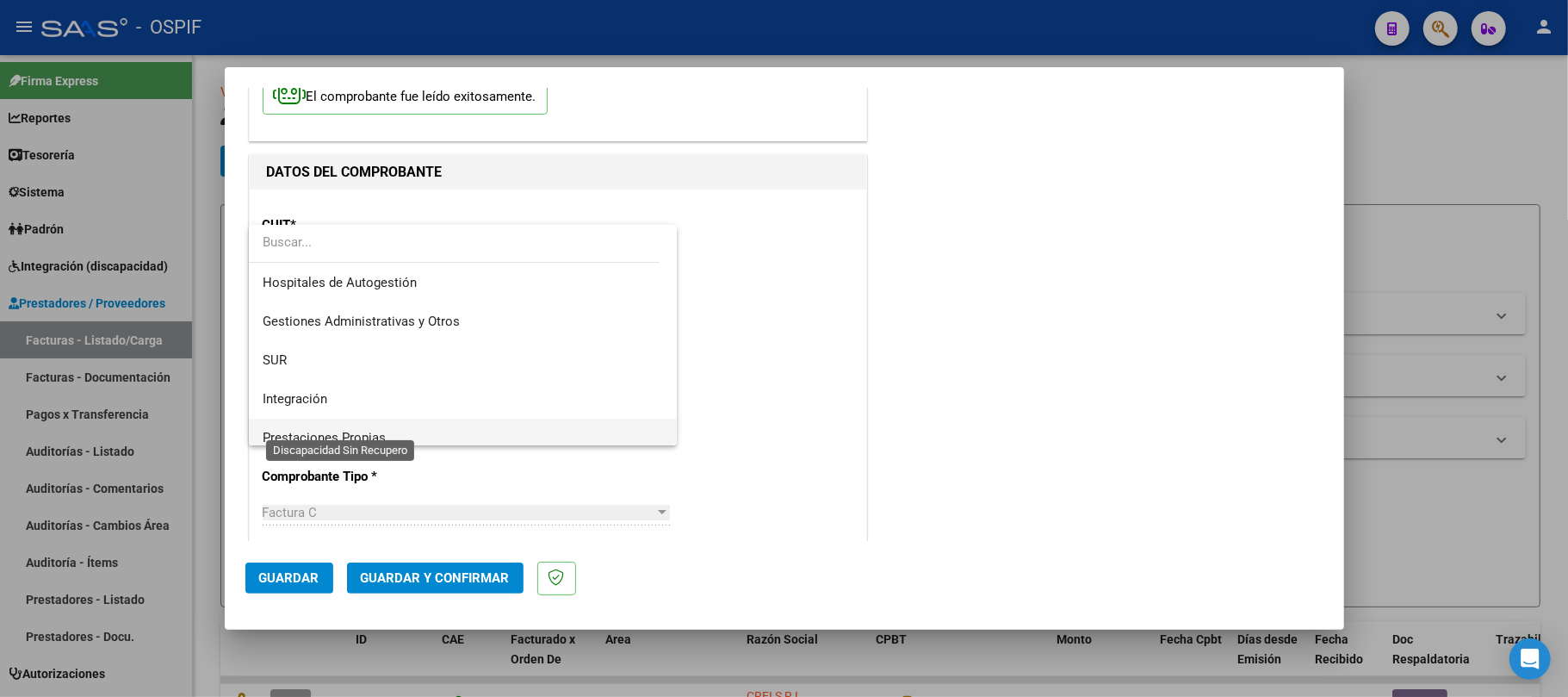
scroll to position [89, 0]
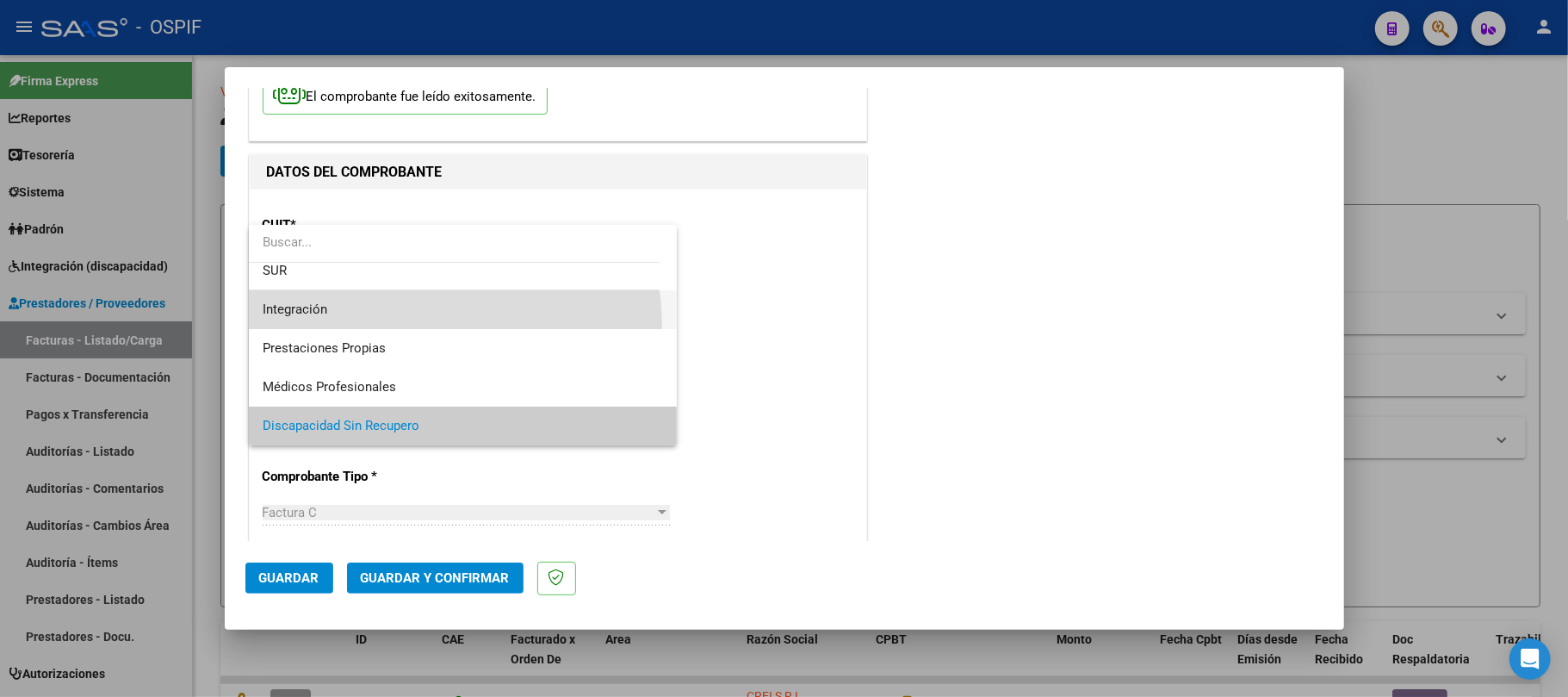
click at [380, 328] on span "Integración" at bounding box center [463, 309] width 401 height 39
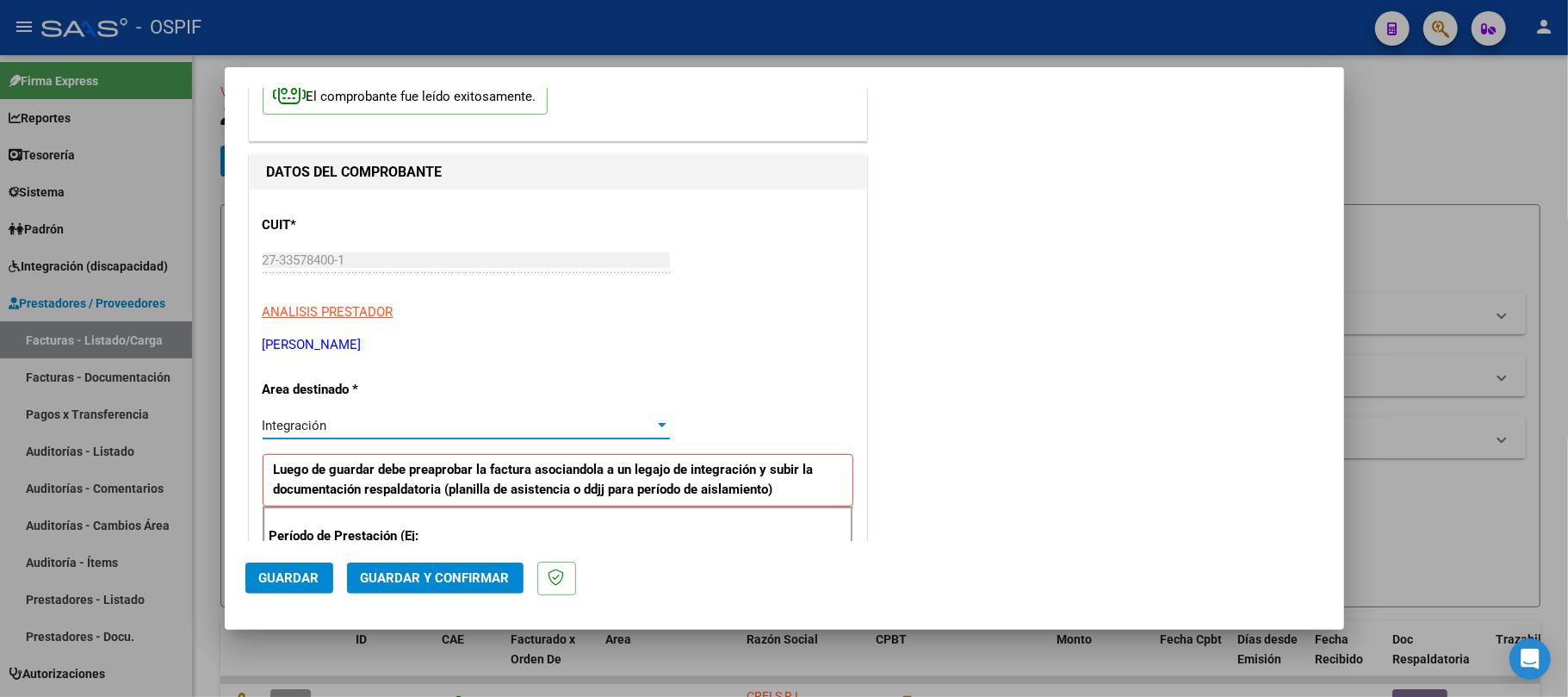
click at [284, 572] on span "Guardar" at bounding box center [289, 578] width 61 height 16
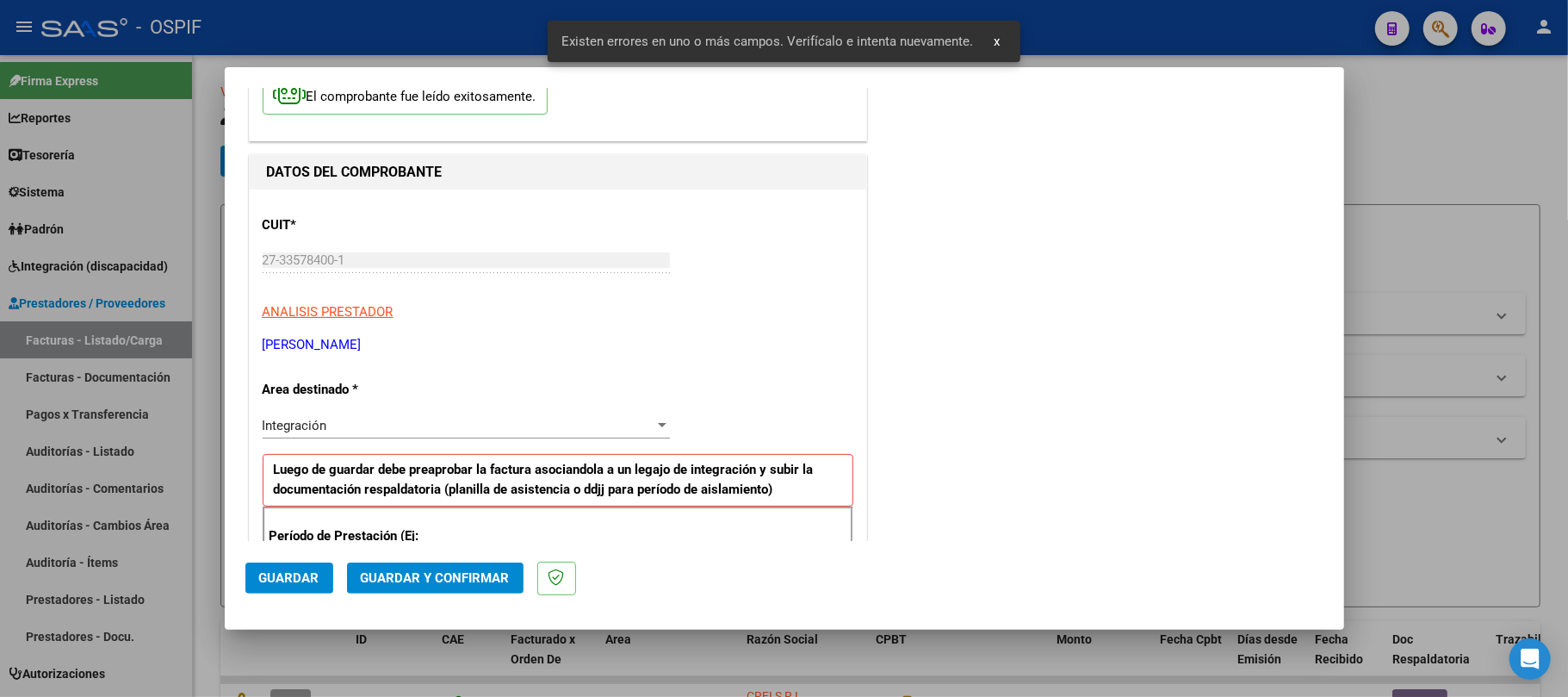
scroll to position [375, 0]
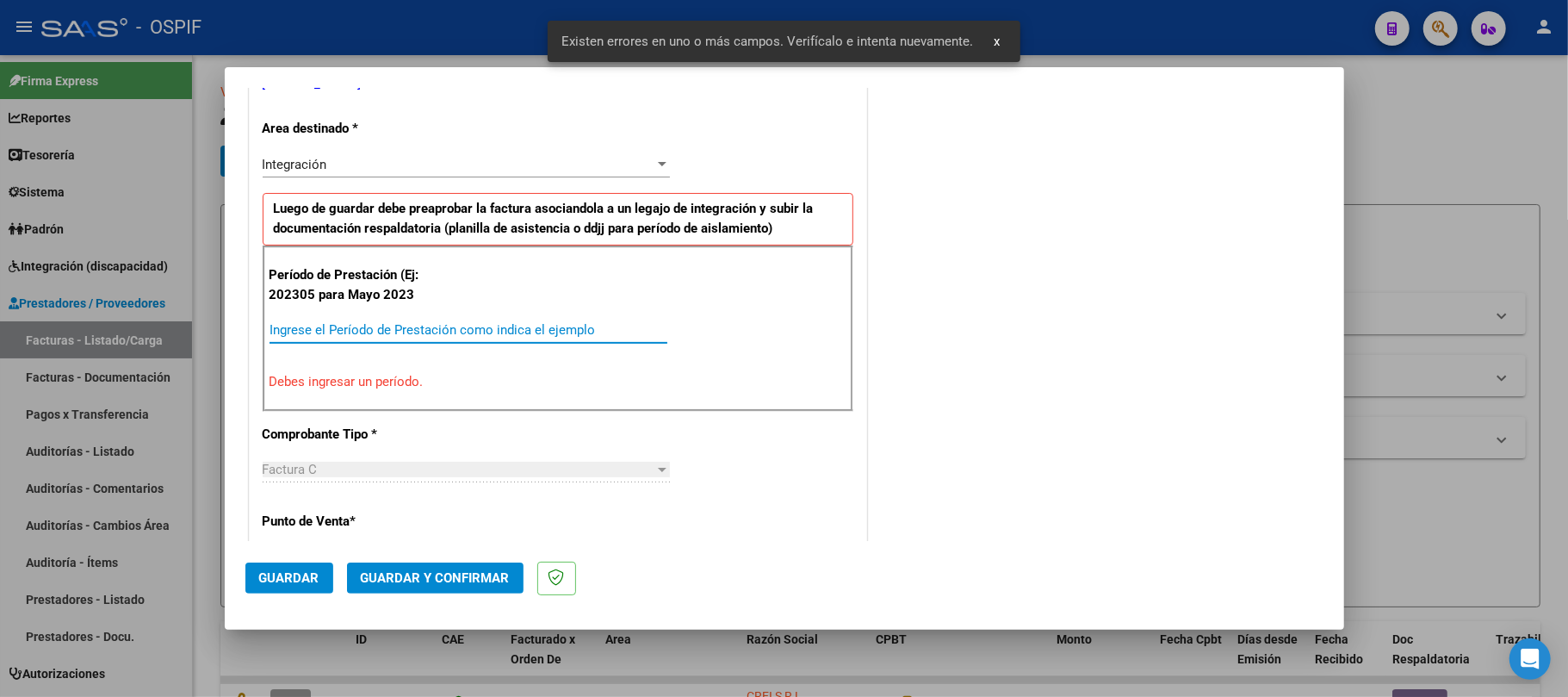
click at [429, 338] on input "Ingrese el Período de Prestación como indica el ejemplo" at bounding box center [468, 331] width 398 height 16
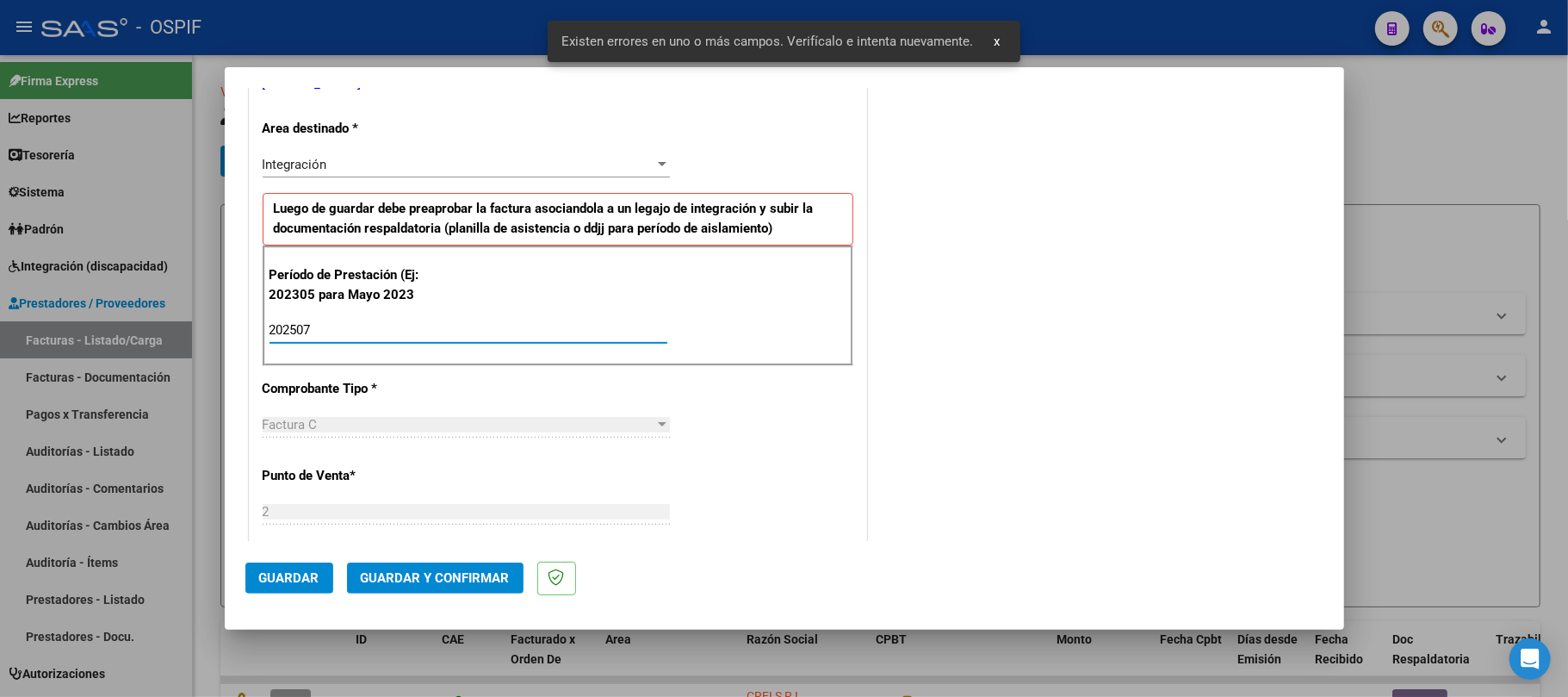
type input "202507"
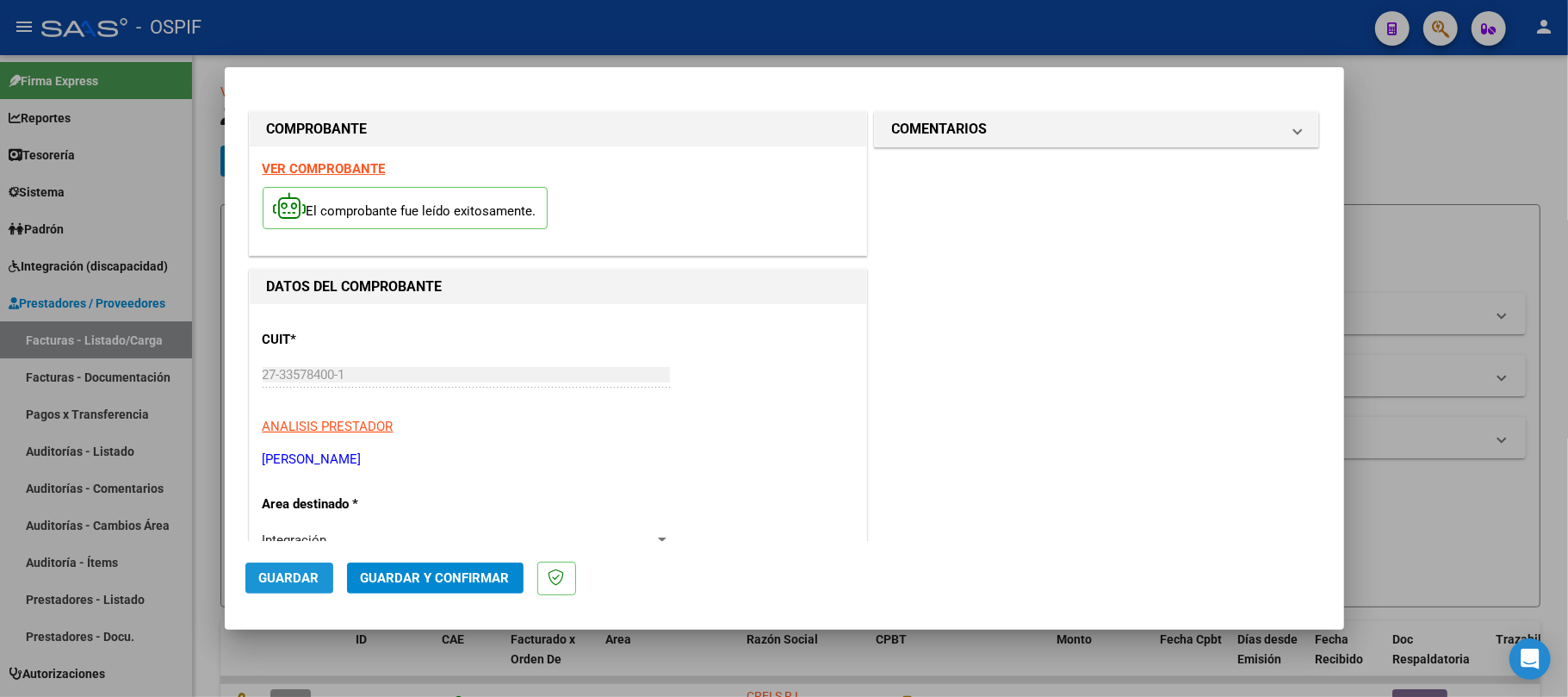
click at [290, 583] on span "Guardar" at bounding box center [289, 578] width 61 height 16
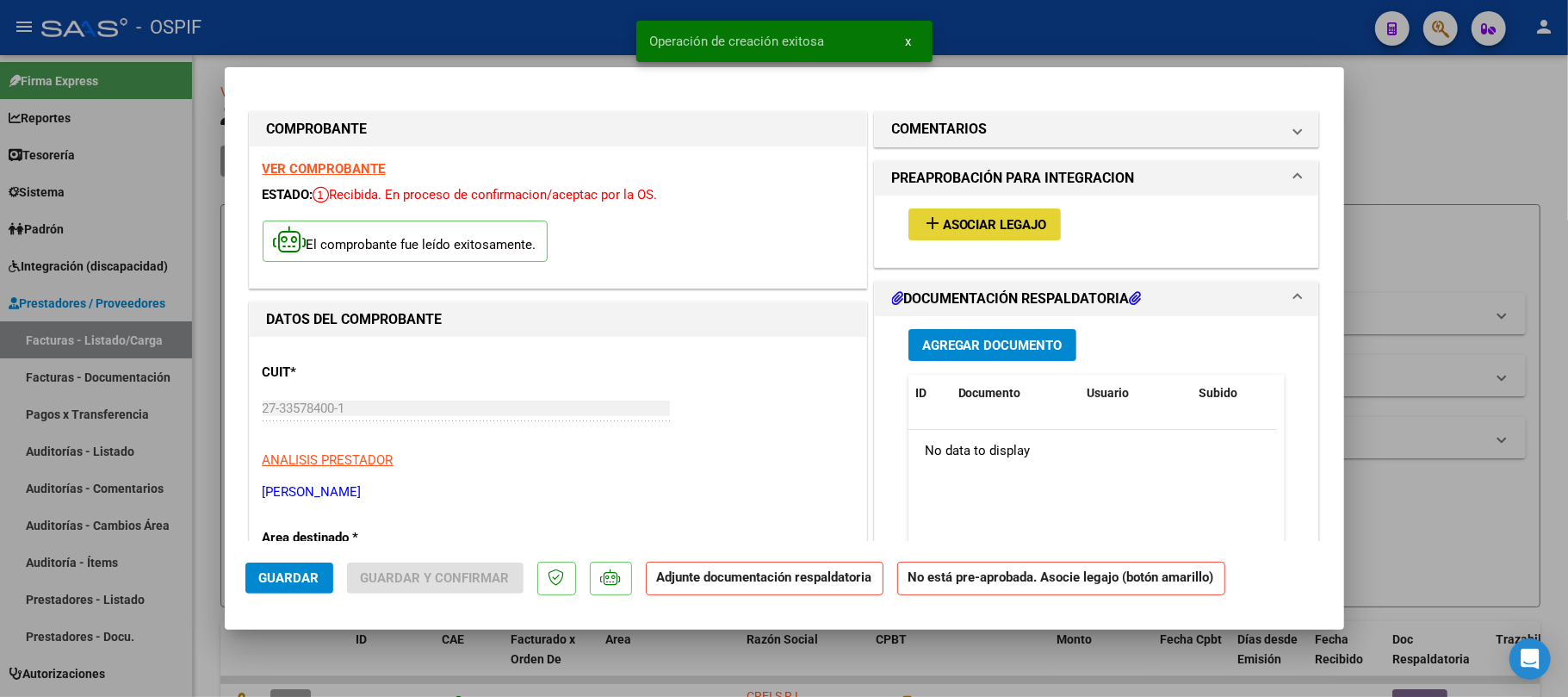
click at [1010, 224] on span "Asociar Legajo" at bounding box center [994, 225] width 104 height 16
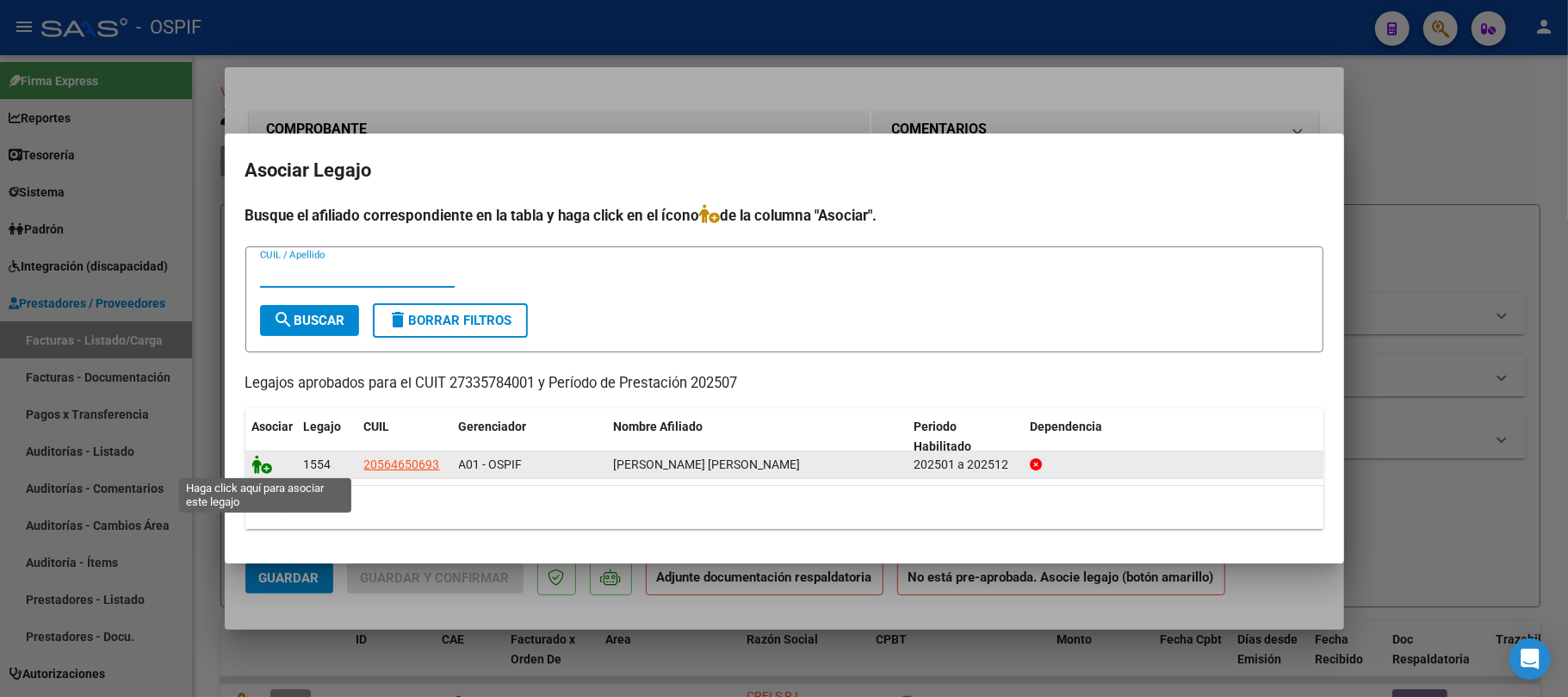
click at [263, 459] on icon at bounding box center [262, 464] width 21 height 19
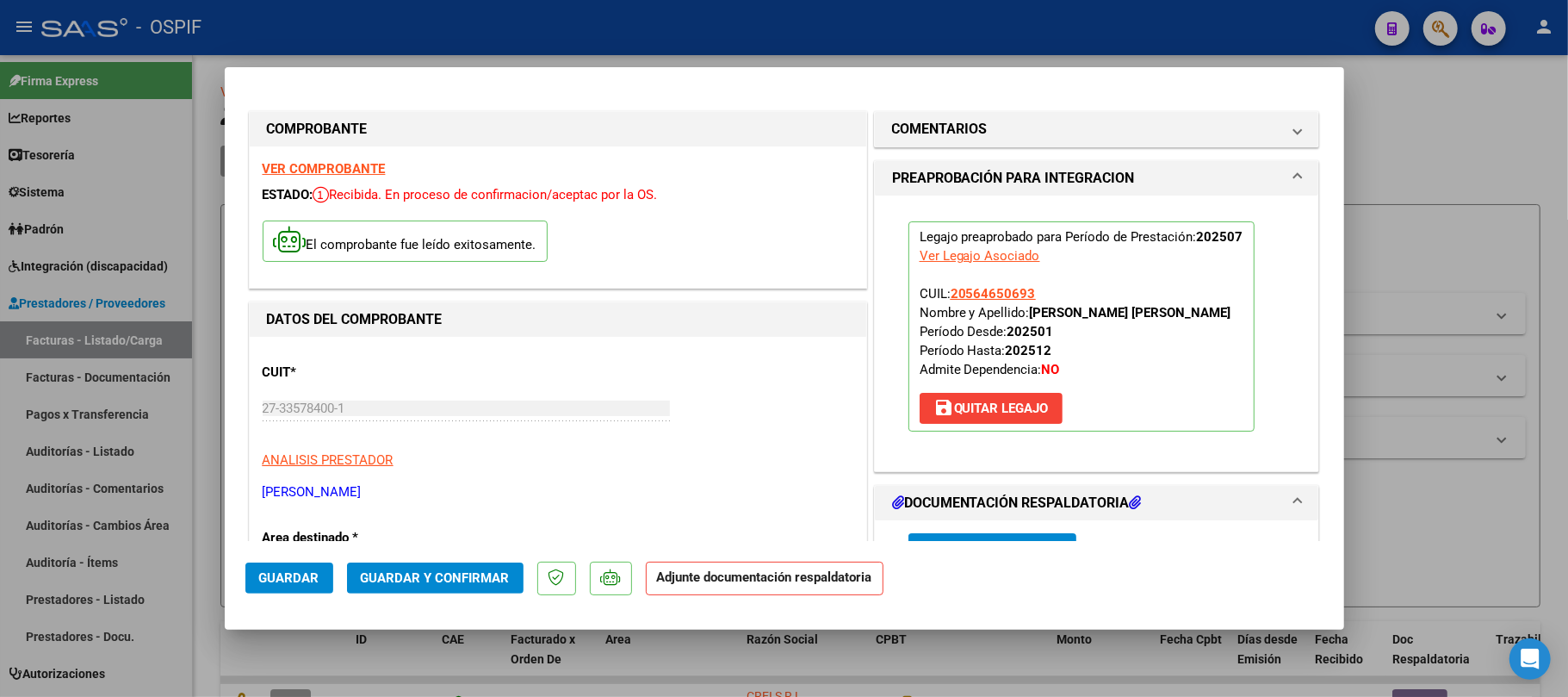
scroll to position [345, 0]
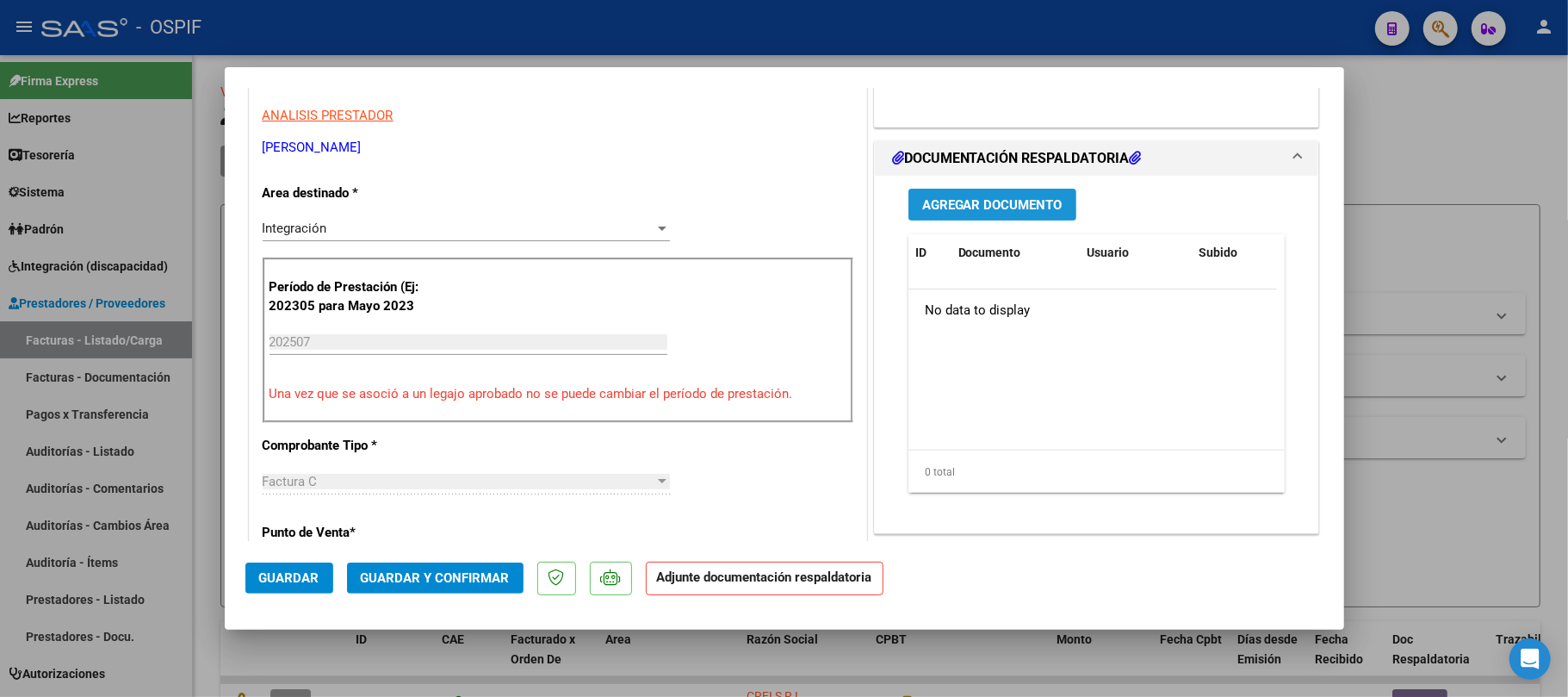
click at [1028, 195] on button "Agregar Documento" at bounding box center [992, 205] width 168 height 32
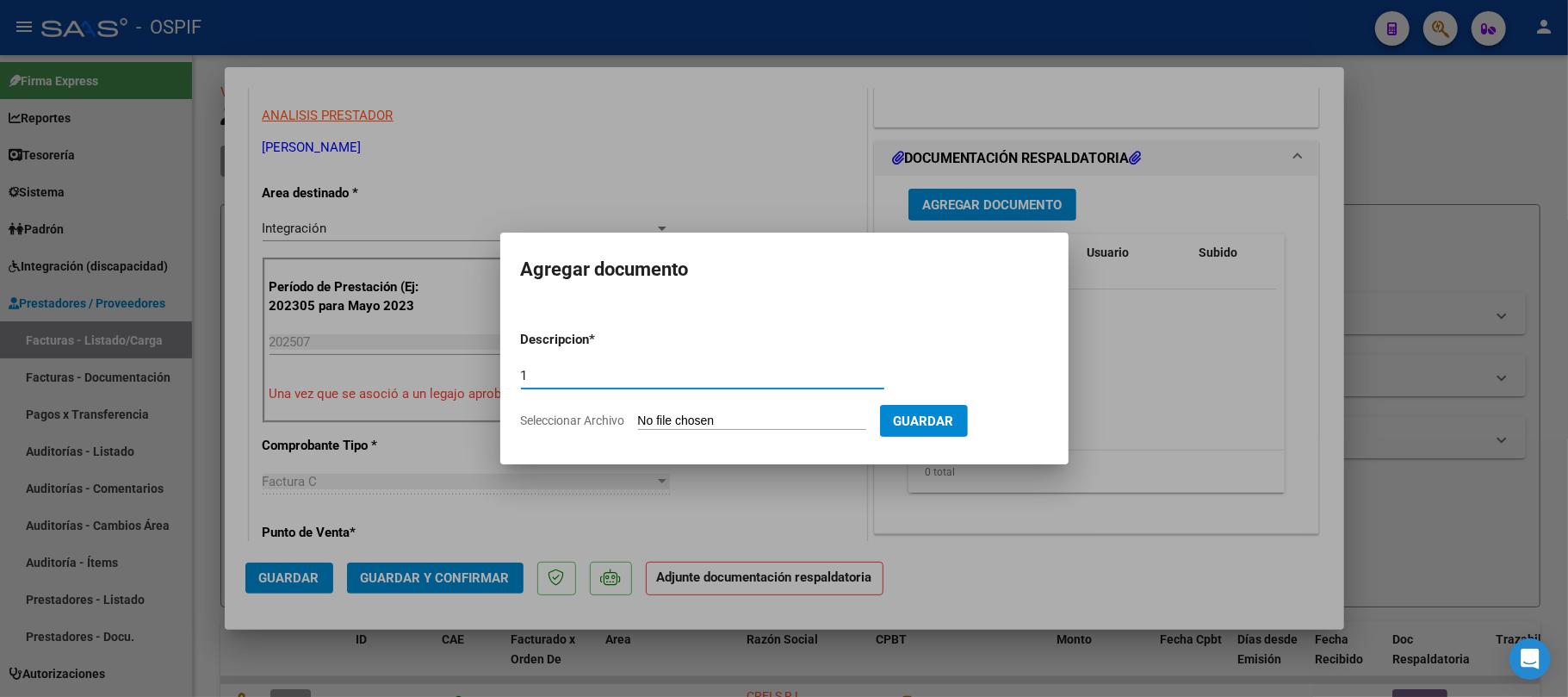
type input "1"
click at [730, 408] on form "Descripcion * 1 Escriba aquí una descripcion Seleccionar Archivo Guardar" at bounding box center [784, 379] width 527 height 126
click at [725, 422] on input "Seleccionar Archivo" at bounding box center [752, 422] width 228 height 16
type input "C:\fakepath\111.pdf"
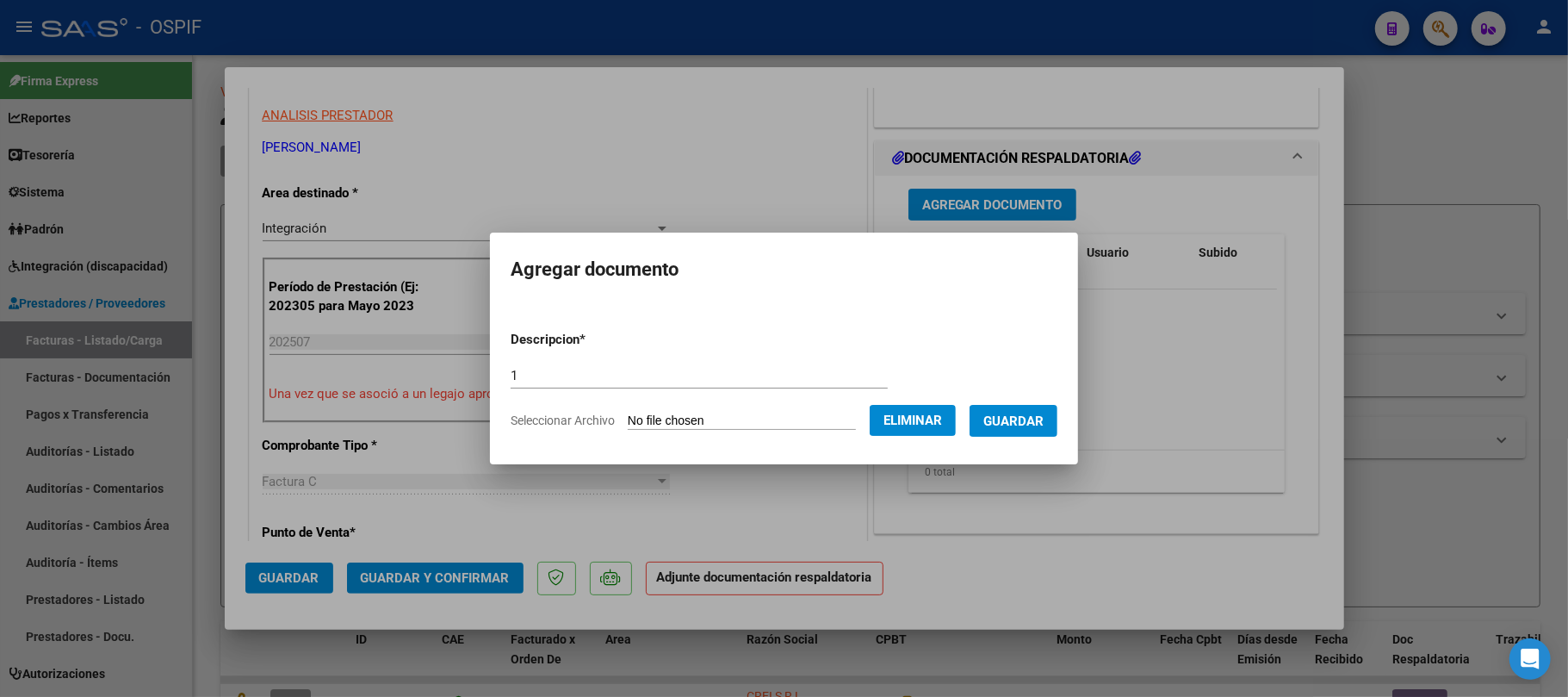
click at [1058, 433] on button "Guardar" at bounding box center [1013, 421] width 88 height 32
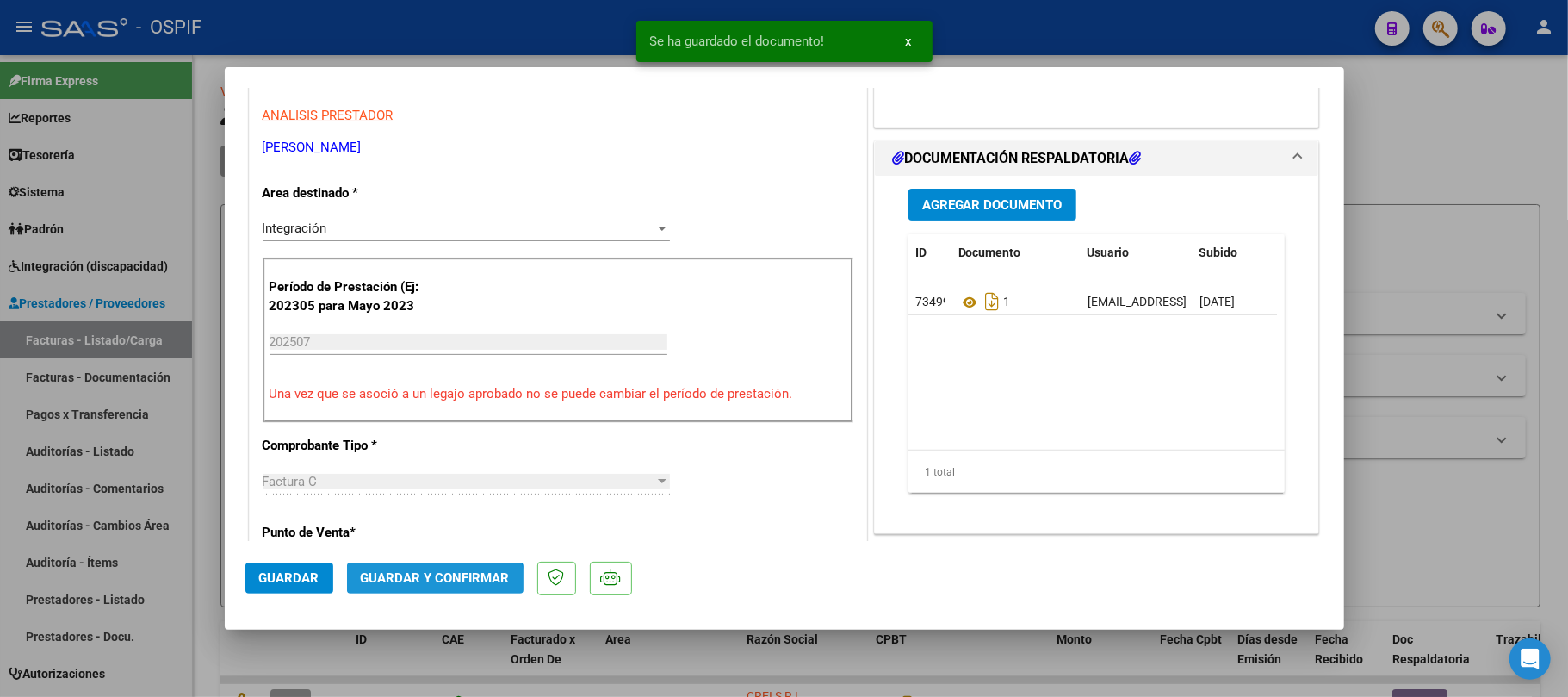
click at [429, 590] on button "Guardar y Confirmar" at bounding box center [436, 578] width 177 height 31
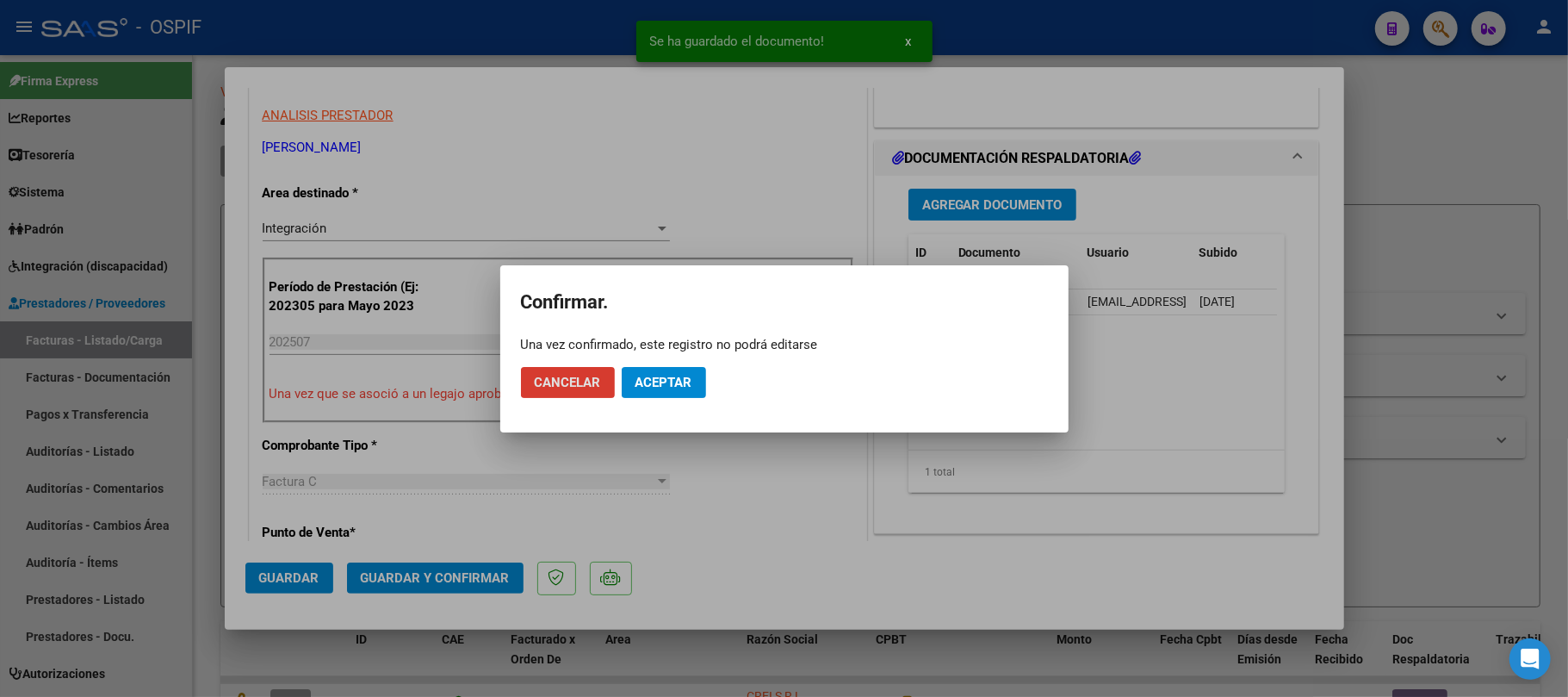
click at [652, 387] on span "Aceptar" at bounding box center [663, 382] width 57 height 16
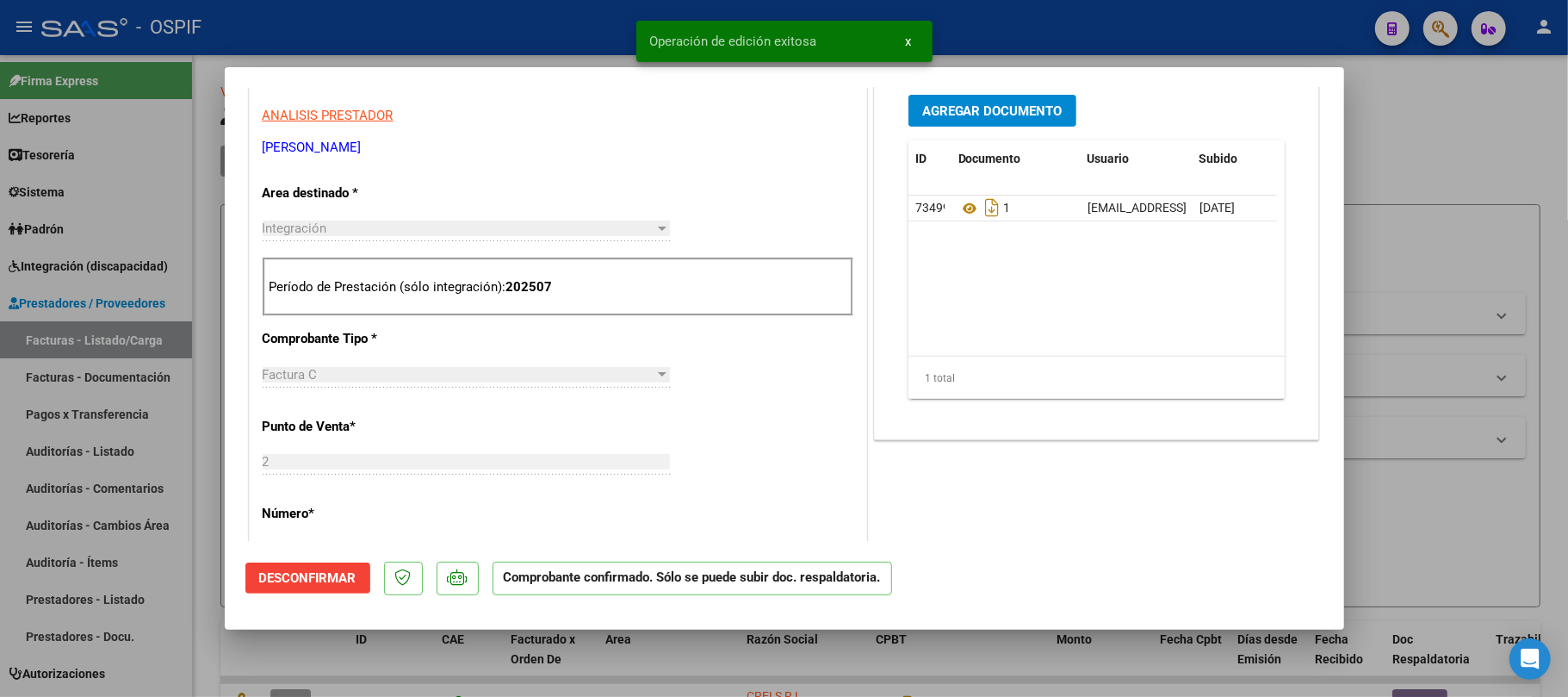
click at [677, 655] on div at bounding box center [784, 348] width 1568 height 697
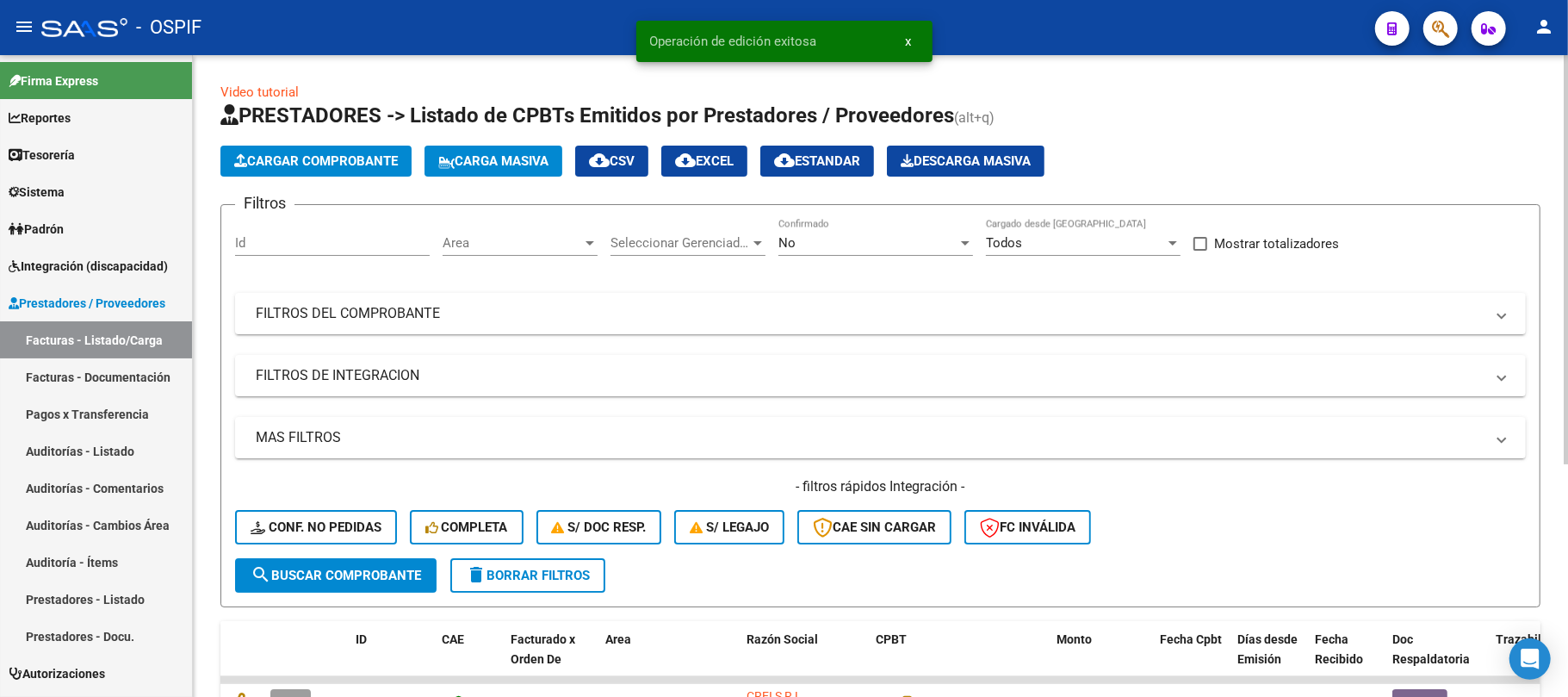
scroll to position [114, 0]
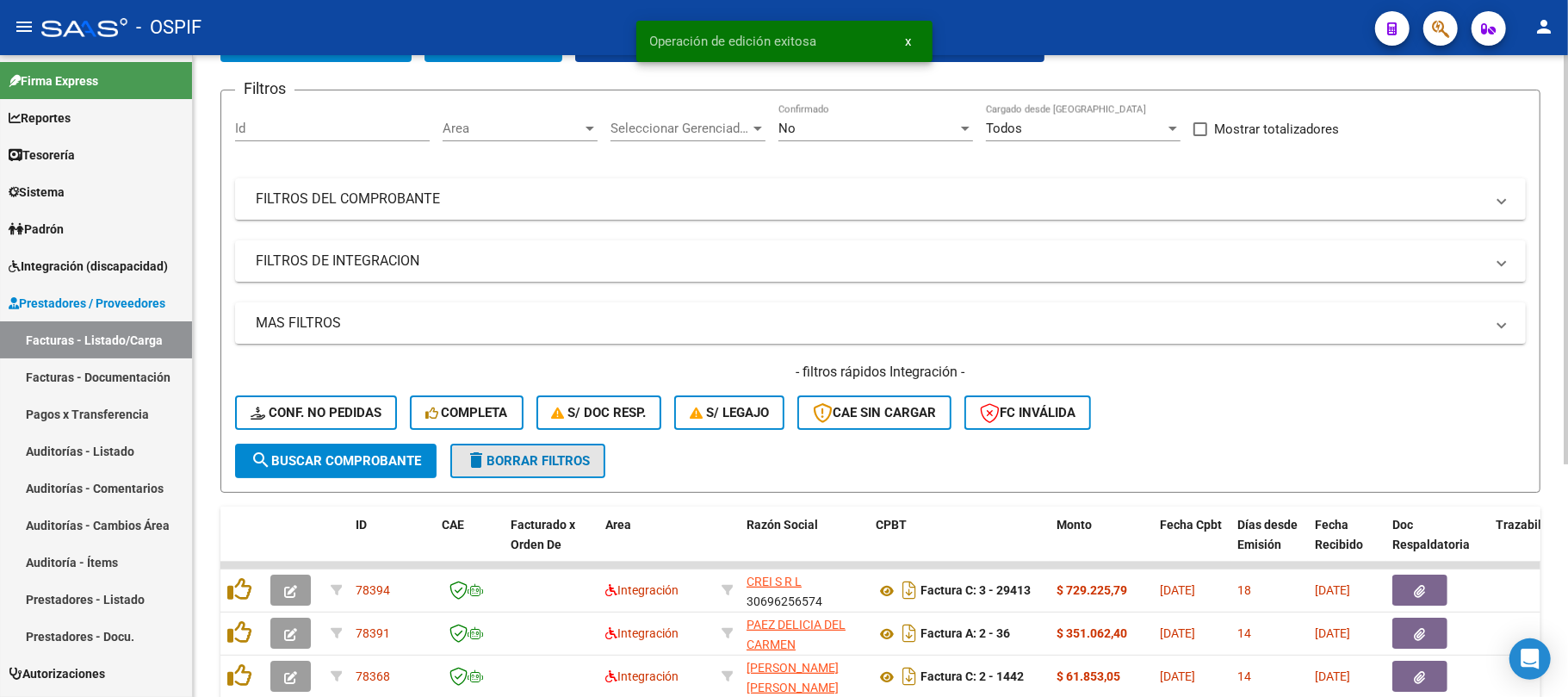
click at [538, 460] on span "delete Borrar Filtros" at bounding box center [527, 461] width 124 height 16
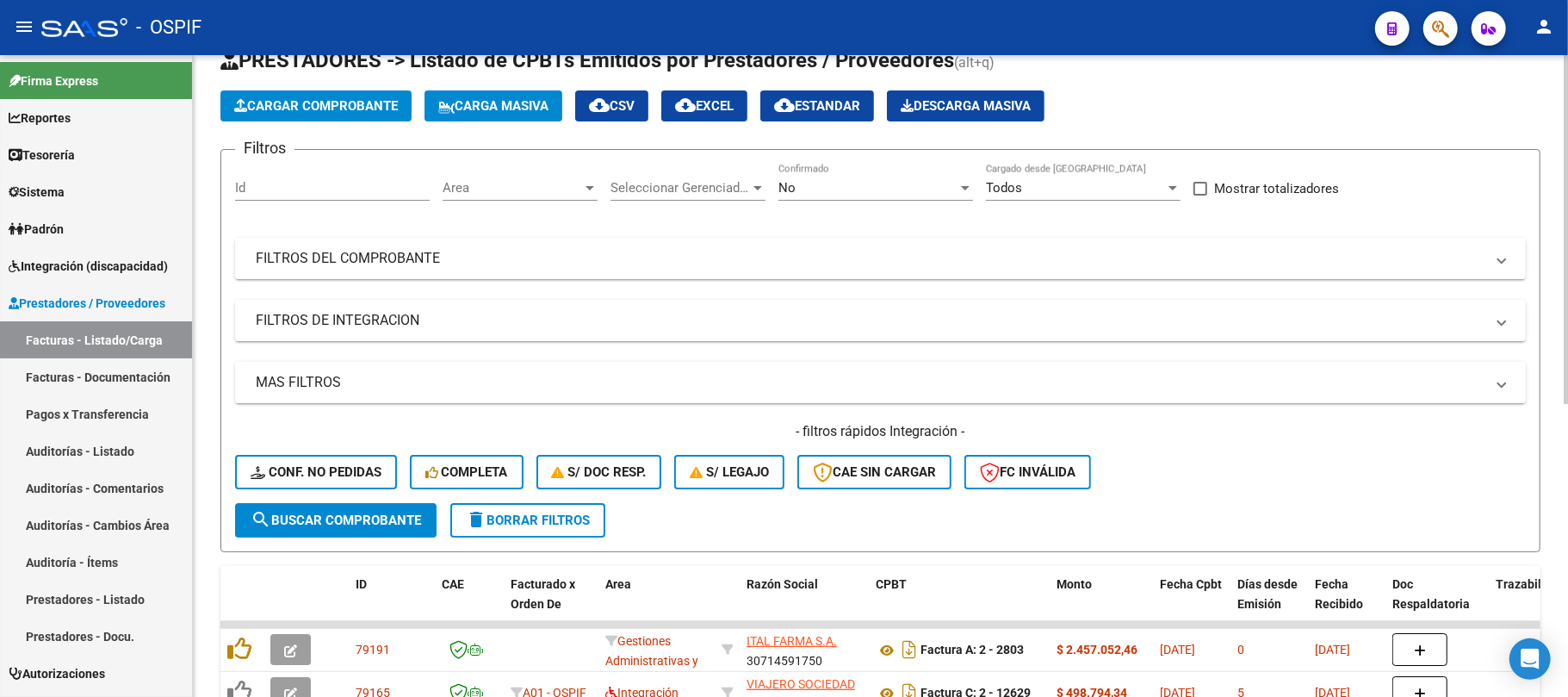
scroll to position [0, 0]
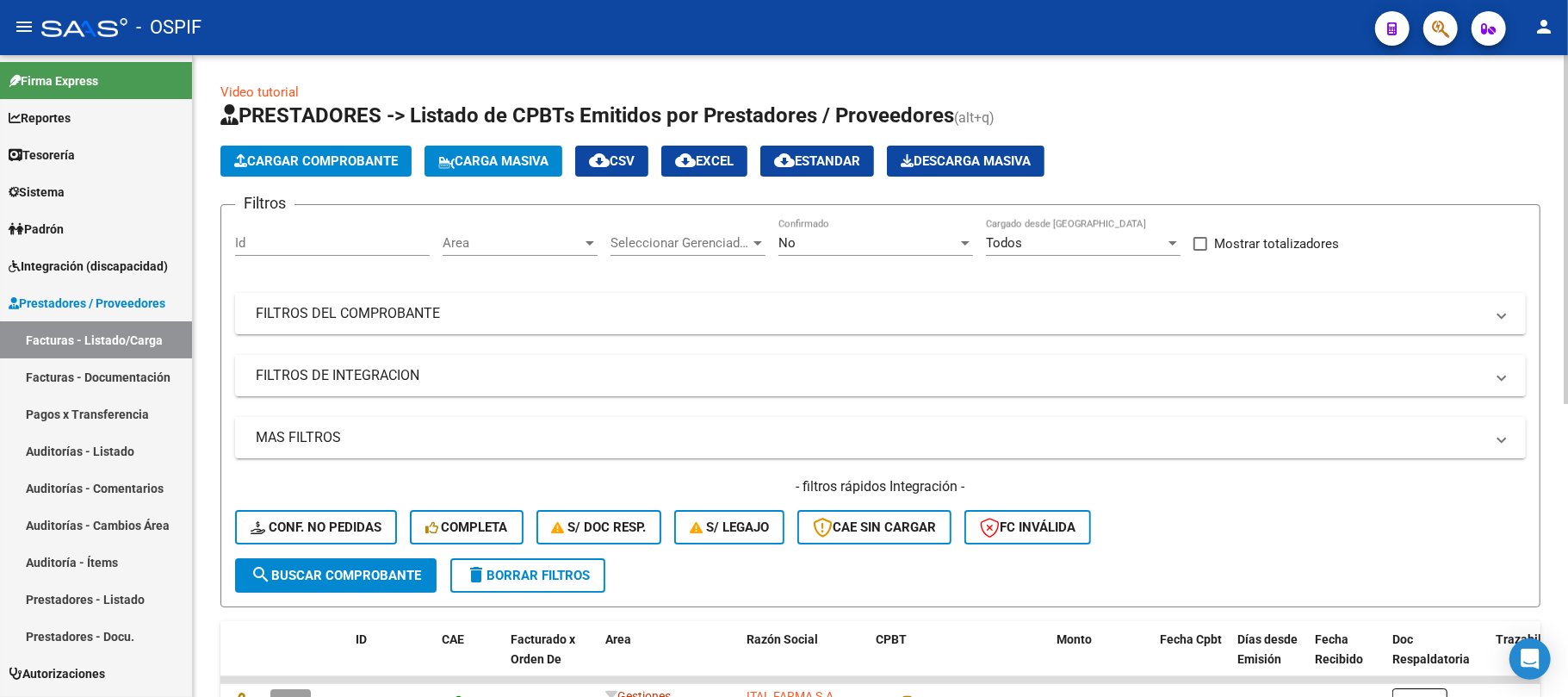
click at [542, 231] on div "Area Area" at bounding box center [520, 236] width 155 height 37
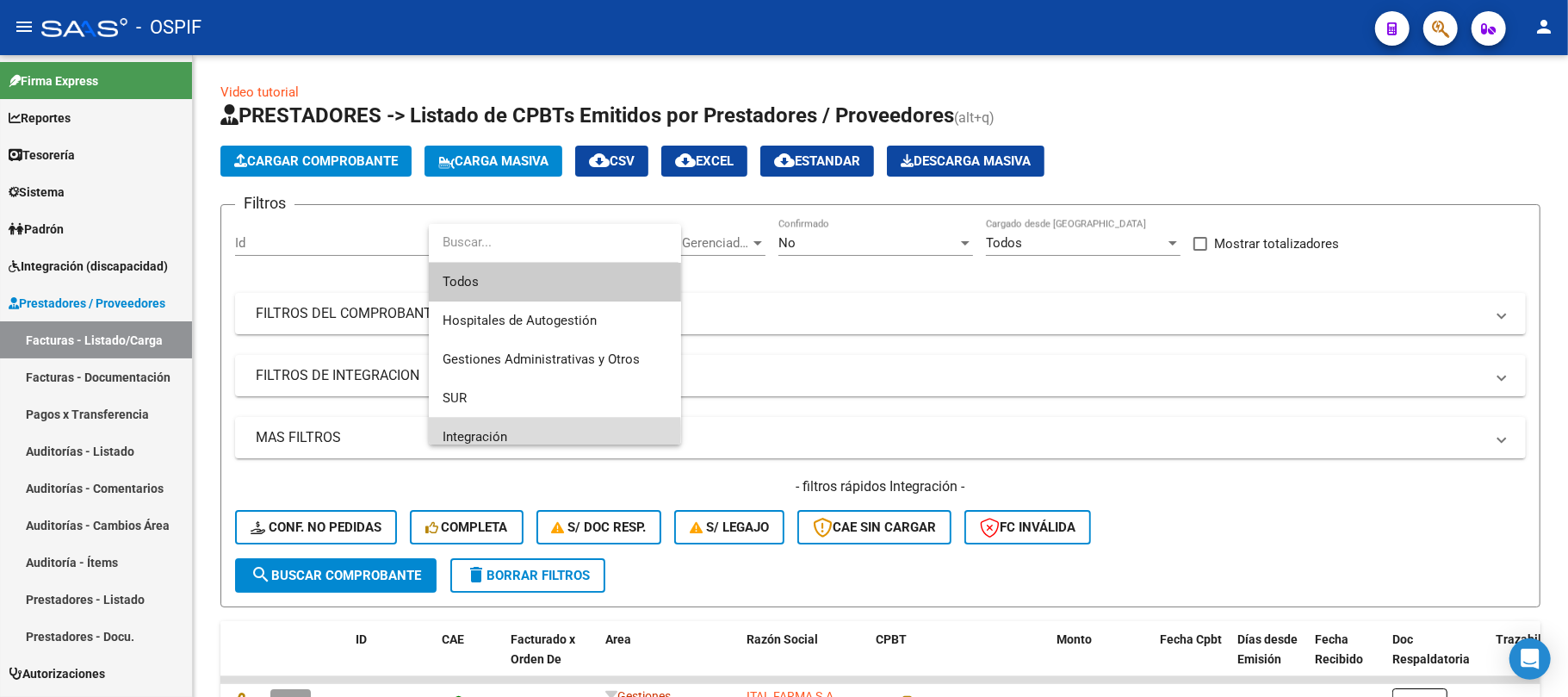
click at [511, 431] on span "Integración" at bounding box center [555, 437] width 224 height 39
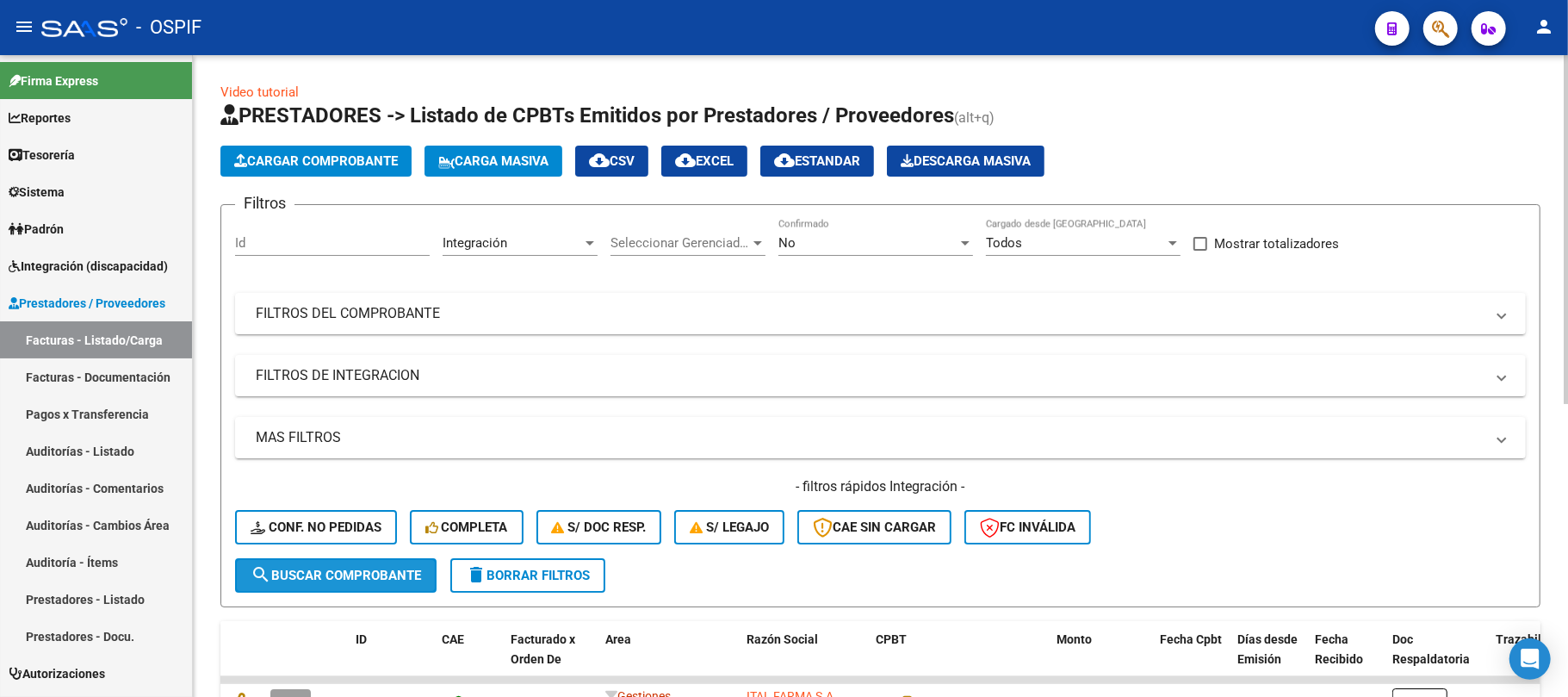
click at [398, 573] on span "search Buscar Comprobante" at bounding box center [336, 576] width 171 height 16
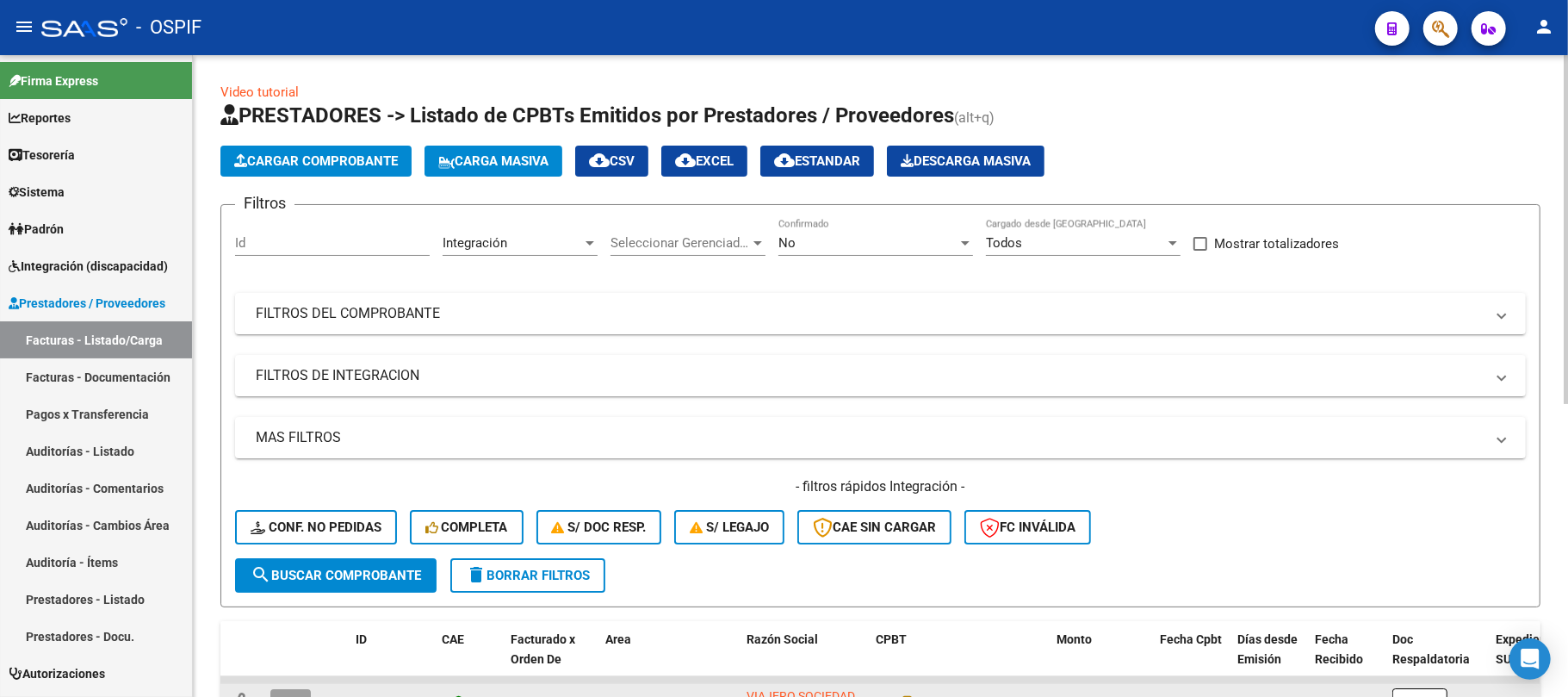
click at [733, 166] on span "cloud_download EXCEL" at bounding box center [704, 161] width 59 height 16
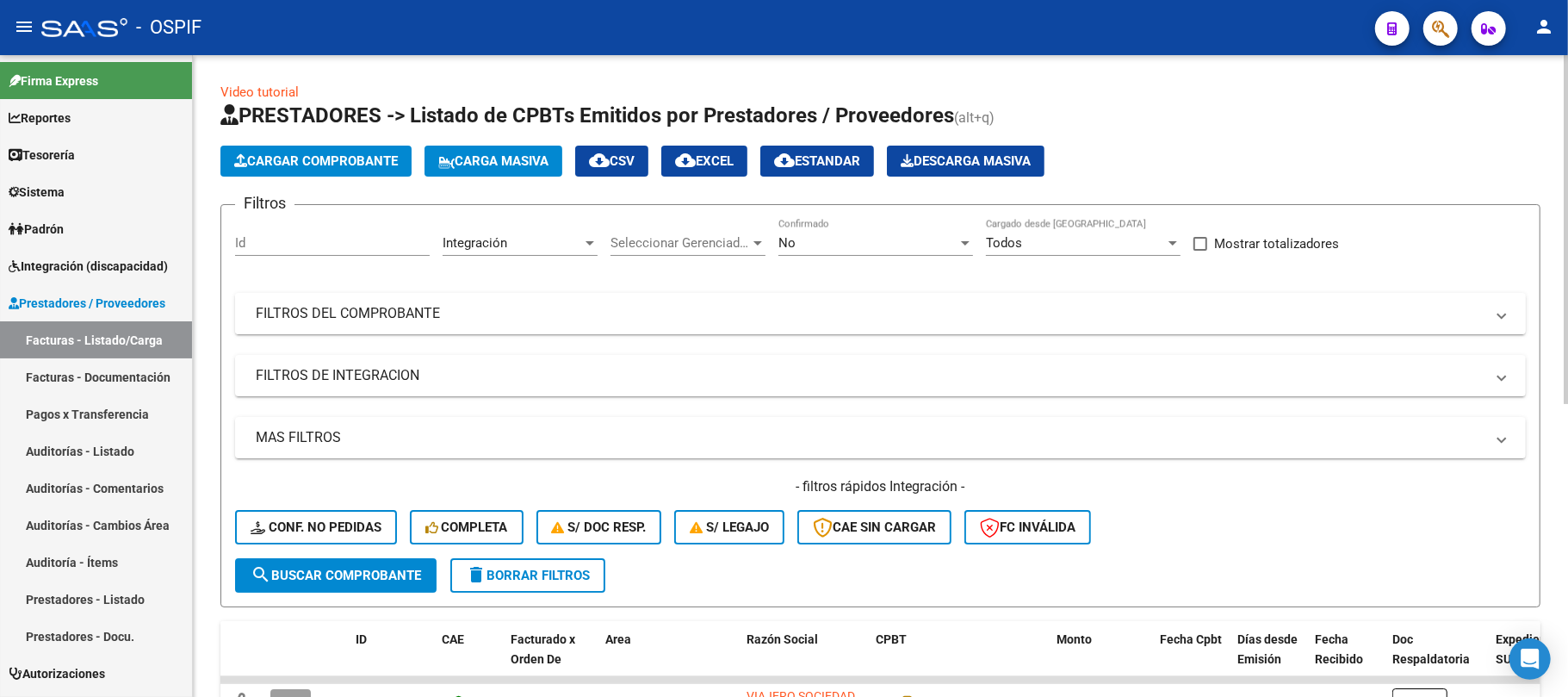
click at [687, 304] on mat-panel-title "FILTROS DEL COMPROBANTE" at bounding box center [870, 313] width 1229 height 19
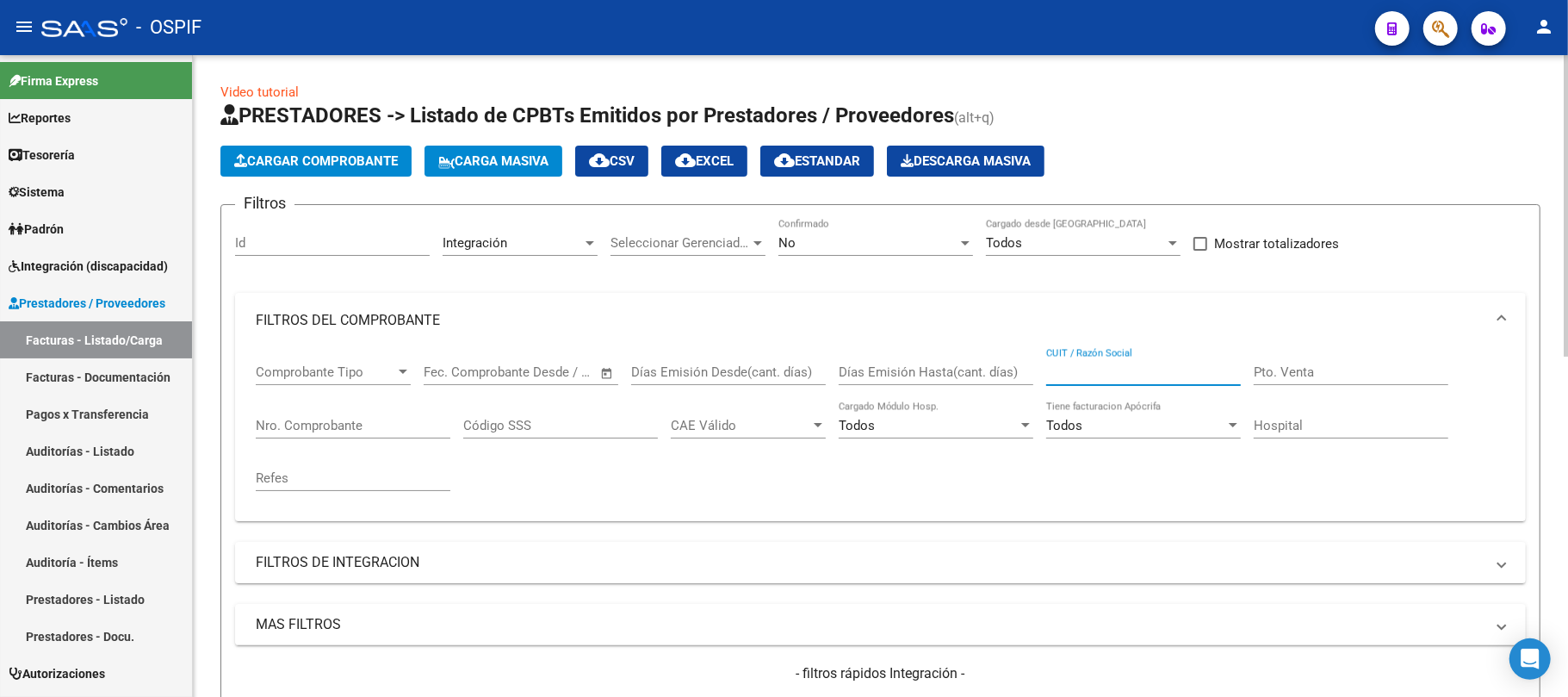
click at [1083, 369] on input "CUIT / Razón Social" at bounding box center [1143, 372] width 195 height 16
paste input "U.NU.C. COLOR ESPERANZA S.R.L."
type input "U.NU.C. COLOR ESPERANZA S.R.L."
click at [894, 243] on div "No" at bounding box center [867, 243] width 179 height 16
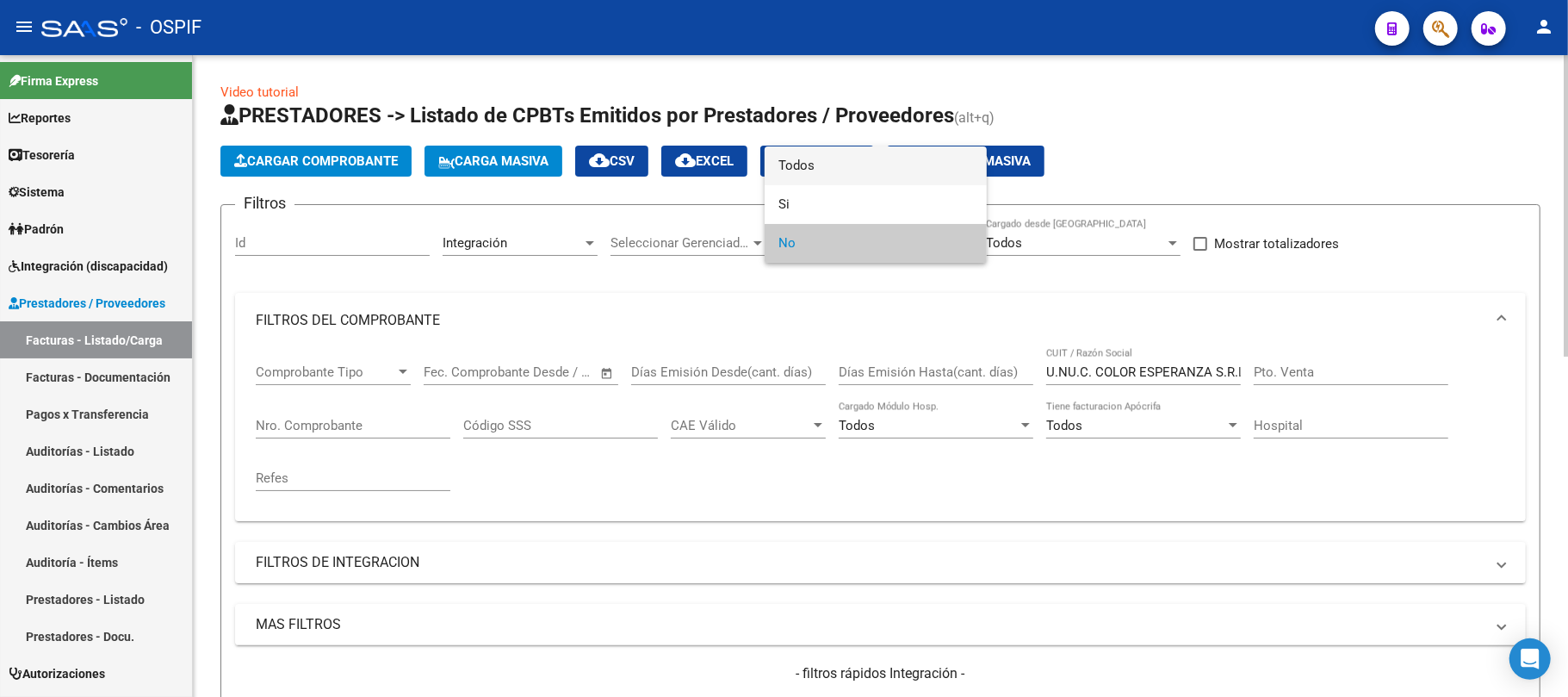
click at [865, 164] on span "Todos" at bounding box center [875, 166] width 195 height 39
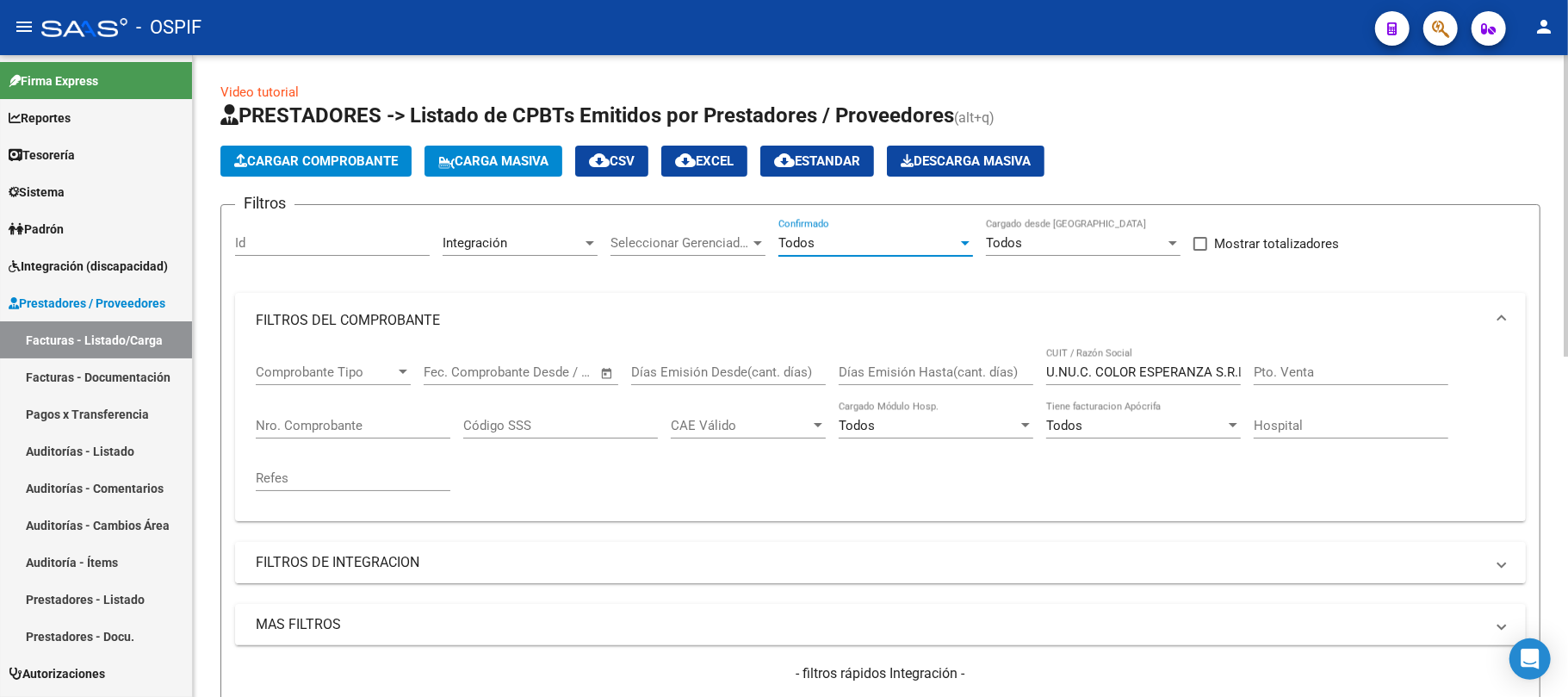
click at [480, 565] on mat-panel-title "FILTROS DE INTEGRACION" at bounding box center [870, 562] width 1229 height 19
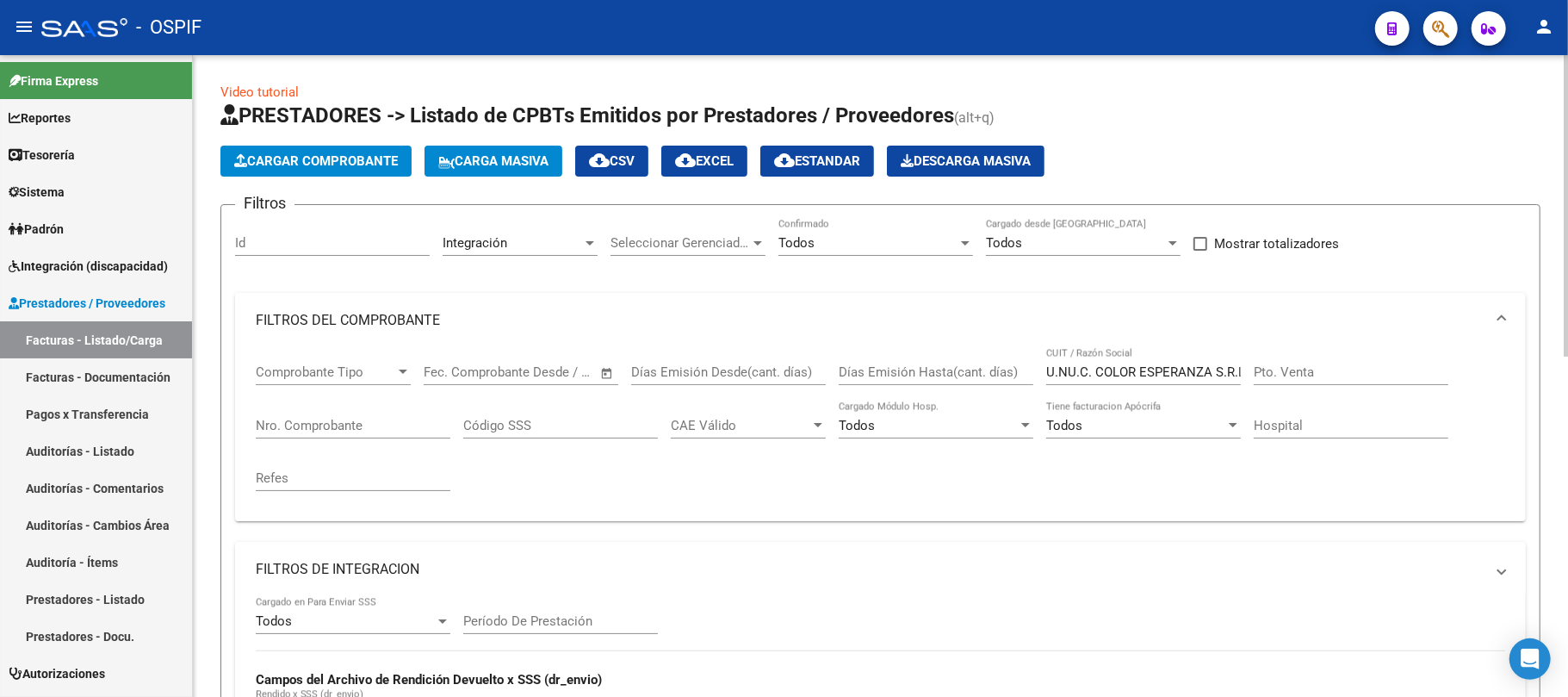
click at [480, 557] on mat-expansion-panel-header "FILTROS DE INTEGRACION" at bounding box center [880, 570] width 1291 height 56
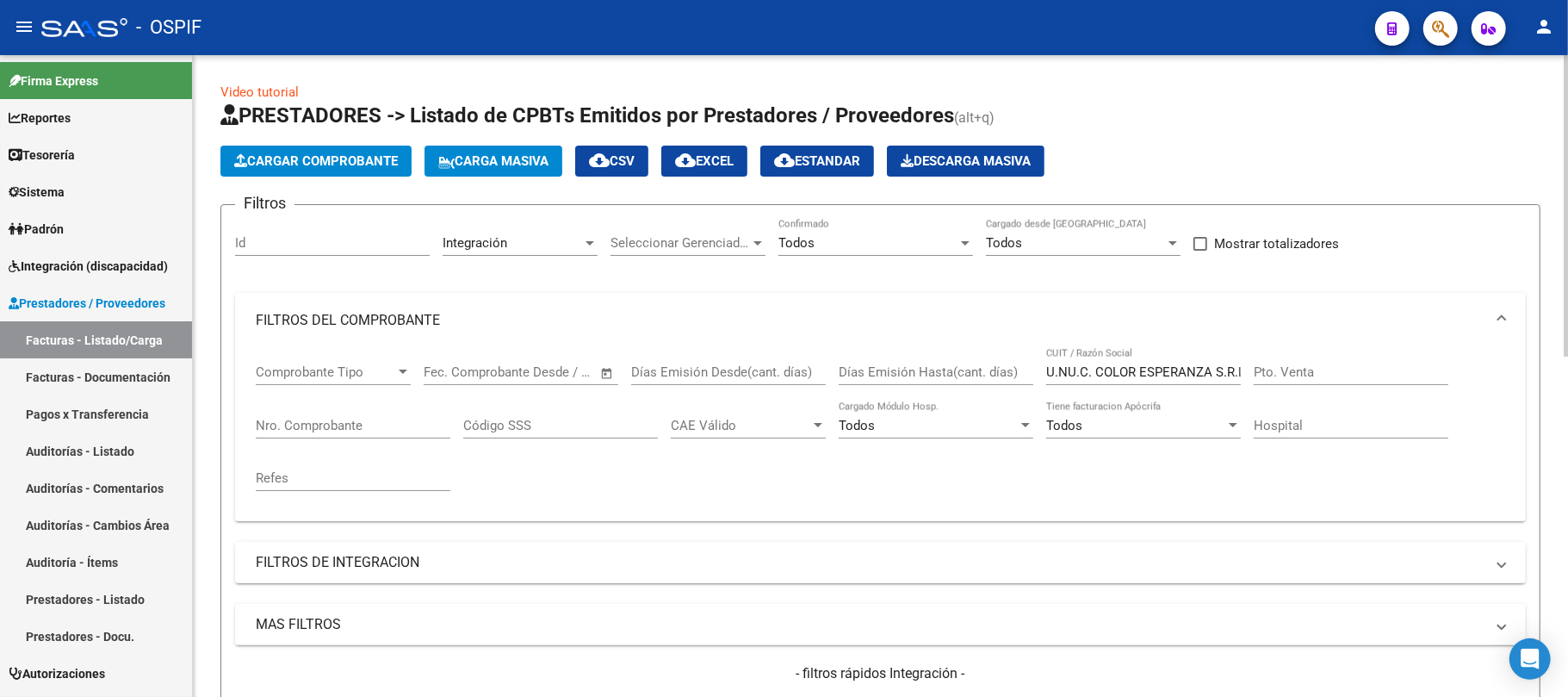
scroll to position [345, 0]
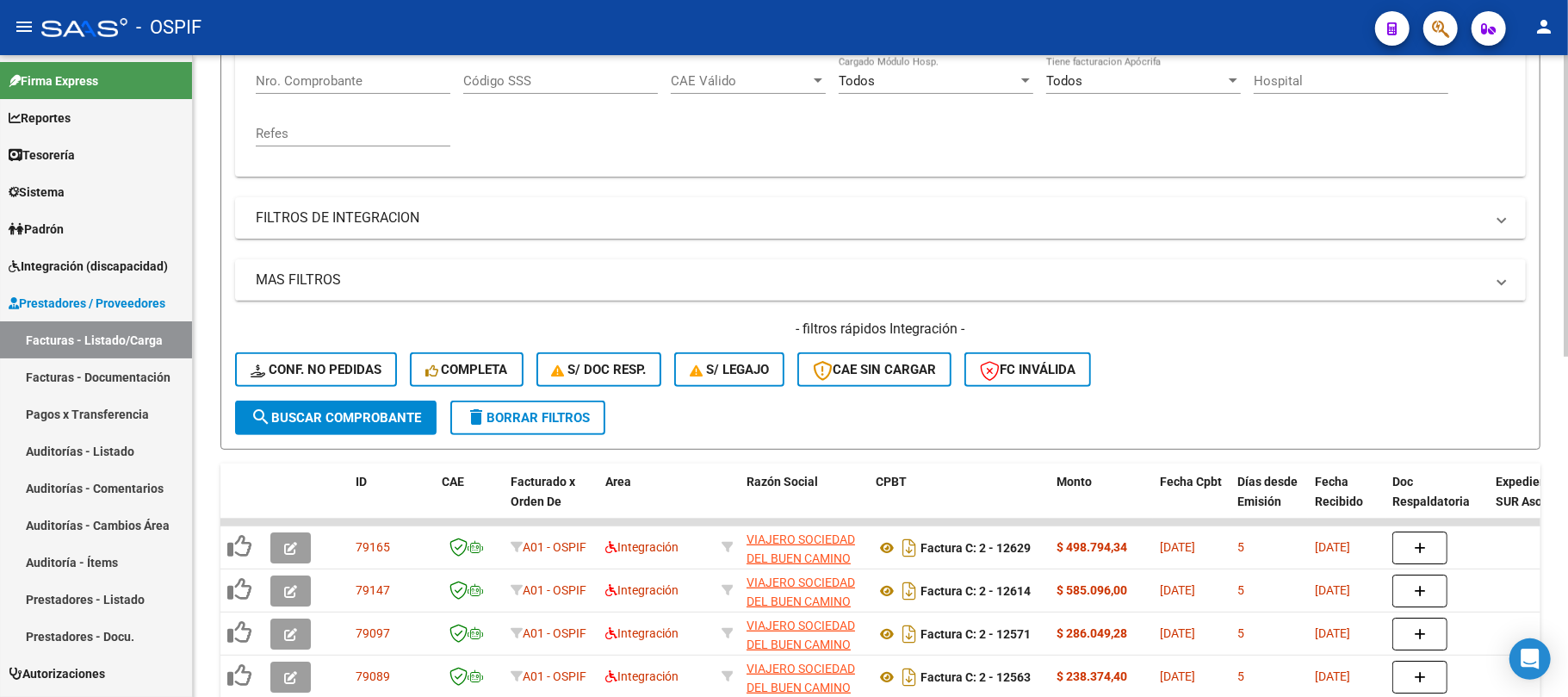
click at [396, 415] on span "search Buscar Comprobante" at bounding box center [336, 418] width 171 height 16
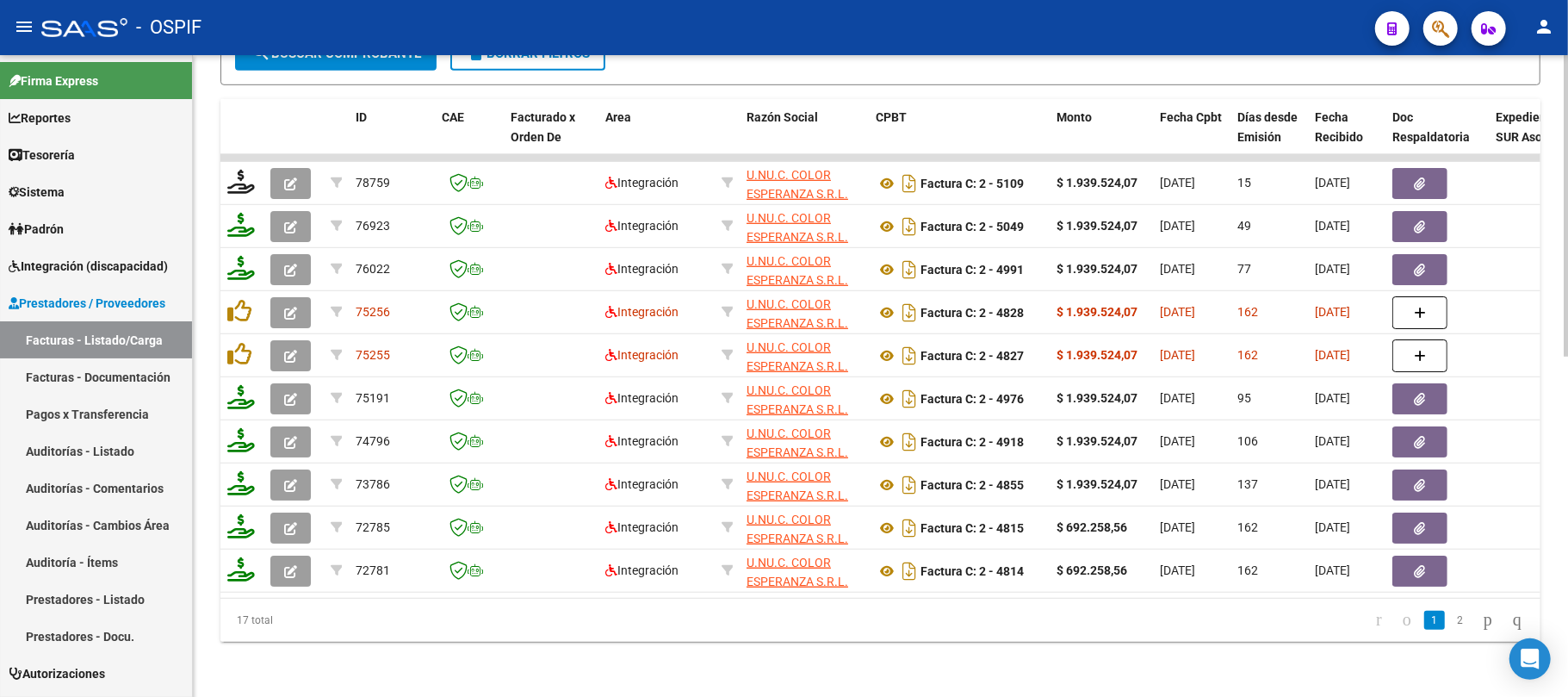
scroll to position [0, 2688]
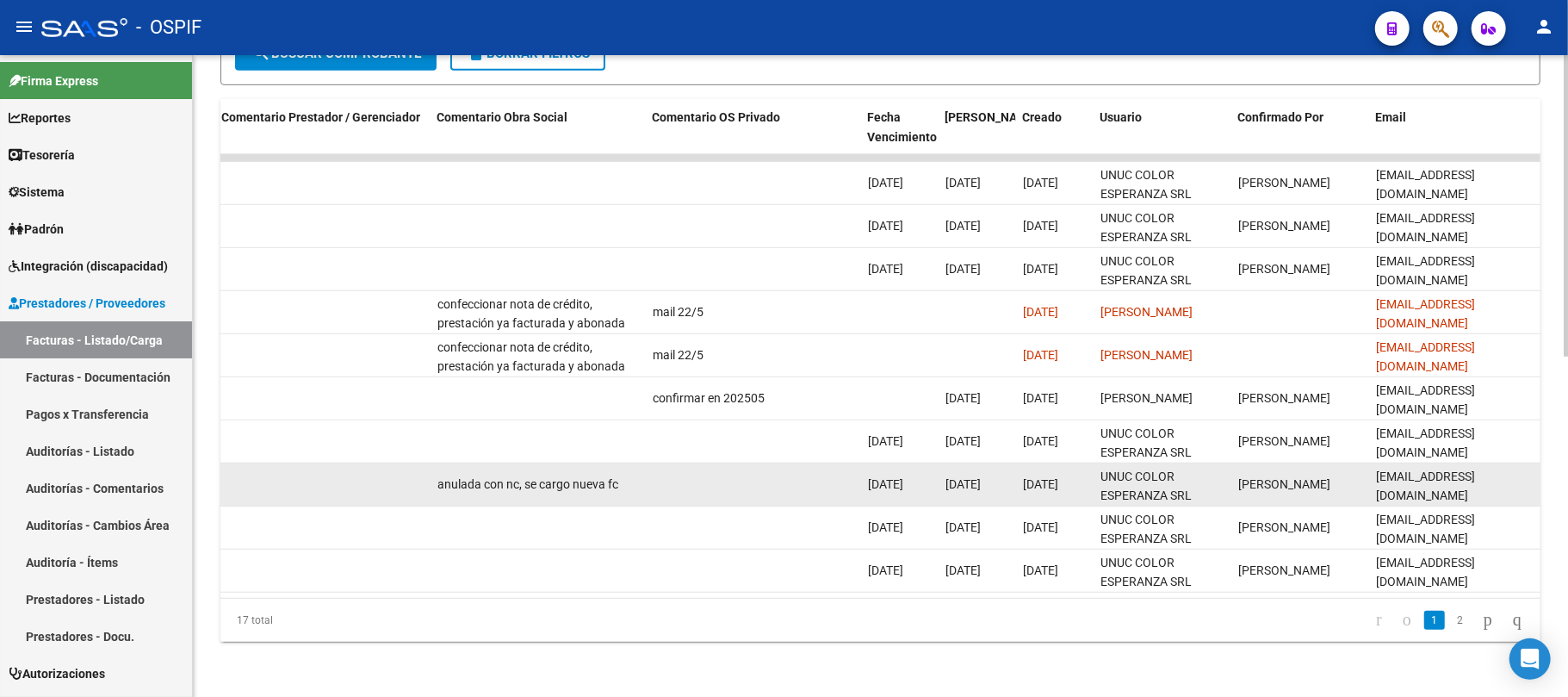
click at [1426, 470] on span "[EMAIL_ADDRESS][DOMAIN_NAME]" at bounding box center [1426, 487] width 99 height 34
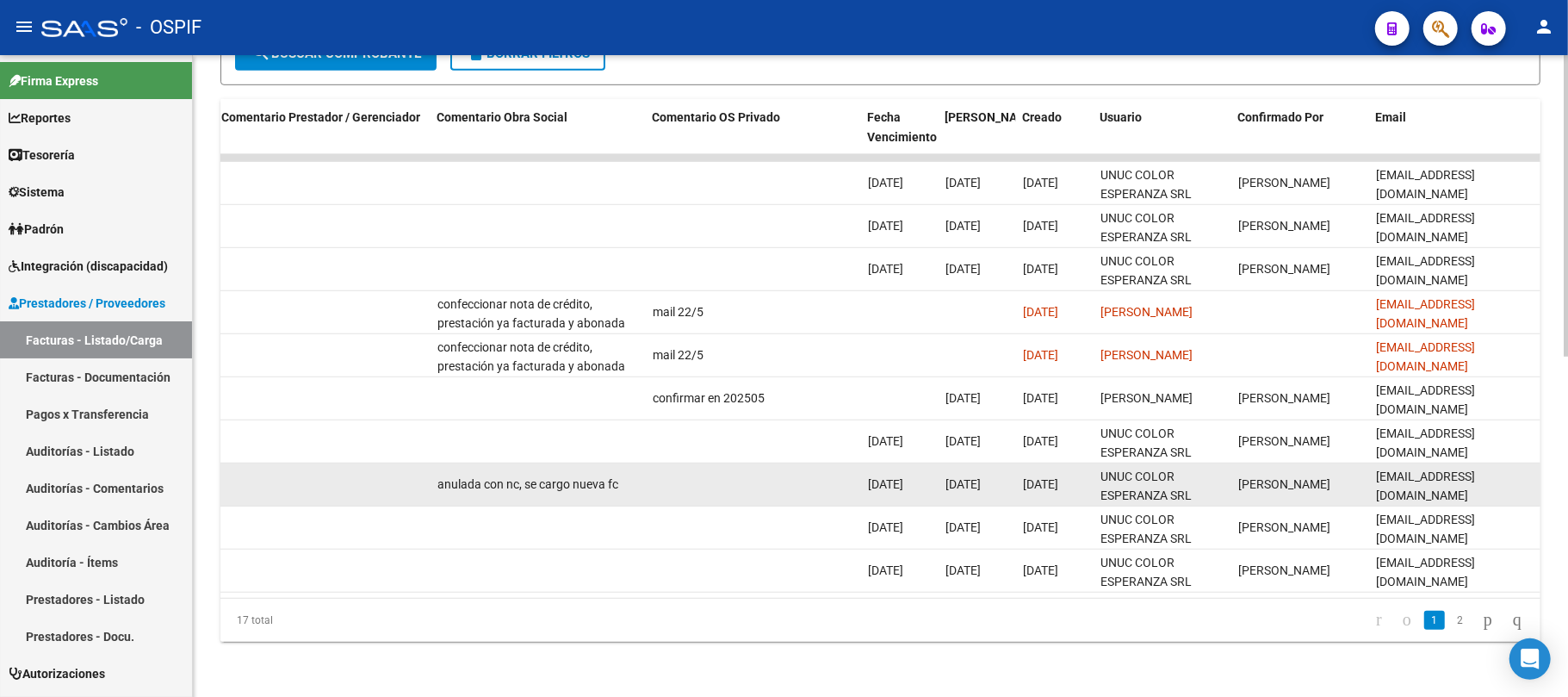
click at [1426, 470] on span "[EMAIL_ADDRESS][DOMAIN_NAME]" at bounding box center [1426, 487] width 99 height 34
copy span "[EMAIL_ADDRESS][DOMAIN_NAME]"
click at [1441, 470] on span "[EMAIL_ADDRESS][DOMAIN_NAME]" at bounding box center [1426, 487] width 99 height 34
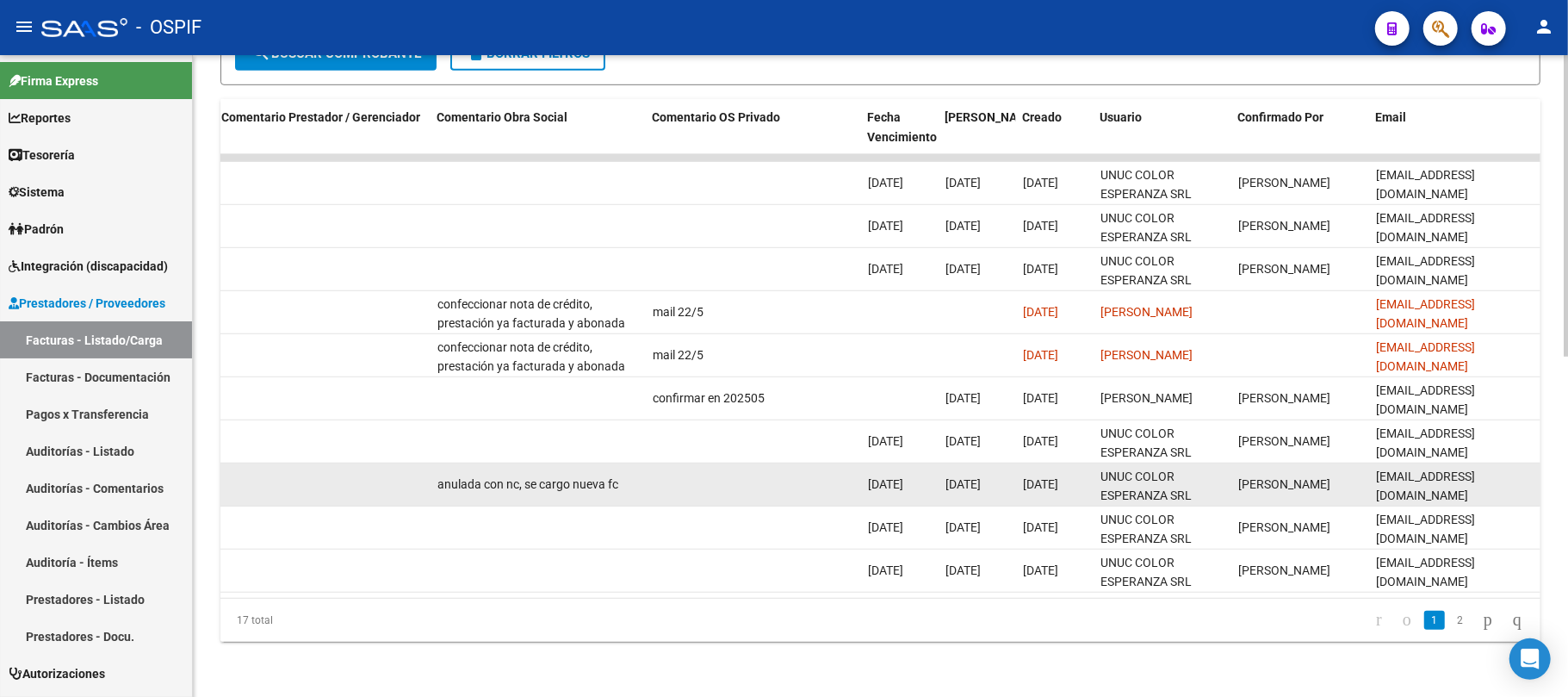
click at [1441, 470] on span "[EMAIL_ADDRESS][DOMAIN_NAME]" at bounding box center [1426, 487] width 99 height 34
copy span "[EMAIL_ADDRESS][DOMAIN_NAME]"
